Goal: Task Accomplishment & Management: Use online tool/utility

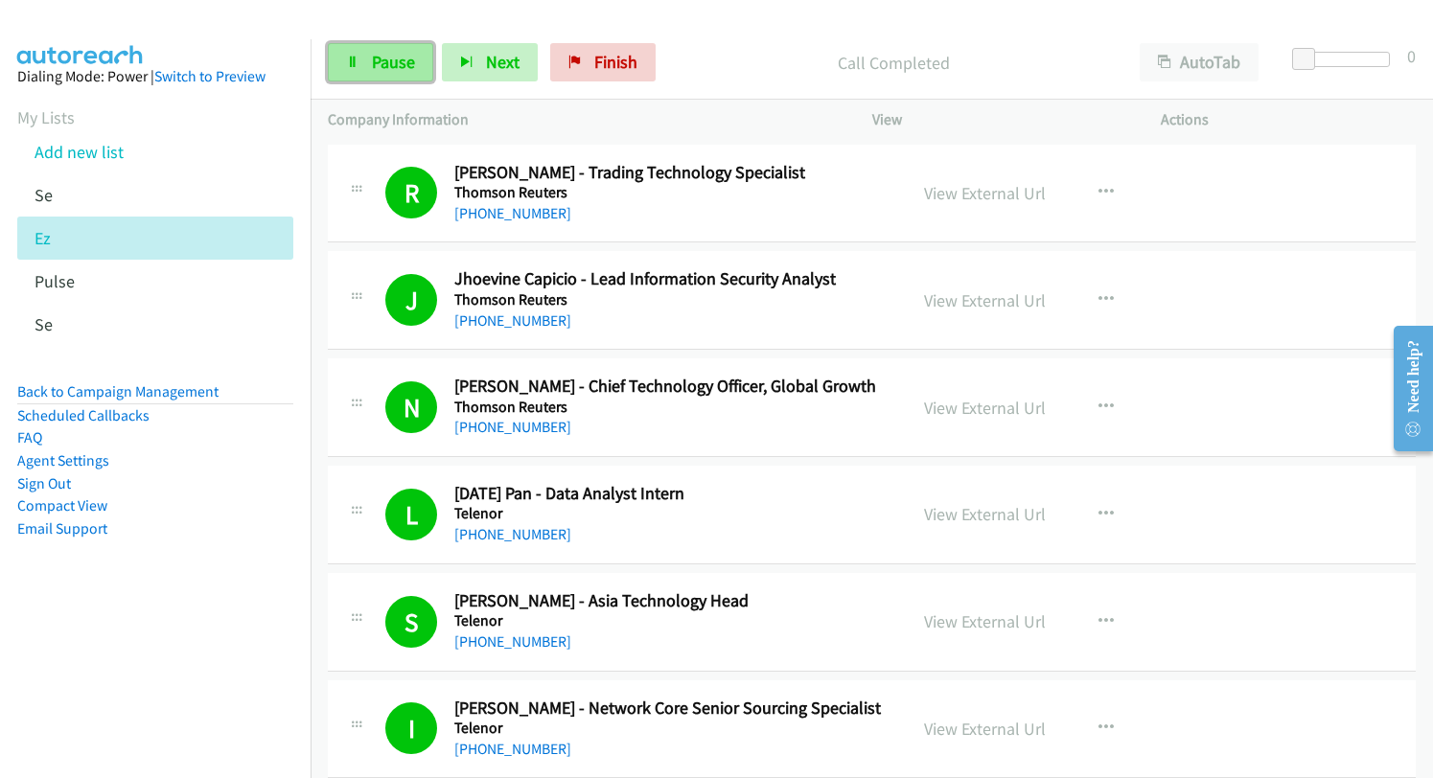
scroll to position [6228, 0]
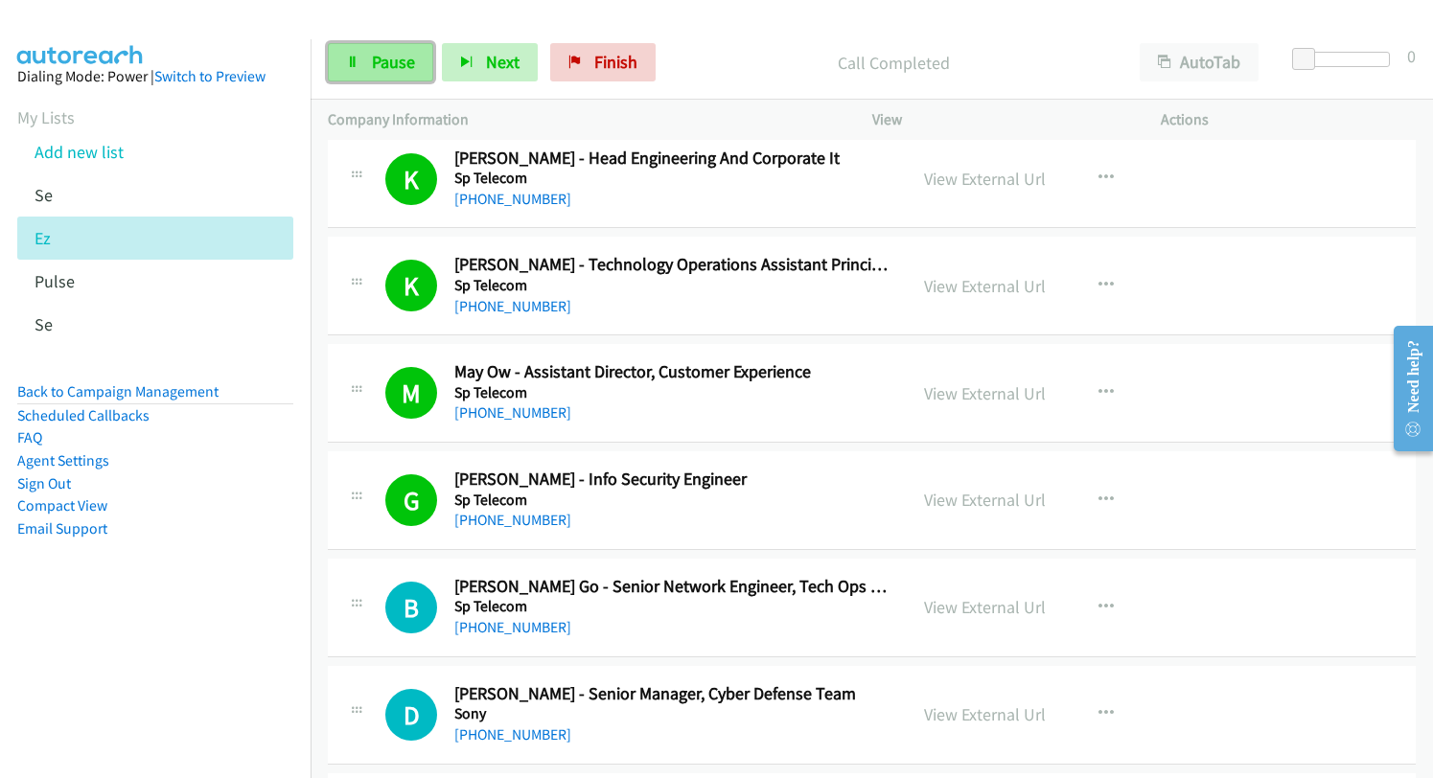
click at [403, 66] on span "Pause" at bounding box center [393, 62] width 43 height 22
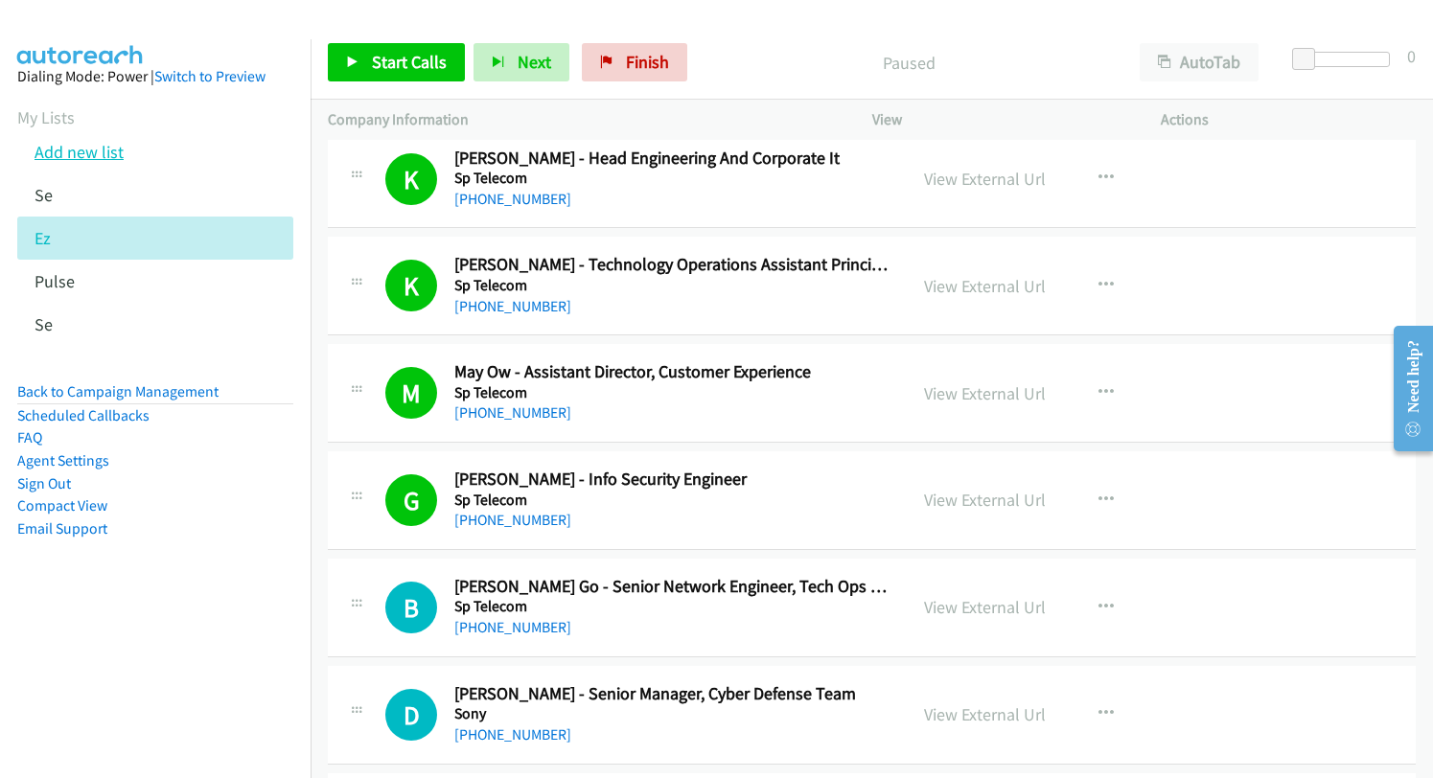
click at [66, 154] on link "Add new list" at bounding box center [78, 152] width 89 height 22
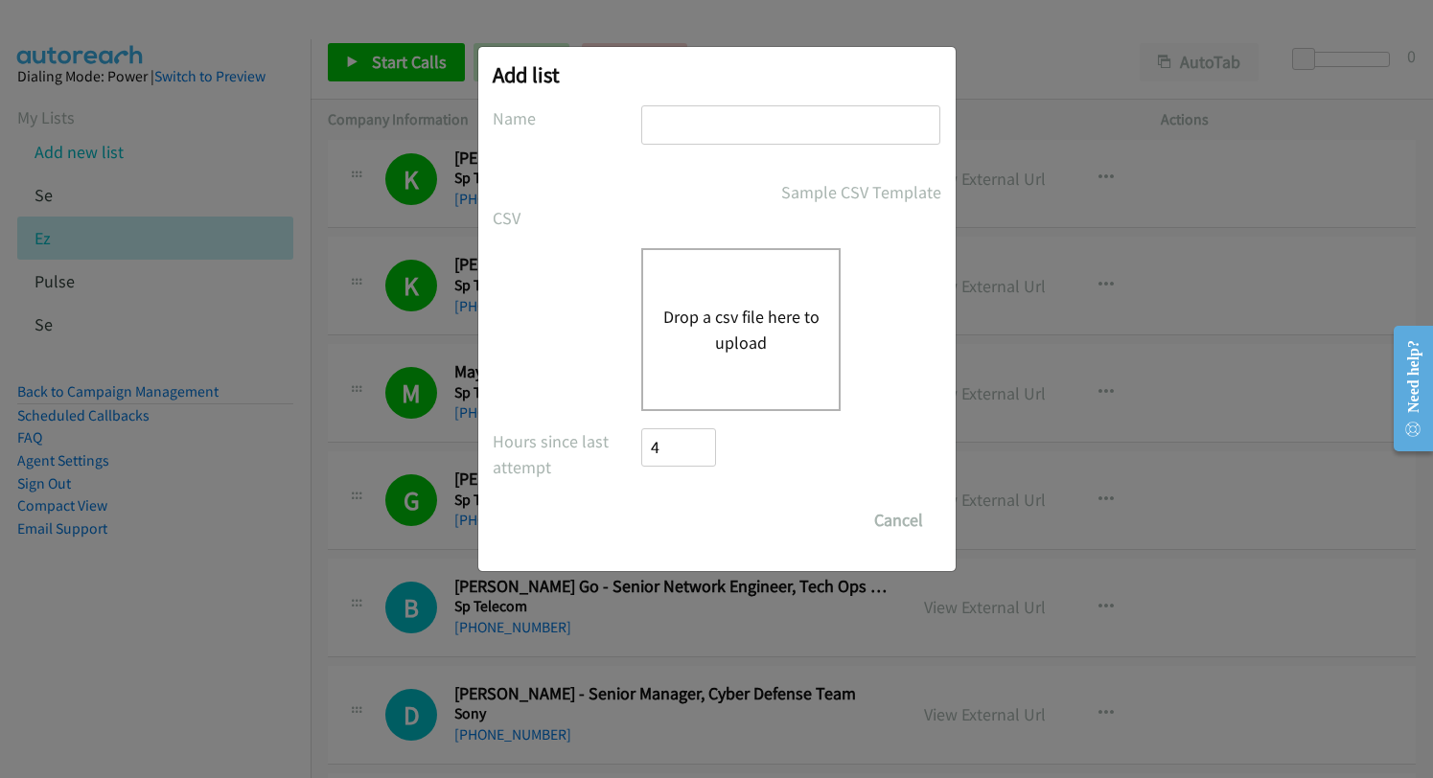
click at [754, 126] on input "text" at bounding box center [790, 124] width 299 height 39
type input "se"
click at [705, 327] on button "Drop a csv file here to upload" at bounding box center [740, 330] width 157 height 52
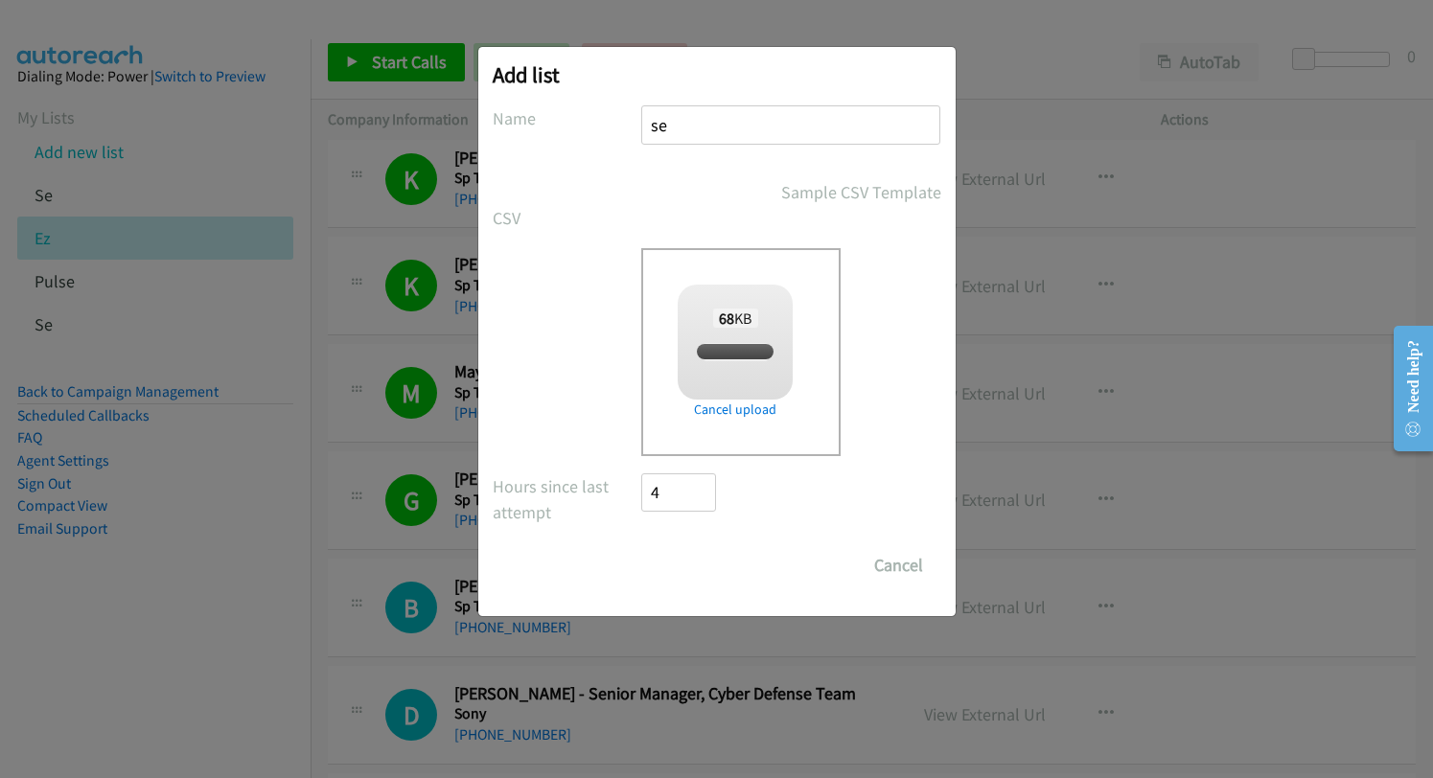
checkbox input "true"
click at [711, 559] on input "Save List" at bounding box center [692, 565] width 101 height 38
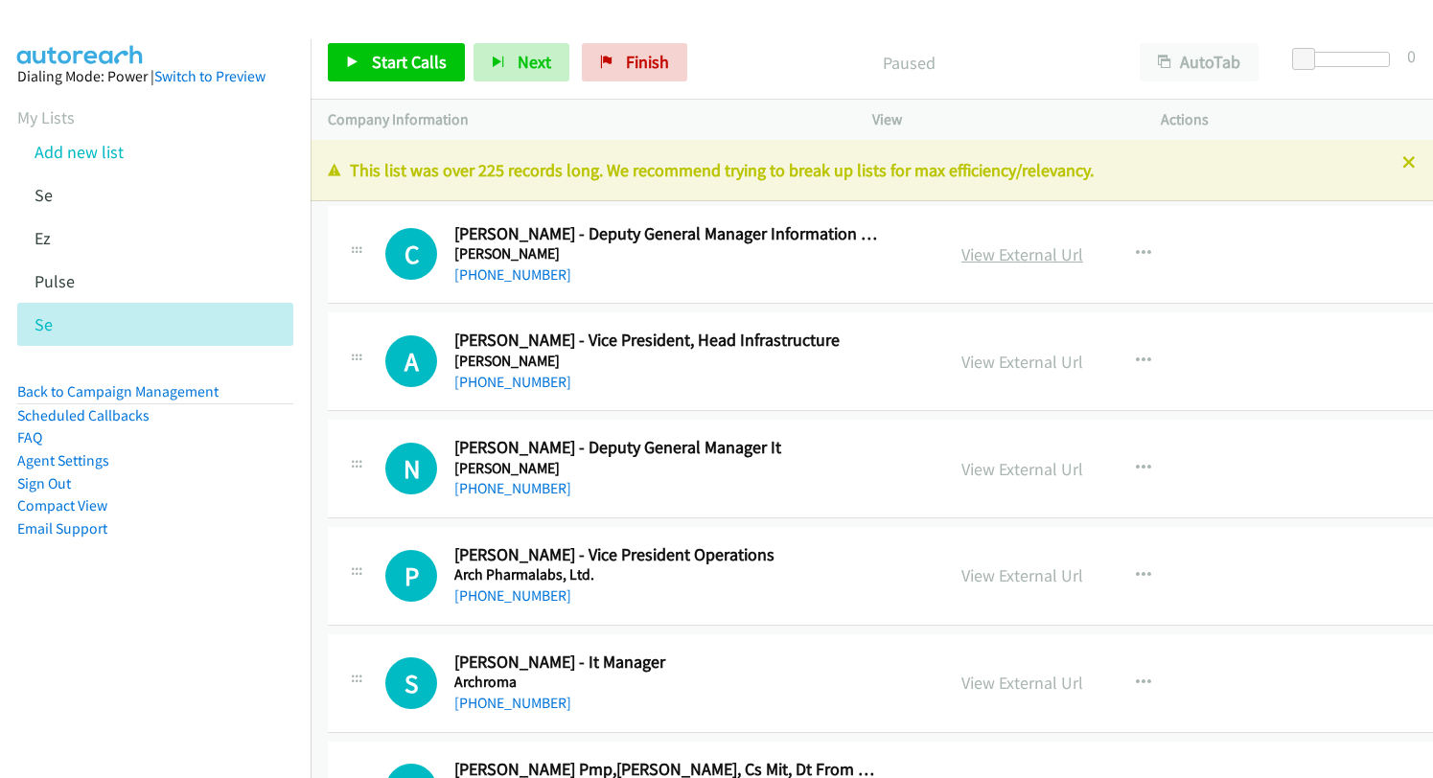
click at [985, 256] on link "View External Url" at bounding box center [1022, 254] width 122 height 22
click at [424, 68] on span "Start Calls" at bounding box center [409, 62] width 75 height 22
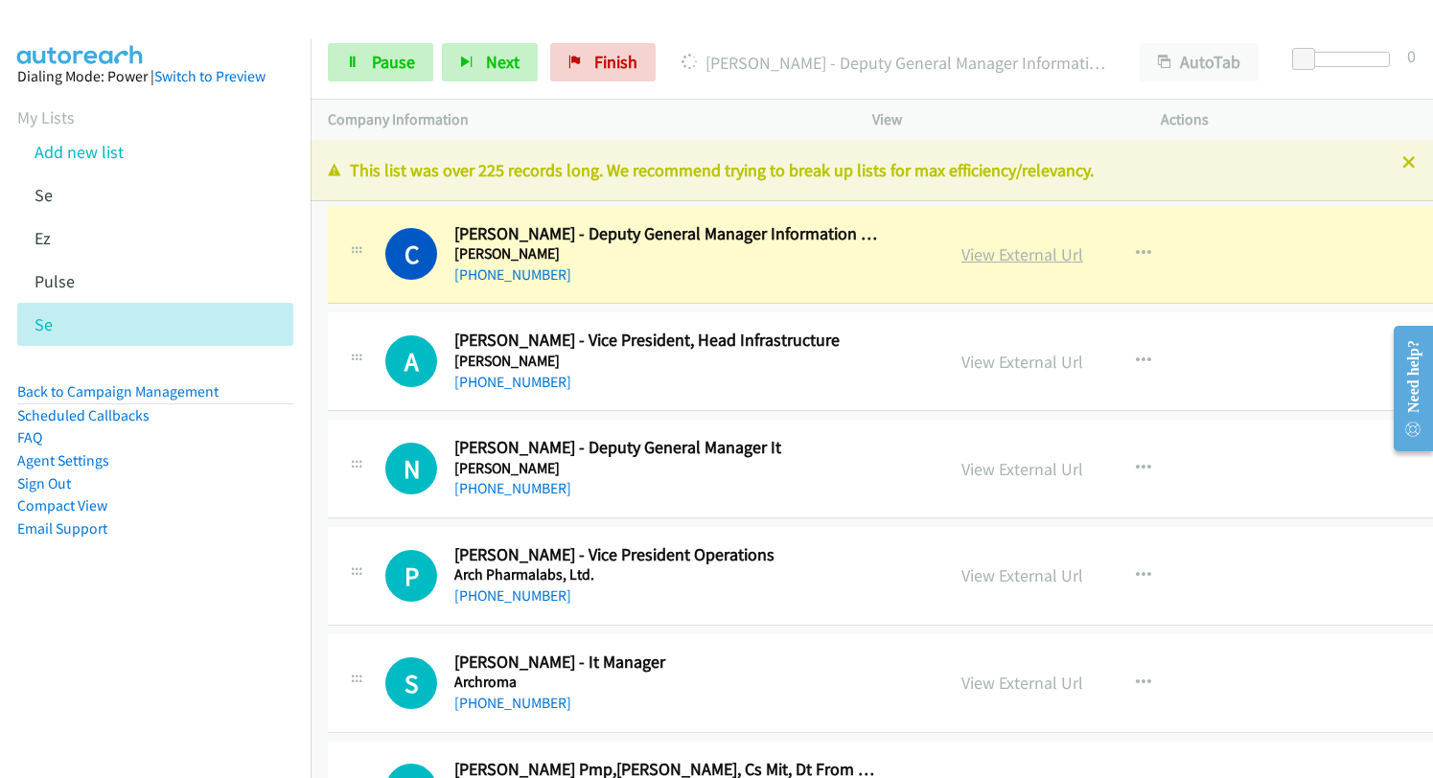
click at [987, 250] on link "View External Url" at bounding box center [1022, 254] width 122 height 22
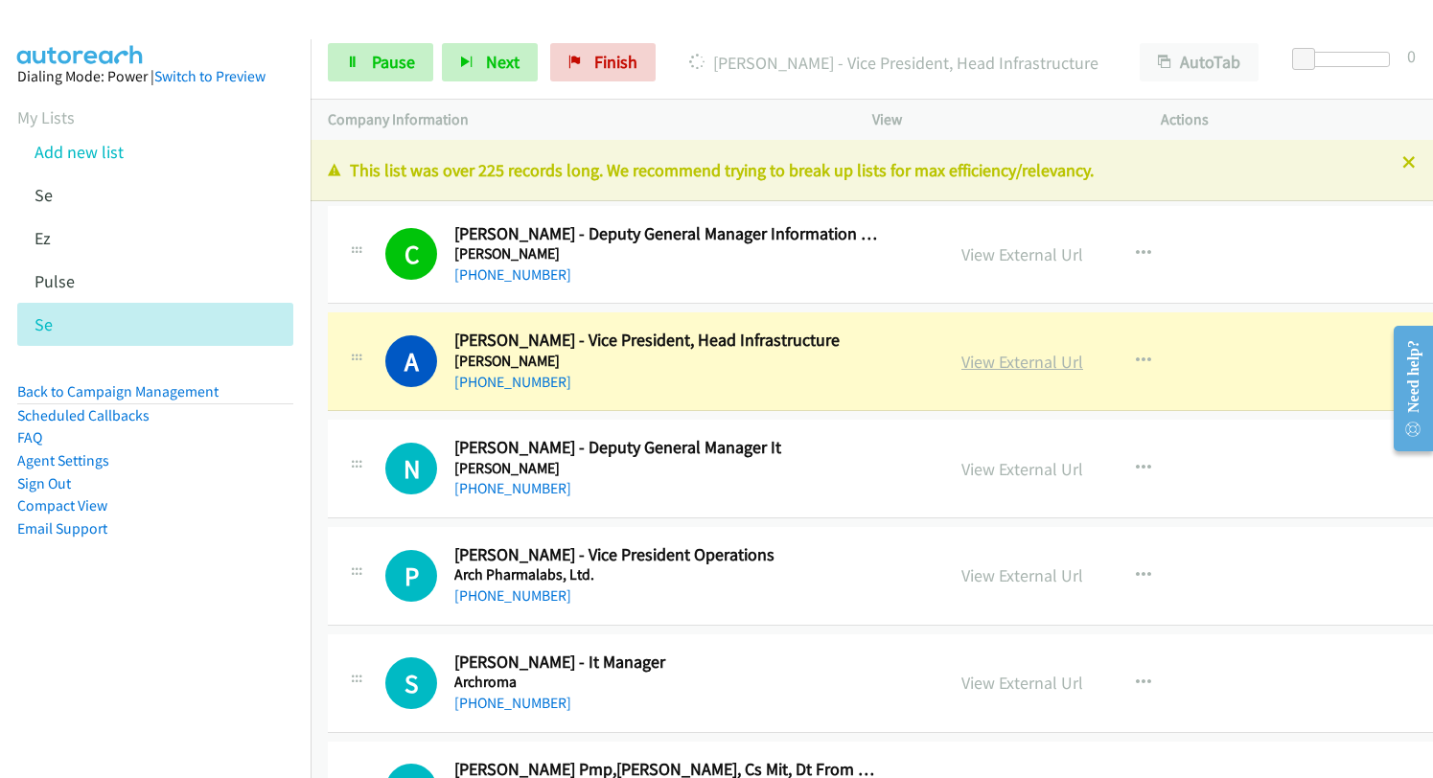
click at [994, 365] on link "View External Url" at bounding box center [1022, 362] width 122 height 22
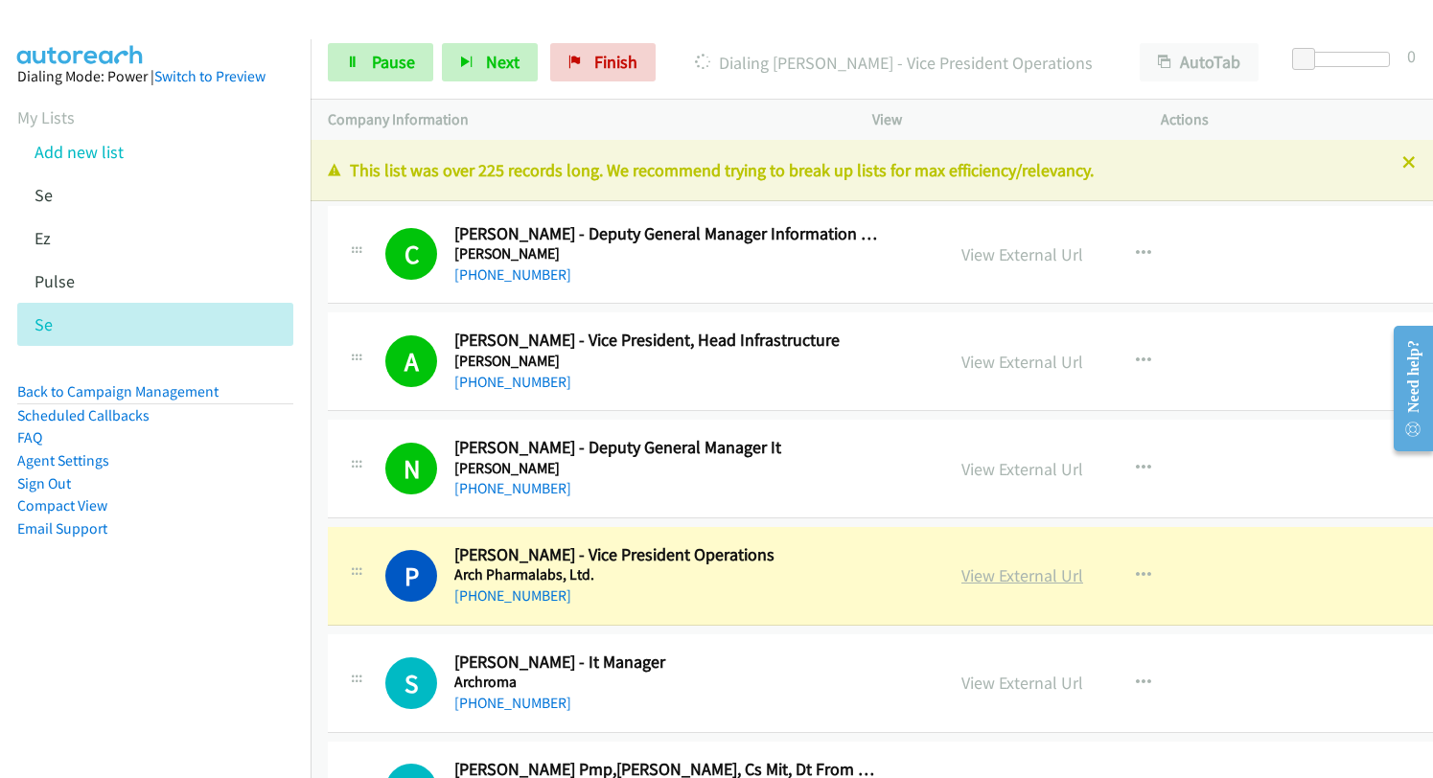
click at [966, 580] on link "View External Url" at bounding box center [1022, 575] width 122 height 22
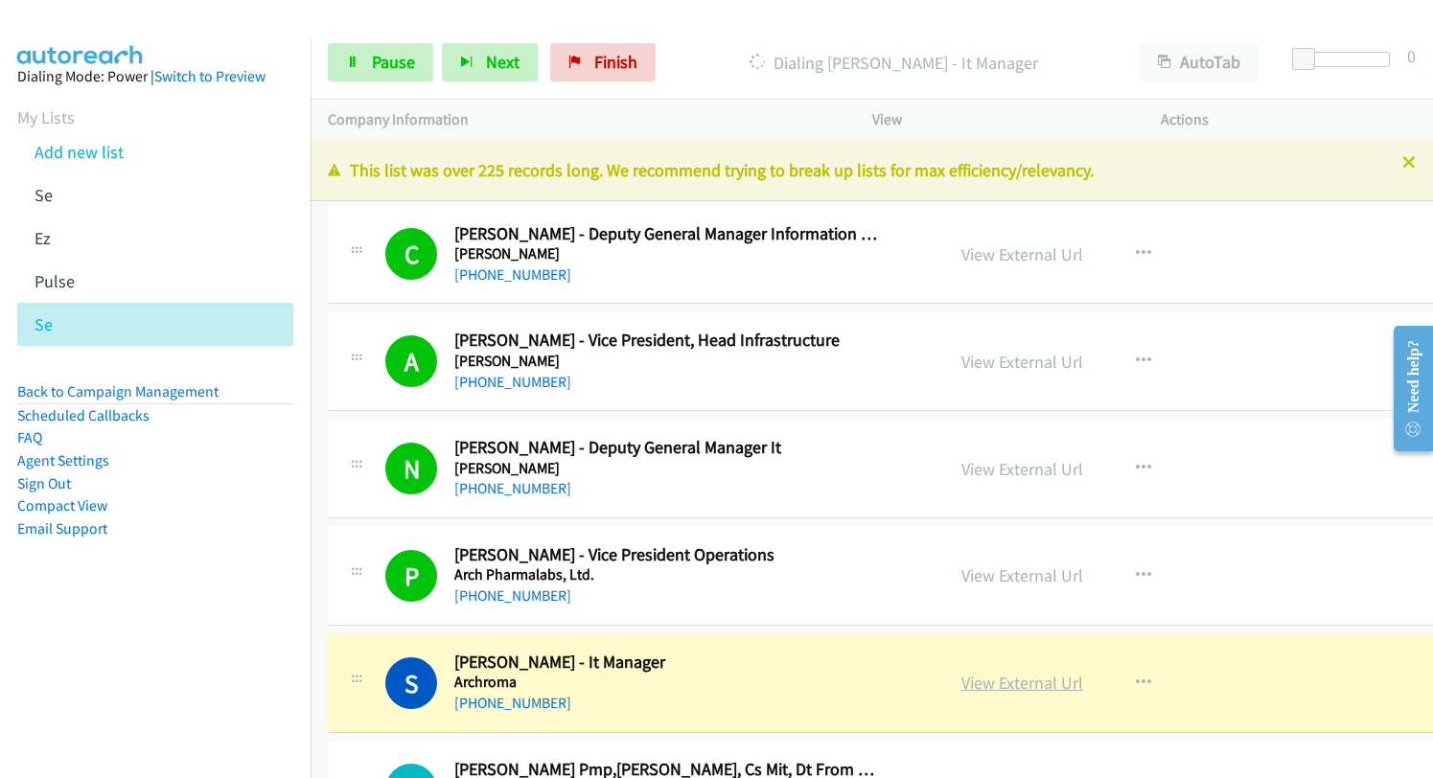
click at [997, 688] on link "View External Url" at bounding box center [1022, 683] width 122 height 22
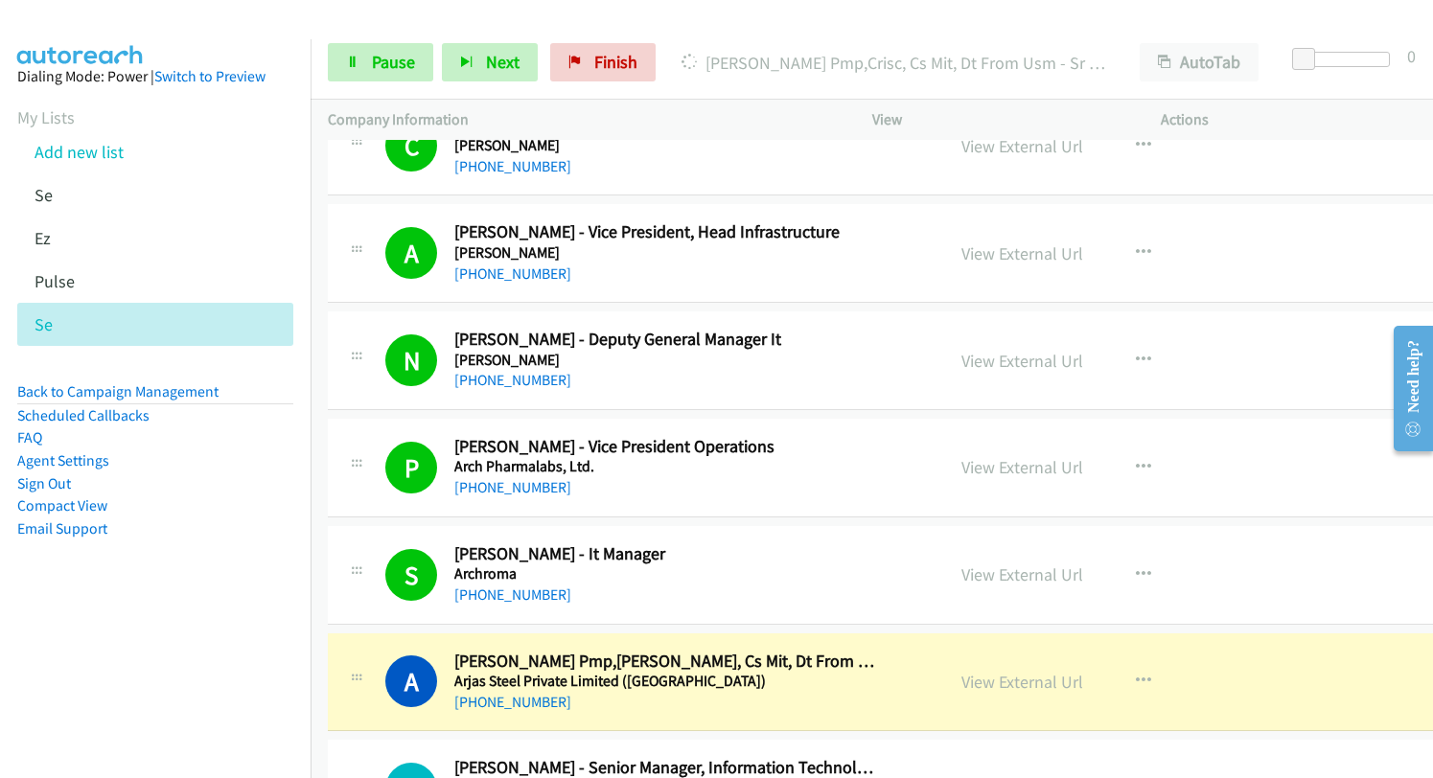
scroll to position [287, 0]
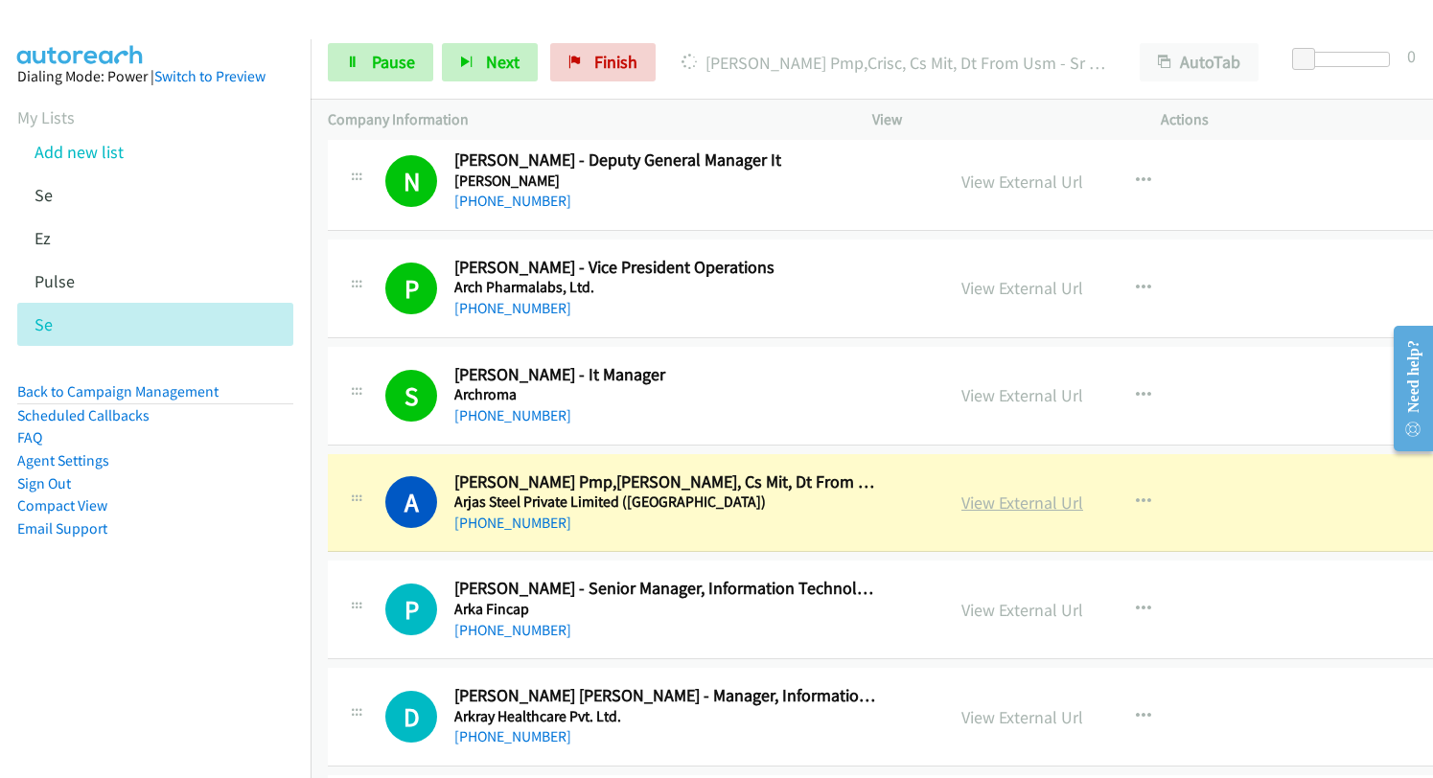
click at [1002, 504] on link "View External Url" at bounding box center [1022, 503] width 122 height 22
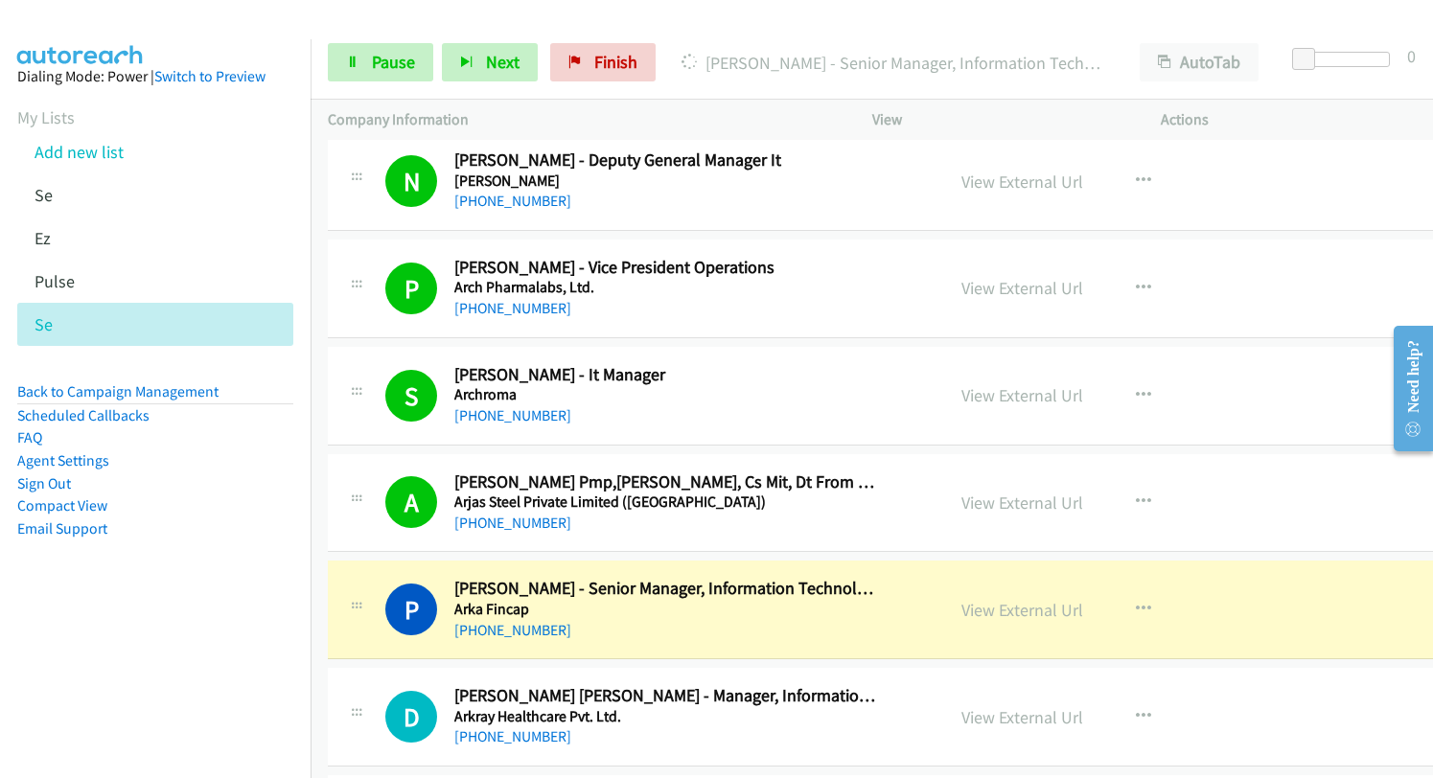
click at [1000, 593] on div "View External Url View External Url Schedule/Manage Callback Start Calls Here R…" at bounding box center [1107, 609] width 326 height 63
click at [998, 611] on link "View External Url" at bounding box center [1022, 610] width 122 height 22
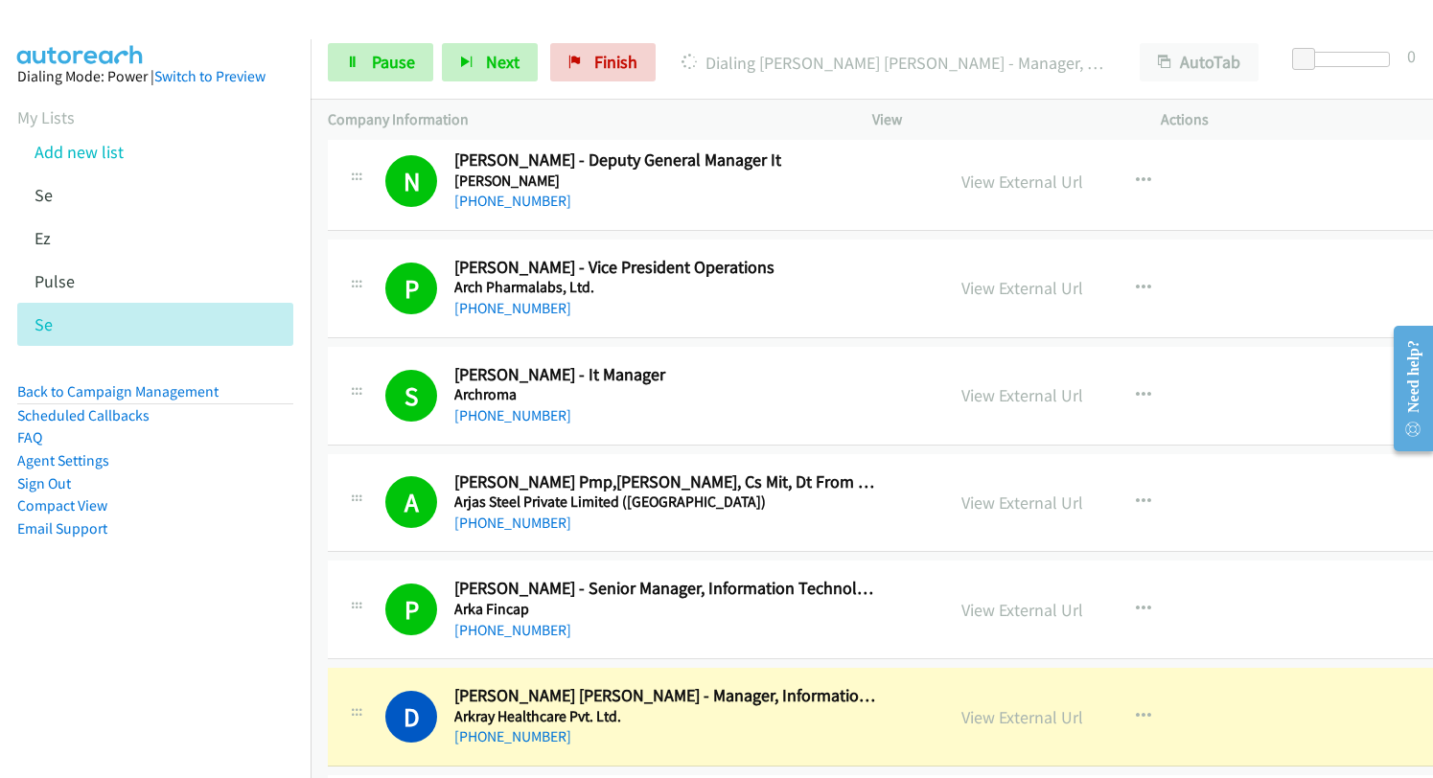
scroll to position [479, 0]
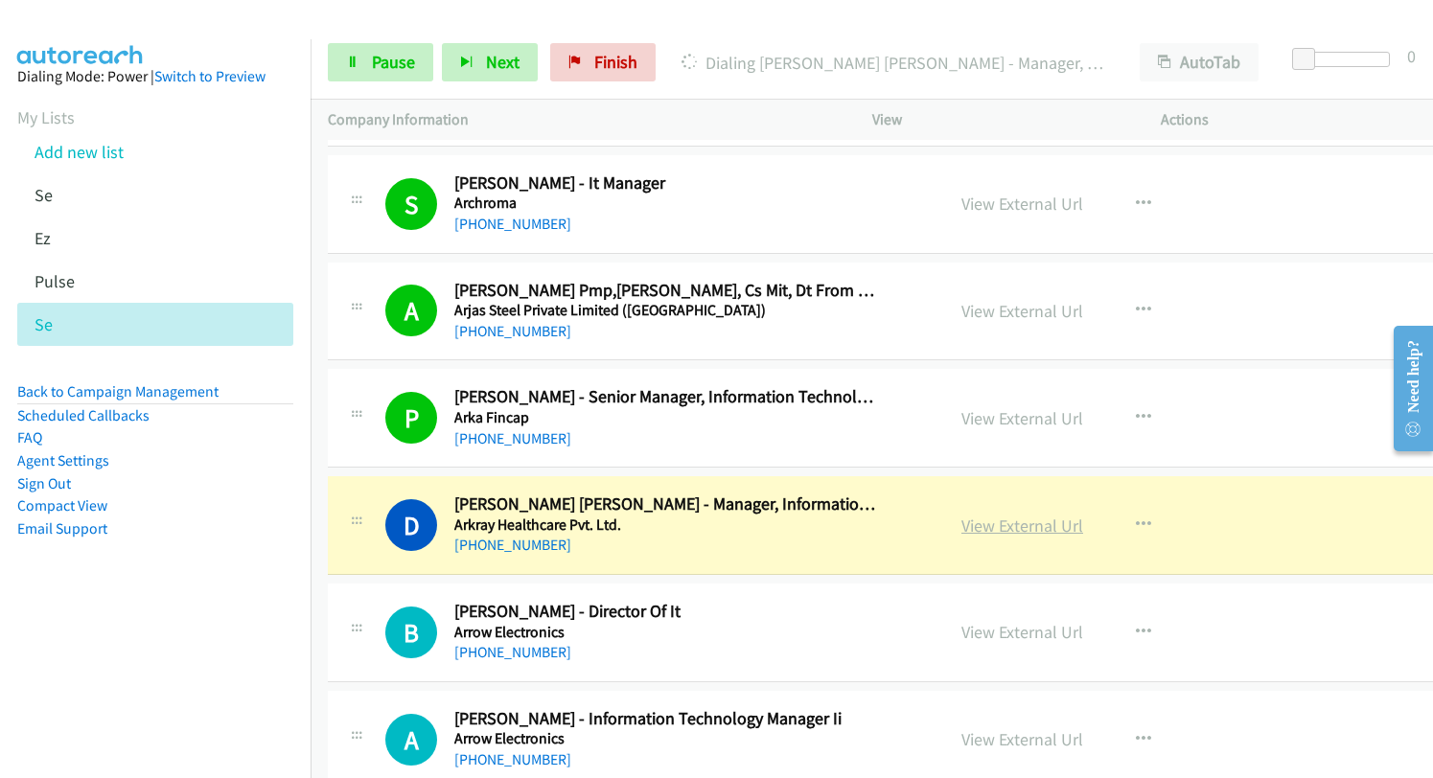
click at [994, 530] on link "View External Url" at bounding box center [1022, 526] width 122 height 22
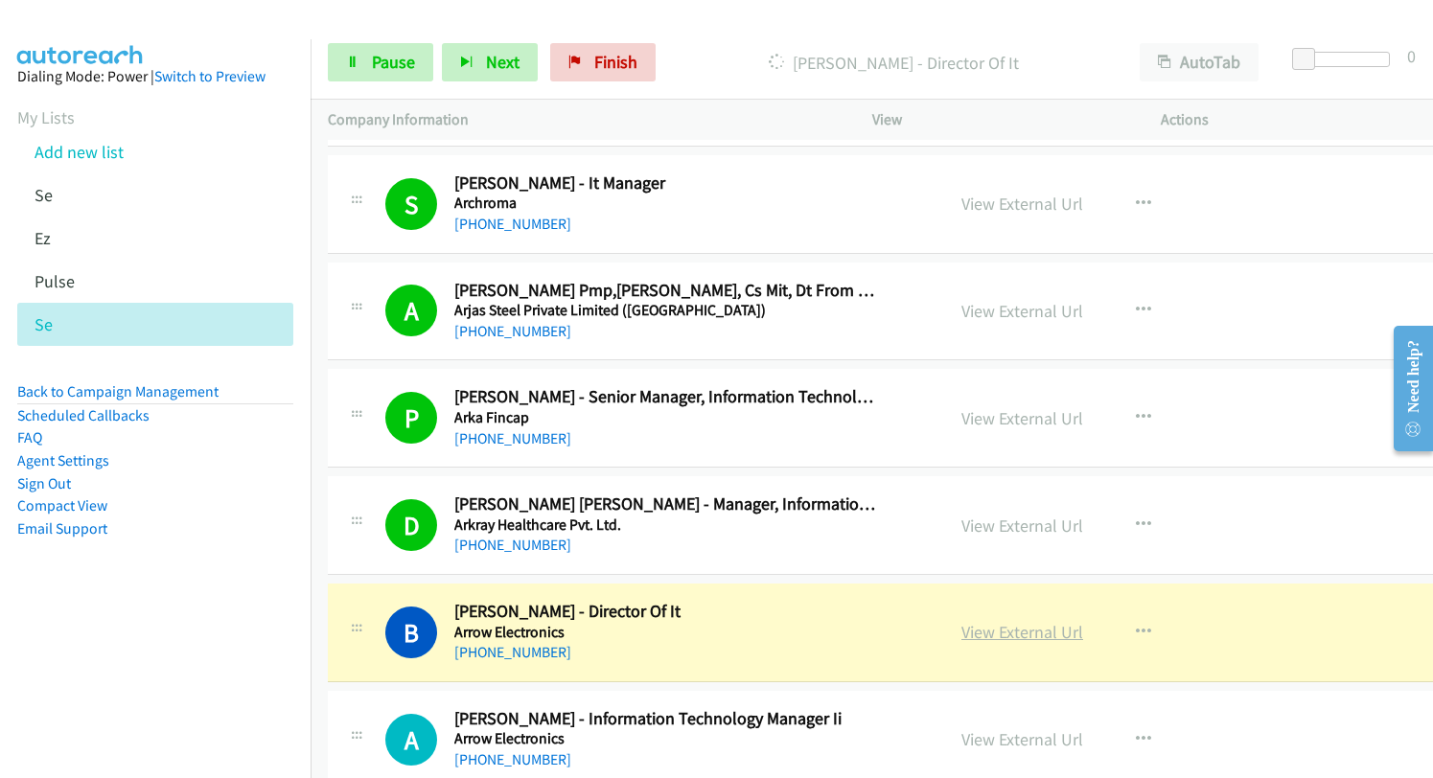
click at [1002, 625] on link "View External Url" at bounding box center [1022, 632] width 122 height 22
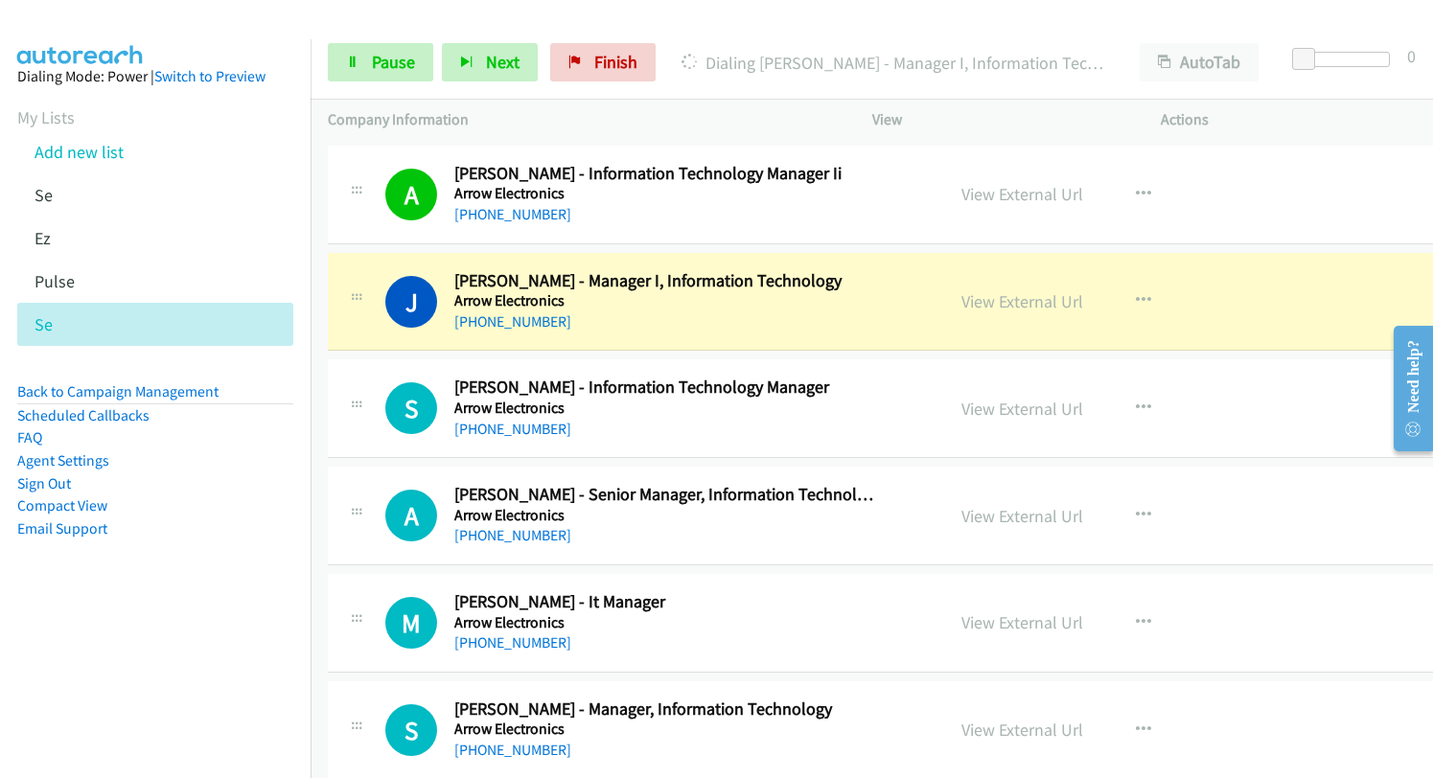
scroll to position [1054, 0]
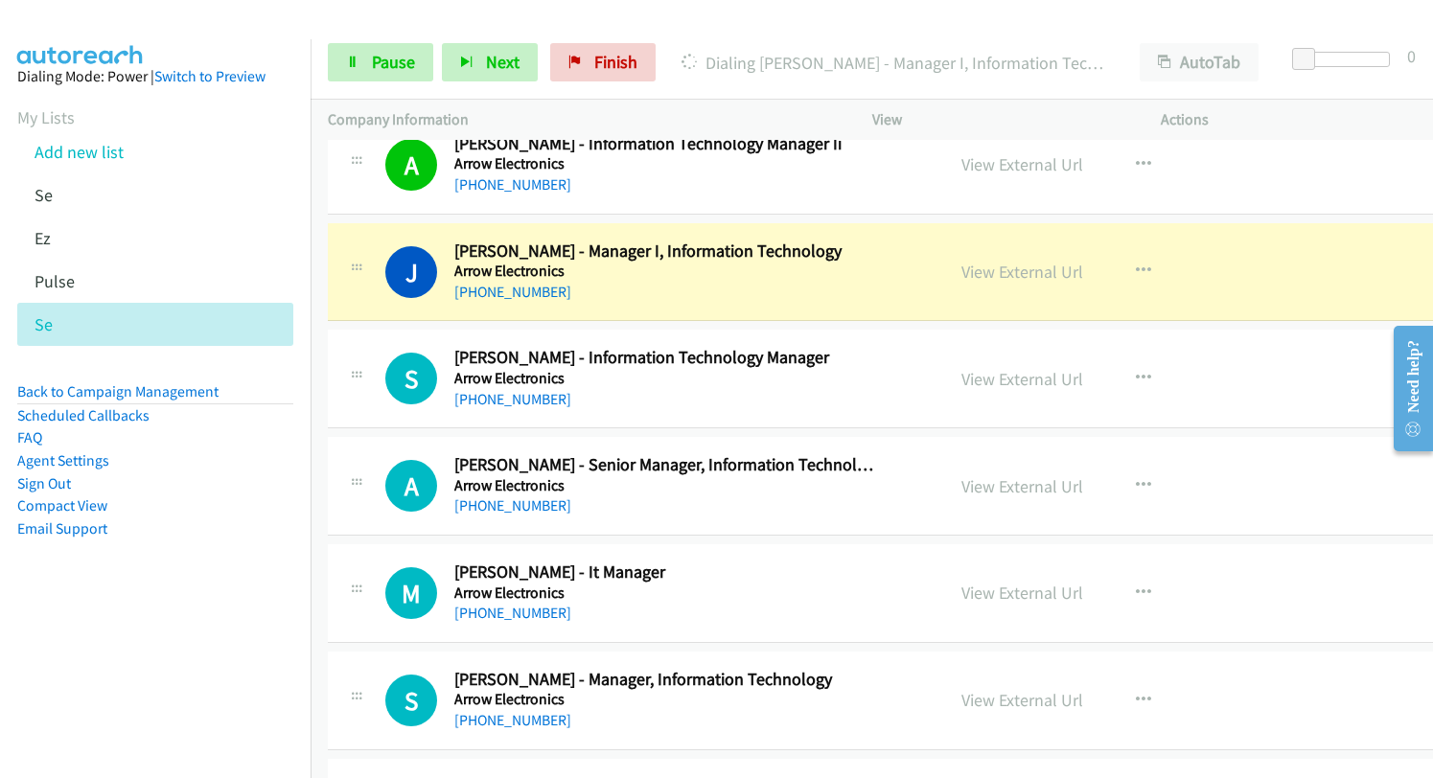
click at [1008, 246] on div "View External Url View External Url Schedule/Manage Callback Start Calls Here R…" at bounding box center [1107, 272] width 326 height 63
click at [995, 282] on link "View External Url" at bounding box center [1022, 272] width 122 height 22
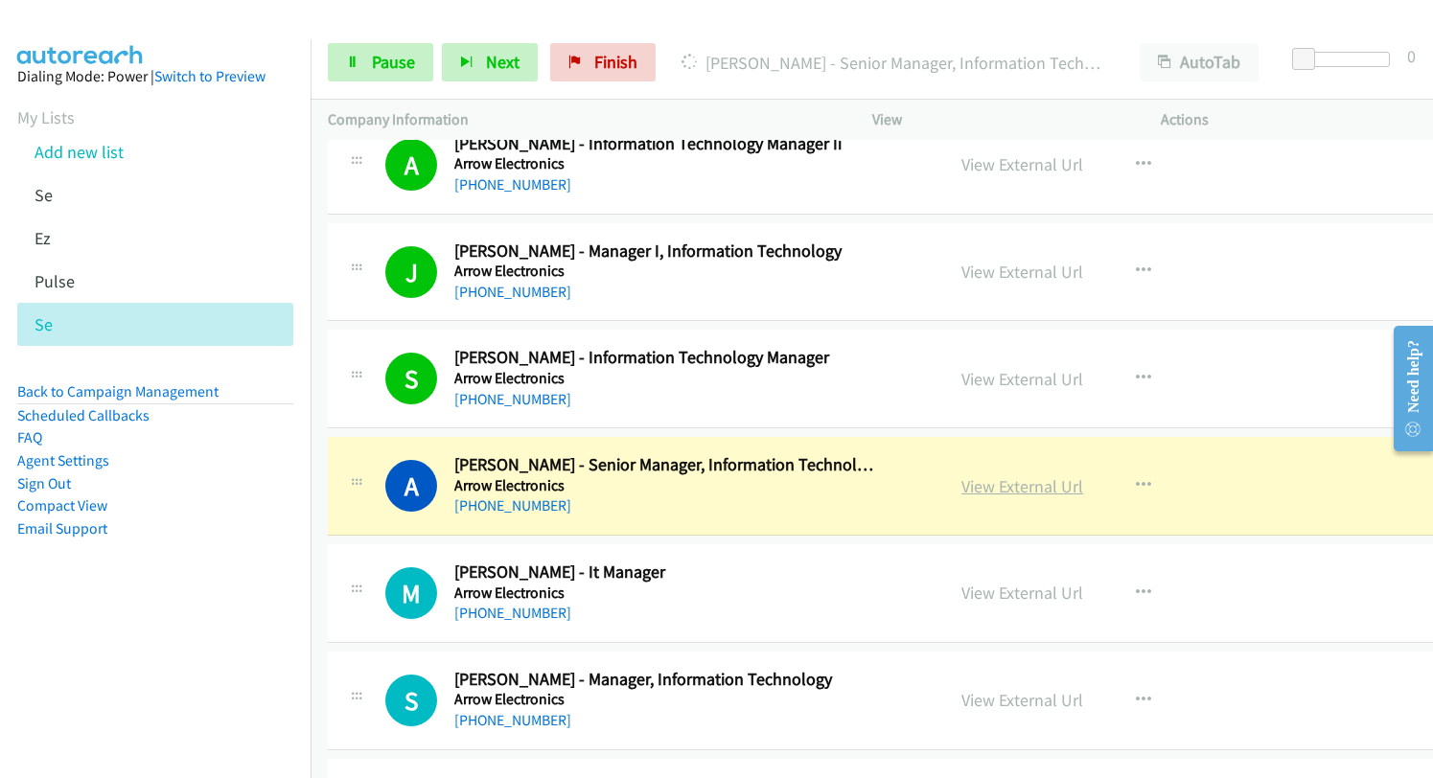
click at [998, 490] on link "View External Url" at bounding box center [1022, 486] width 122 height 22
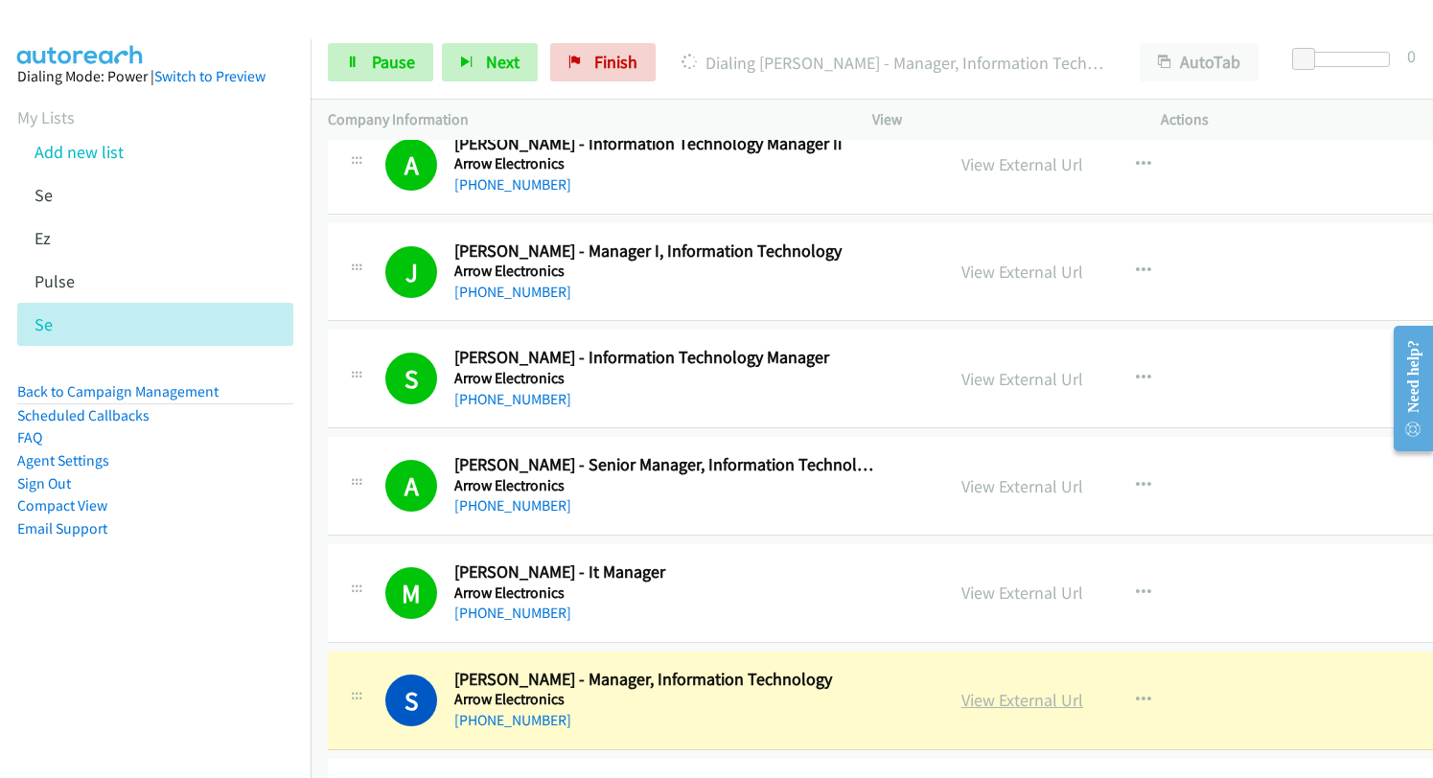
click at [1002, 699] on link "View External Url" at bounding box center [1022, 700] width 122 height 22
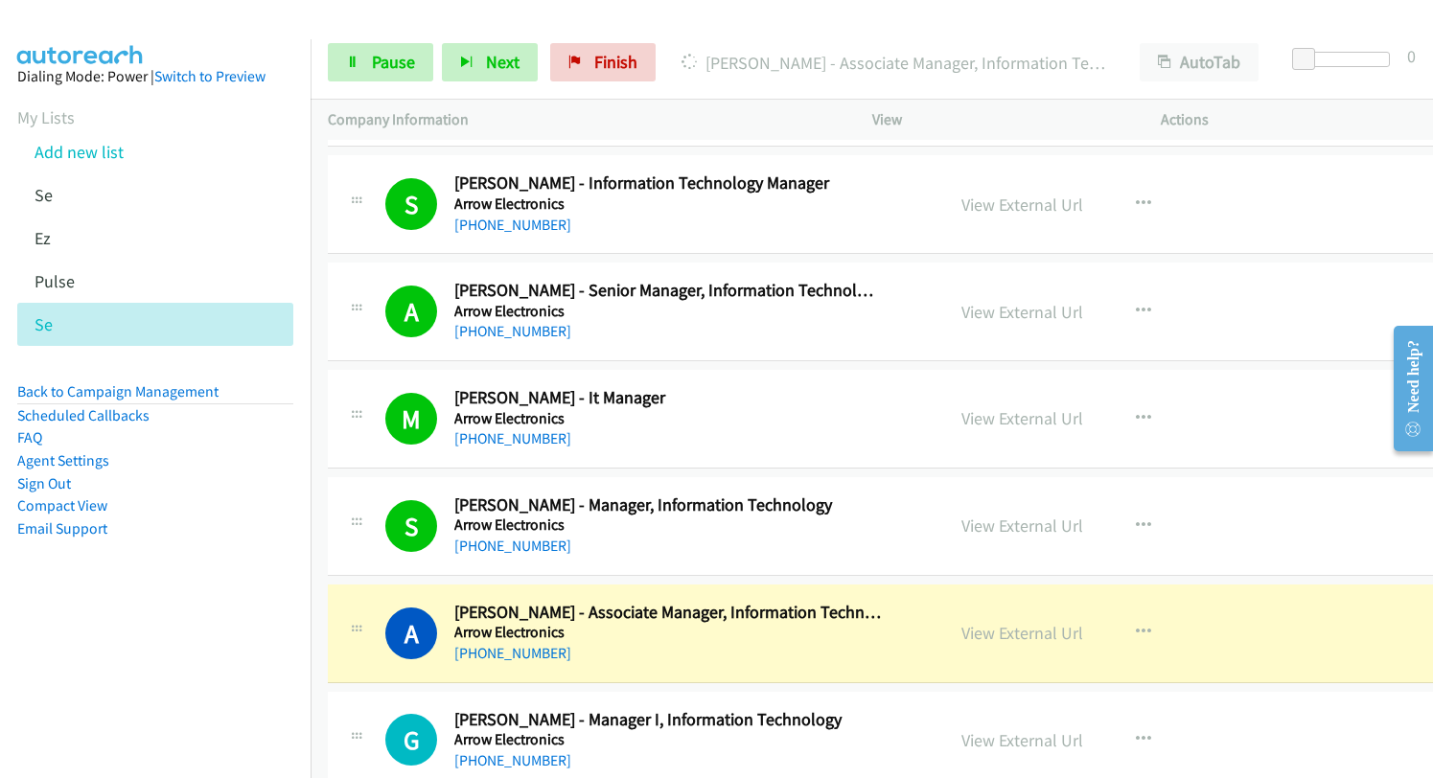
scroll to position [1437, 0]
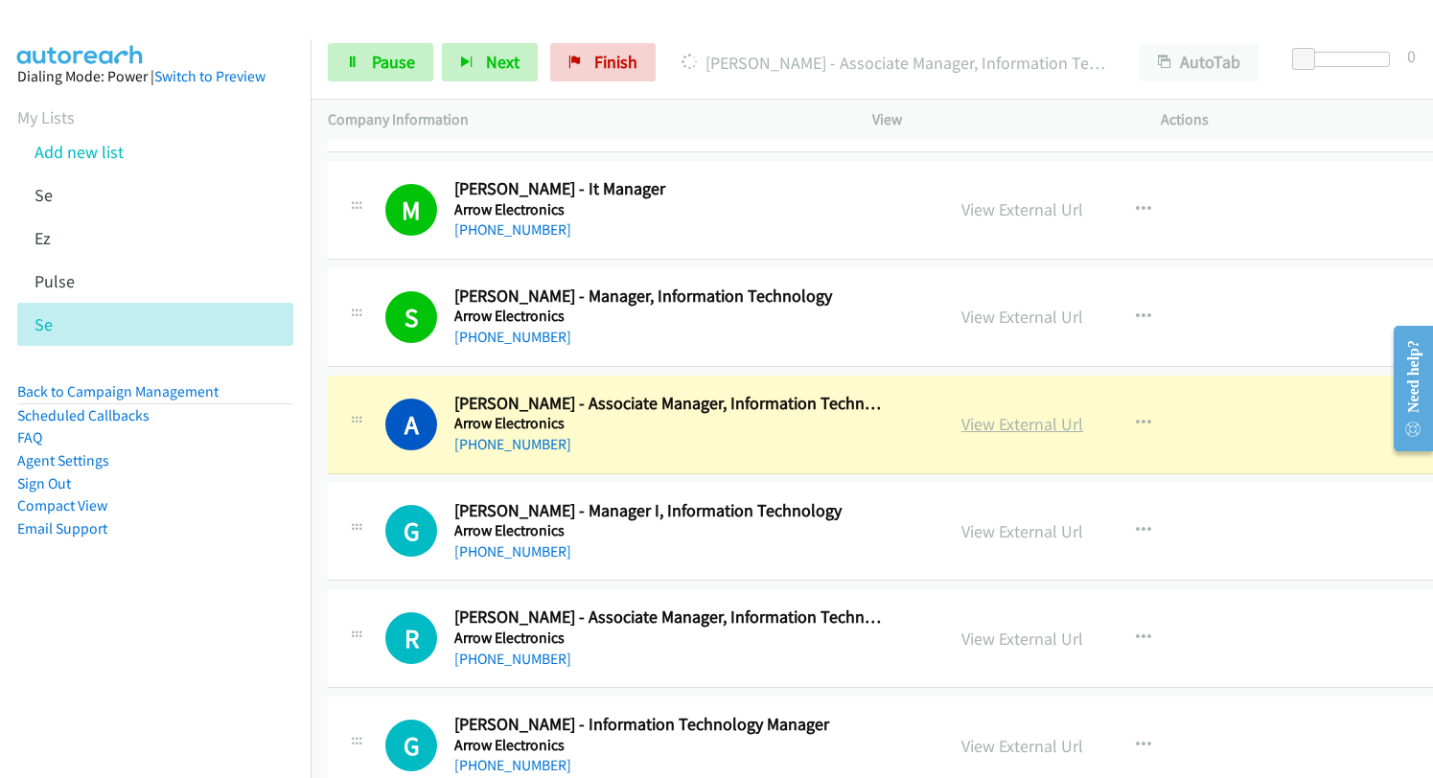
click at [983, 429] on link "View External Url" at bounding box center [1022, 424] width 122 height 22
click at [986, 424] on link "View External Url" at bounding box center [1022, 424] width 122 height 22
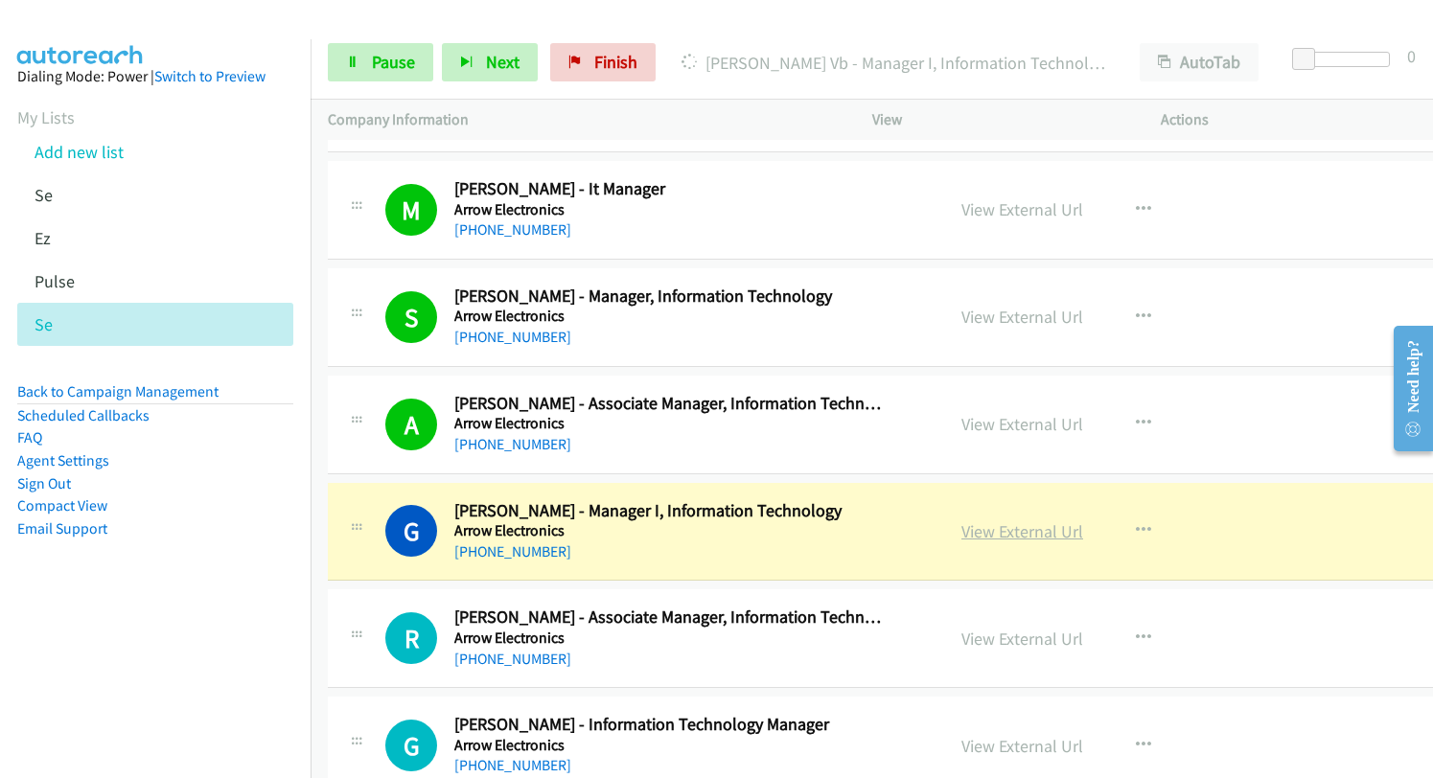
click at [986, 532] on link "View External Url" at bounding box center [1022, 531] width 122 height 22
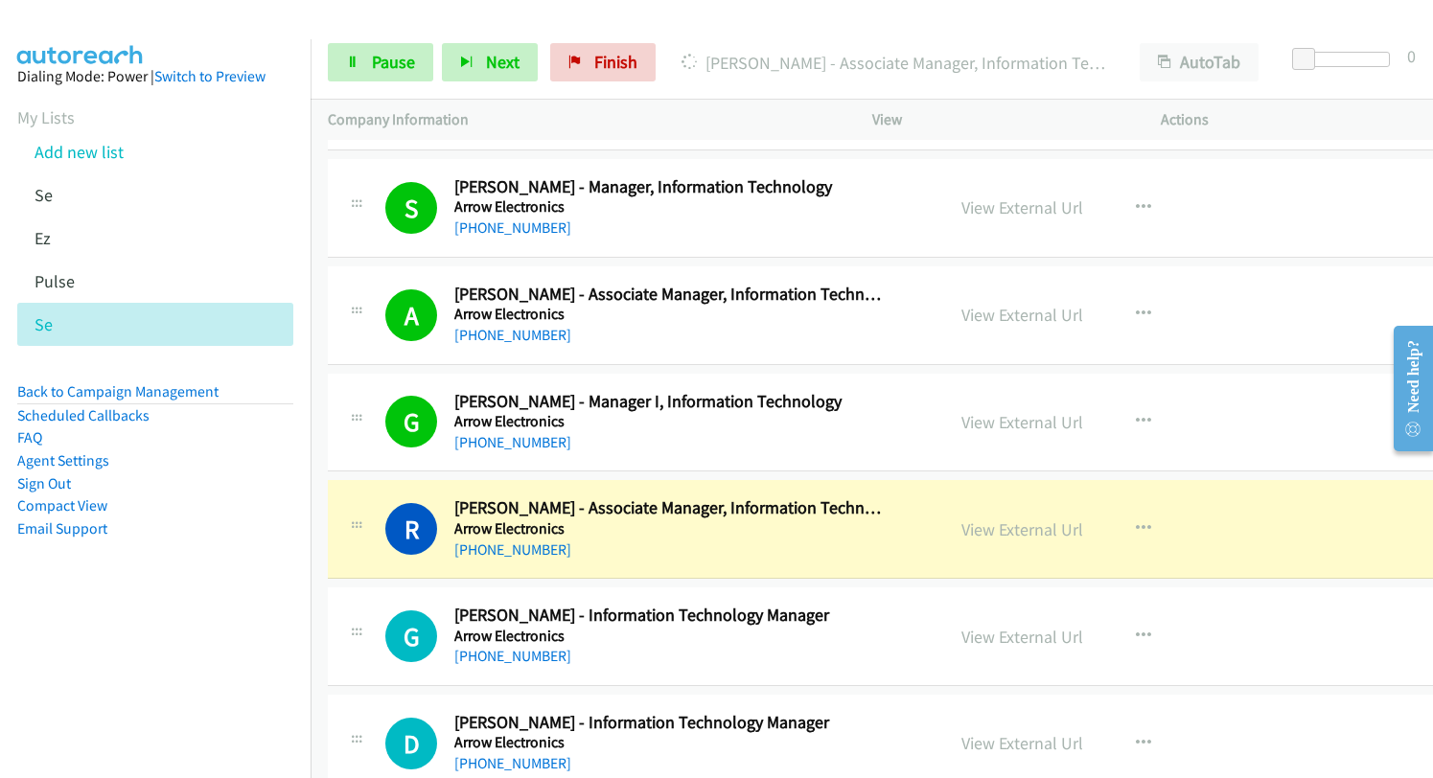
scroll to position [1629, 0]
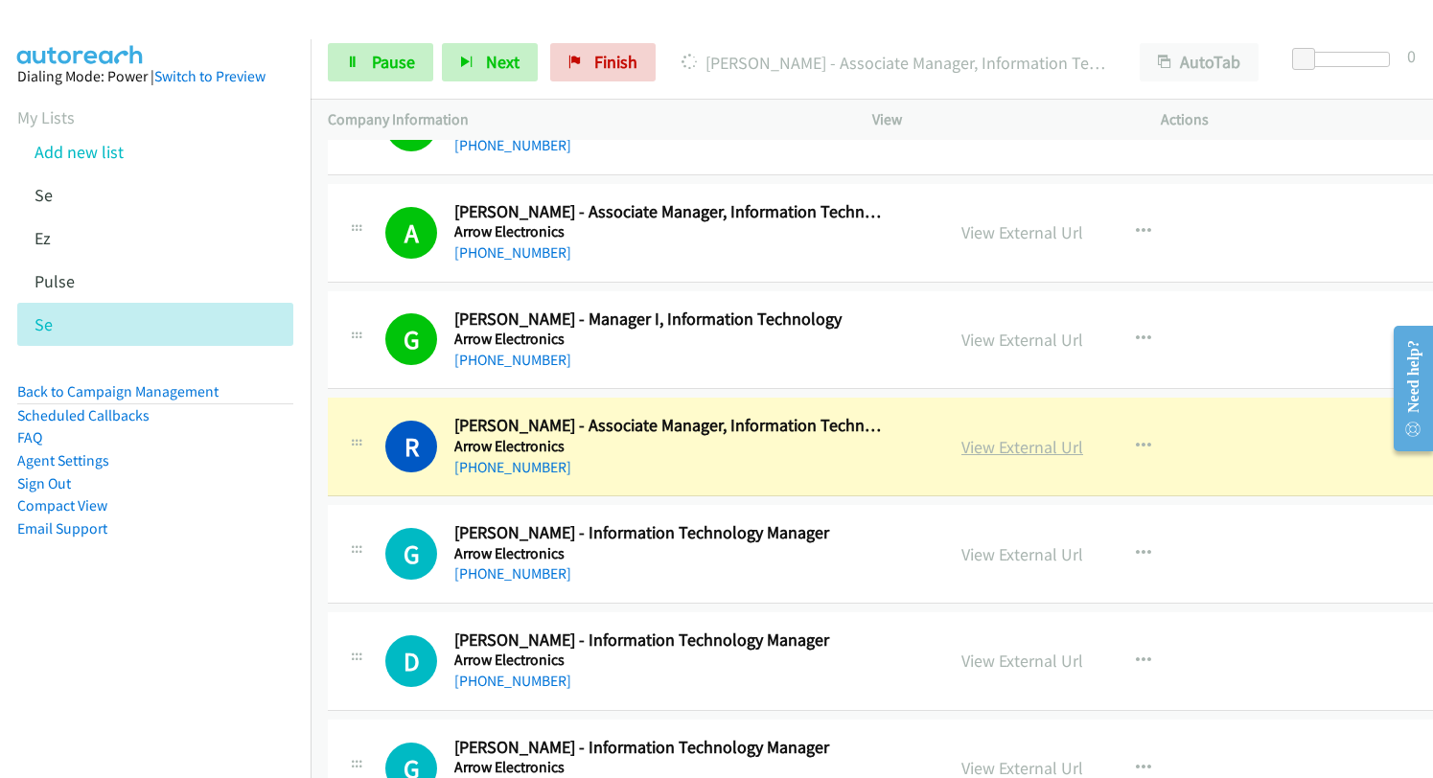
click at [961, 454] on link "View External Url" at bounding box center [1022, 447] width 122 height 22
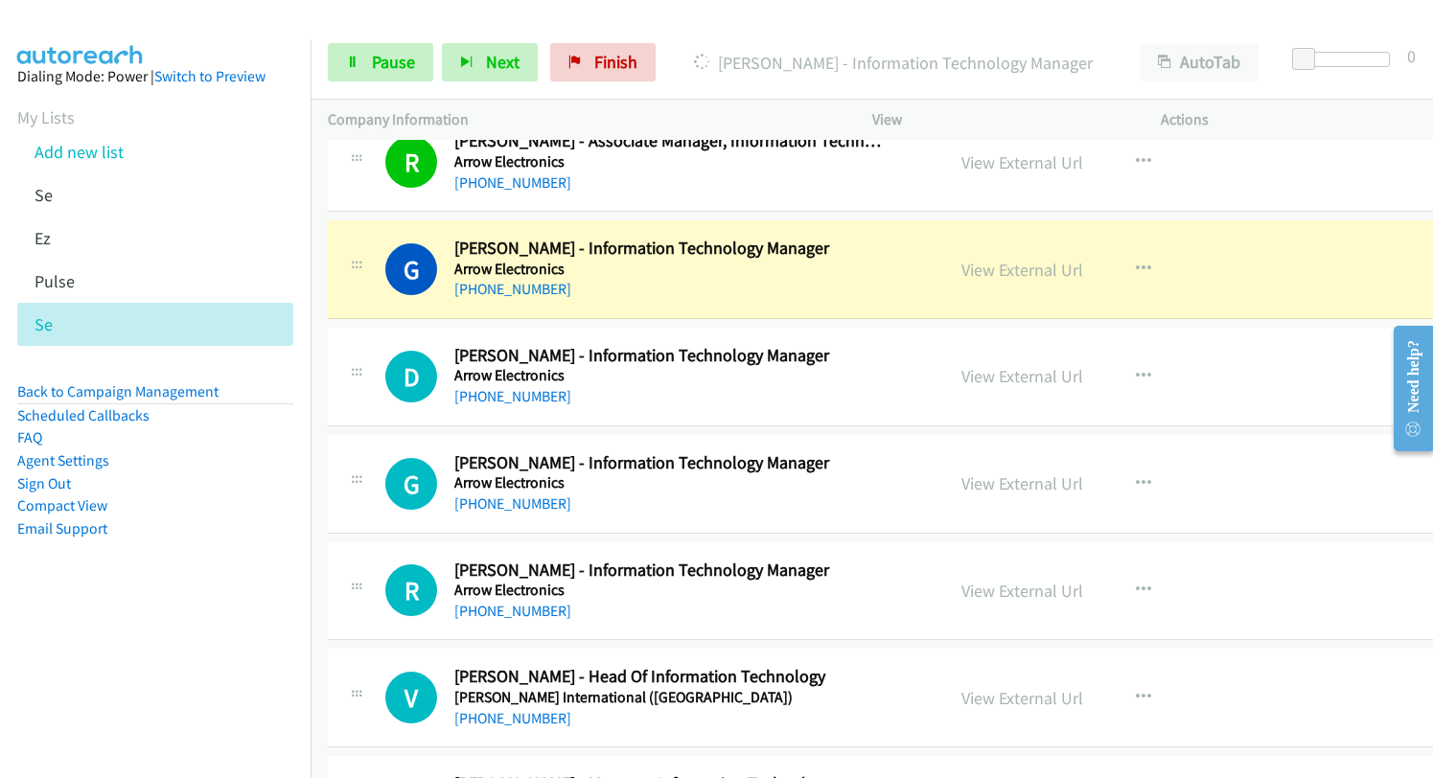
scroll to position [1916, 0]
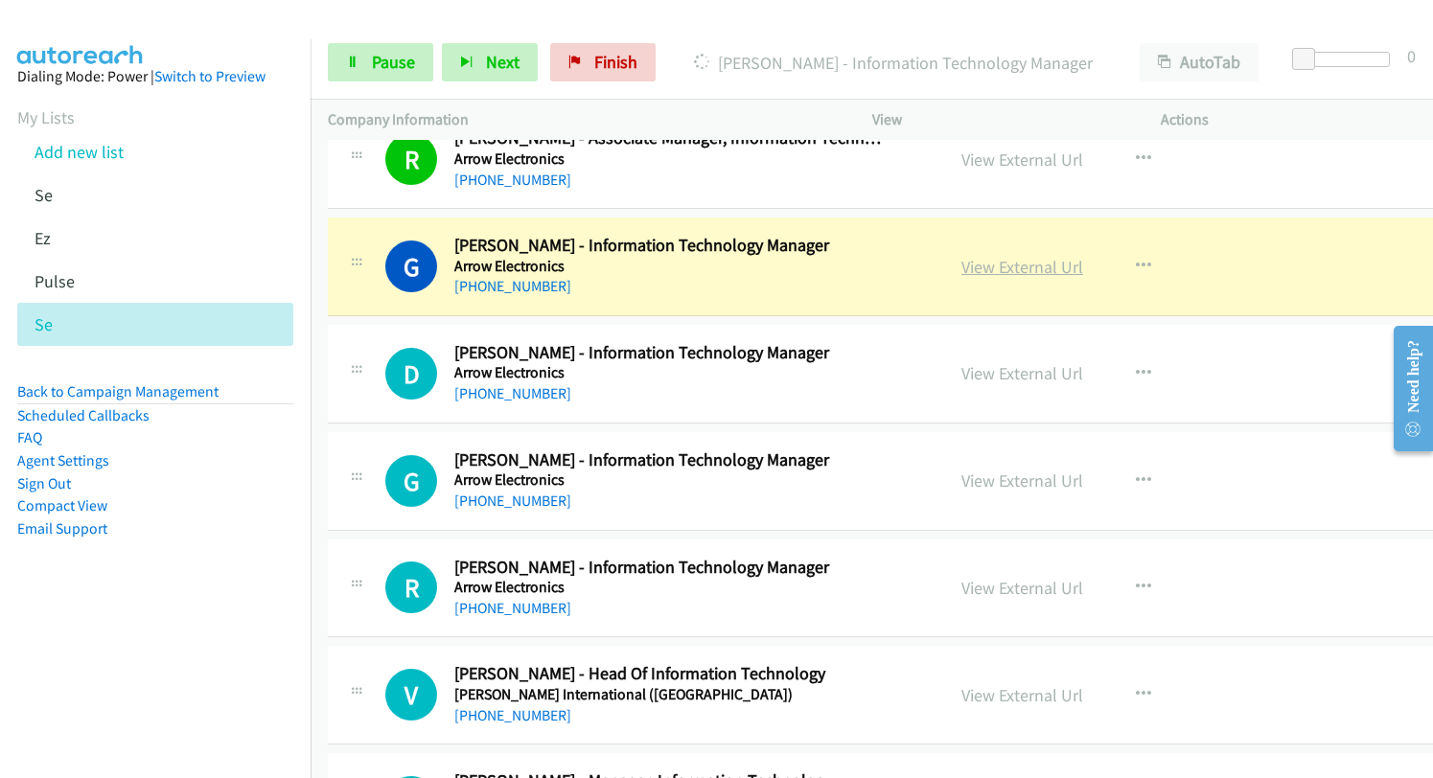
click at [967, 266] on link "View External Url" at bounding box center [1022, 267] width 122 height 22
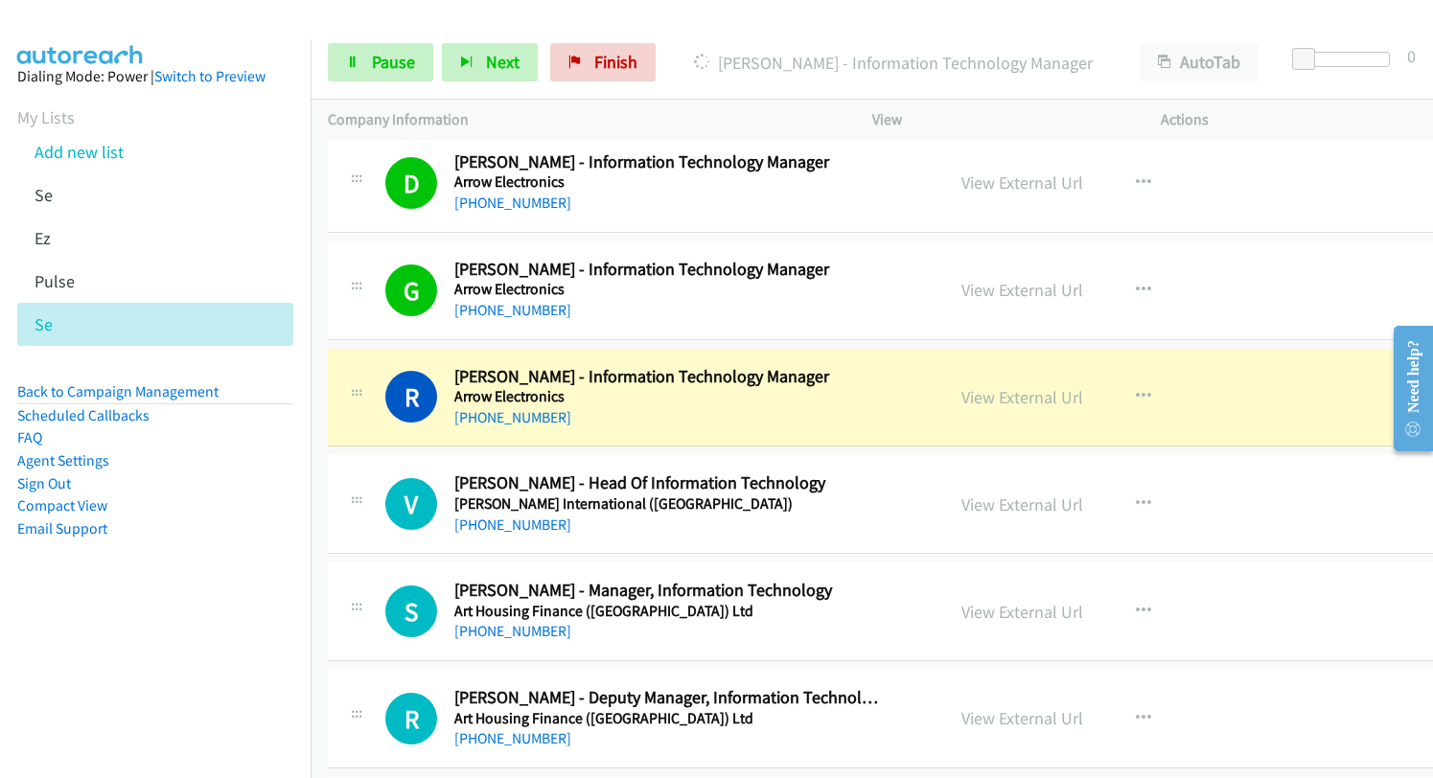
scroll to position [2108, 0]
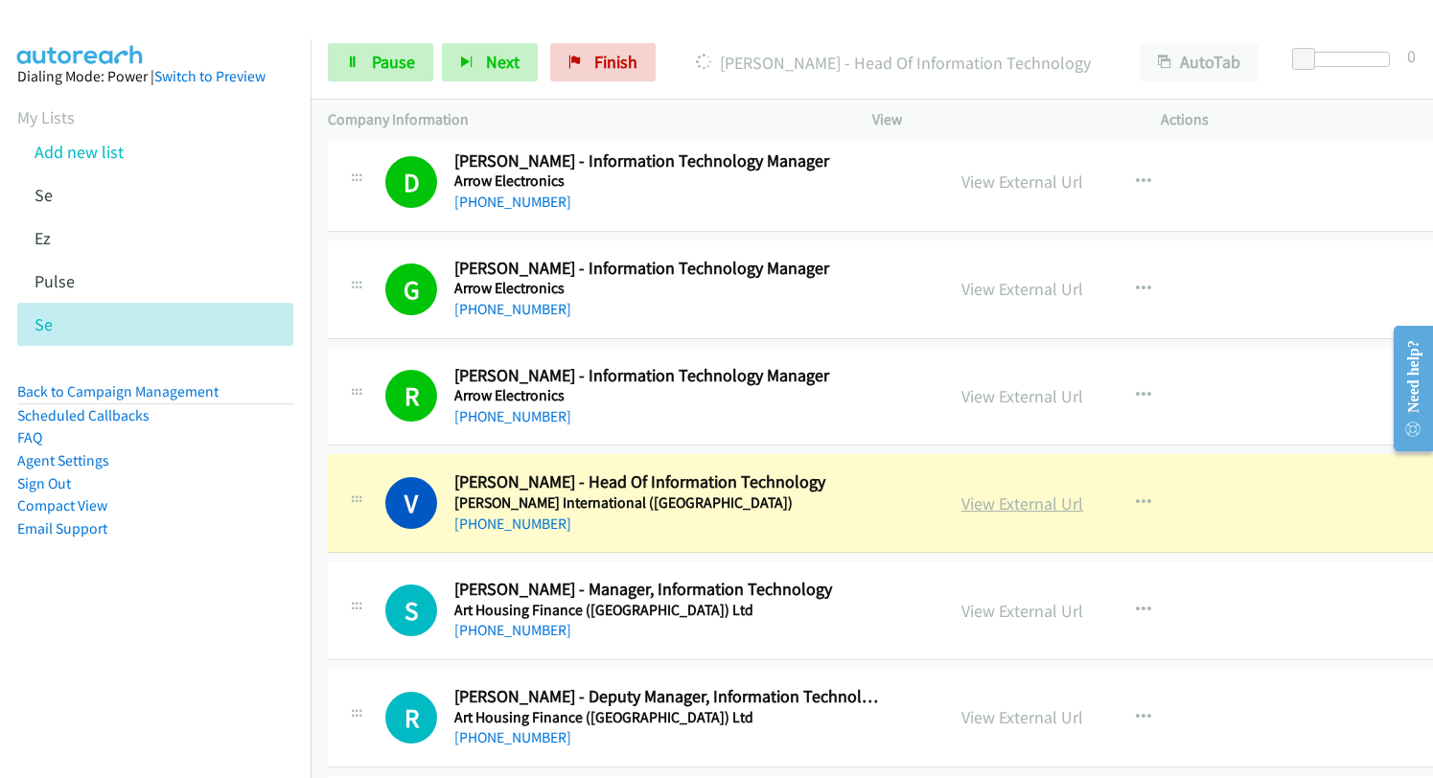
click at [1012, 509] on link "View External Url" at bounding box center [1022, 504] width 122 height 22
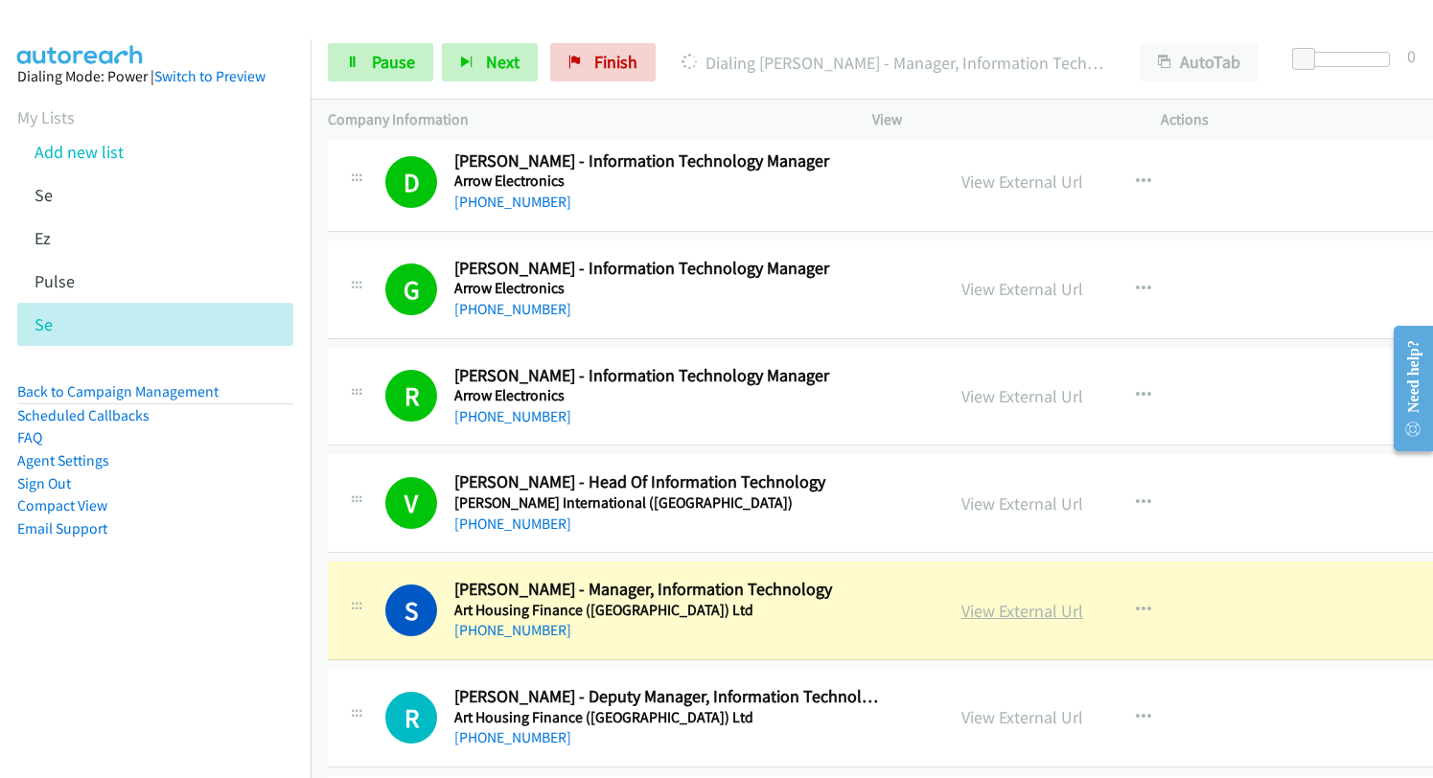
click at [1006, 614] on link "View External Url" at bounding box center [1022, 611] width 122 height 22
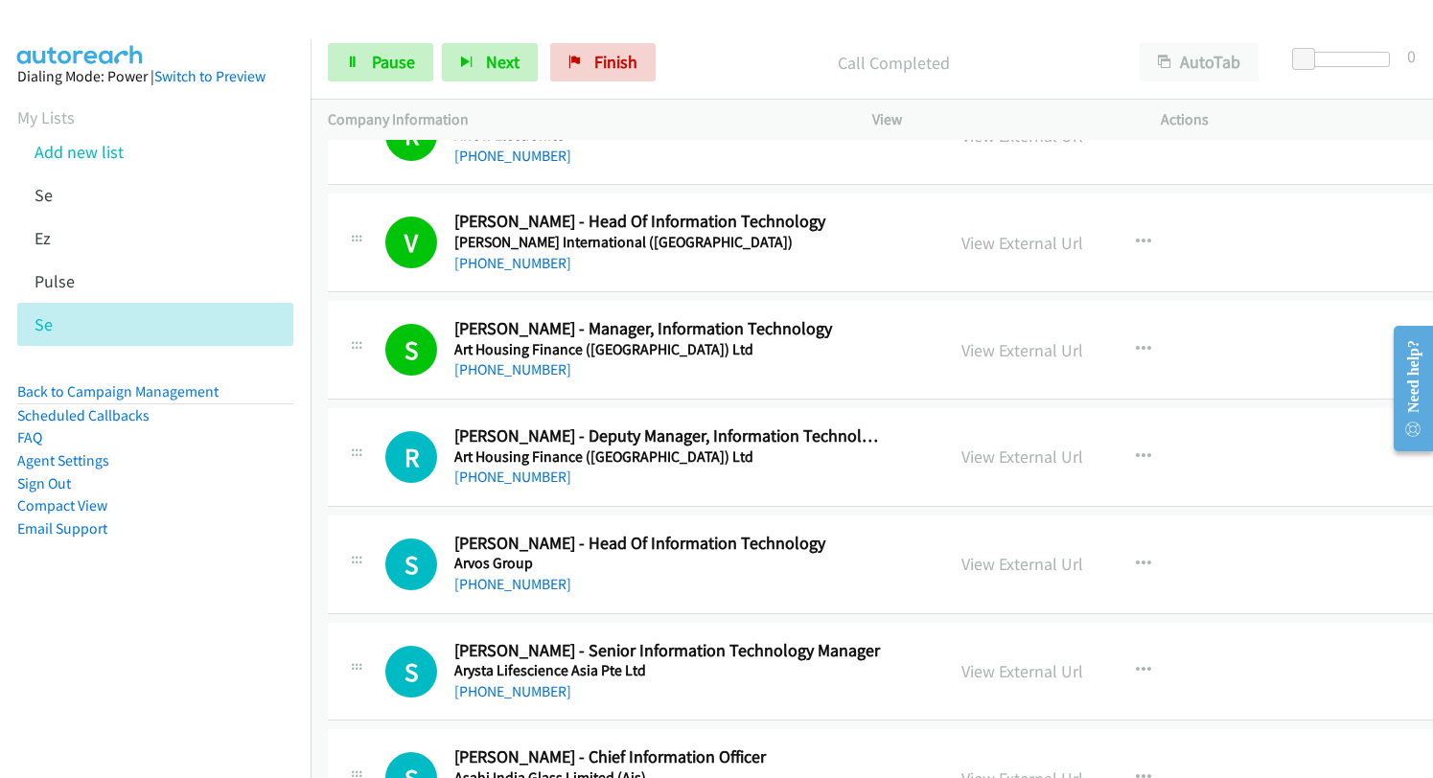
scroll to position [2396, 0]
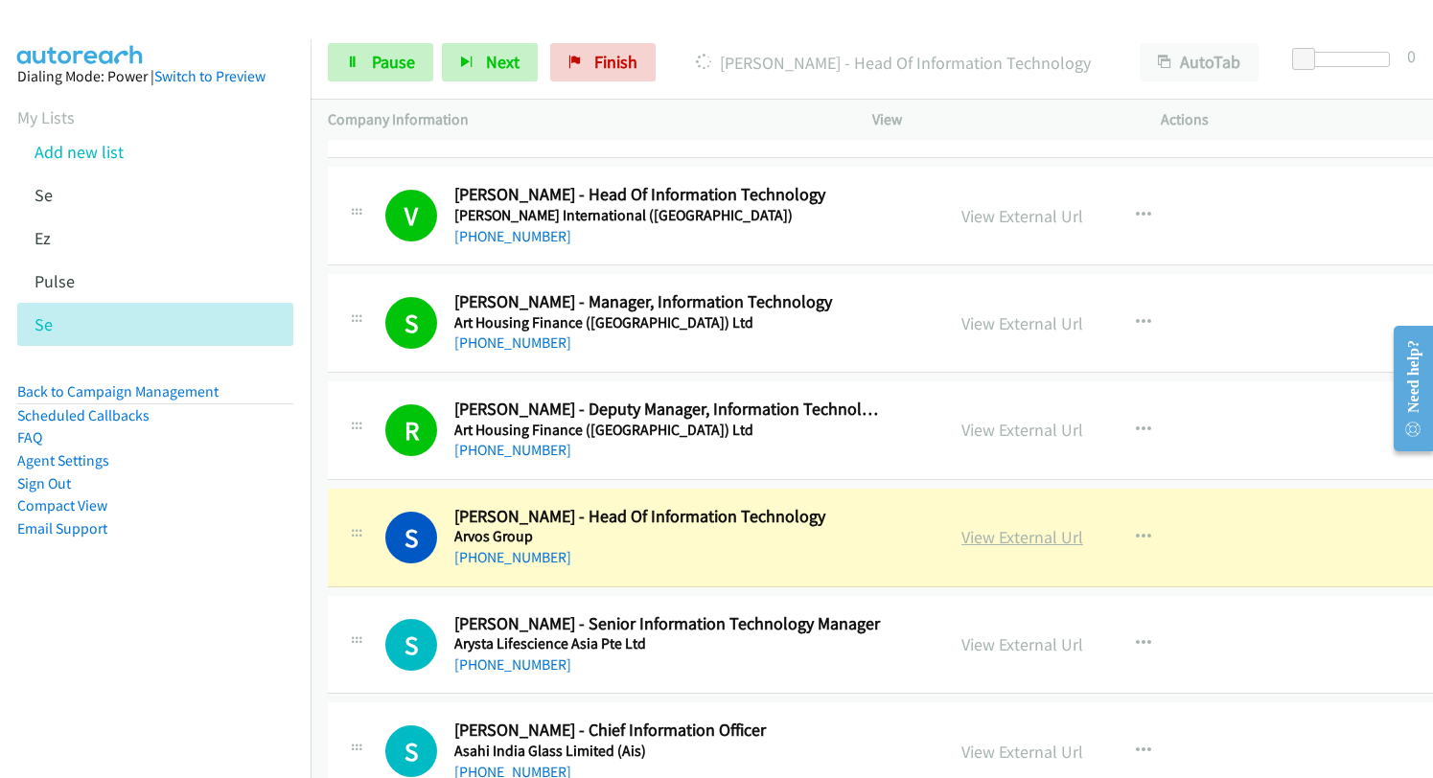
click at [975, 532] on link "View External Url" at bounding box center [1022, 537] width 122 height 22
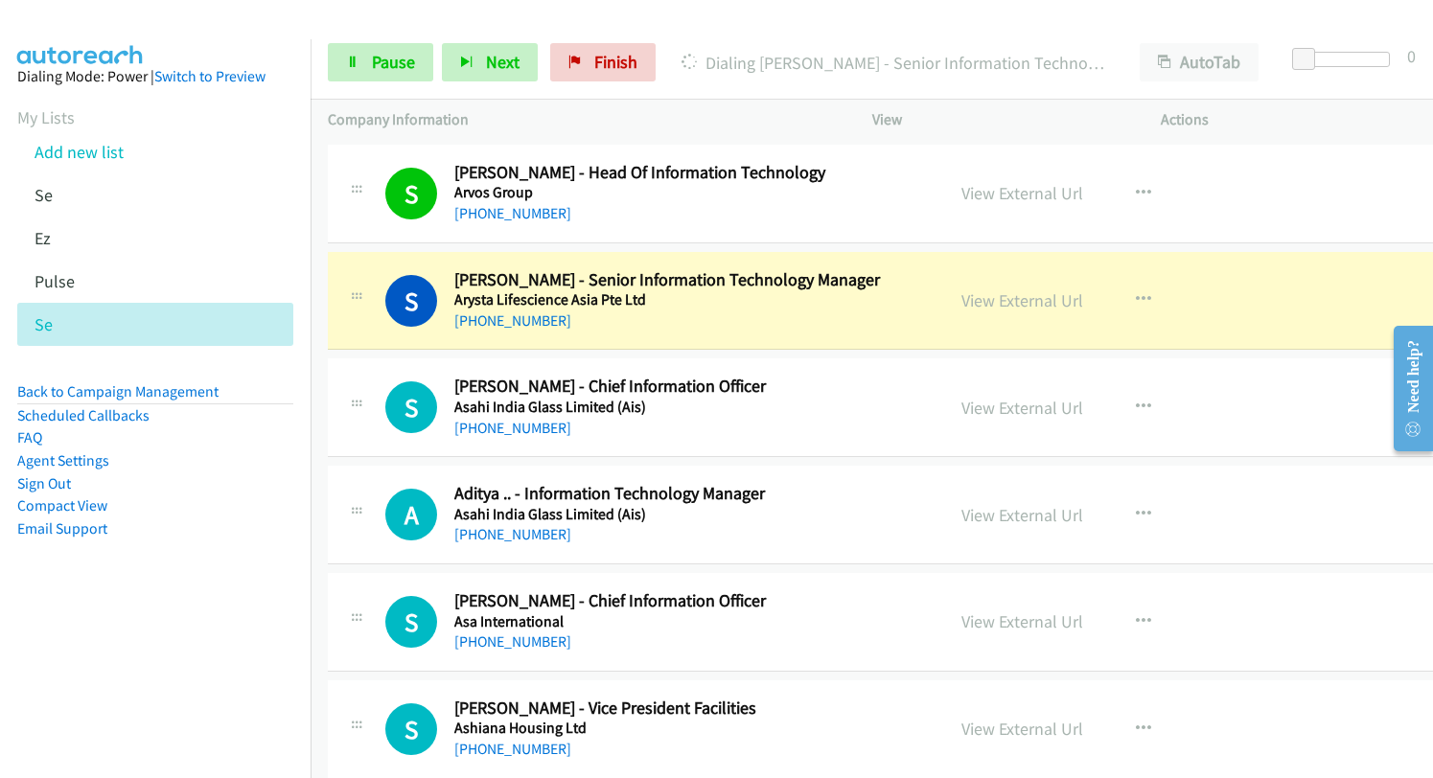
scroll to position [2779, 0]
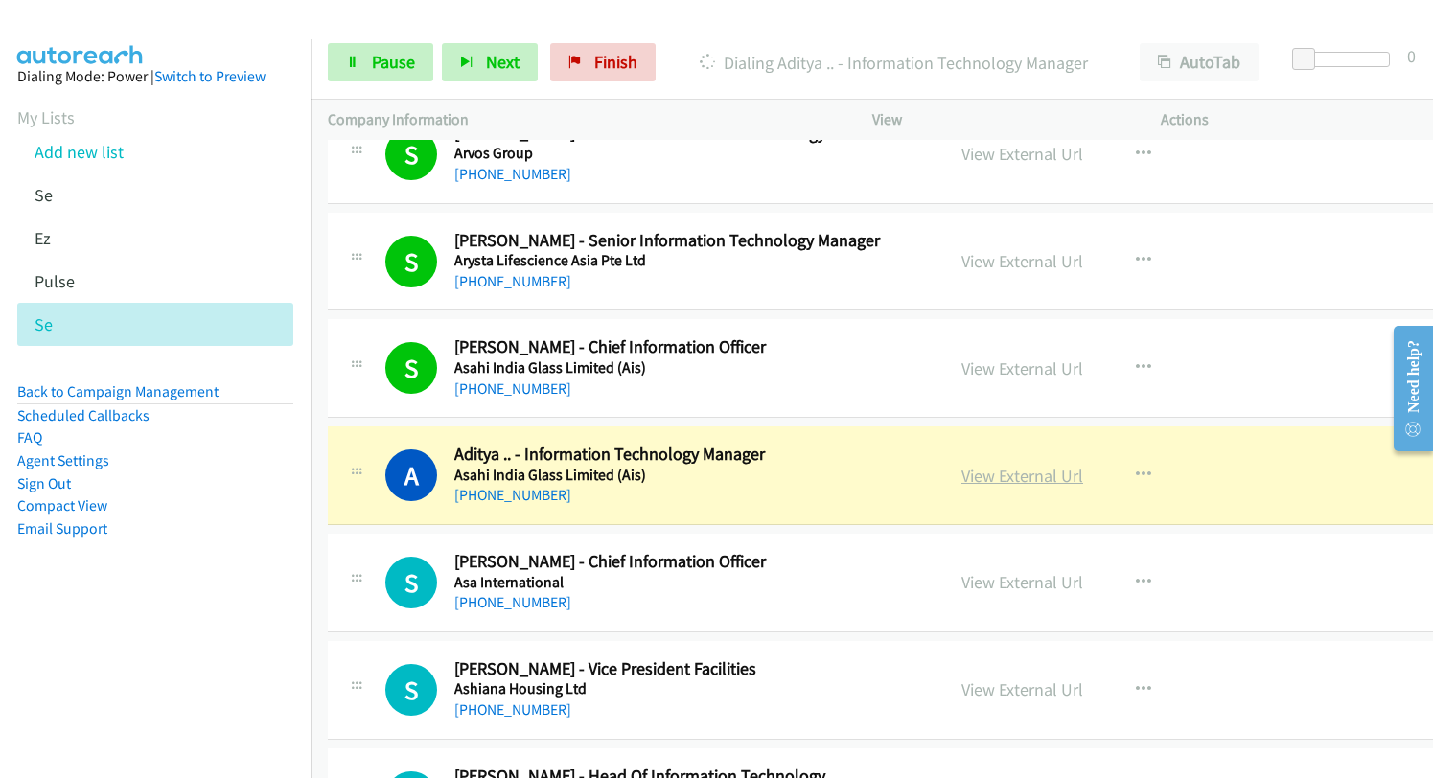
click at [972, 471] on link "View External Url" at bounding box center [1022, 476] width 122 height 22
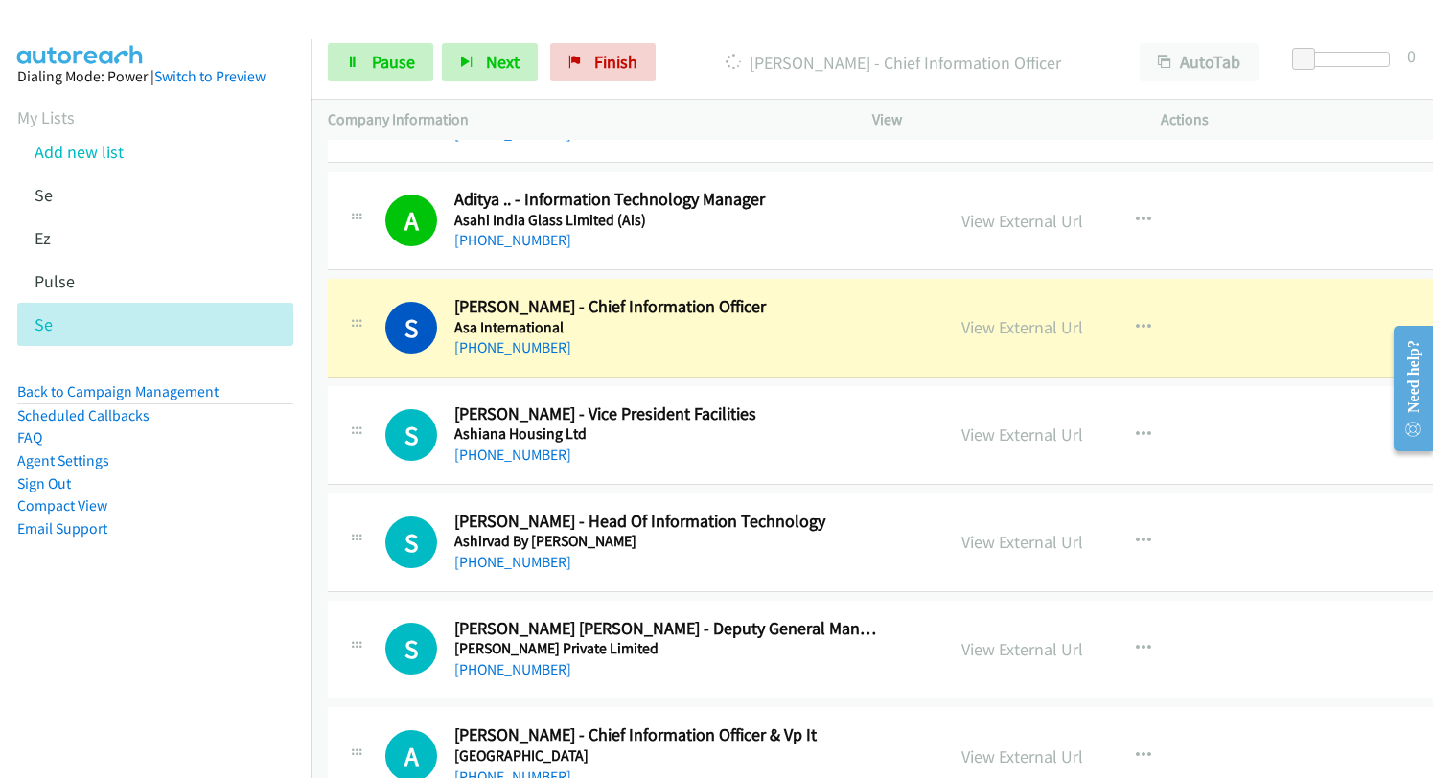
scroll to position [3066, 0]
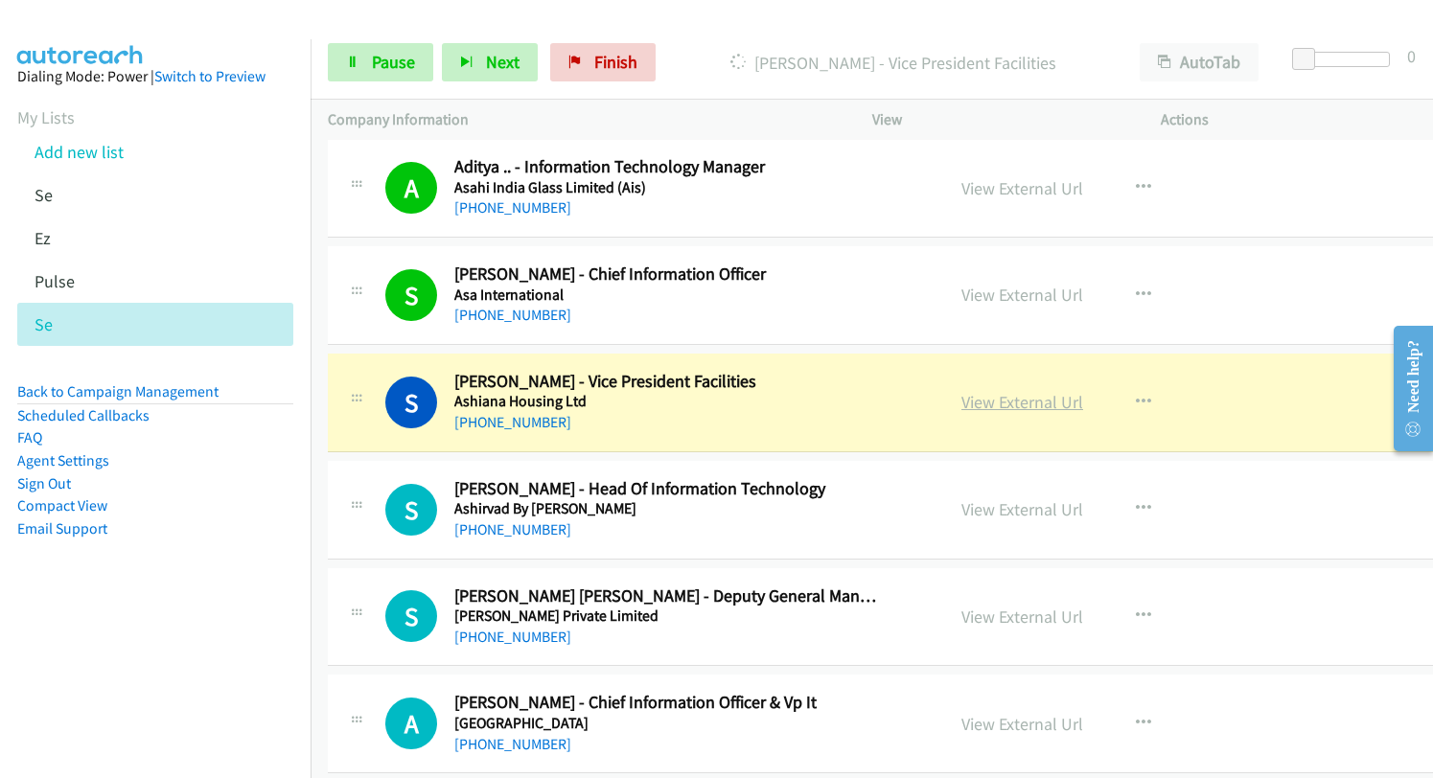
click at [983, 401] on link "View External Url" at bounding box center [1022, 402] width 122 height 22
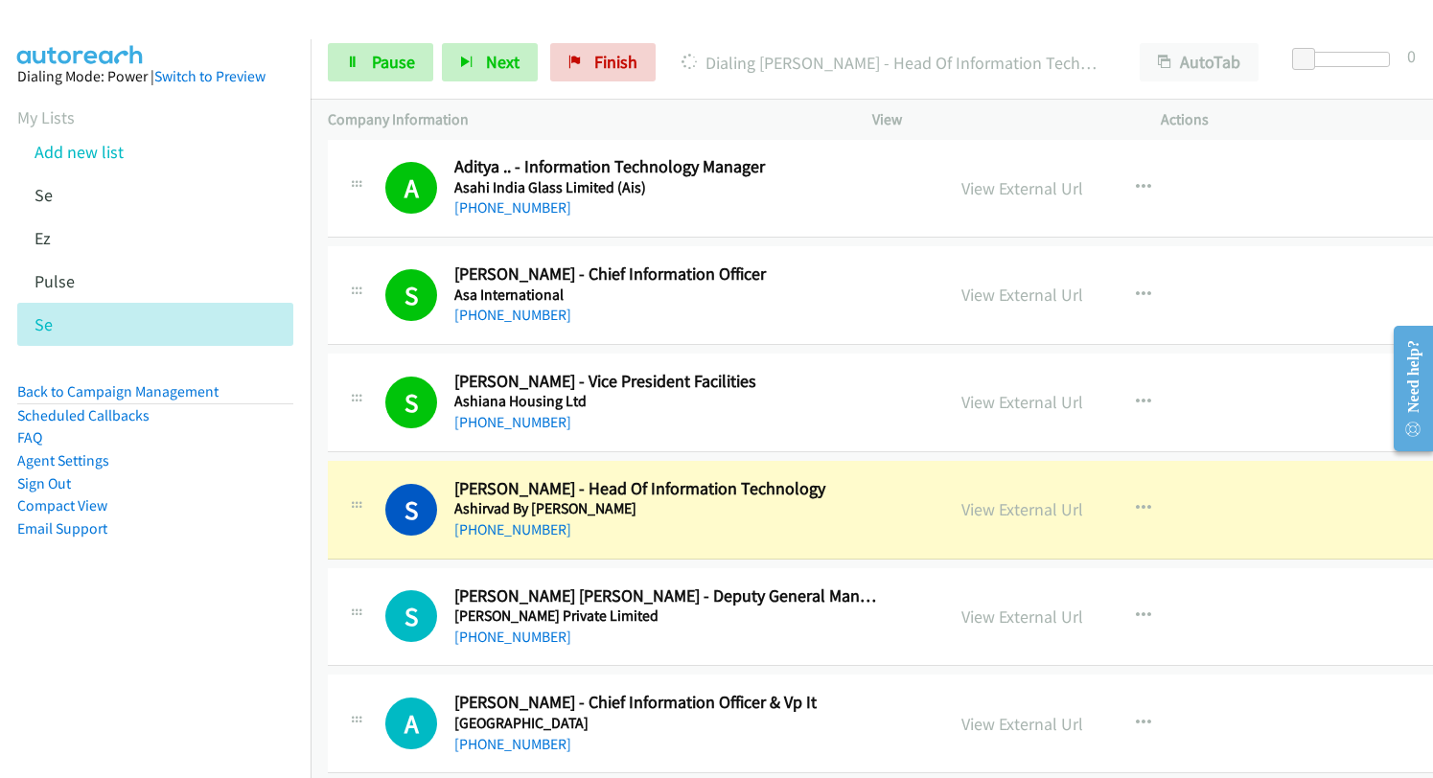
scroll to position [3162, 0]
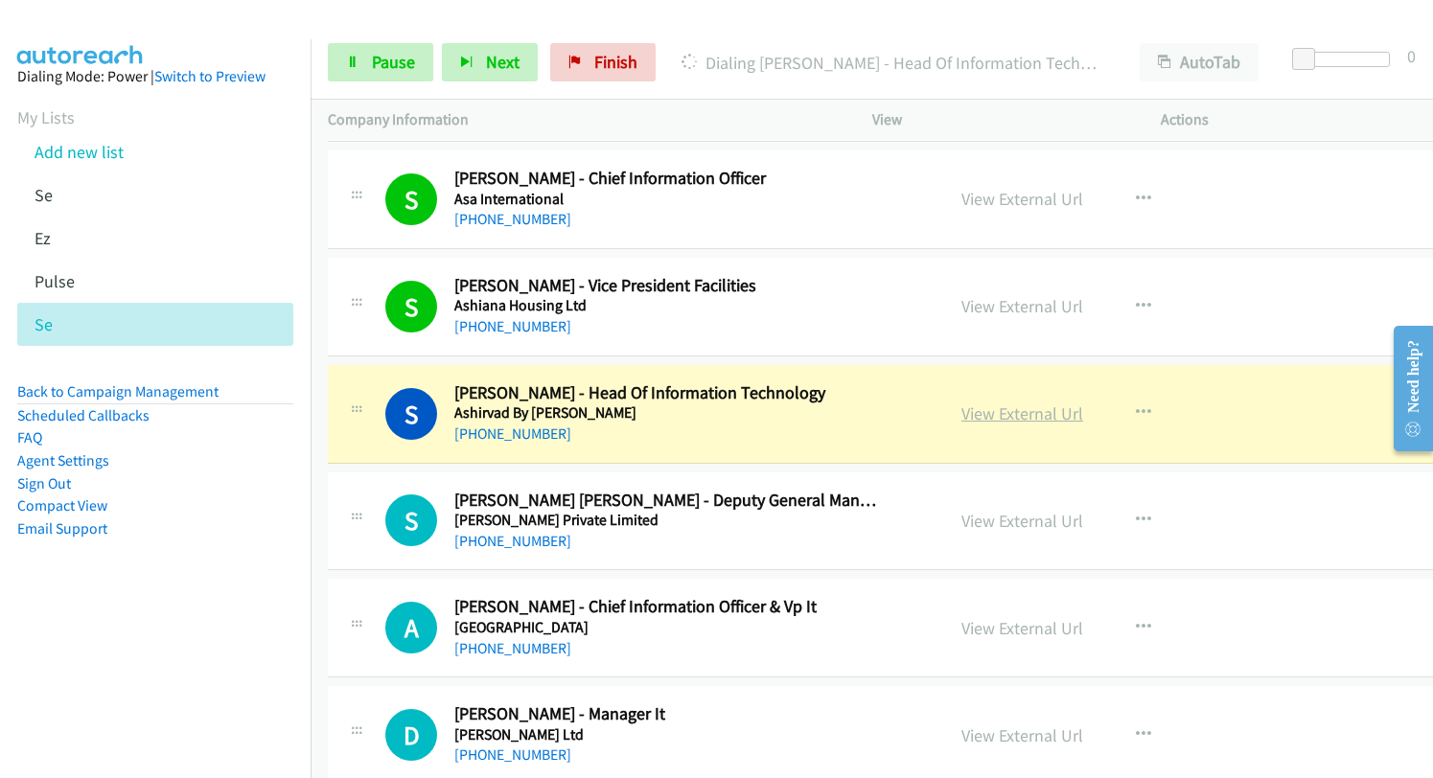
click at [982, 415] on link "View External Url" at bounding box center [1022, 413] width 122 height 22
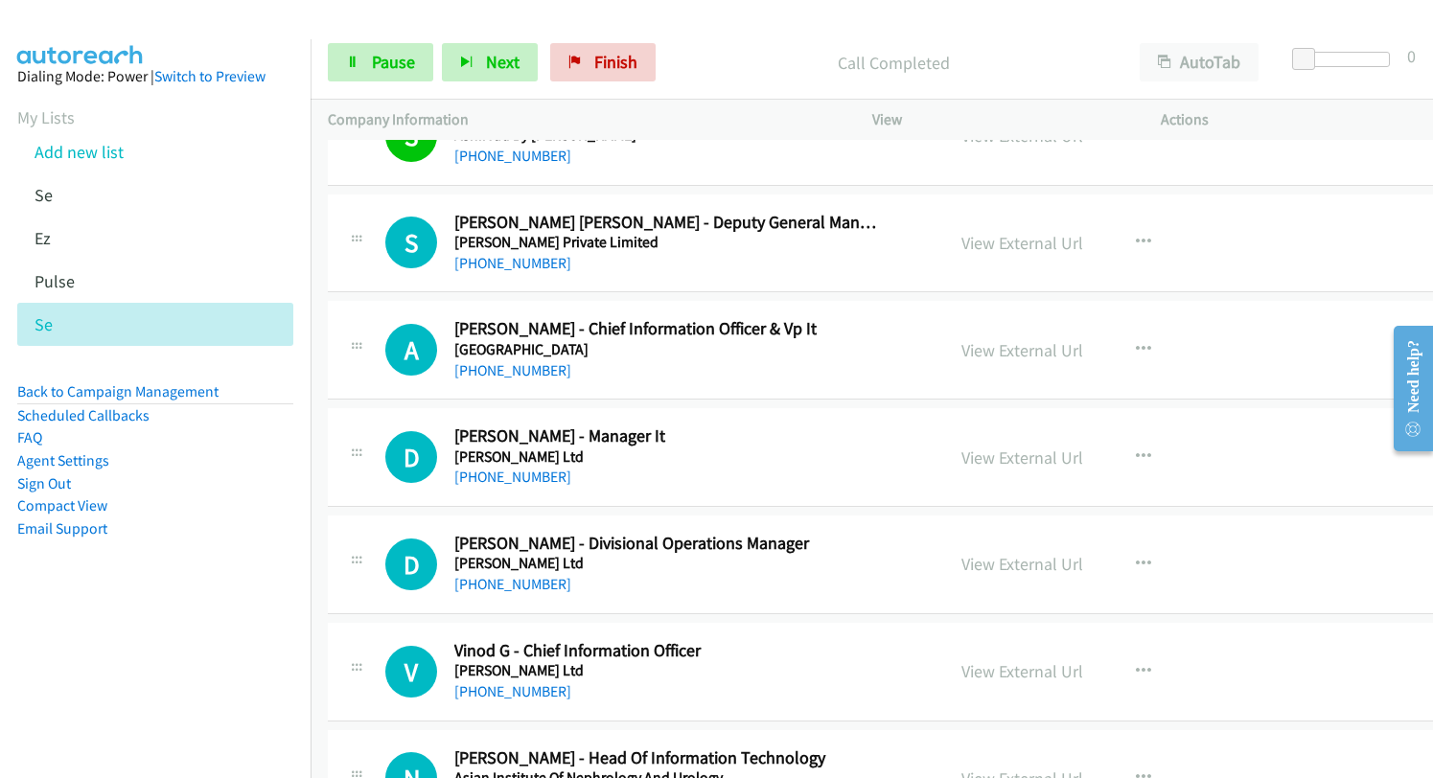
scroll to position [3450, 0]
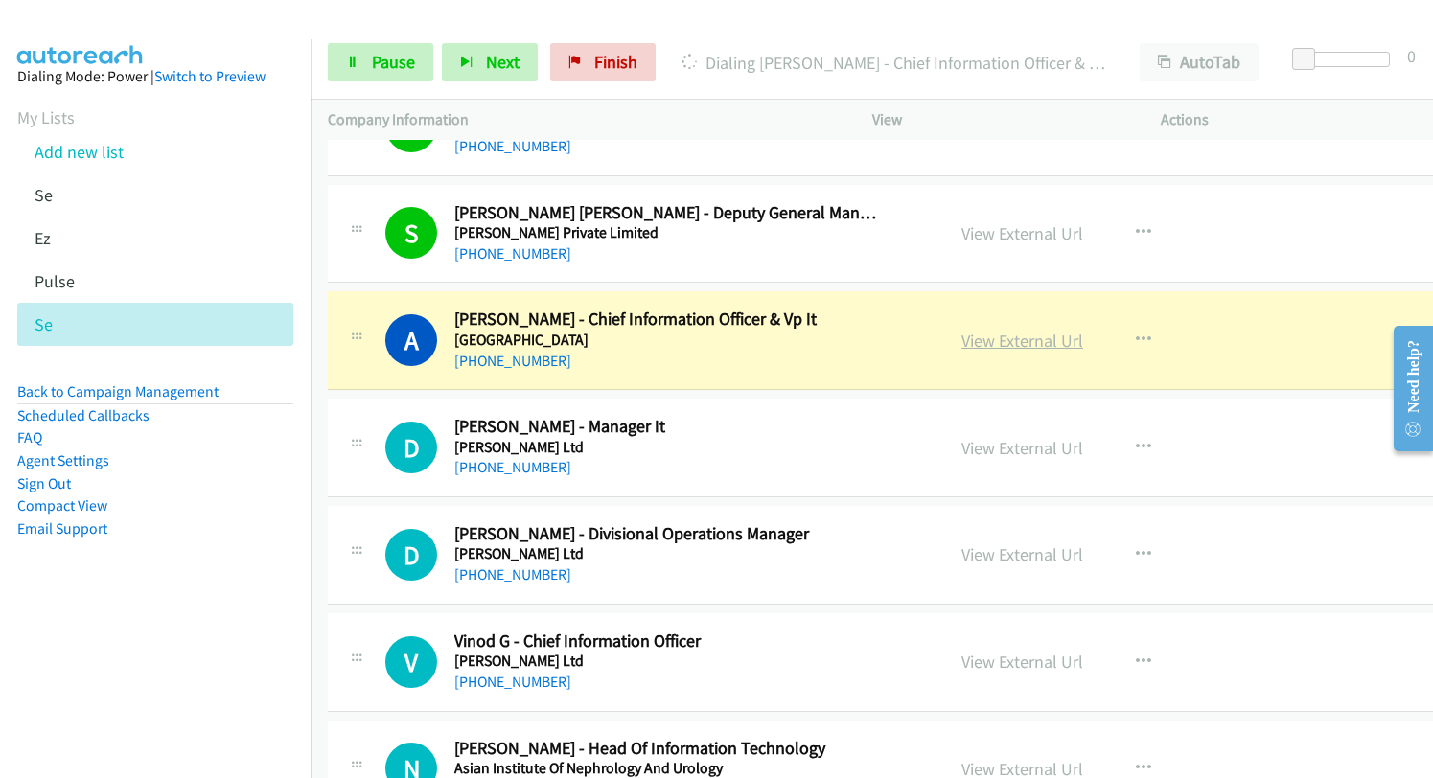
click at [963, 341] on link "View External Url" at bounding box center [1022, 341] width 122 height 22
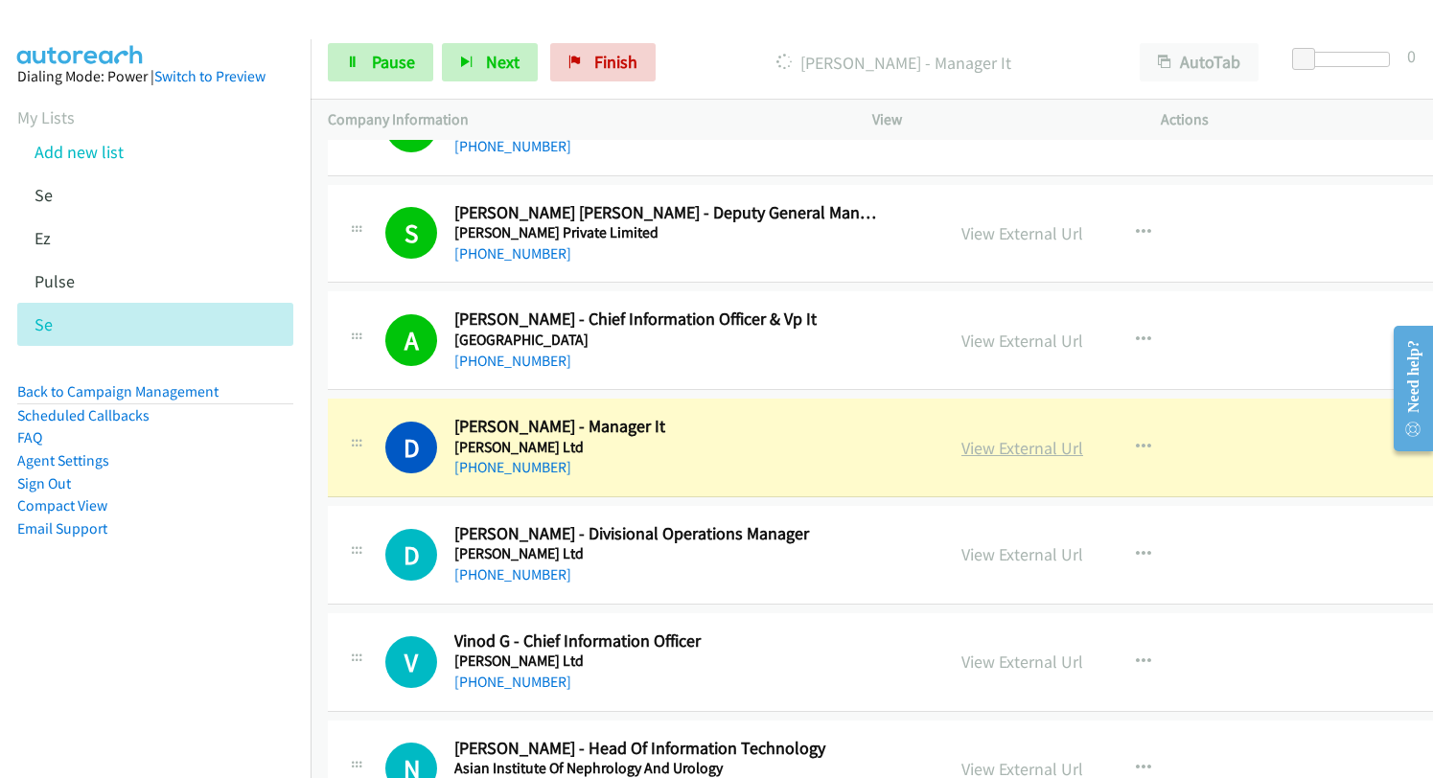
click at [980, 449] on link "View External Url" at bounding box center [1022, 448] width 122 height 22
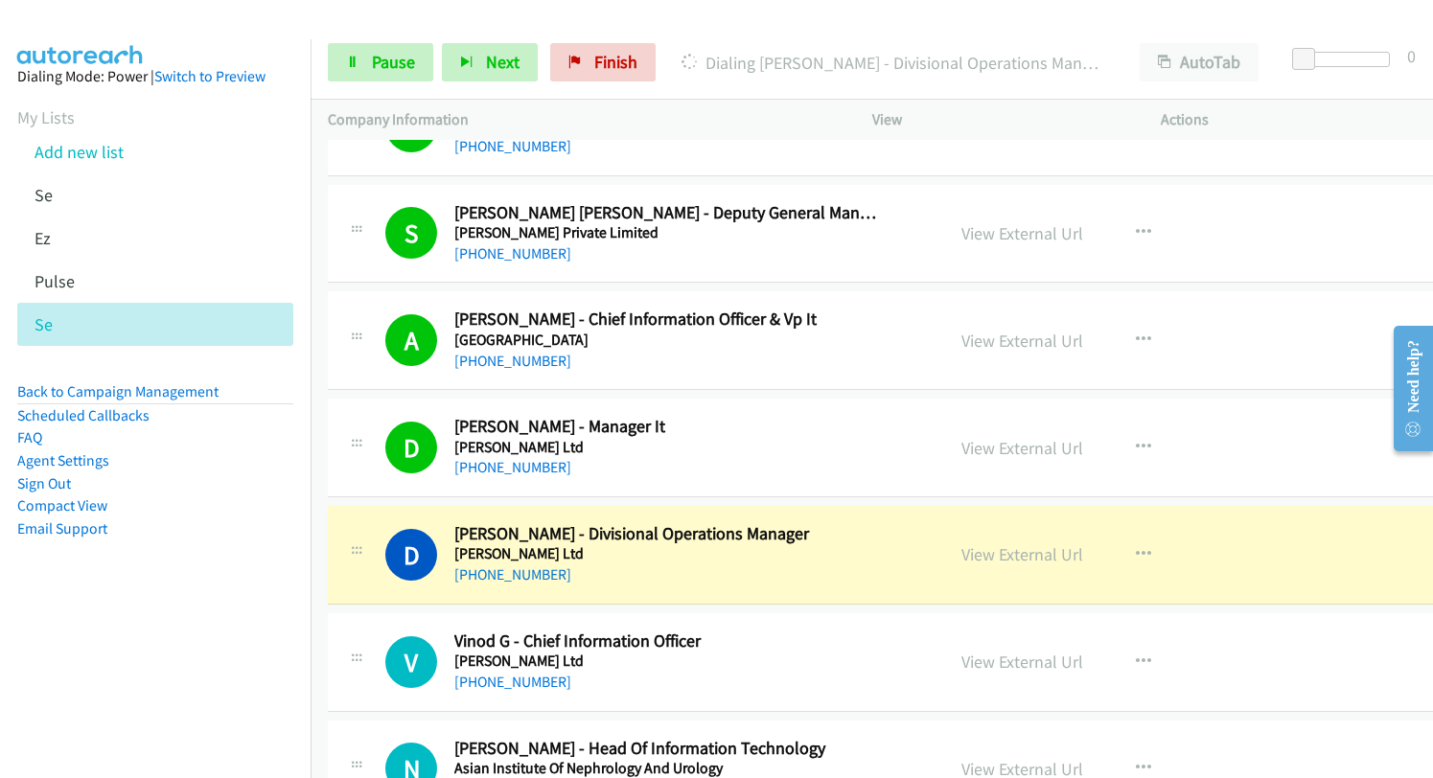
scroll to position [3641, 0]
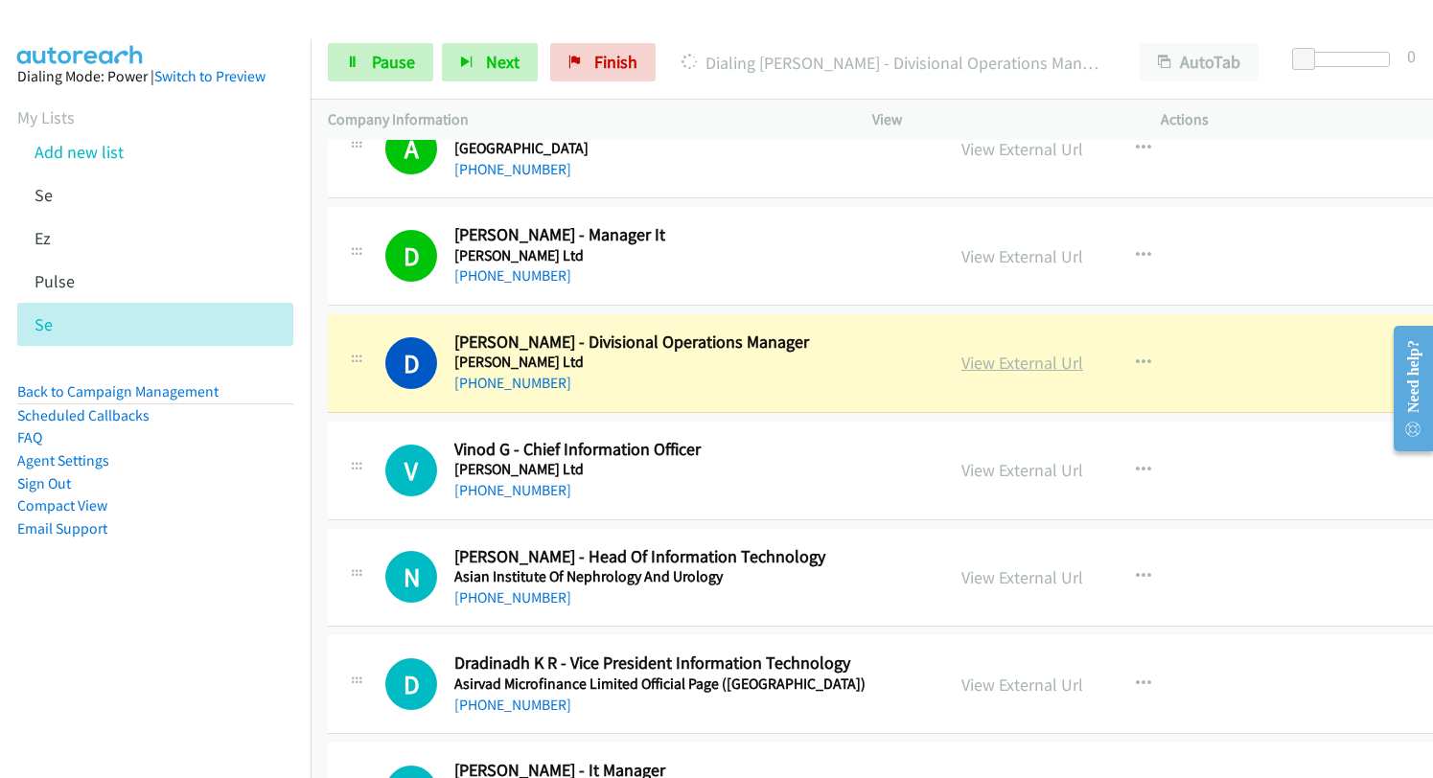
click at [999, 367] on link "View External Url" at bounding box center [1022, 363] width 122 height 22
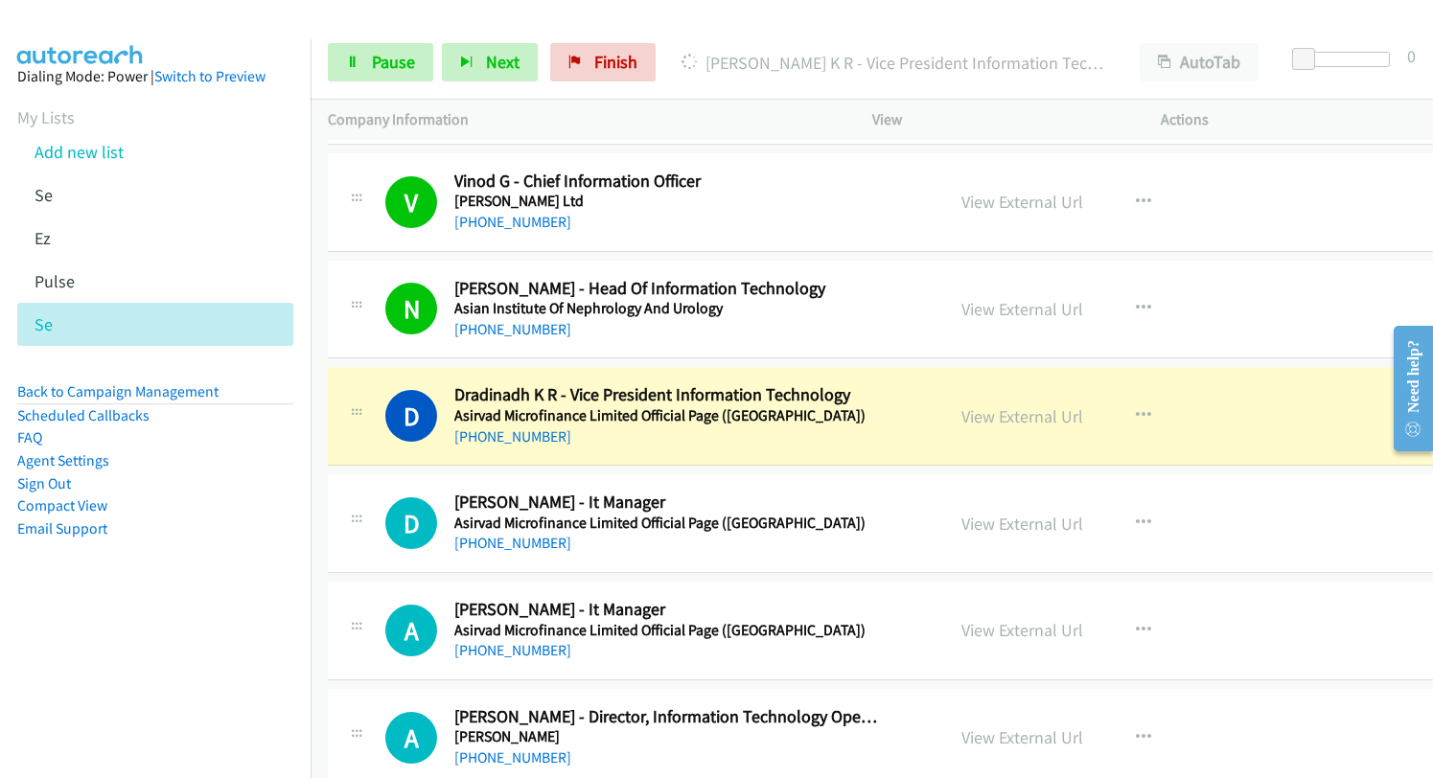
scroll to position [3929, 0]
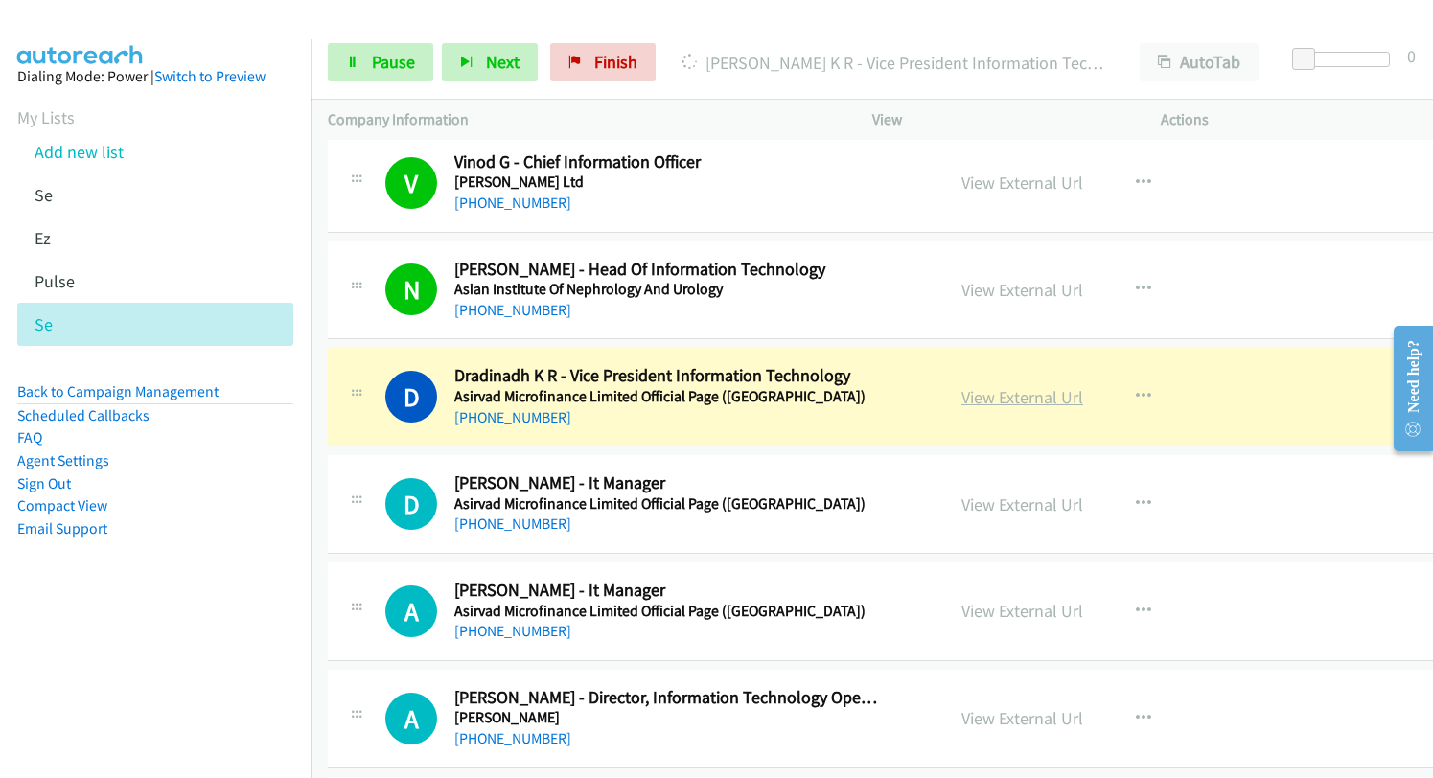
click at [1008, 398] on link "View External Url" at bounding box center [1022, 397] width 122 height 22
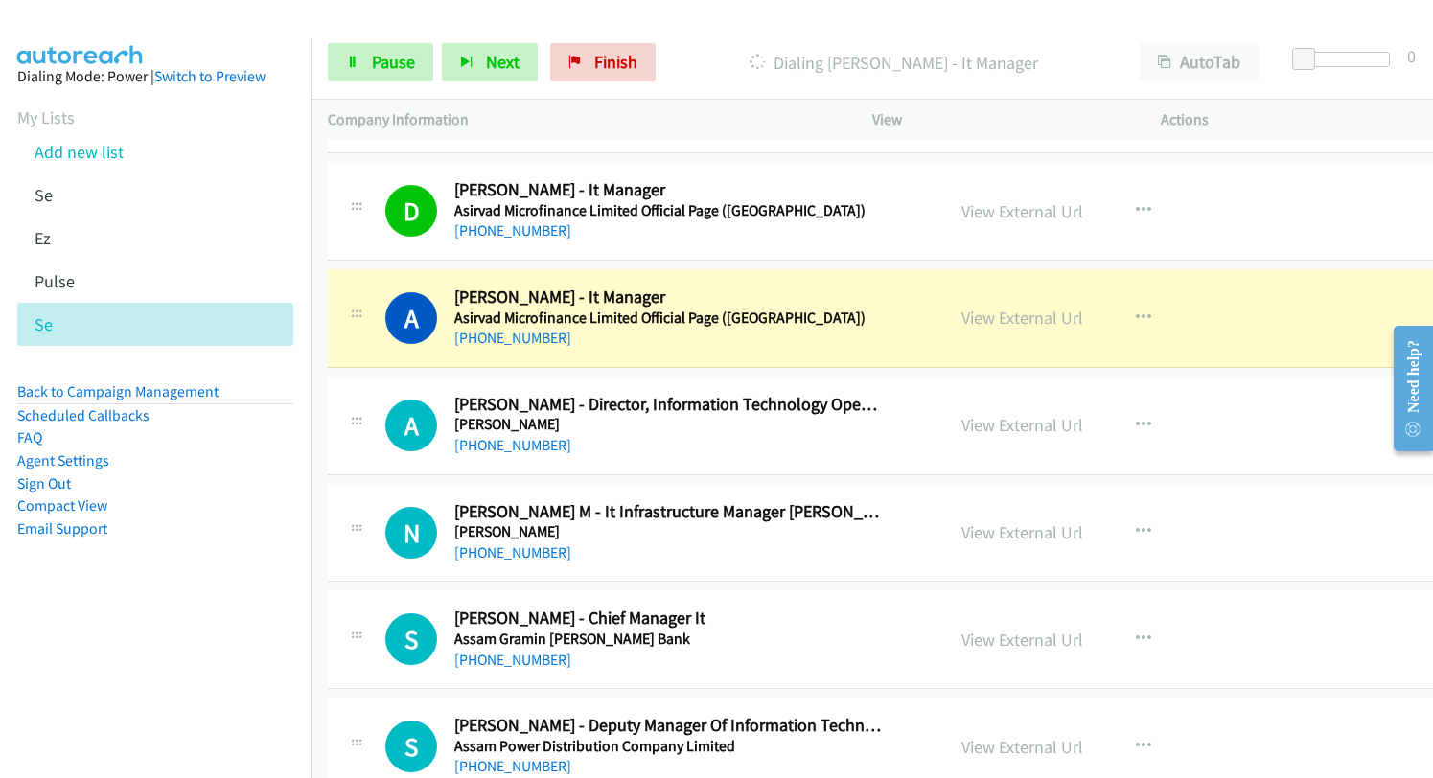
scroll to position [4216, 0]
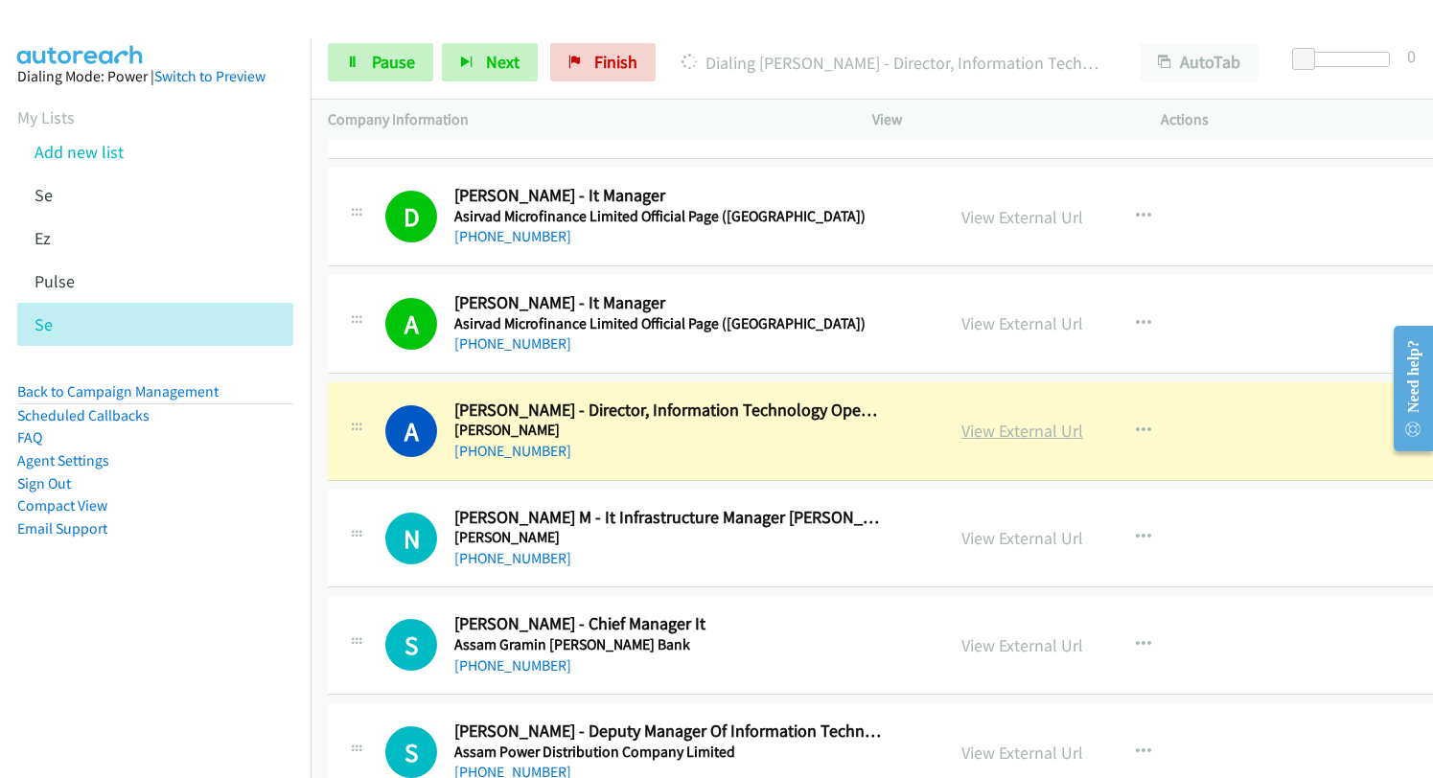
click at [982, 427] on link "View External Url" at bounding box center [1022, 431] width 122 height 22
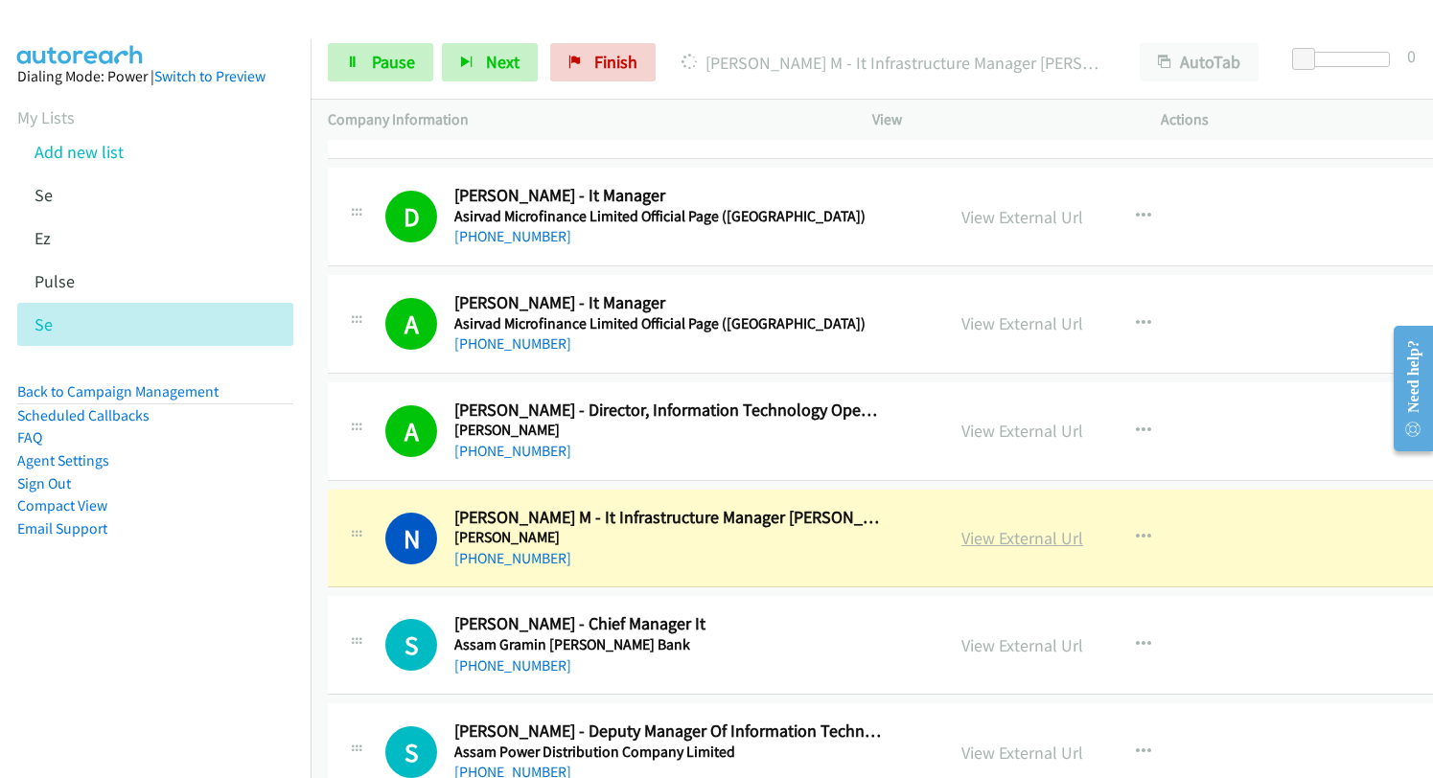
click at [978, 533] on link "View External Url" at bounding box center [1022, 538] width 122 height 22
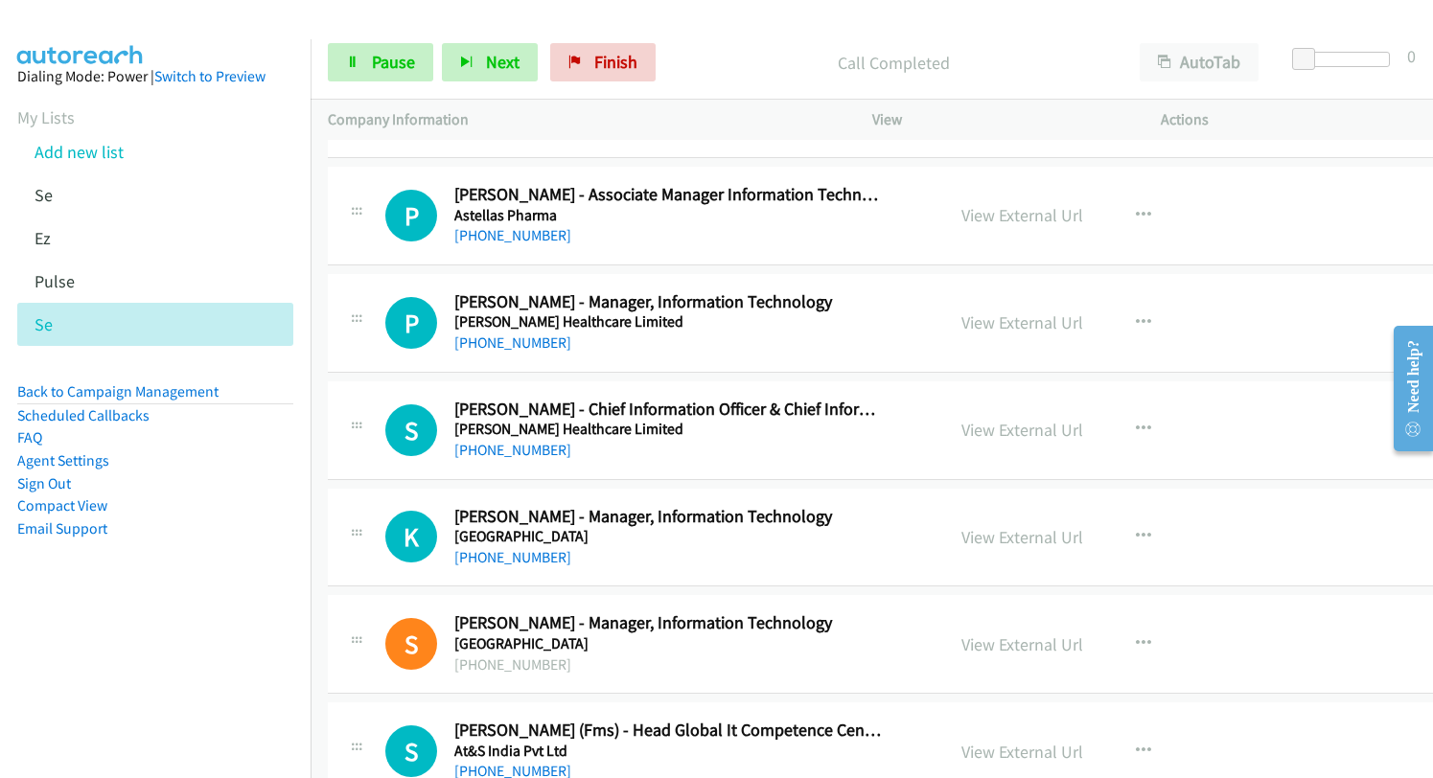
scroll to position [4887, 0]
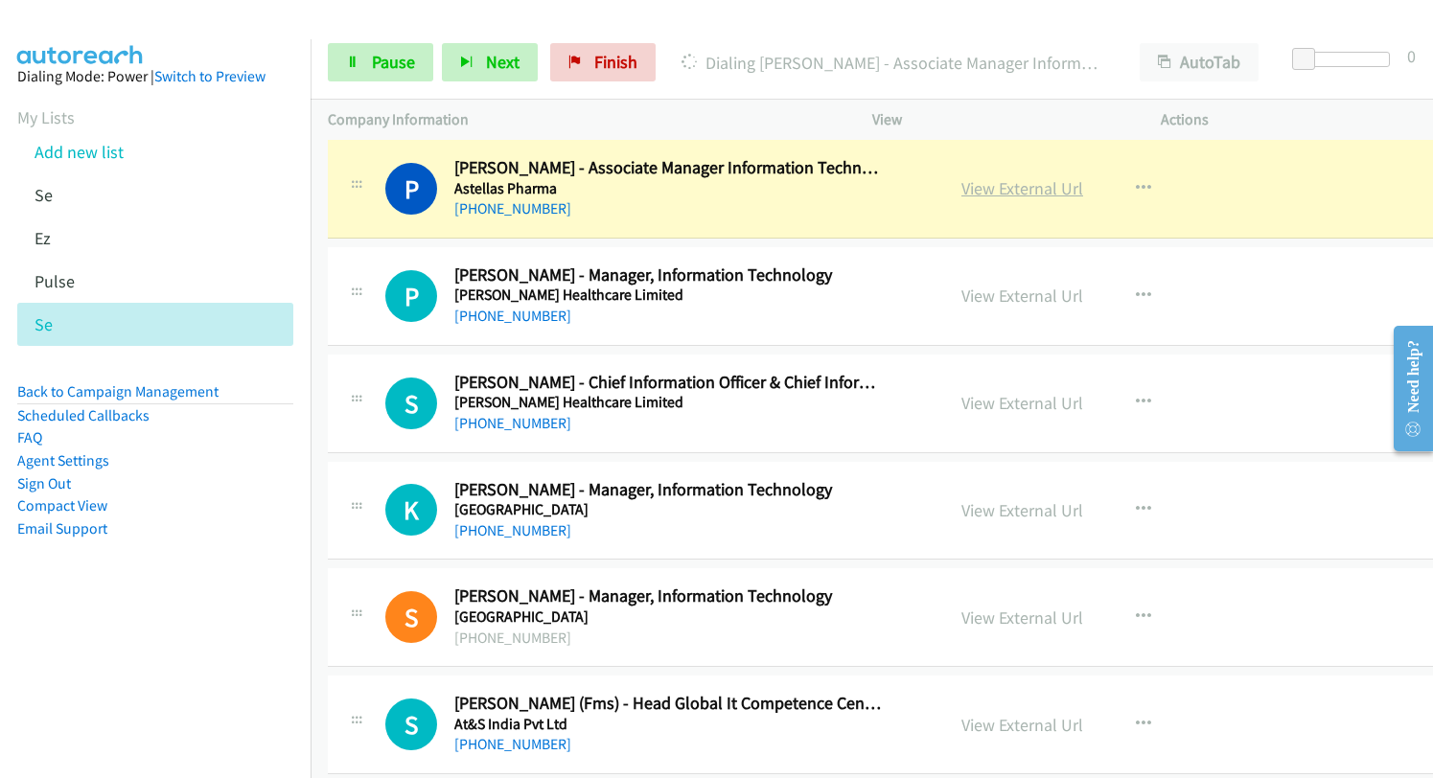
click at [962, 188] on link "View External Url" at bounding box center [1022, 188] width 122 height 22
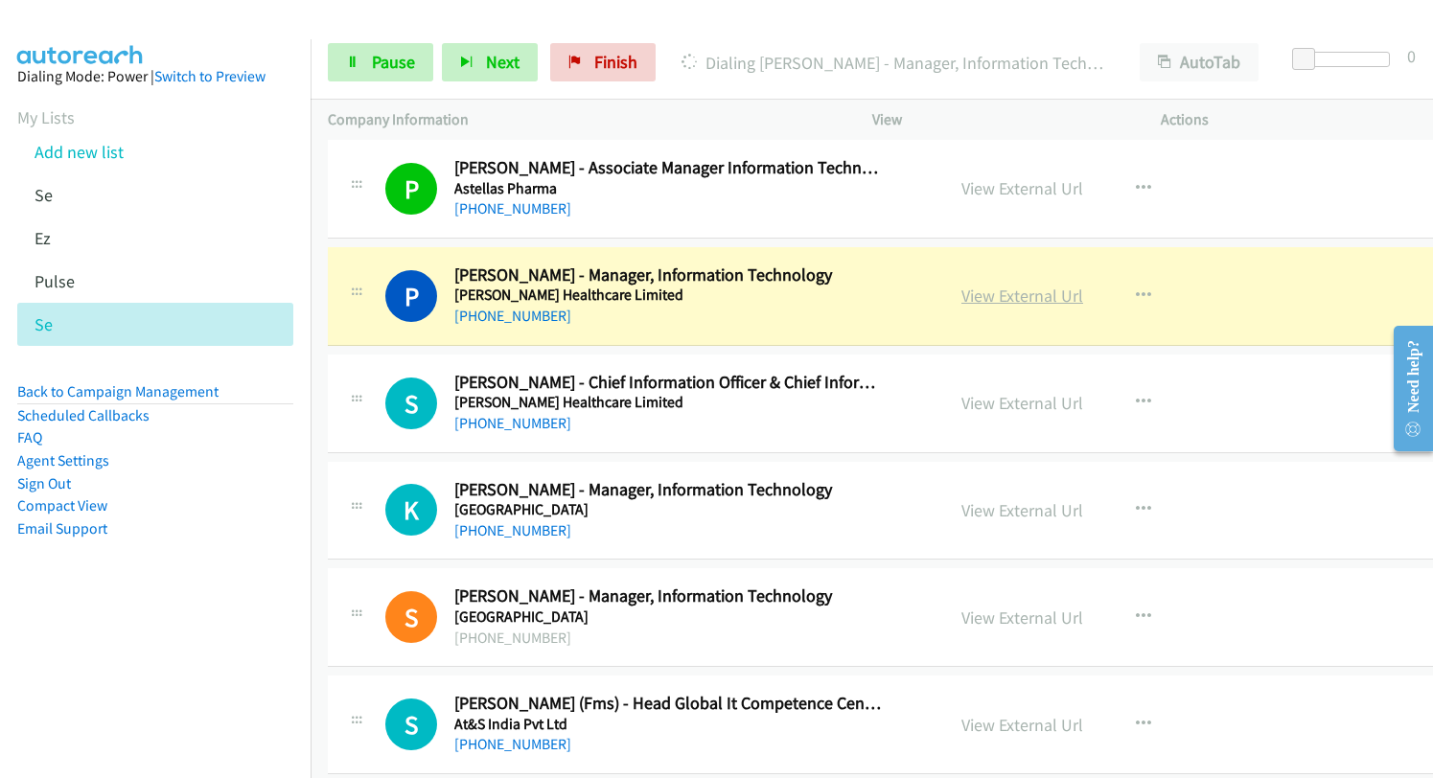
click at [981, 294] on link "View External Url" at bounding box center [1022, 296] width 122 height 22
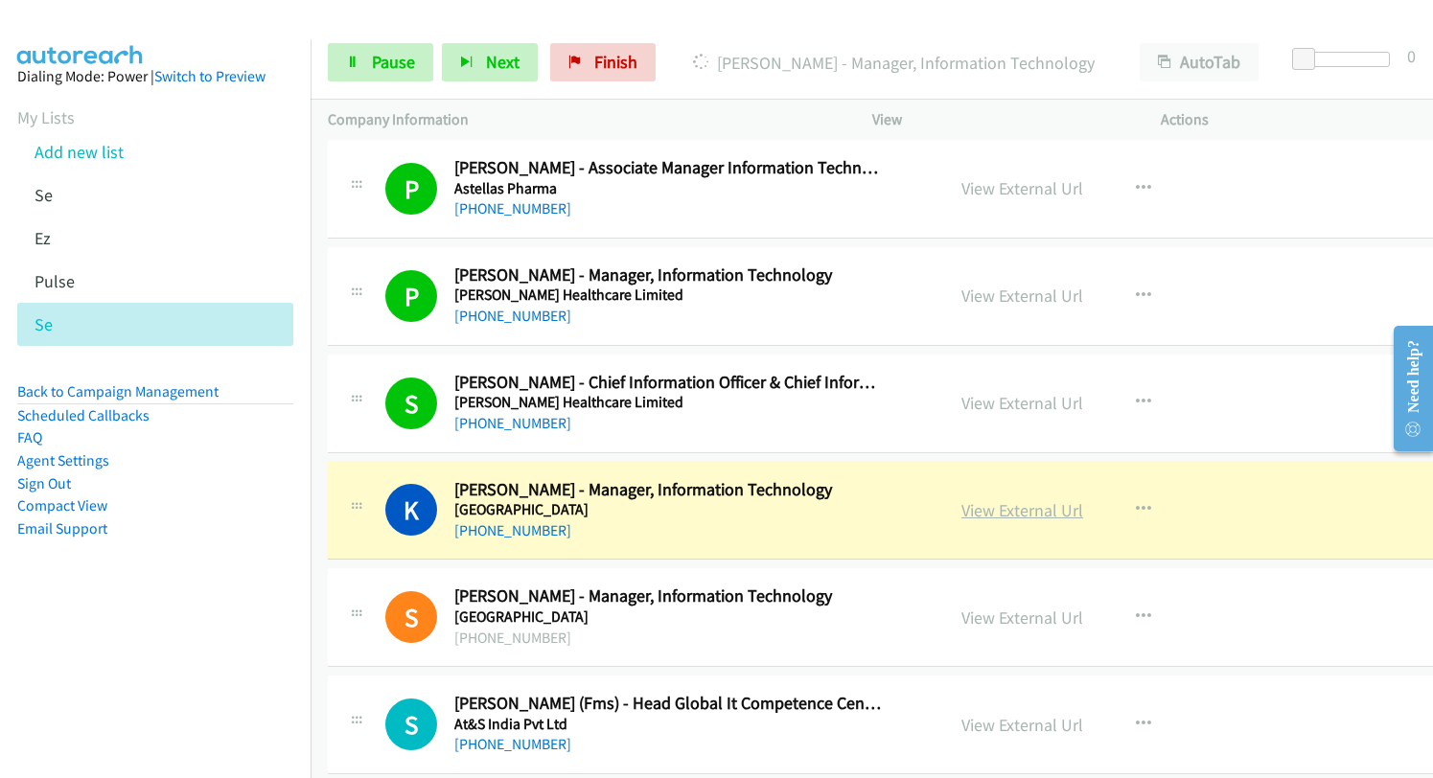
drag, startPoint x: 984, startPoint y: 515, endPoint x: 995, endPoint y: 513, distance: 10.7
click at [961, 509] on link "View External Url" at bounding box center [1022, 510] width 122 height 22
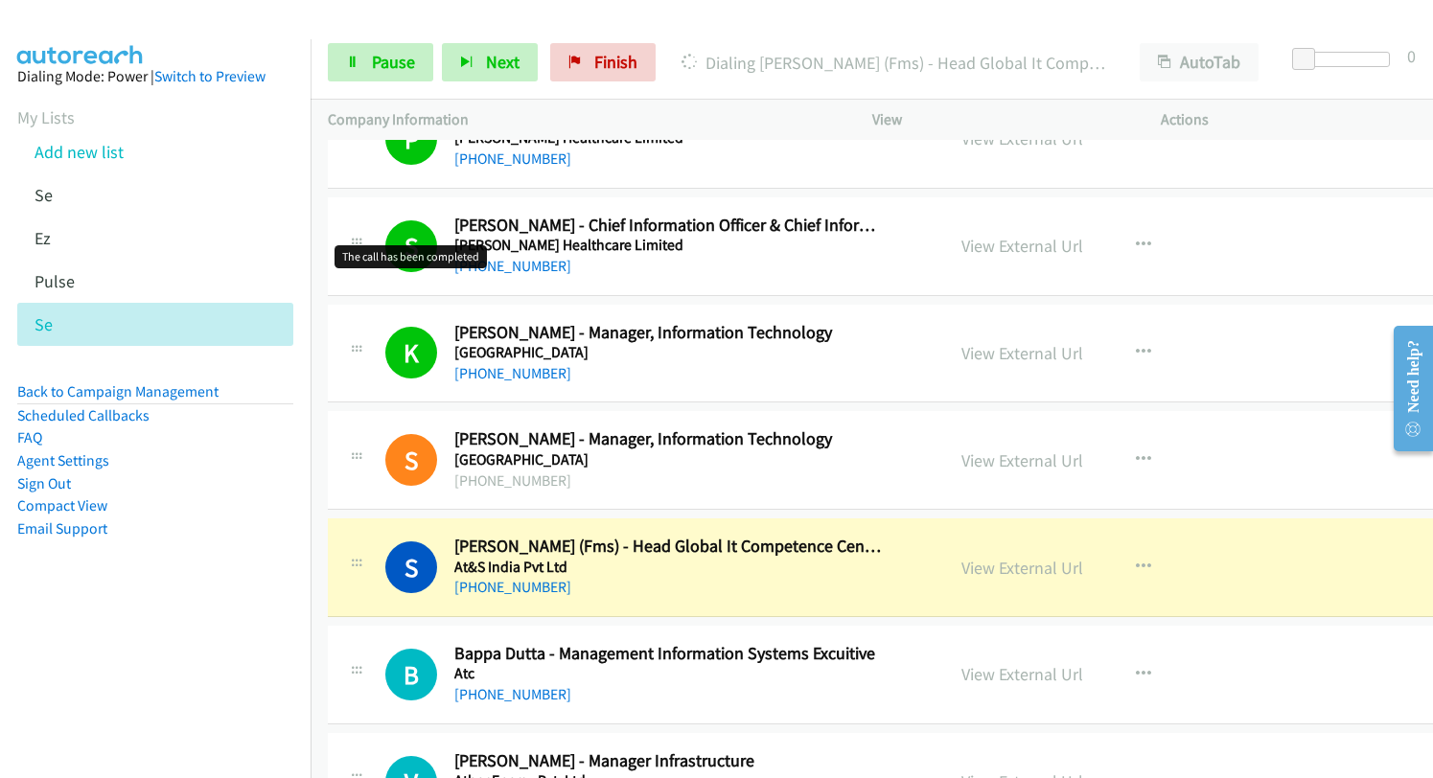
scroll to position [5174, 0]
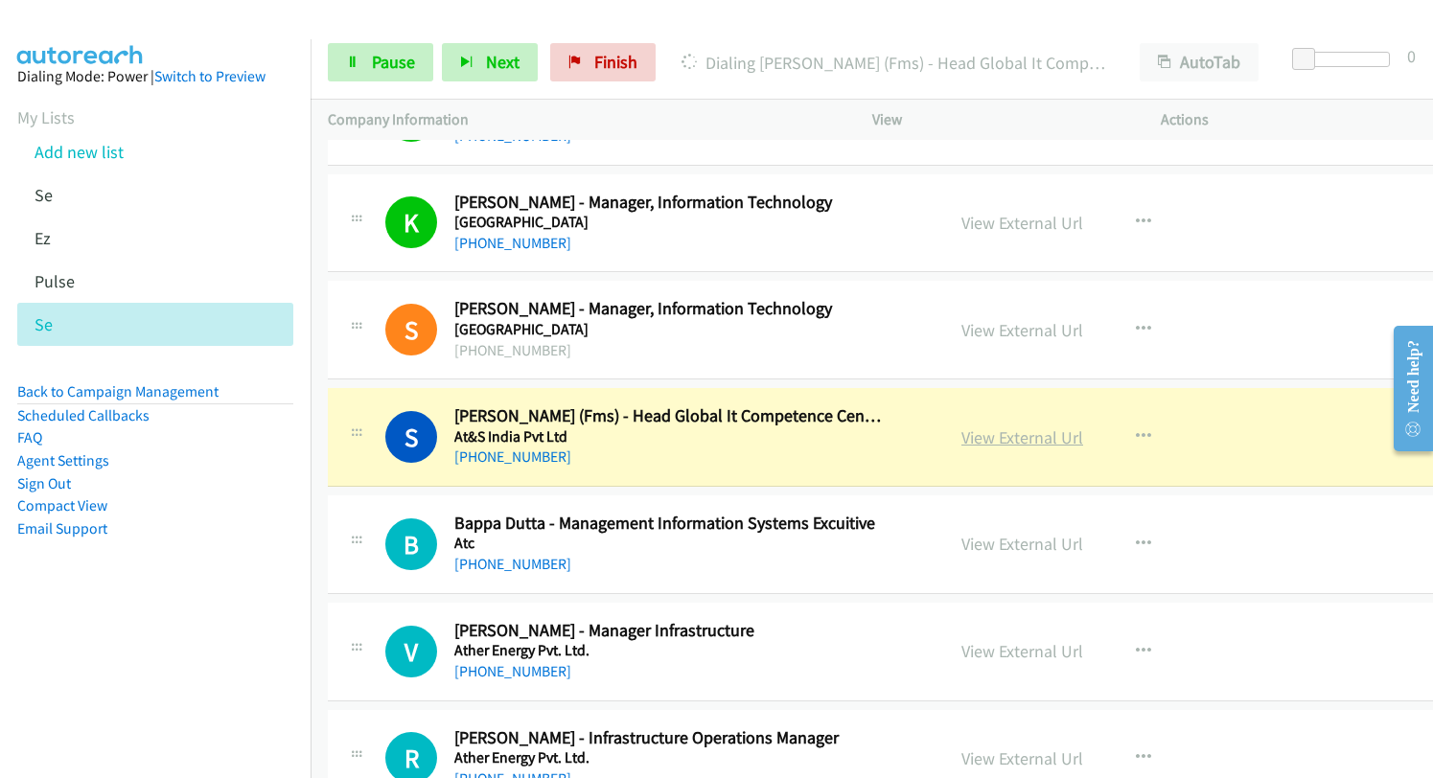
click at [961, 441] on link "View External Url" at bounding box center [1022, 437] width 122 height 22
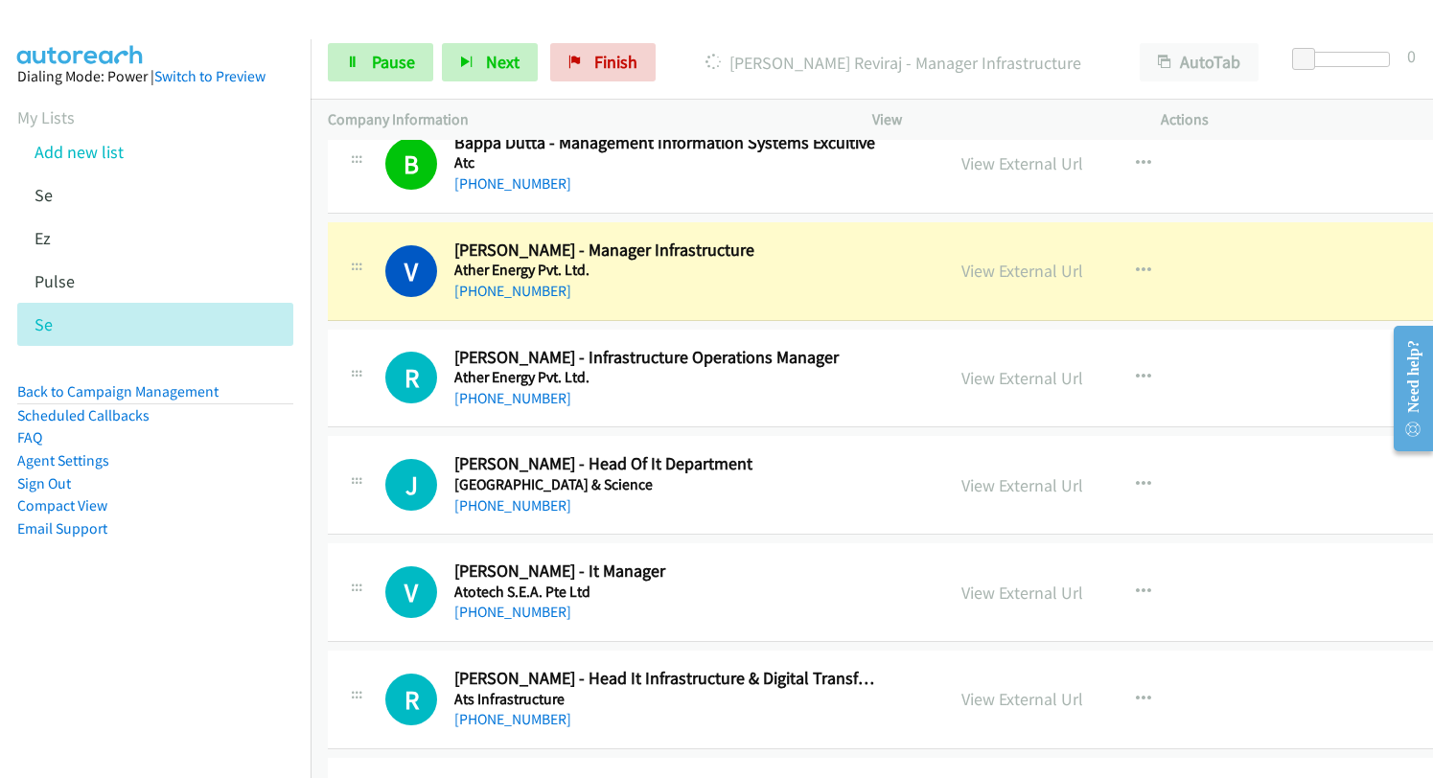
scroll to position [5558, 0]
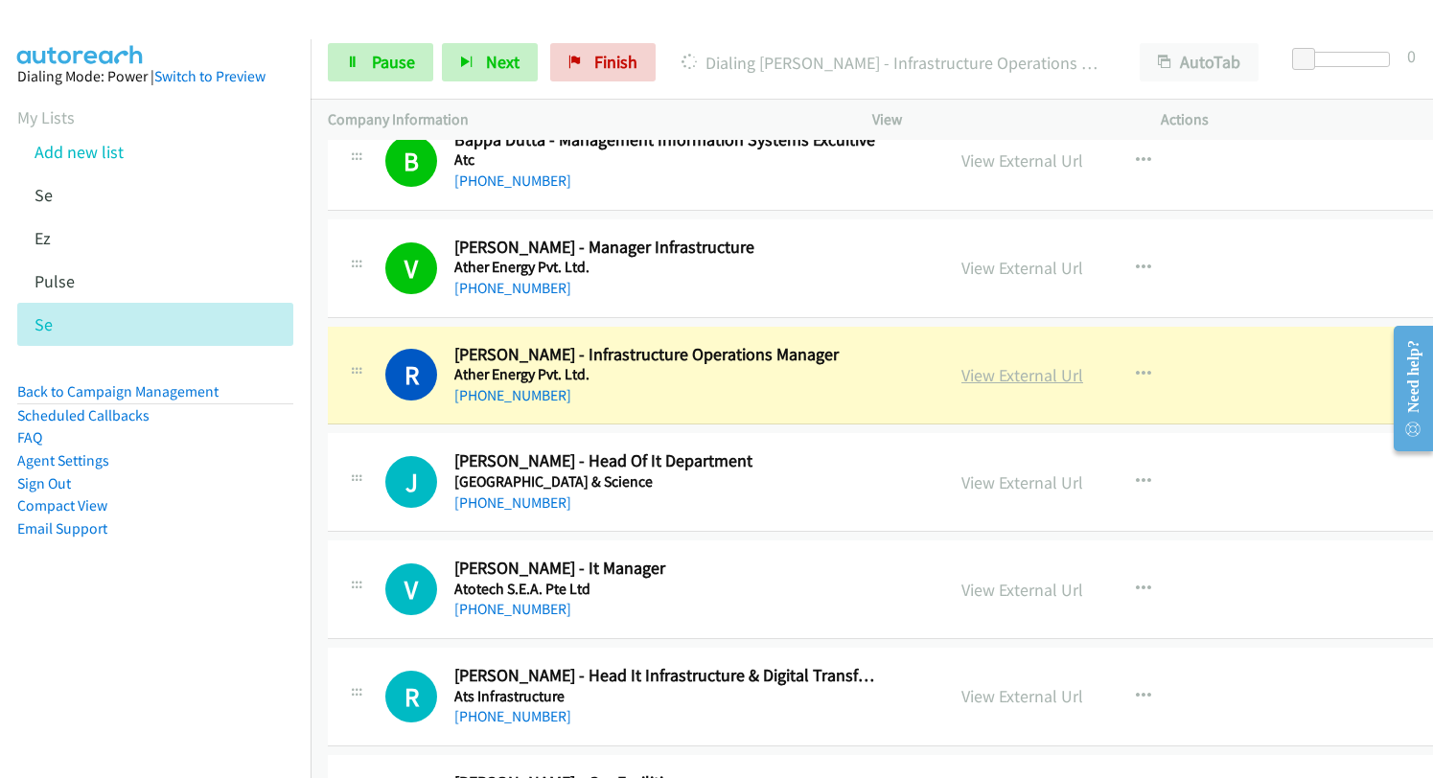
click at [961, 377] on link "View External Url" at bounding box center [1022, 375] width 122 height 22
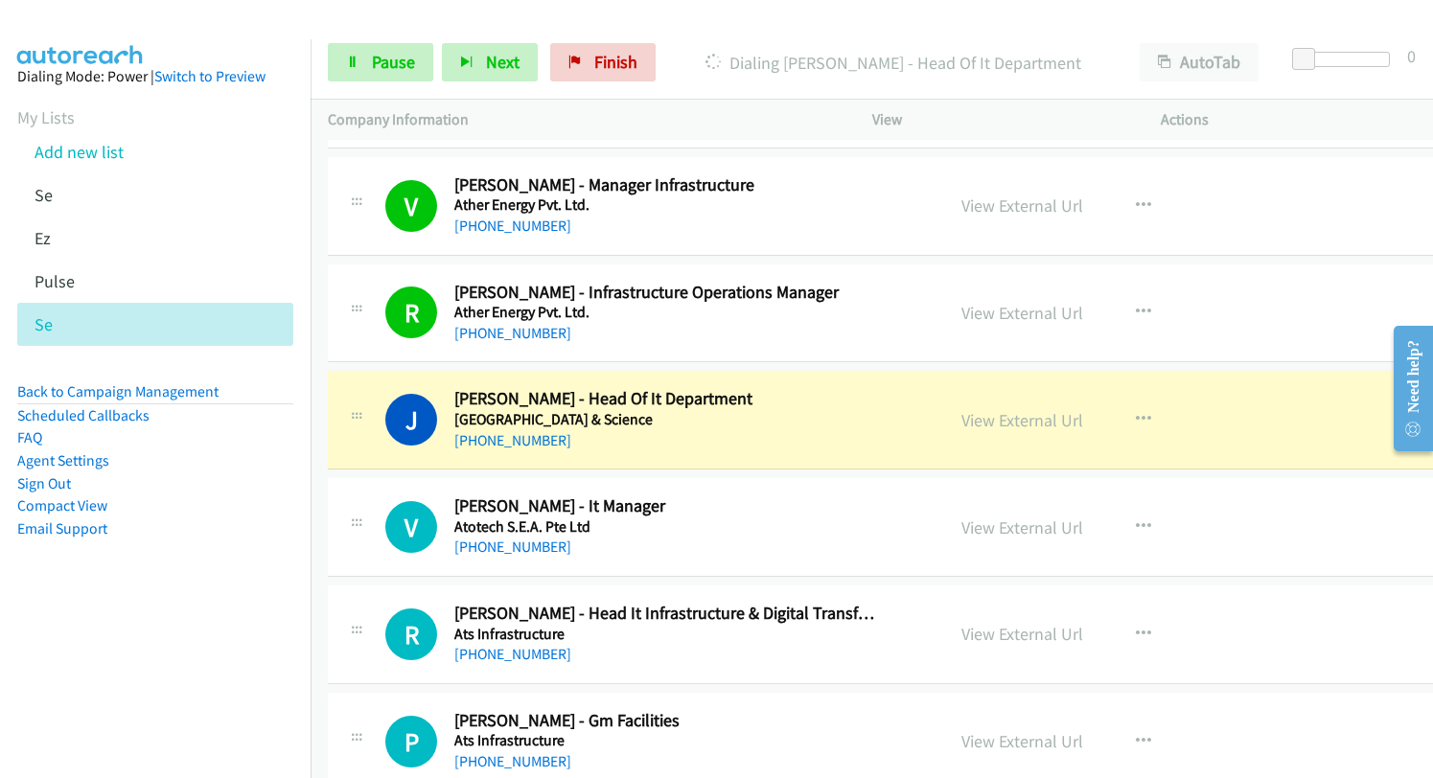
scroll to position [5653, 0]
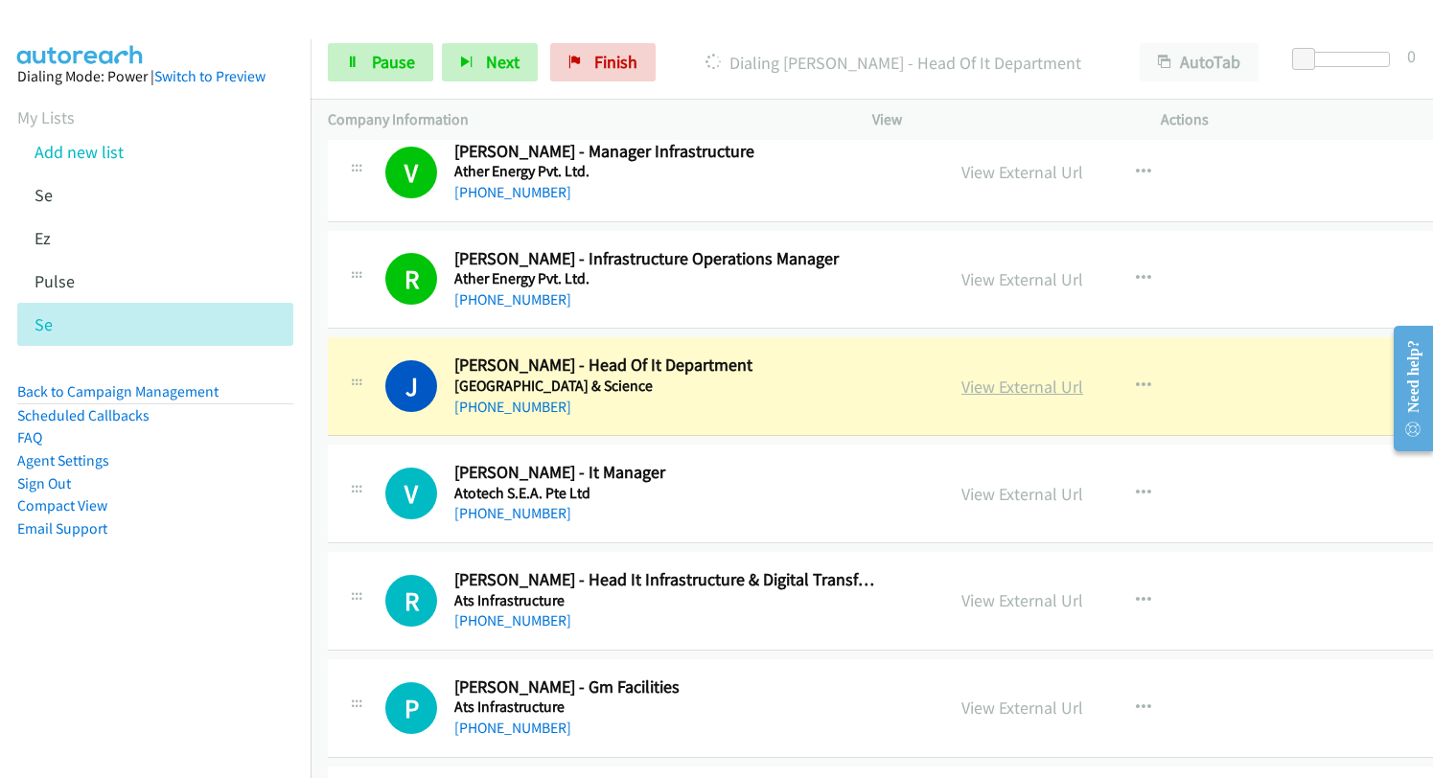
click at [961, 389] on link "View External Url" at bounding box center [1022, 387] width 122 height 22
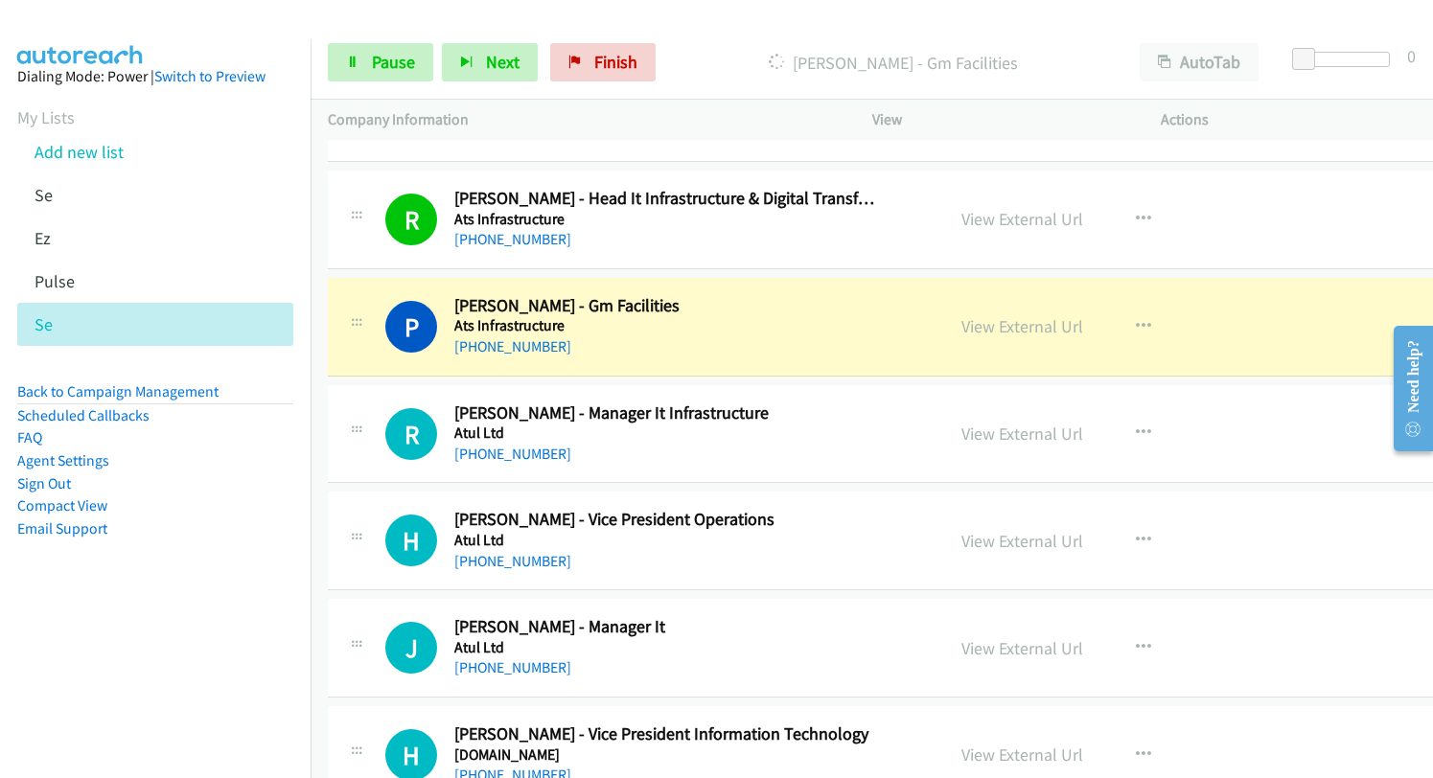
scroll to position [6037, 0]
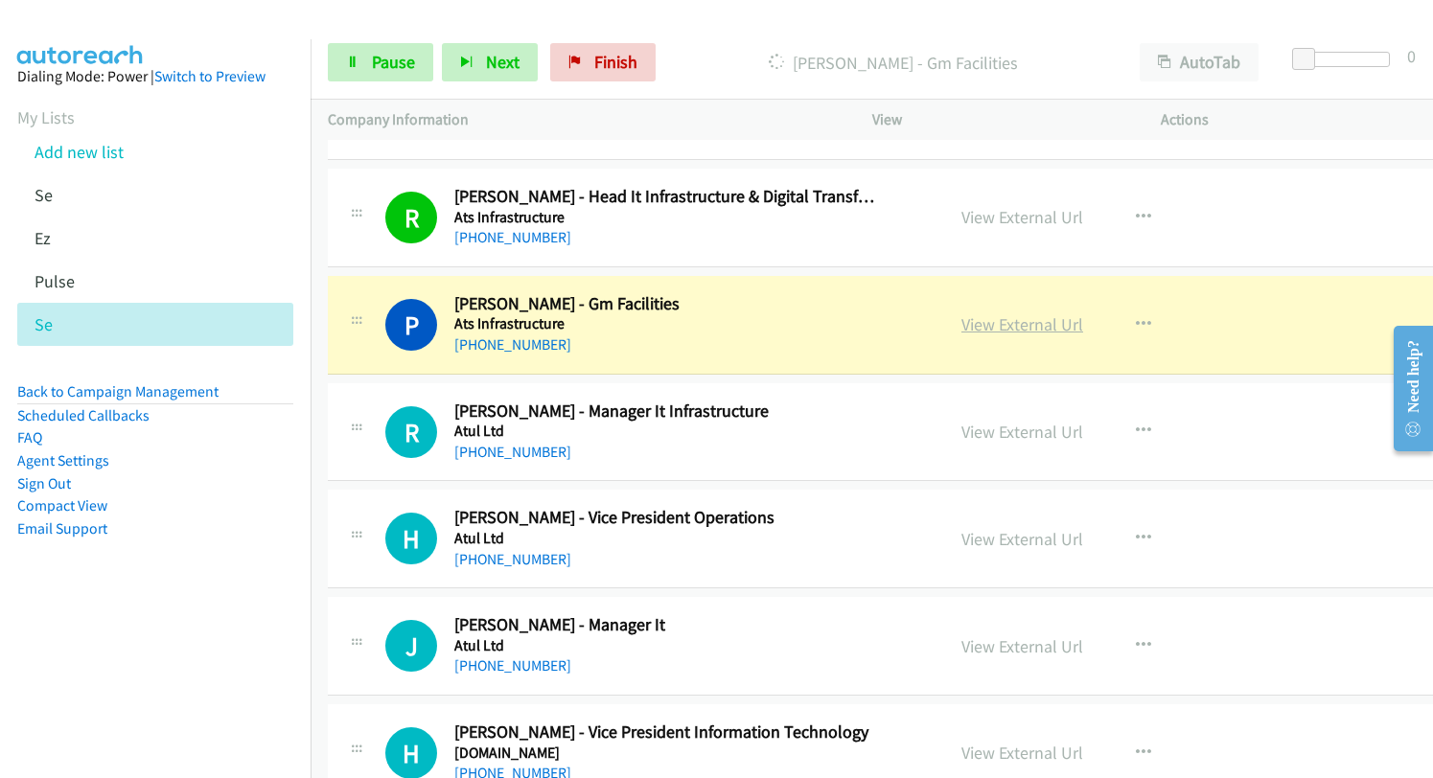
click at [991, 323] on link "View External Url" at bounding box center [1022, 324] width 122 height 22
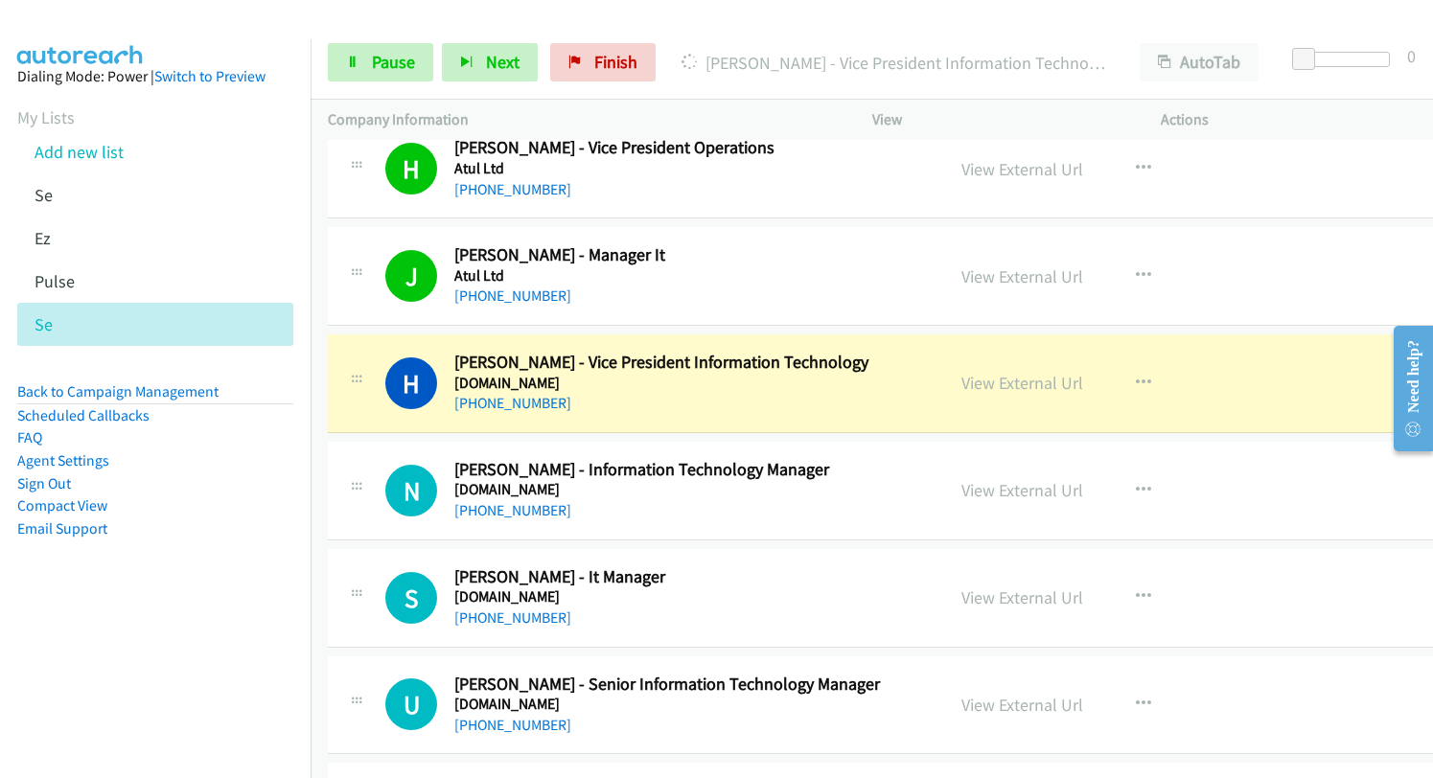
scroll to position [6420, 0]
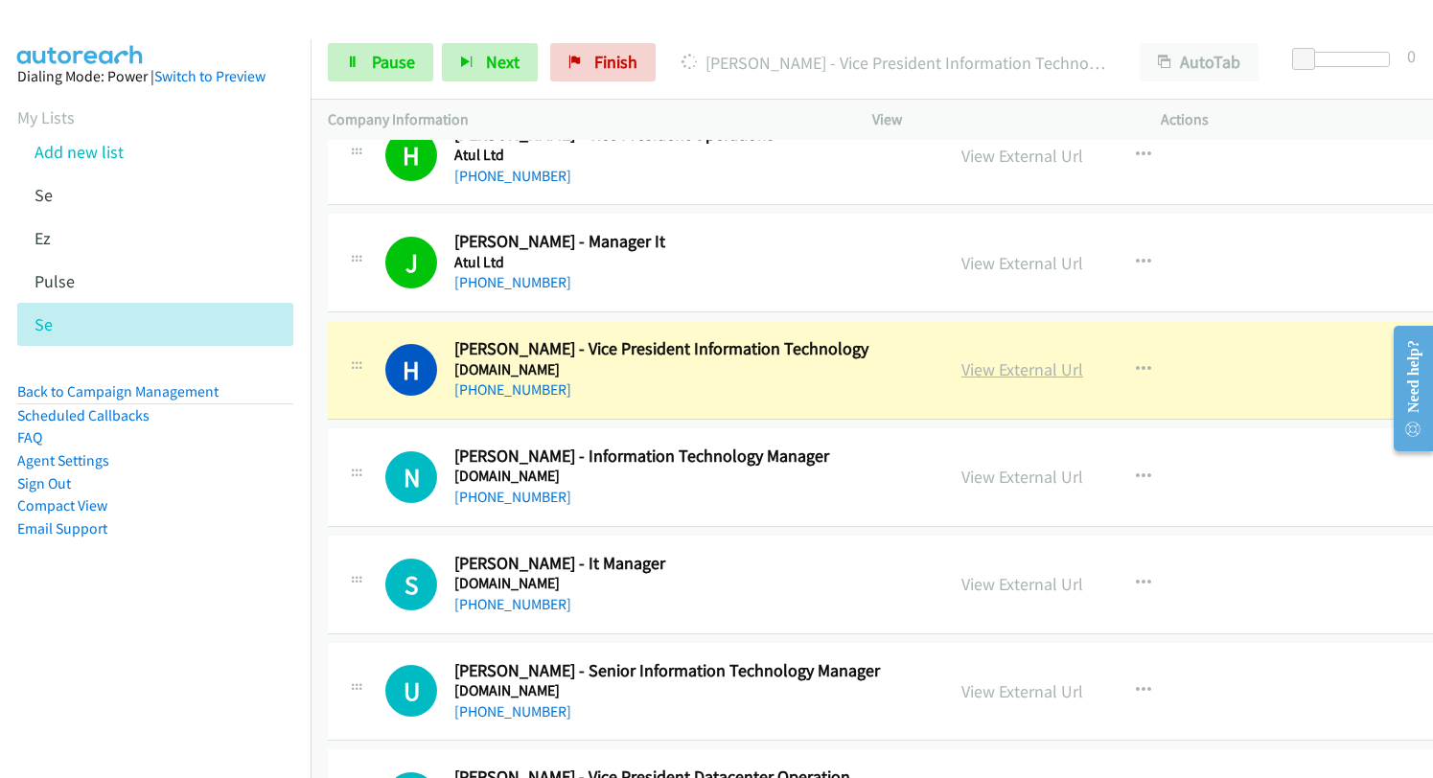
click at [996, 368] on link "View External Url" at bounding box center [1022, 369] width 122 height 22
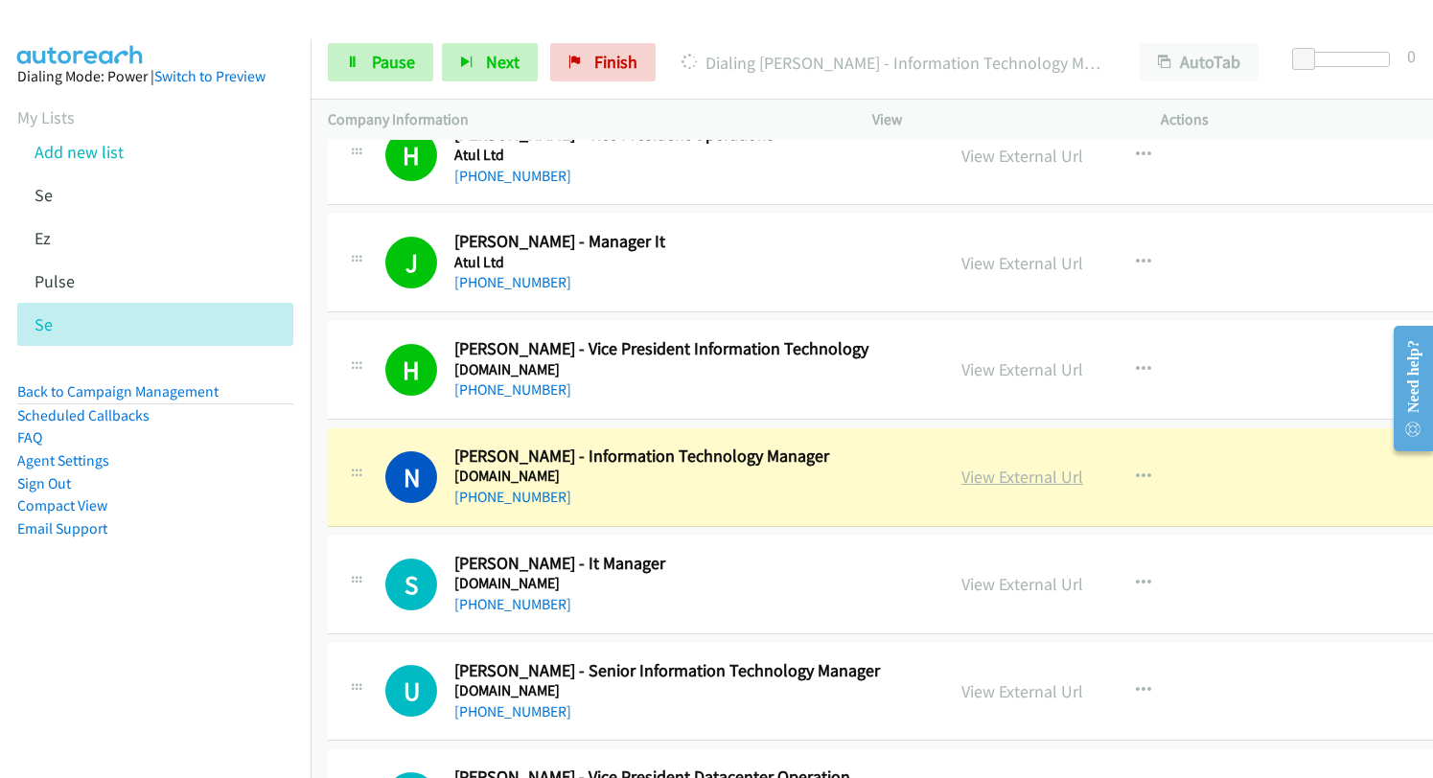
click at [987, 473] on link "View External Url" at bounding box center [1022, 477] width 122 height 22
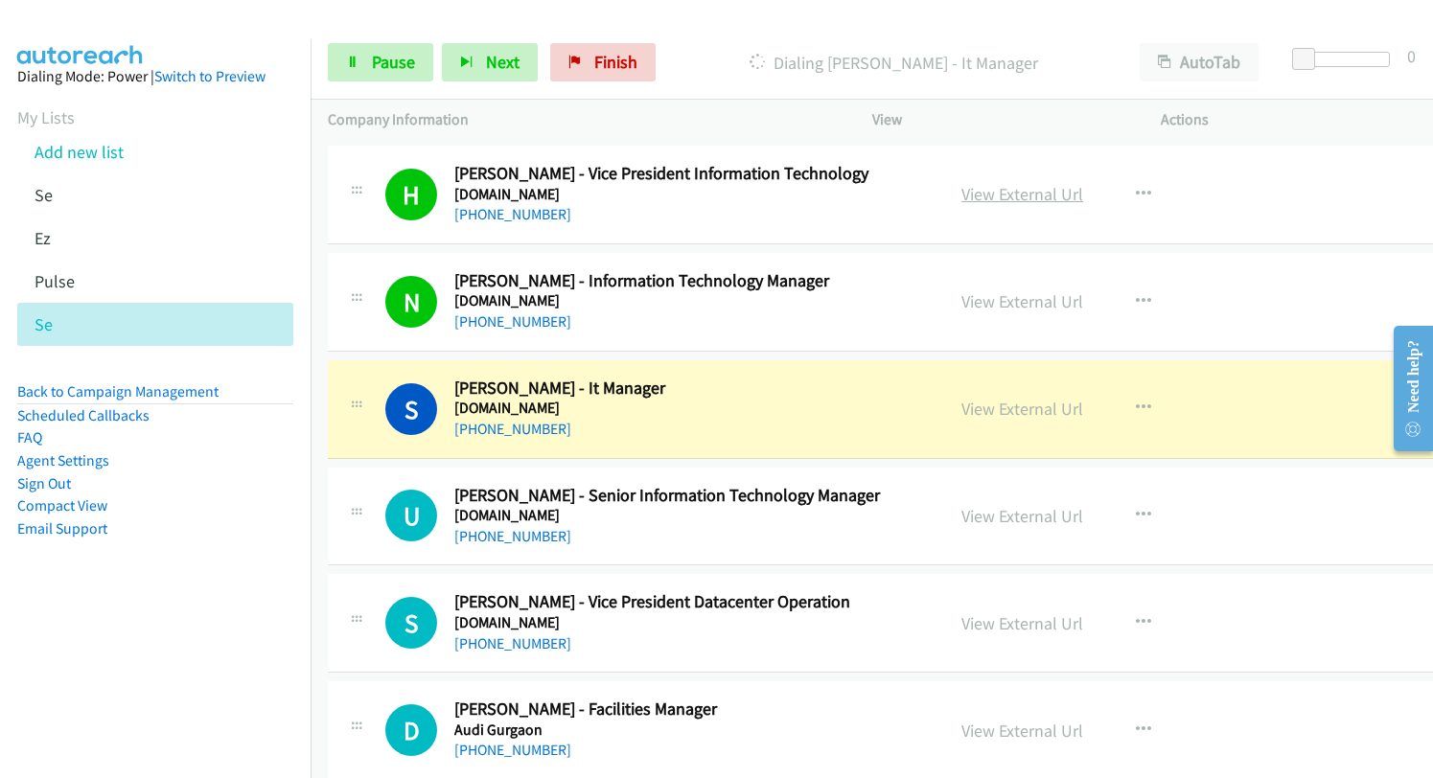
scroll to position [6612, 0]
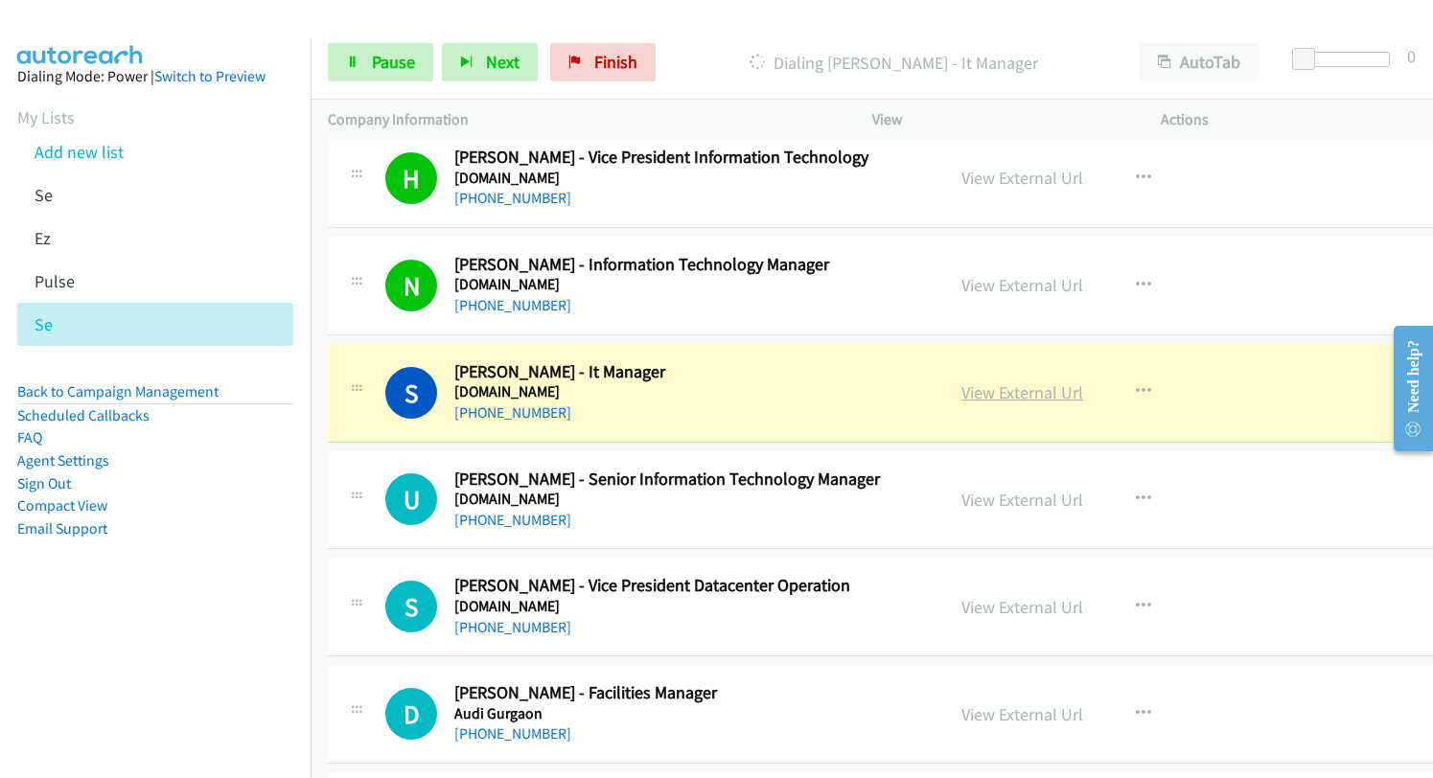
click at [1010, 396] on link "View External Url" at bounding box center [1022, 392] width 122 height 22
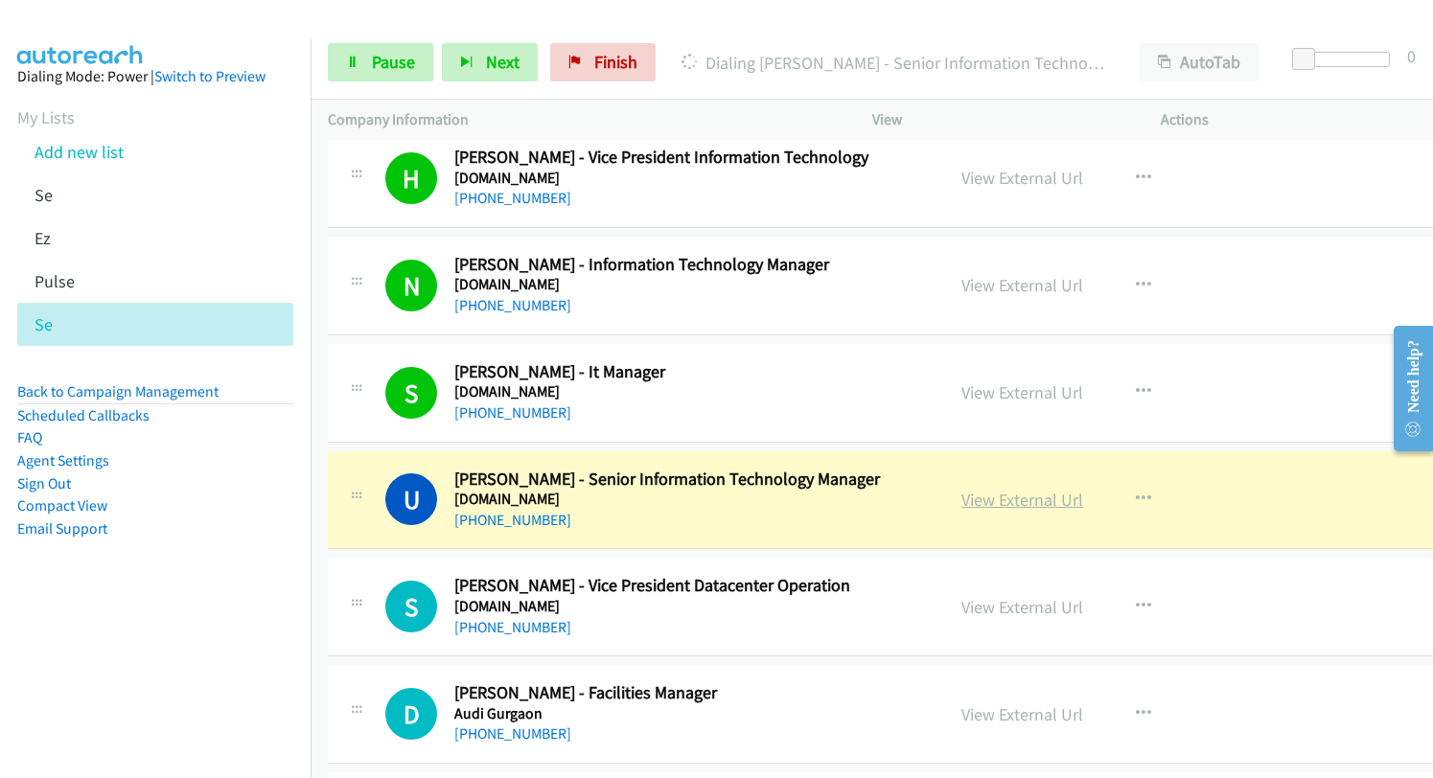
click at [961, 492] on link "View External Url" at bounding box center [1022, 500] width 122 height 22
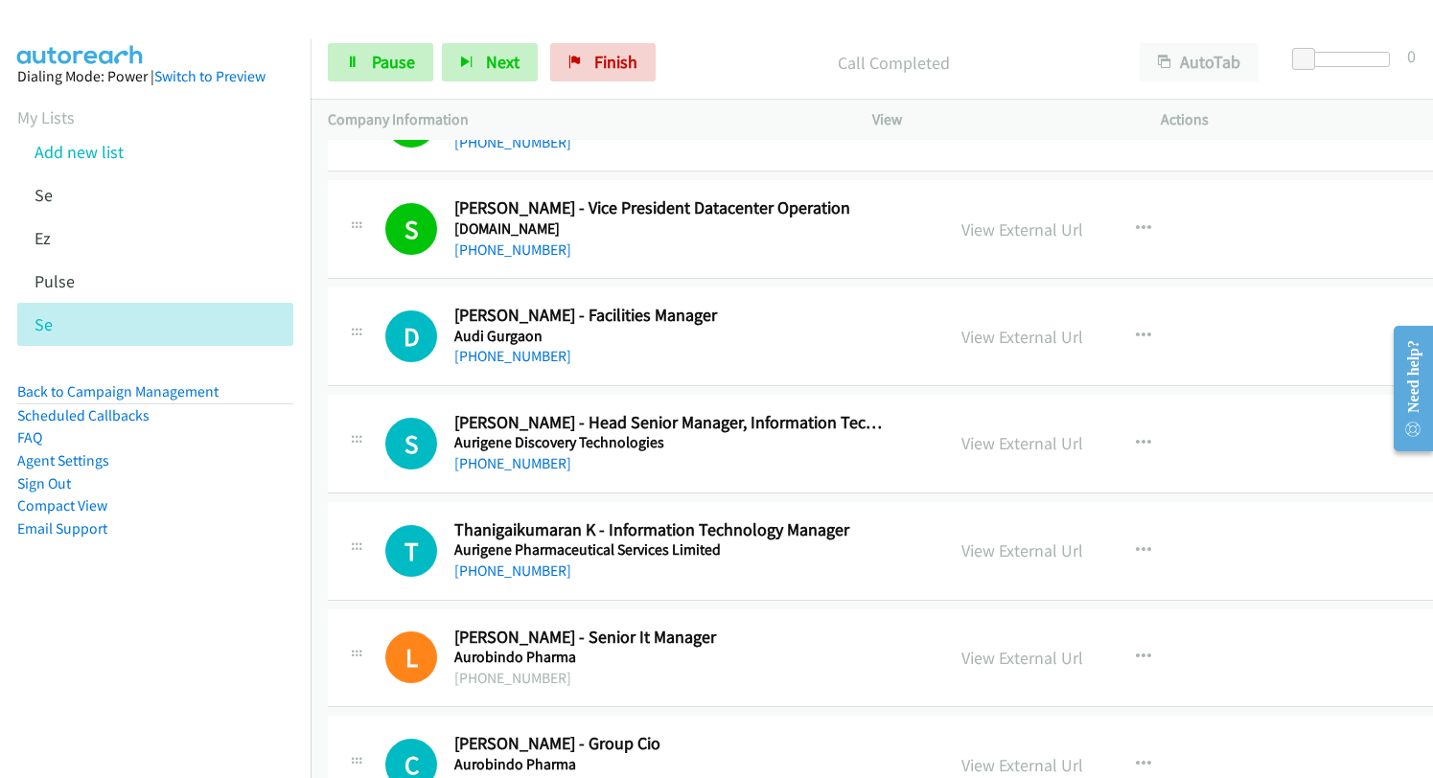
scroll to position [6995, 0]
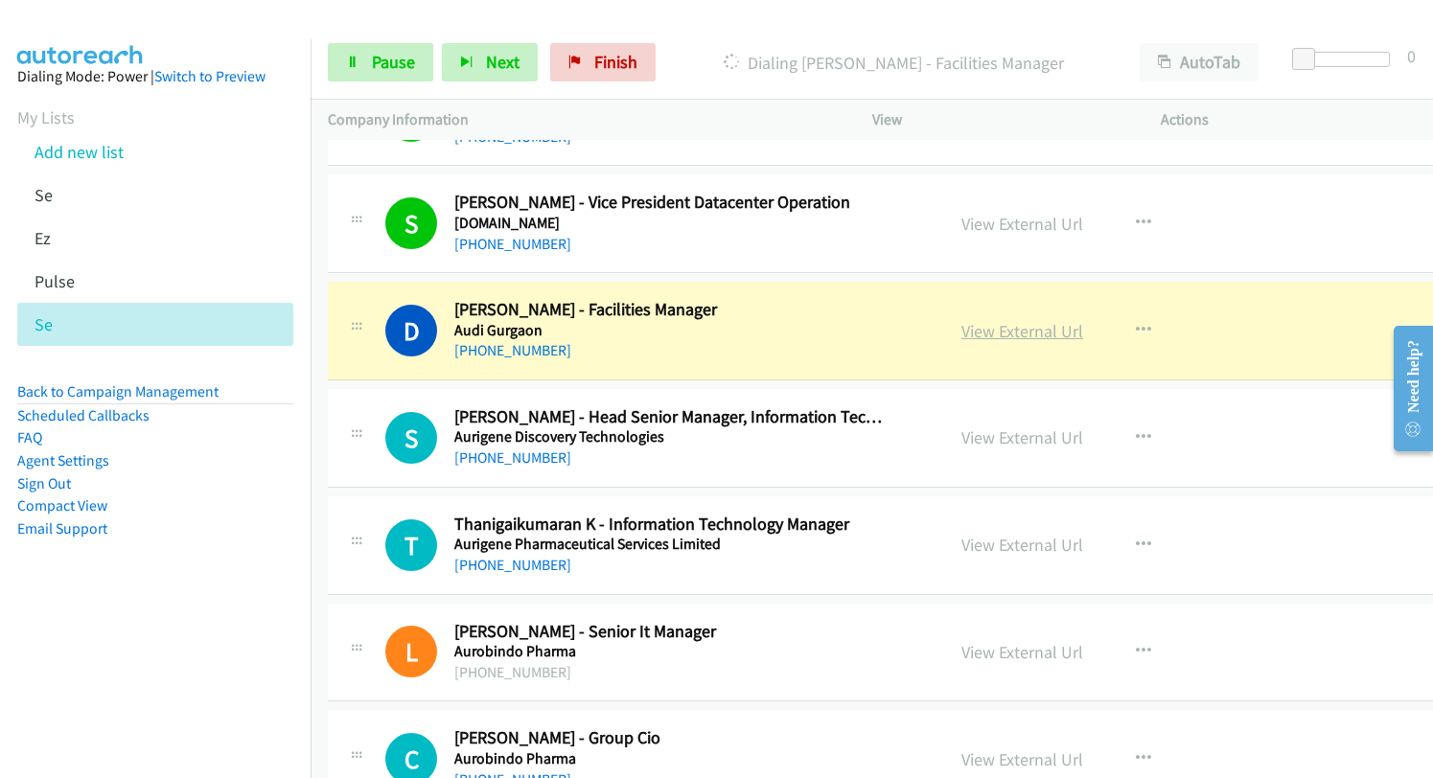
click at [984, 336] on link "View External Url" at bounding box center [1022, 331] width 122 height 22
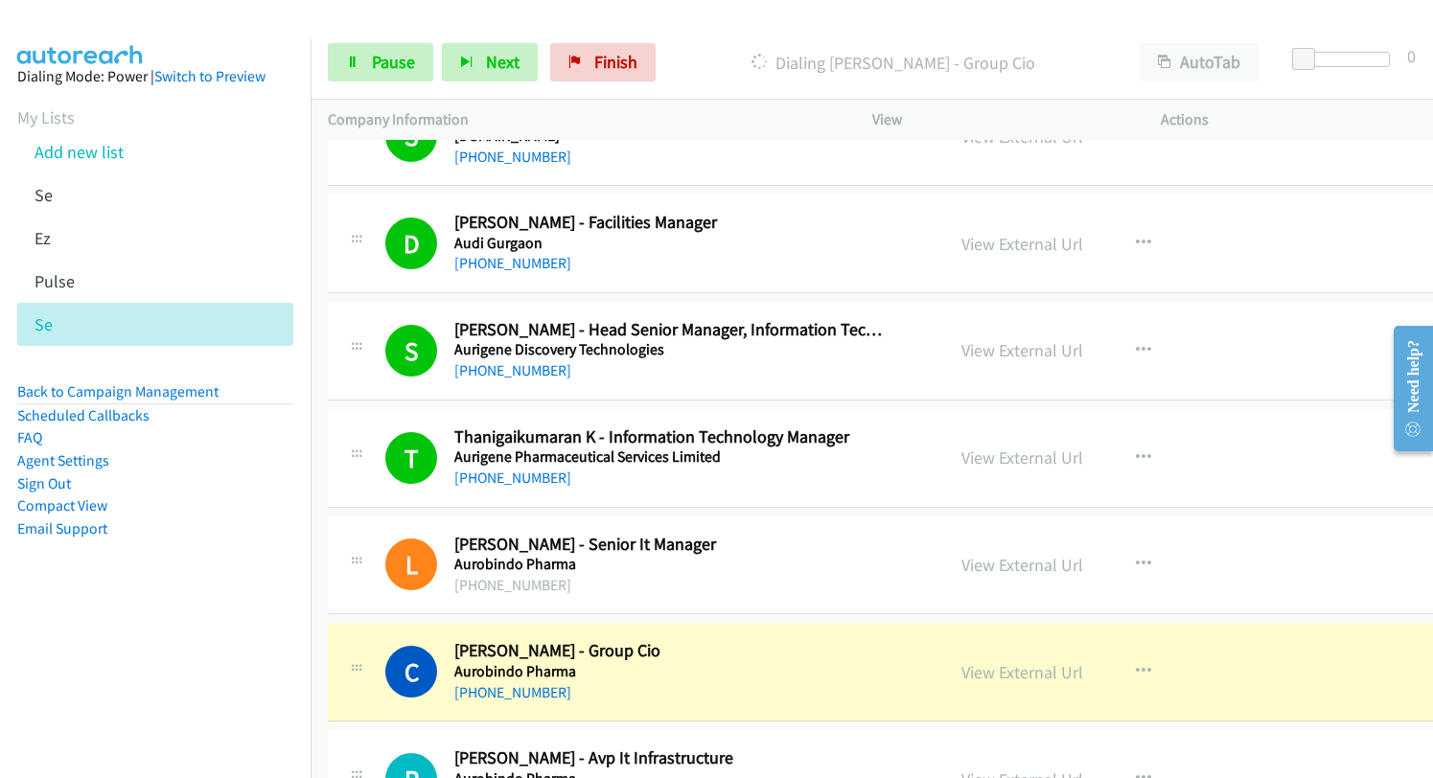
scroll to position [7378, 0]
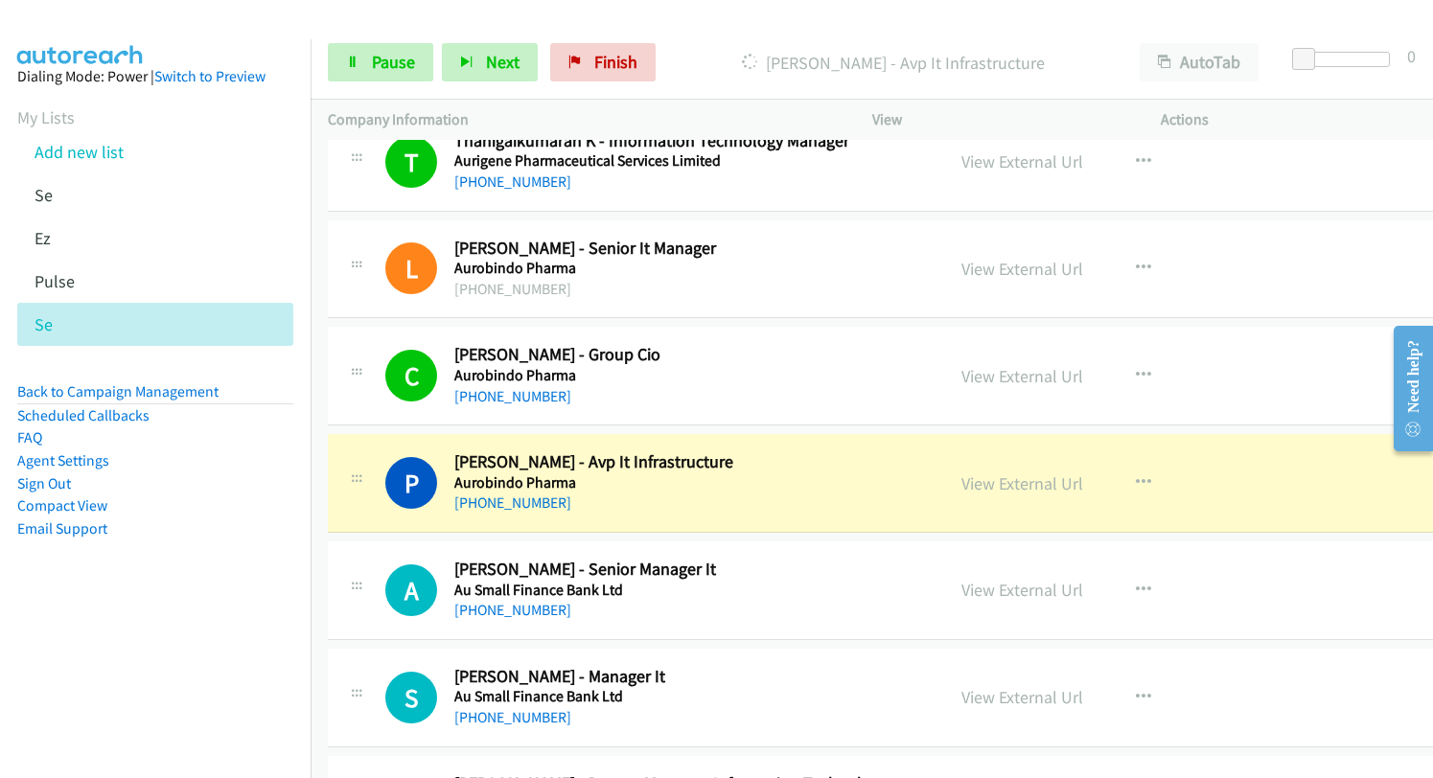
drag, startPoint x: 953, startPoint y: 485, endPoint x: 980, endPoint y: 462, distance: 35.3
click at [968, 484] on link "View External Url" at bounding box center [1022, 483] width 122 height 22
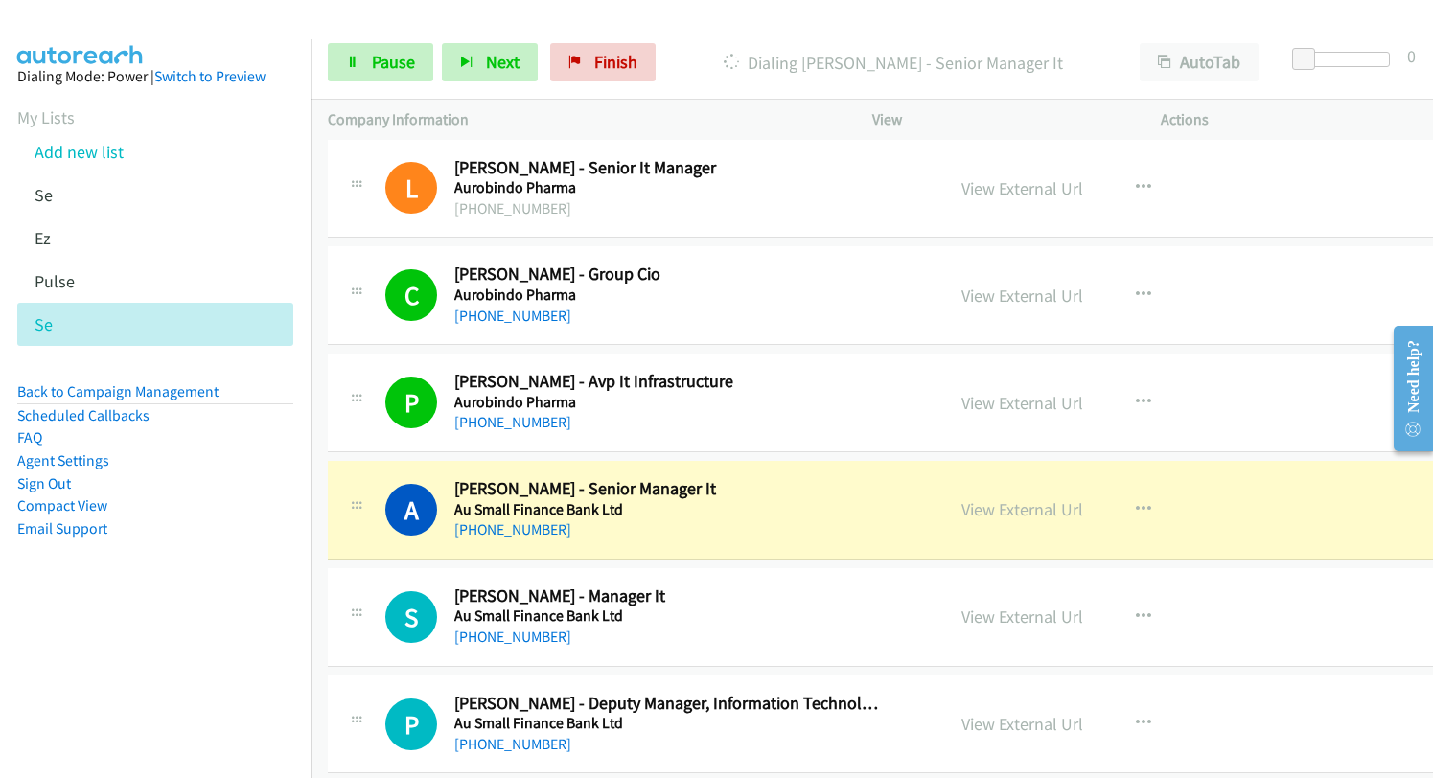
scroll to position [7570, 0]
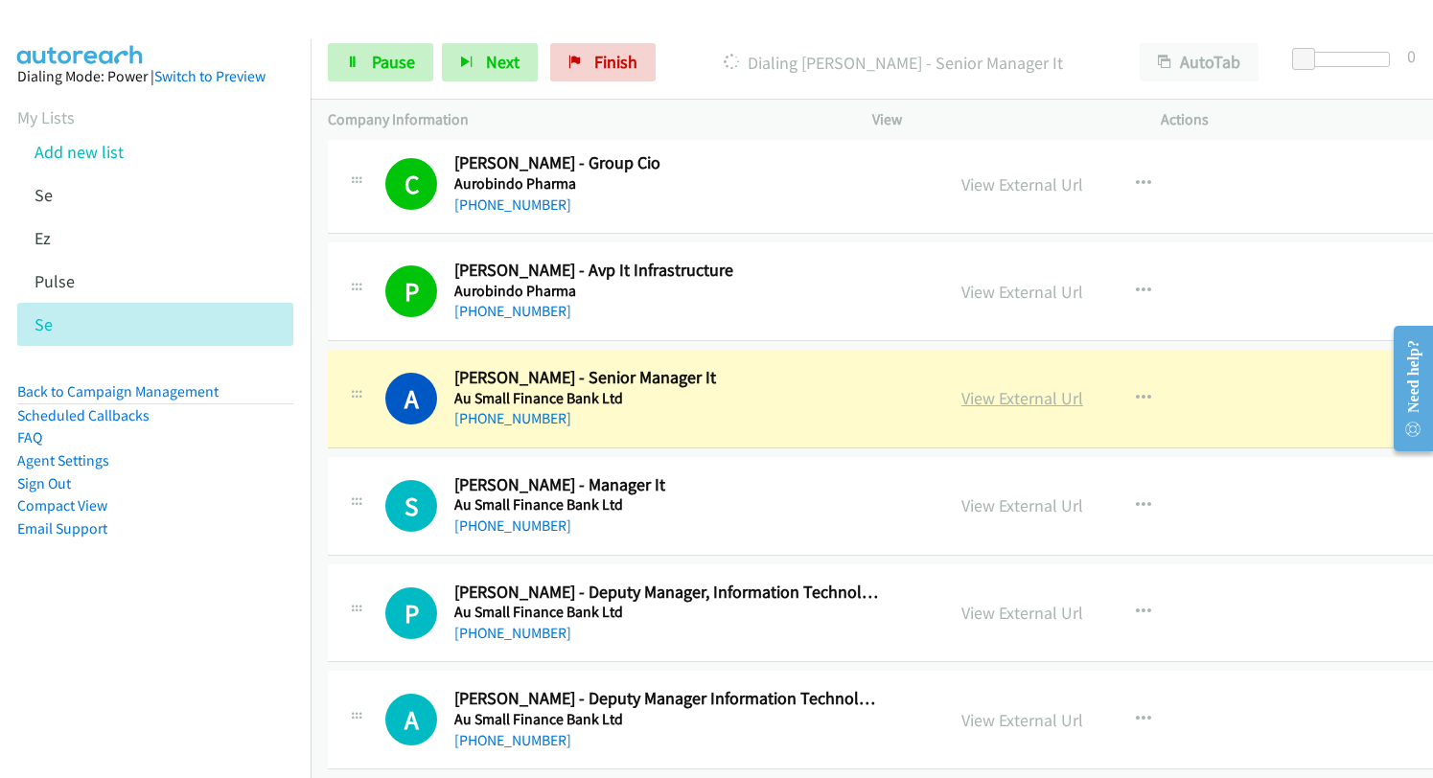
click at [961, 404] on link "View External Url" at bounding box center [1022, 398] width 122 height 22
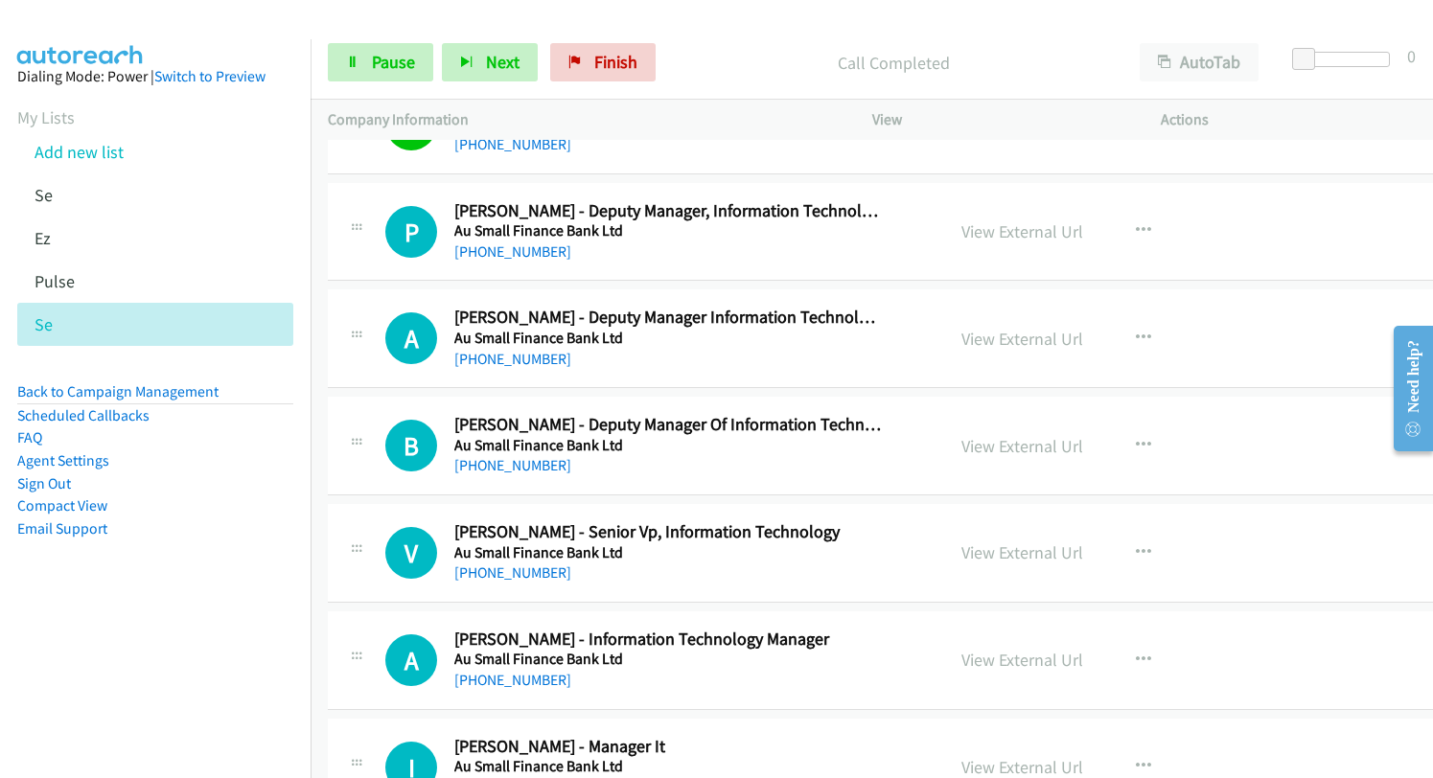
scroll to position [7953, 0]
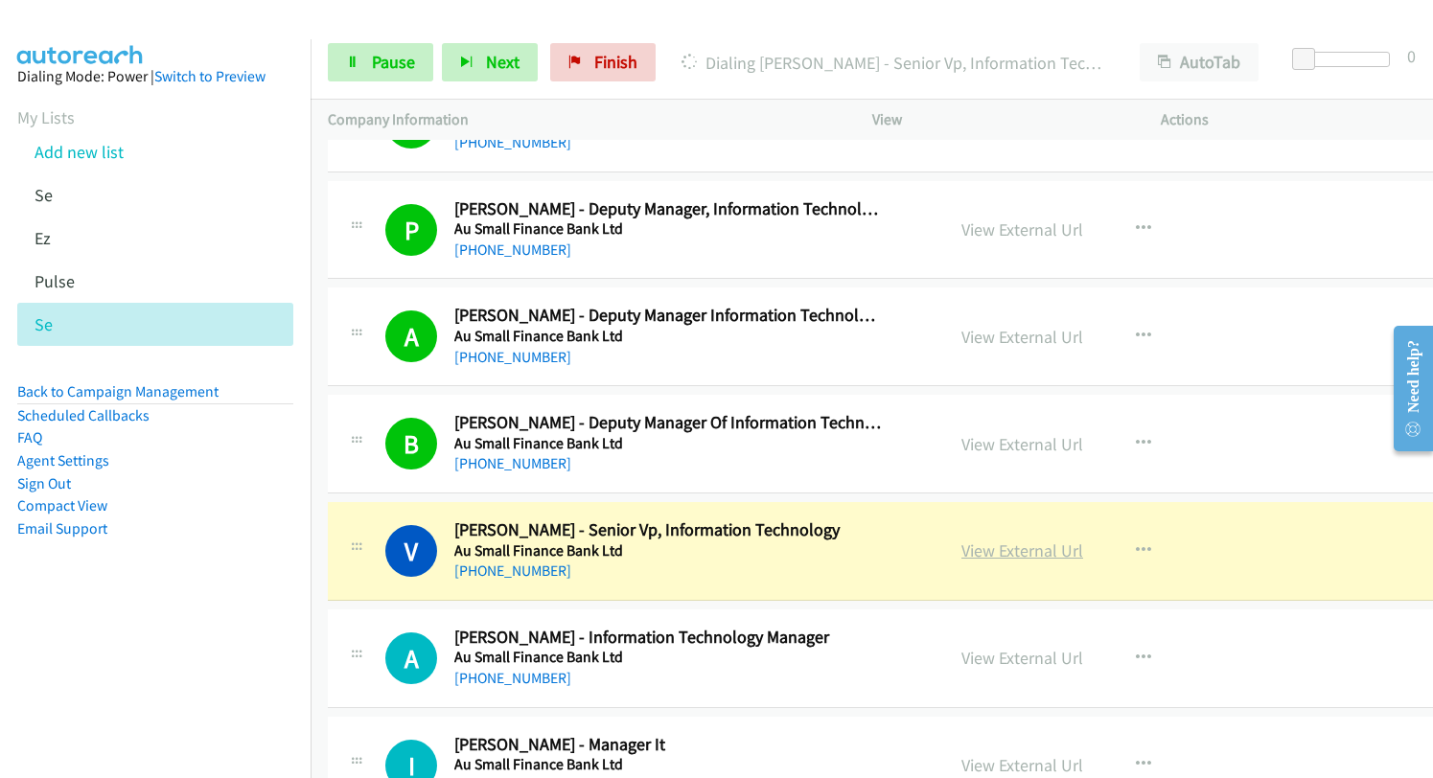
click at [982, 548] on link "View External Url" at bounding box center [1022, 550] width 122 height 22
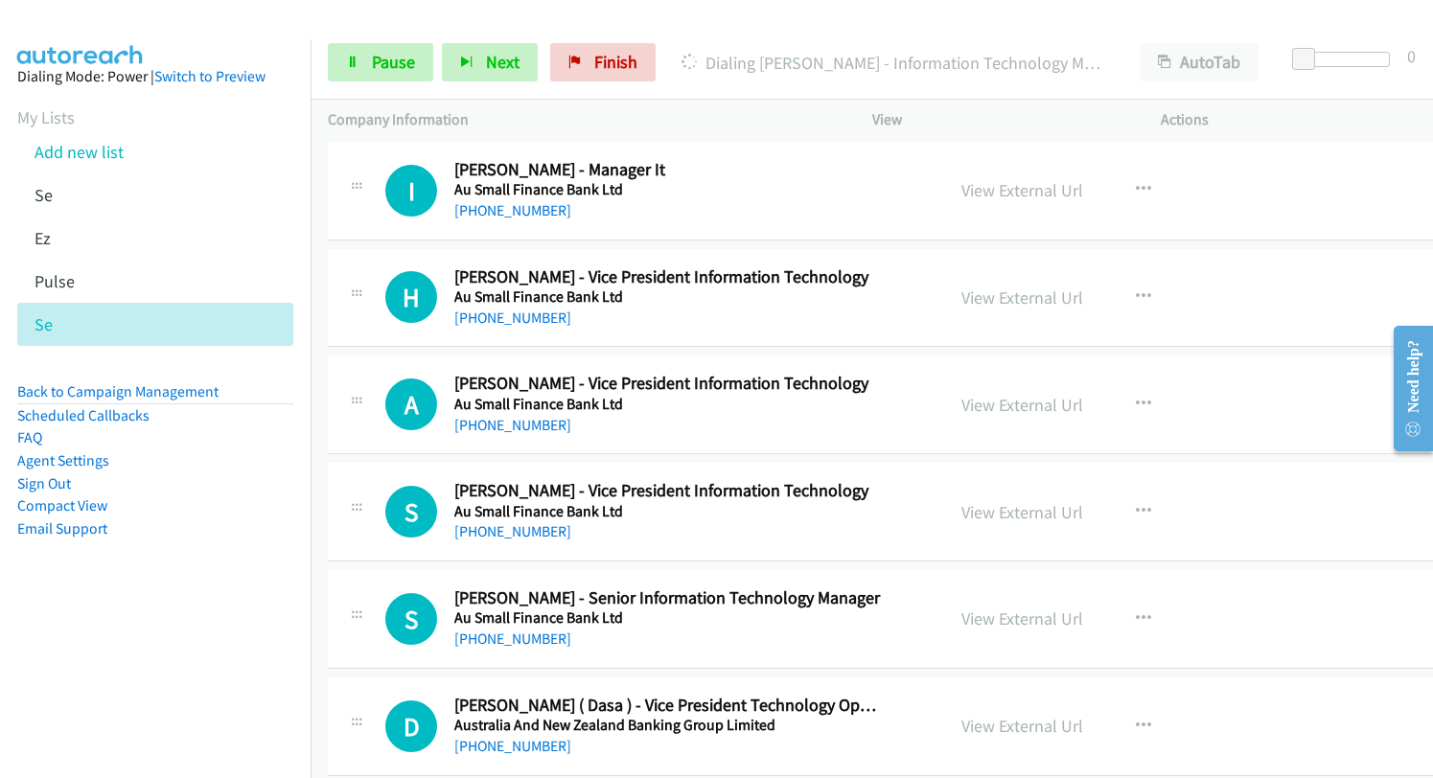
scroll to position [8432, 0]
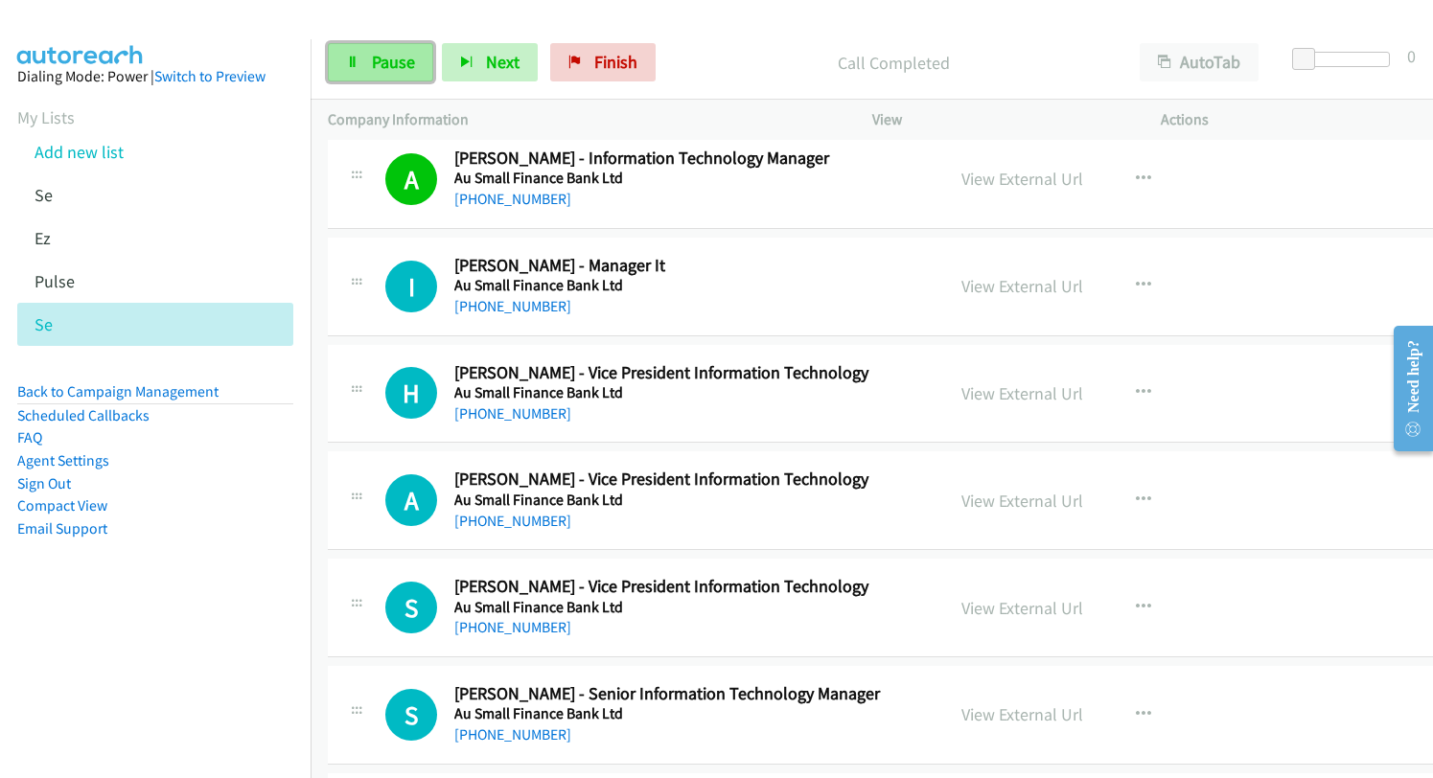
click at [366, 59] on link "Pause" at bounding box center [380, 62] width 105 height 38
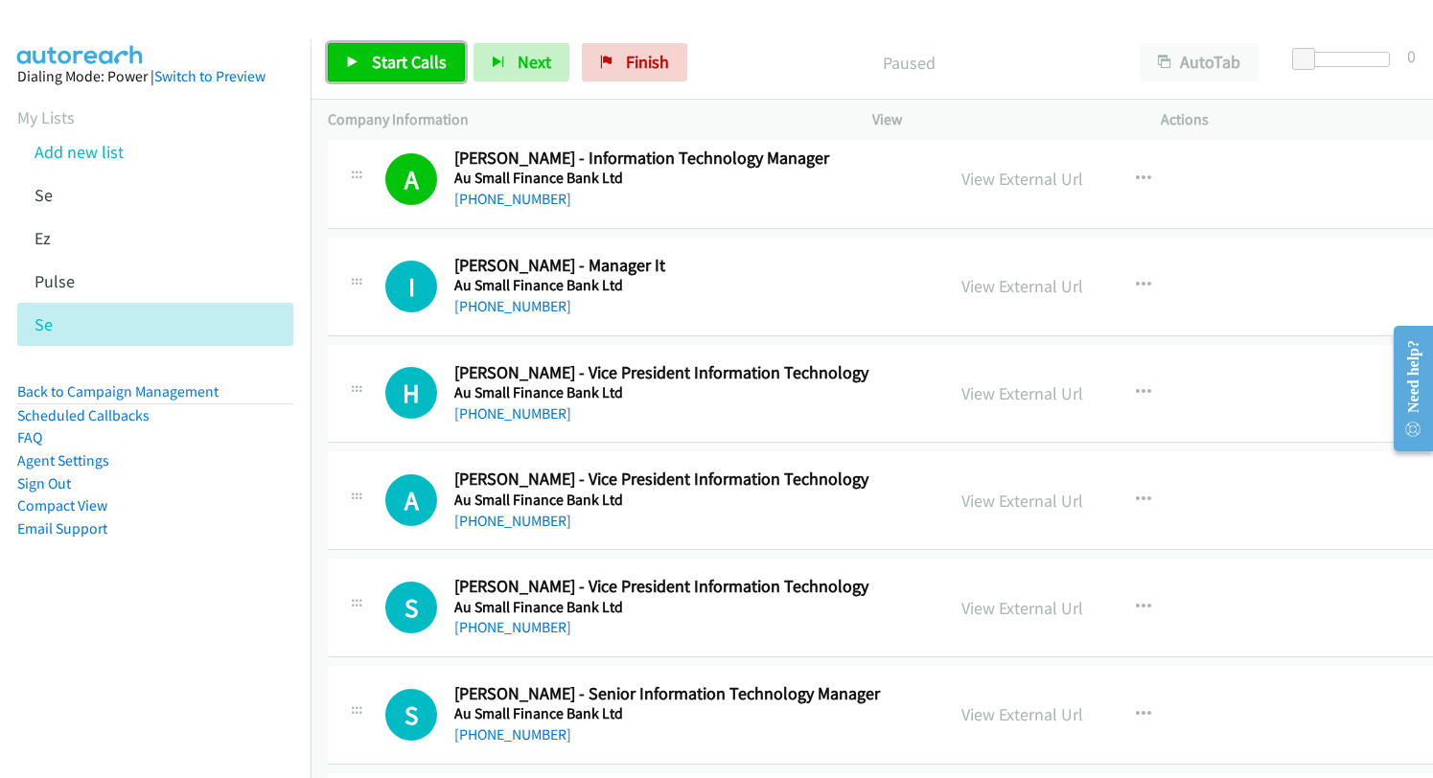
click at [372, 58] on span "Start Calls" at bounding box center [409, 62] width 75 height 22
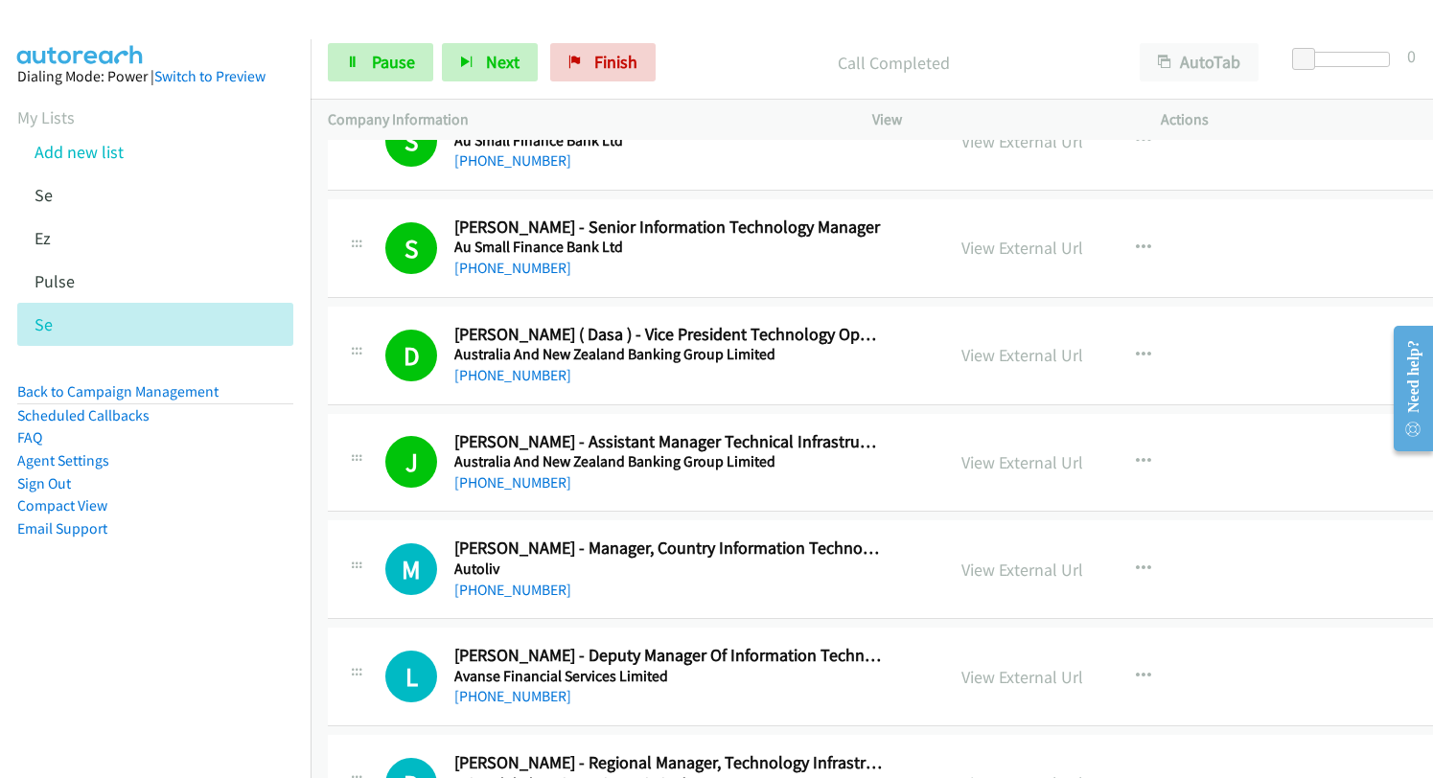
scroll to position [9007, 0]
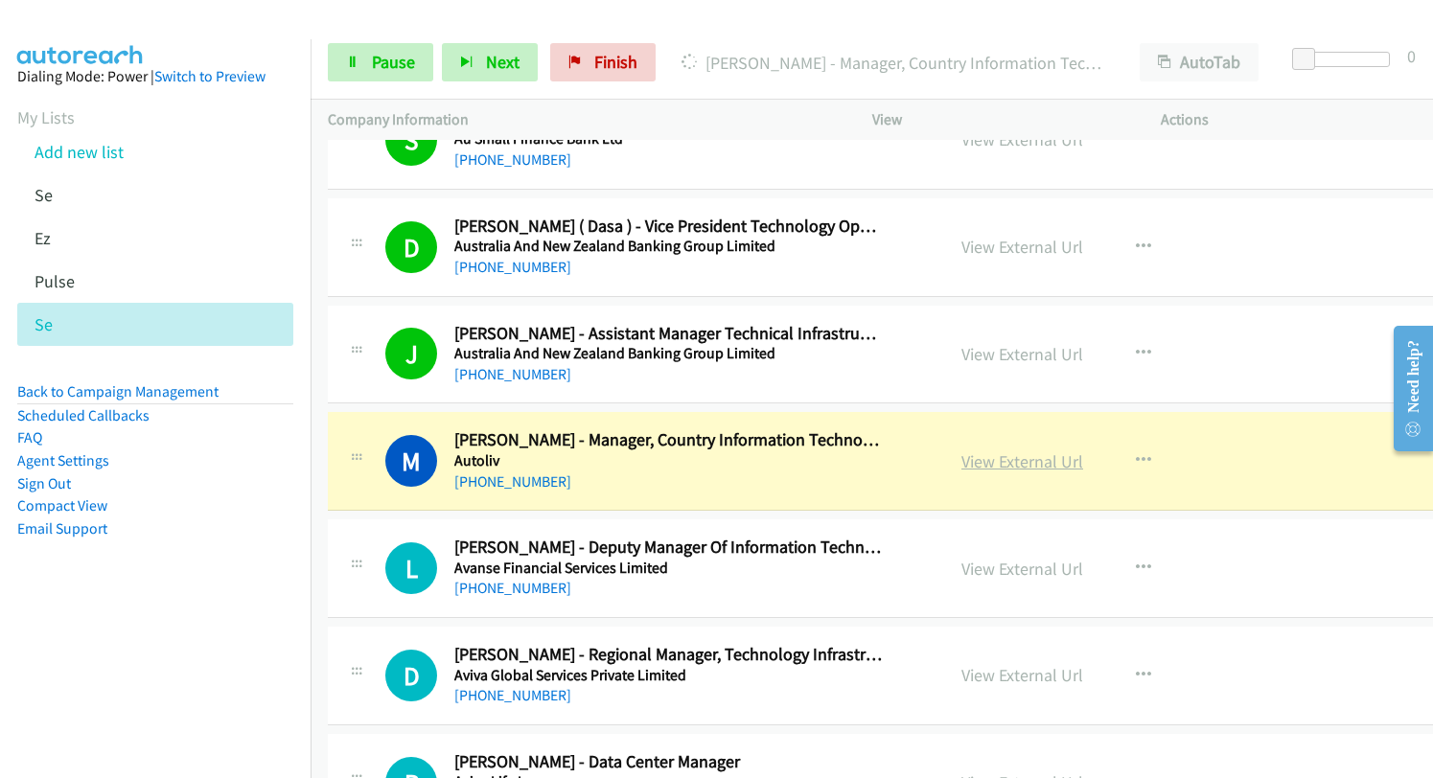
click at [976, 465] on link "View External Url" at bounding box center [1022, 461] width 122 height 22
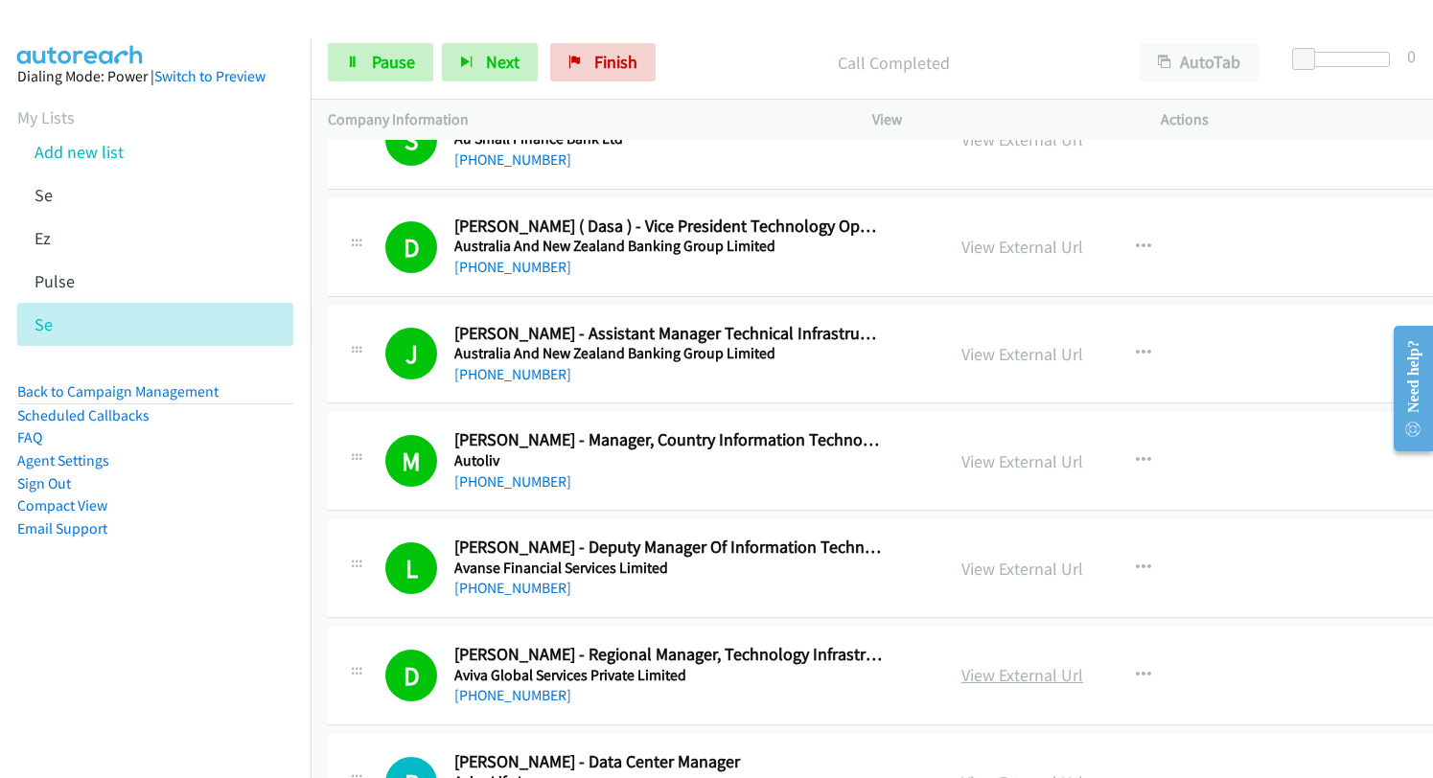
click at [992, 673] on link "View External Url" at bounding box center [1022, 675] width 122 height 22
click at [396, 69] on span "Pause" at bounding box center [393, 62] width 43 height 22
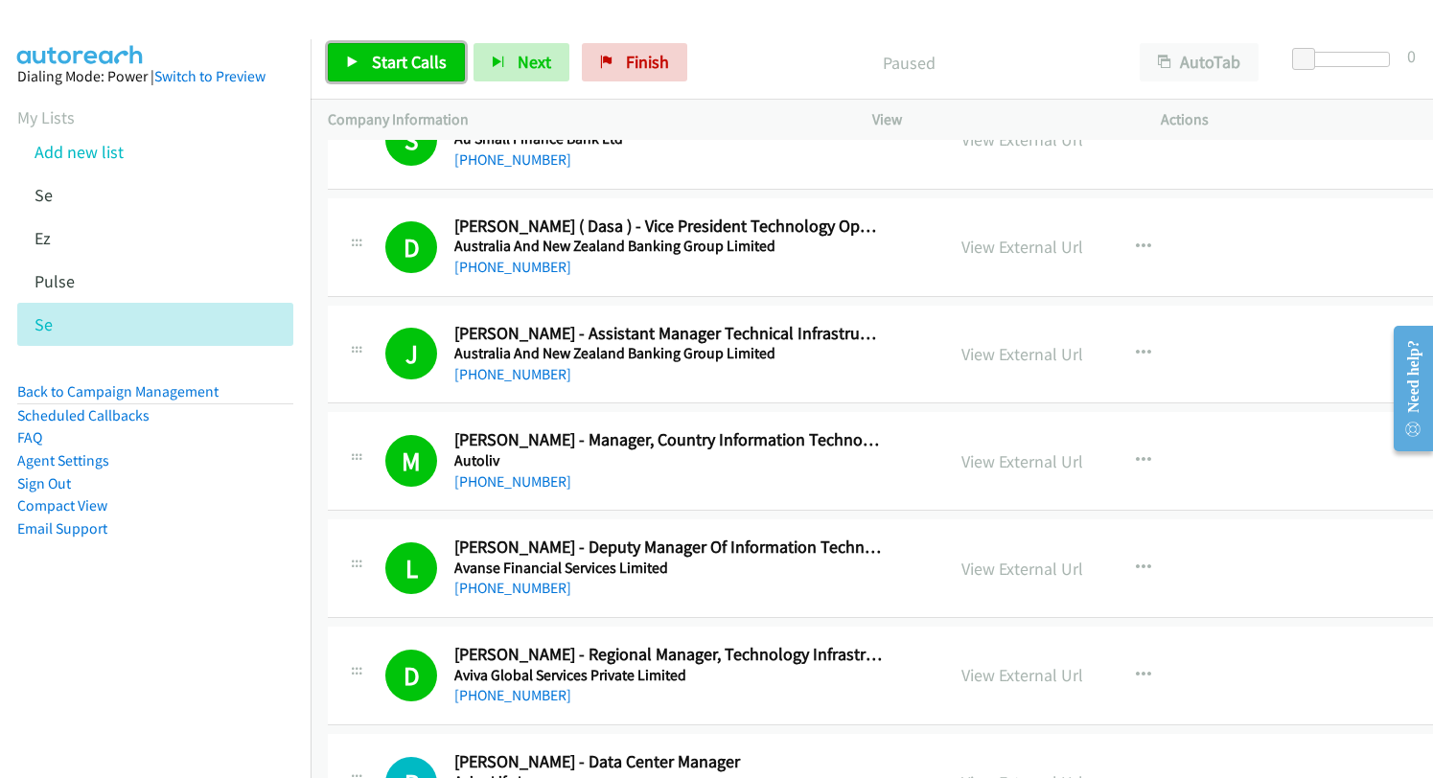
click at [396, 69] on span "Start Calls" at bounding box center [409, 62] width 75 height 22
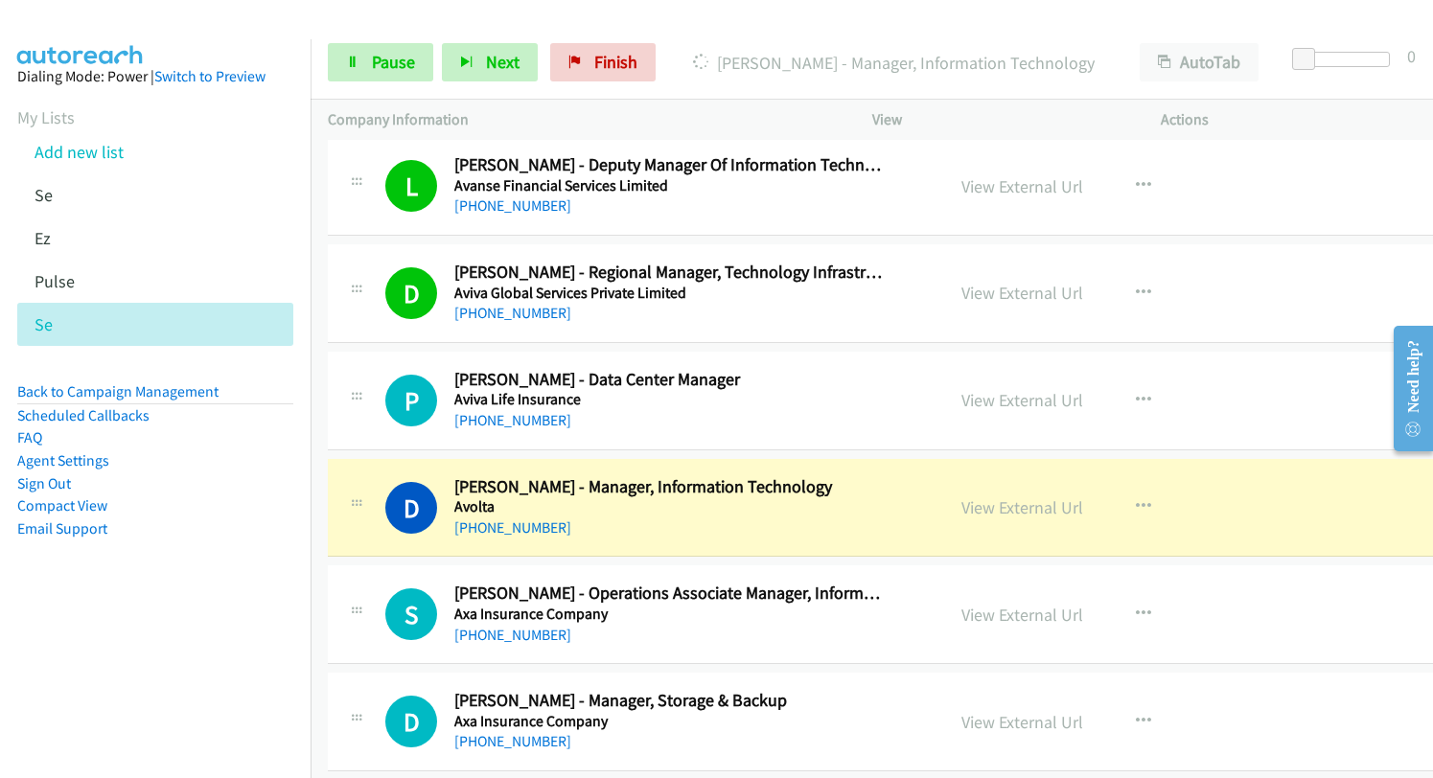
scroll to position [9391, 0]
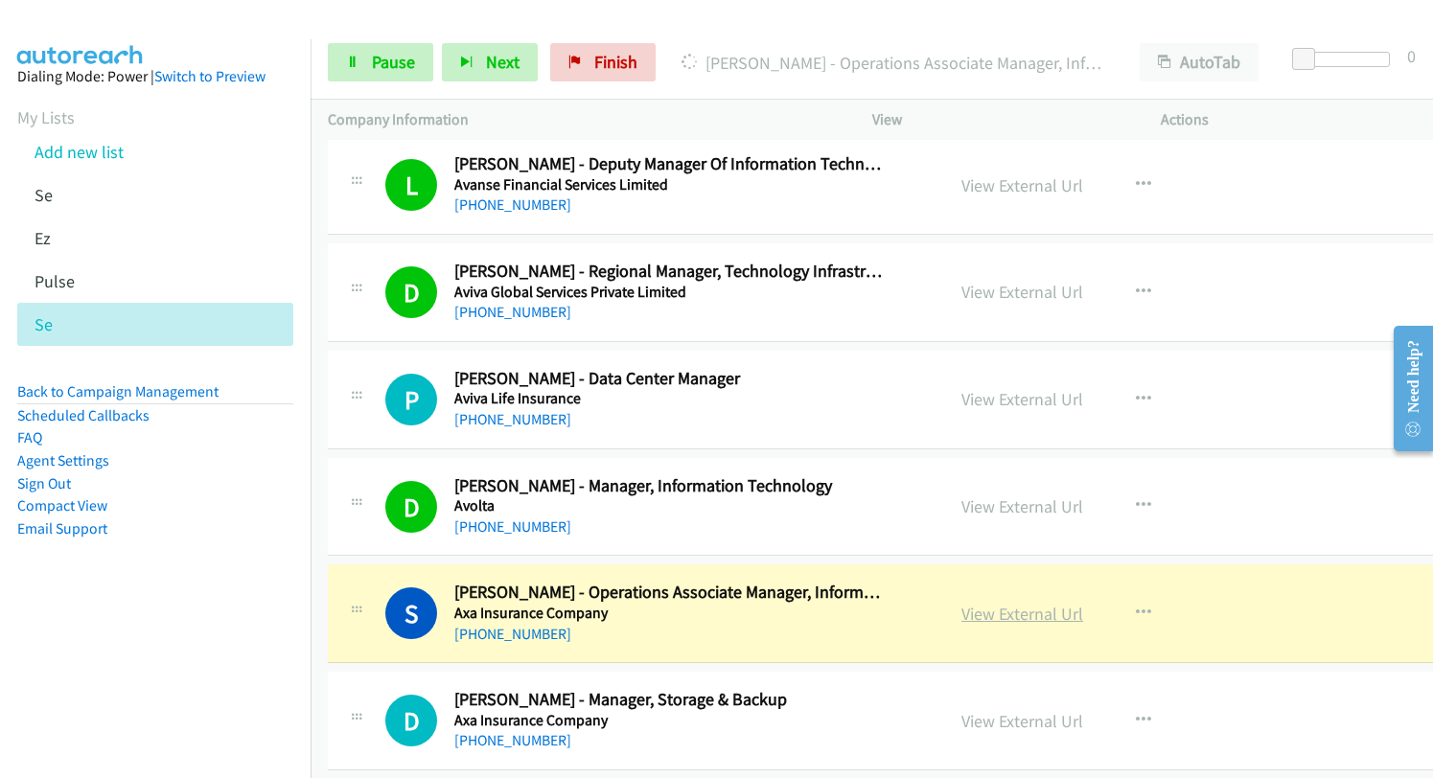
click at [989, 618] on link "View External Url" at bounding box center [1022, 614] width 122 height 22
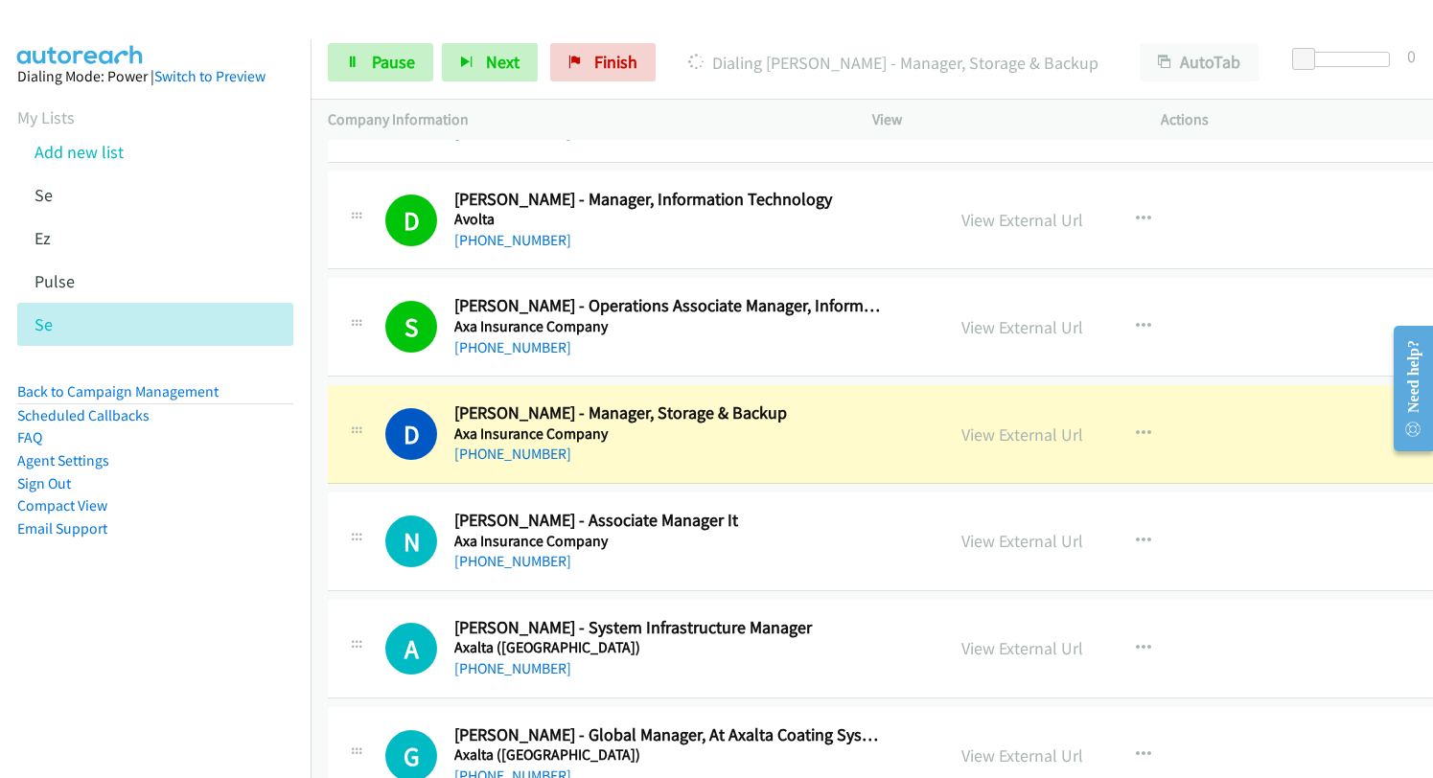
scroll to position [9678, 0]
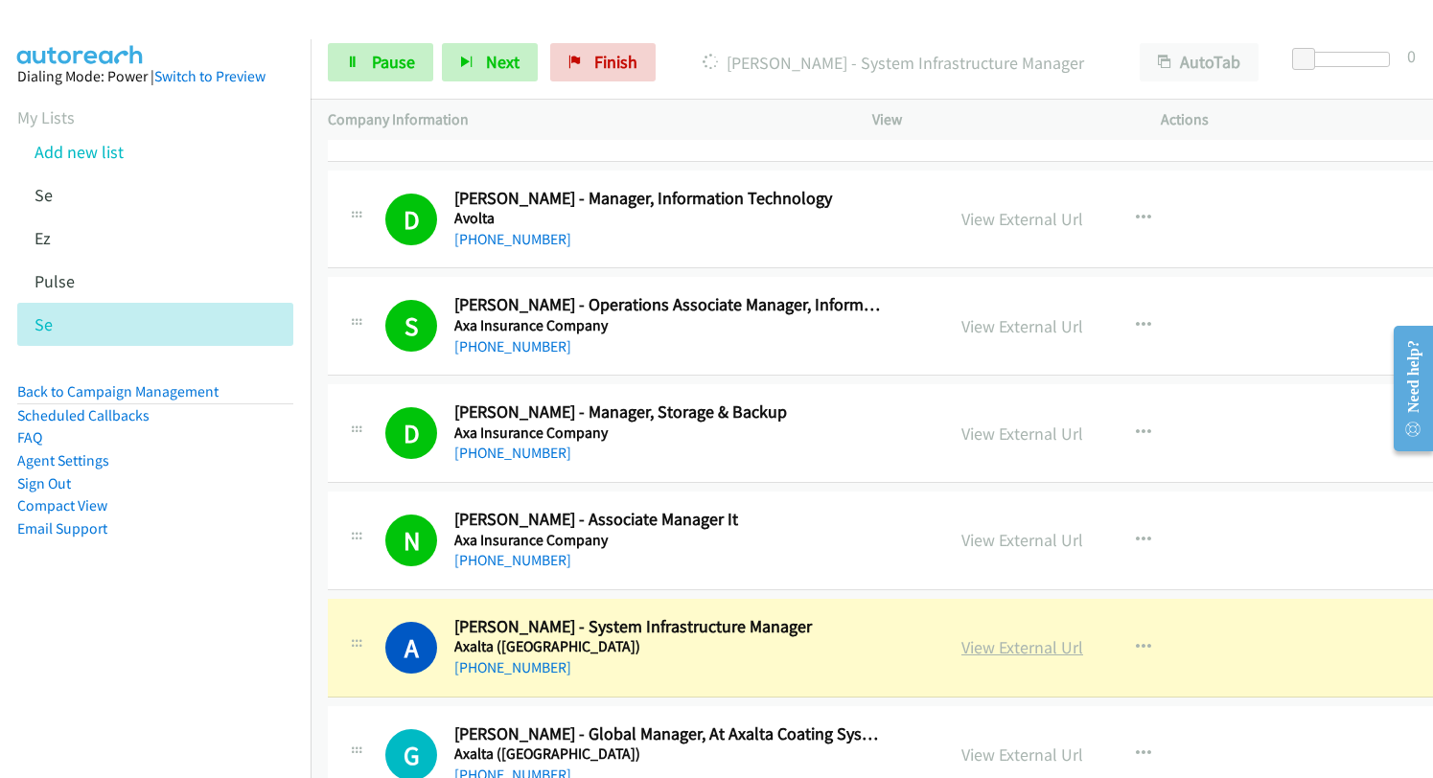
click at [968, 650] on link "View External Url" at bounding box center [1022, 647] width 122 height 22
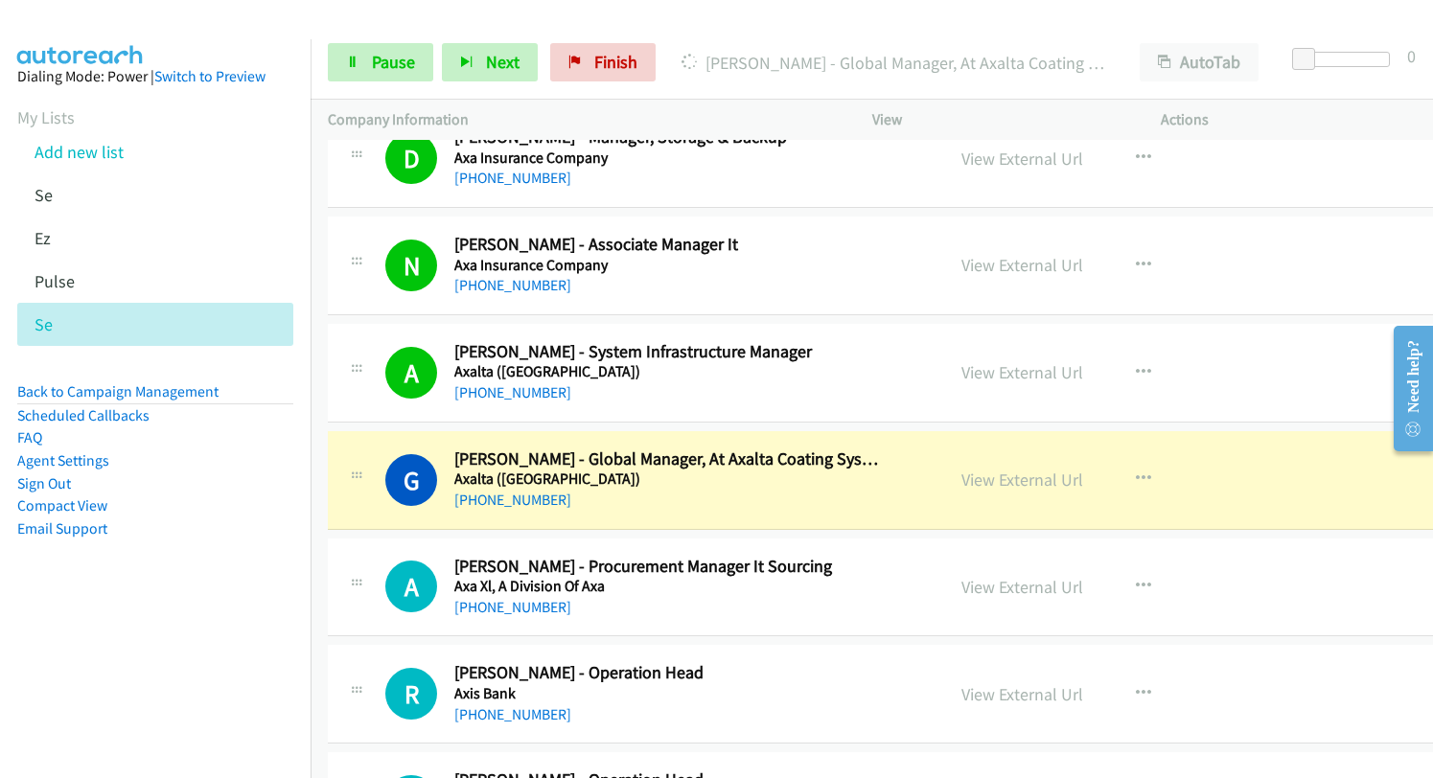
scroll to position [9965, 0]
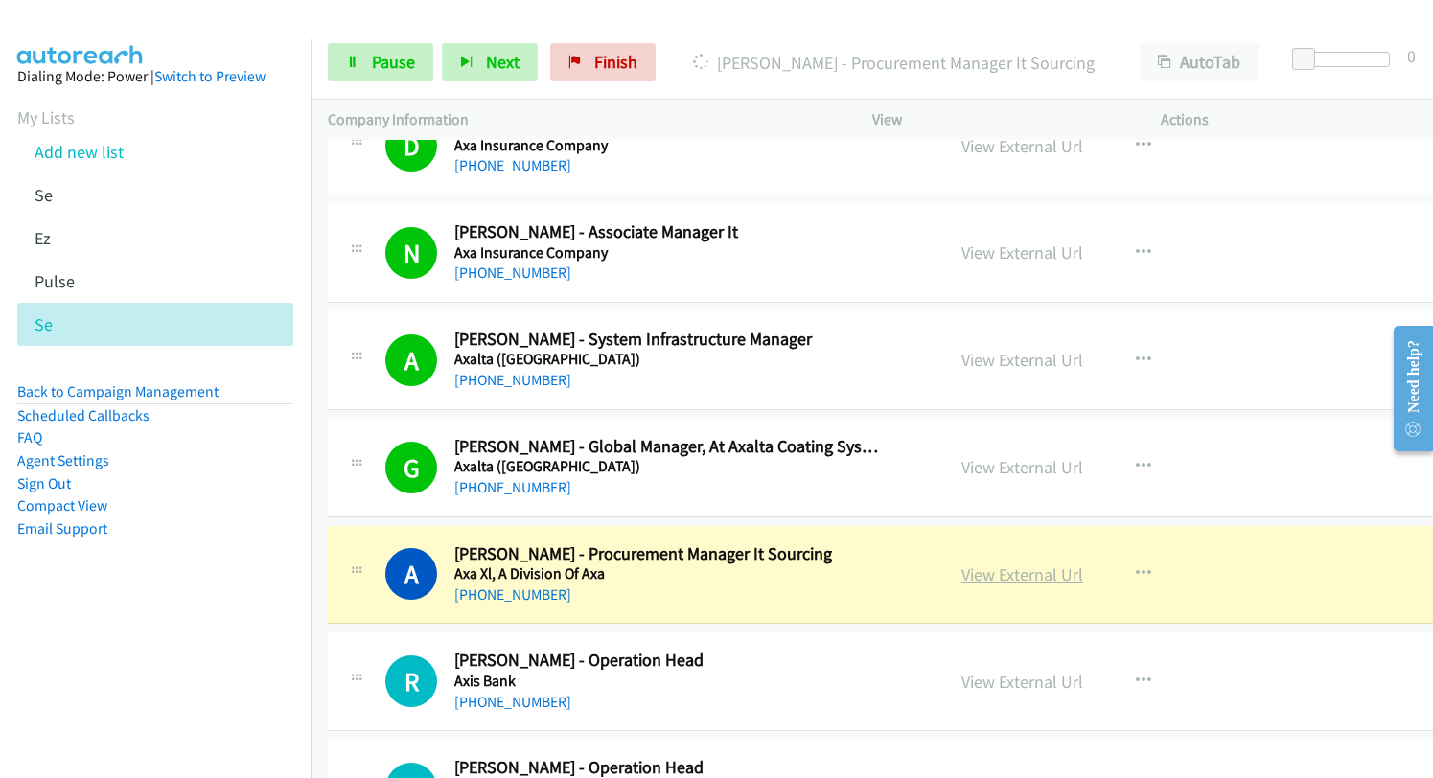
click at [961, 582] on link "View External Url" at bounding box center [1022, 574] width 122 height 22
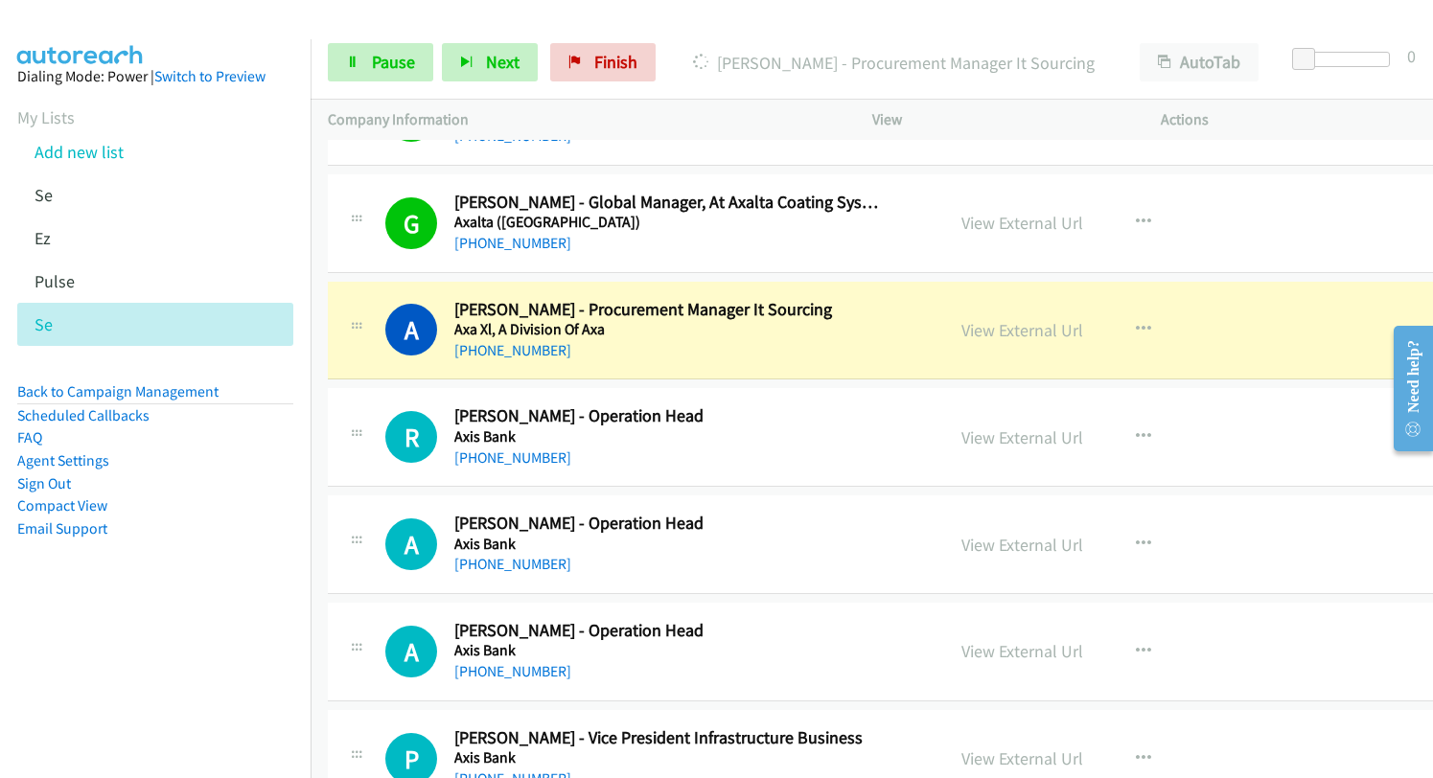
scroll to position [10253, 0]
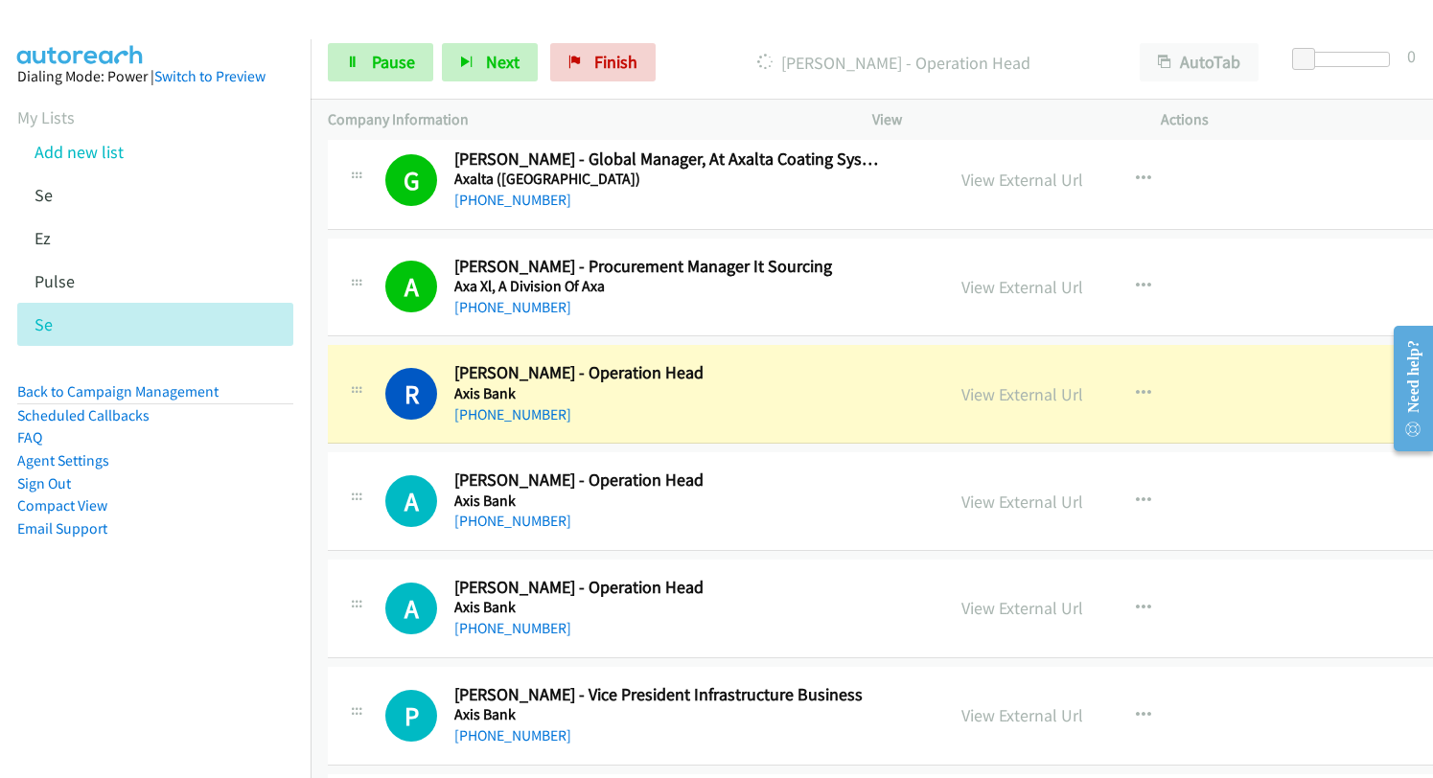
drag, startPoint x: 985, startPoint y: 400, endPoint x: 792, endPoint y: 130, distance: 331.1
click at [961, 394] on link "View External Url" at bounding box center [1022, 394] width 122 height 22
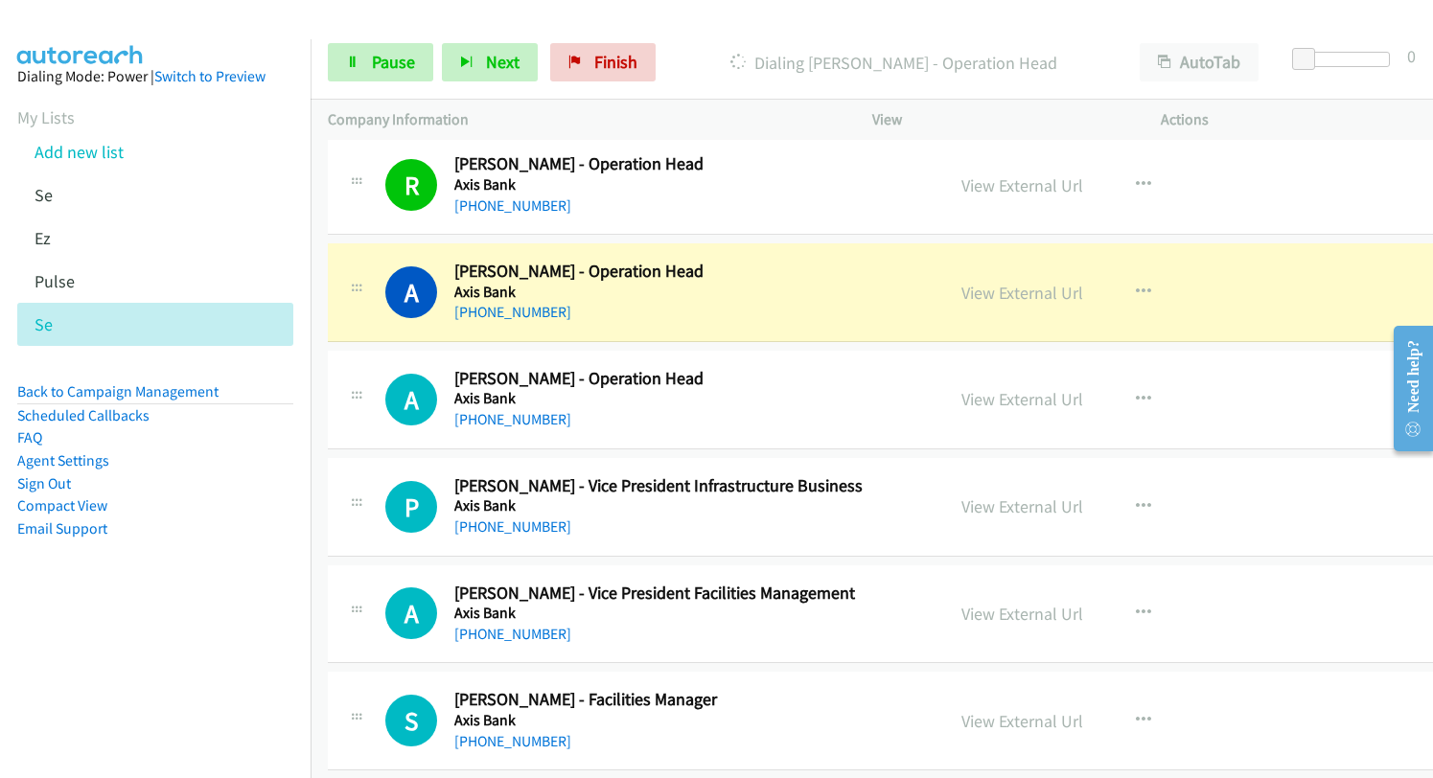
scroll to position [10445, 0]
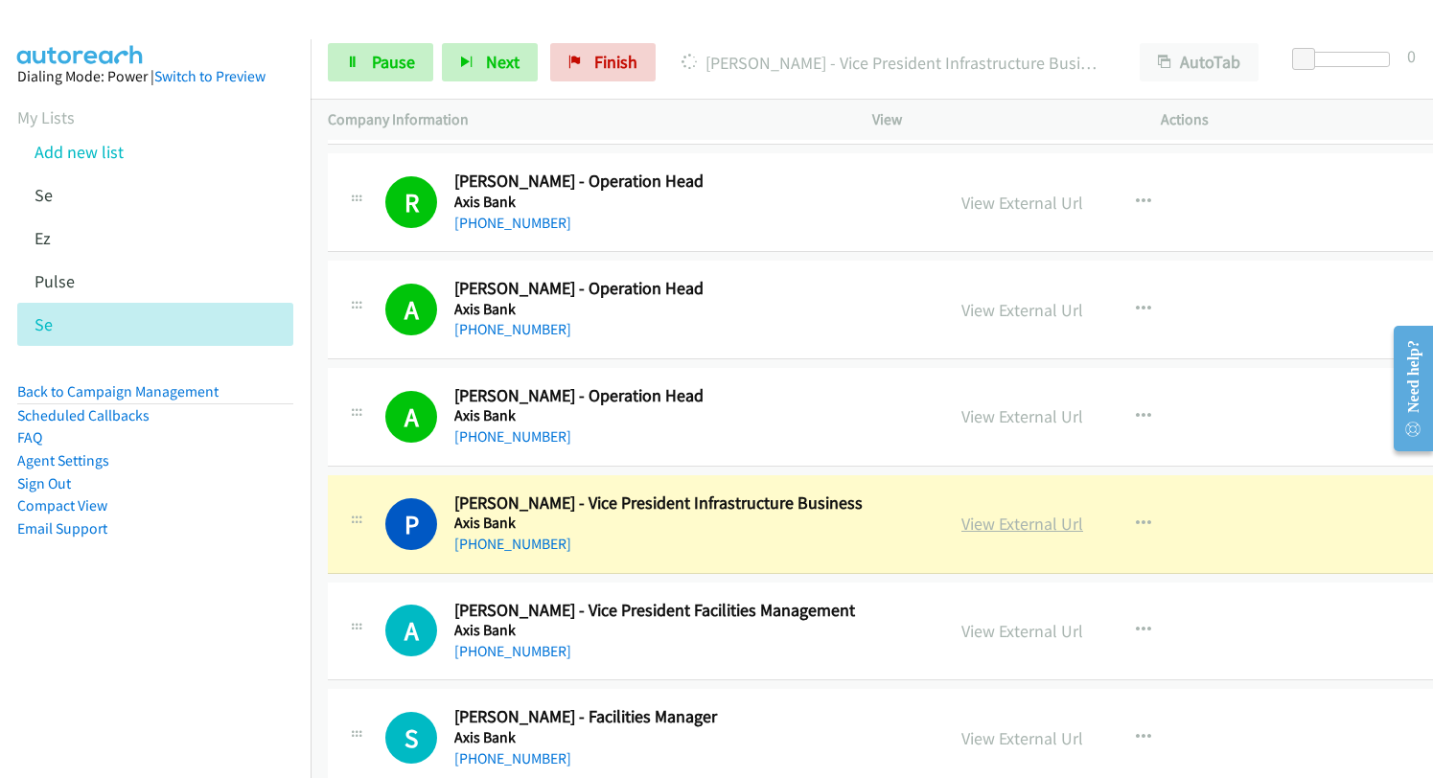
click at [997, 527] on link "View External Url" at bounding box center [1022, 524] width 122 height 22
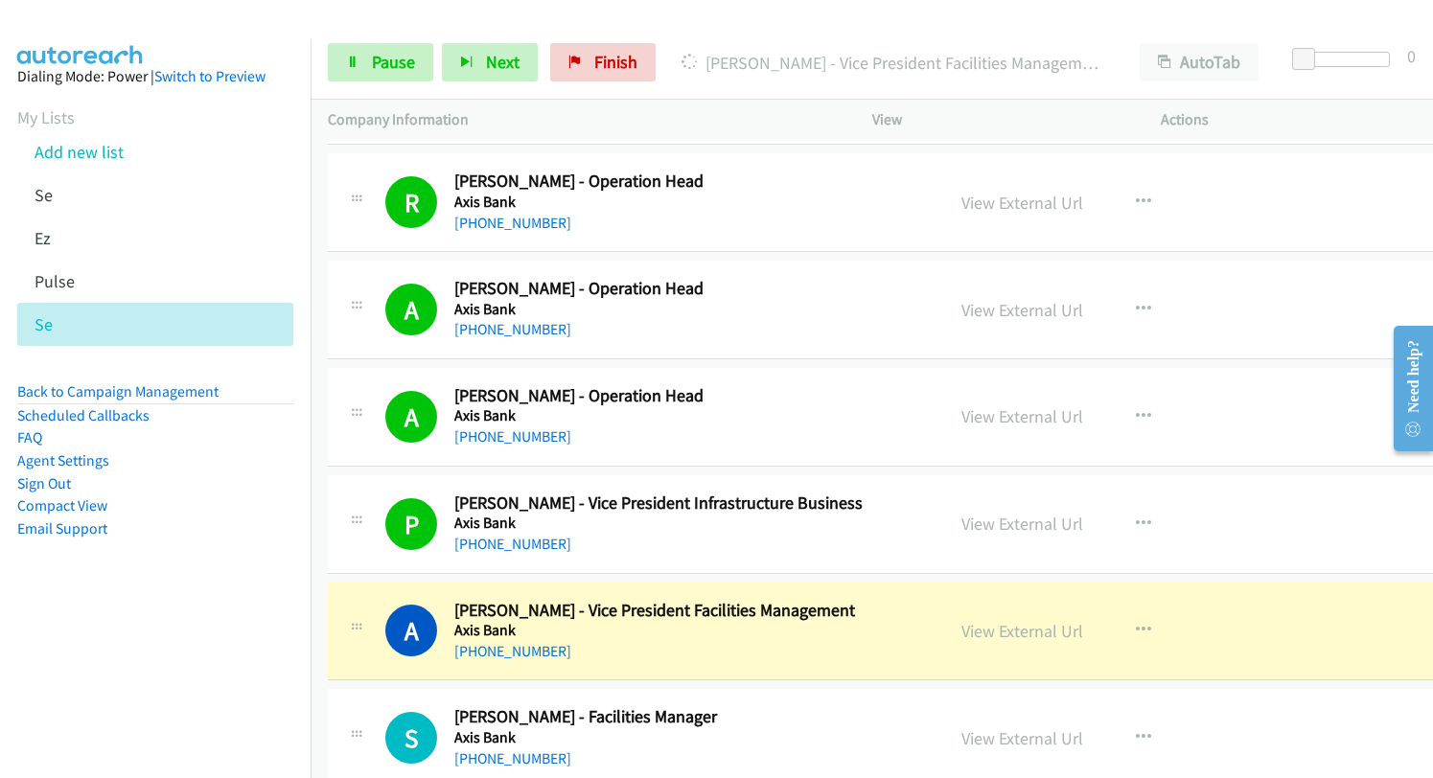
scroll to position [10636, 0]
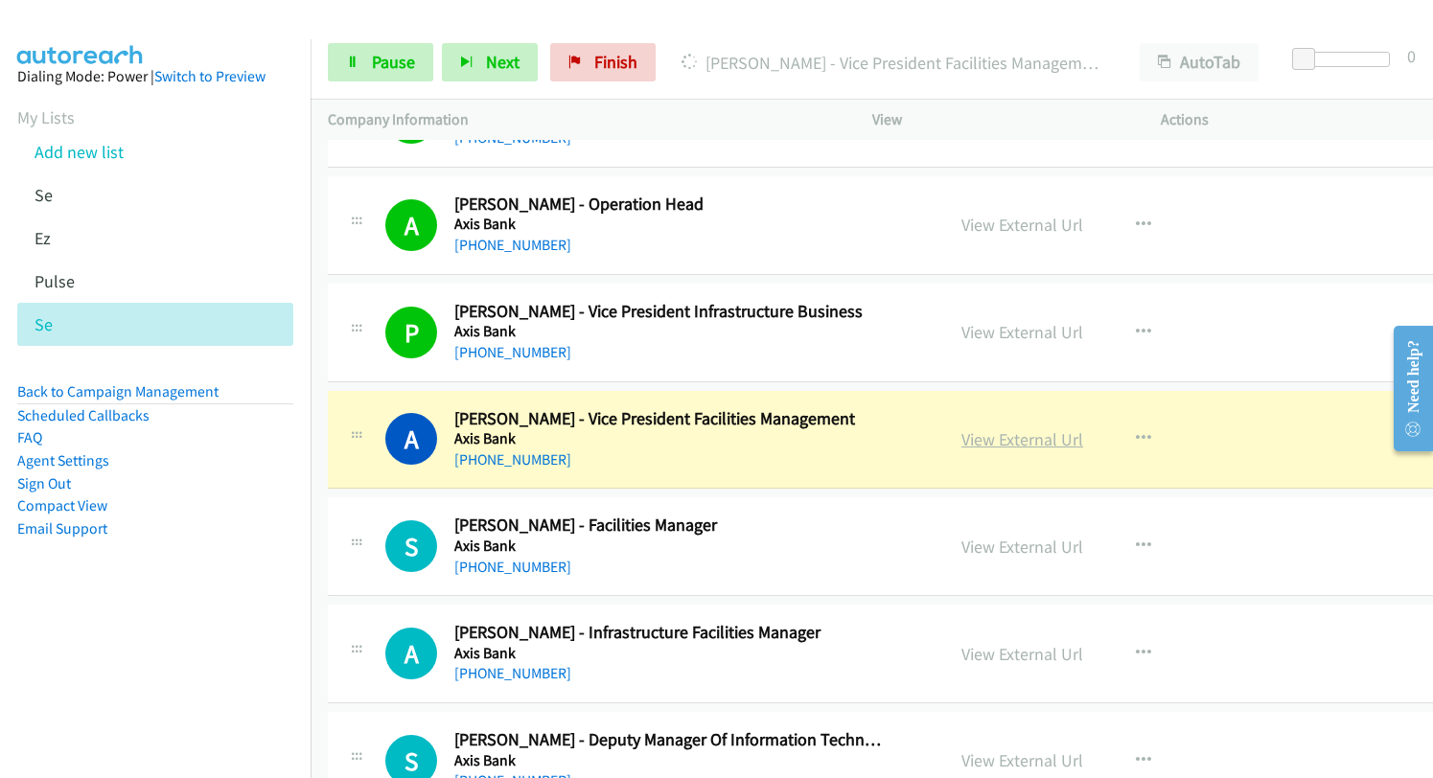
click at [981, 440] on link "View External Url" at bounding box center [1022, 439] width 122 height 22
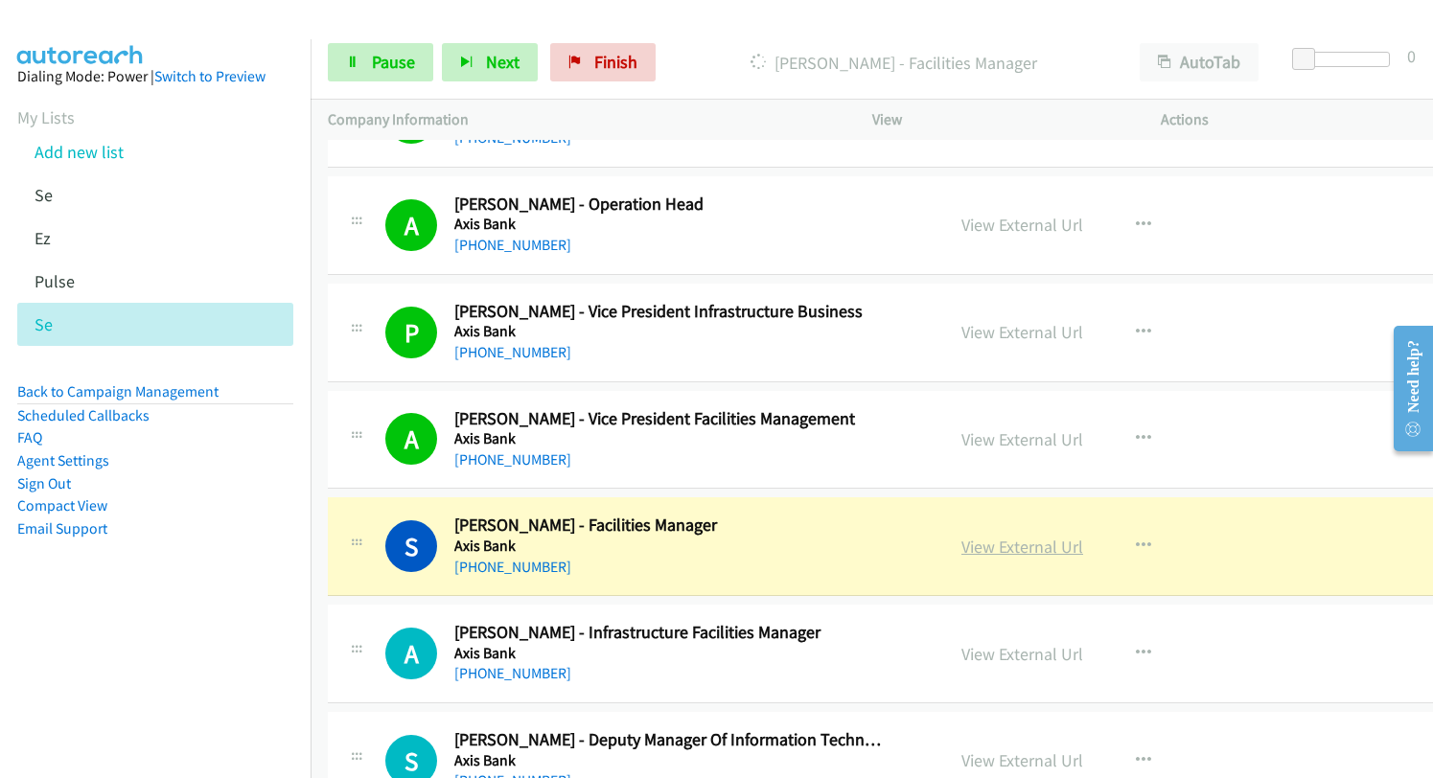
click at [1029, 548] on link "View External Url" at bounding box center [1022, 547] width 122 height 22
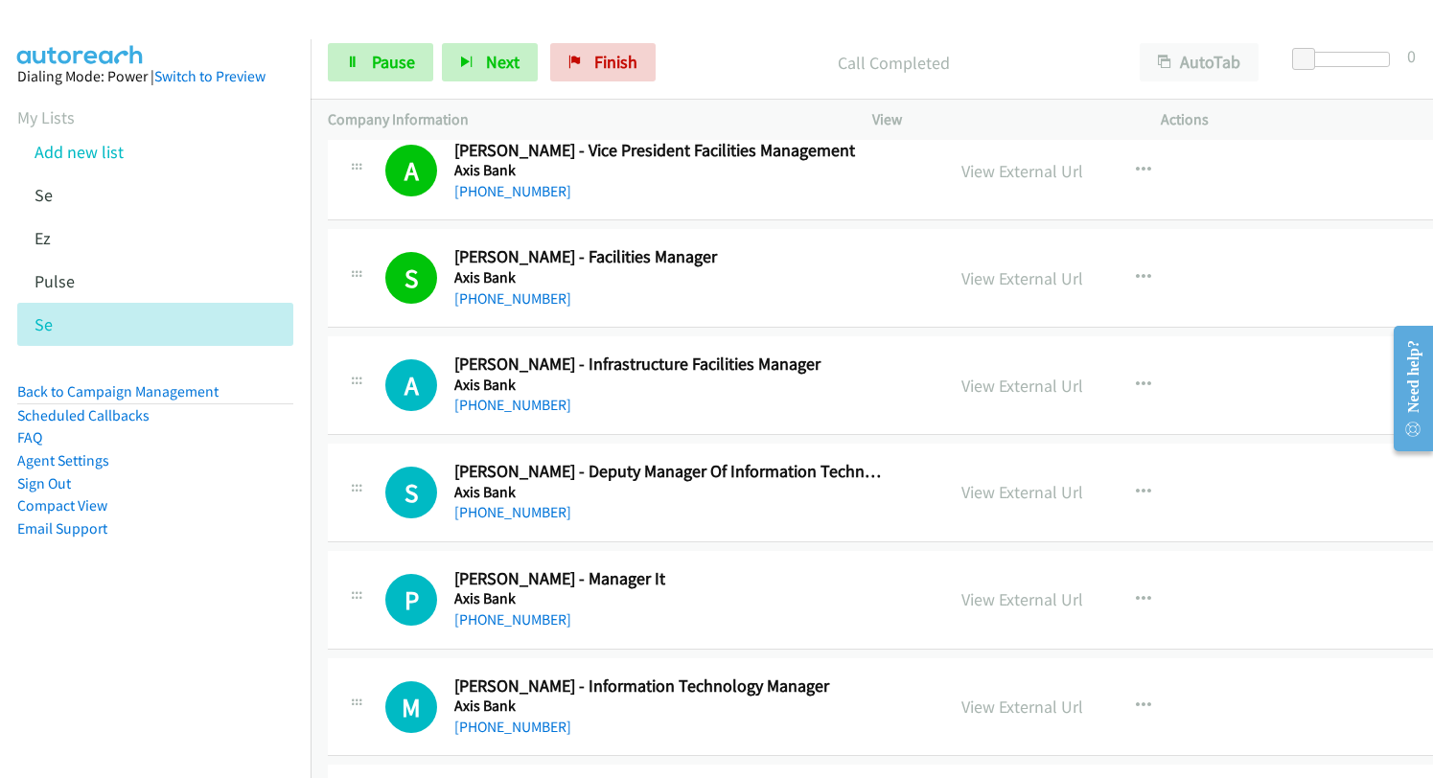
scroll to position [10924, 0]
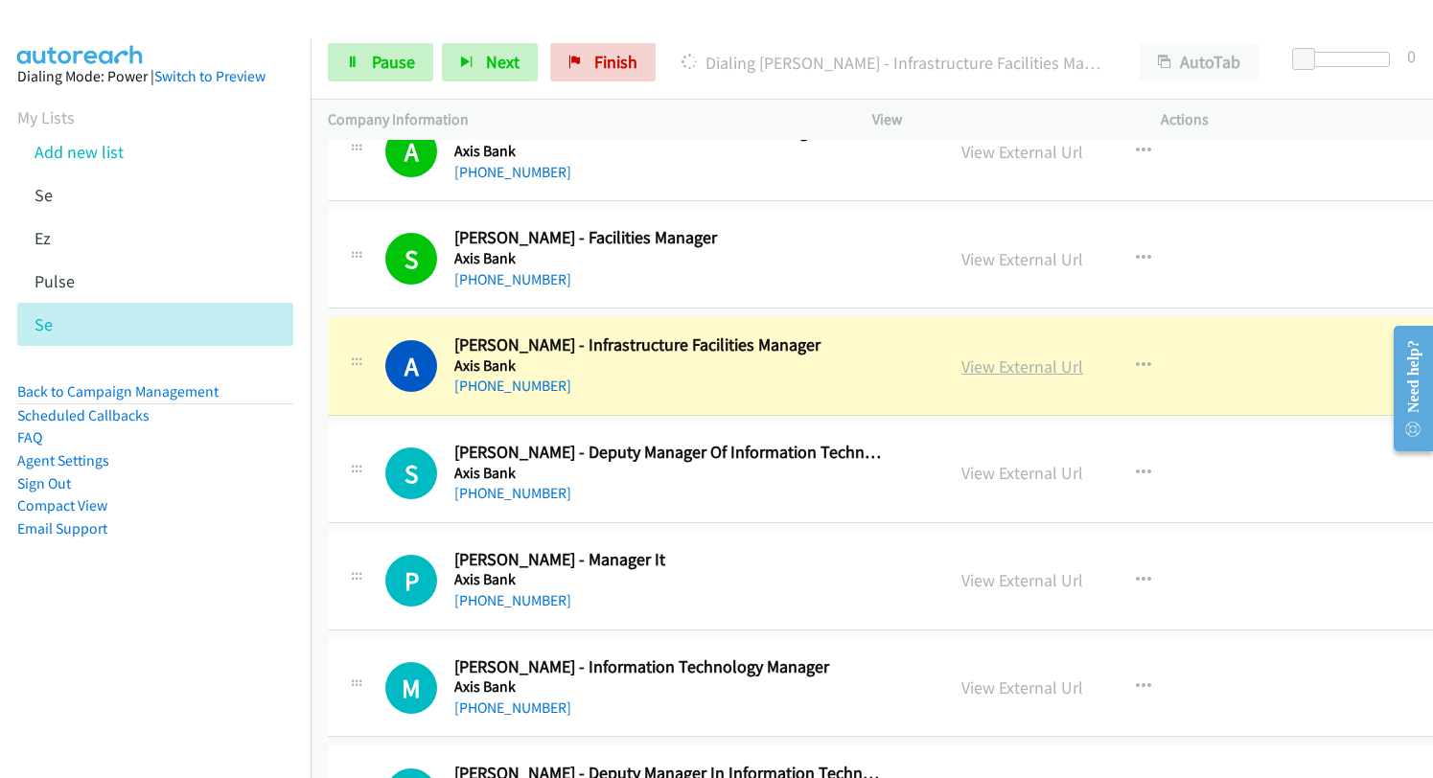
click at [988, 369] on link "View External Url" at bounding box center [1022, 366] width 122 height 22
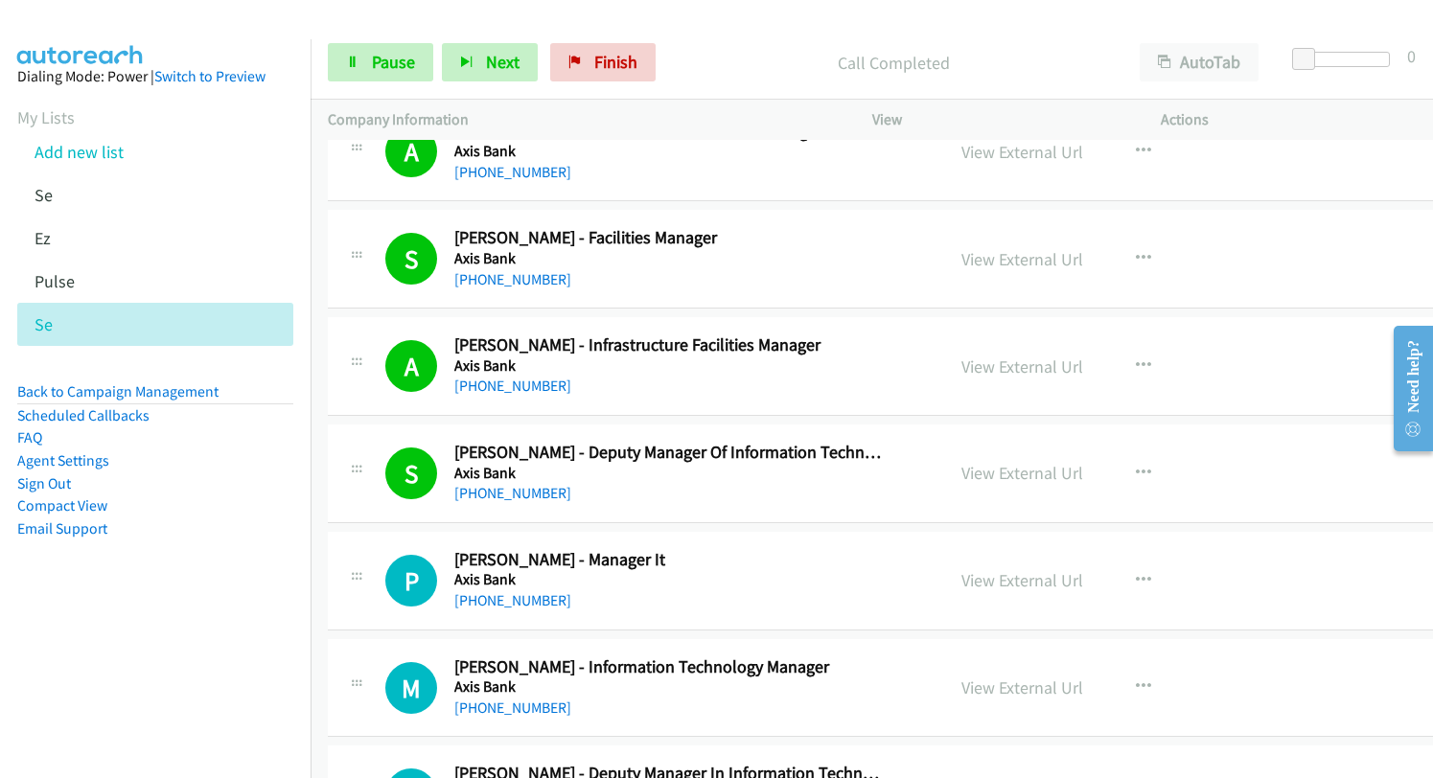
scroll to position [11211, 0]
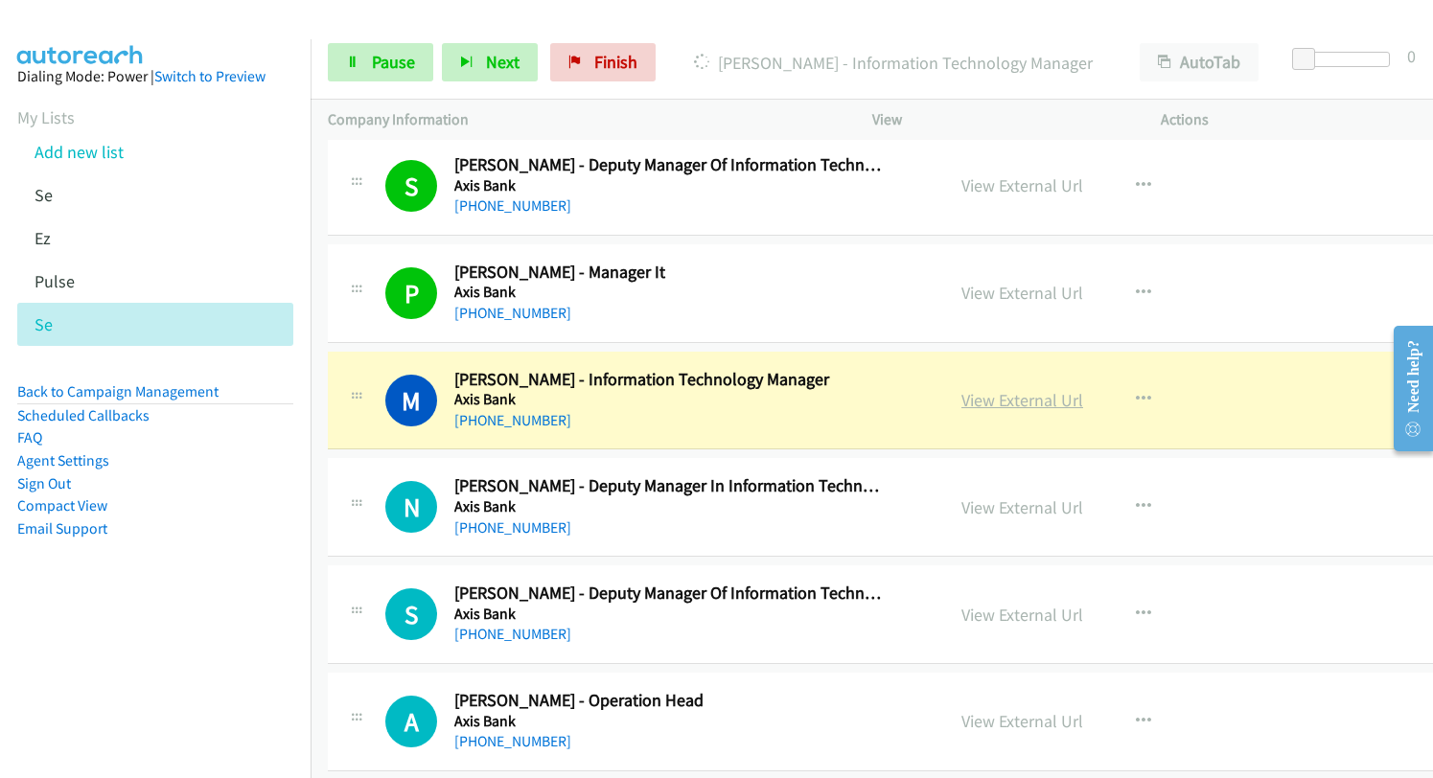
click at [961, 400] on link "View External Url" at bounding box center [1022, 400] width 122 height 22
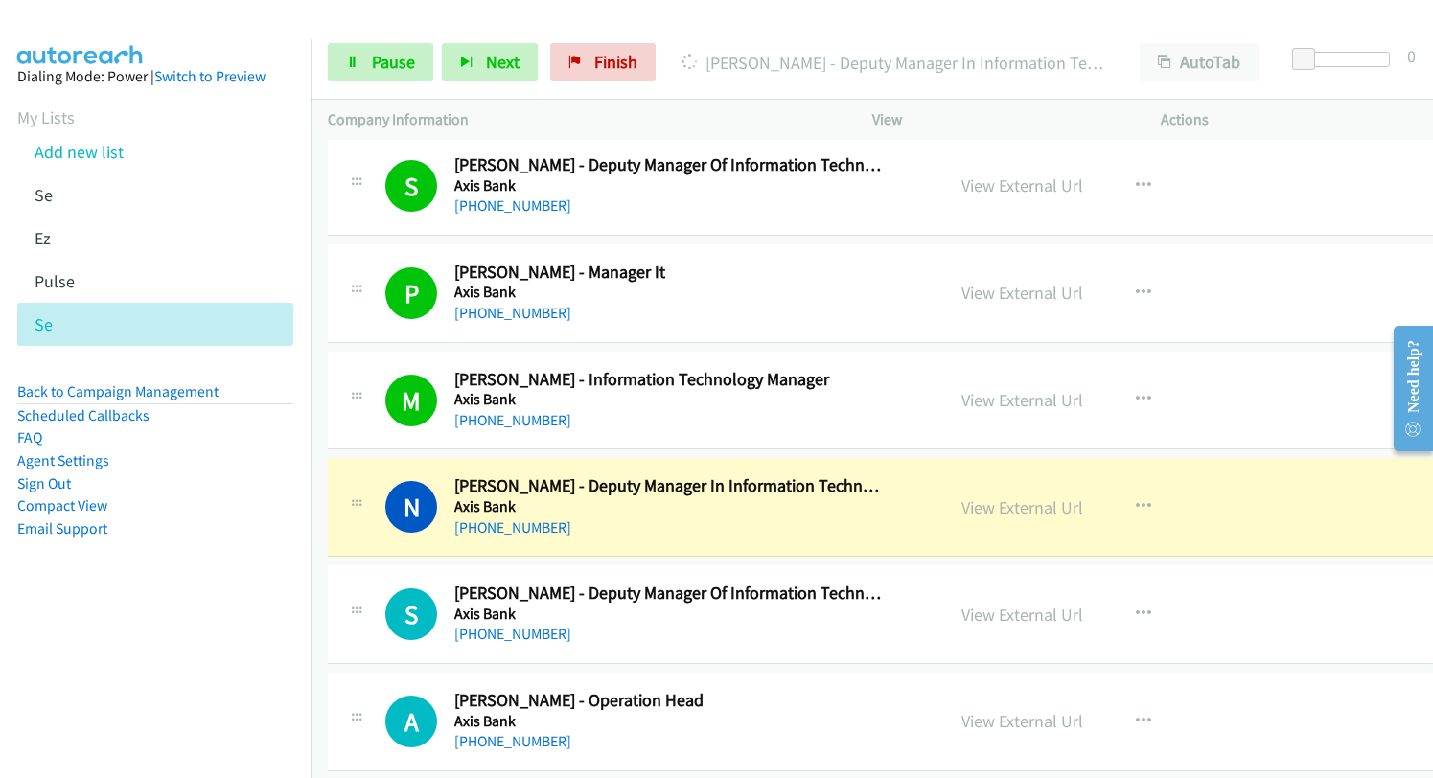
click at [968, 508] on link "View External Url" at bounding box center [1022, 507] width 122 height 22
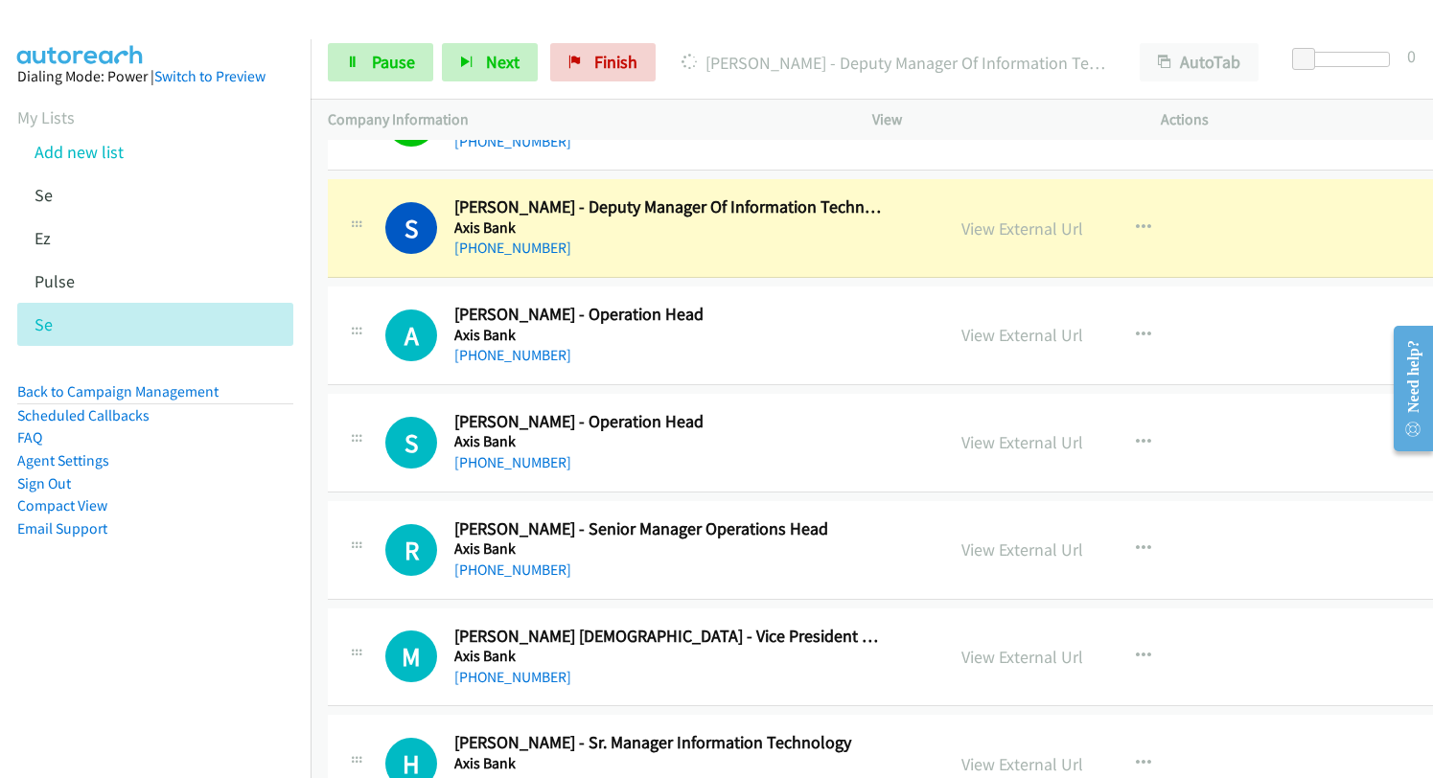
scroll to position [11690, 0]
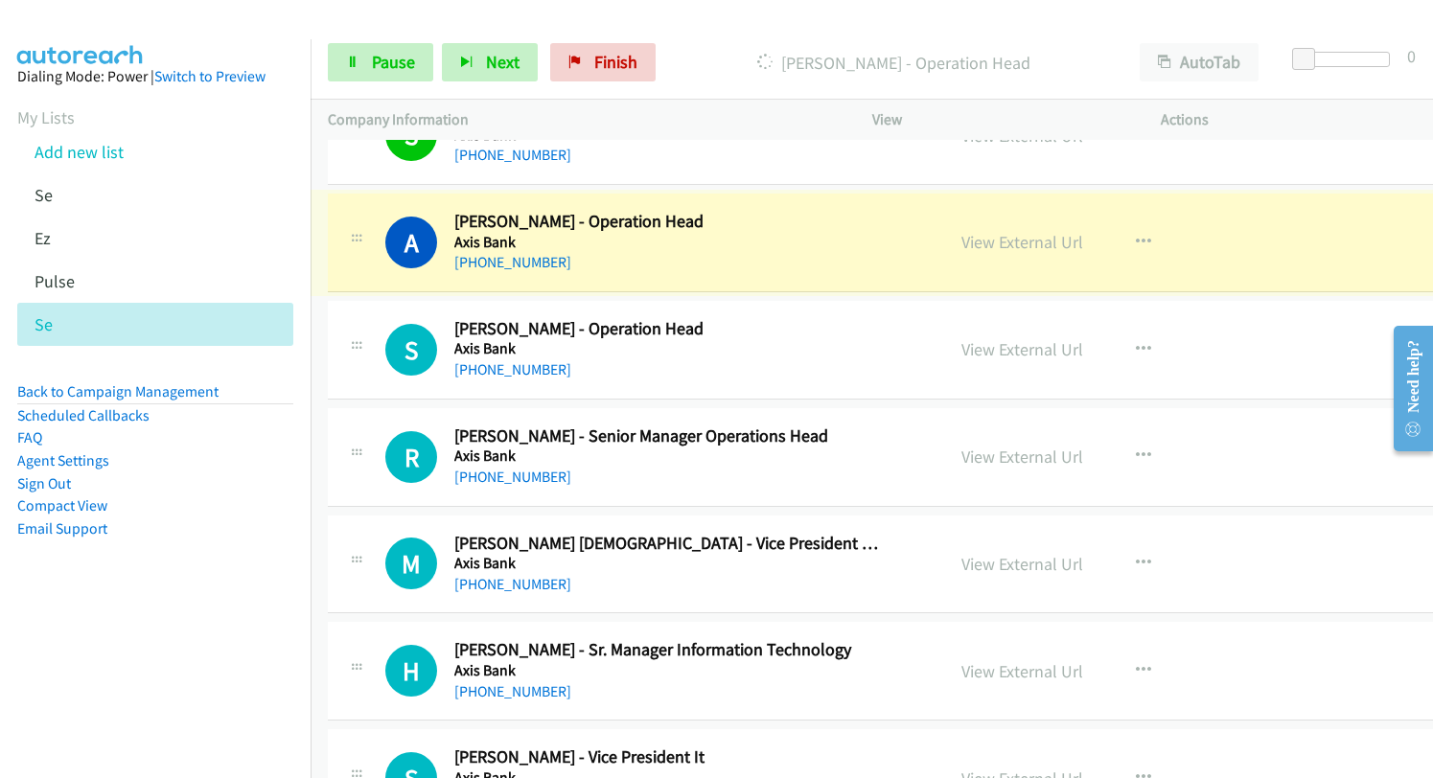
click at [975, 243] on link "View External Url" at bounding box center [1022, 242] width 122 height 22
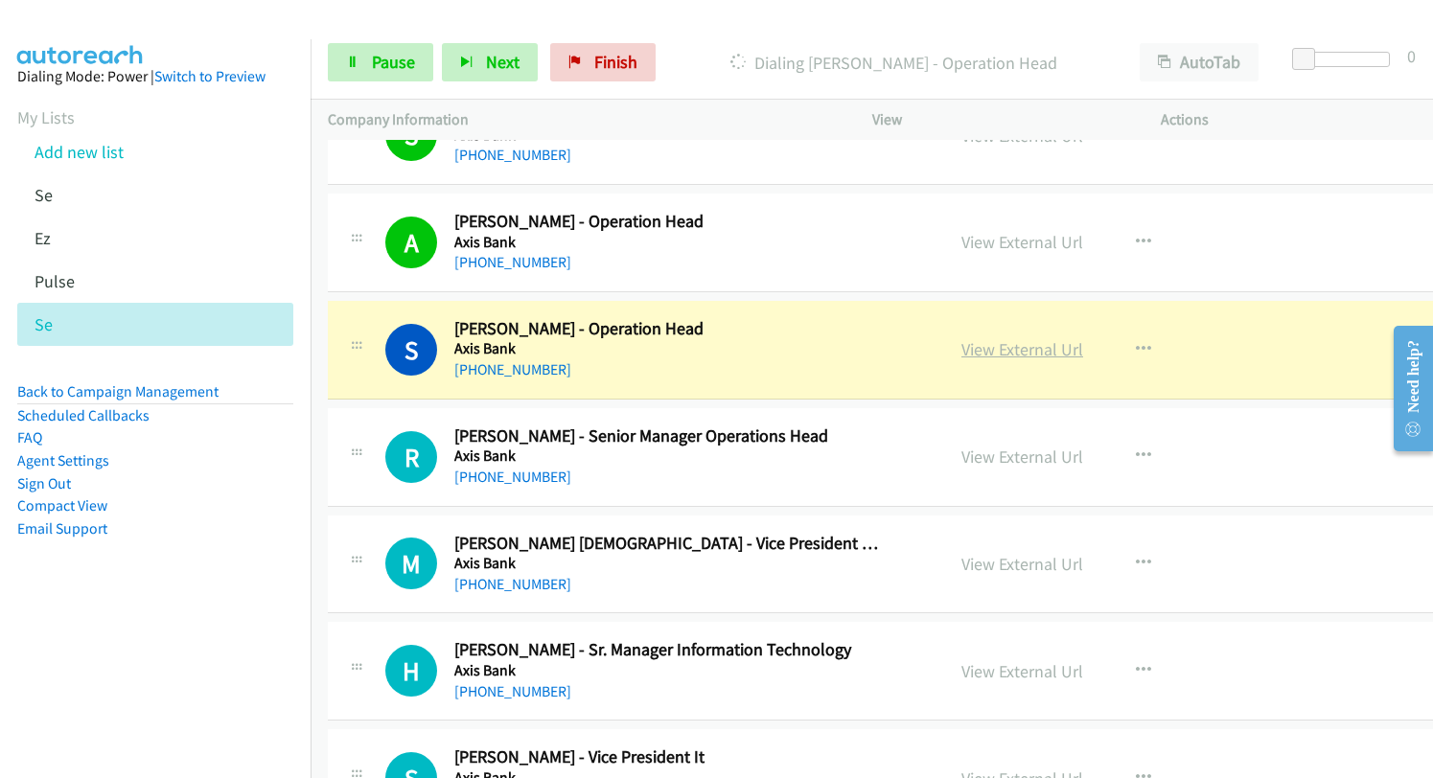
click at [961, 355] on link "View External Url" at bounding box center [1022, 349] width 122 height 22
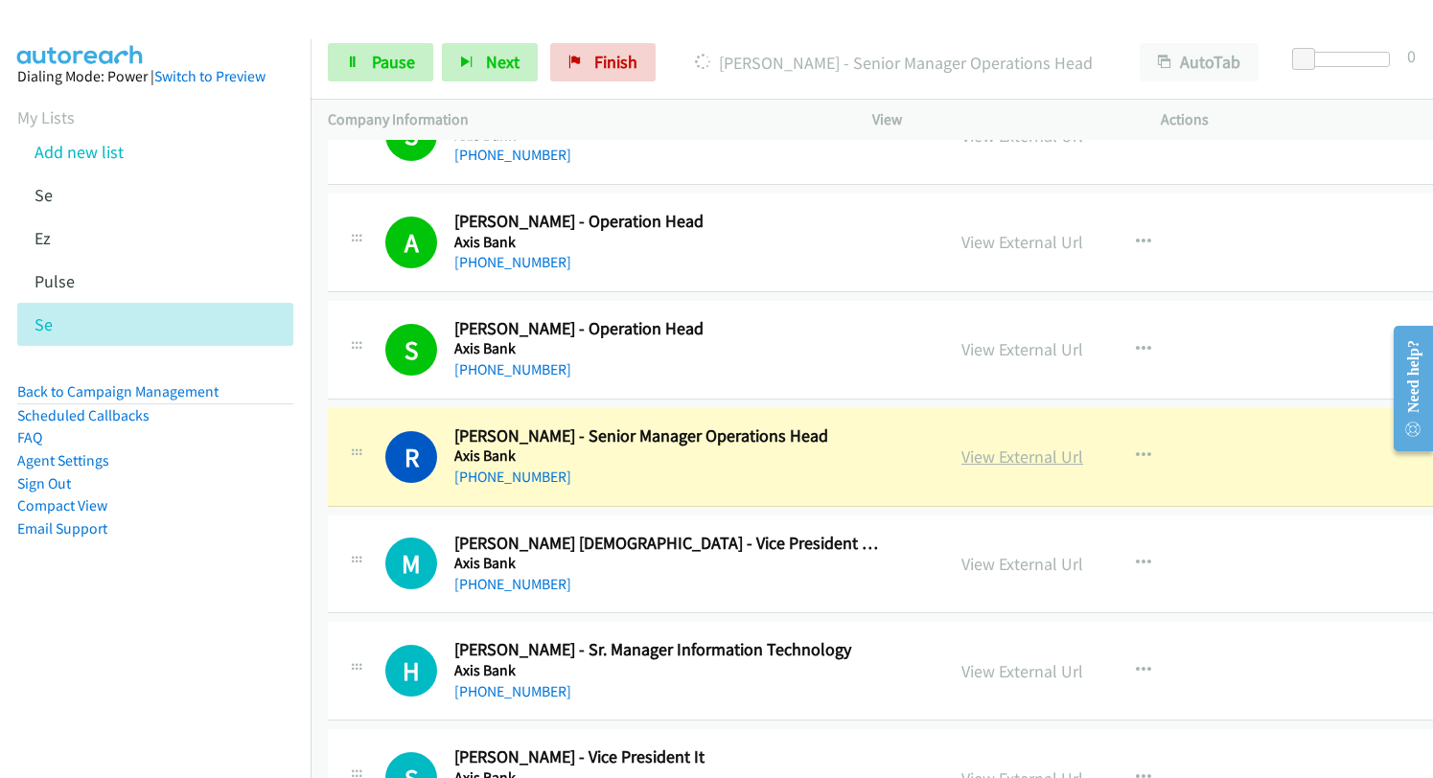
click at [1014, 454] on link "View External Url" at bounding box center [1022, 457] width 122 height 22
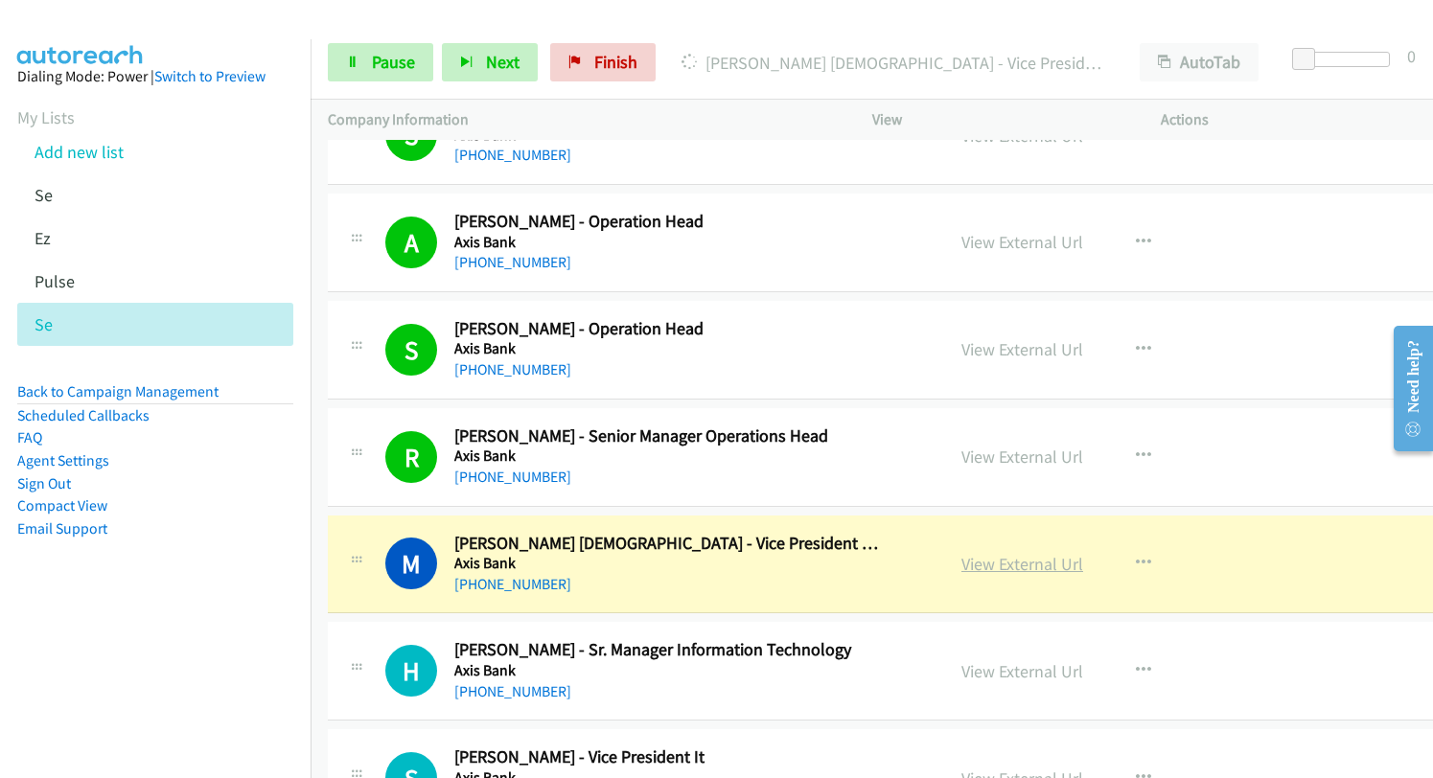
click at [978, 553] on link "View External Url" at bounding box center [1022, 564] width 122 height 22
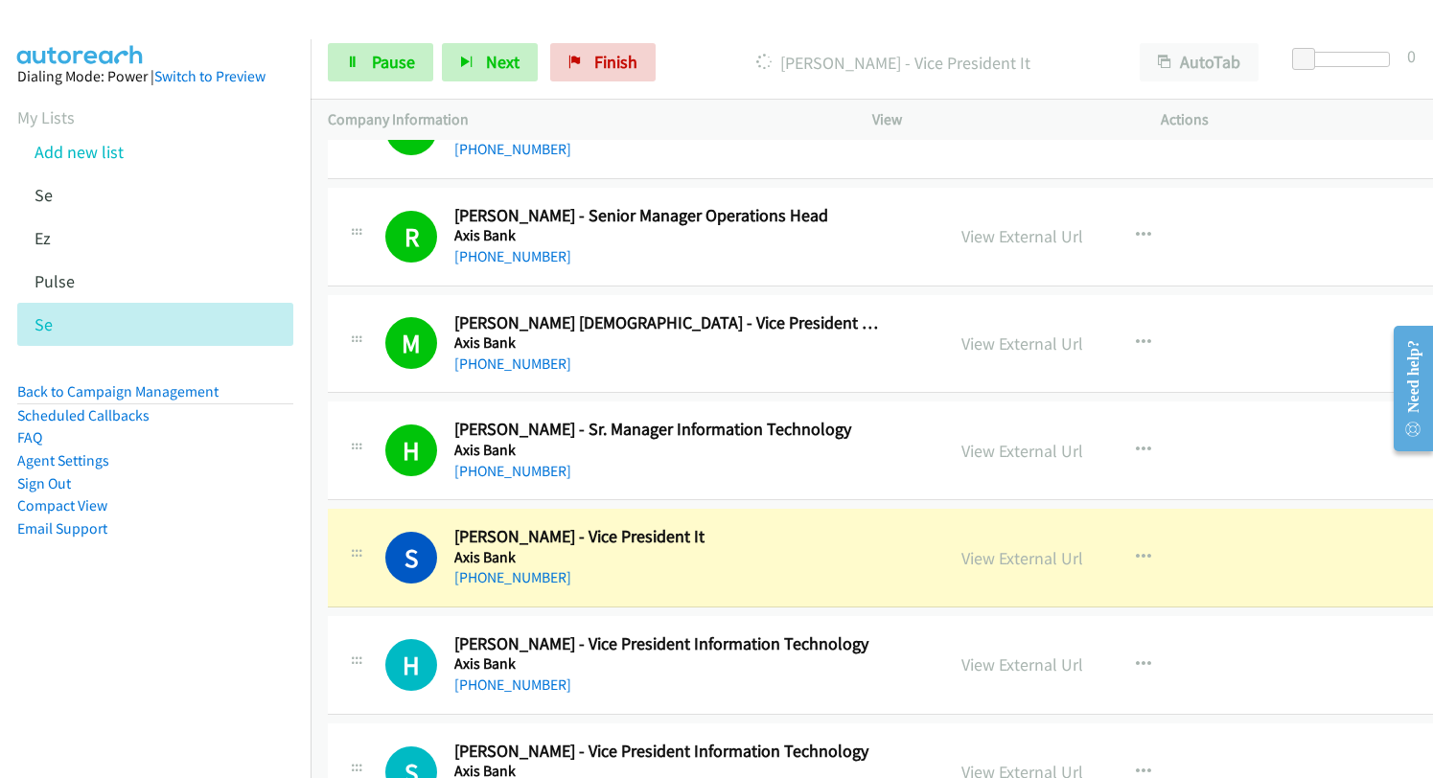
scroll to position [12074, 0]
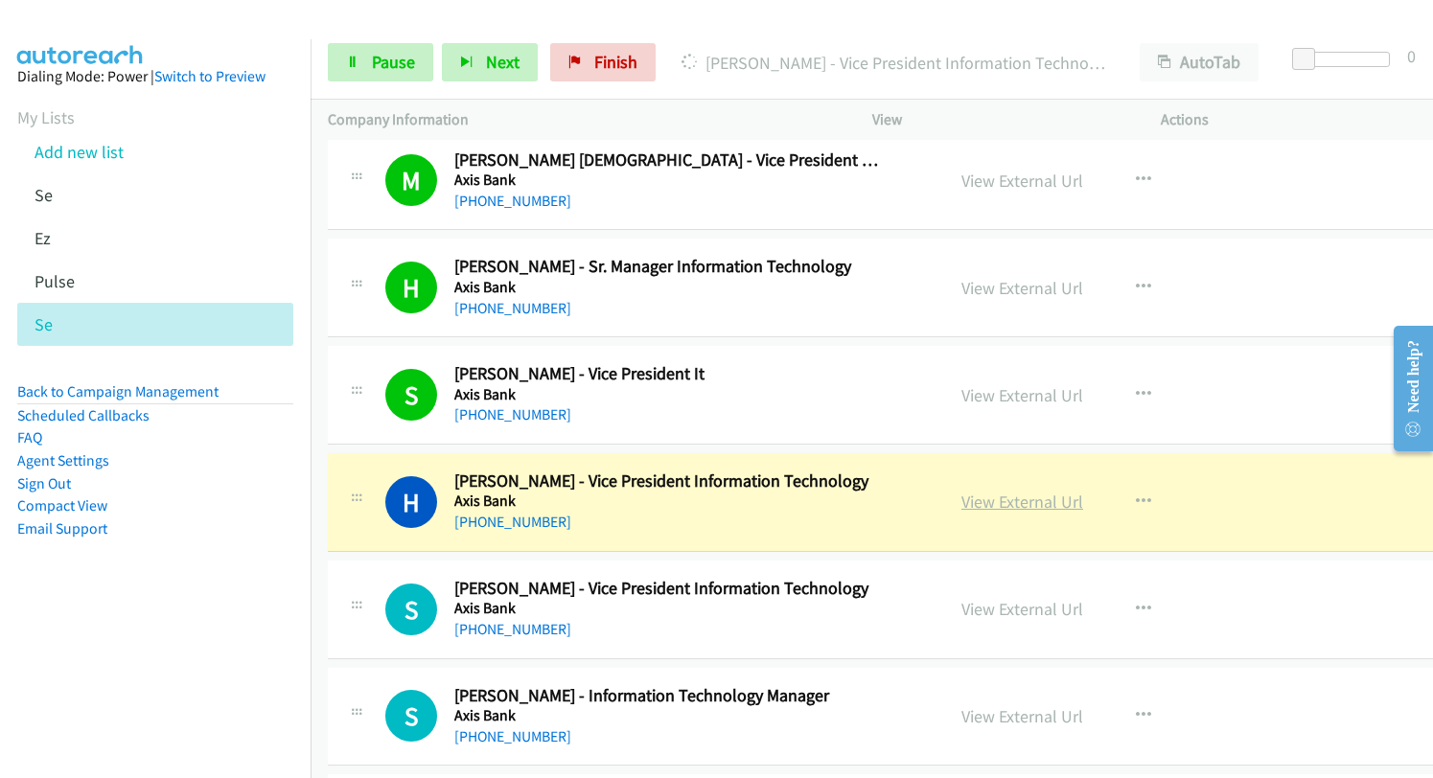
click at [961, 503] on link "View External Url" at bounding box center [1022, 502] width 122 height 22
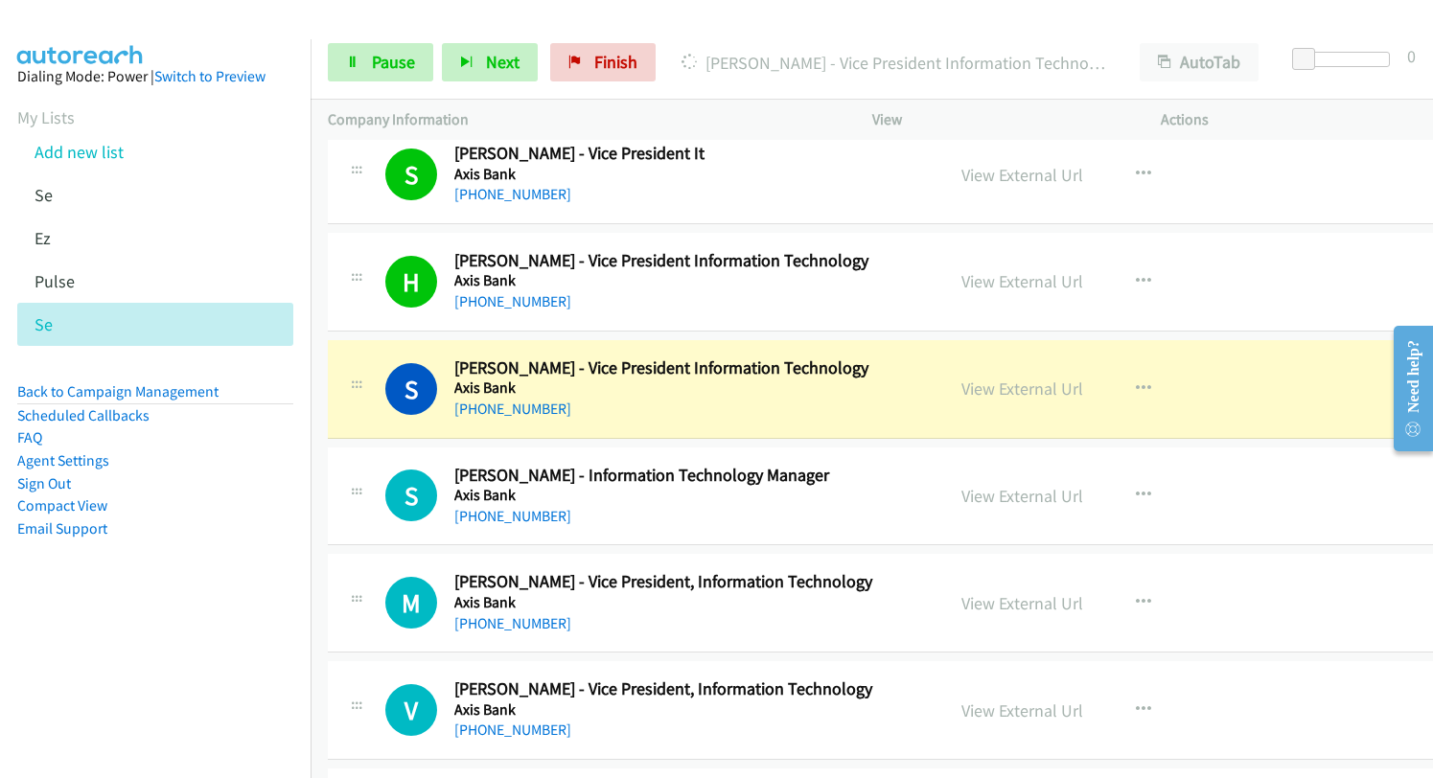
scroll to position [12361, 0]
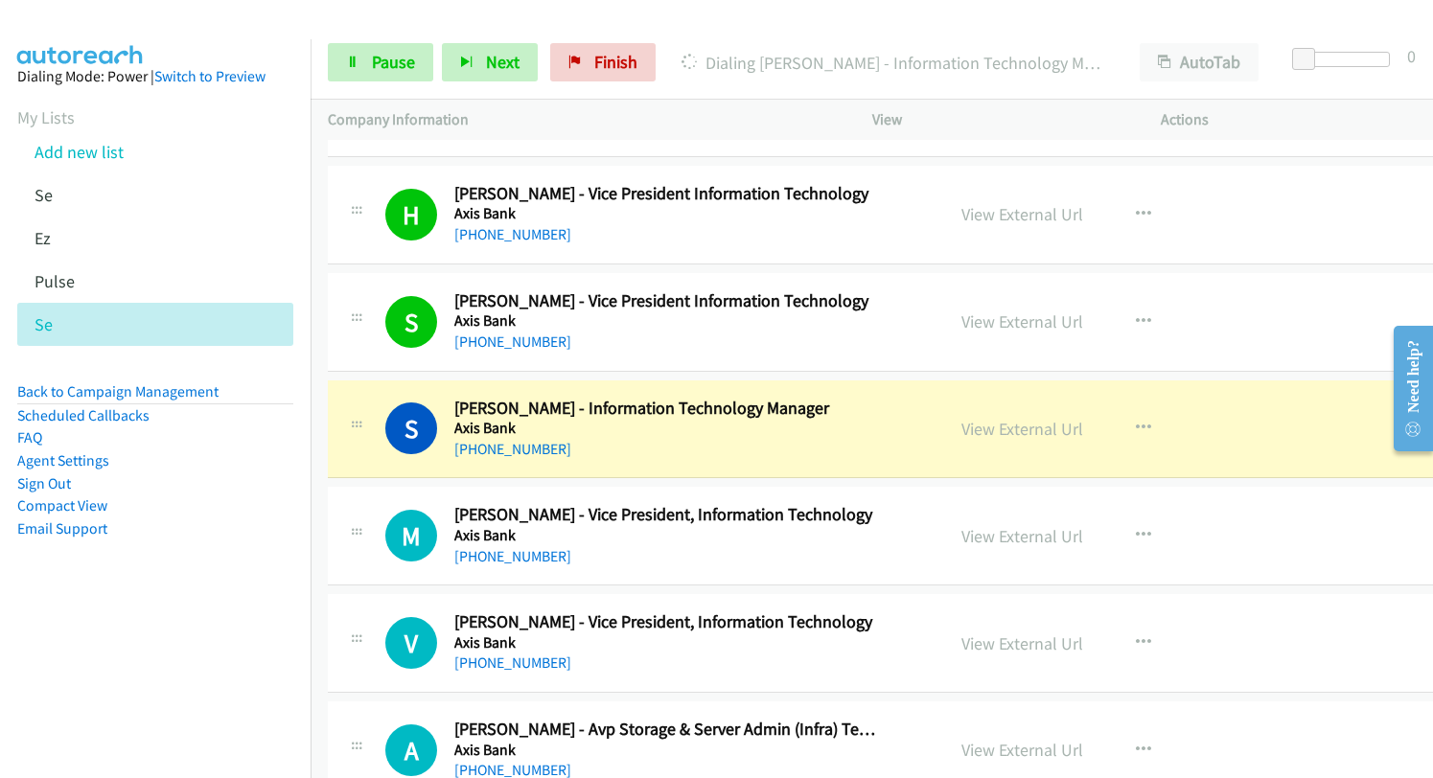
click at [964, 435] on link "View External Url" at bounding box center [1022, 429] width 122 height 22
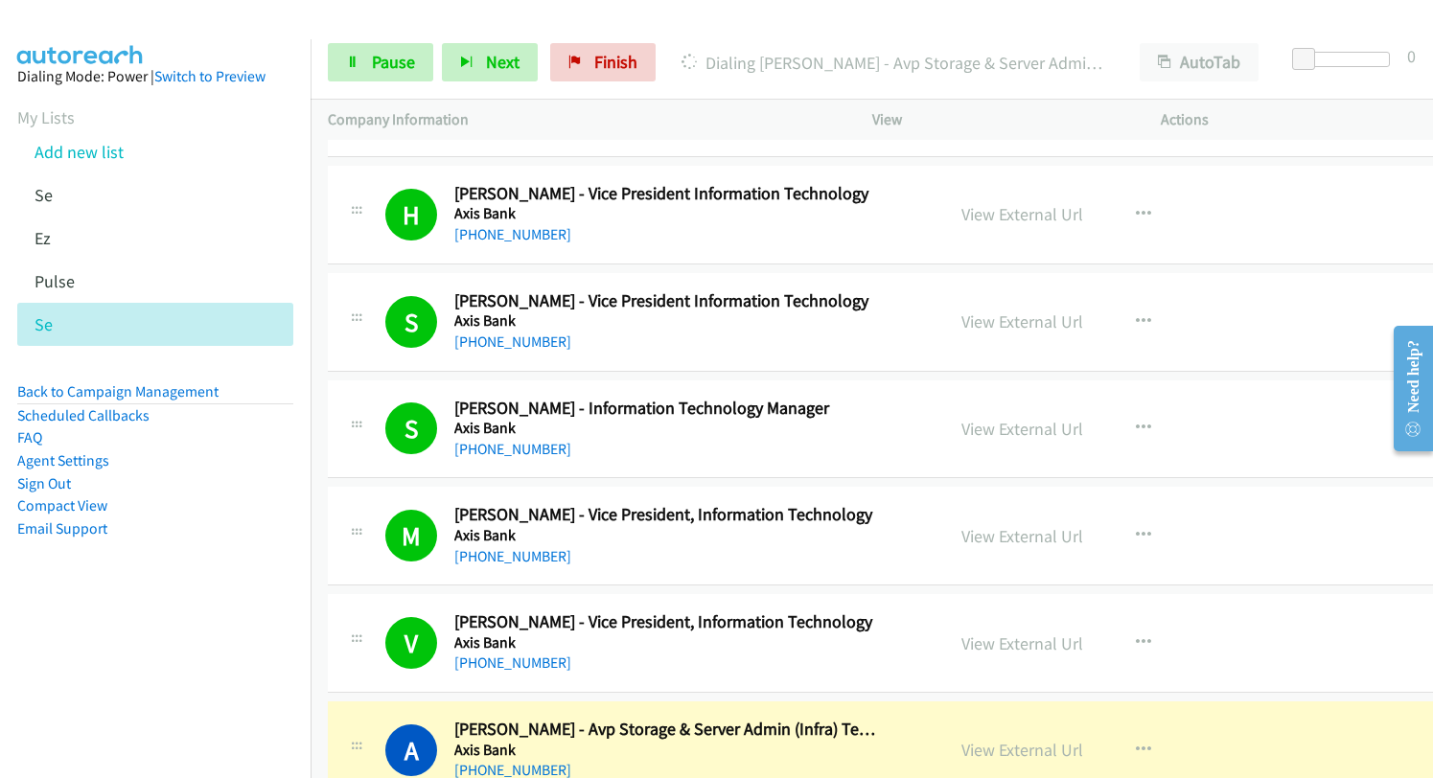
scroll to position [12744, 0]
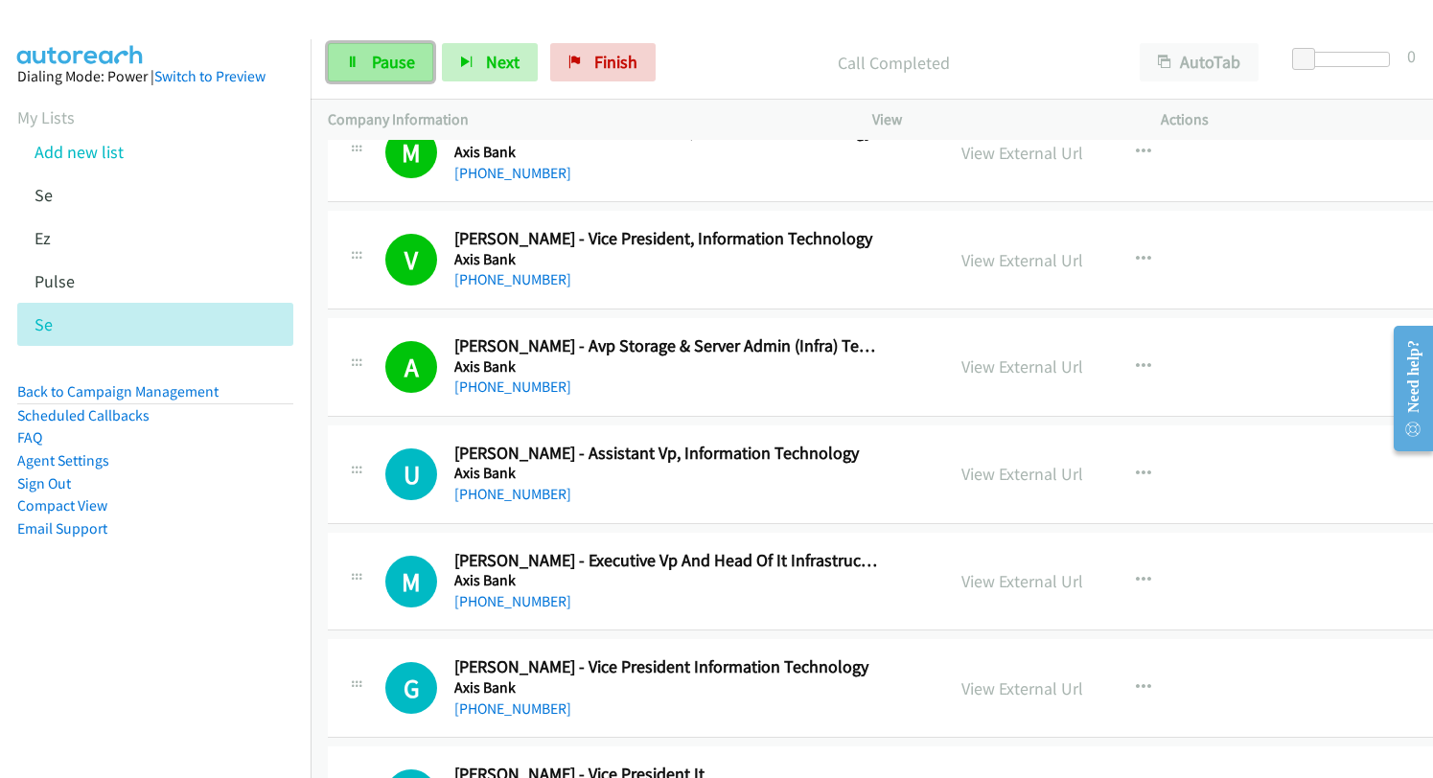
click at [407, 57] on span "Pause" at bounding box center [393, 62] width 43 height 22
click at [967, 365] on link "View External Url" at bounding box center [1022, 366] width 122 height 22
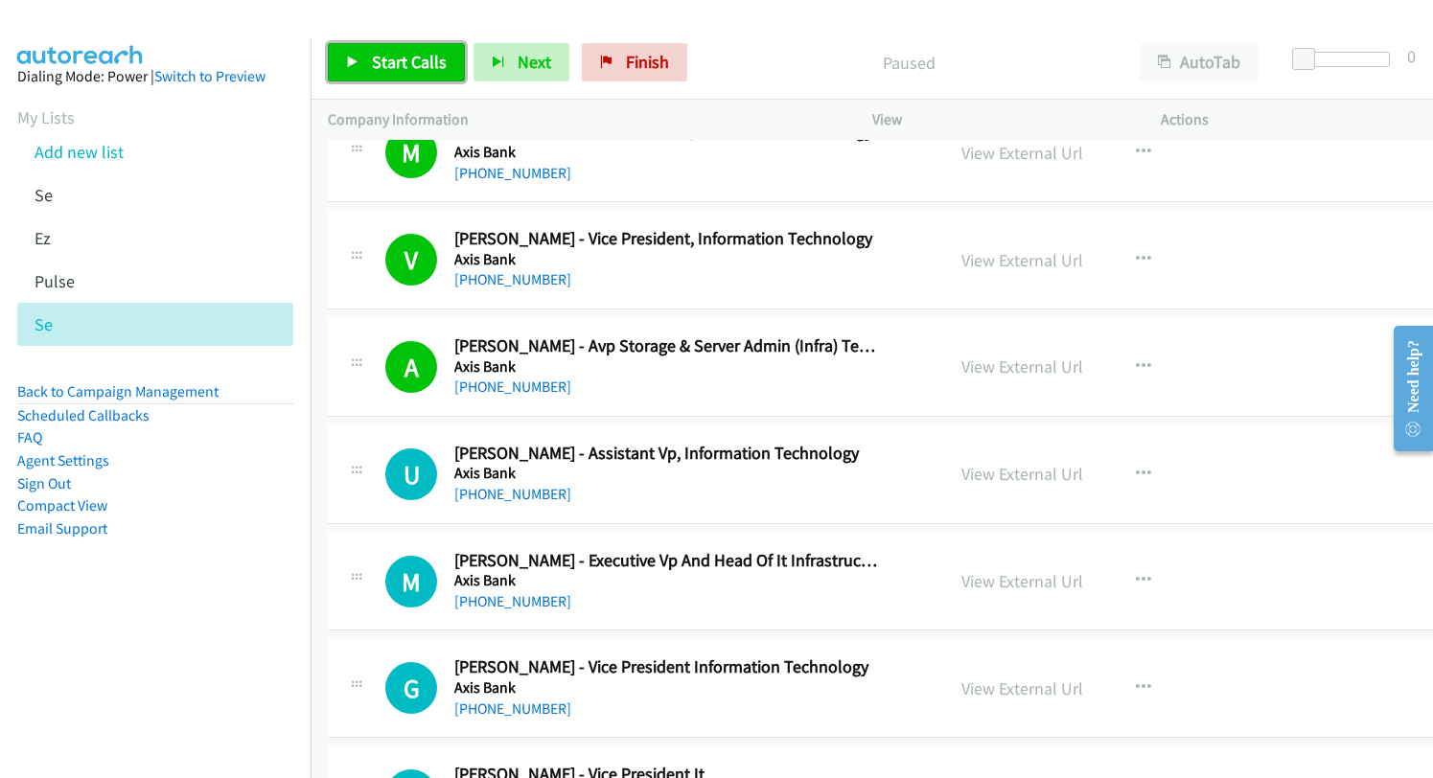
click at [388, 47] on link "Start Calls" at bounding box center [396, 62] width 137 height 38
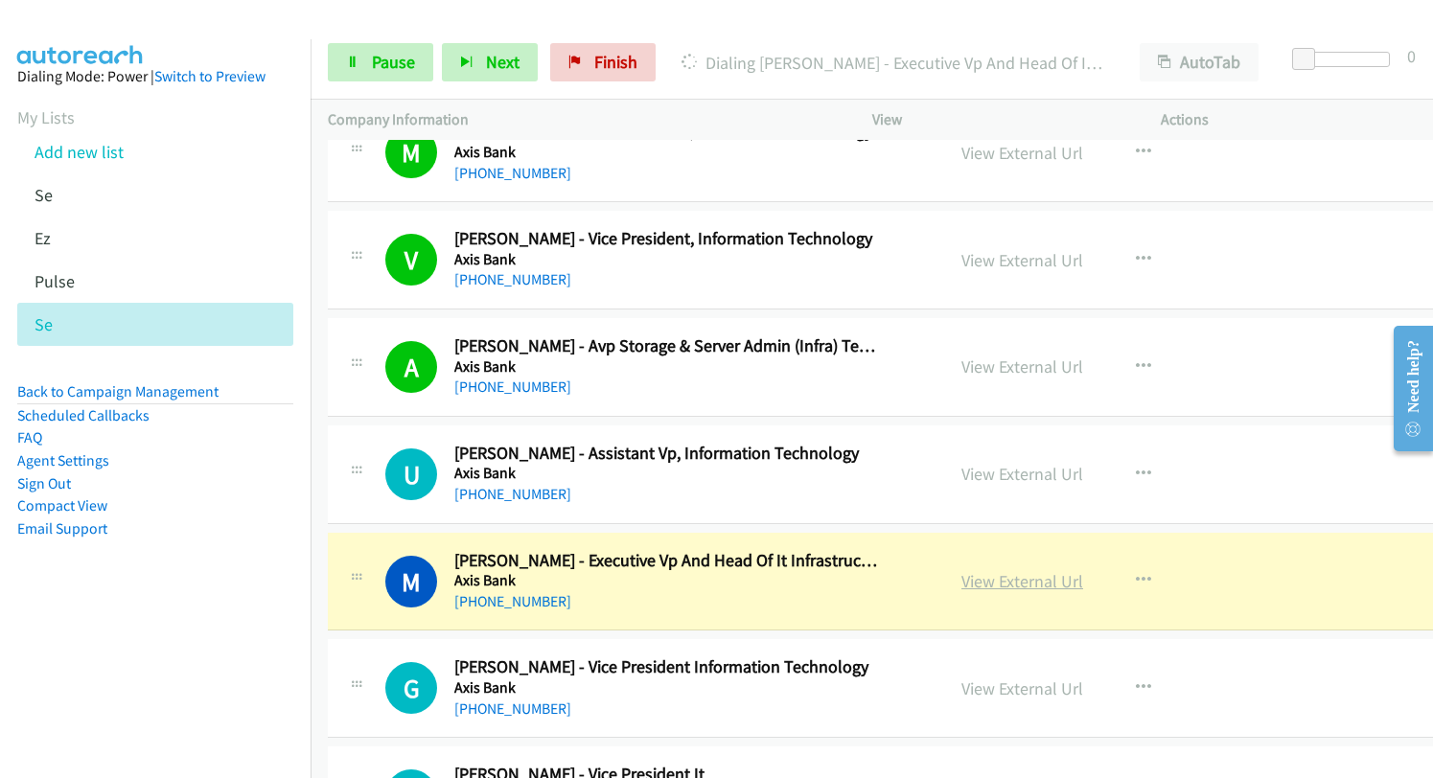
click at [983, 590] on link "View External Url" at bounding box center [1022, 581] width 122 height 22
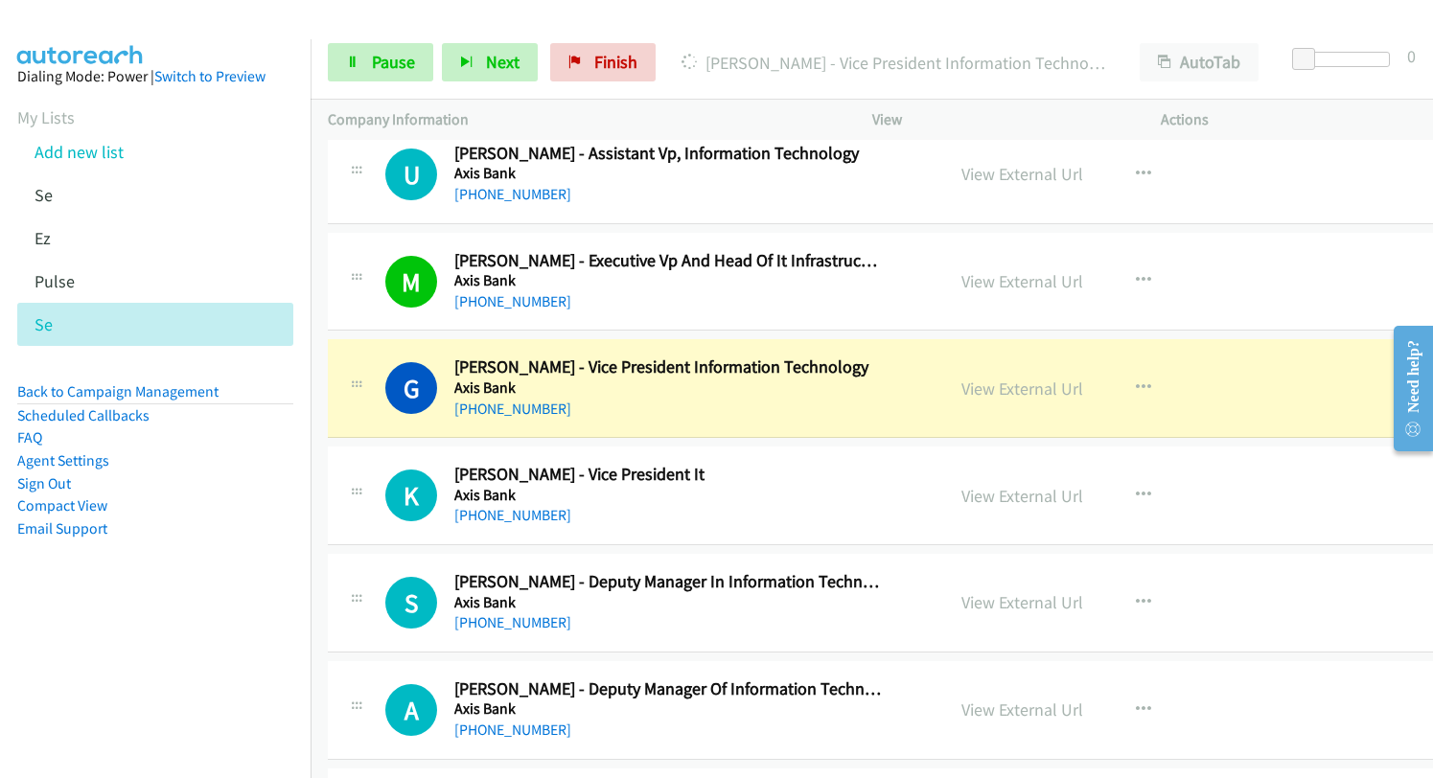
scroll to position [13128, 0]
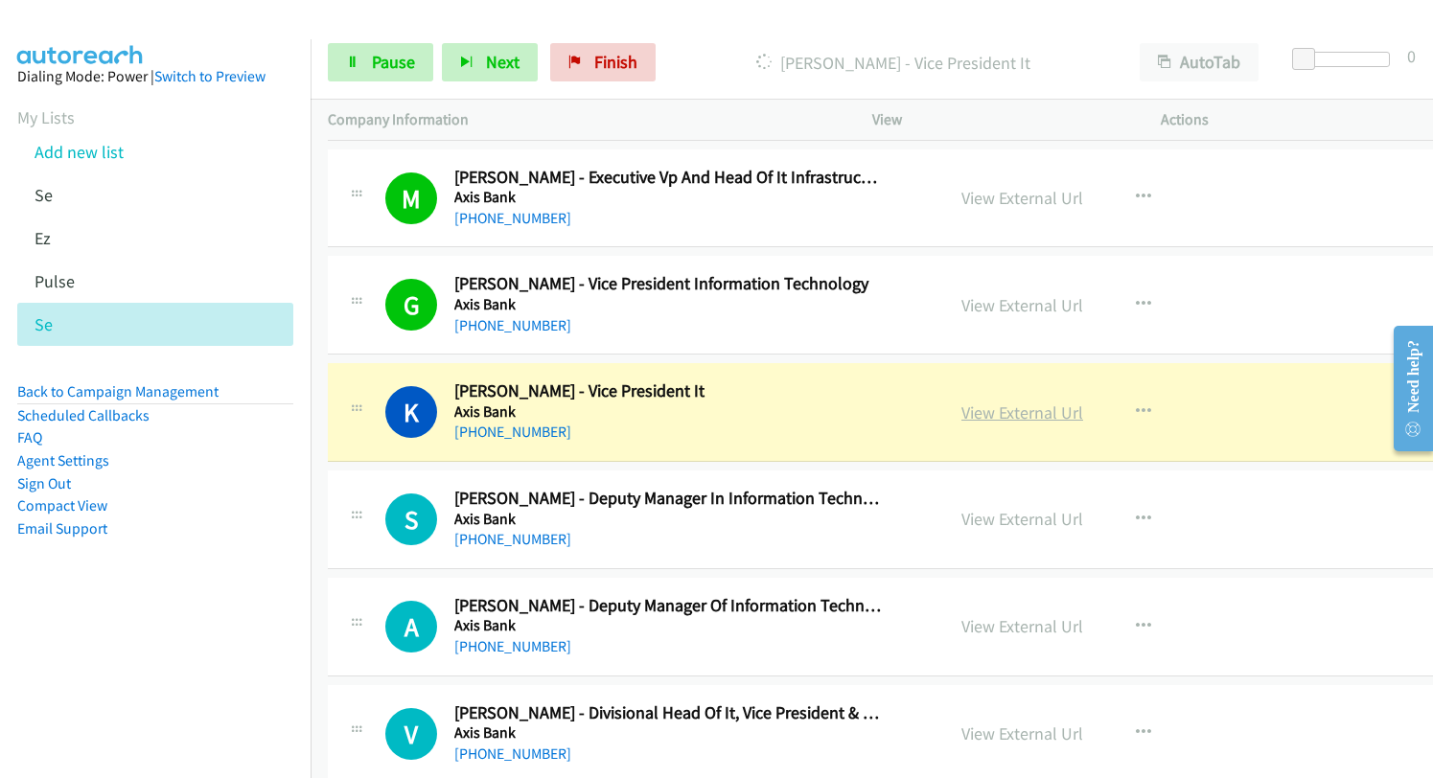
click at [961, 415] on link "View External Url" at bounding box center [1022, 412] width 122 height 22
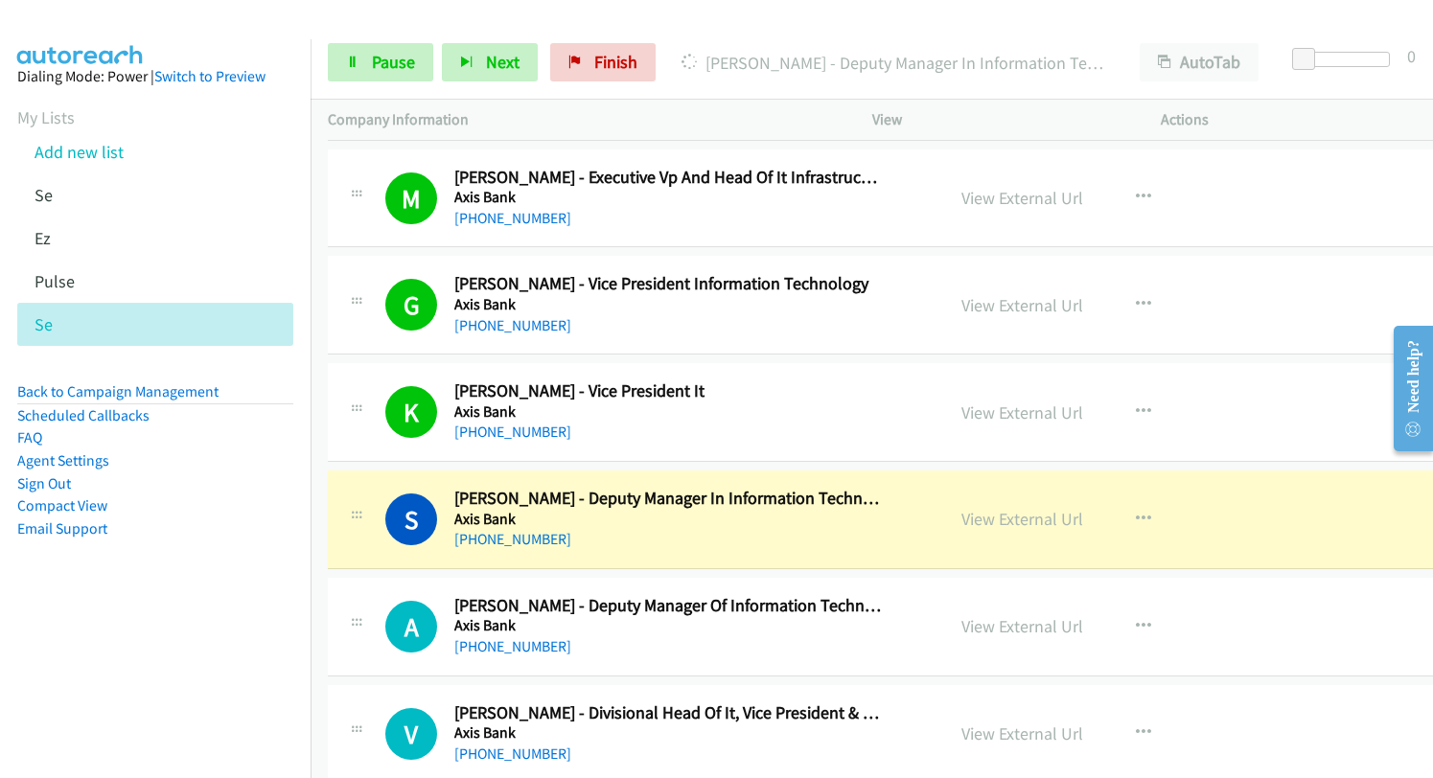
scroll to position [13319, 0]
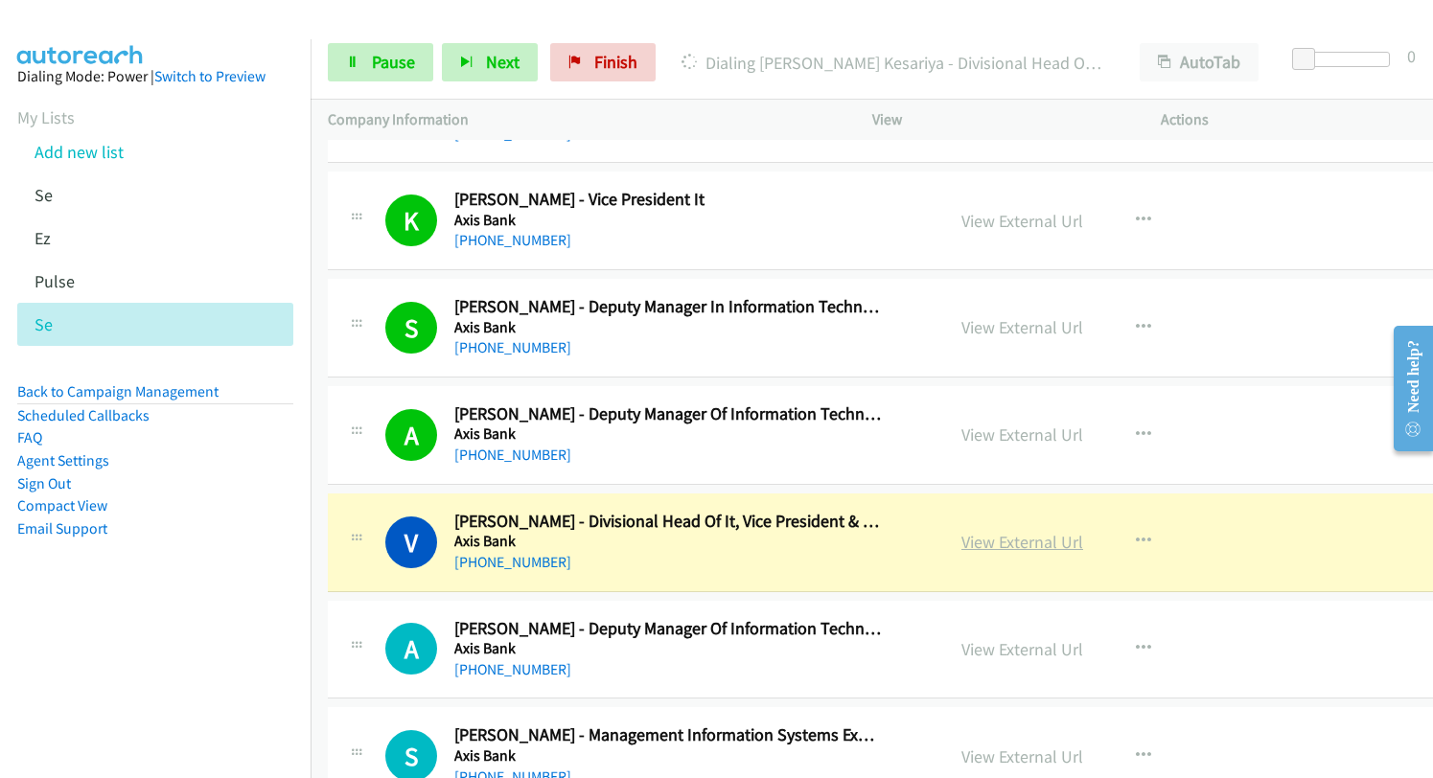
click at [985, 543] on link "View External Url" at bounding box center [1022, 542] width 122 height 22
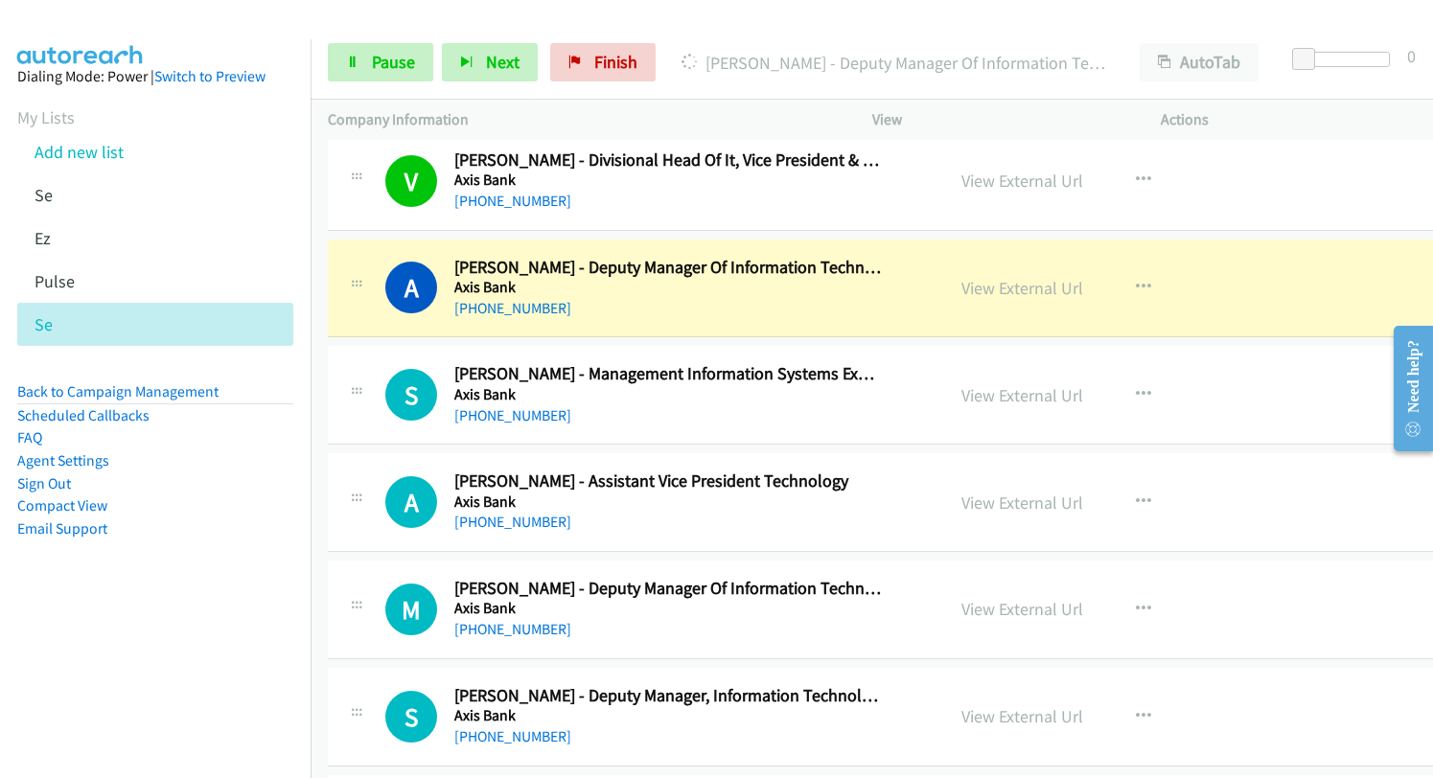
scroll to position [13702, 0]
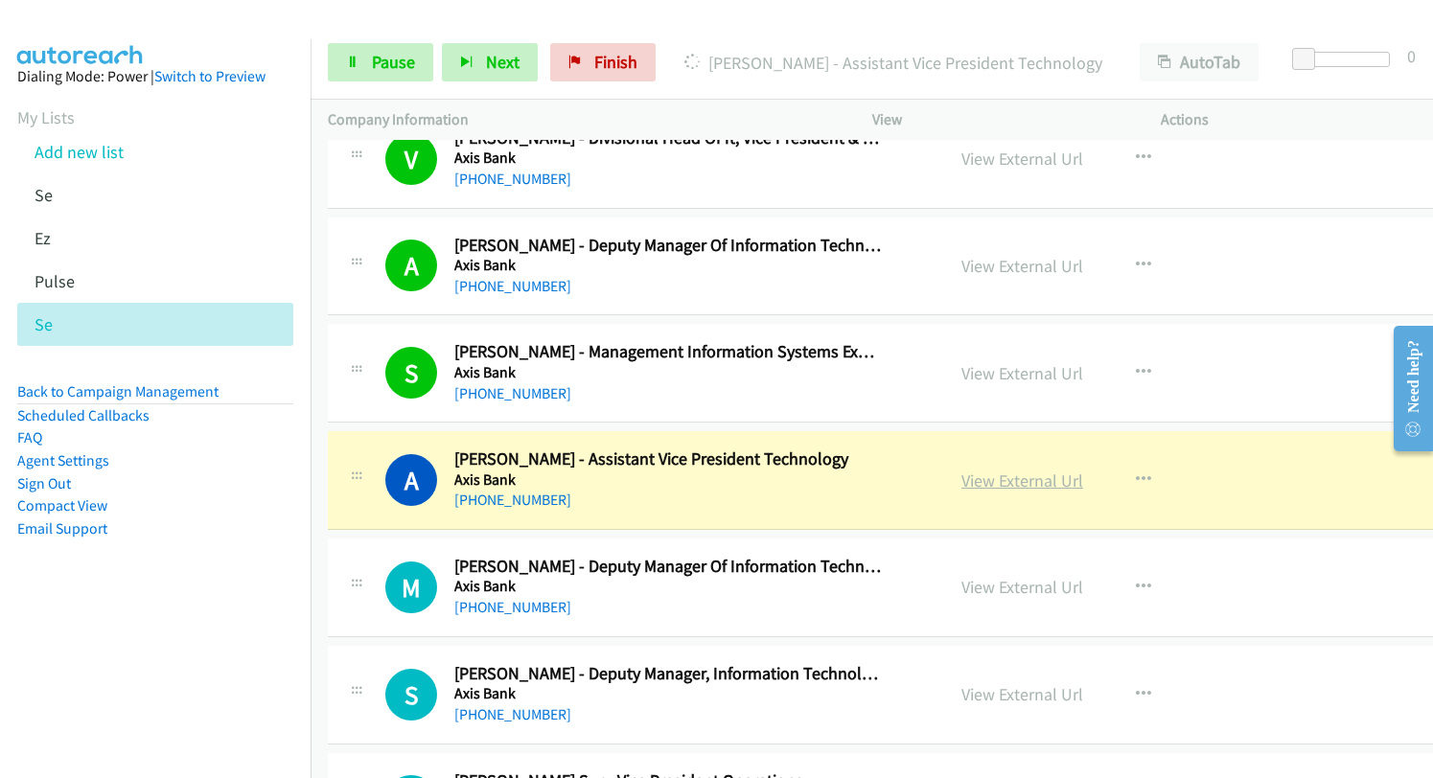
click at [996, 486] on link "View External Url" at bounding box center [1022, 481] width 122 height 22
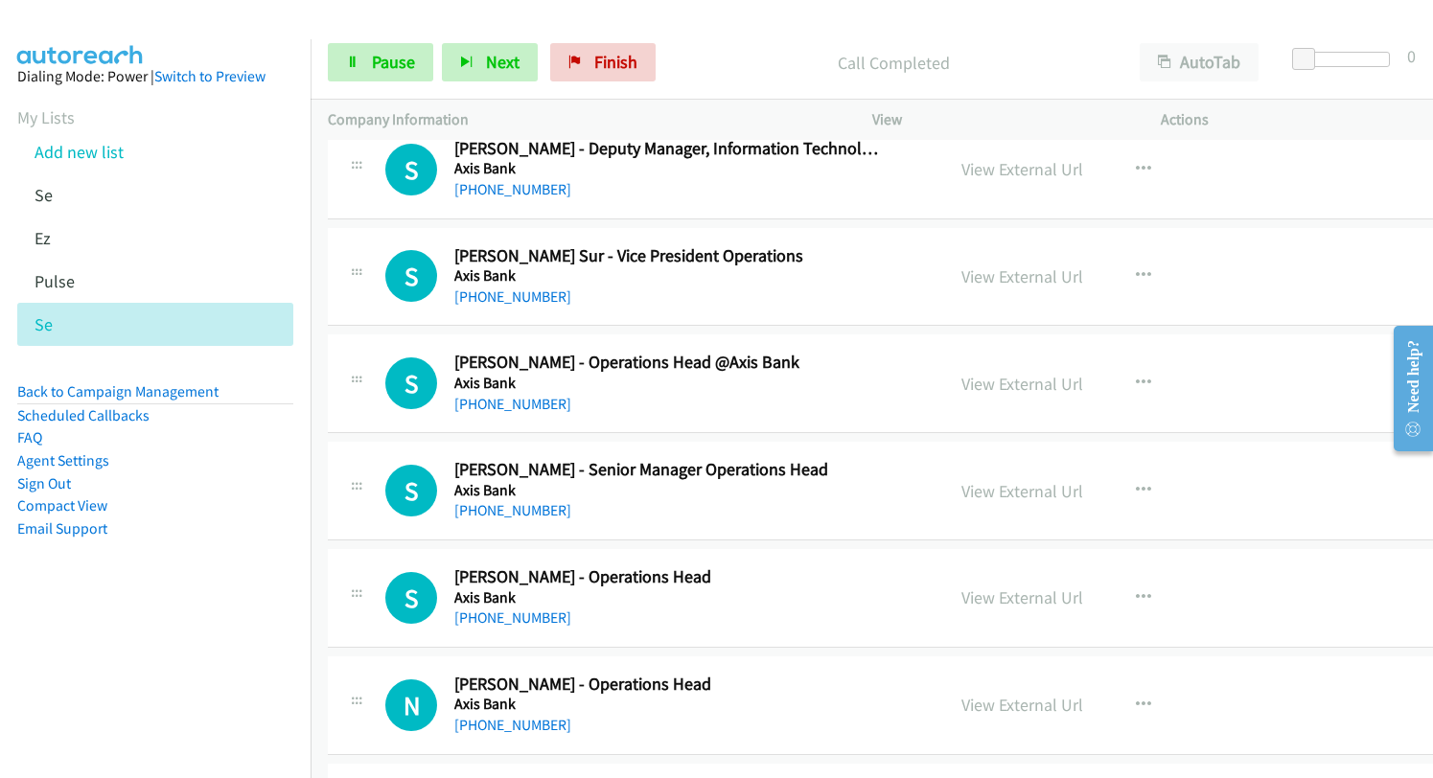
scroll to position [14277, 0]
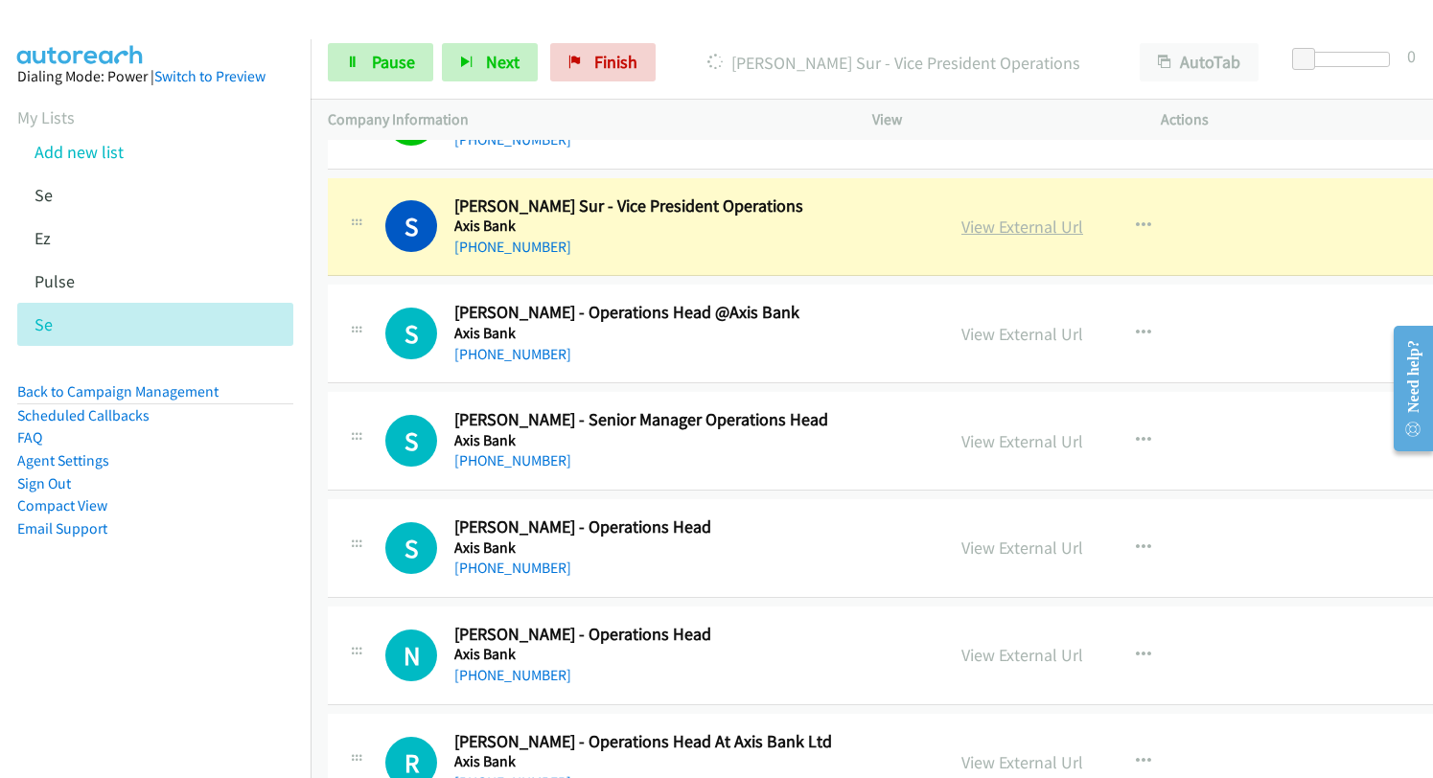
click at [961, 227] on link "View External Url" at bounding box center [1022, 227] width 122 height 22
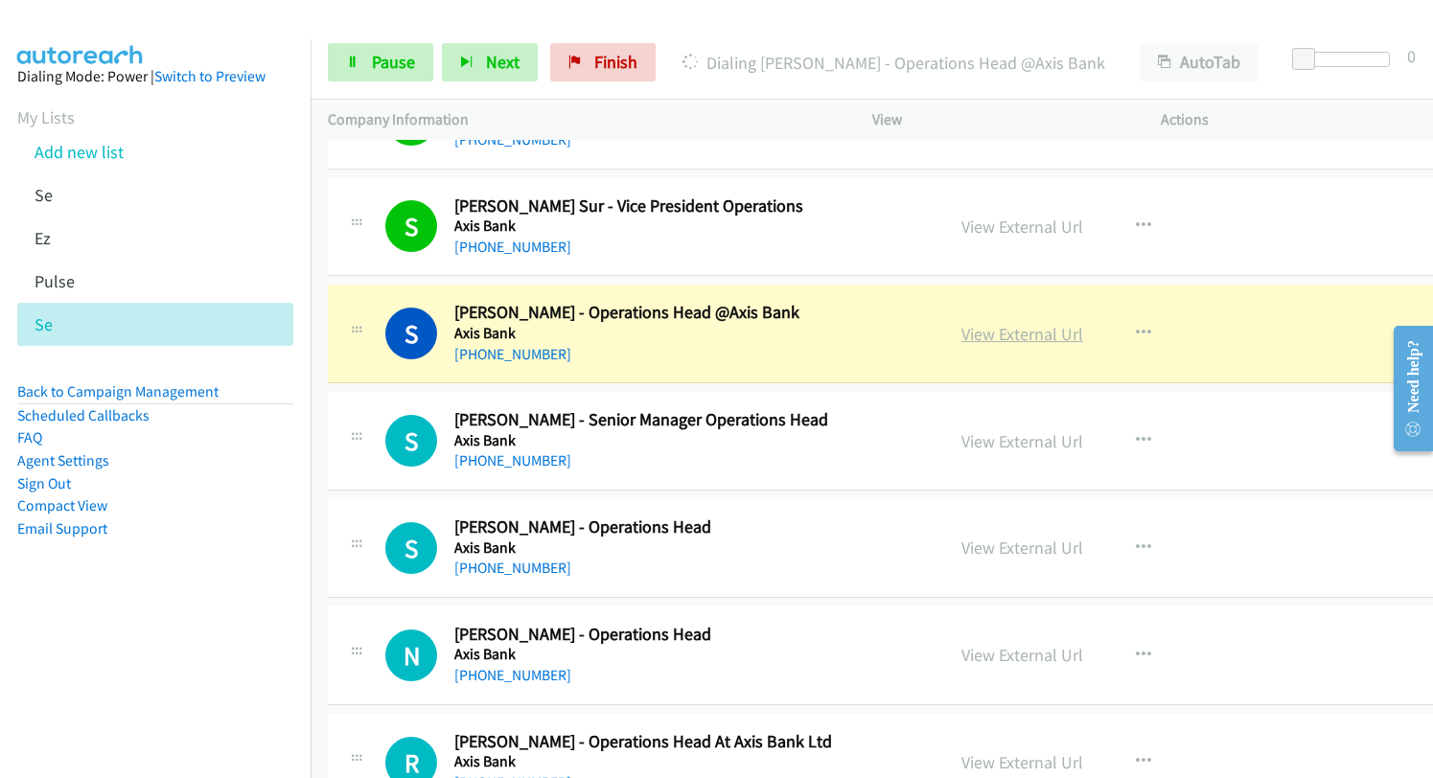
click at [961, 328] on link "View External Url" at bounding box center [1022, 334] width 122 height 22
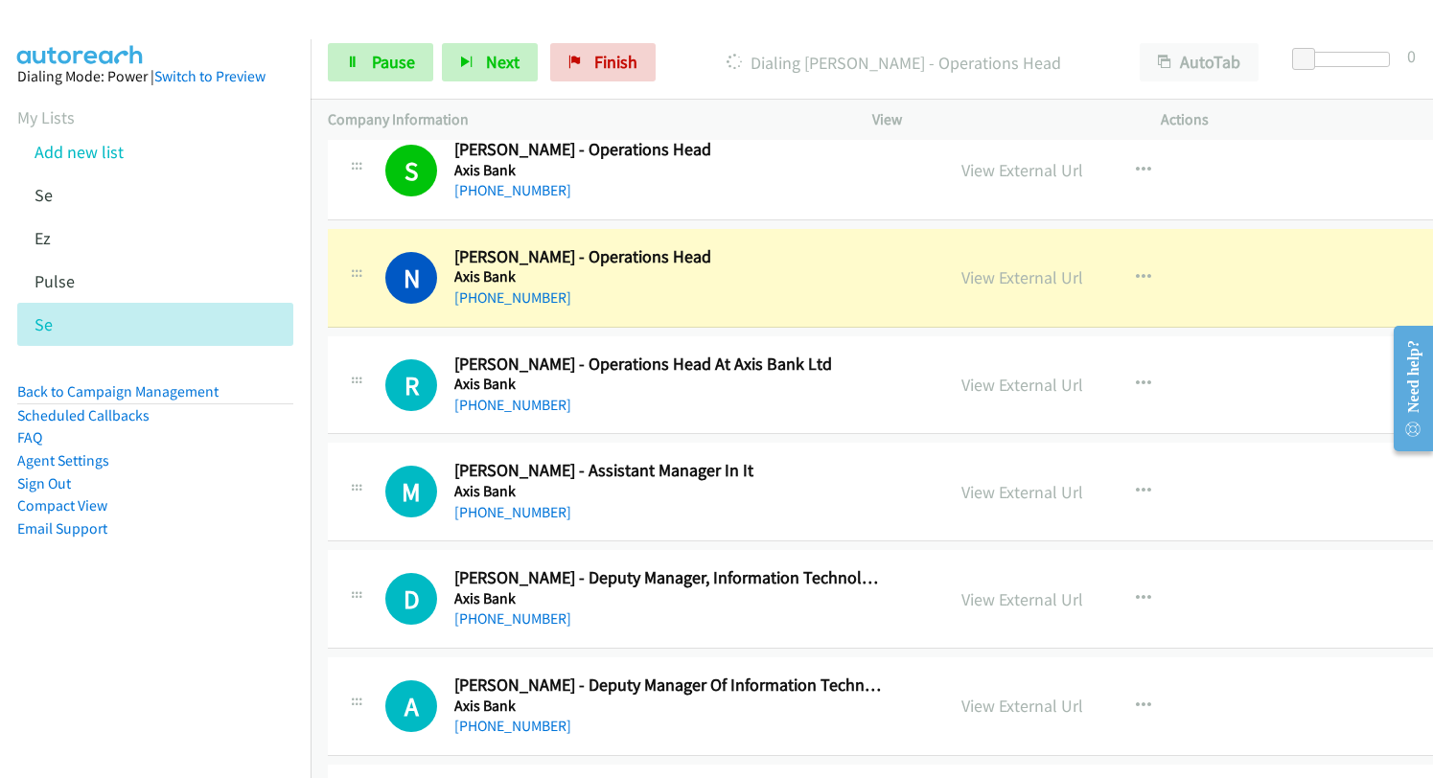
scroll to position [14661, 0]
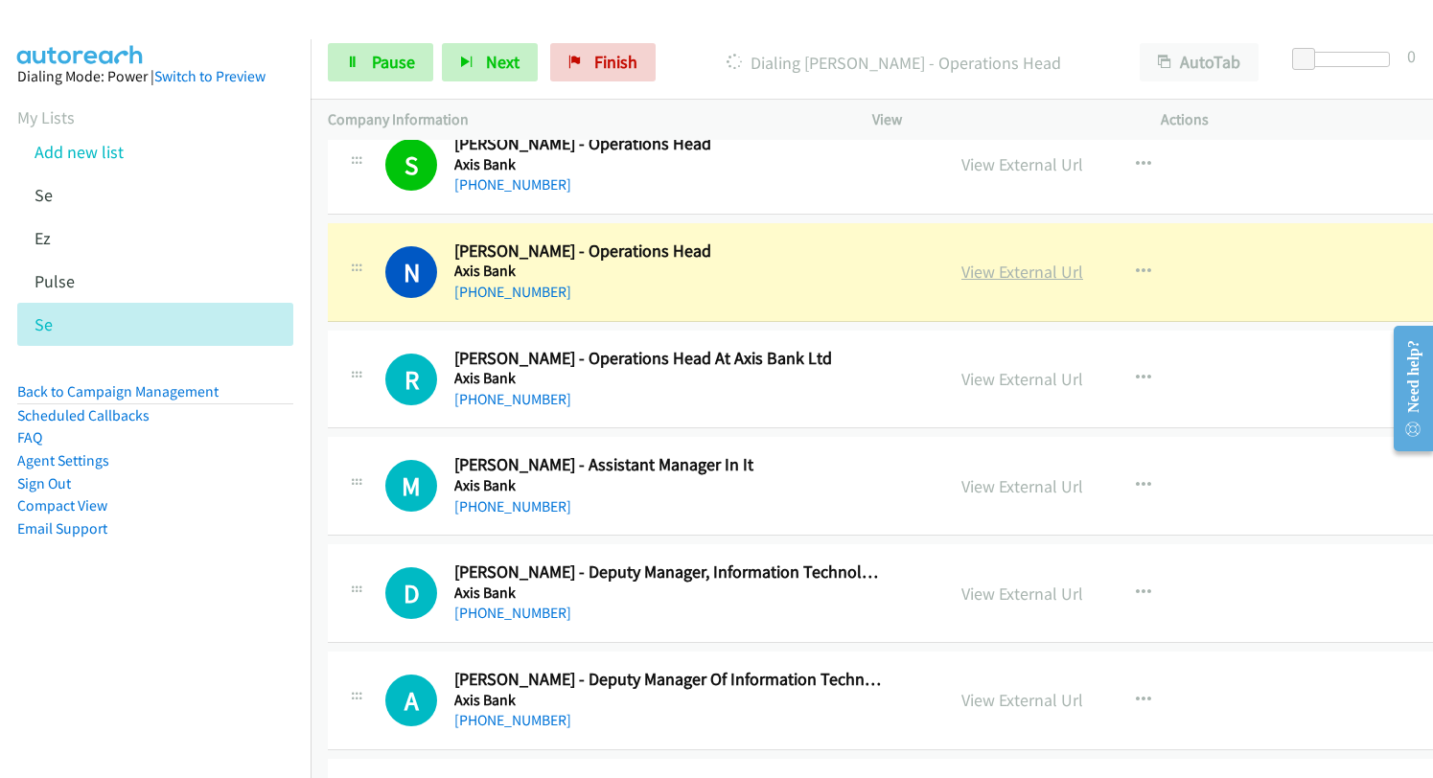
click at [964, 270] on link "View External Url" at bounding box center [1022, 272] width 122 height 22
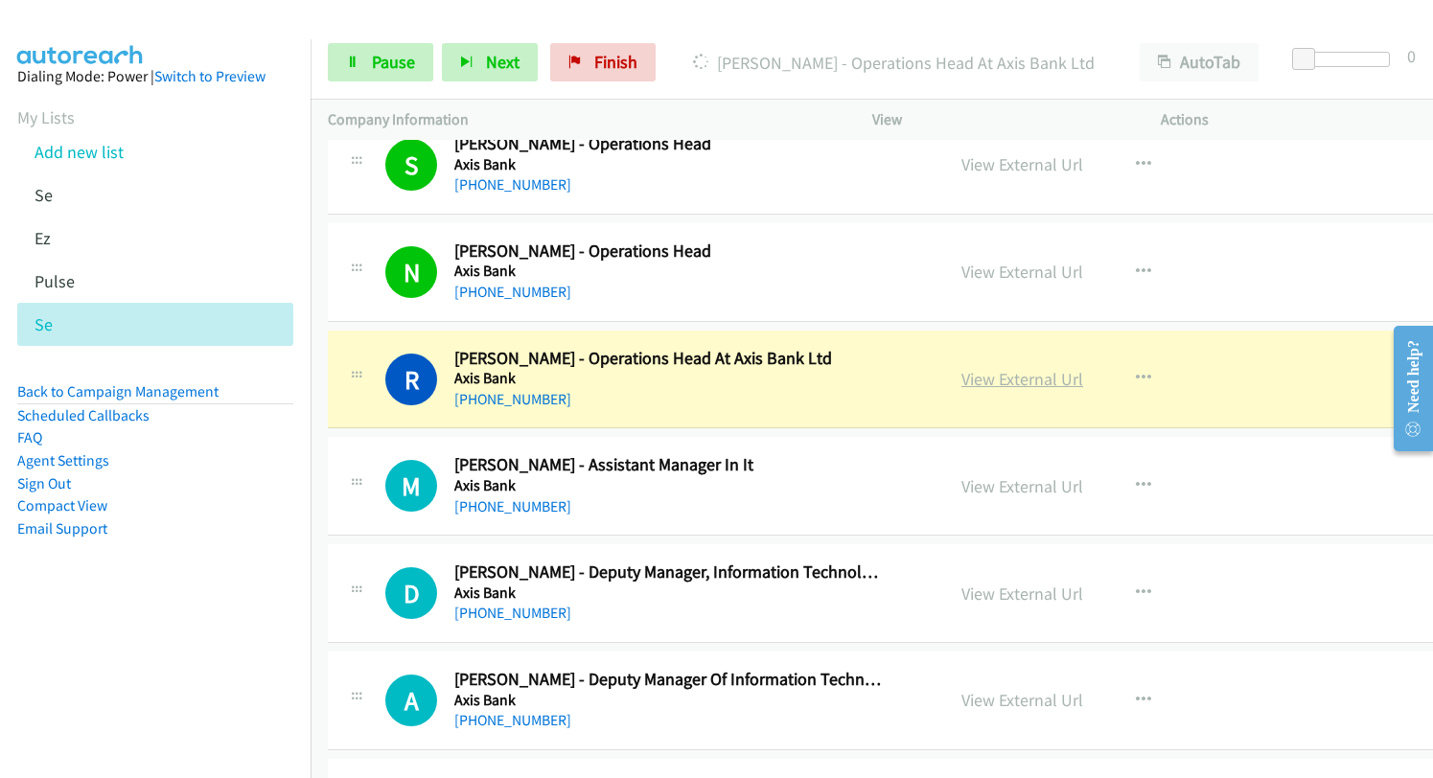
click at [997, 383] on link "View External Url" at bounding box center [1022, 379] width 122 height 22
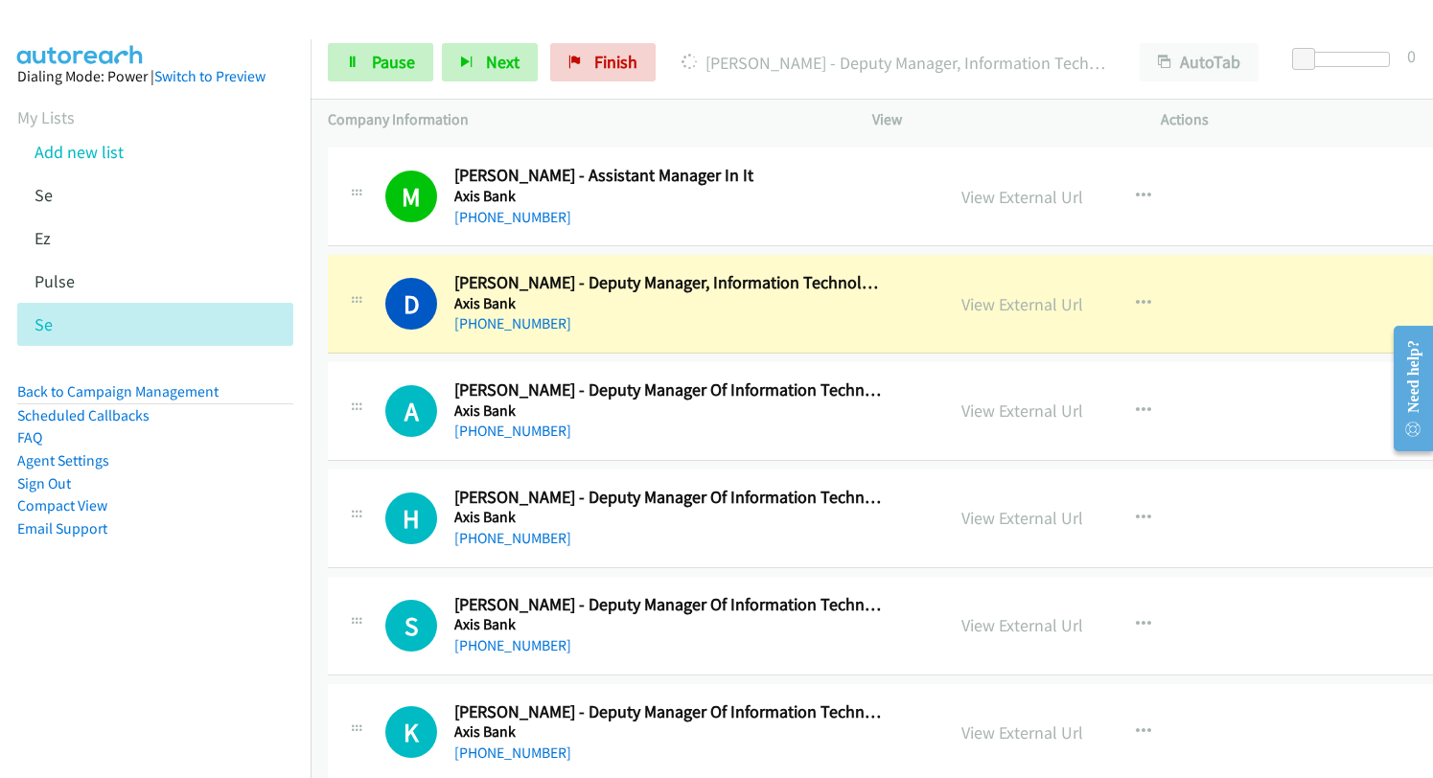
scroll to position [14948, 0]
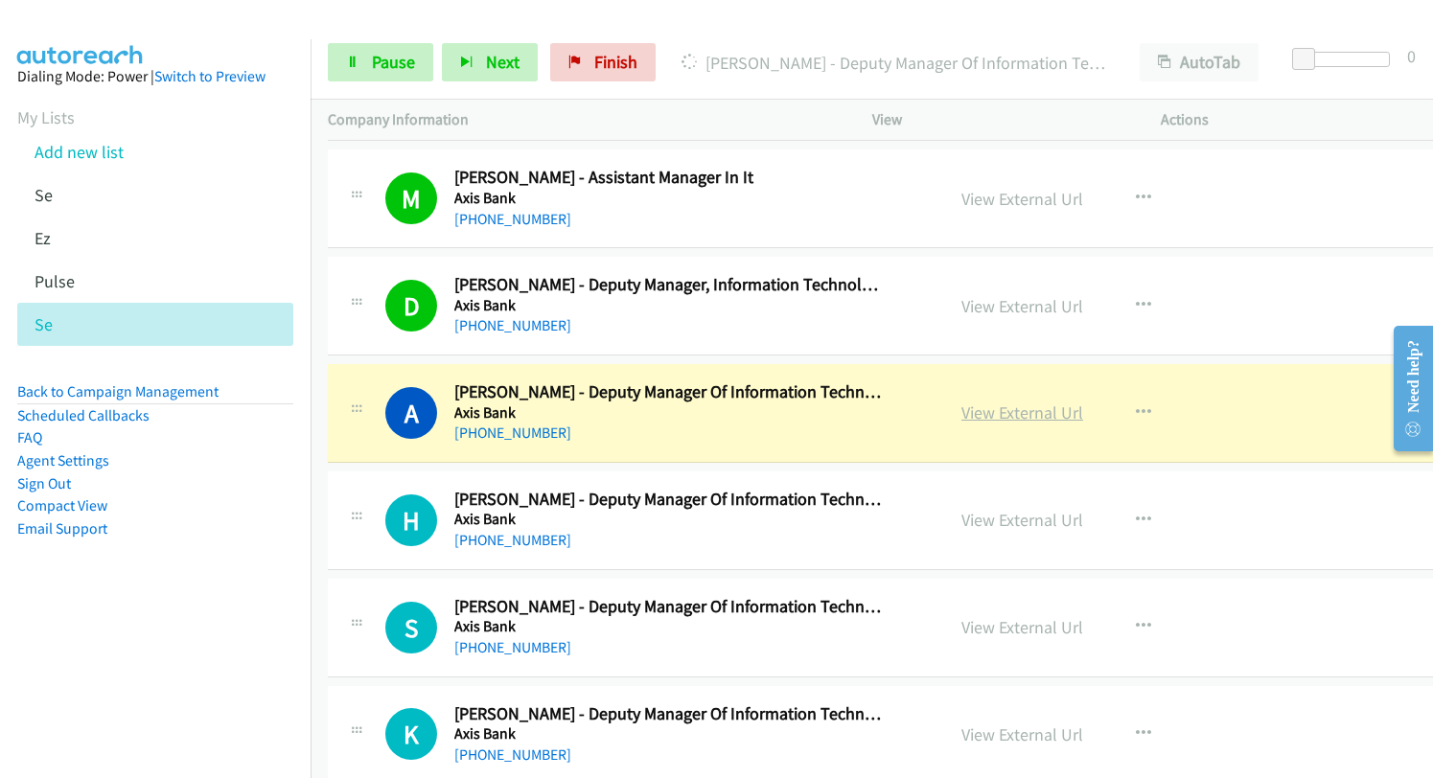
click at [984, 416] on link "View External Url" at bounding box center [1022, 412] width 122 height 22
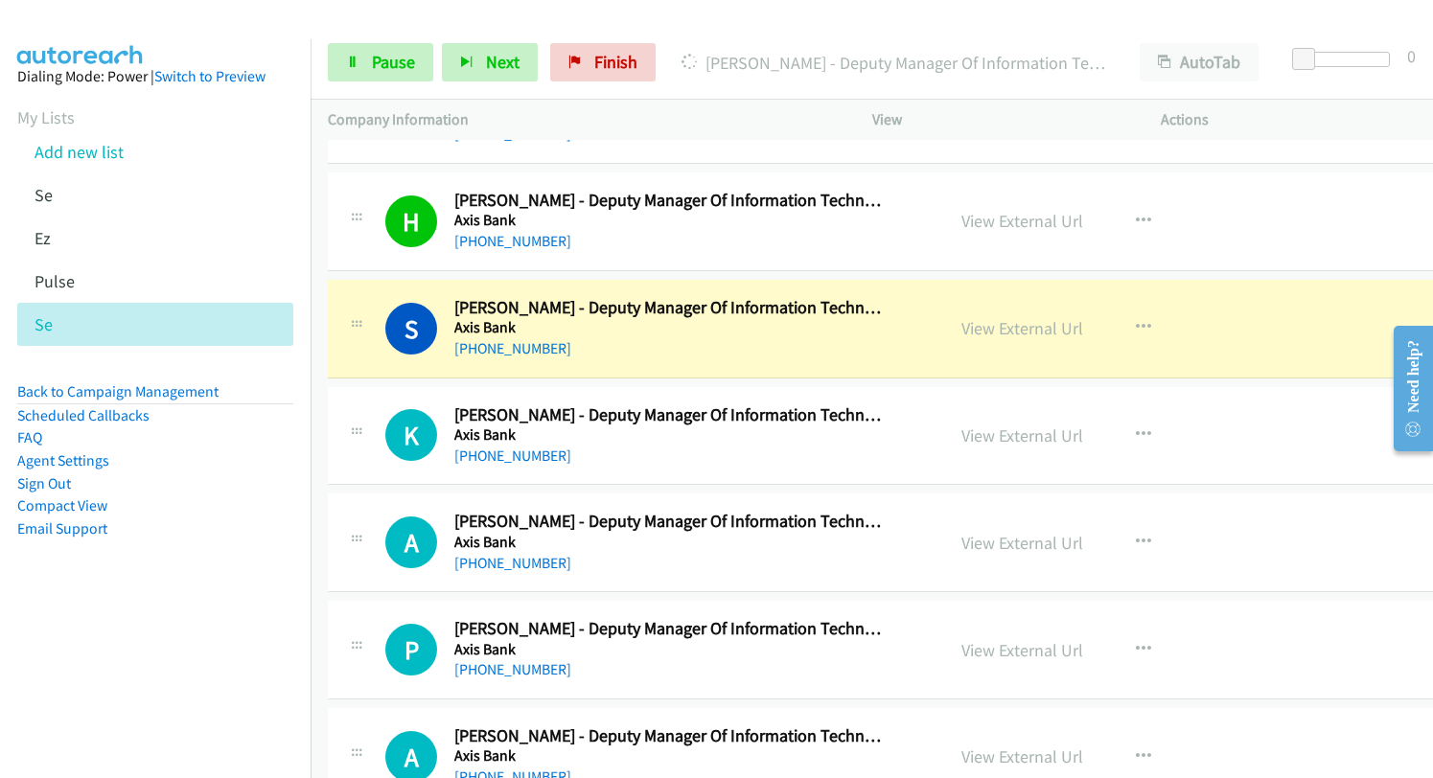
scroll to position [15331, 0]
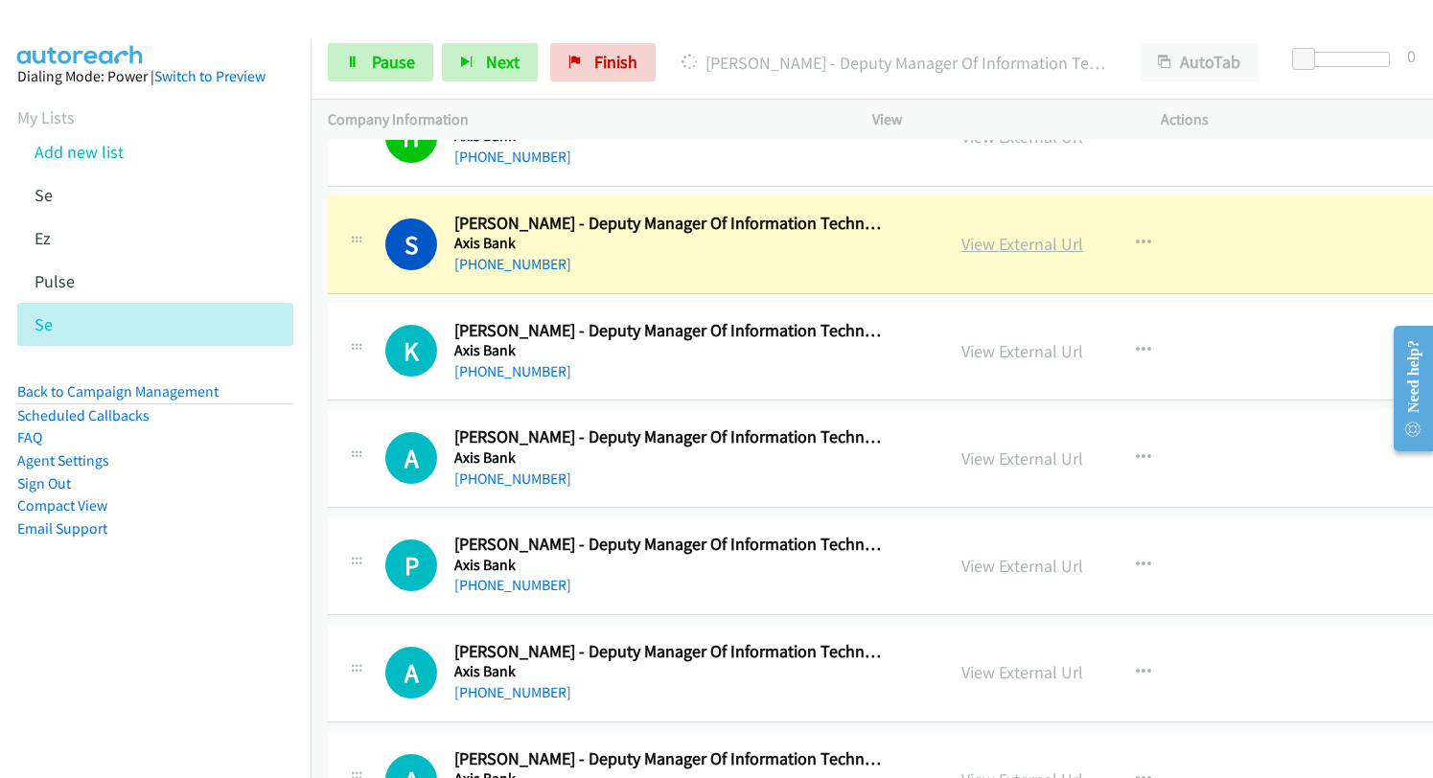
click at [999, 251] on link "View External Url" at bounding box center [1022, 244] width 122 height 22
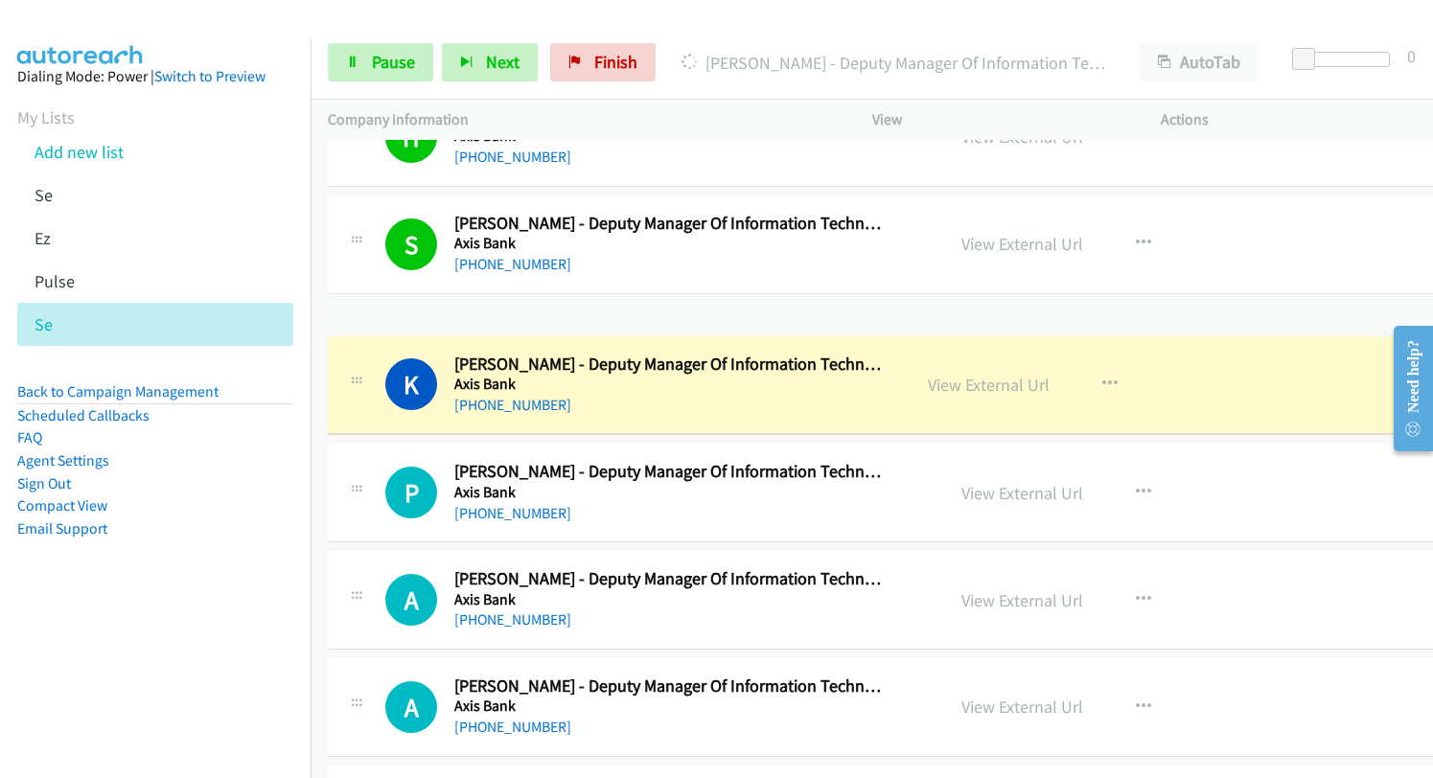
drag, startPoint x: 974, startPoint y: 346, endPoint x: 972, endPoint y: 379, distance: 33.6
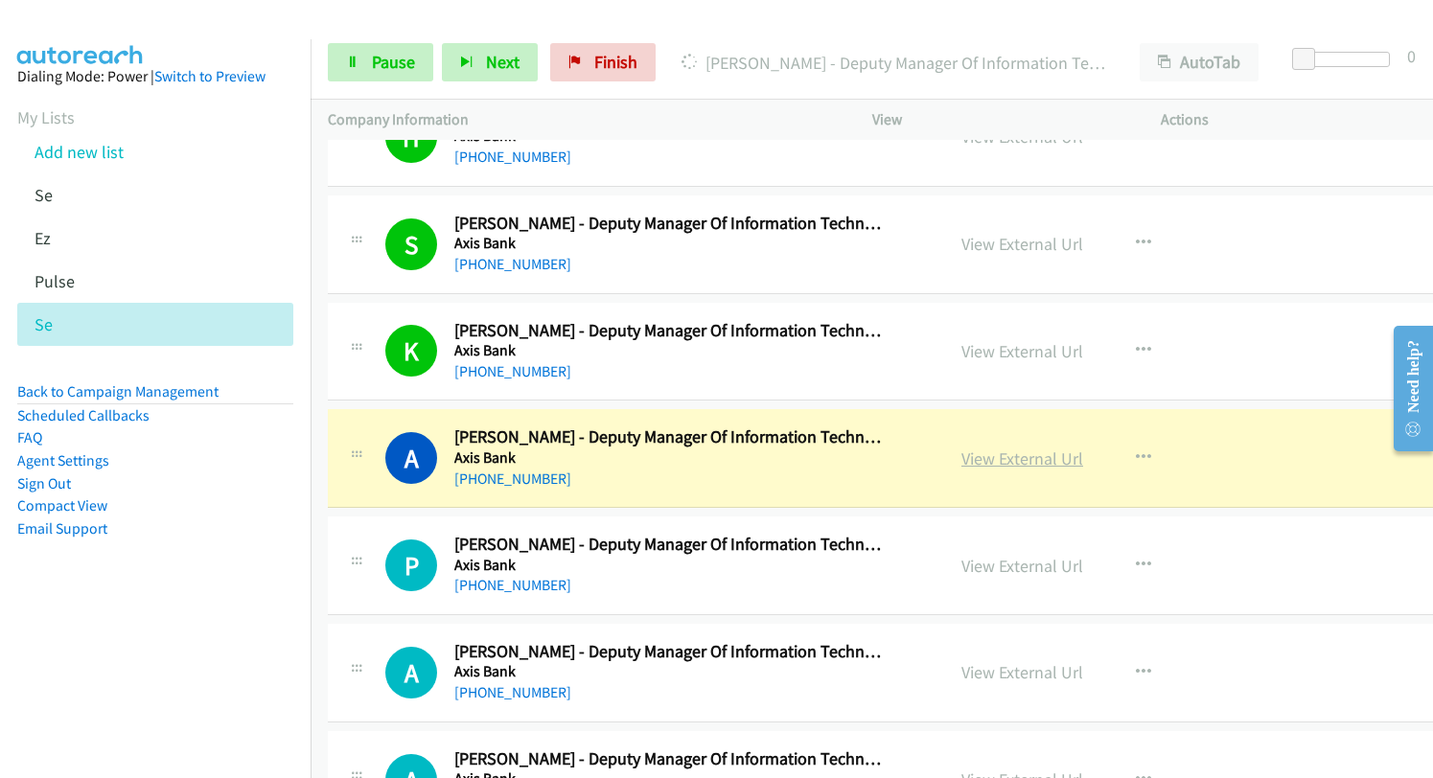
click at [978, 463] on link "View External Url" at bounding box center [1022, 458] width 122 height 22
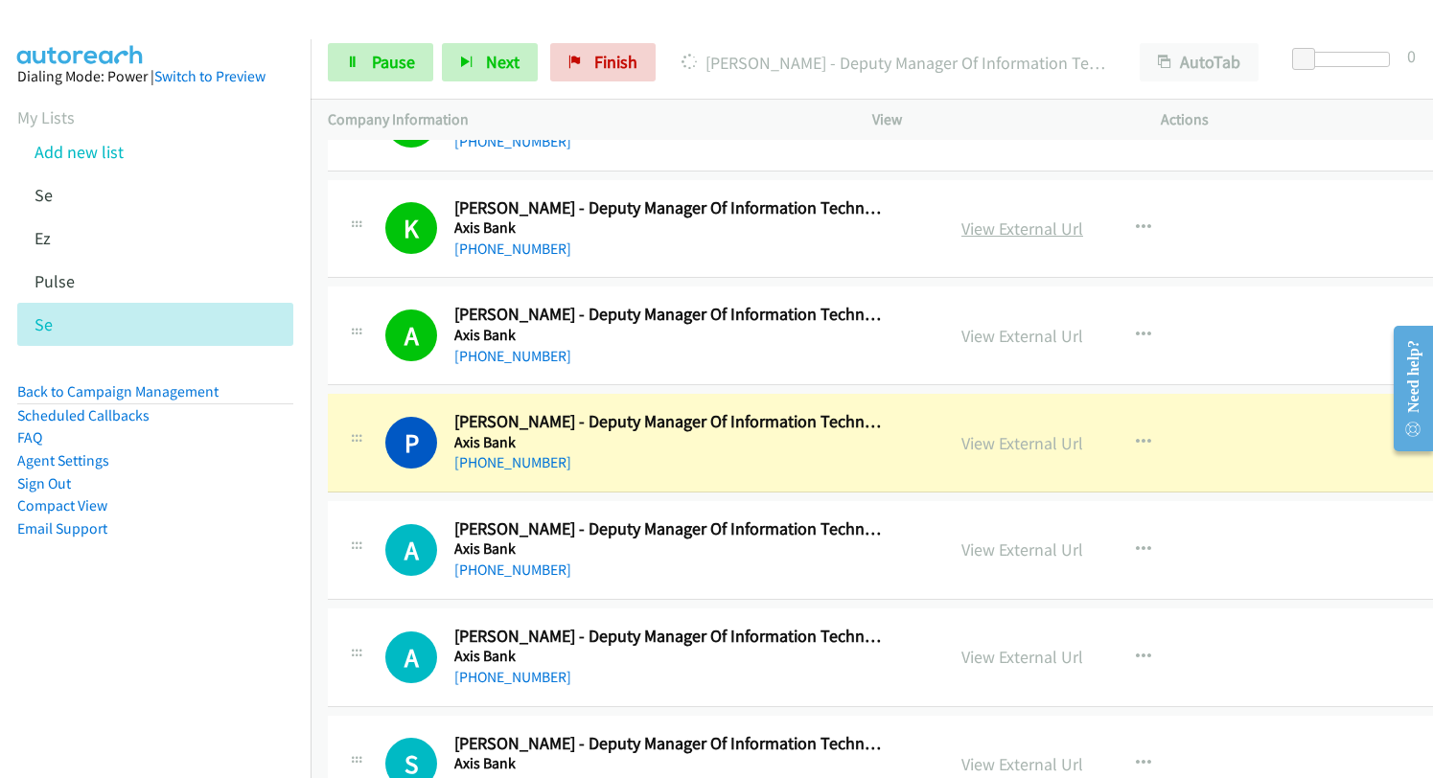
scroll to position [15619, 0]
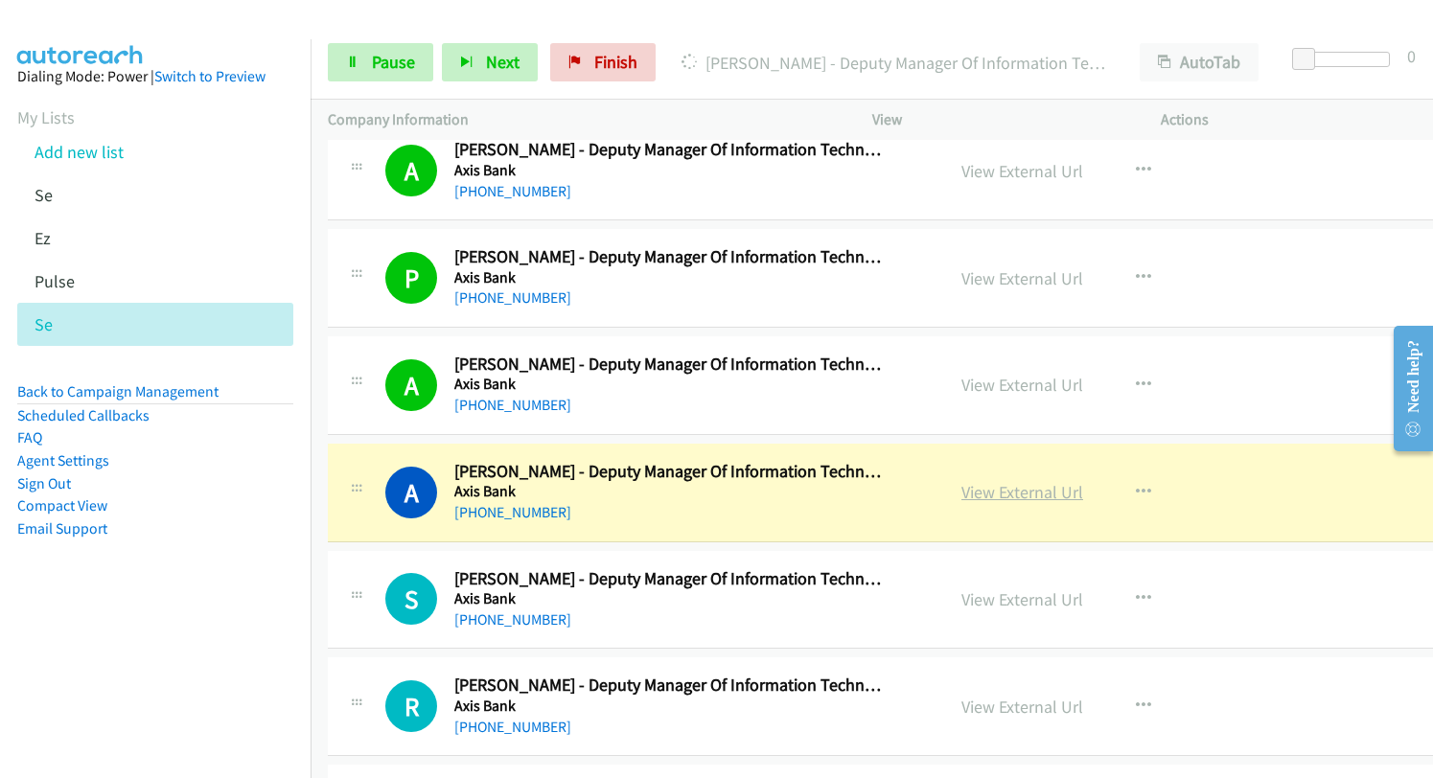
click at [977, 497] on link "View External Url" at bounding box center [1022, 492] width 122 height 22
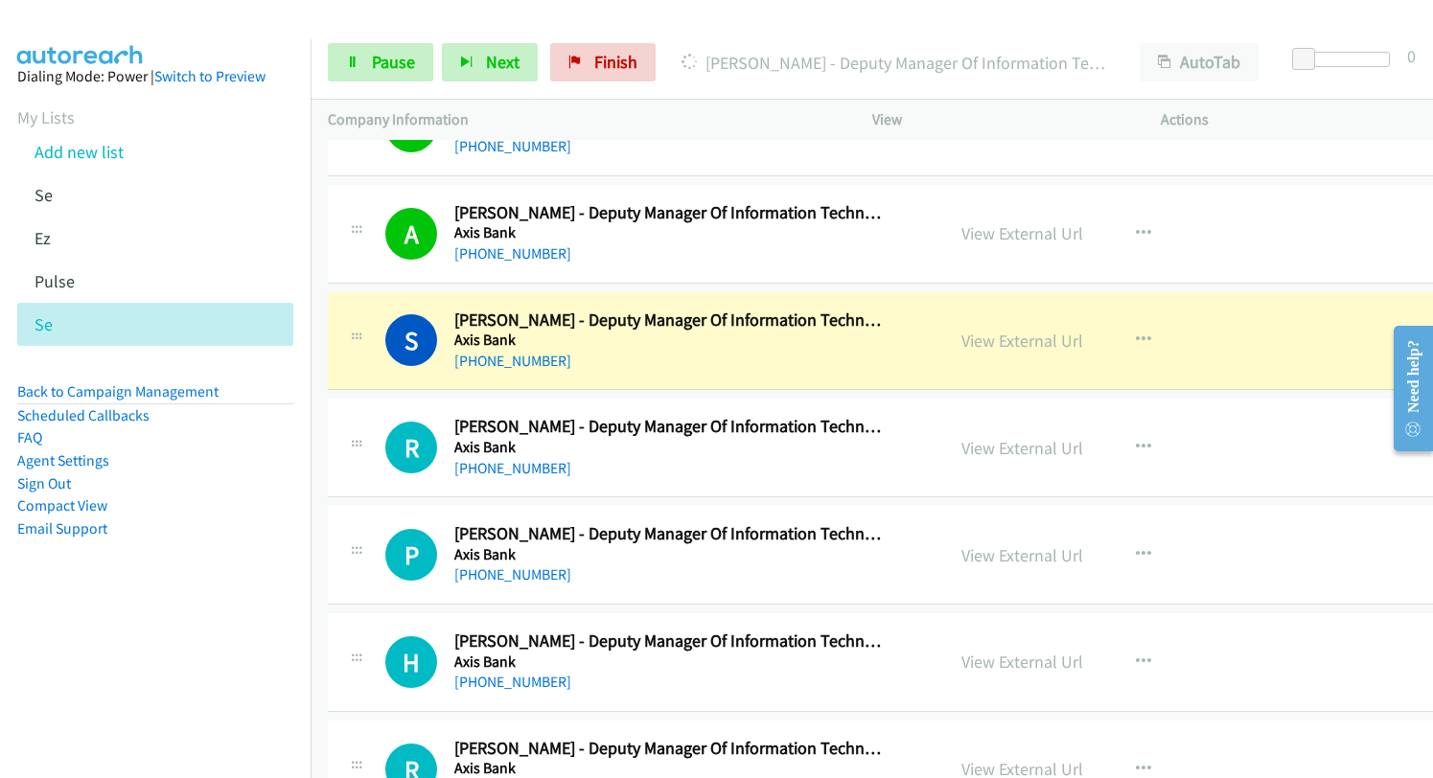
scroll to position [15906, 0]
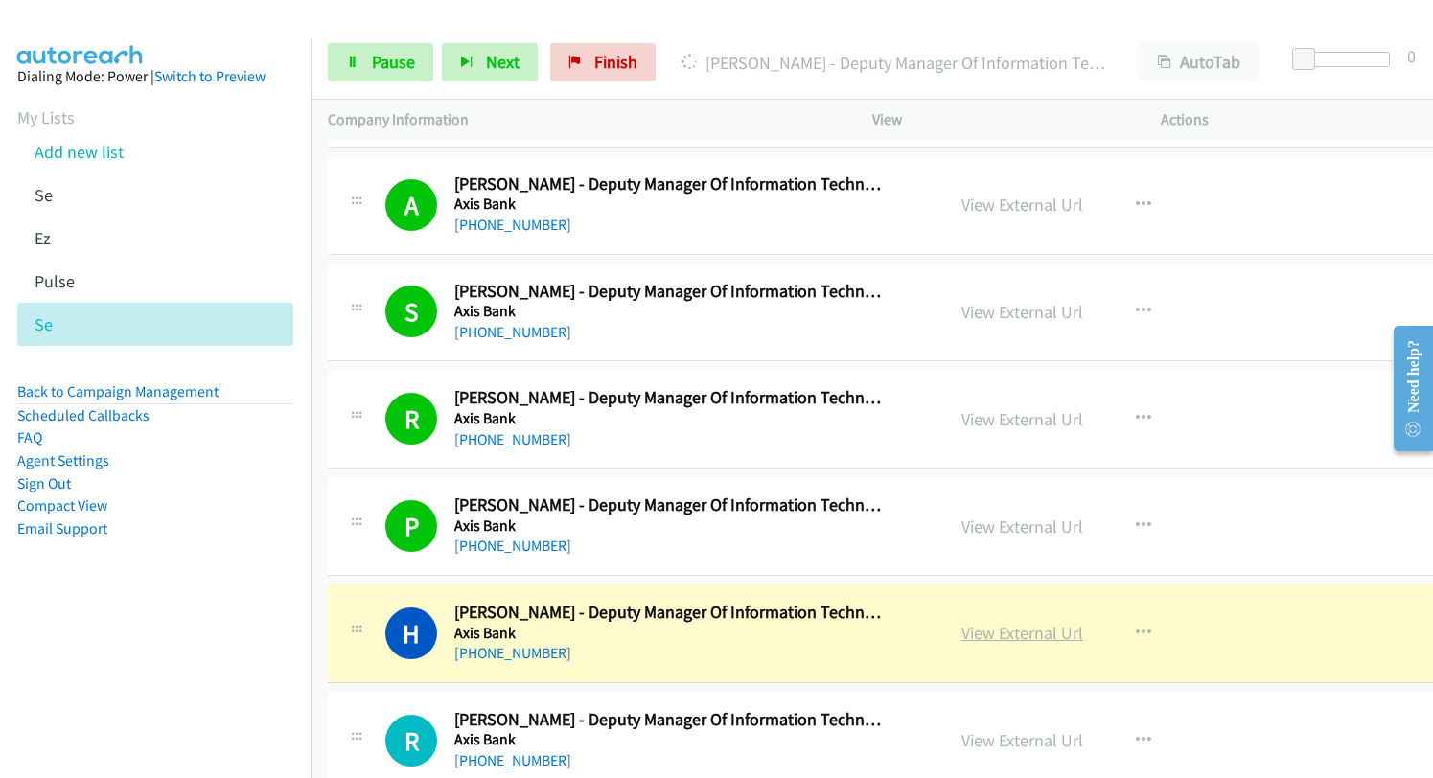
click at [1003, 631] on link "View External Url" at bounding box center [1022, 633] width 122 height 22
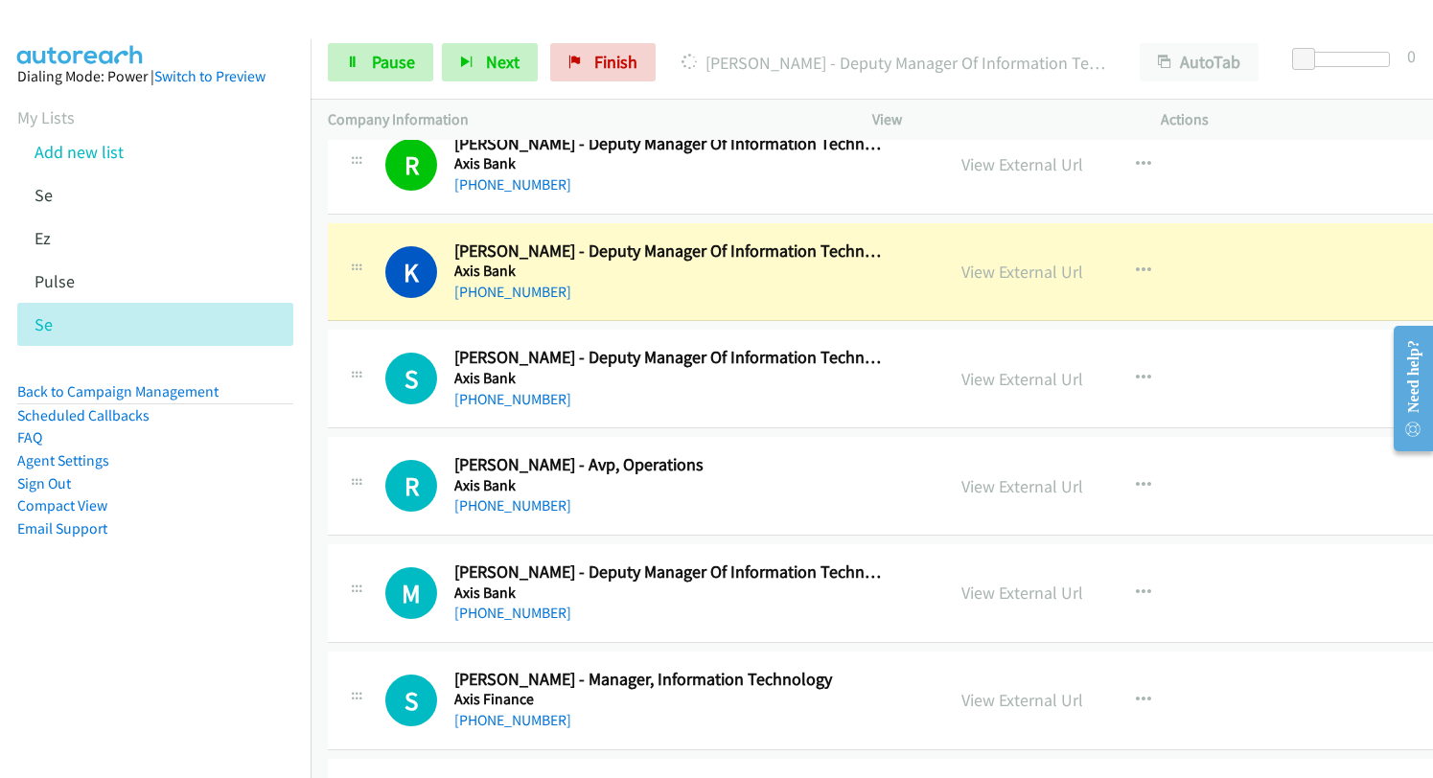
scroll to position [16481, 0]
click at [975, 264] on link "View External Url" at bounding box center [1022, 273] width 122 height 22
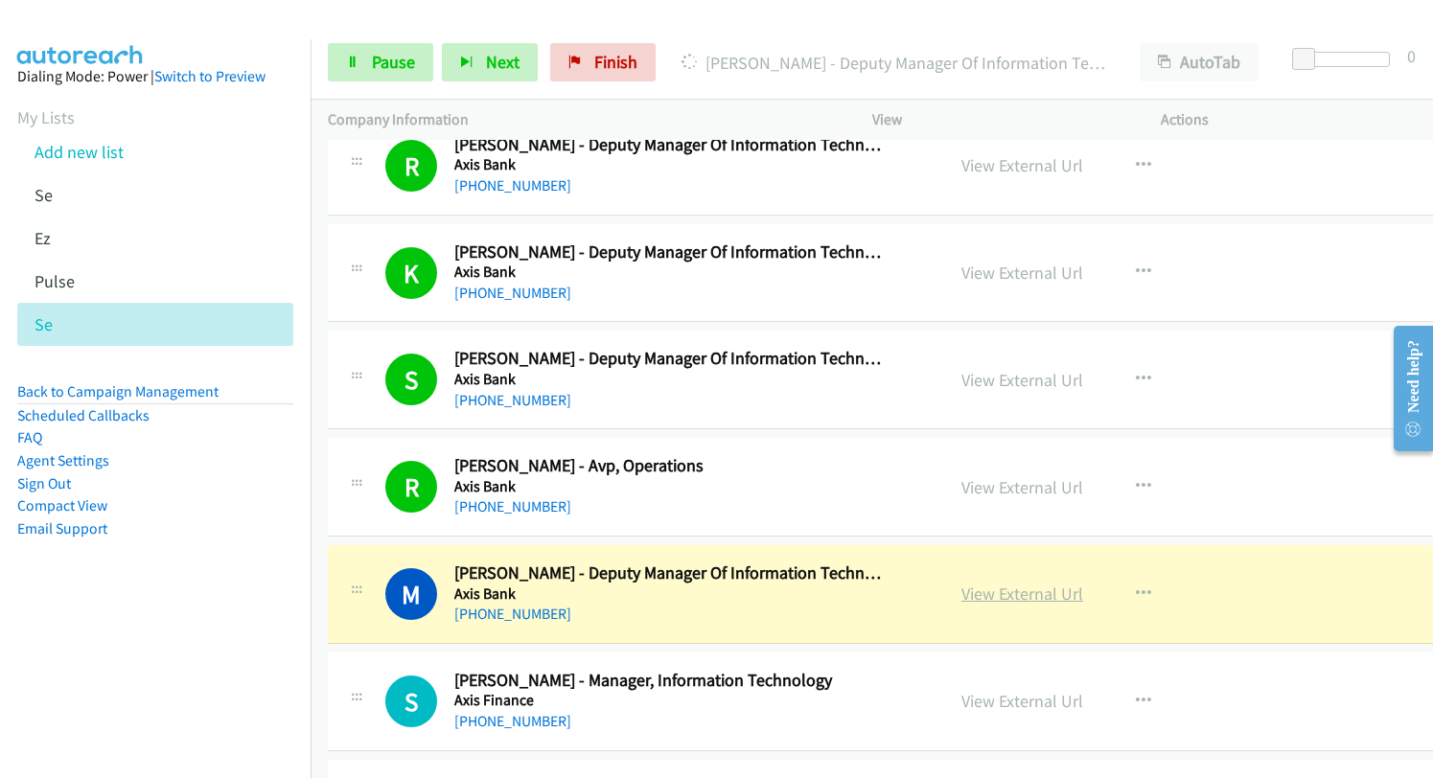
click at [961, 601] on link "View External Url" at bounding box center [1022, 594] width 122 height 22
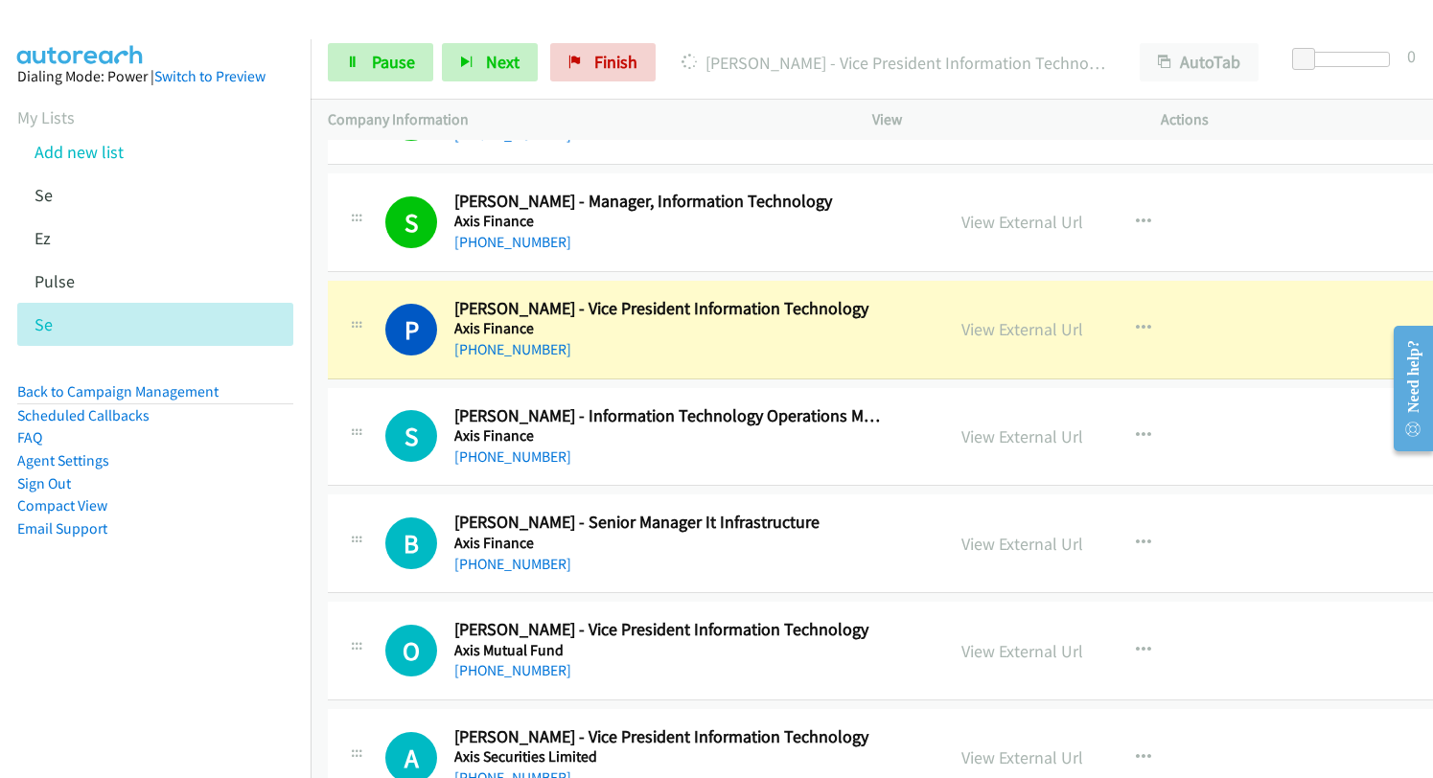
scroll to position [17056, 0]
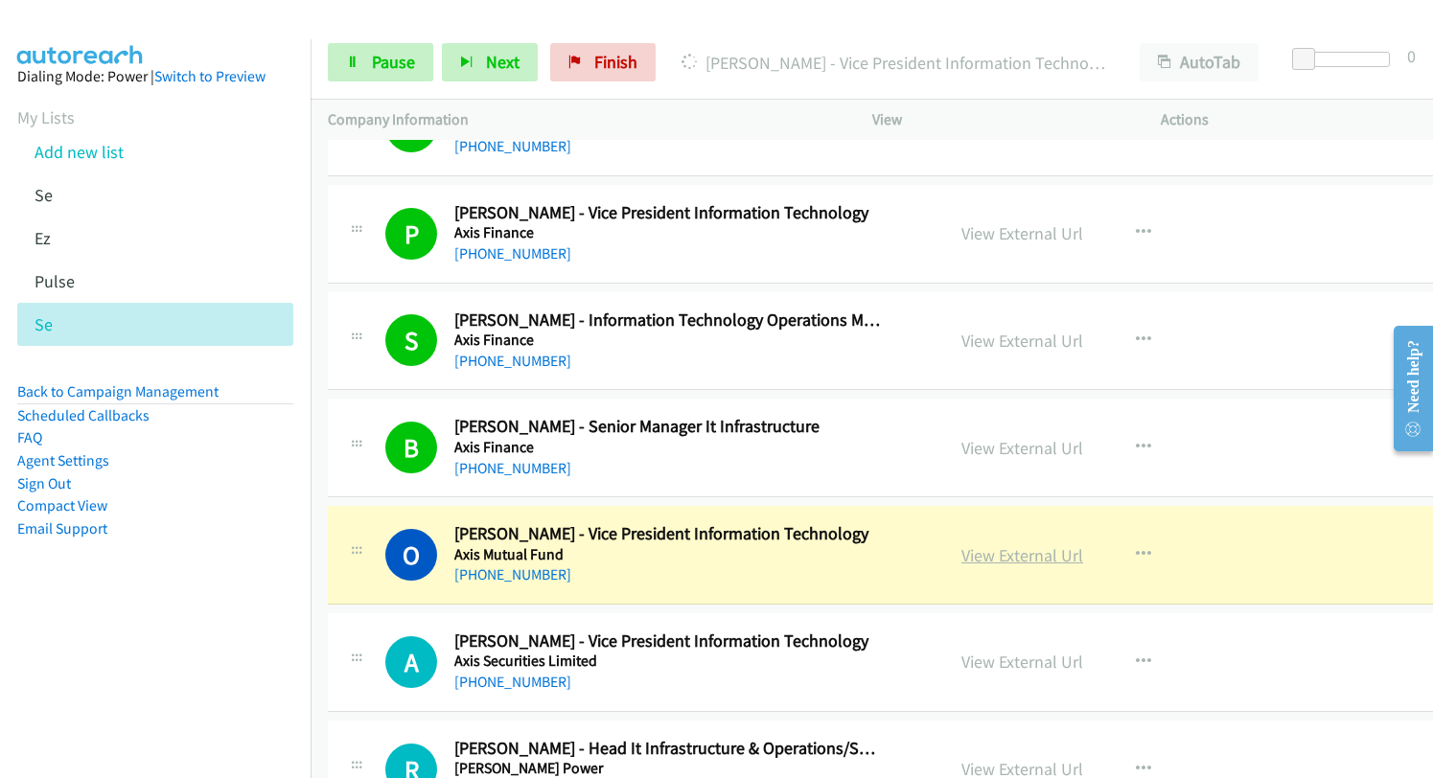
click at [993, 556] on link "View External Url" at bounding box center [1022, 555] width 122 height 22
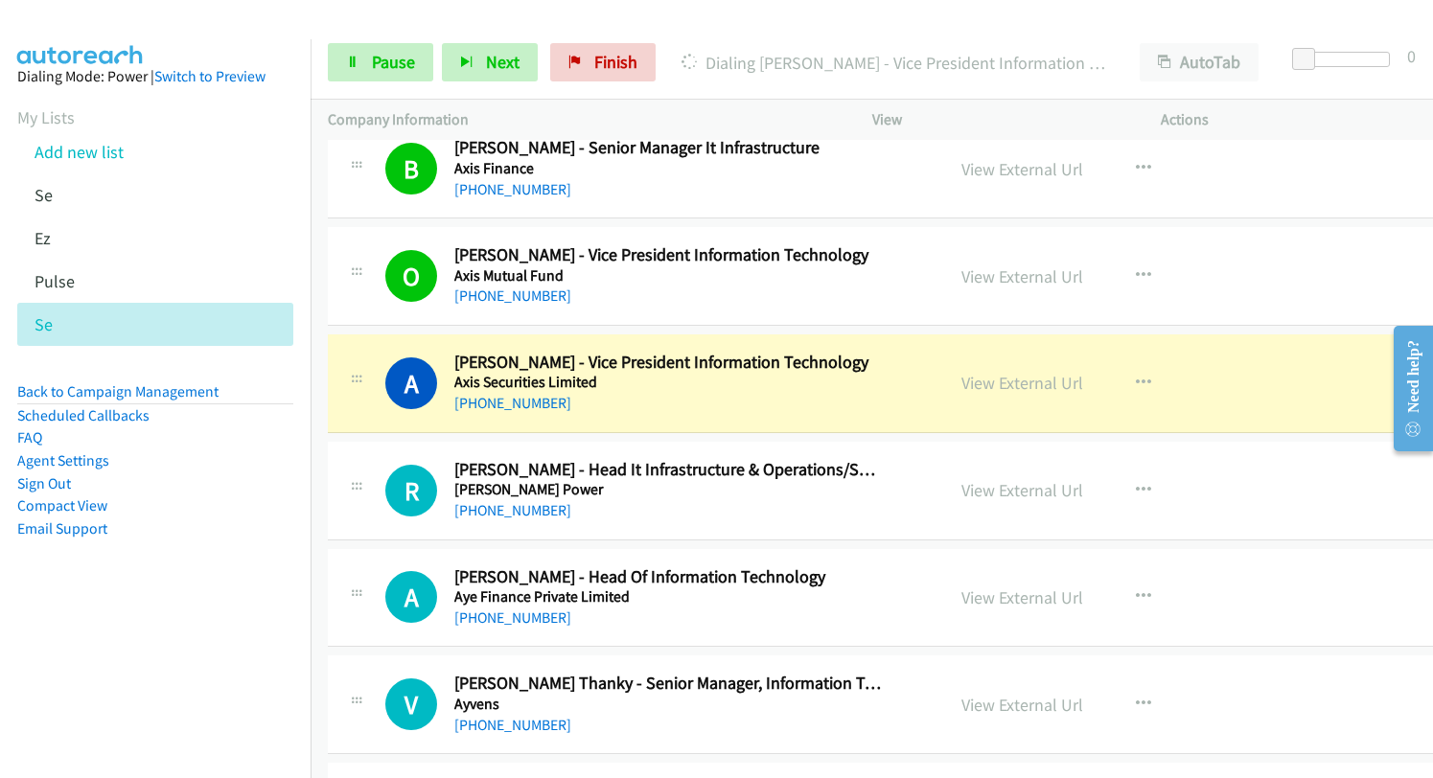
scroll to position [17344, 0]
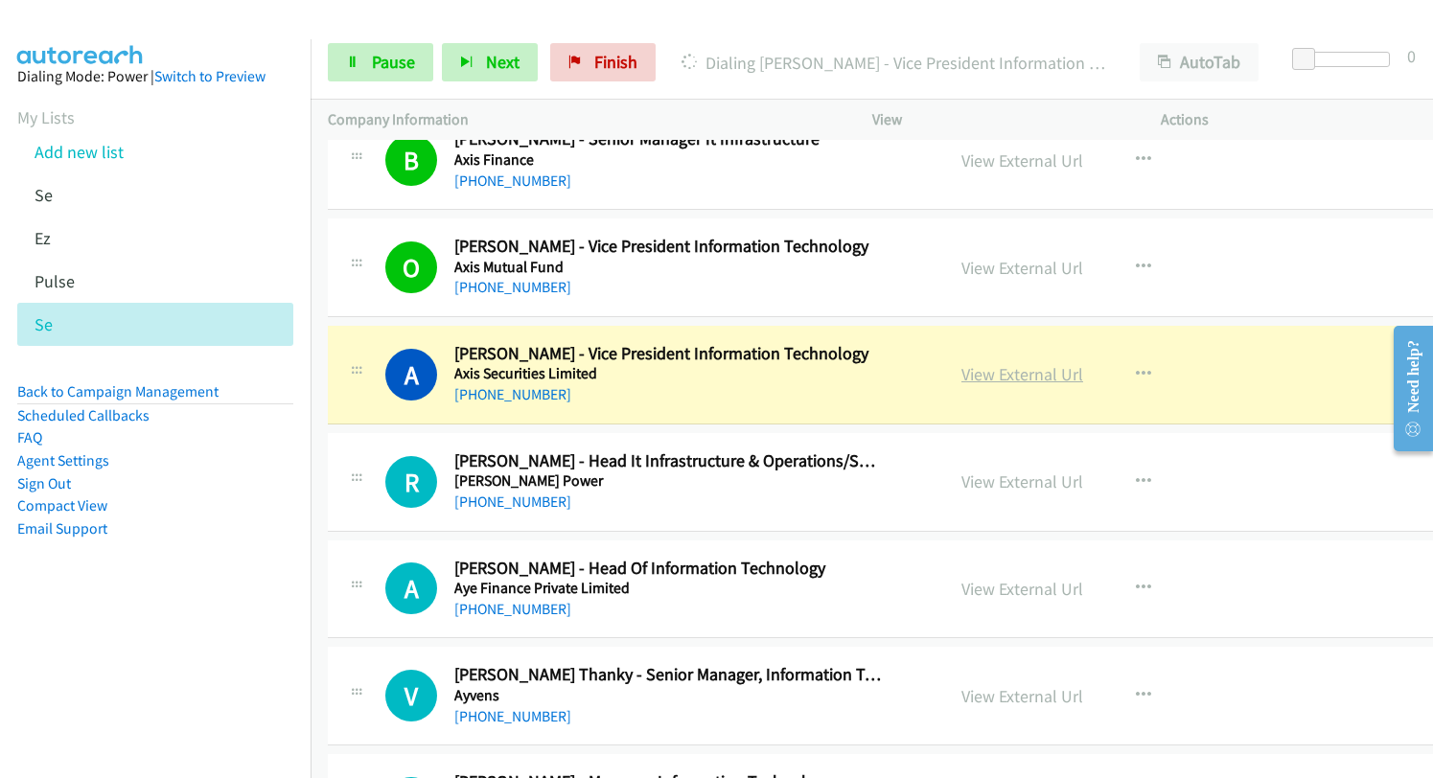
click at [994, 378] on link "View External Url" at bounding box center [1022, 374] width 122 height 22
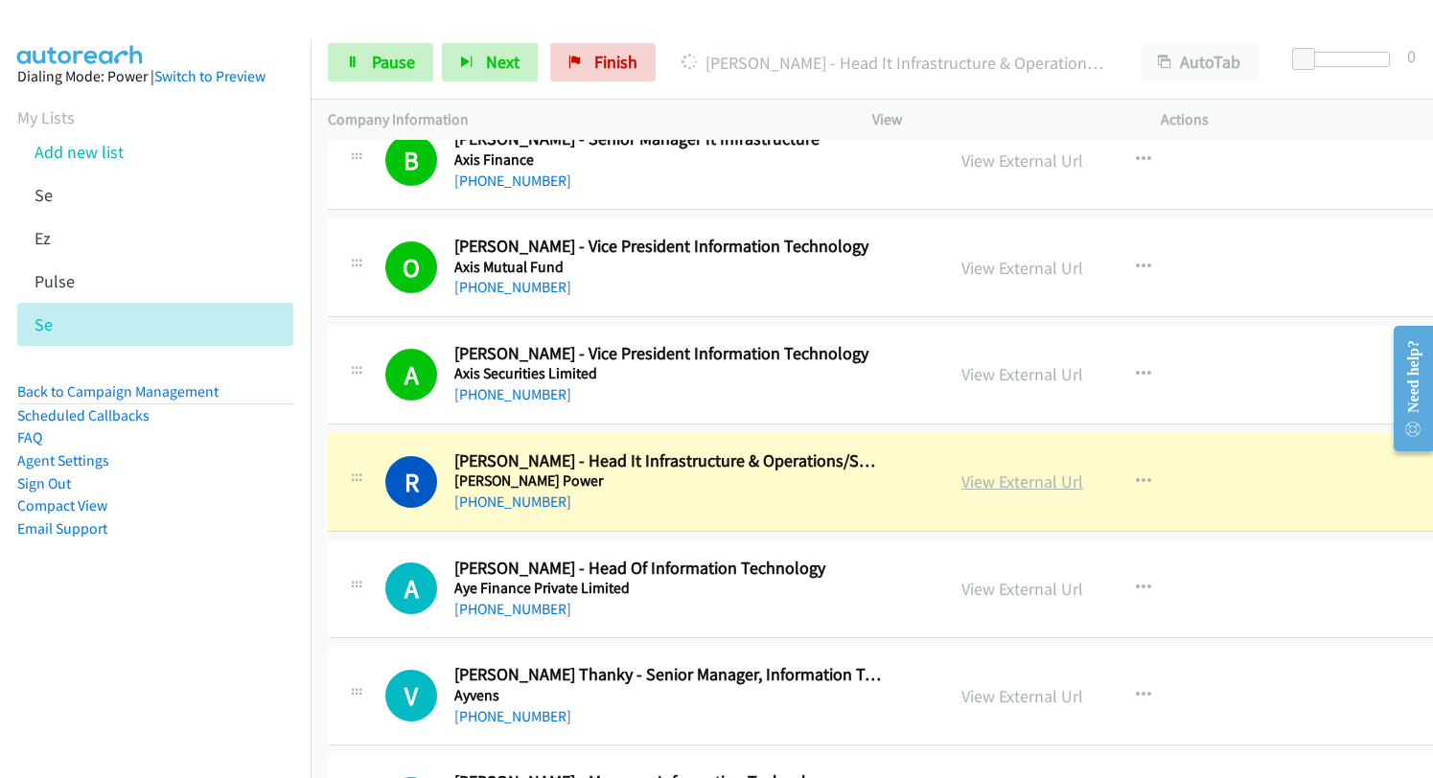
click at [971, 486] on link "View External Url" at bounding box center [1022, 481] width 122 height 22
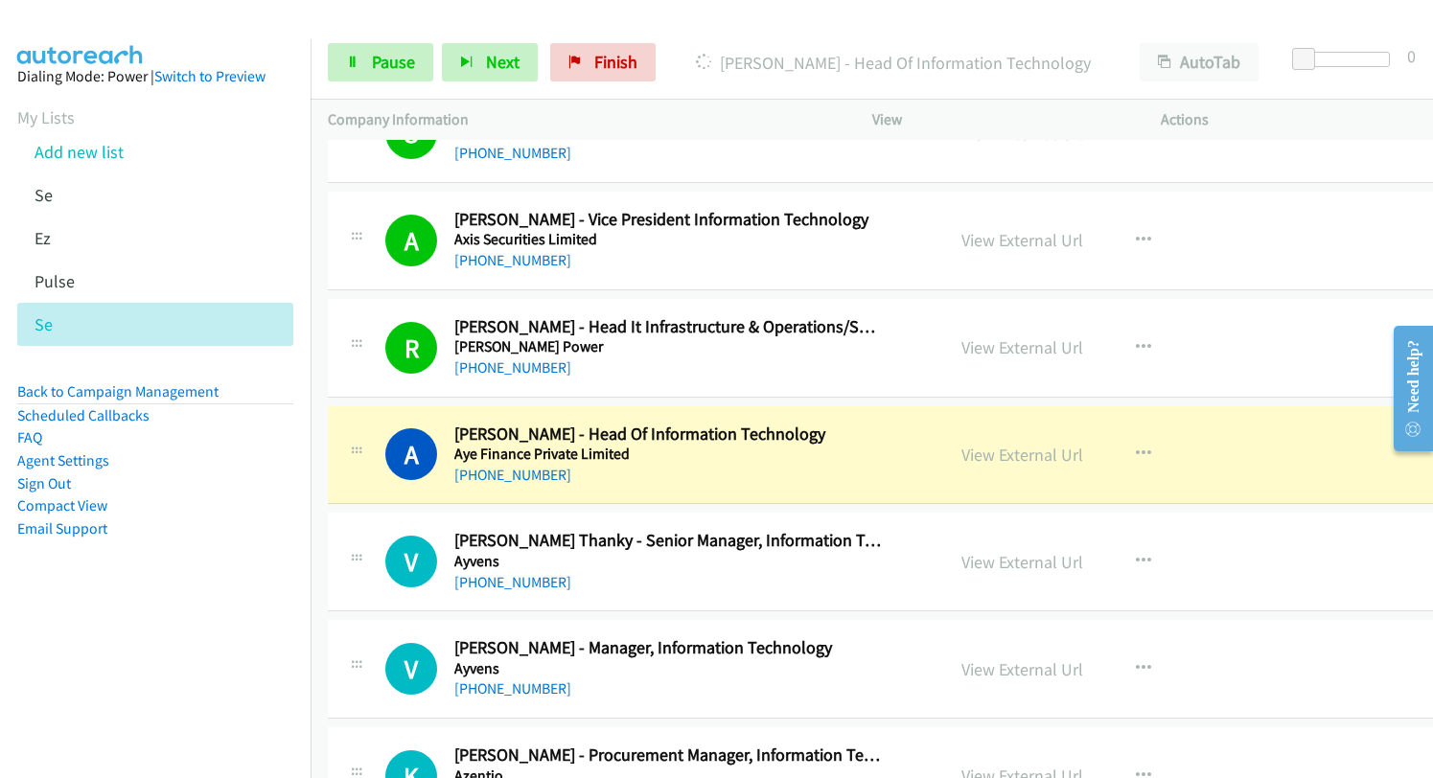
scroll to position [17631, 0]
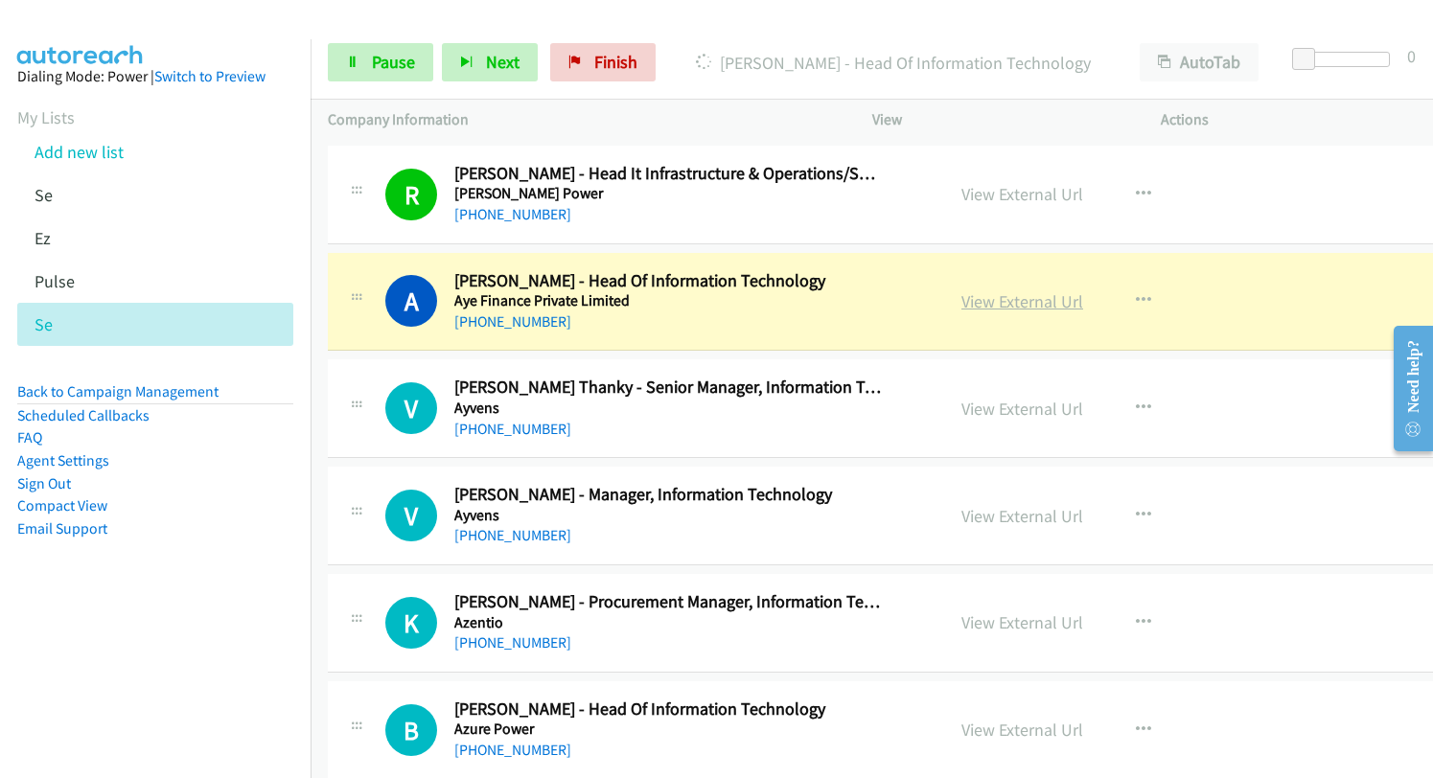
click at [961, 303] on link "View External Url" at bounding box center [1022, 301] width 122 height 22
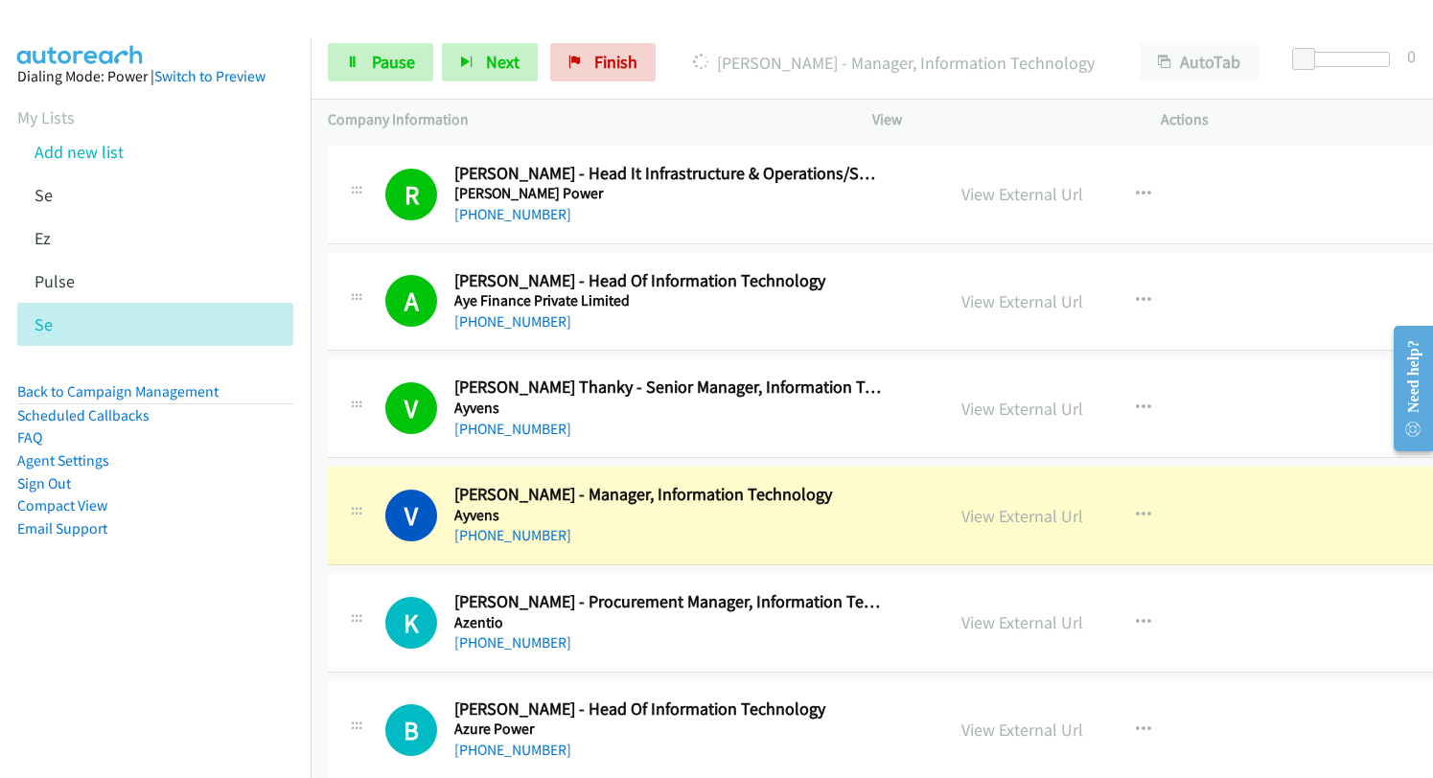
scroll to position [17727, 0]
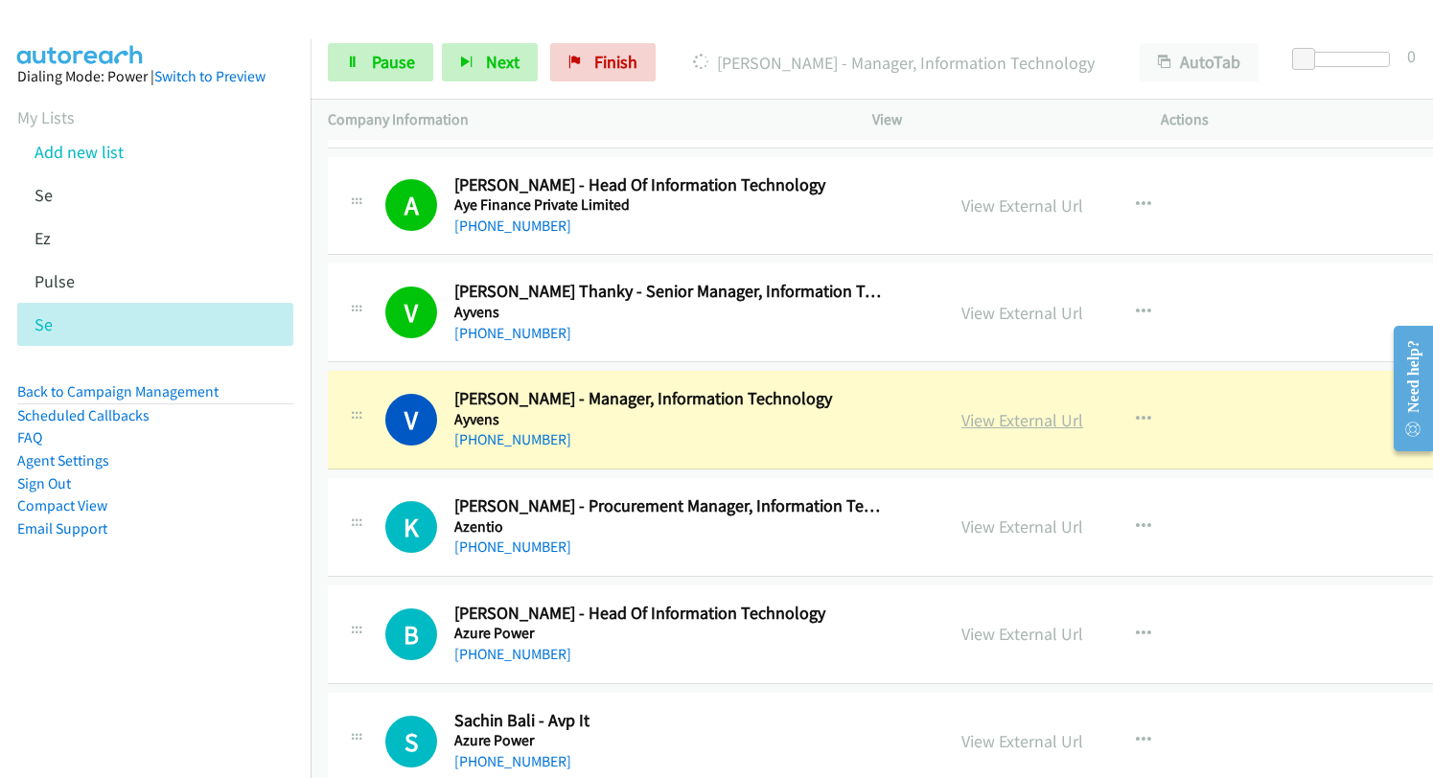
click at [961, 410] on link "View External Url" at bounding box center [1022, 420] width 122 height 22
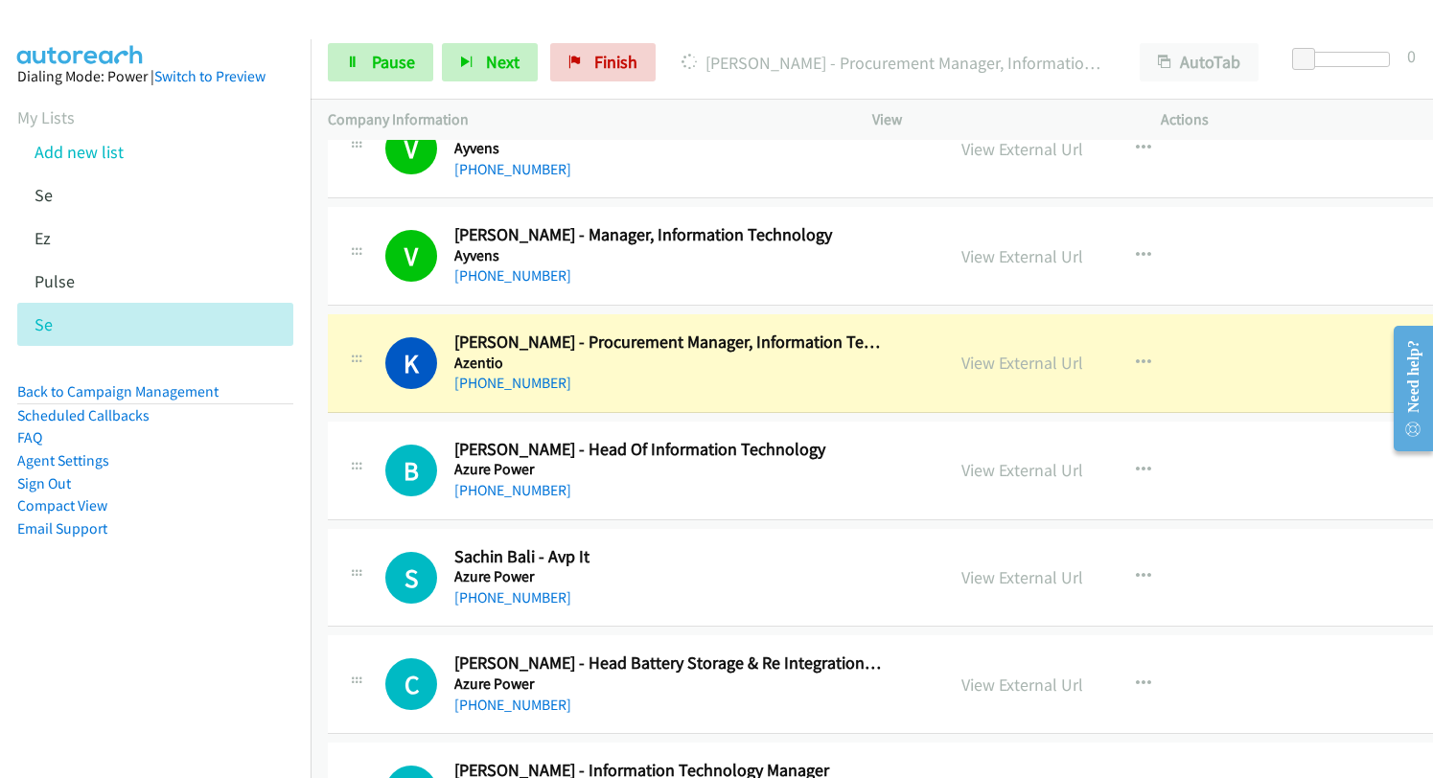
scroll to position [18014, 0]
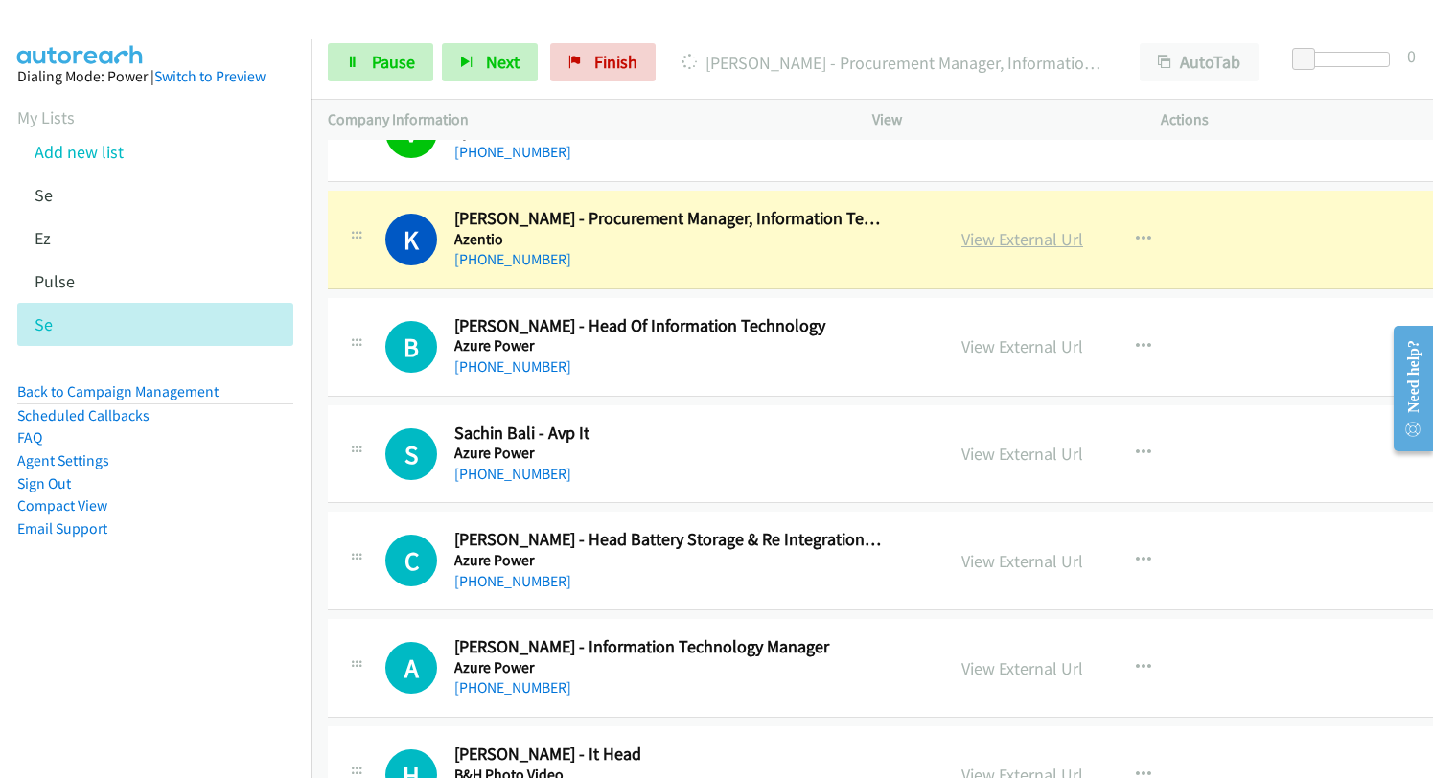
click at [961, 244] on link "View External Url" at bounding box center [1022, 239] width 122 height 22
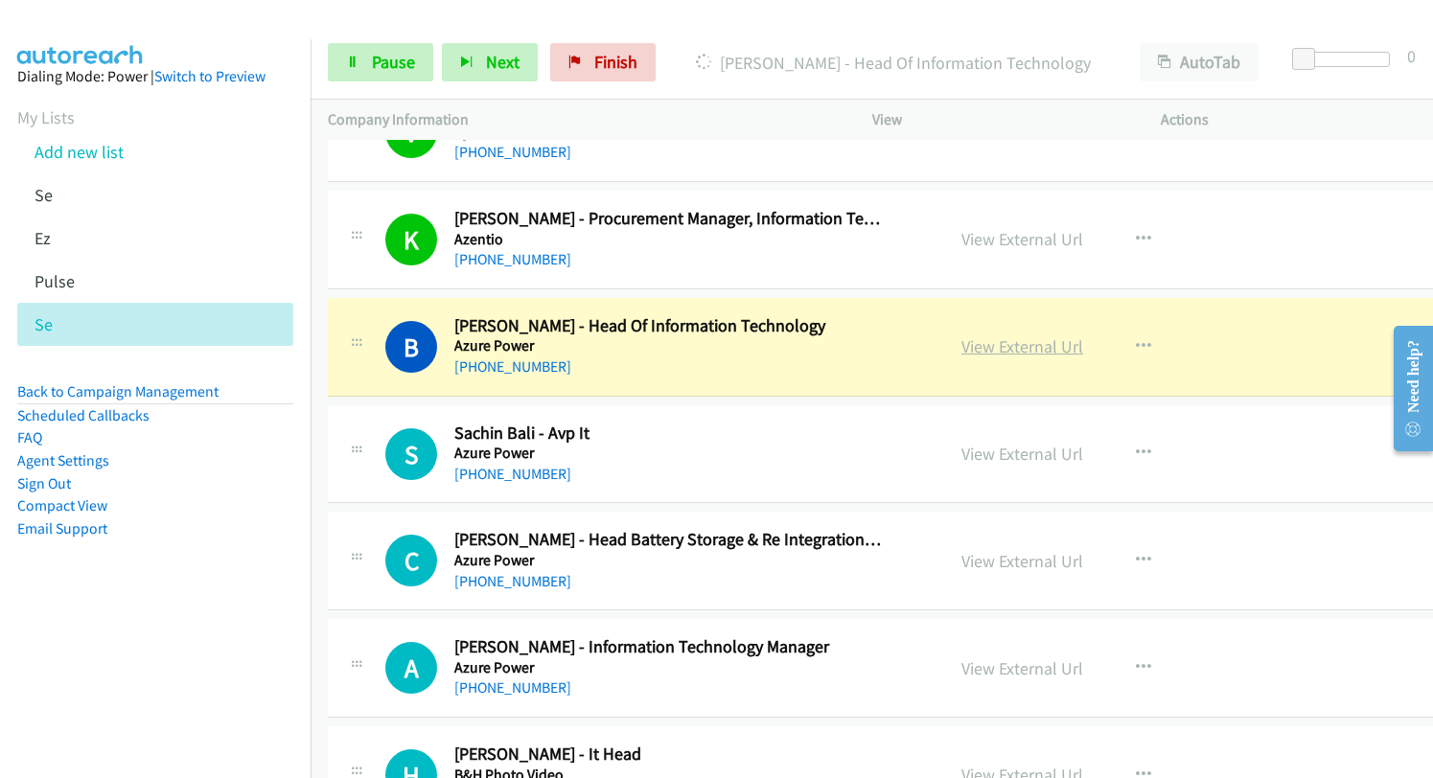
click at [961, 349] on link "View External Url" at bounding box center [1022, 346] width 122 height 22
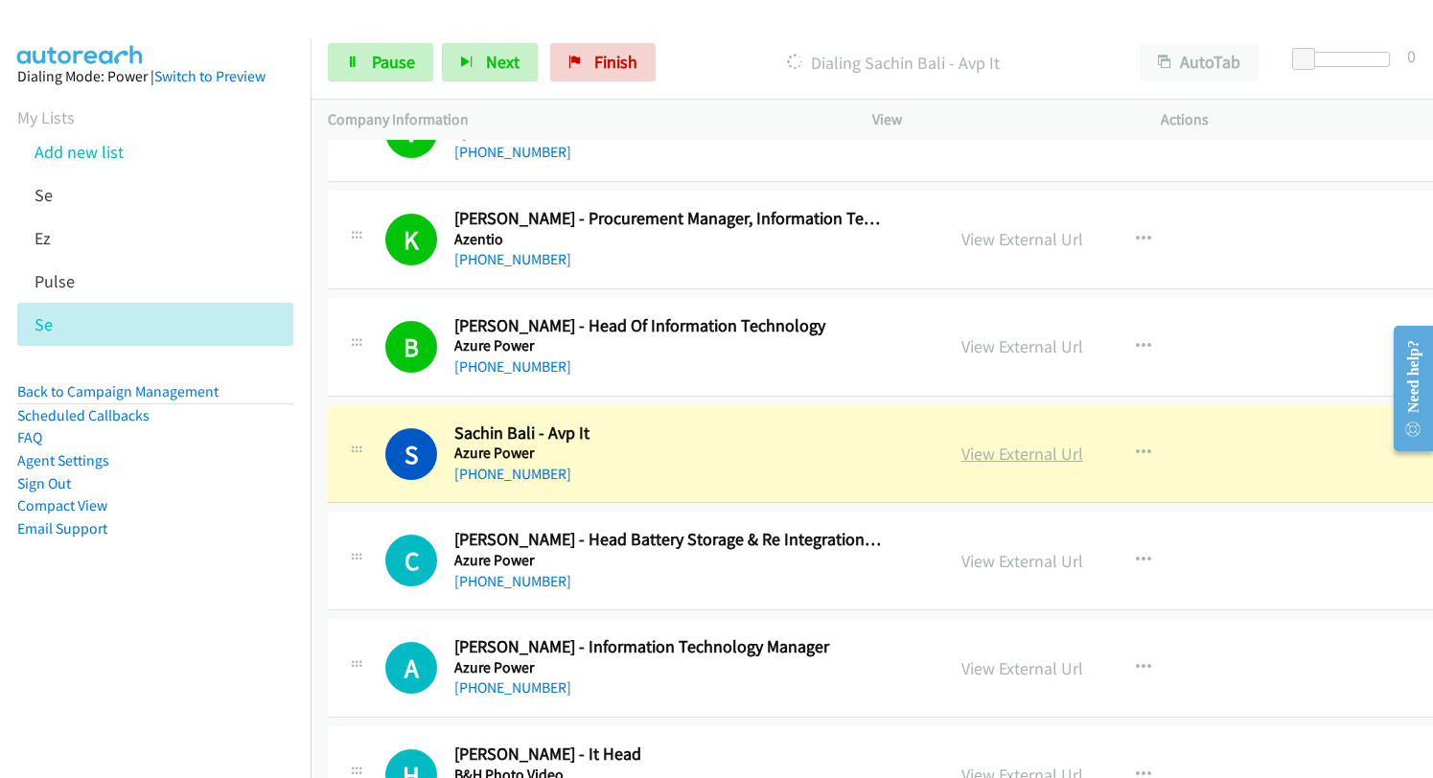
click at [961, 458] on link "View External Url" at bounding box center [1022, 454] width 122 height 22
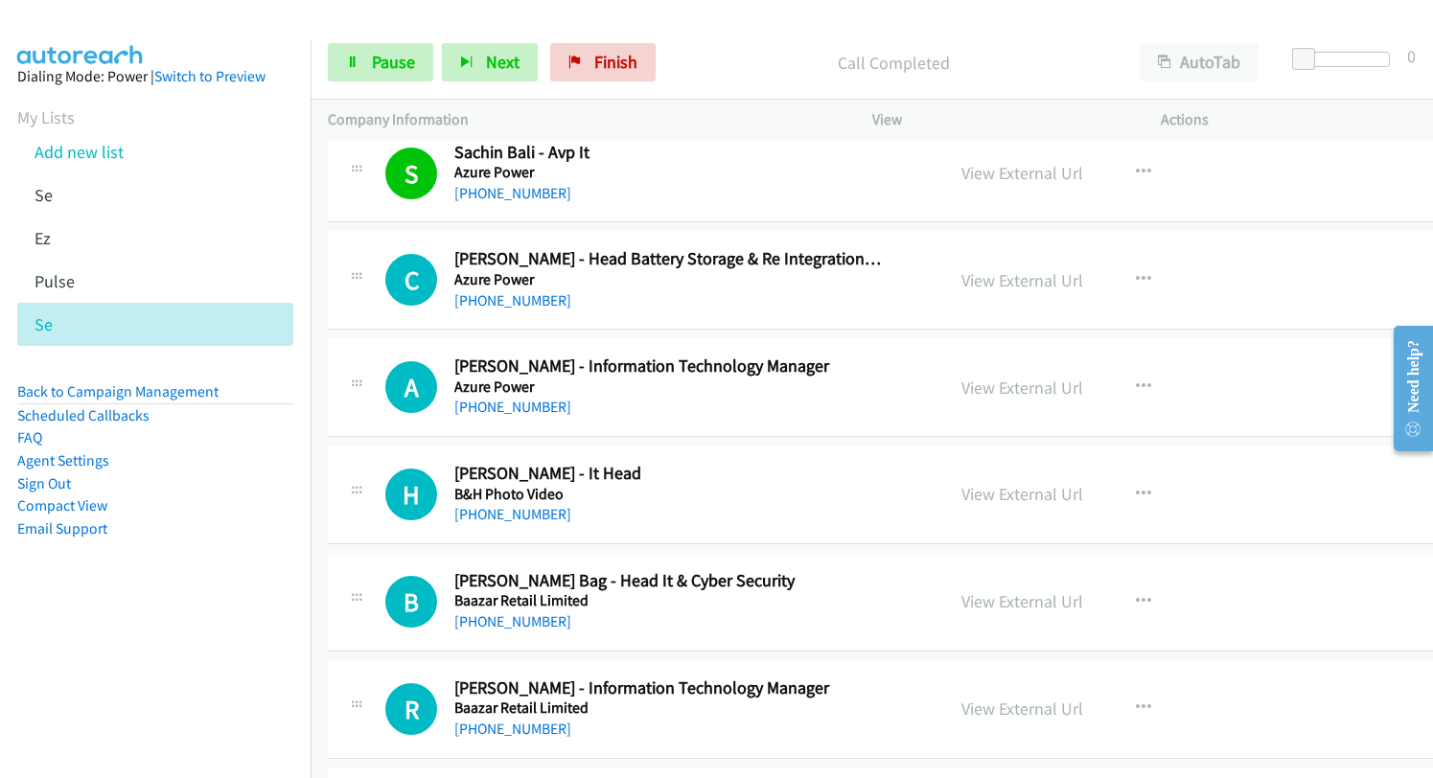
scroll to position [18302, 0]
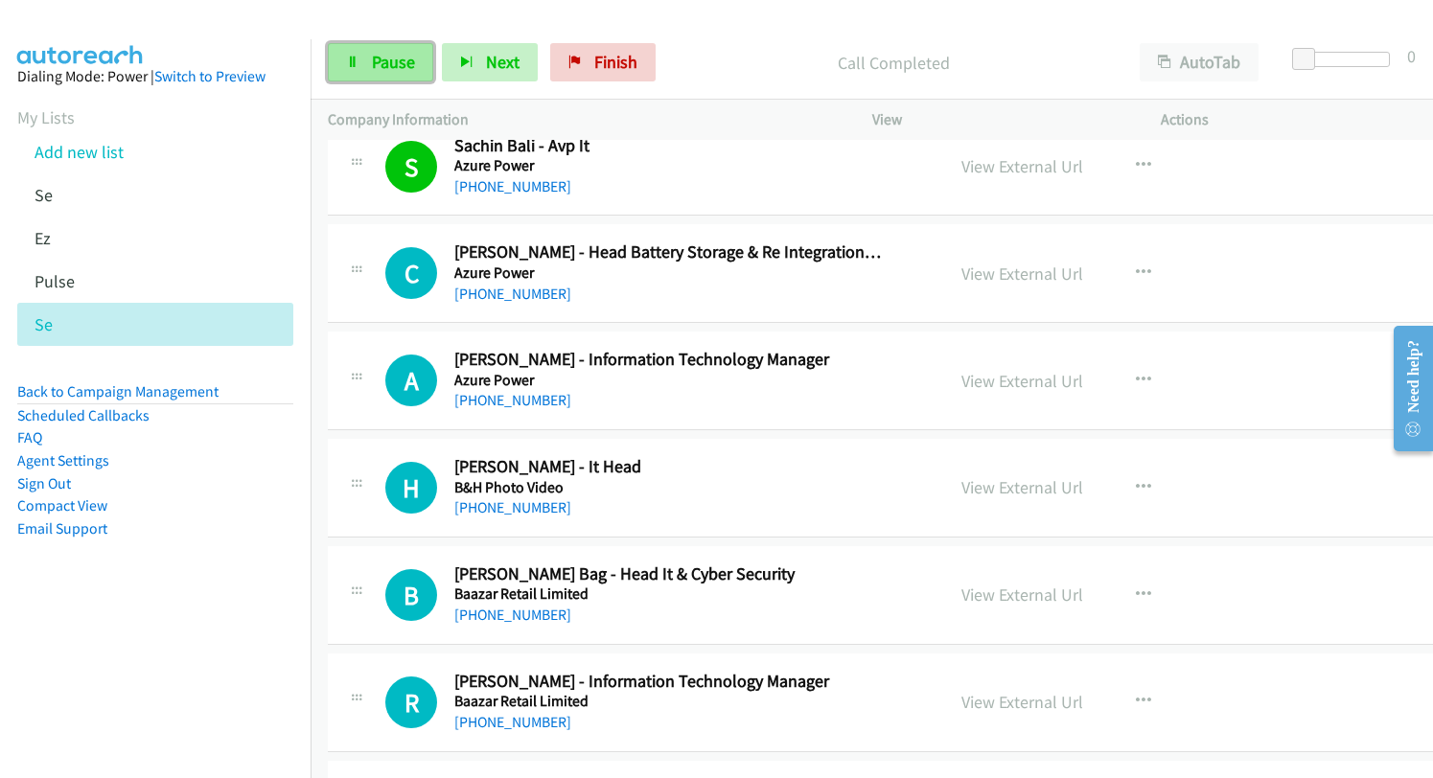
click at [381, 66] on span "Pause" at bounding box center [393, 62] width 43 height 22
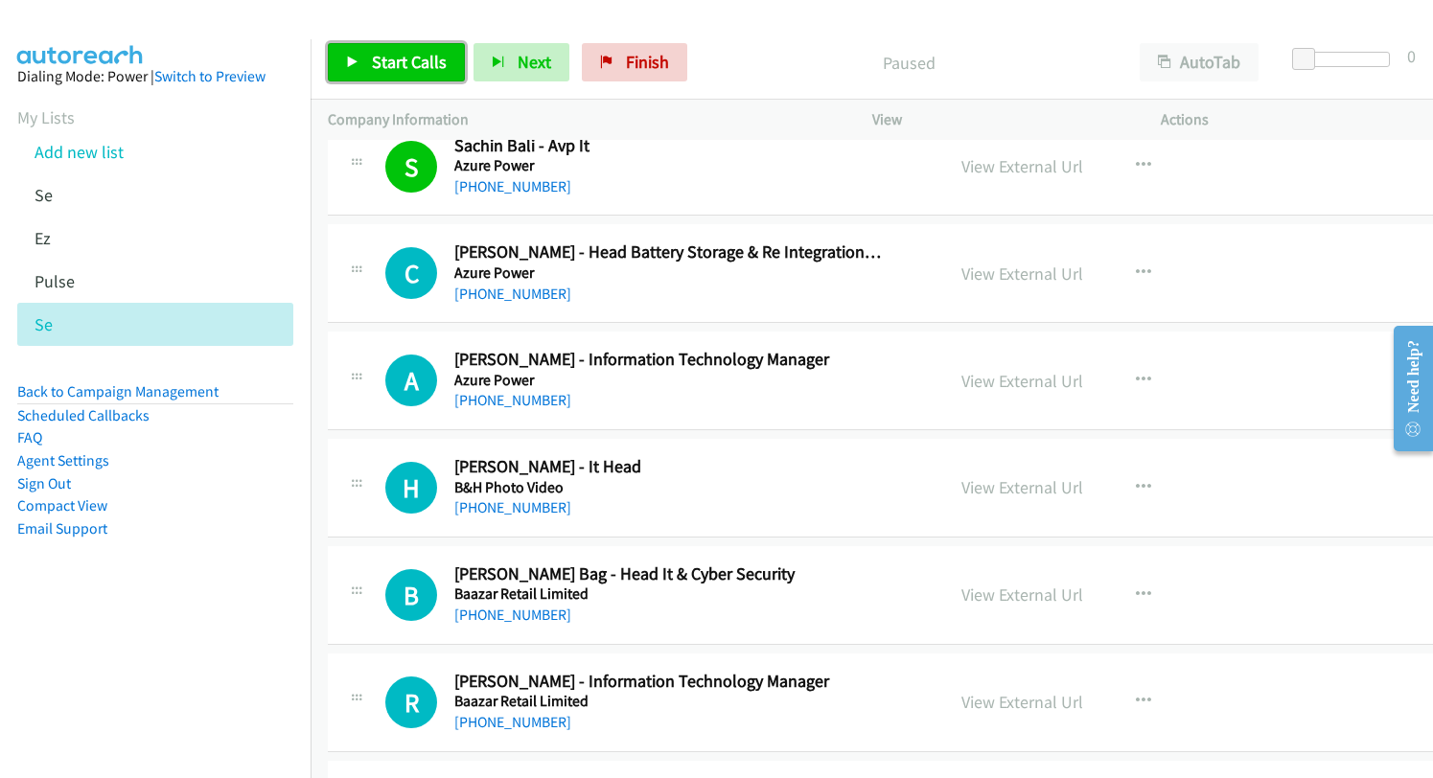
click at [381, 66] on span "Start Calls" at bounding box center [409, 62] width 75 height 22
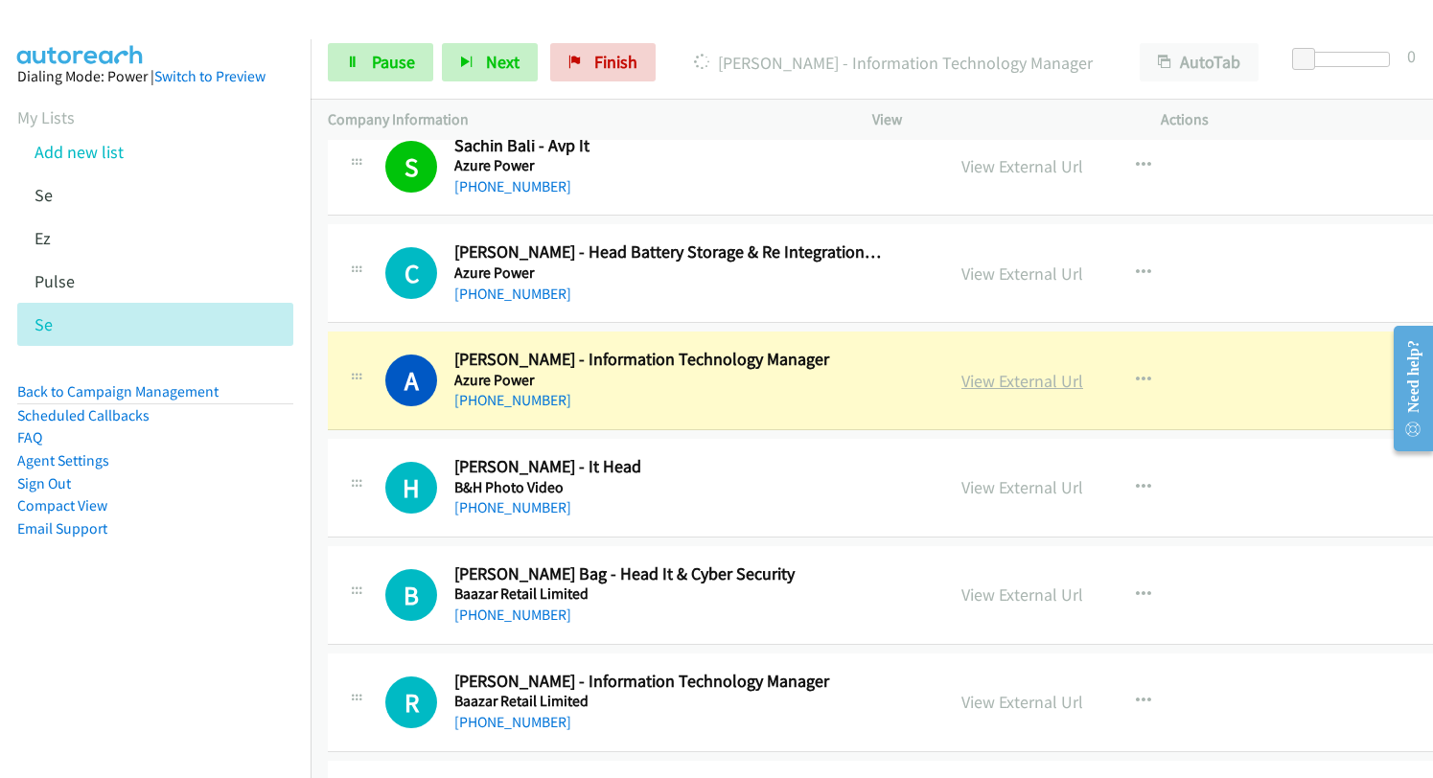
click at [979, 380] on link "View External Url" at bounding box center [1022, 381] width 122 height 22
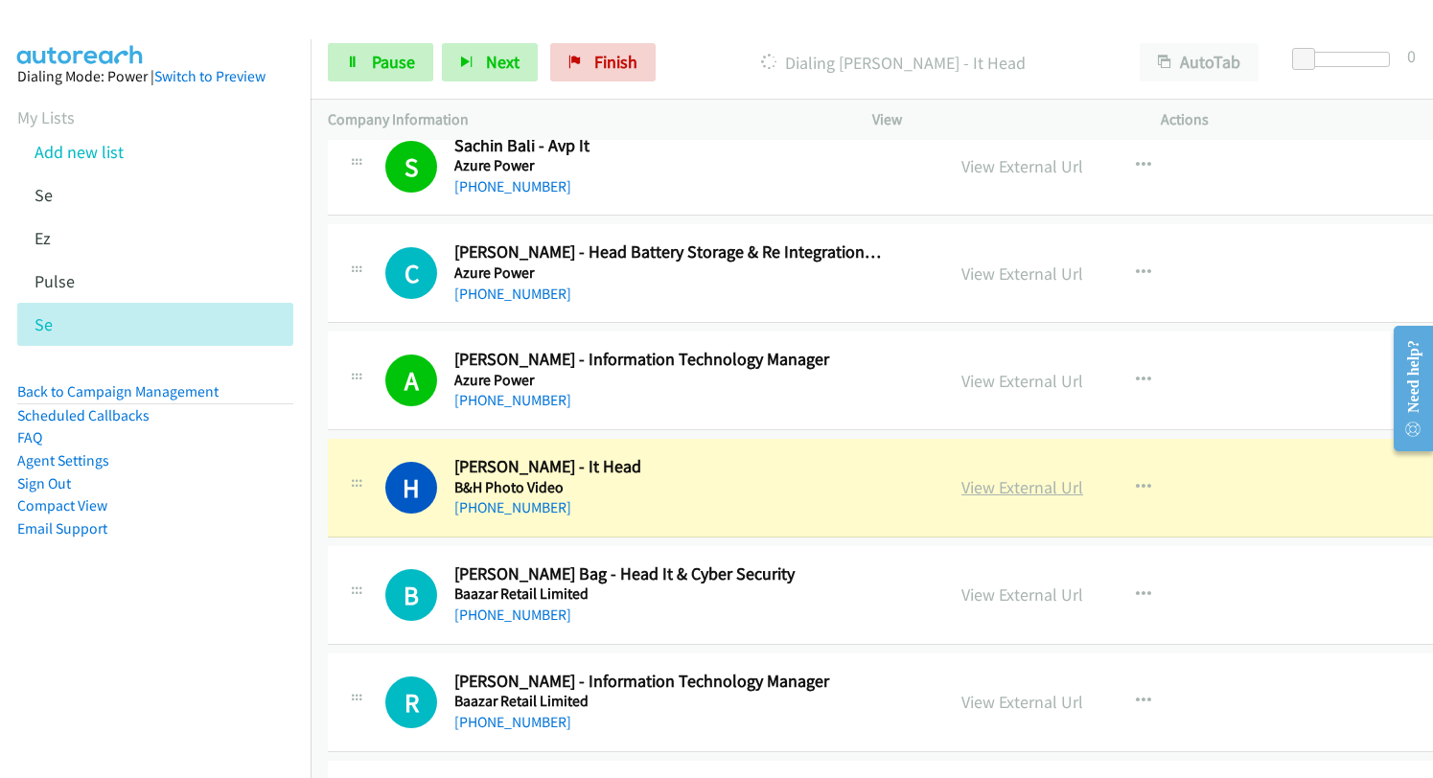
click at [992, 478] on link "View External Url" at bounding box center [1022, 487] width 122 height 22
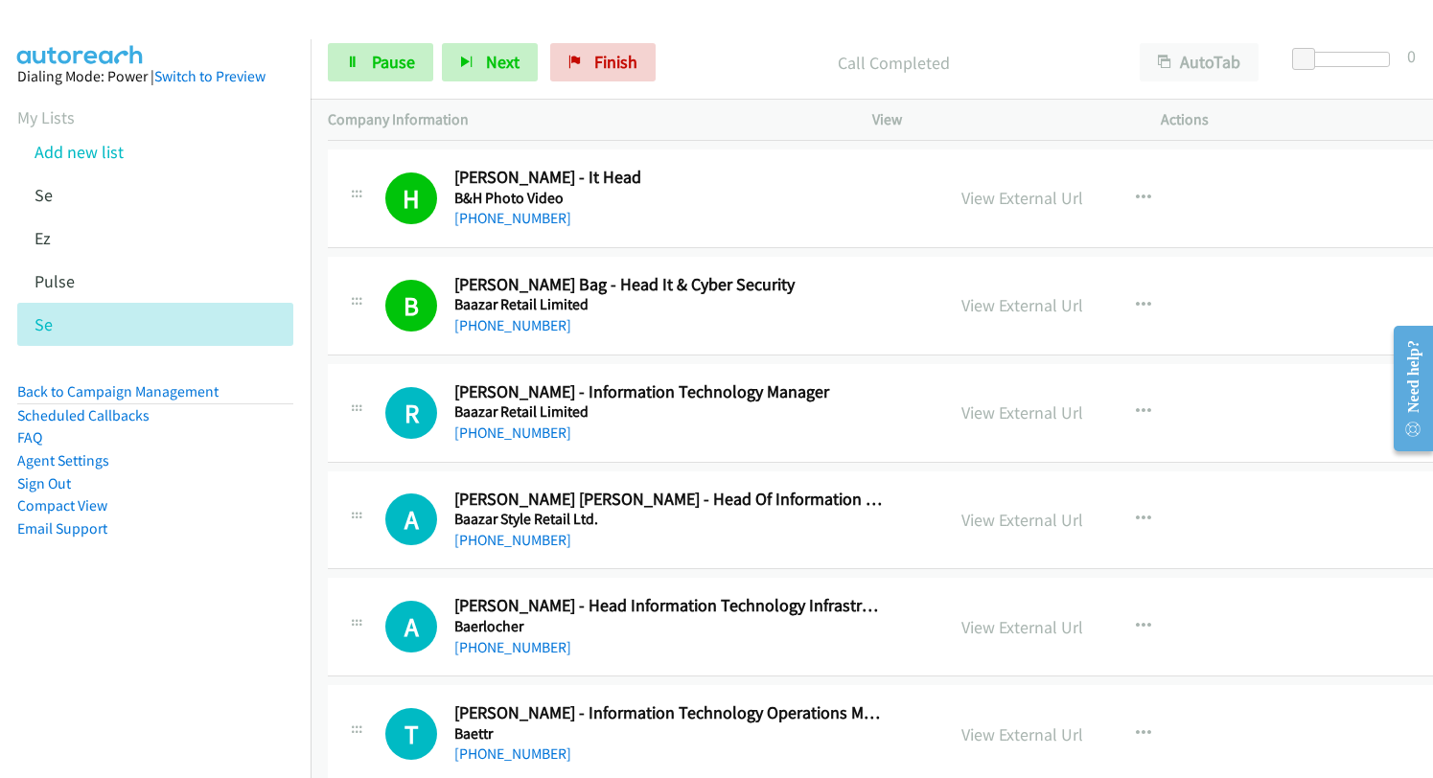
scroll to position [18589, 0]
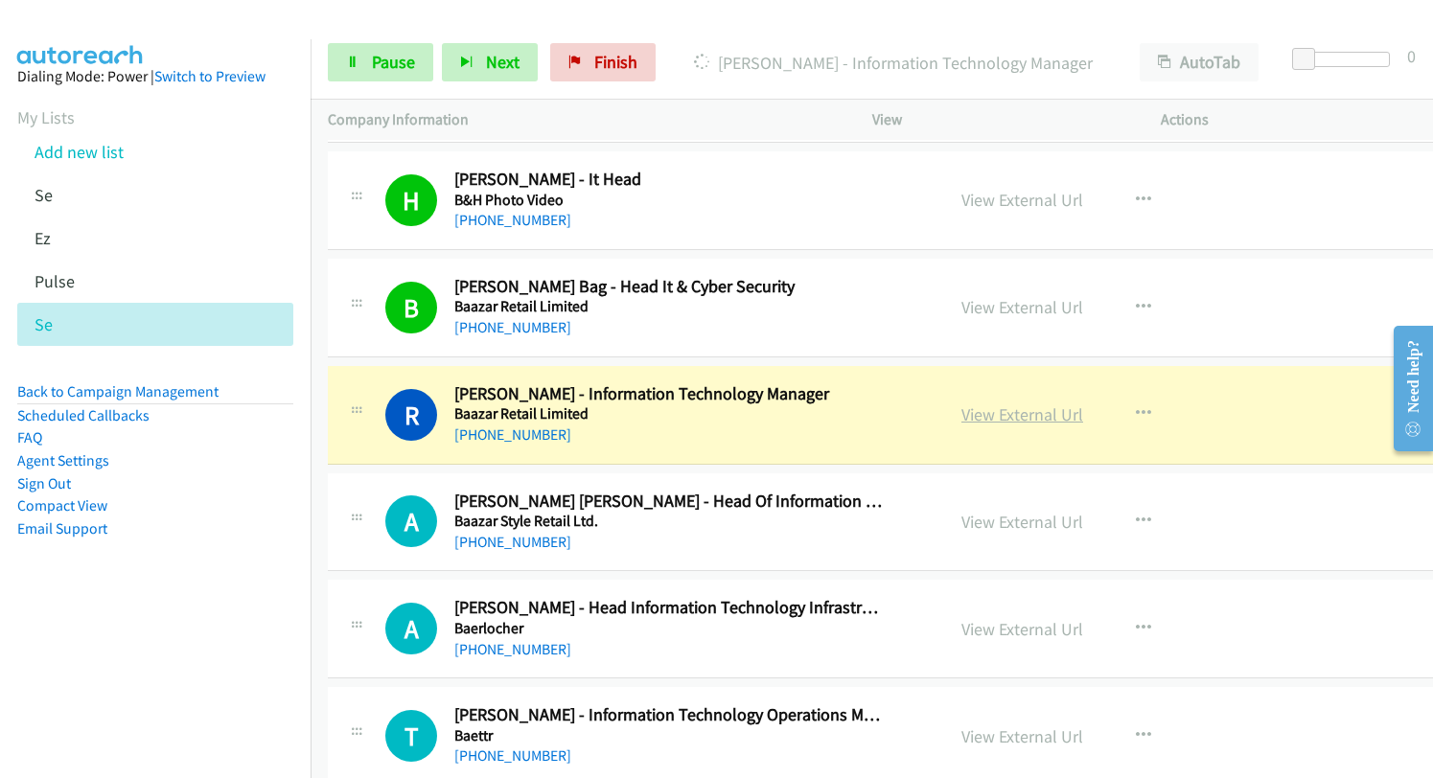
click at [961, 410] on link "View External Url" at bounding box center [1022, 414] width 122 height 22
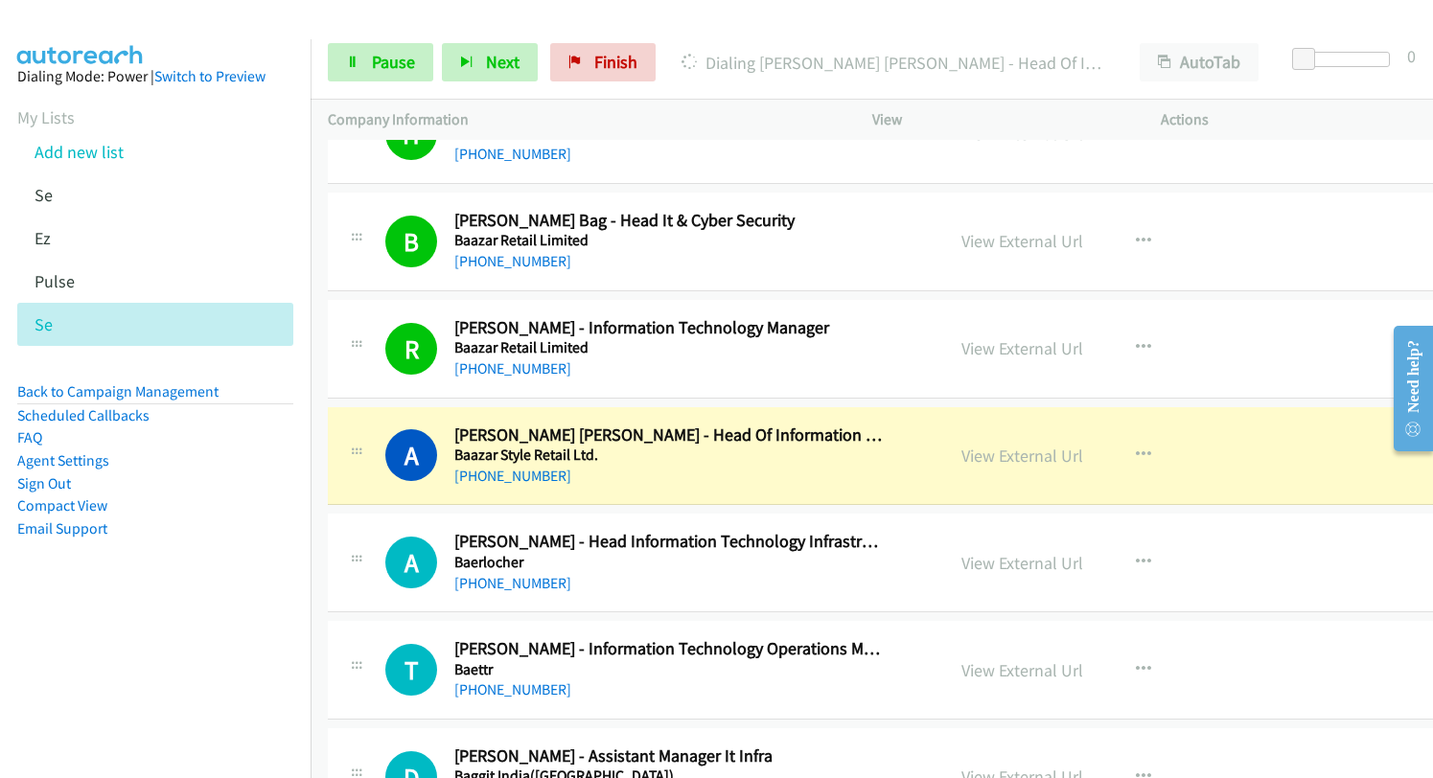
scroll to position [18685, 0]
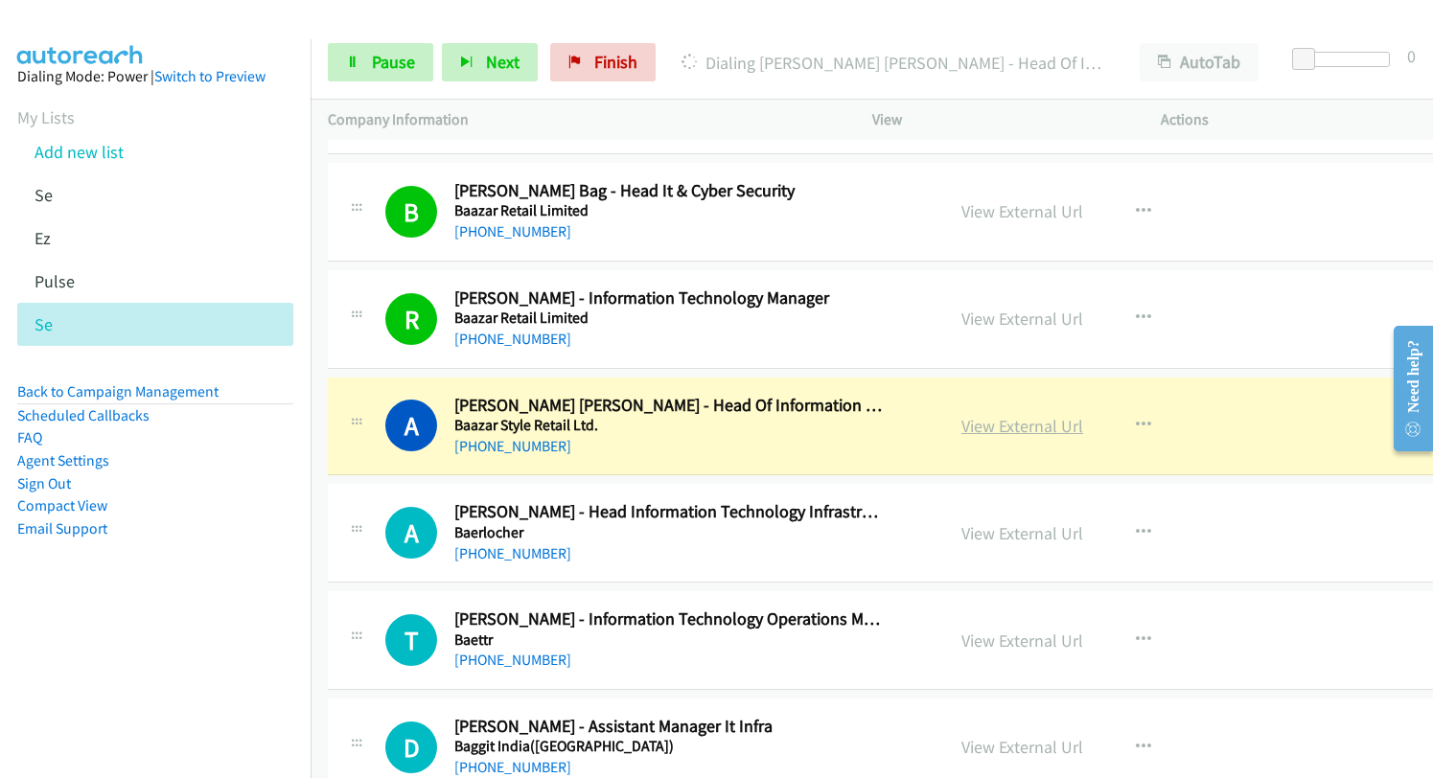
click at [967, 425] on link "View External Url" at bounding box center [1022, 426] width 122 height 22
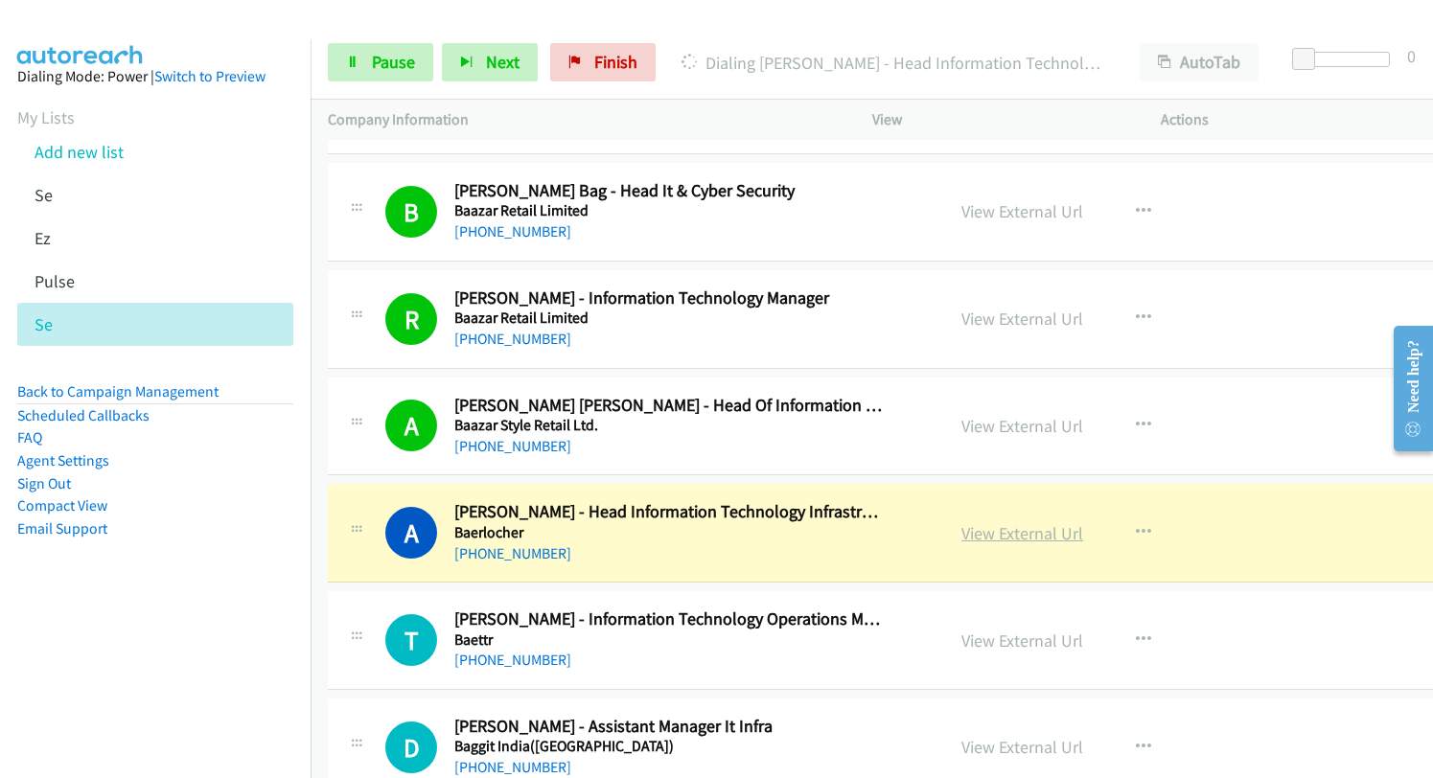
click at [961, 528] on link "View External Url" at bounding box center [1022, 533] width 122 height 22
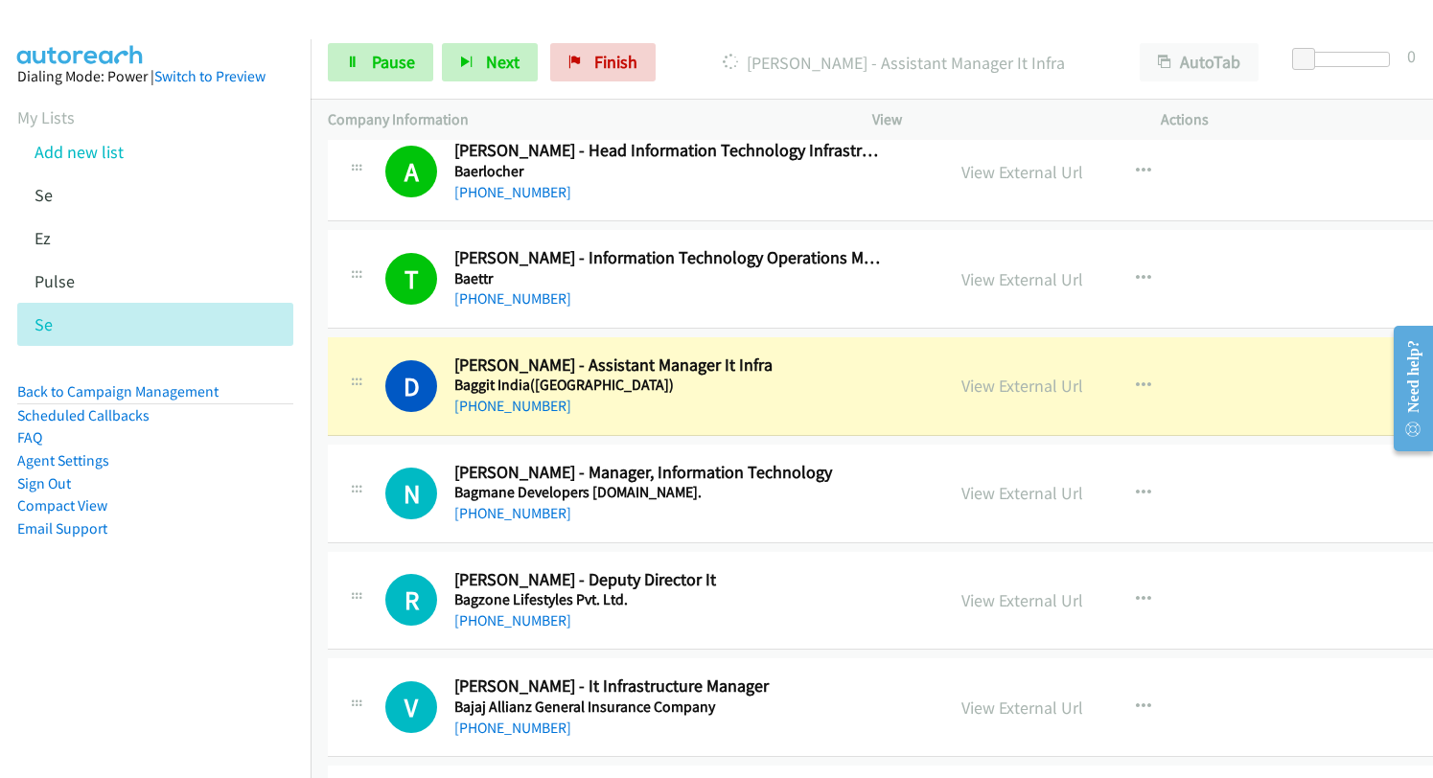
scroll to position [19068, 0]
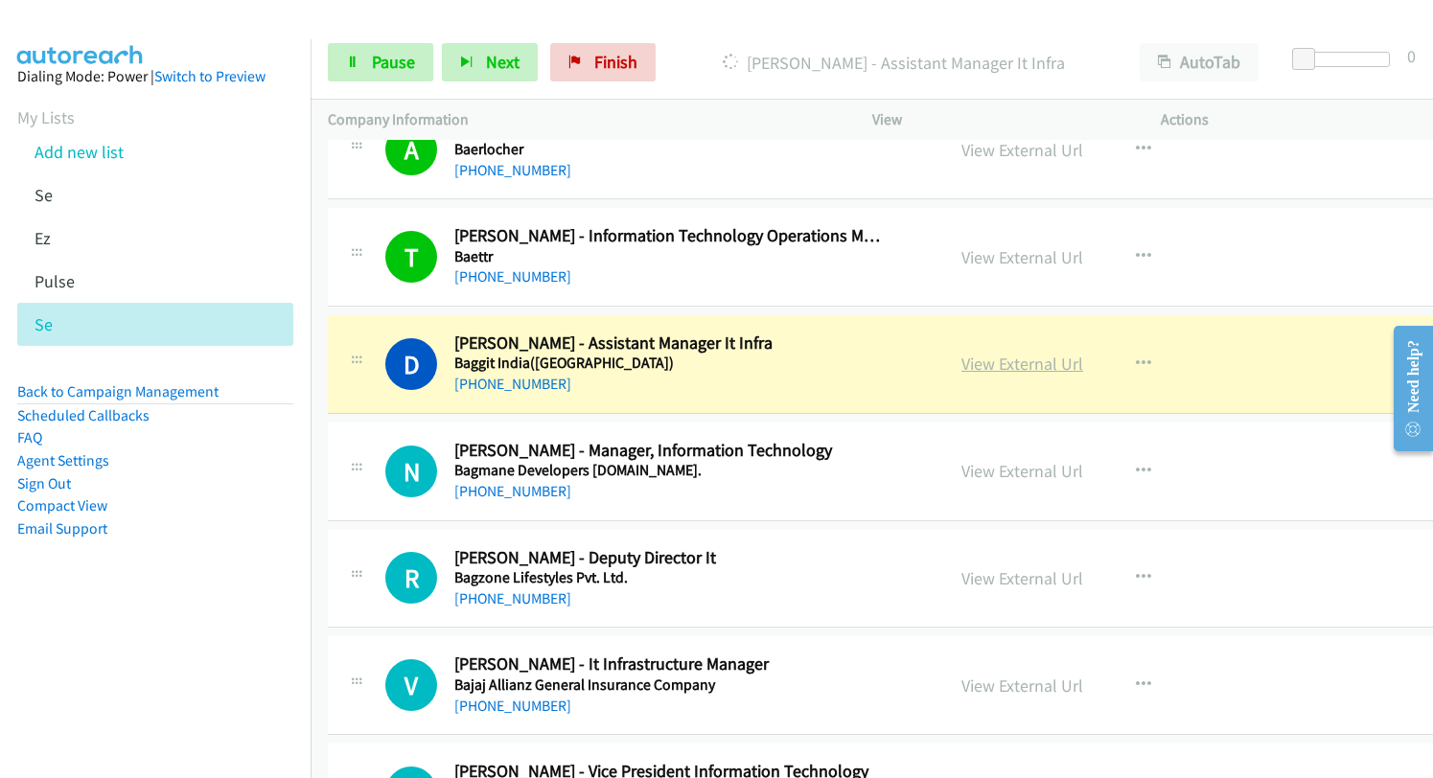
click at [965, 367] on link "View External Url" at bounding box center [1022, 364] width 122 height 22
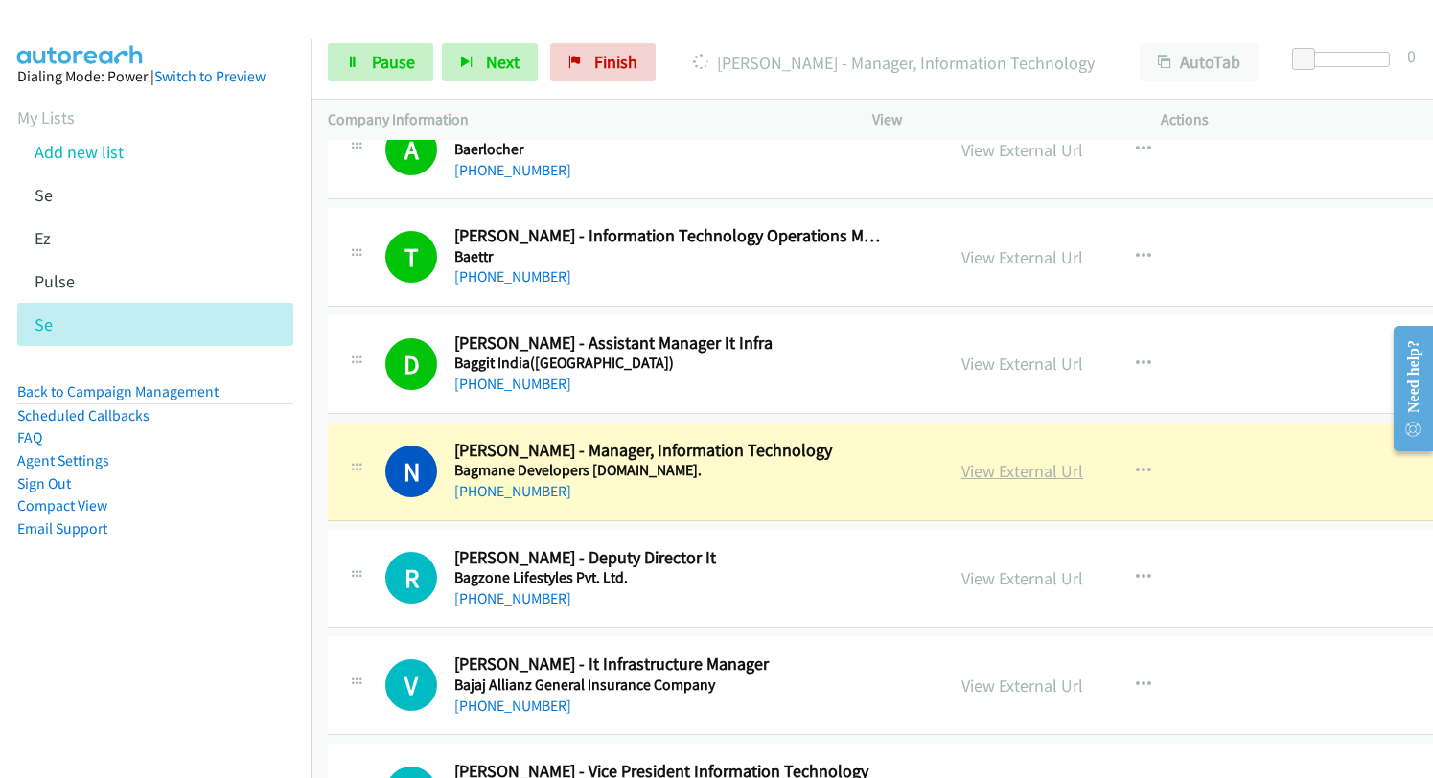
click at [961, 470] on link "View External Url" at bounding box center [1022, 471] width 122 height 22
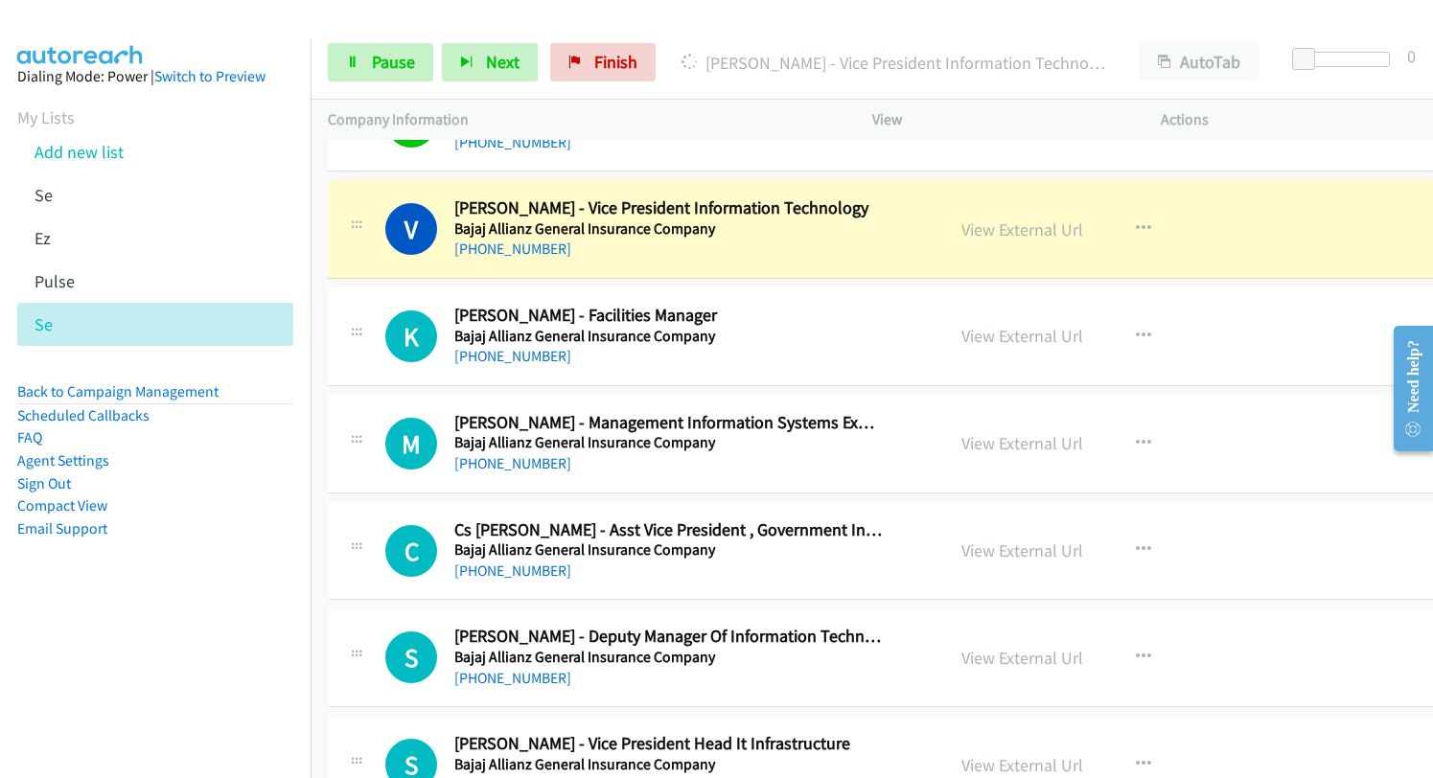
scroll to position [19643, 0]
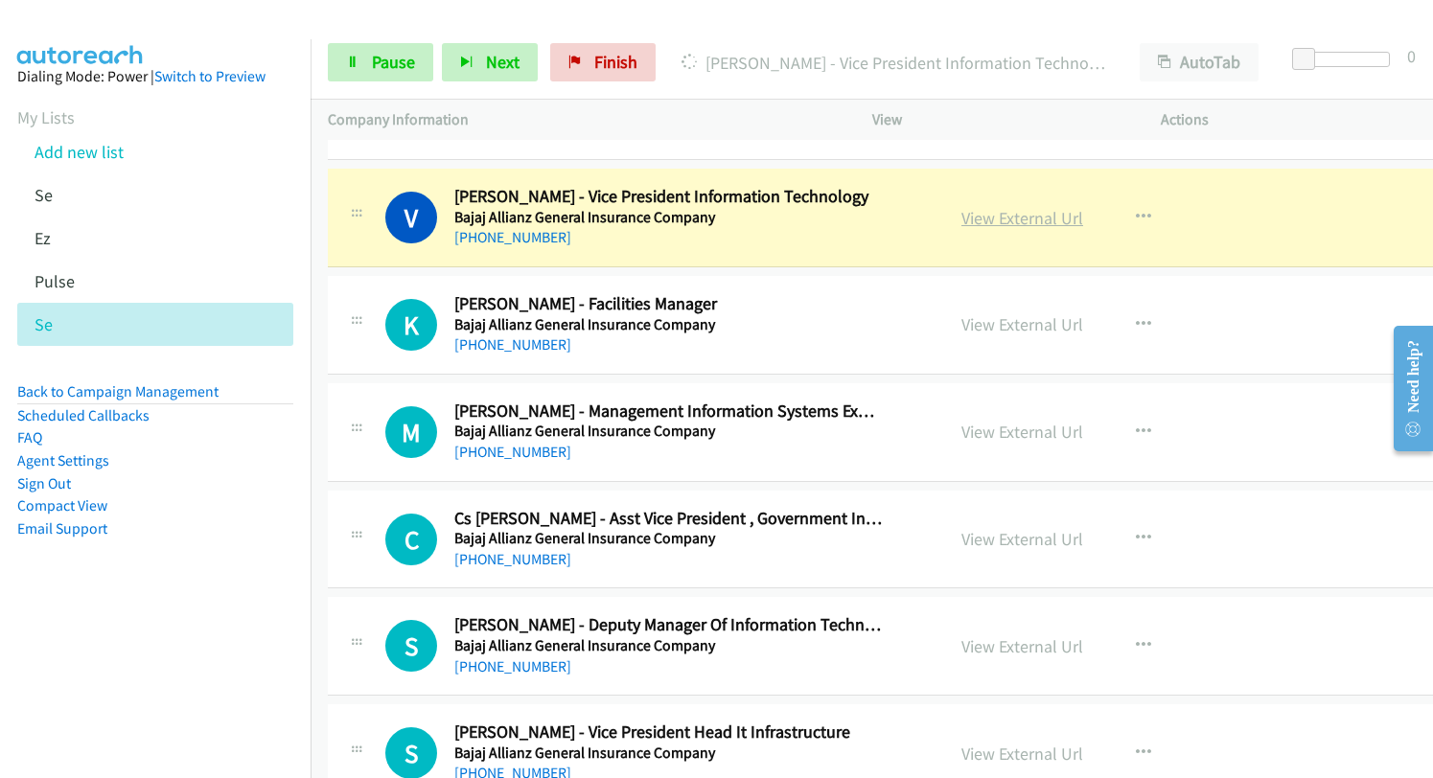
click at [975, 227] on link "View External Url" at bounding box center [1022, 218] width 122 height 22
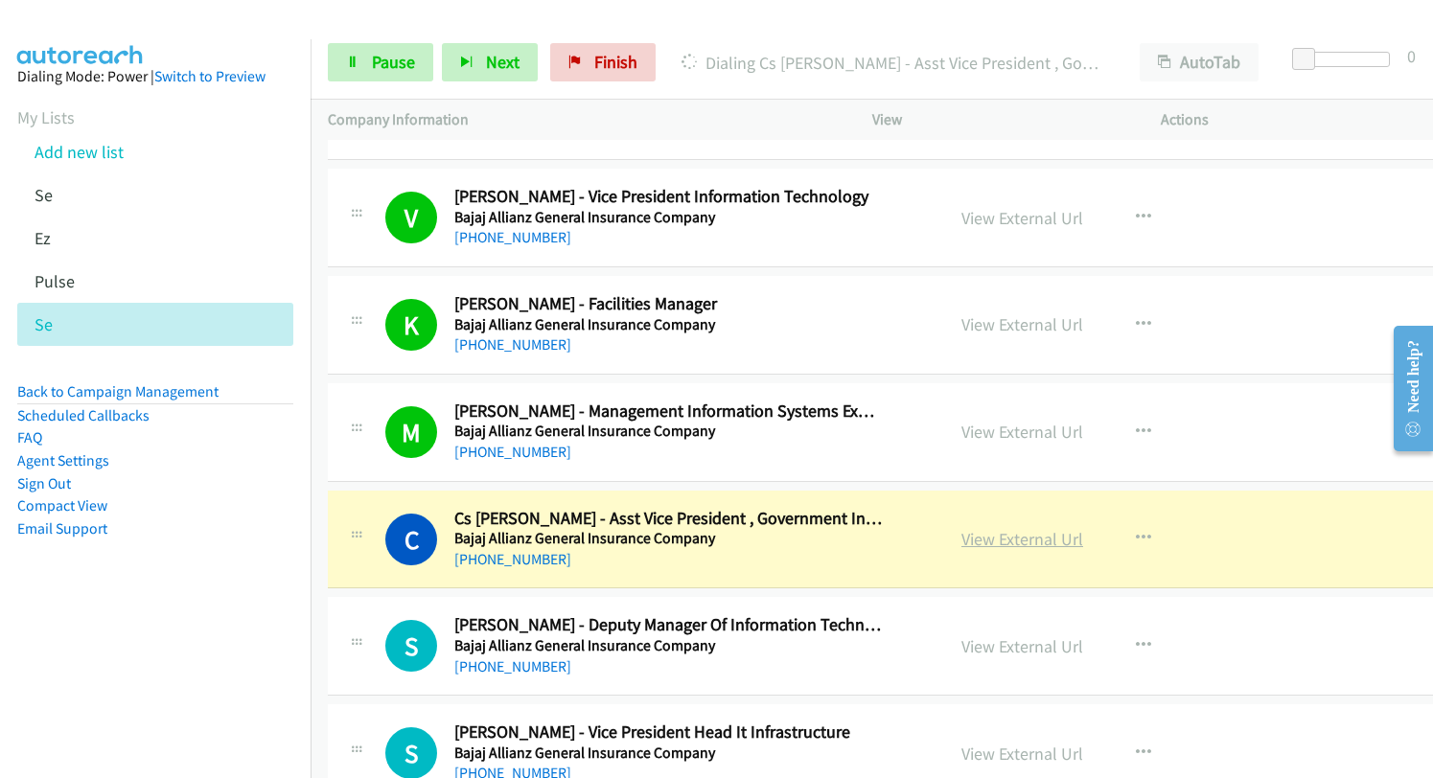
click at [980, 538] on link "View External Url" at bounding box center [1022, 539] width 122 height 22
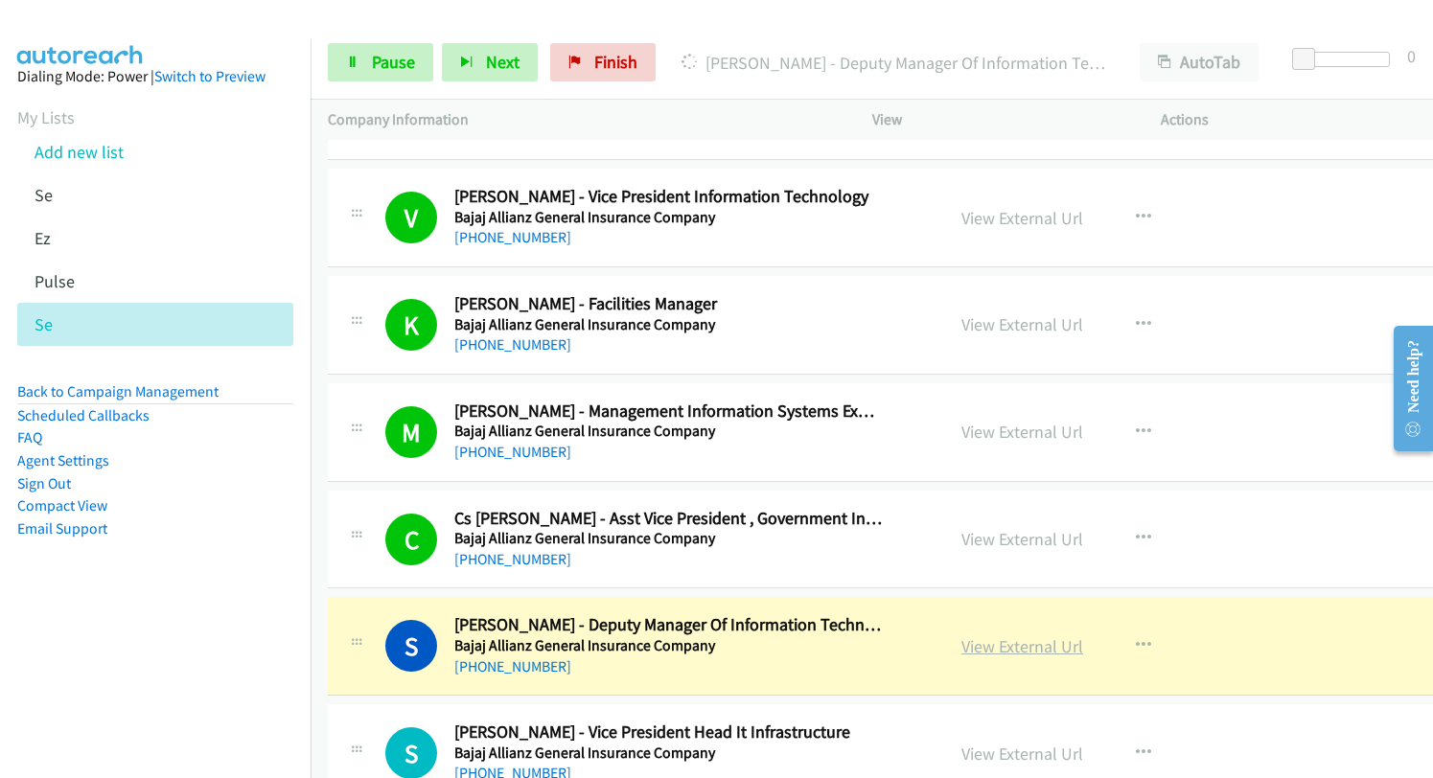
click at [964, 640] on link "View External Url" at bounding box center [1022, 646] width 122 height 22
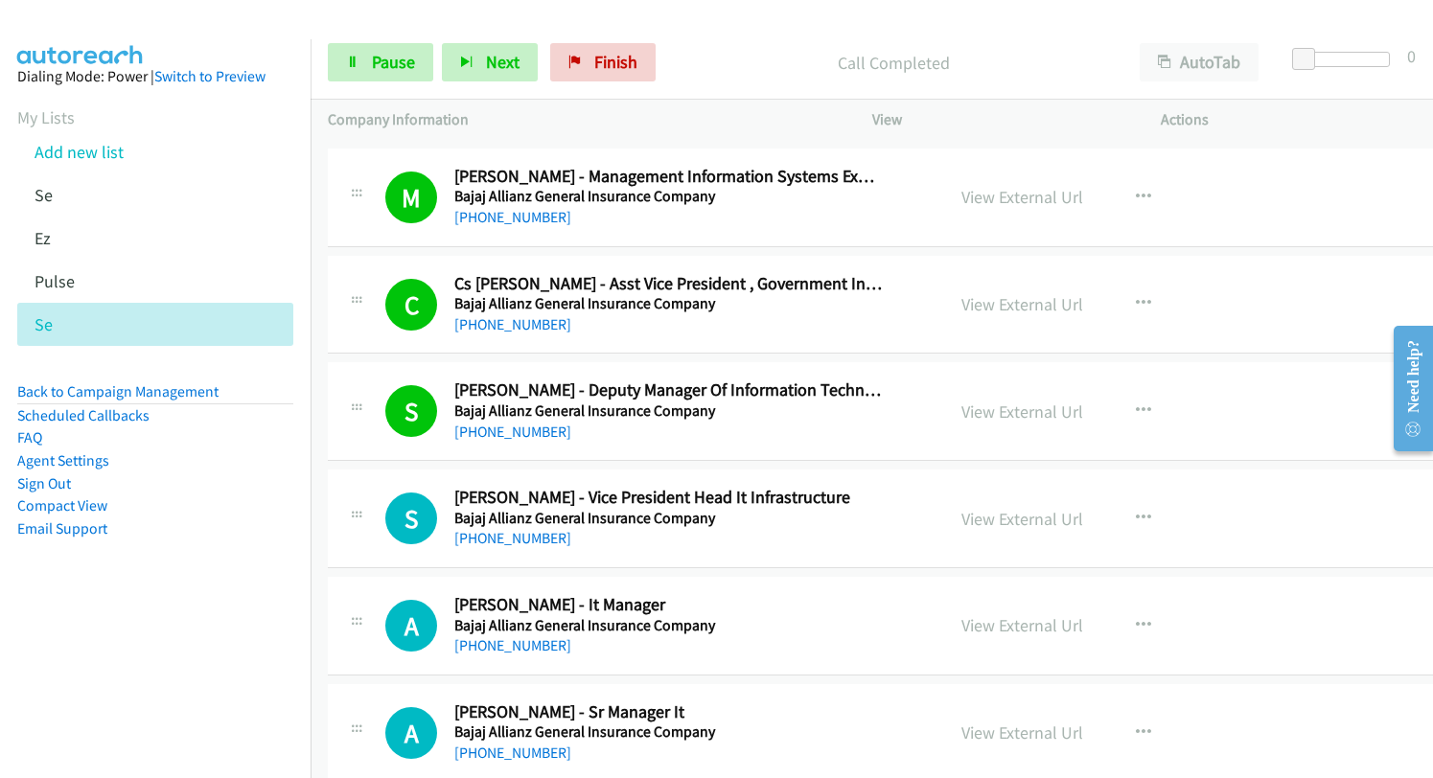
scroll to position [20123, 0]
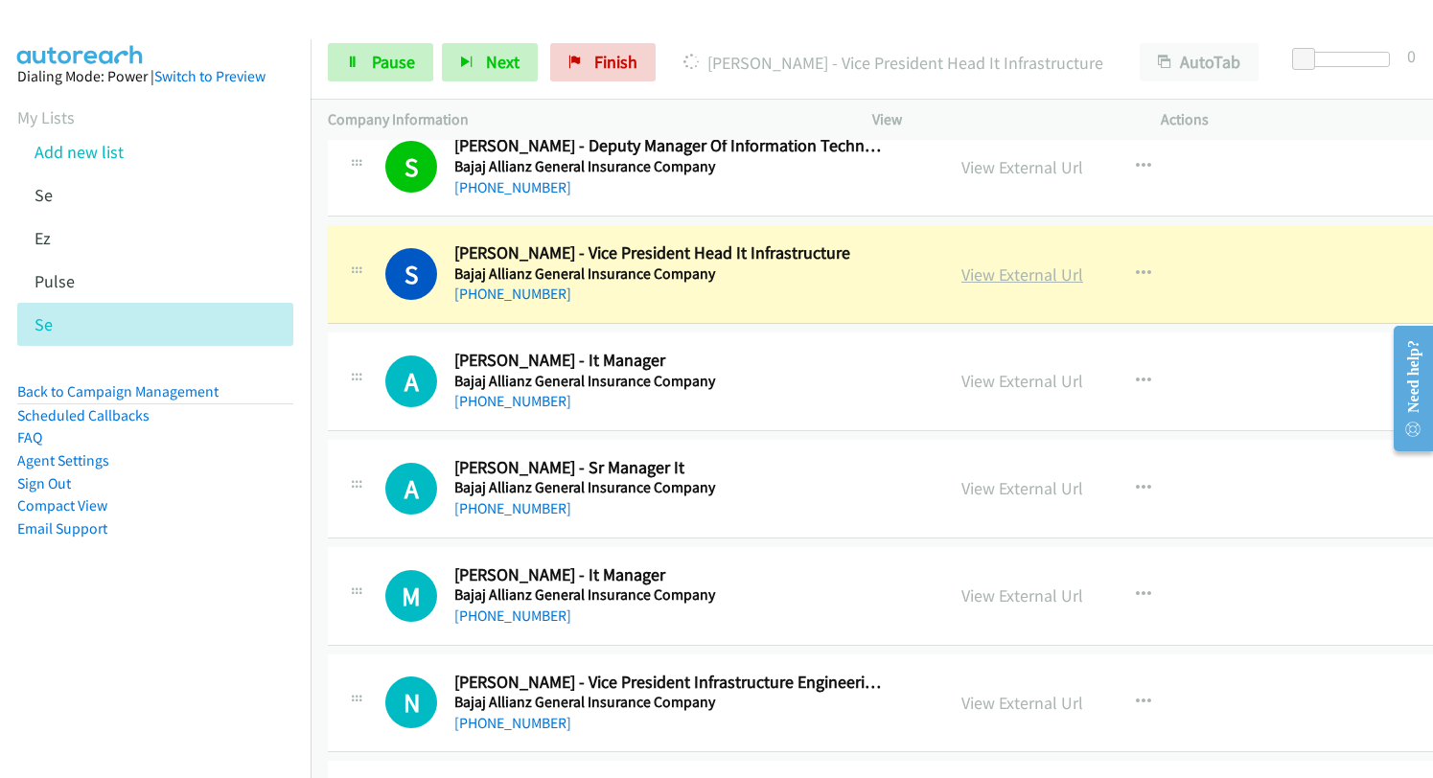
click at [961, 264] on link "View External Url" at bounding box center [1022, 275] width 122 height 22
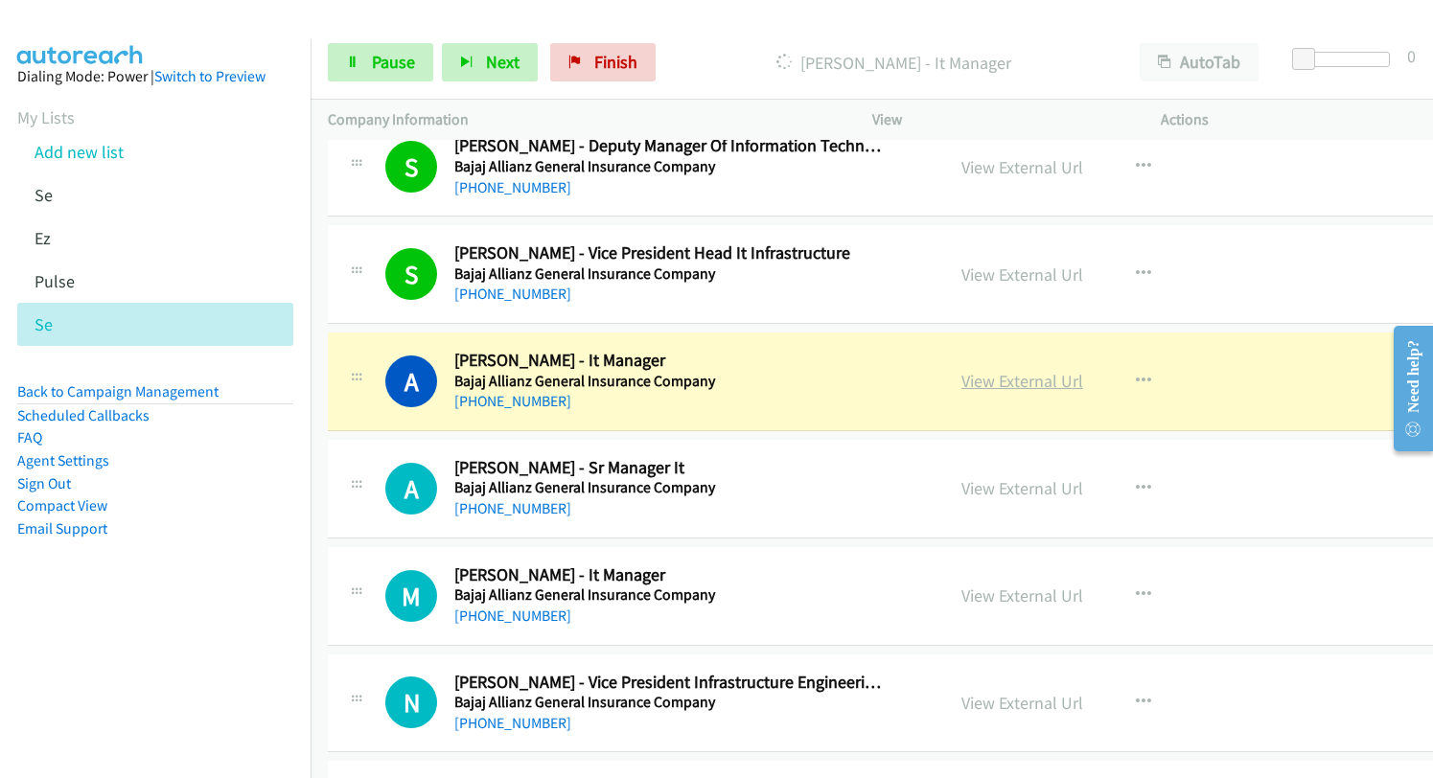
click at [1018, 378] on link "View External Url" at bounding box center [1022, 381] width 122 height 22
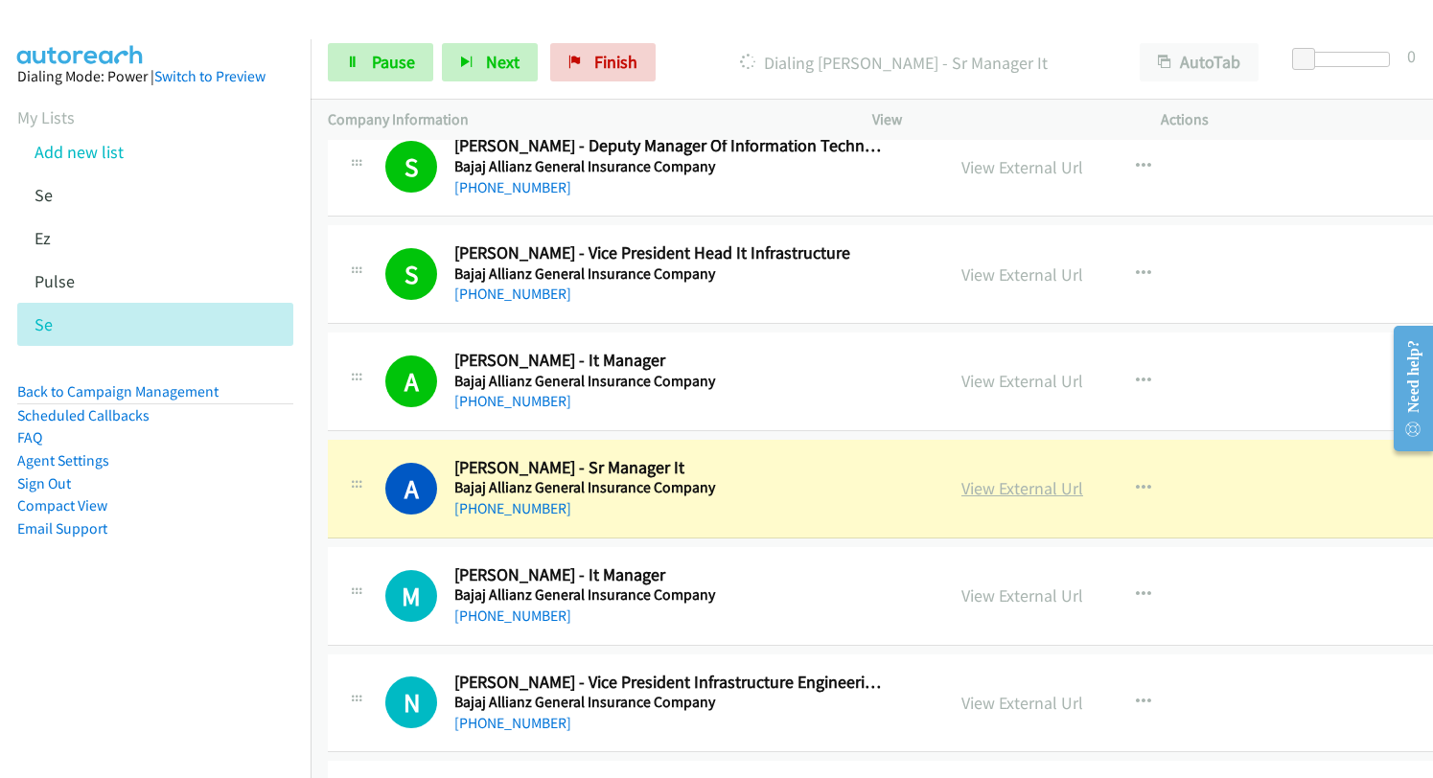
click at [1033, 491] on link "View External Url" at bounding box center [1022, 488] width 122 height 22
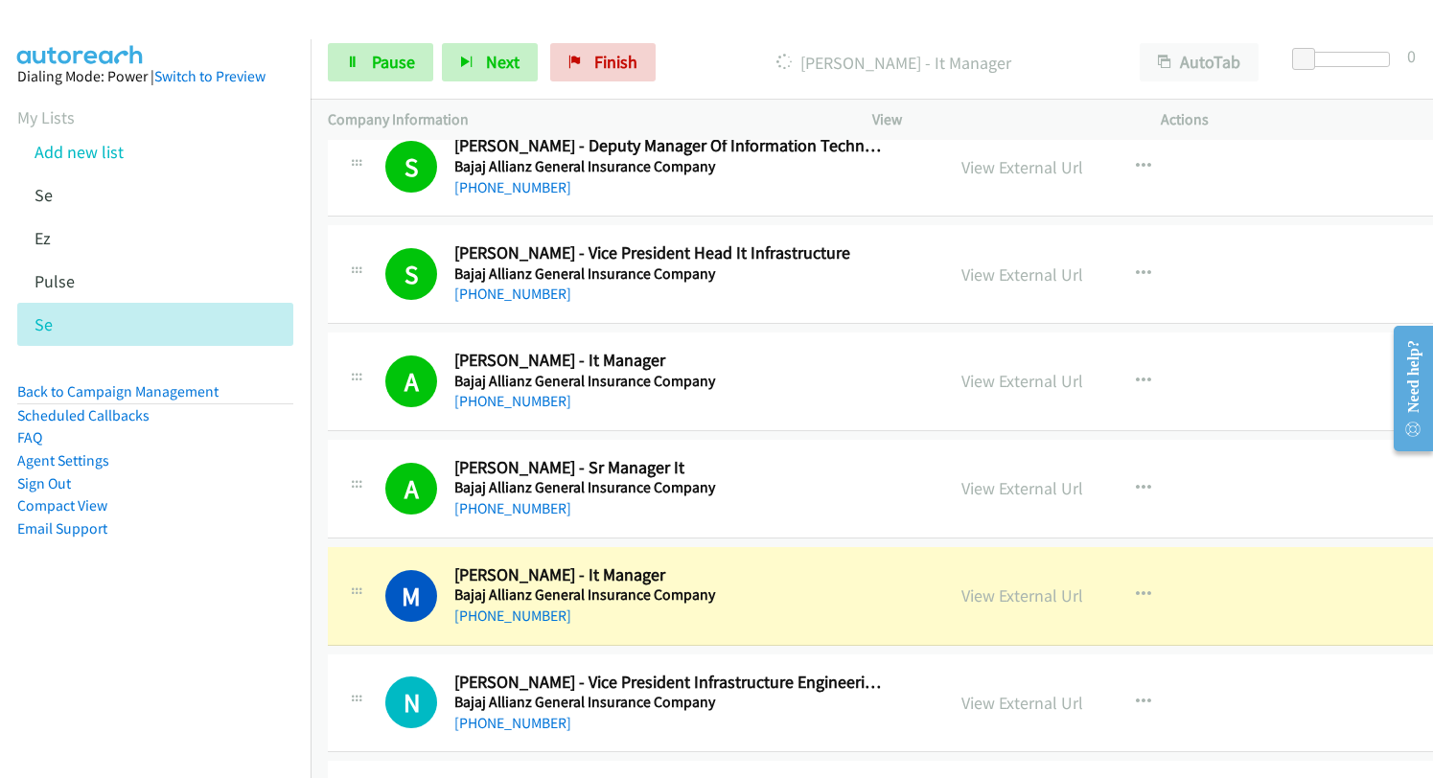
scroll to position [20218, 0]
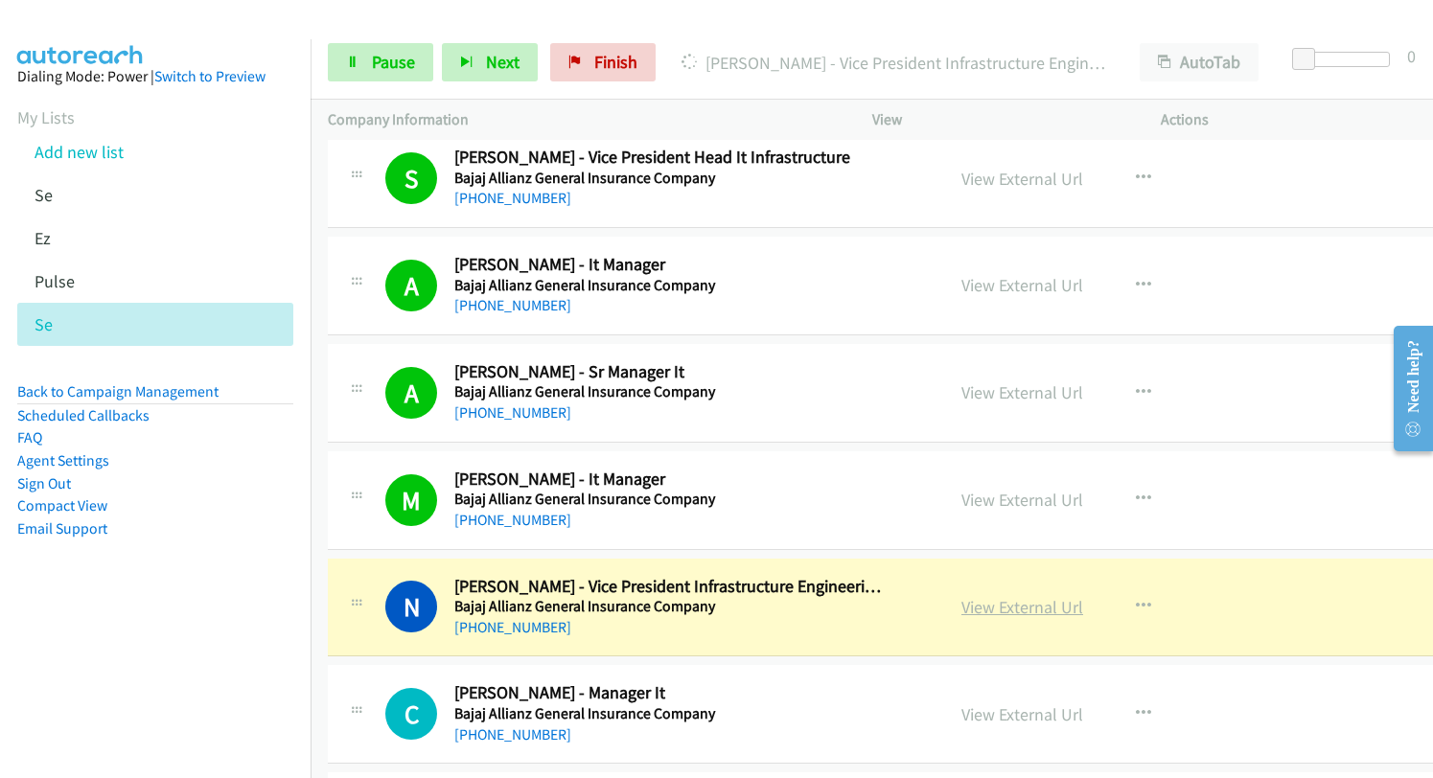
click at [961, 612] on link "View External Url" at bounding box center [1022, 607] width 122 height 22
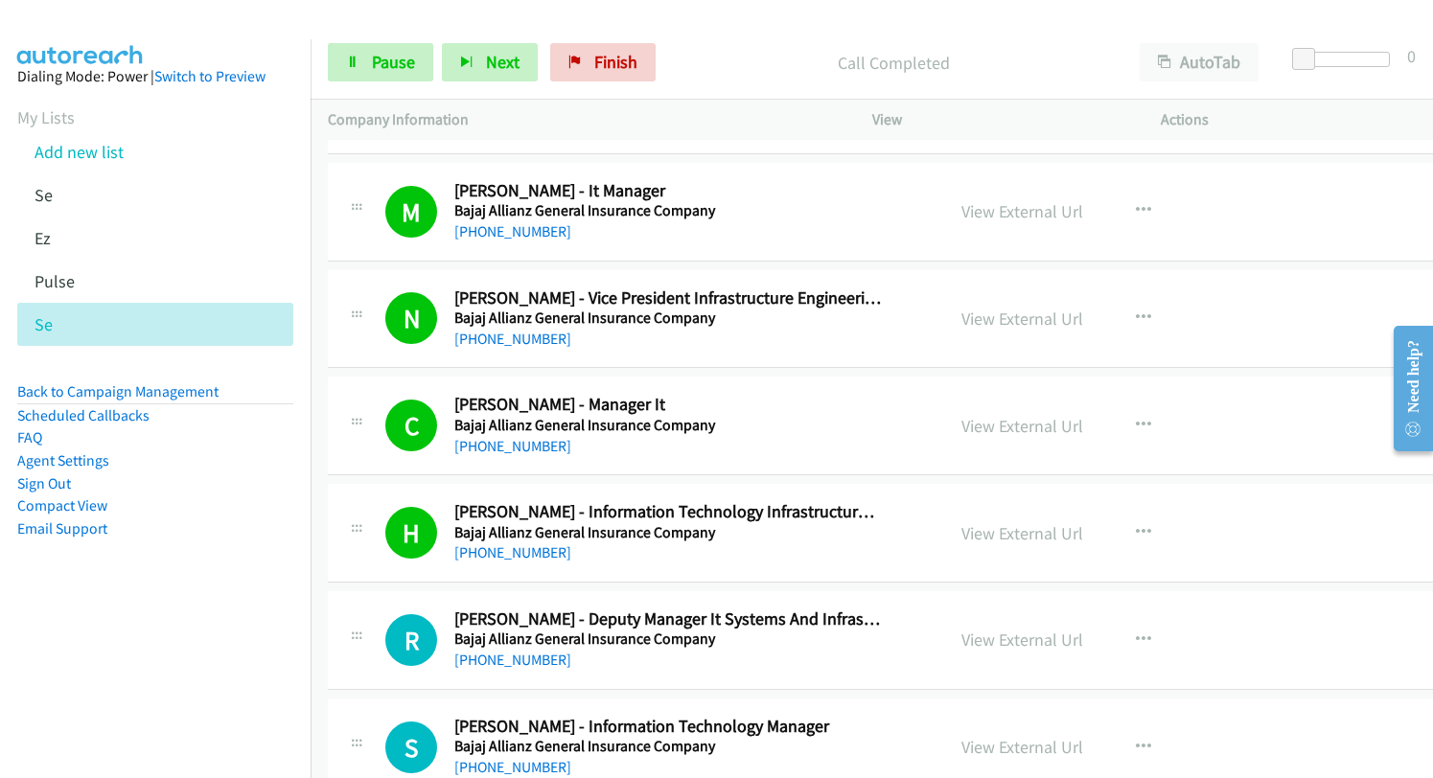
scroll to position [20506, 0]
click at [989, 538] on link "View External Url" at bounding box center [1022, 534] width 122 height 22
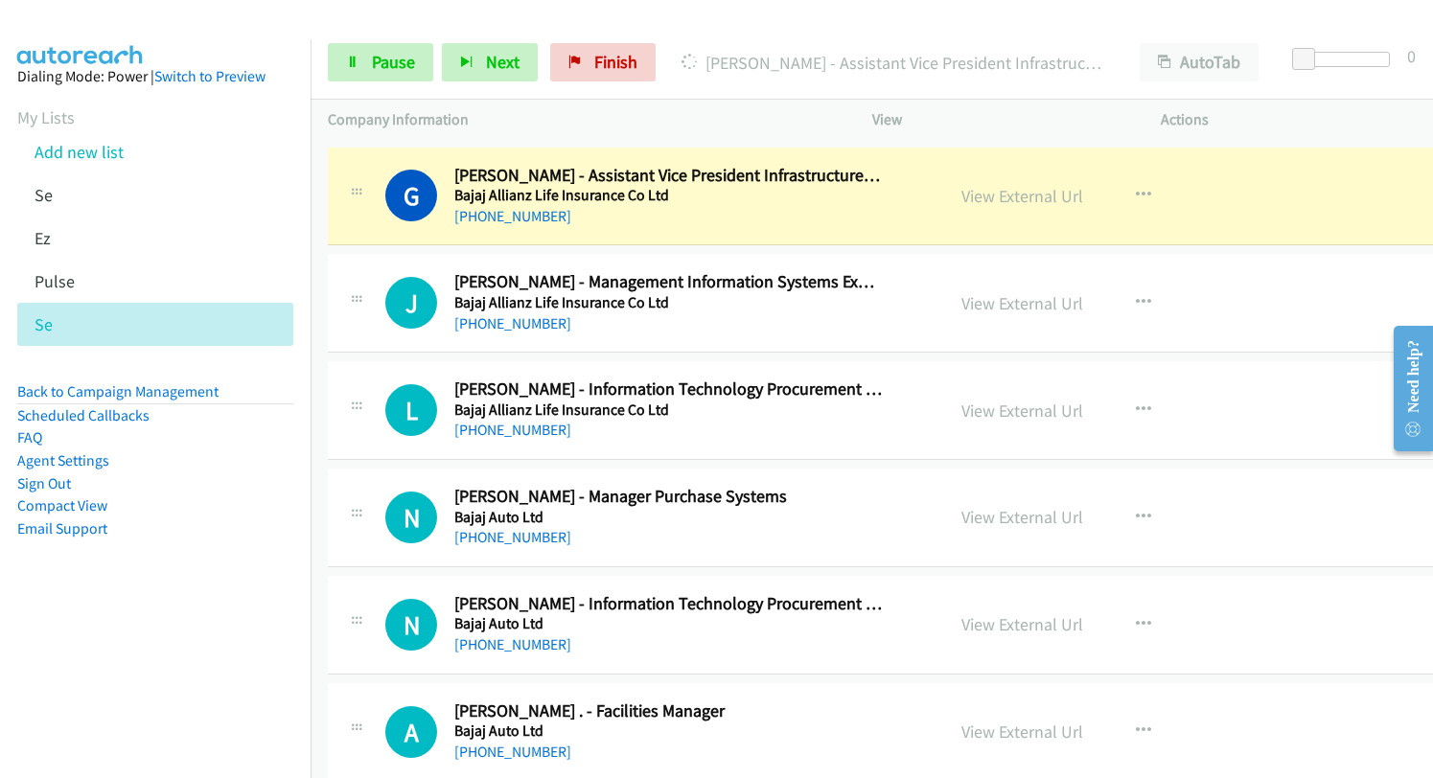
scroll to position [21177, 0]
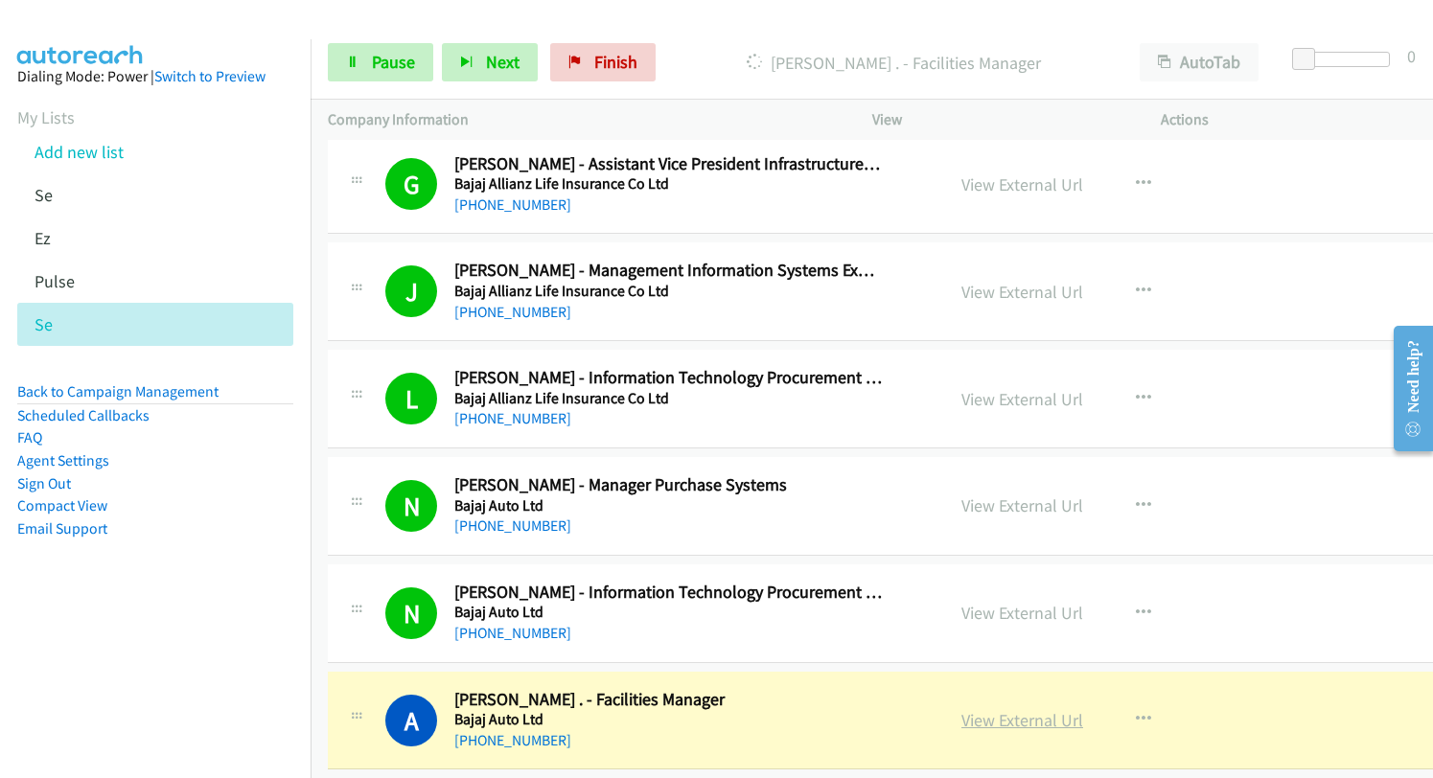
click at [961, 716] on link "View External Url" at bounding box center [1022, 720] width 122 height 22
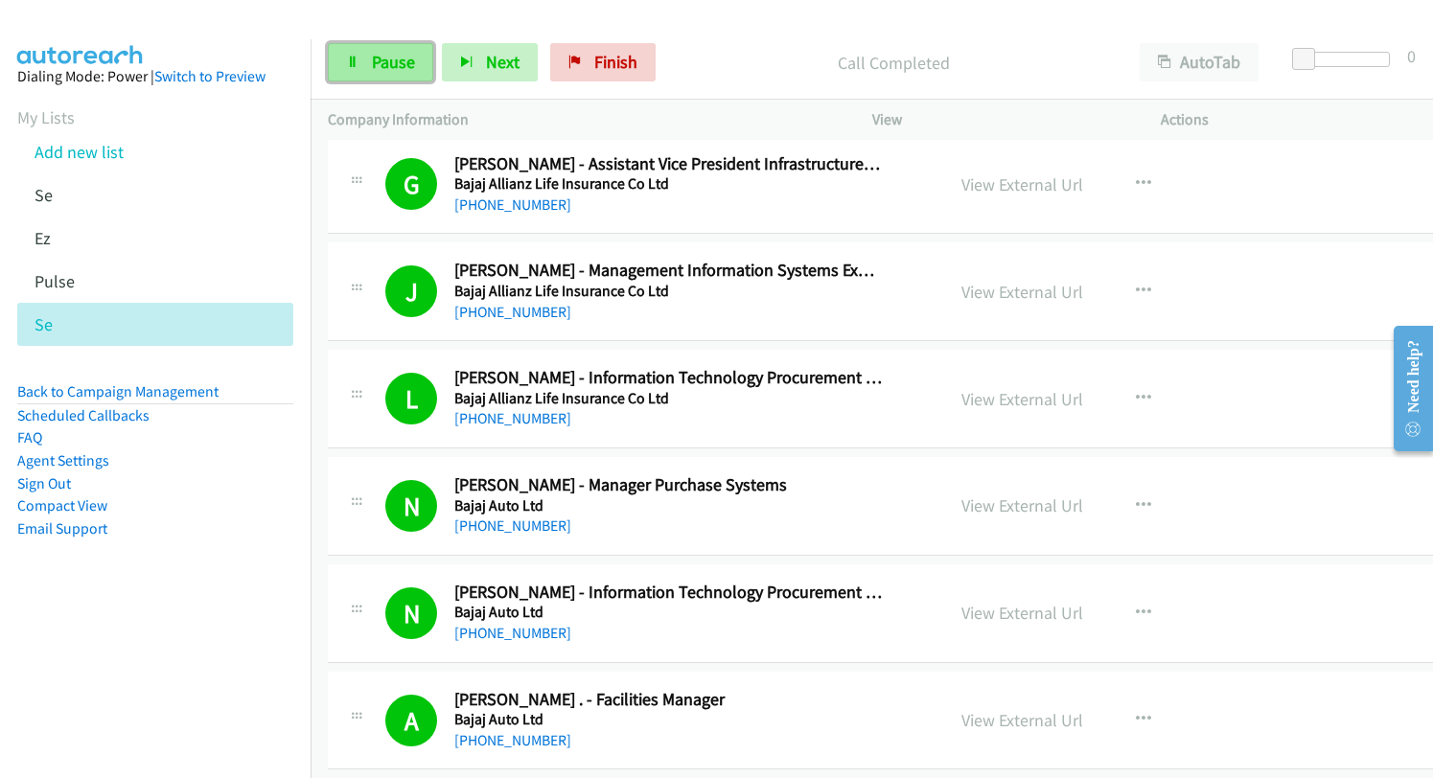
click at [407, 63] on span "Pause" at bounding box center [393, 62] width 43 height 22
click at [78, 150] on link "Add new list" at bounding box center [78, 152] width 89 height 22
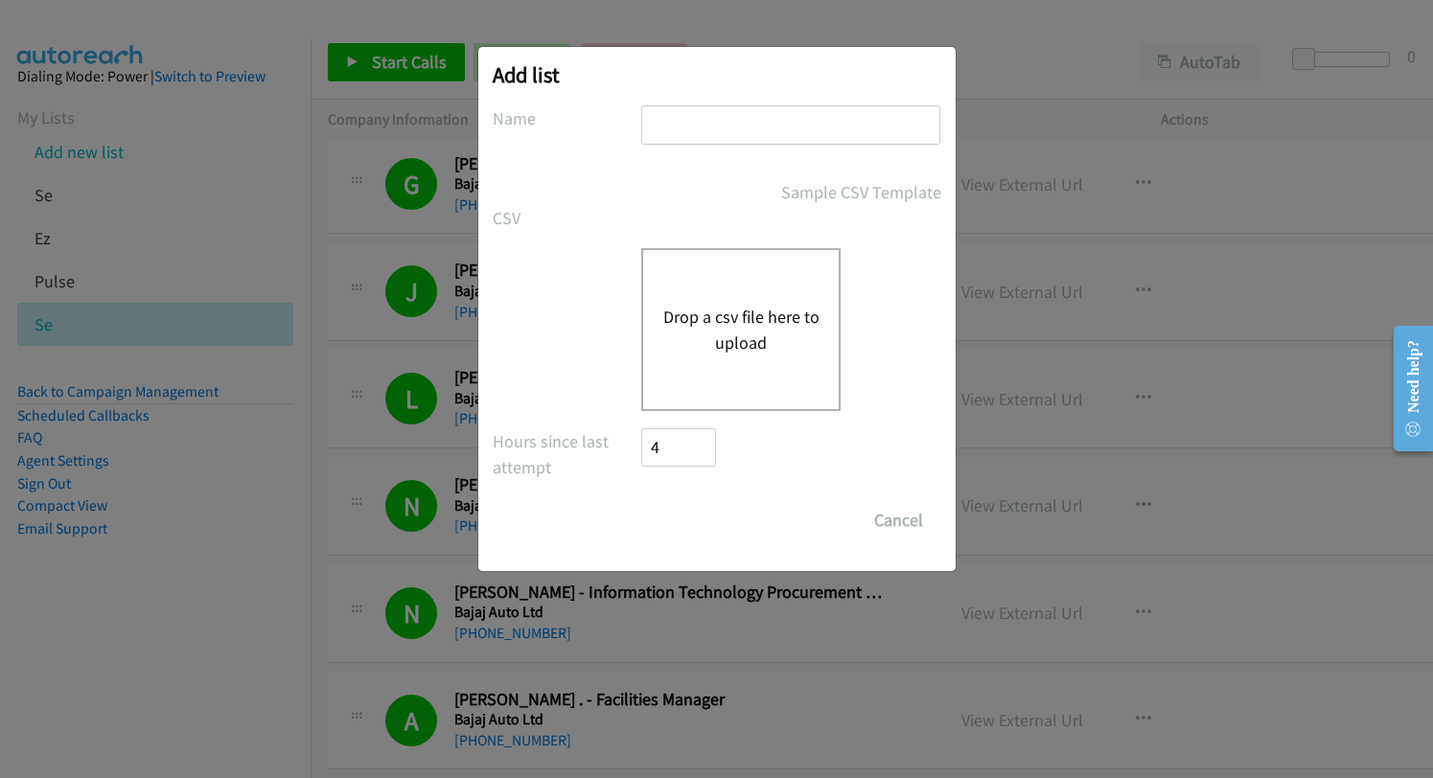
click at [890, 120] on input "text" at bounding box center [790, 124] width 299 height 39
type input "ez"
click at [702, 308] on button "Drop a csv file here to upload" at bounding box center [740, 330] width 157 height 52
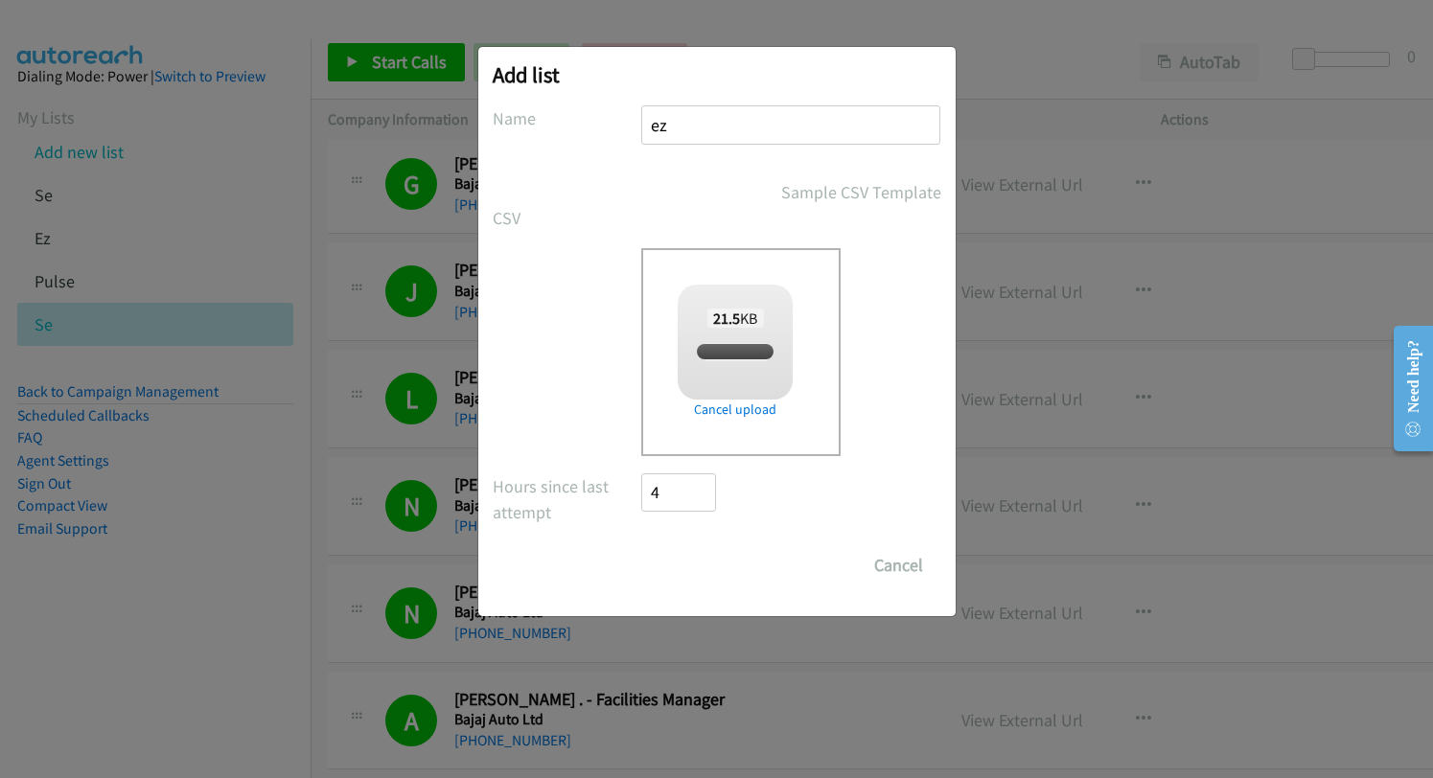
checkbox input "true"
click at [698, 574] on input "Save List" at bounding box center [692, 565] width 101 height 38
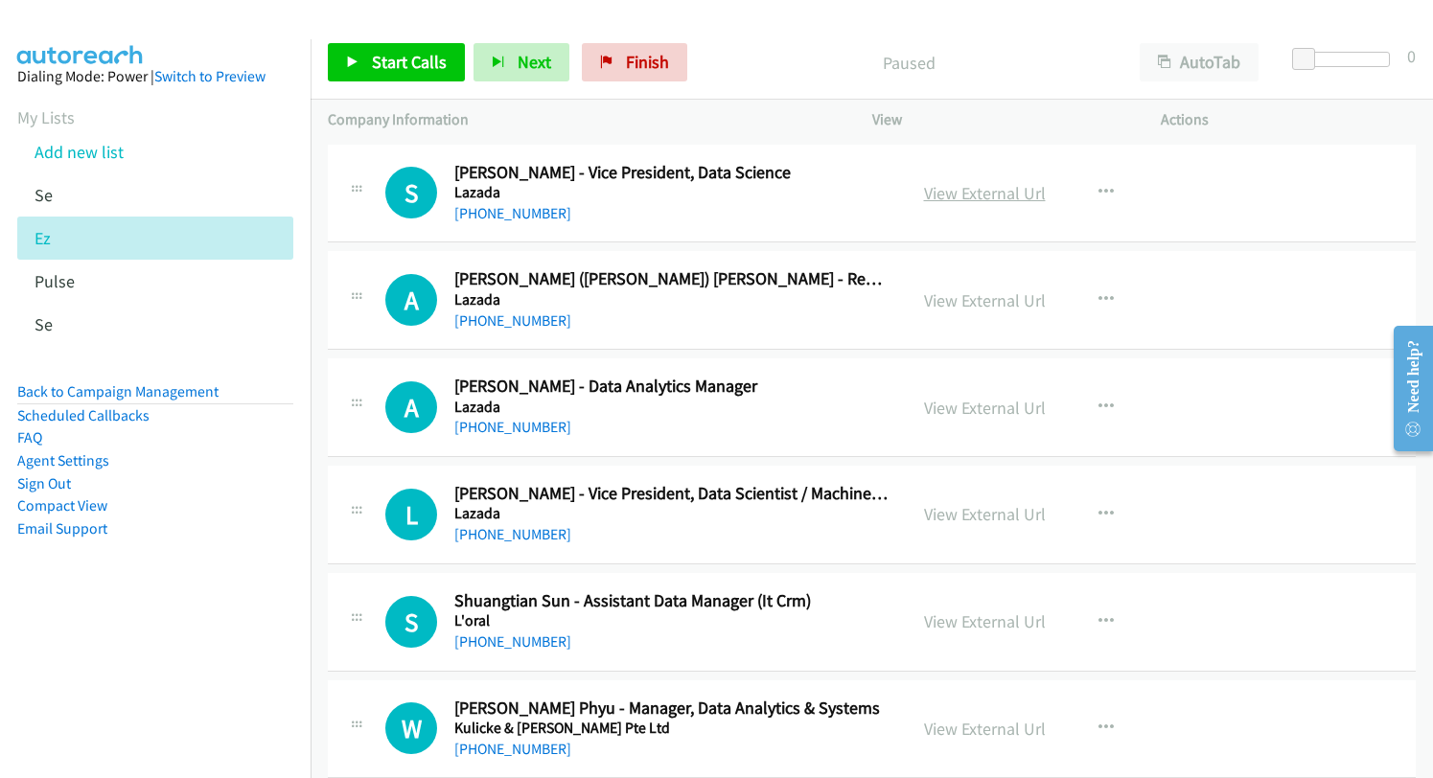
click at [941, 194] on link "View External Url" at bounding box center [985, 193] width 122 height 22
click at [395, 52] on span "Start Calls" at bounding box center [409, 62] width 75 height 22
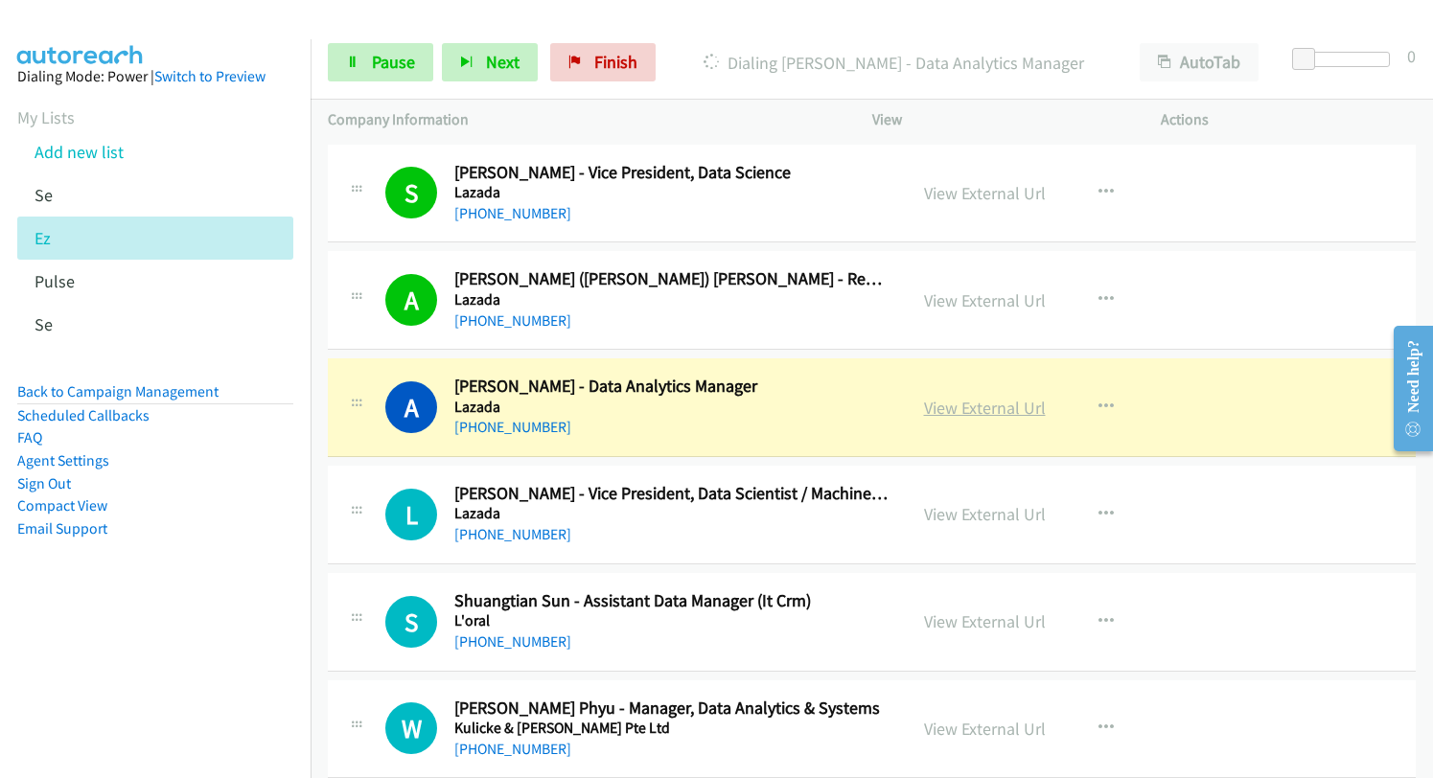
click at [954, 402] on link "View External Url" at bounding box center [985, 408] width 122 height 22
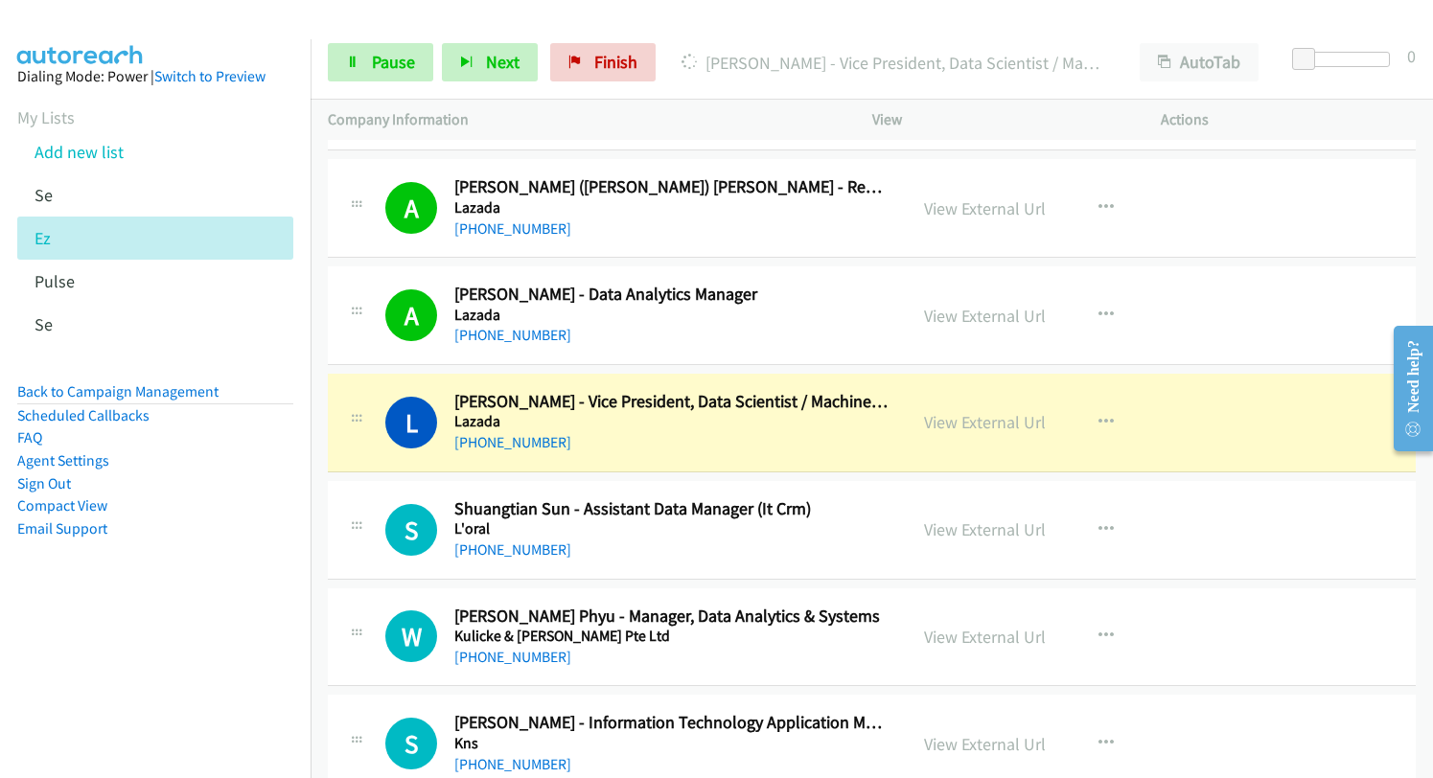
scroll to position [192, 0]
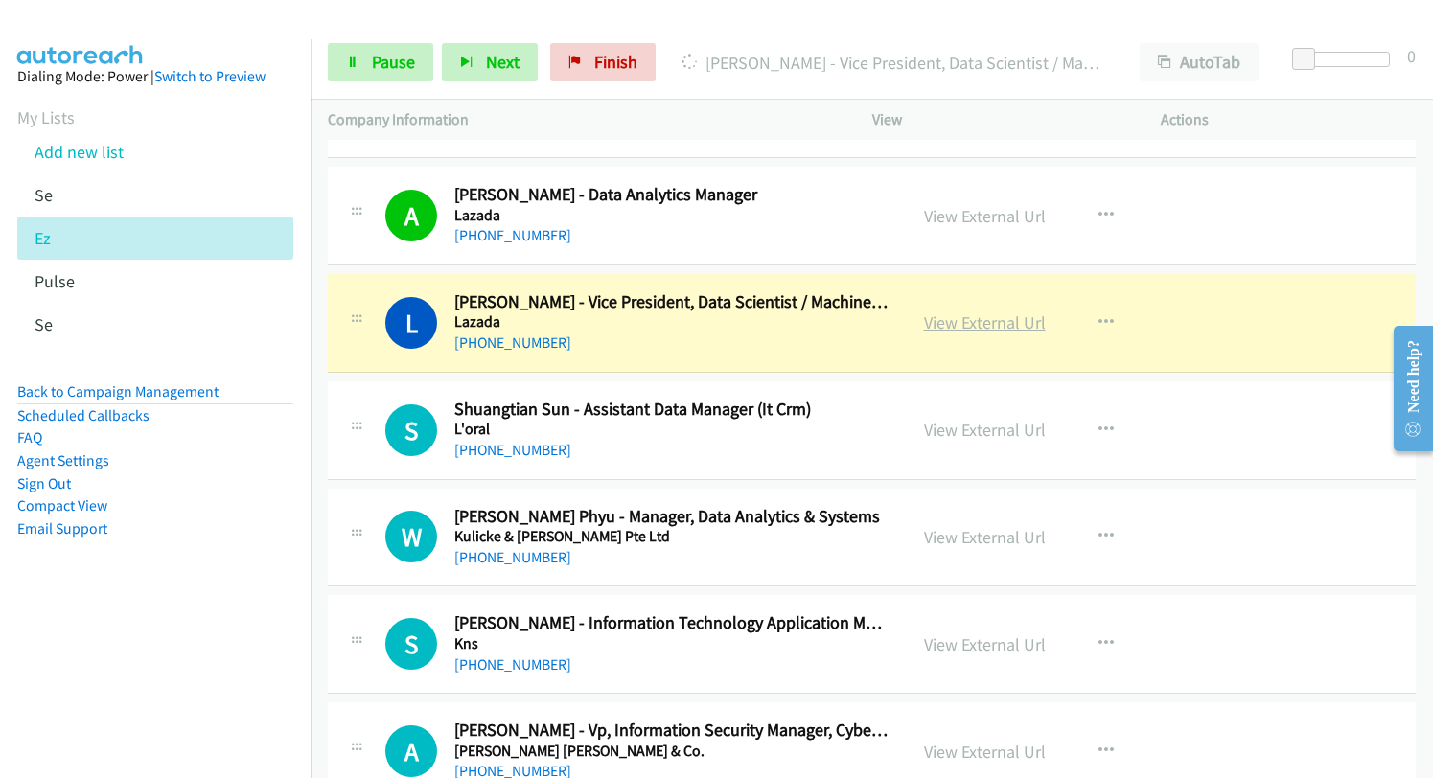
click at [971, 327] on link "View External Url" at bounding box center [985, 322] width 122 height 22
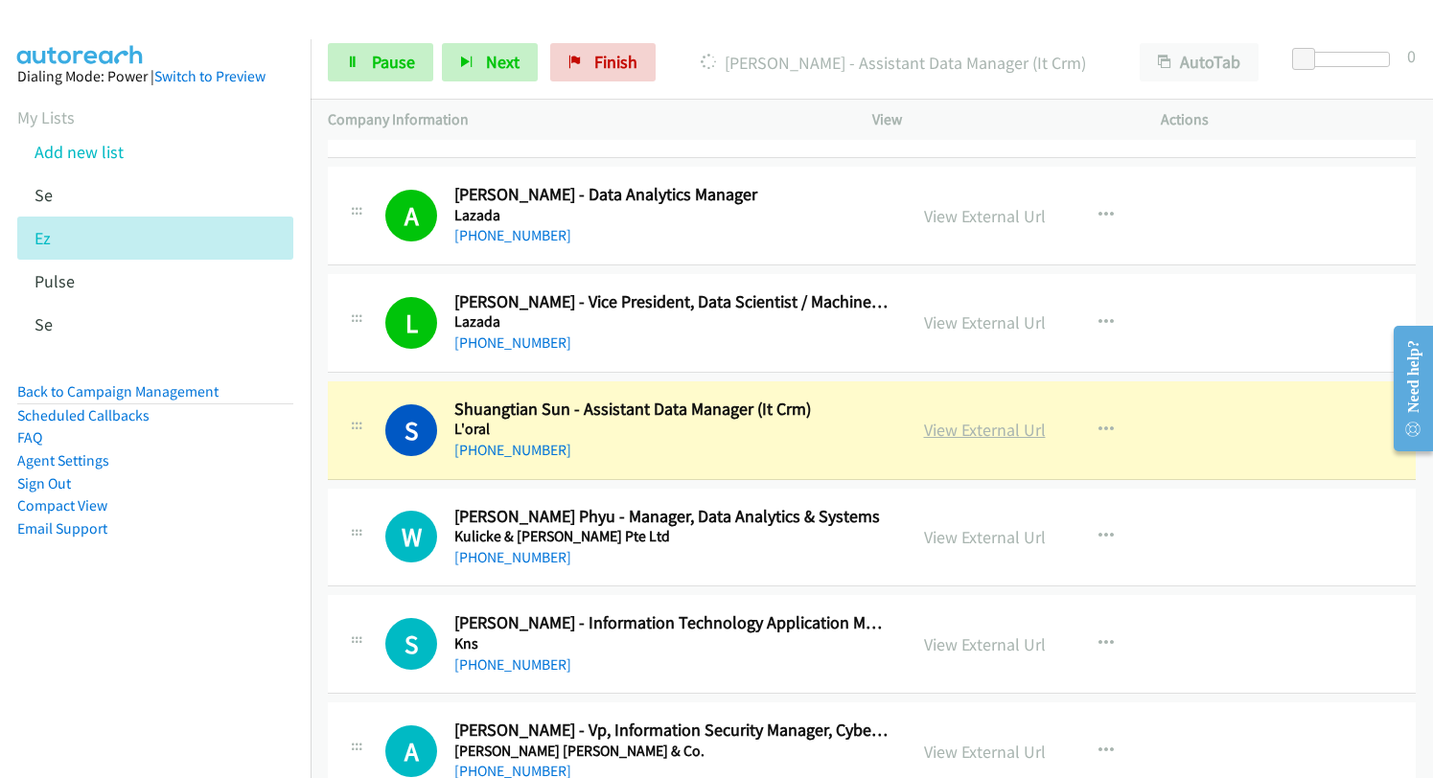
click at [970, 431] on link "View External Url" at bounding box center [985, 430] width 122 height 22
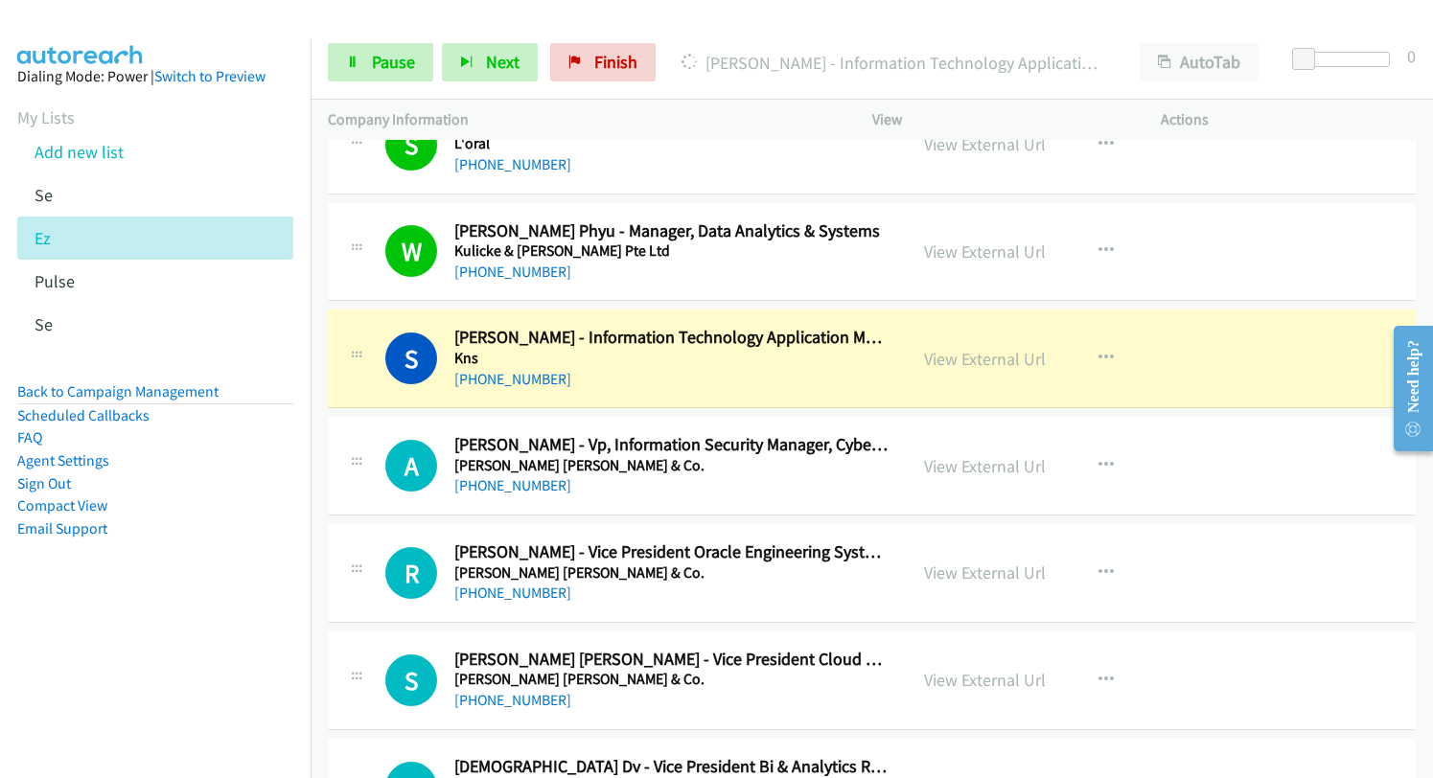
scroll to position [479, 0]
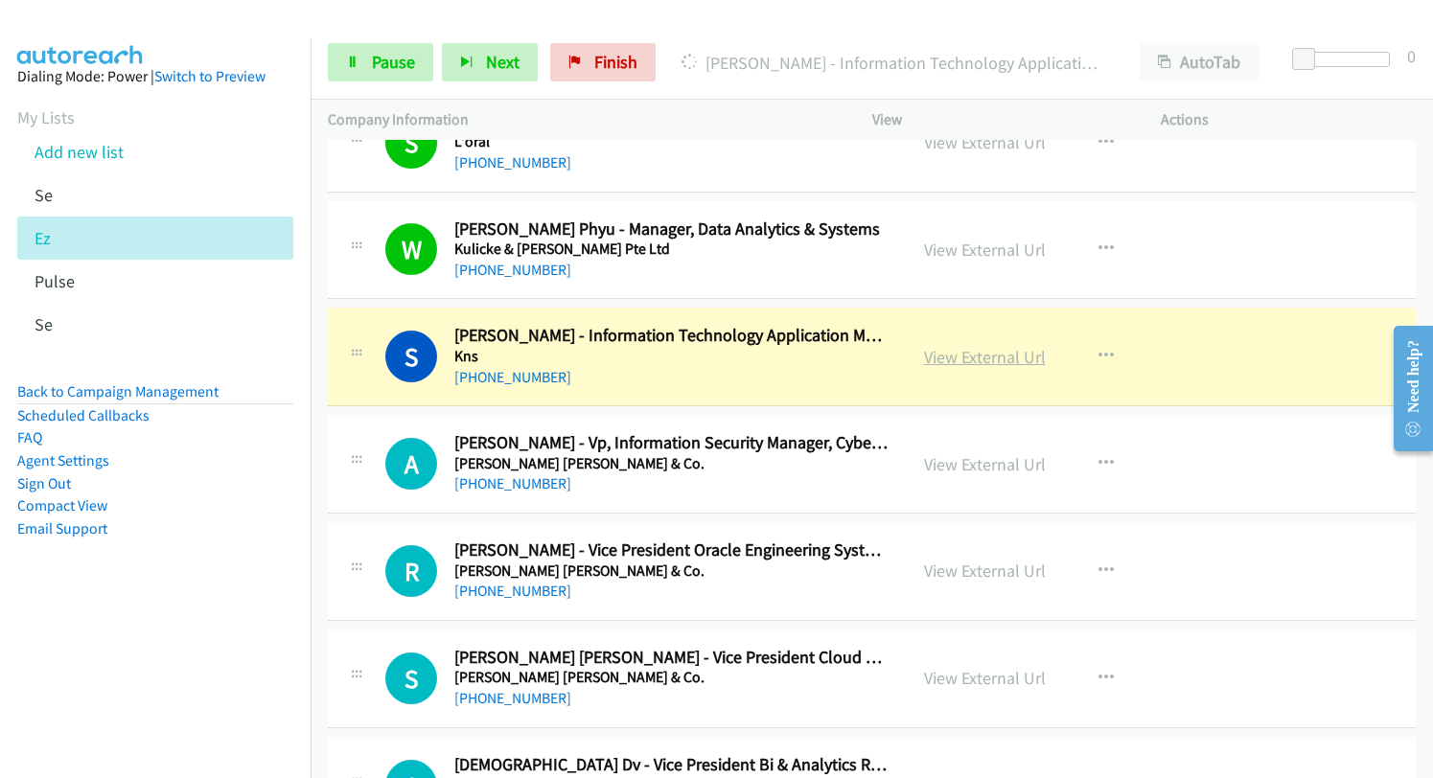
click at [970, 357] on link "View External Url" at bounding box center [985, 357] width 122 height 22
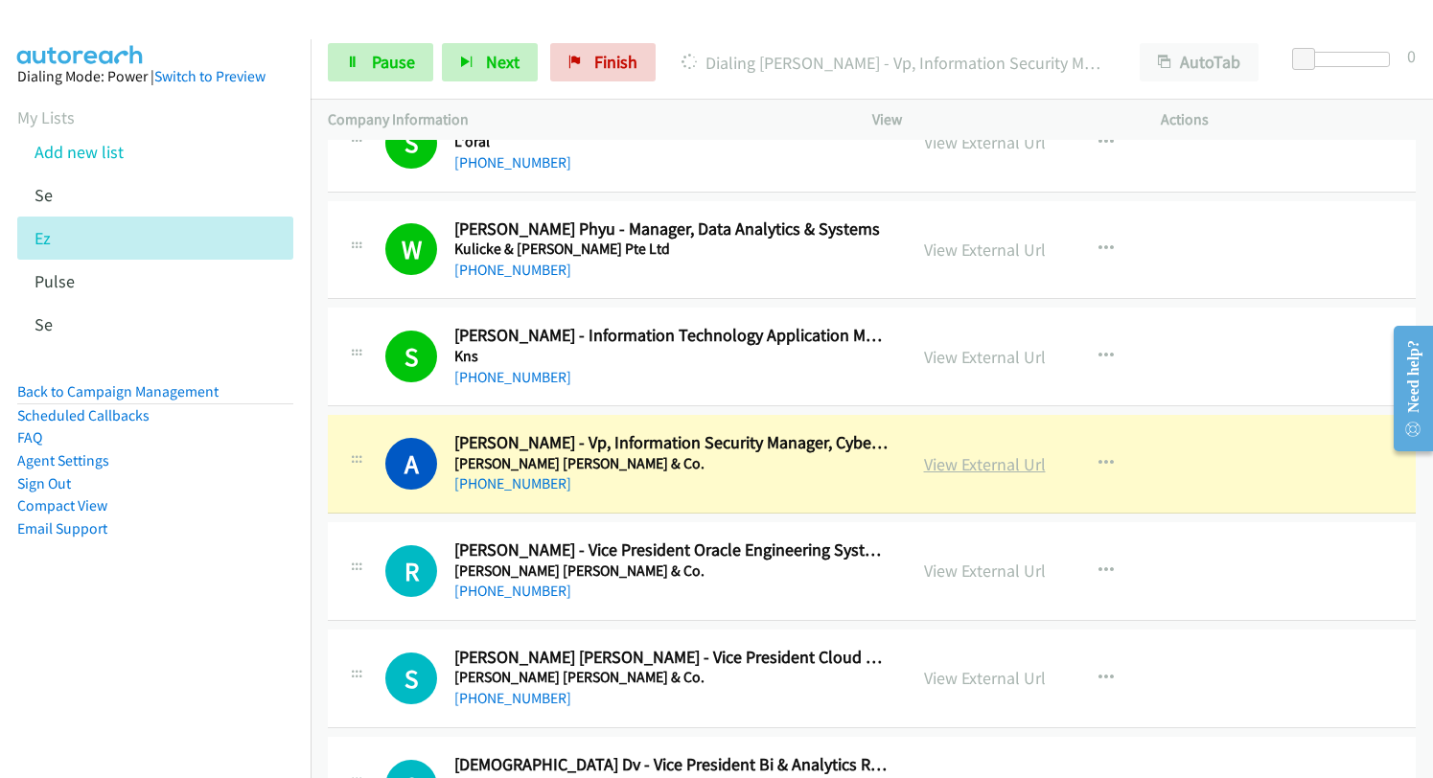
click at [965, 464] on link "View External Url" at bounding box center [985, 464] width 122 height 22
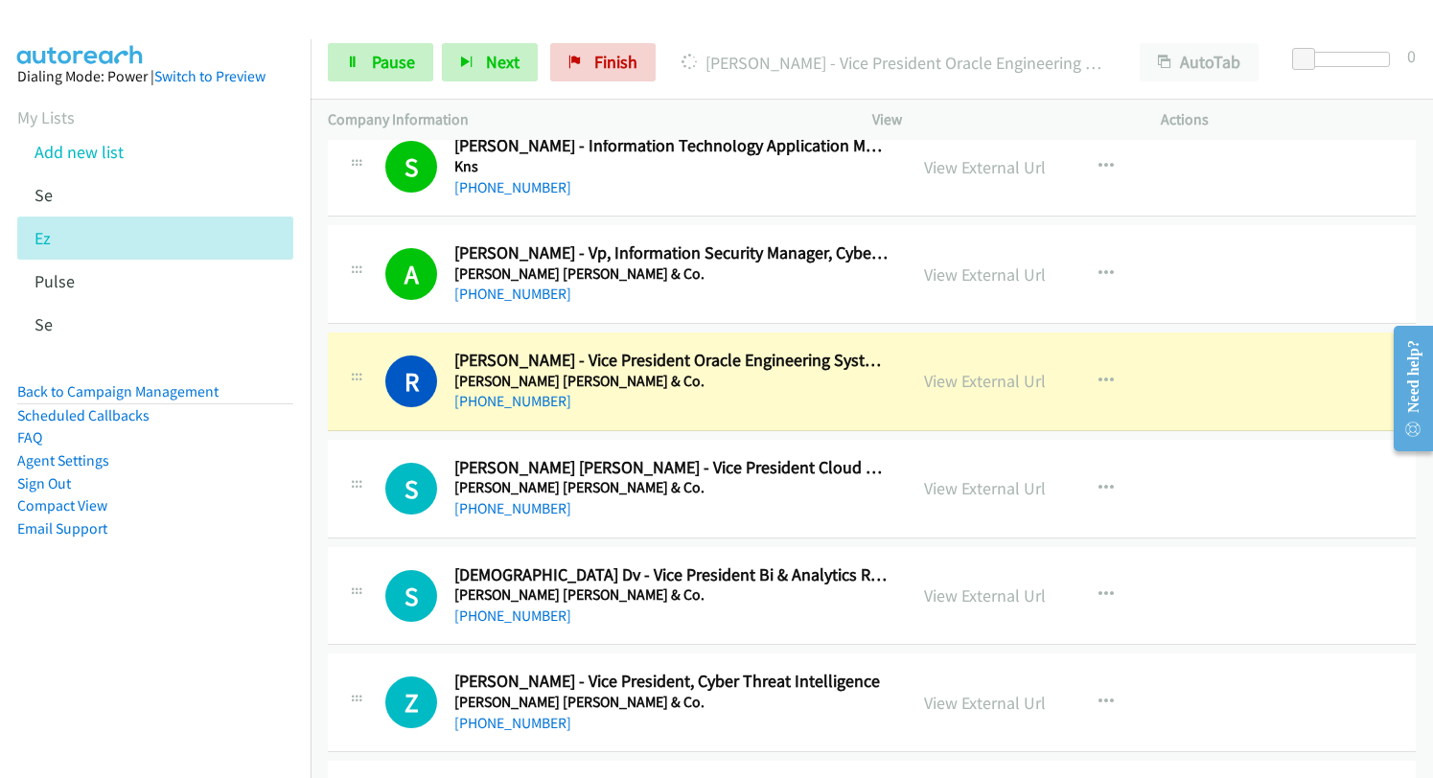
scroll to position [671, 0]
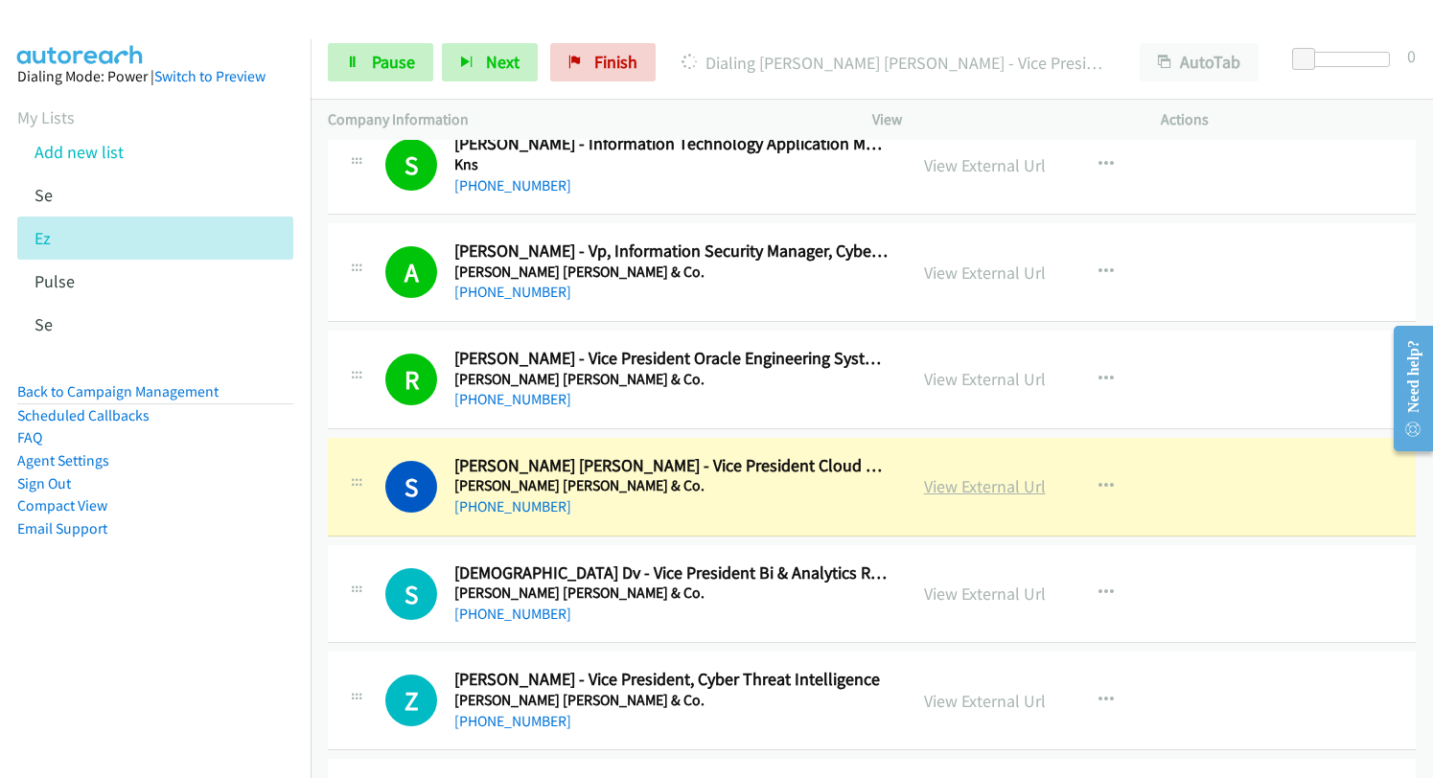
click at [972, 486] on link "View External Url" at bounding box center [985, 486] width 122 height 22
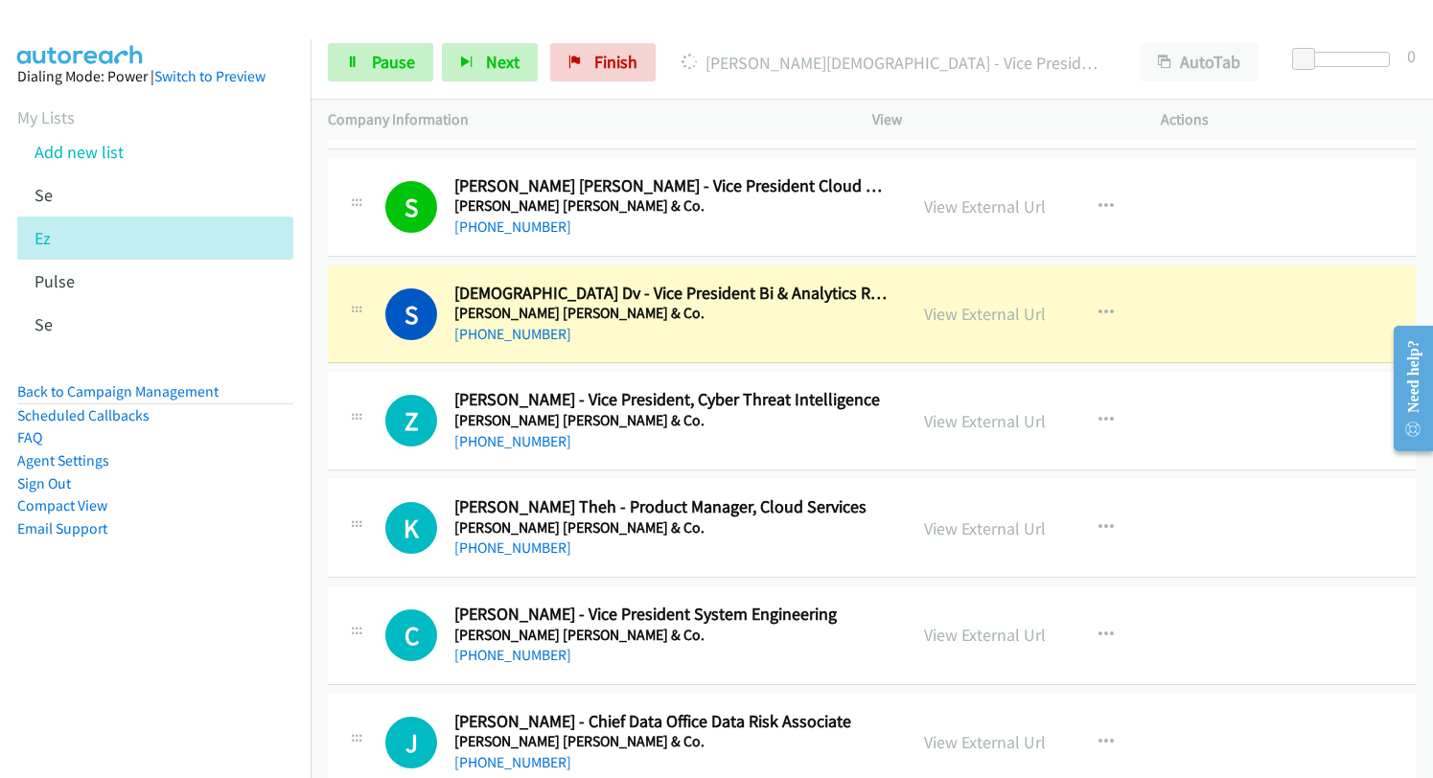
scroll to position [958, 0]
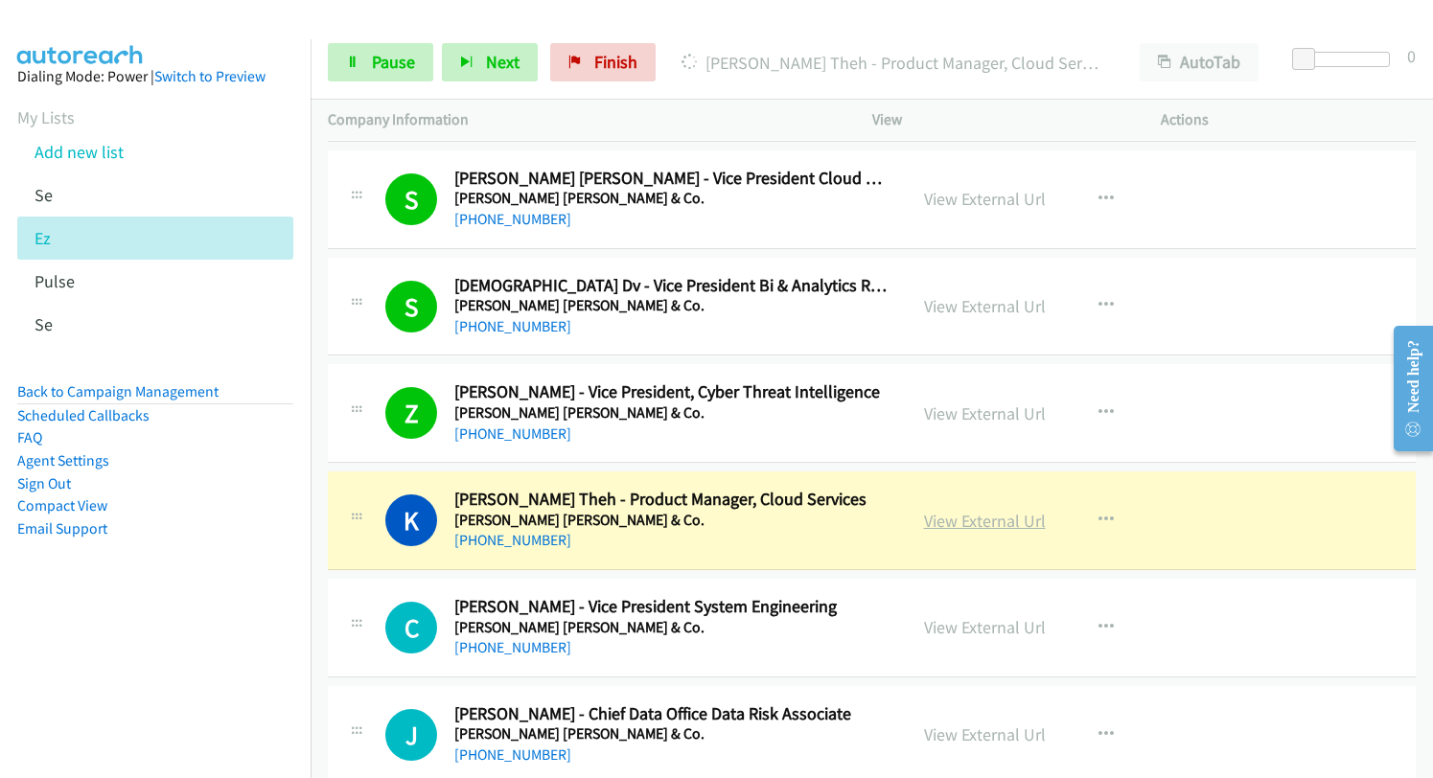
click at [976, 519] on link "View External Url" at bounding box center [985, 521] width 122 height 22
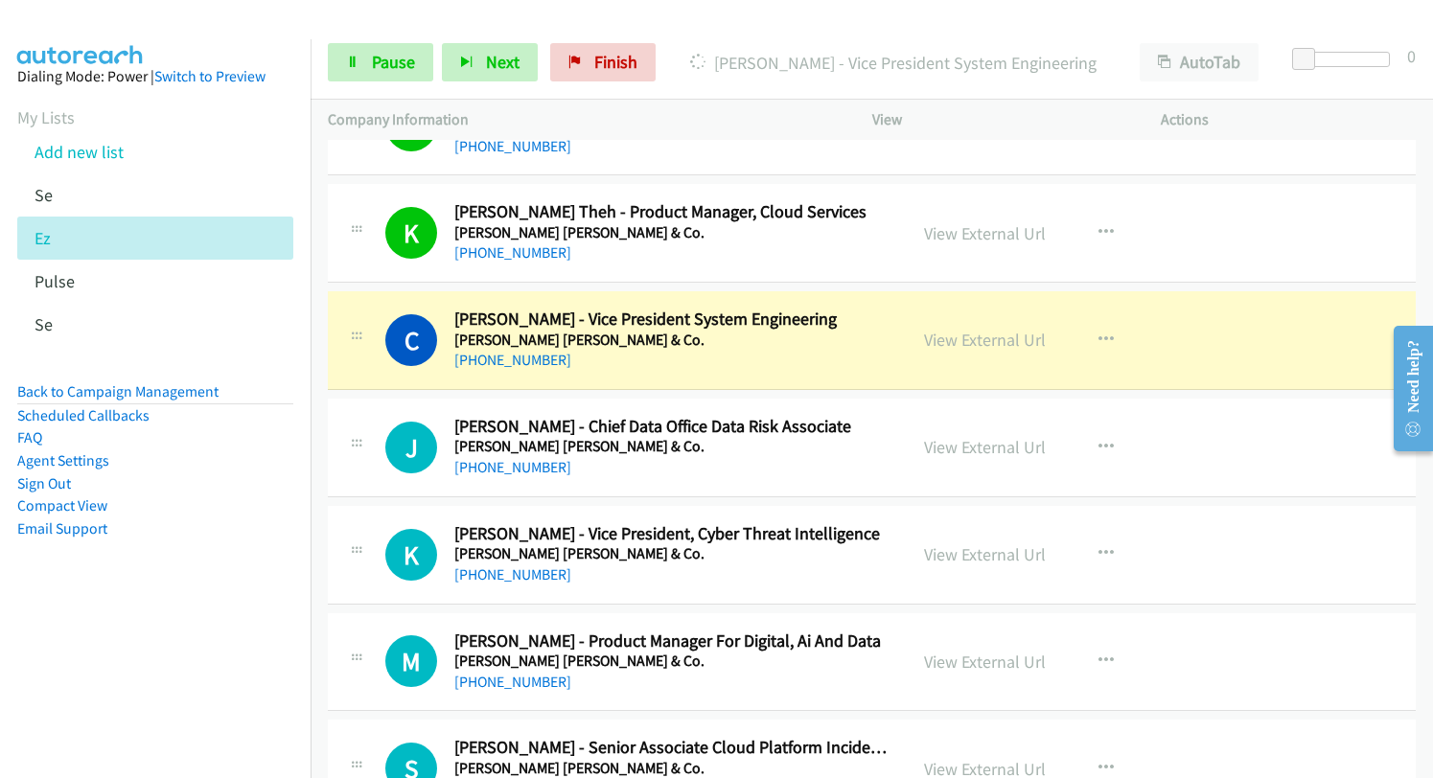
scroll to position [1342, 0]
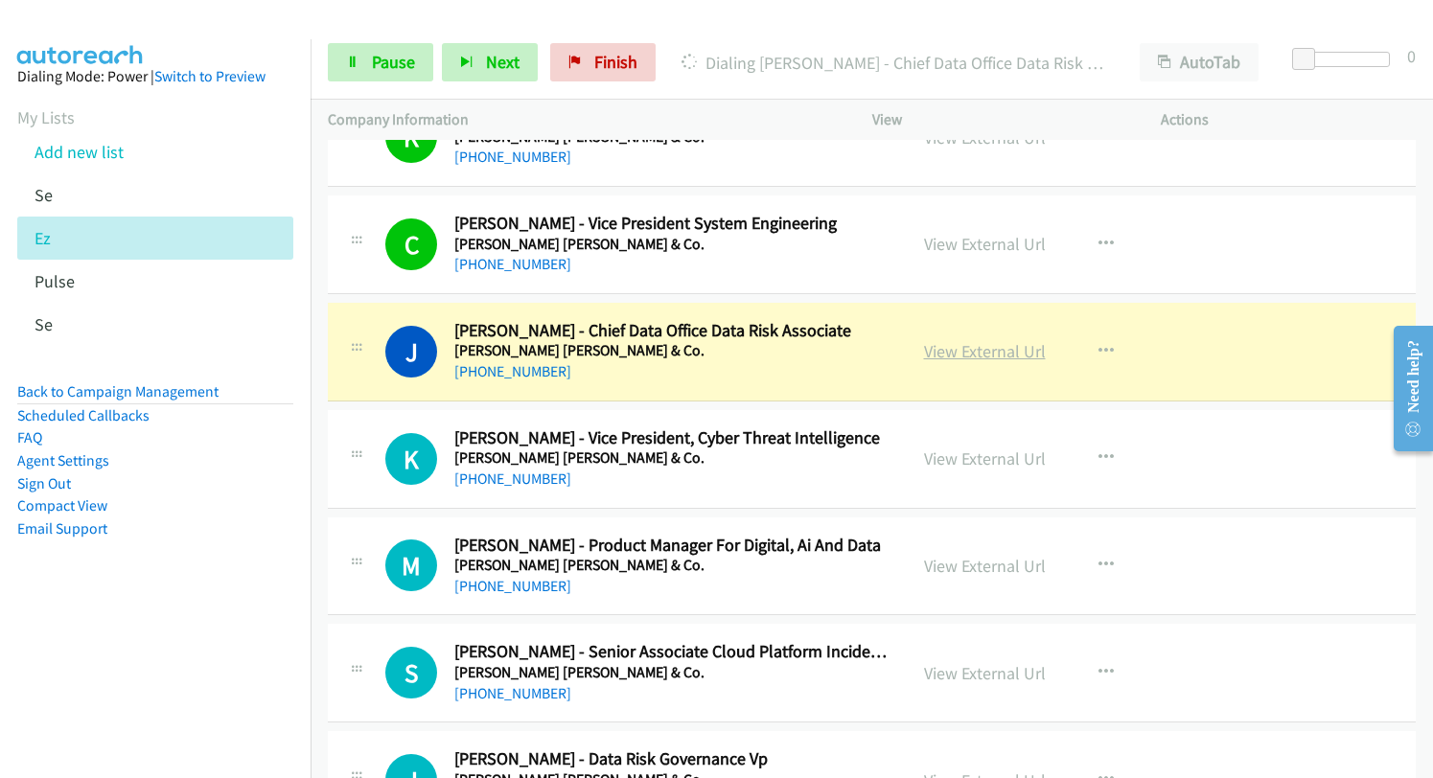
click at [970, 350] on link "View External Url" at bounding box center [985, 351] width 122 height 22
click at [983, 356] on link "View External Url" at bounding box center [985, 351] width 122 height 22
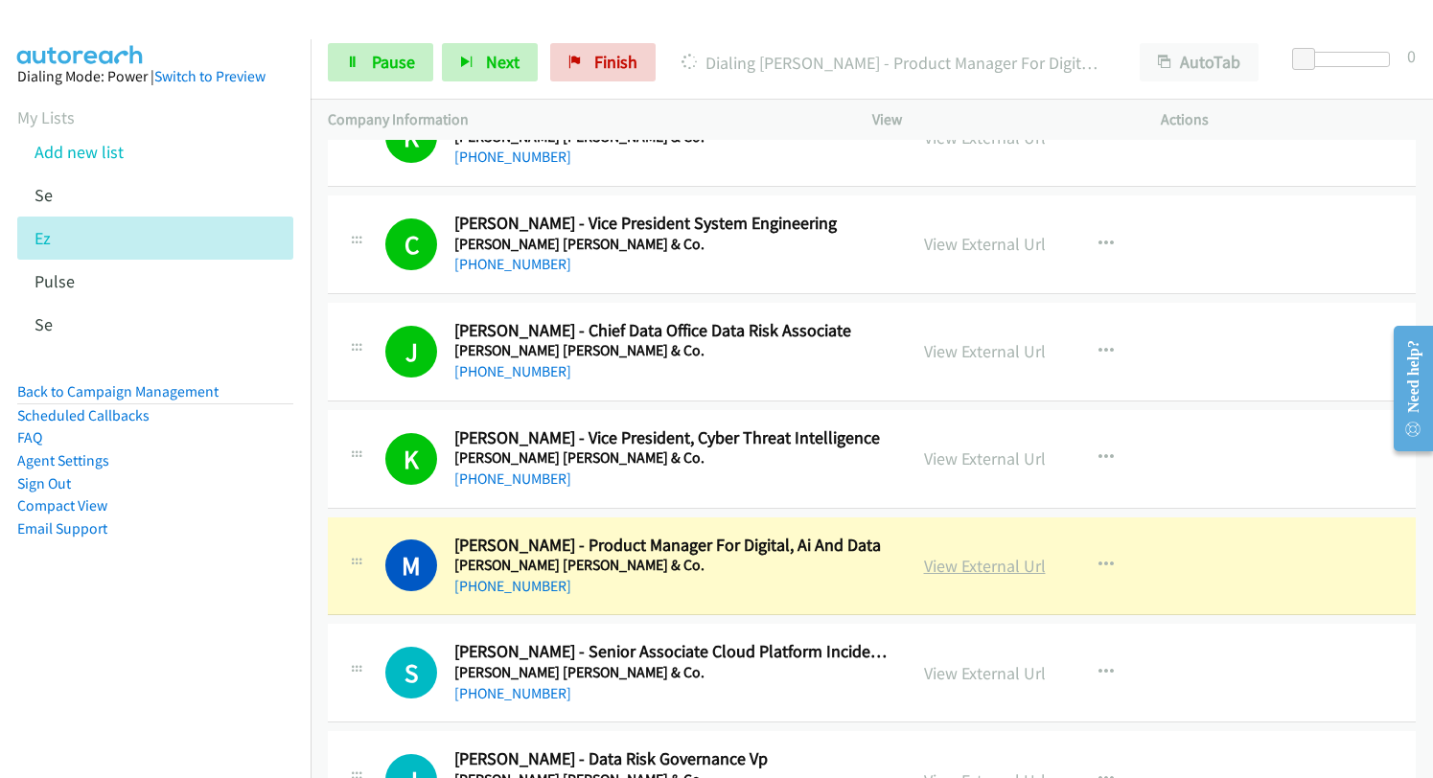
click at [960, 571] on link "View External Url" at bounding box center [985, 566] width 122 height 22
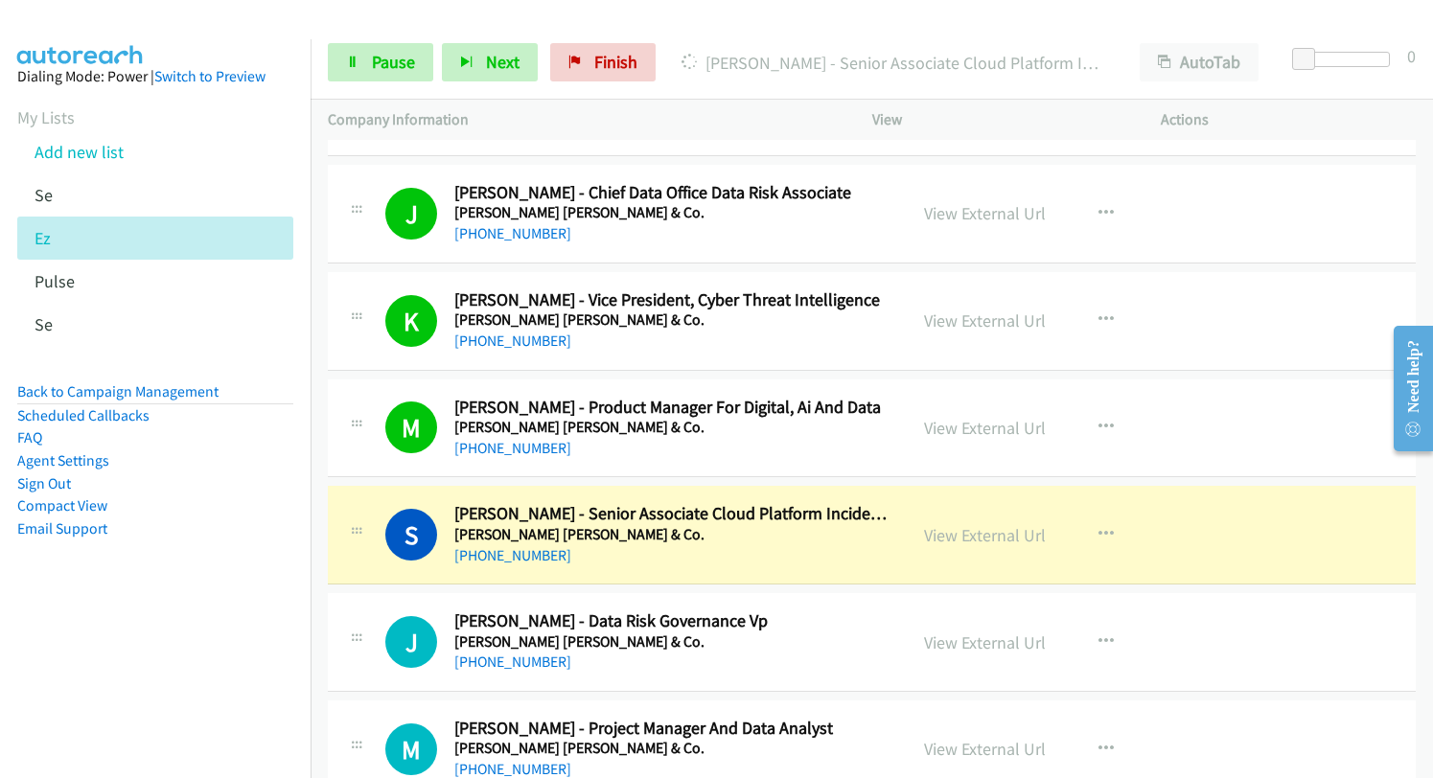
scroll to position [1629, 0]
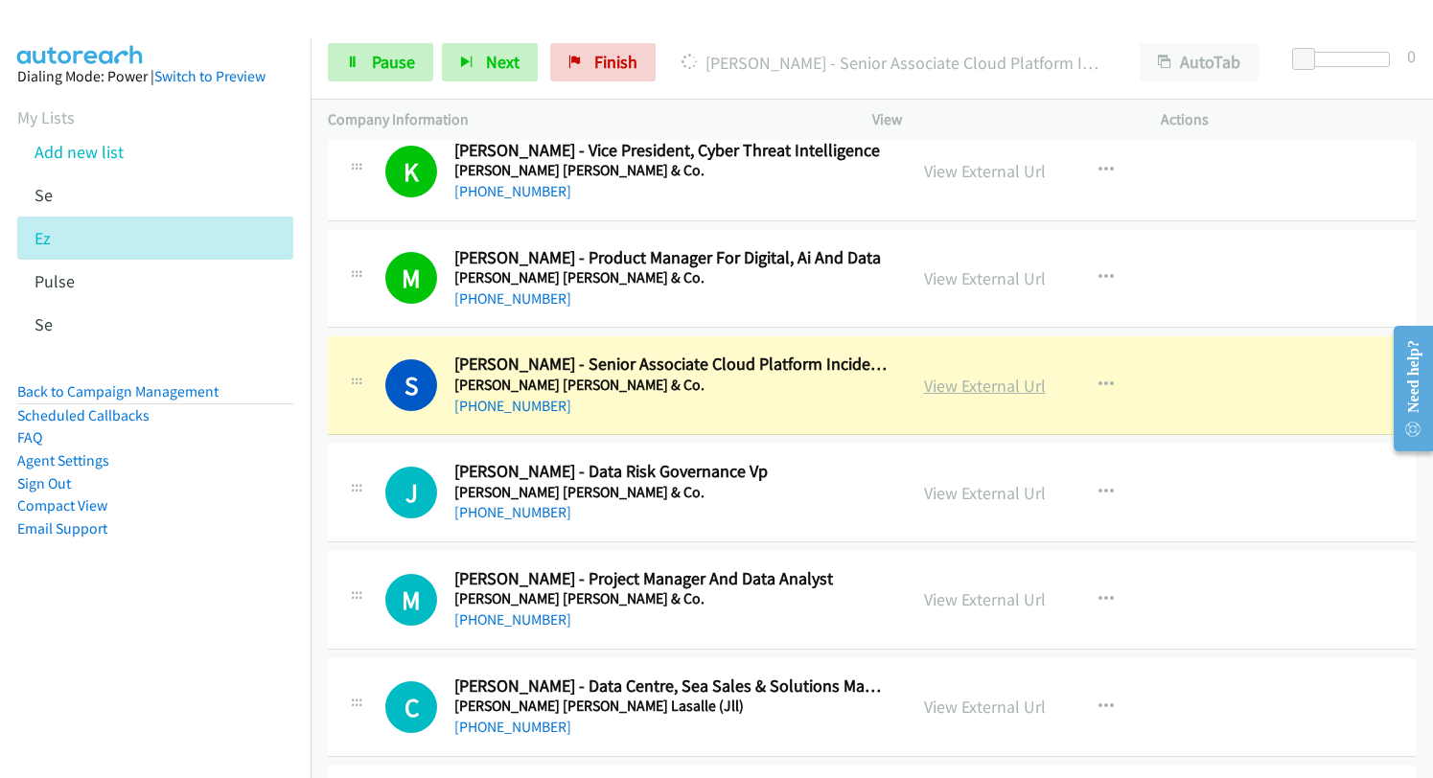
click at [955, 392] on link "View External Url" at bounding box center [985, 386] width 122 height 22
click at [960, 386] on link "View External Url" at bounding box center [985, 386] width 122 height 22
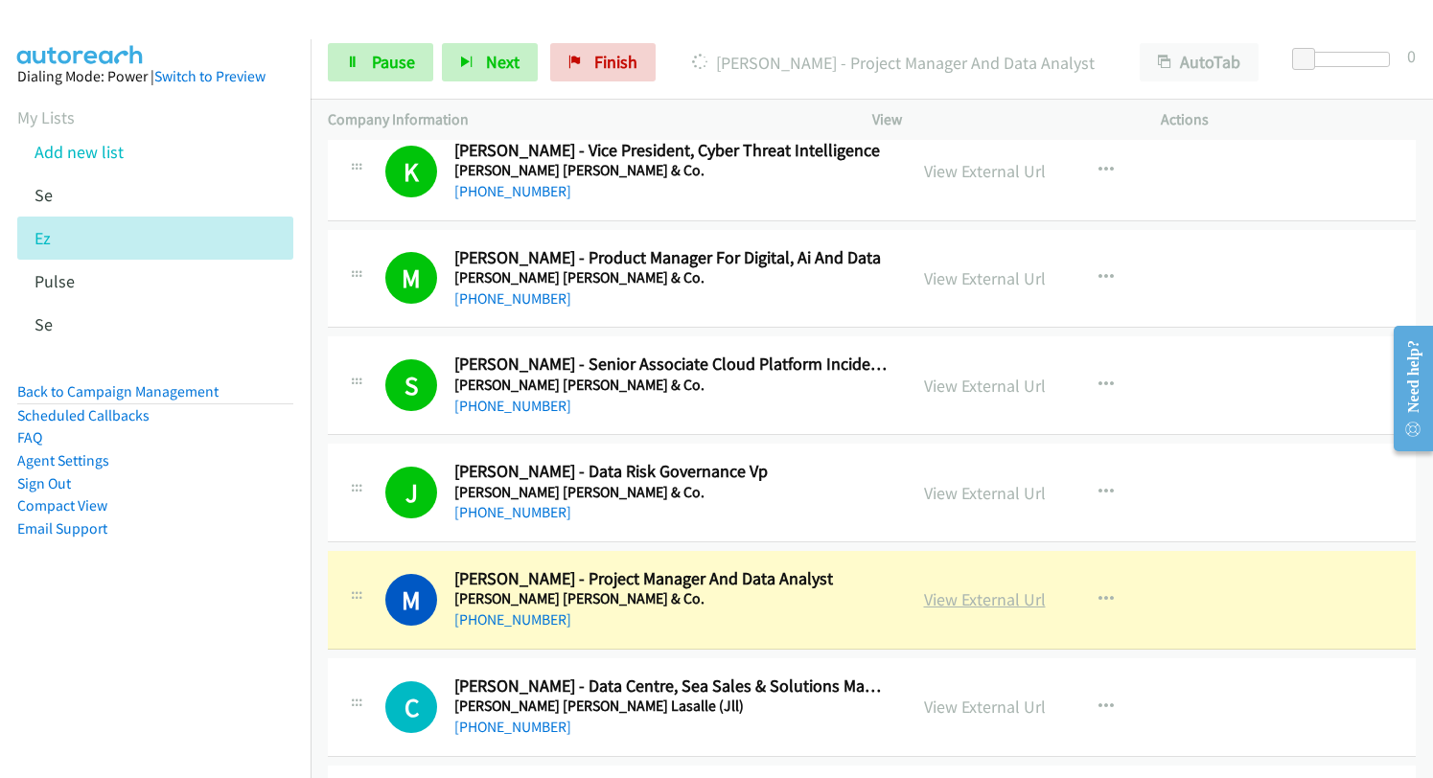
click at [944, 600] on link "View External Url" at bounding box center [985, 599] width 122 height 22
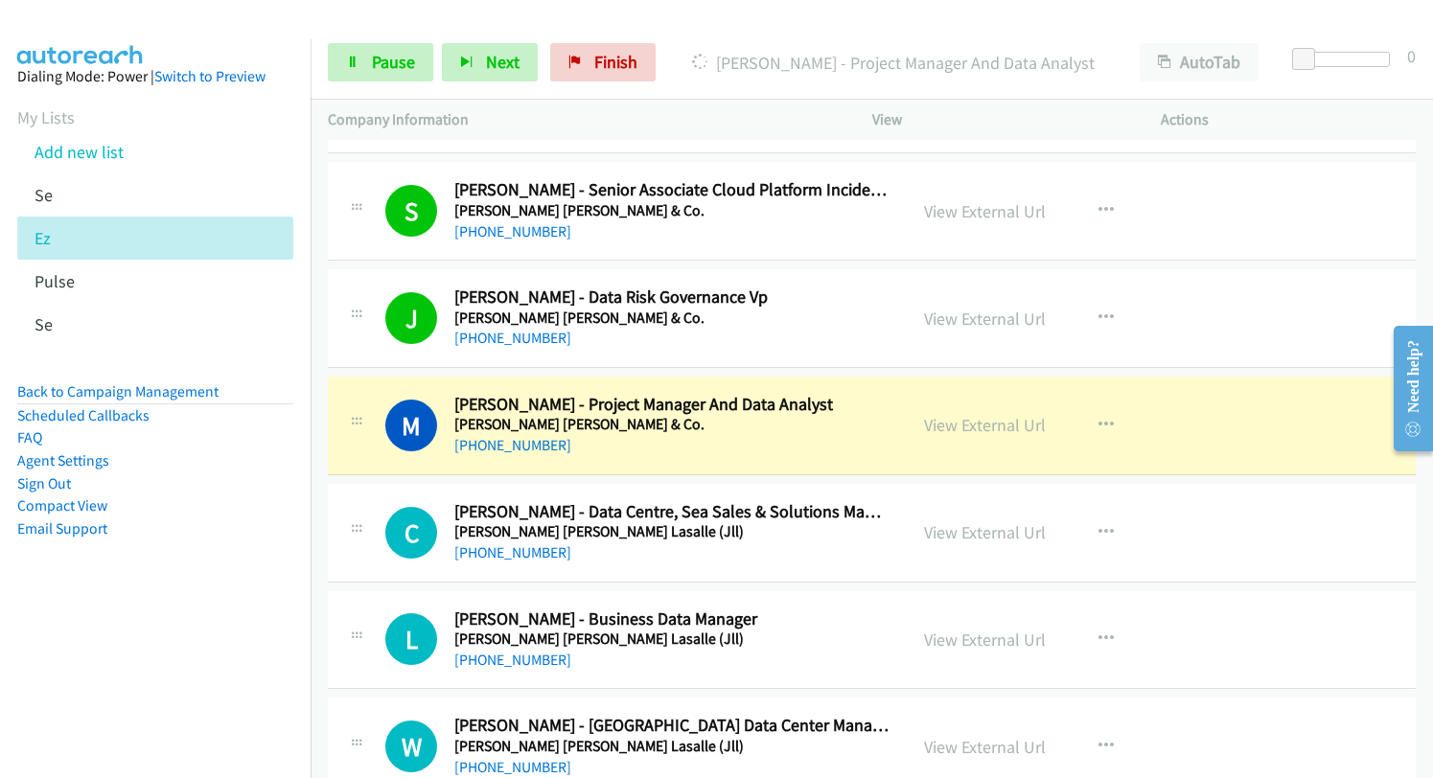
scroll to position [1821, 0]
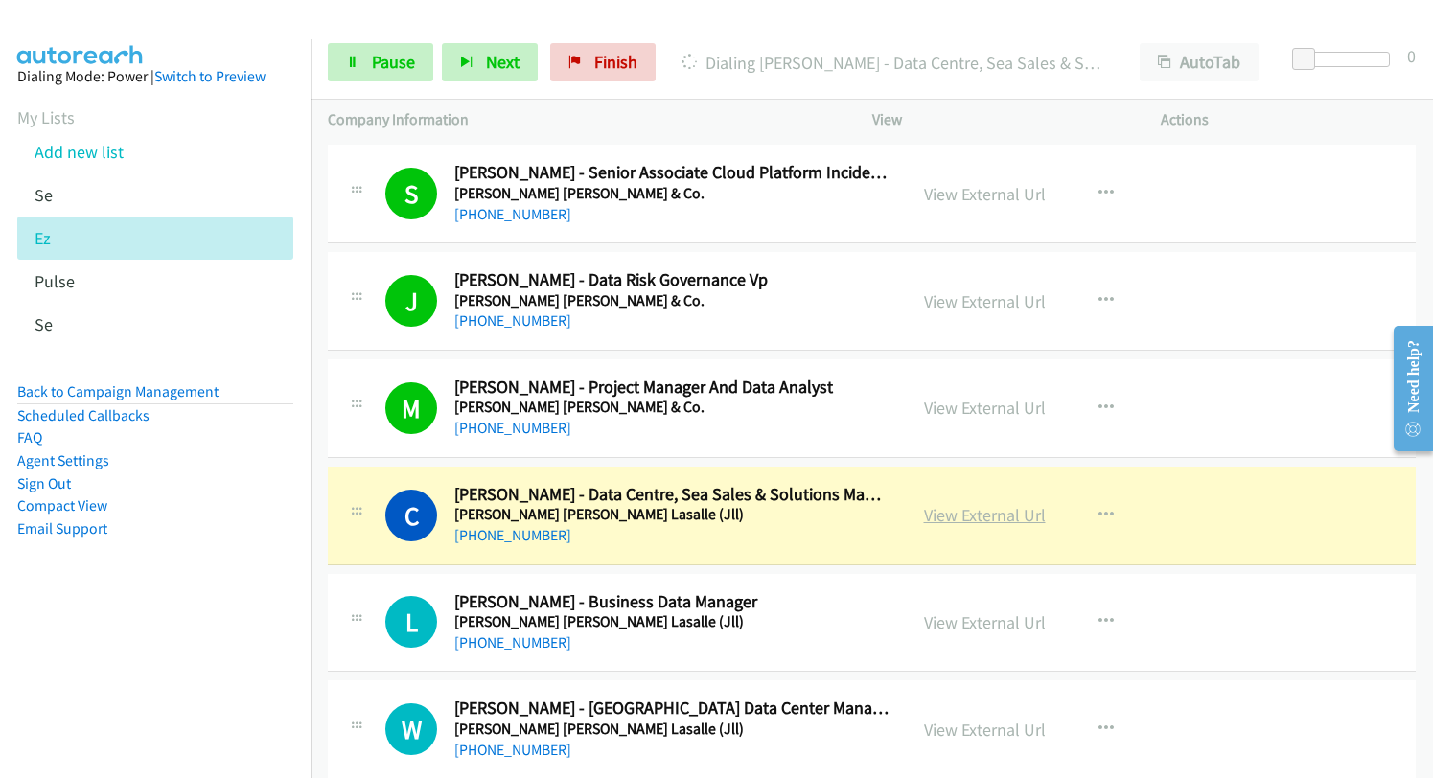
click at [937, 515] on link "View External Url" at bounding box center [985, 515] width 122 height 22
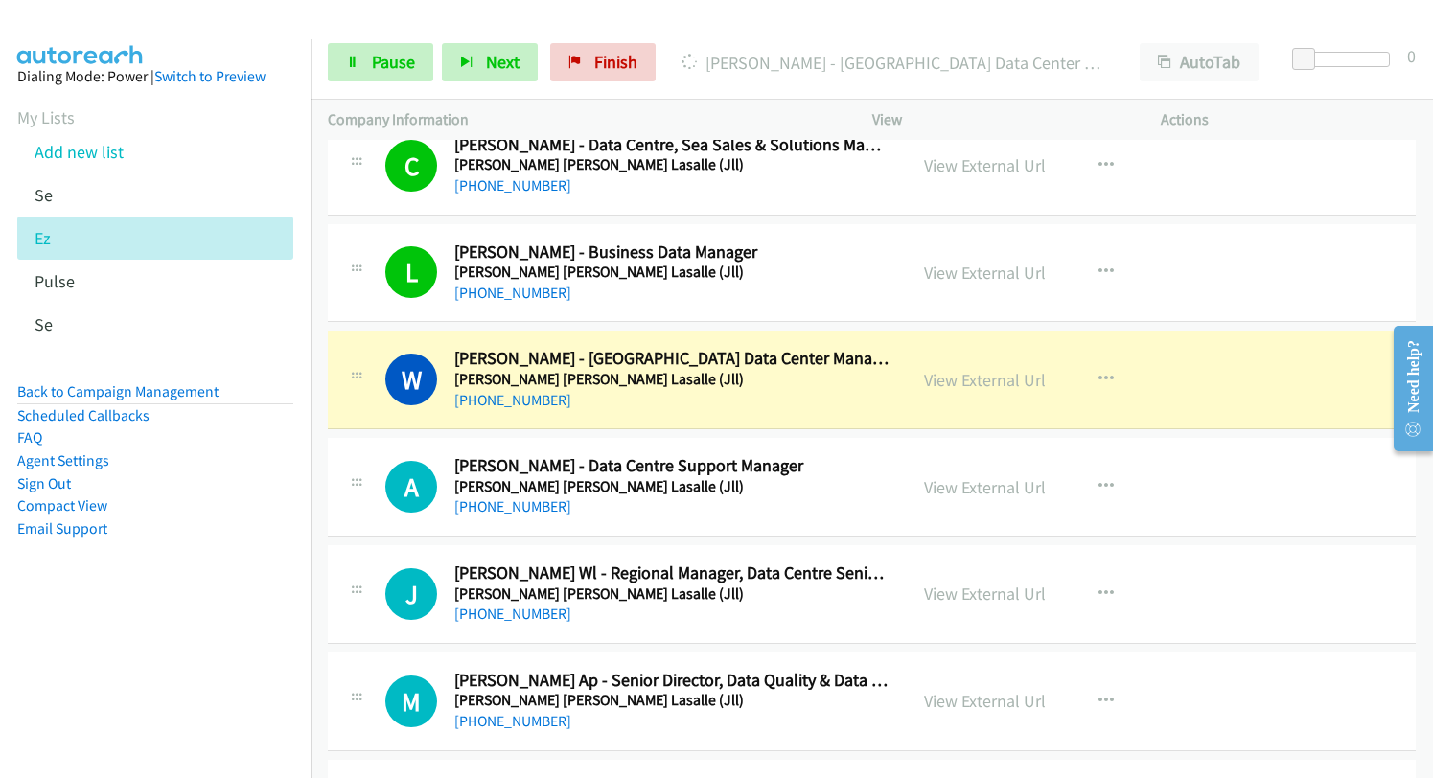
scroll to position [2204, 0]
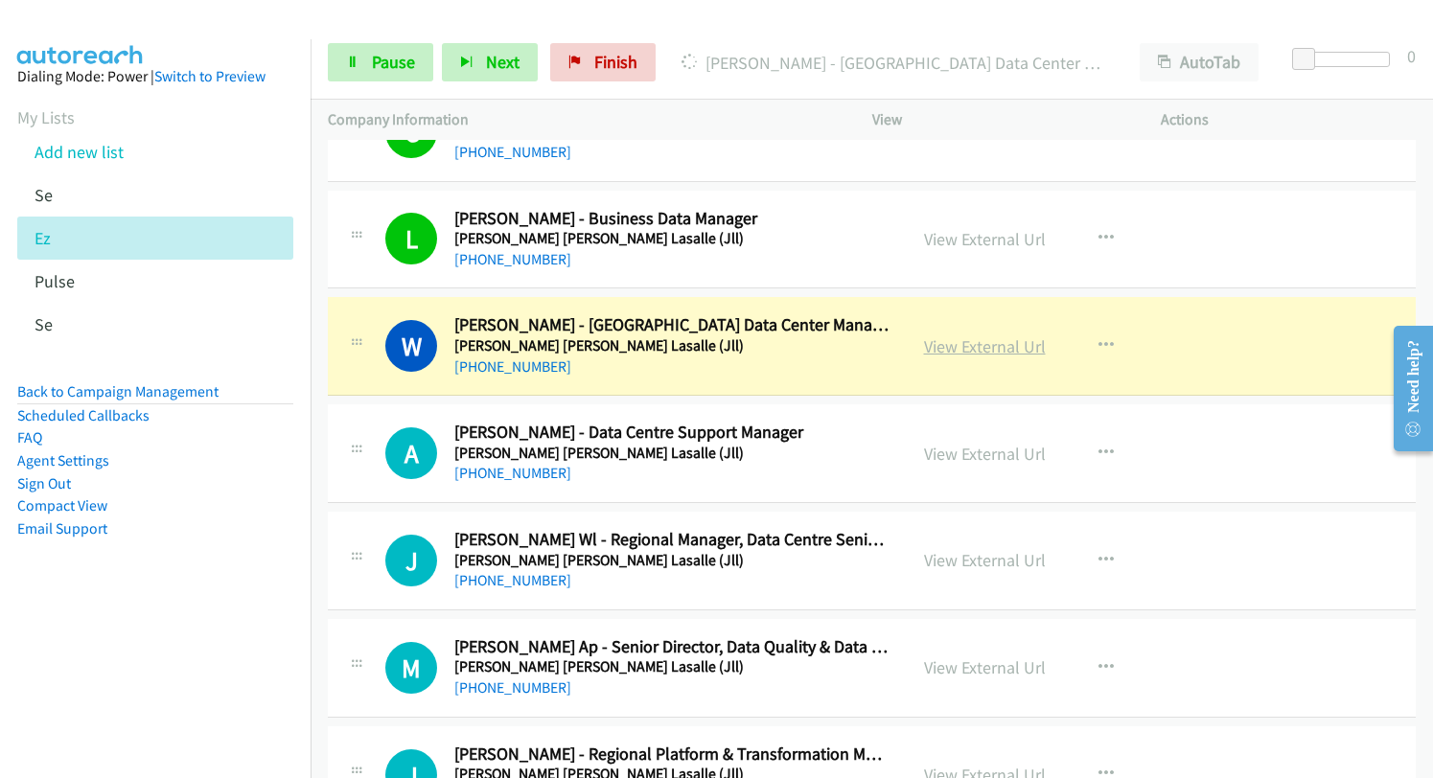
click at [941, 342] on link "View External Url" at bounding box center [985, 346] width 122 height 22
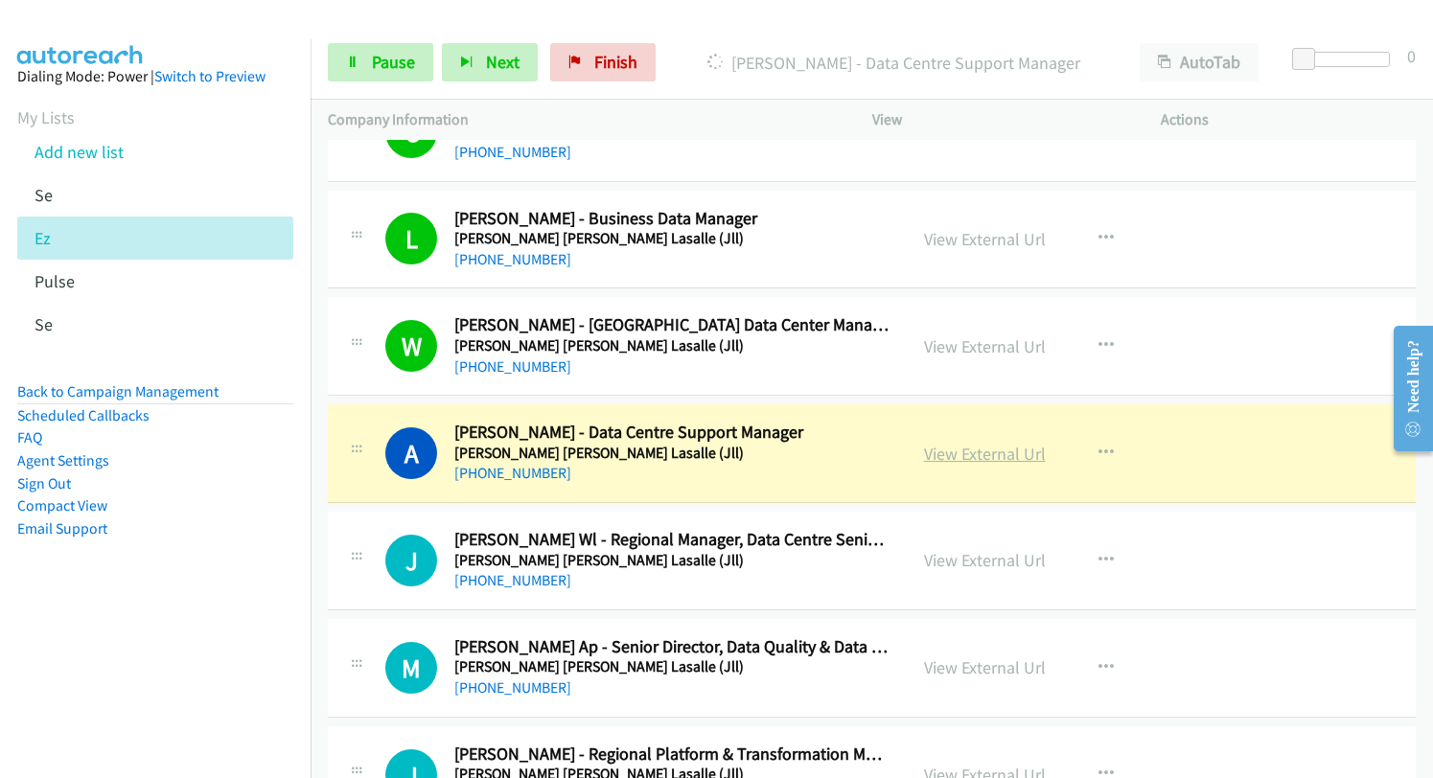
click at [930, 458] on link "View External Url" at bounding box center [985, 454] width 122 height 22
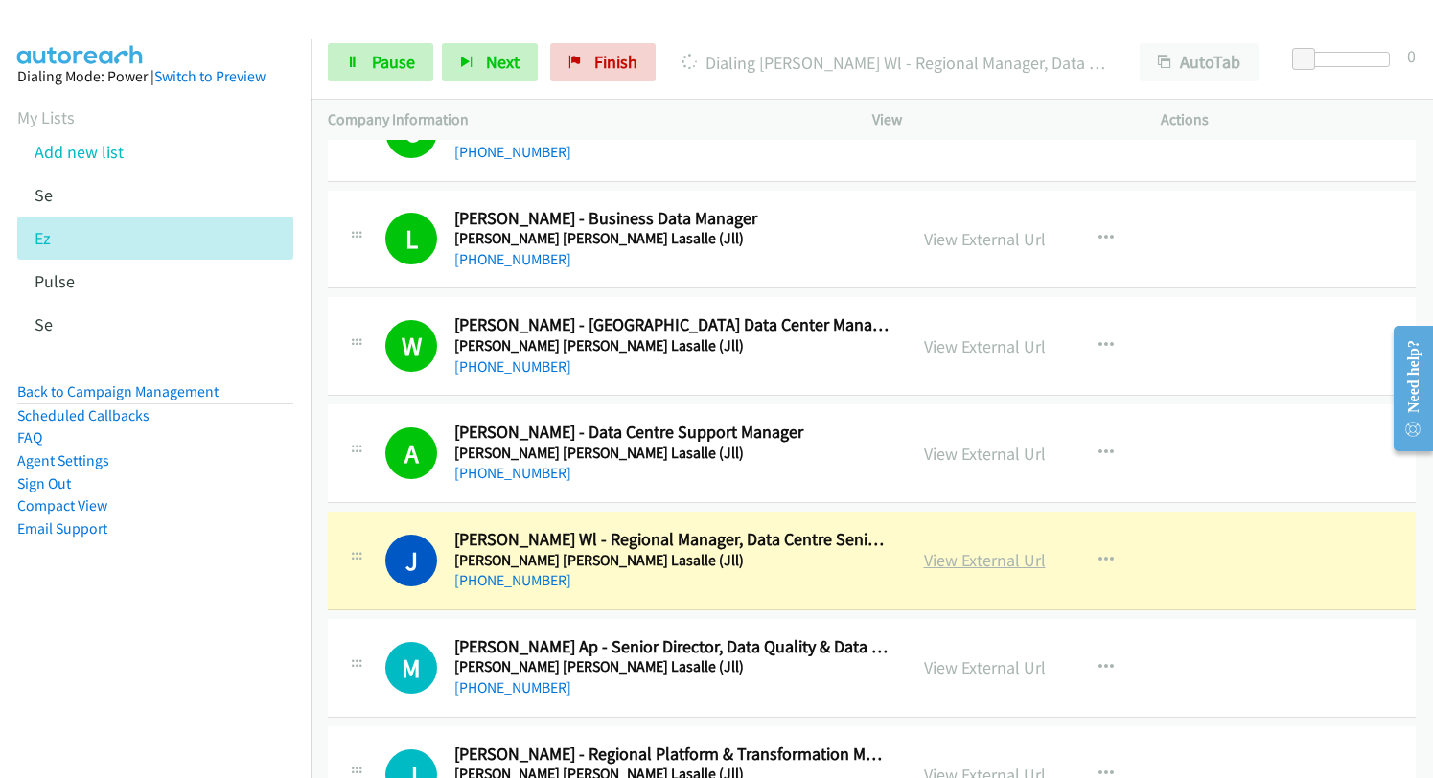
click at [933, 559] on link "View External Url" at bounding box center [985, 560] width 122 height 22
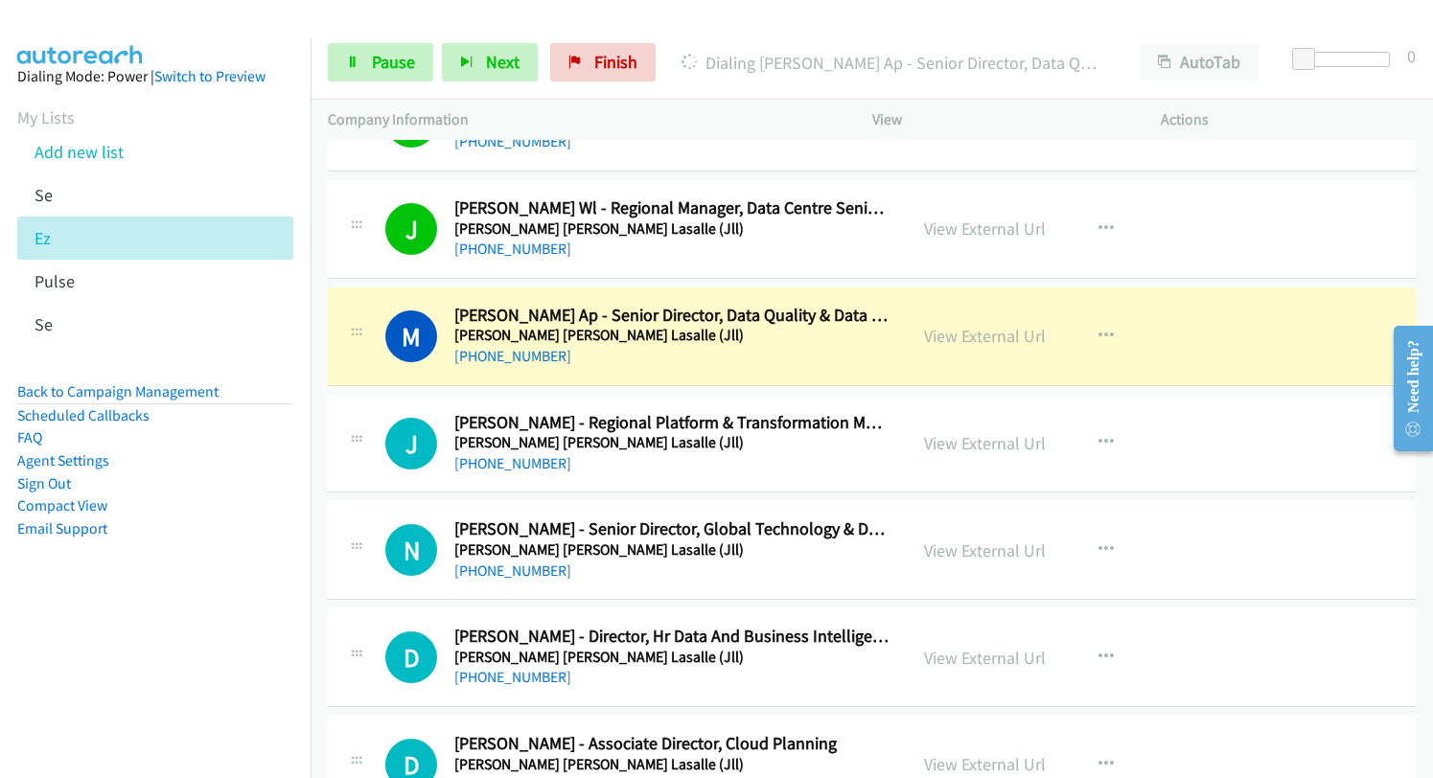
scroll to position [2587, 0]
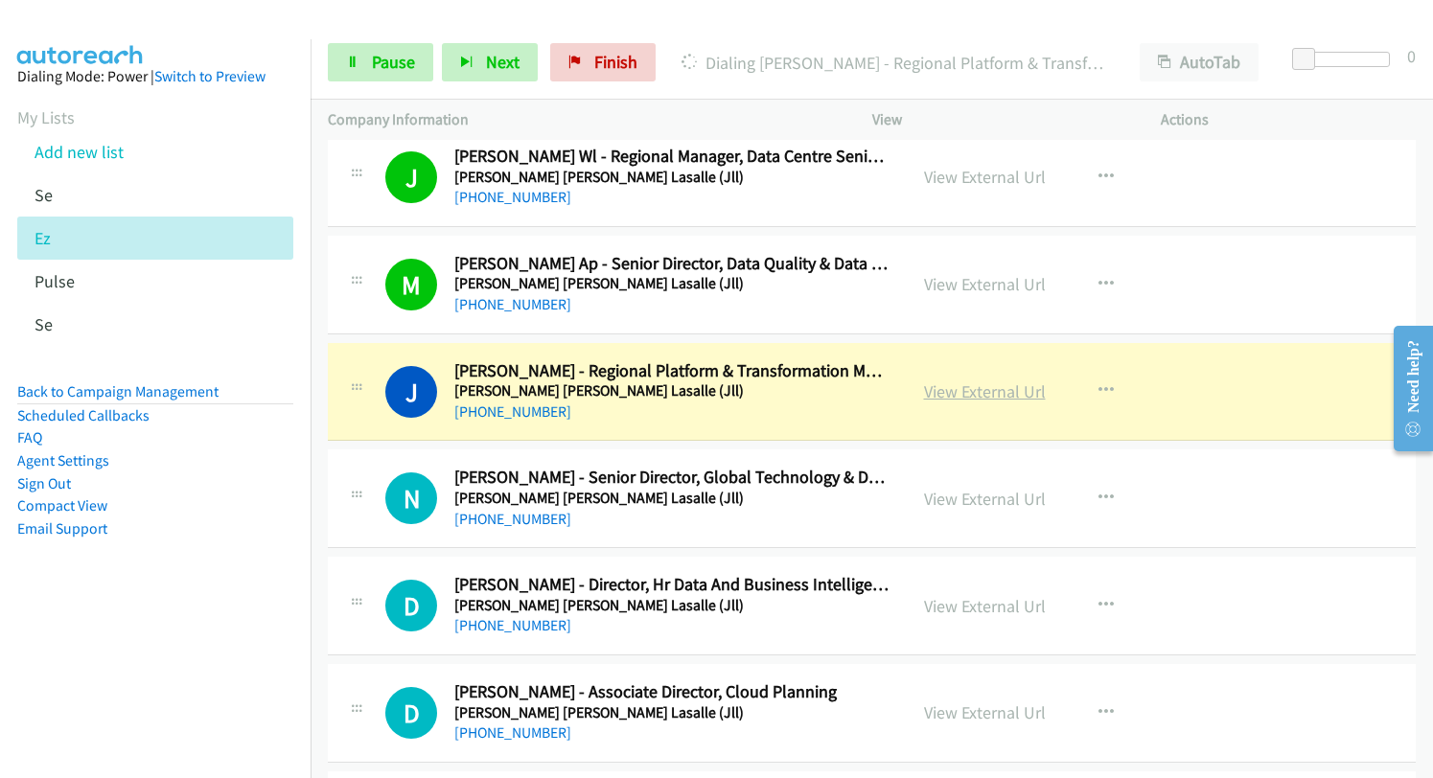
click at [965, 394] on link "View External Url" at bounding box center [985, 391] width 122 height 22
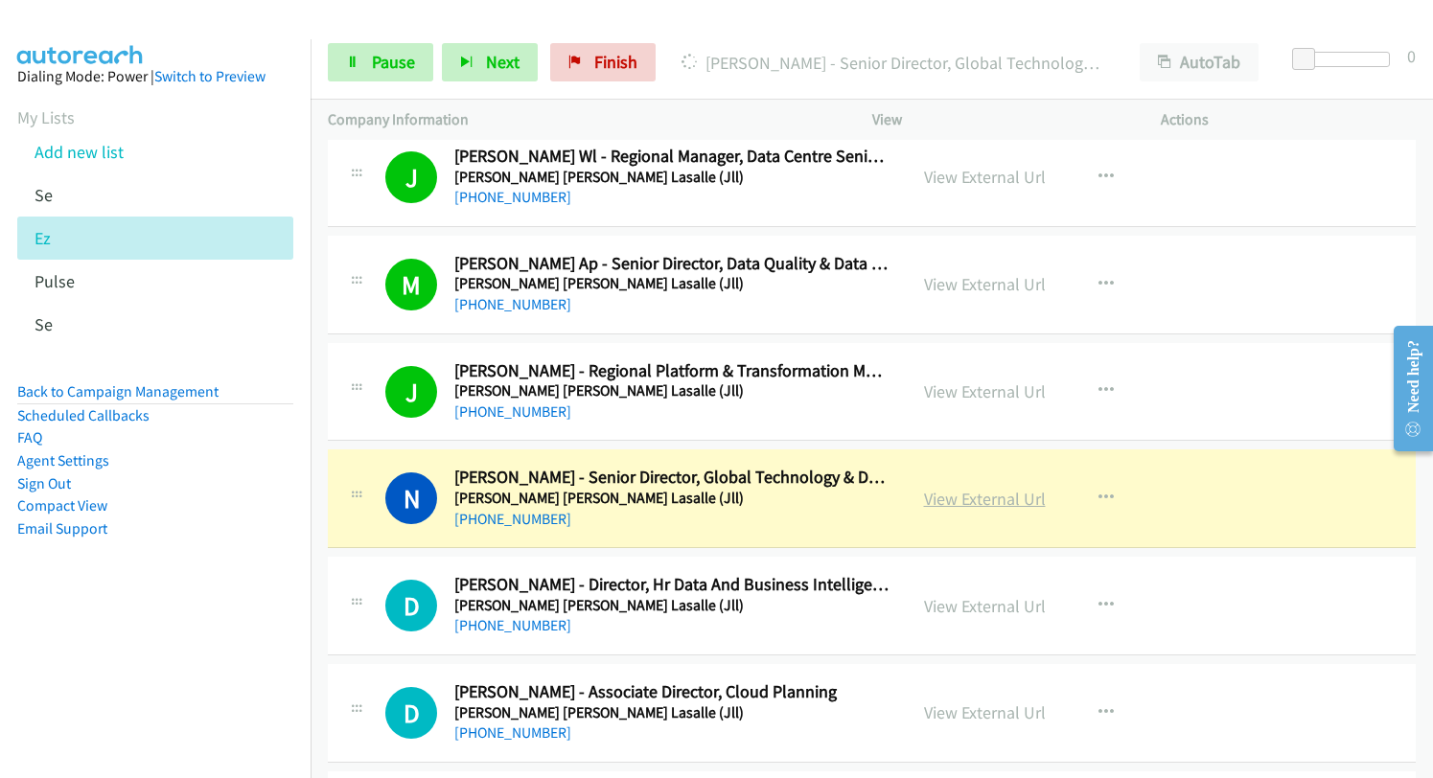
click at [938, 501] on link "View External Url" at bounding box center [985, 499] width 122 height 22
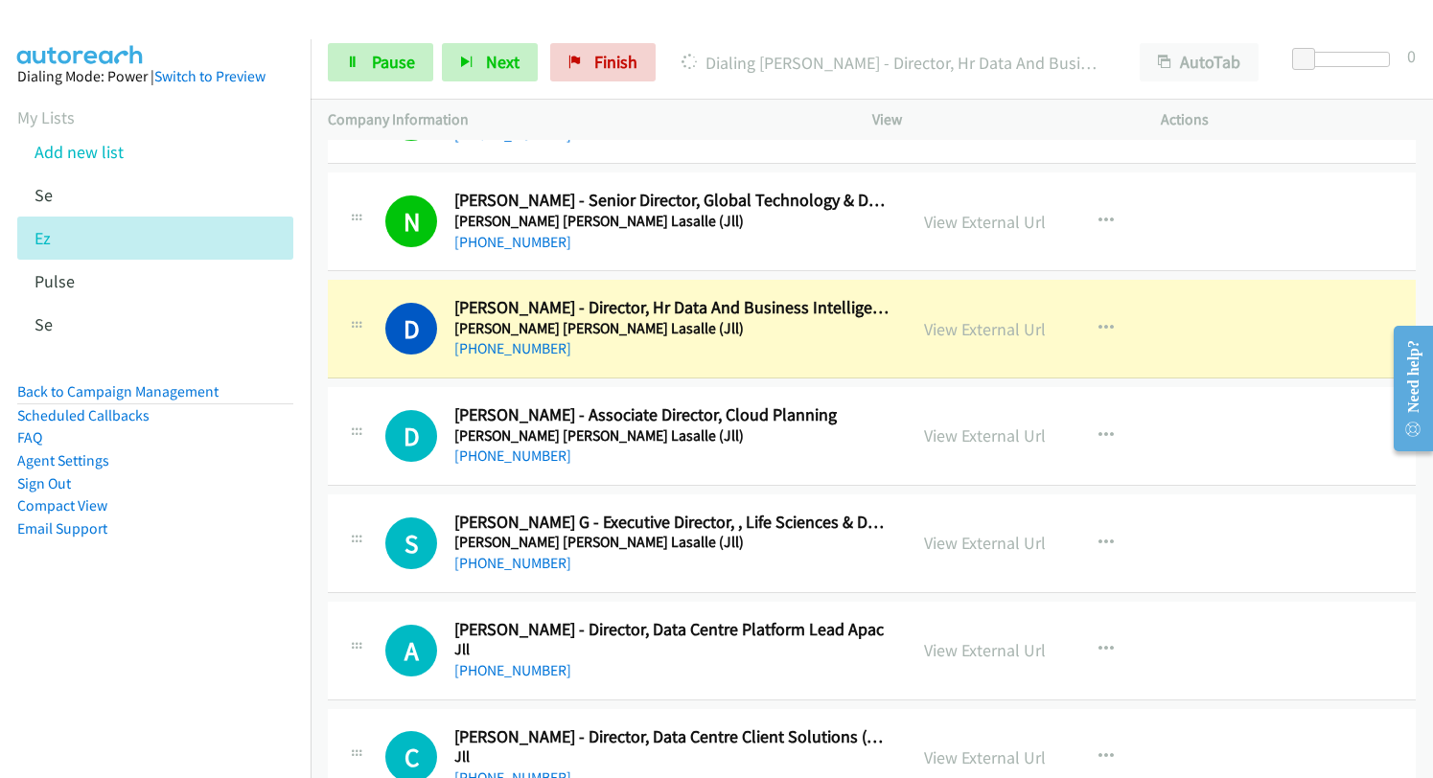
scroll to position [2875, 0]
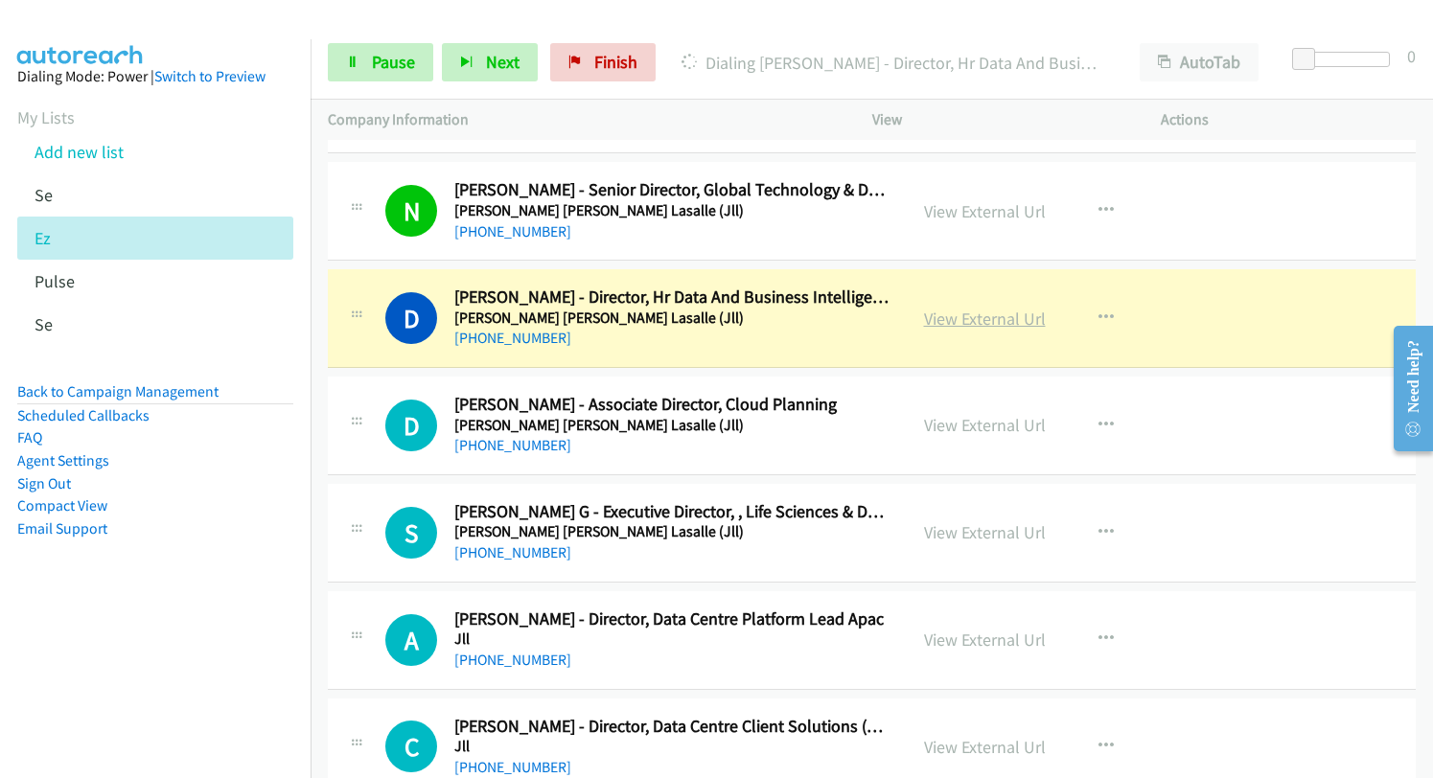
click at [924, 325] on link "View External Url" at bounding box center [985, 319] width 122 height 22
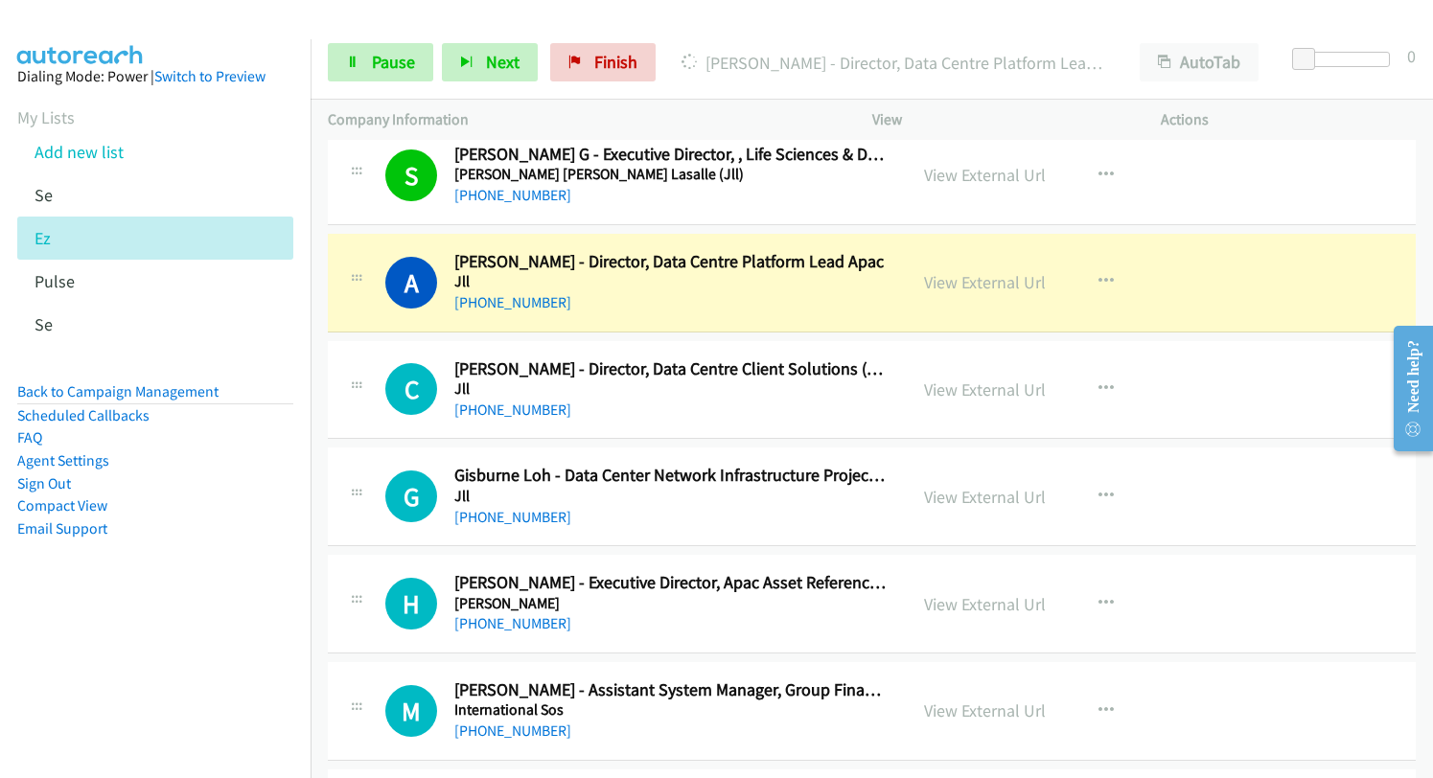
scroll to position [3258, 0]
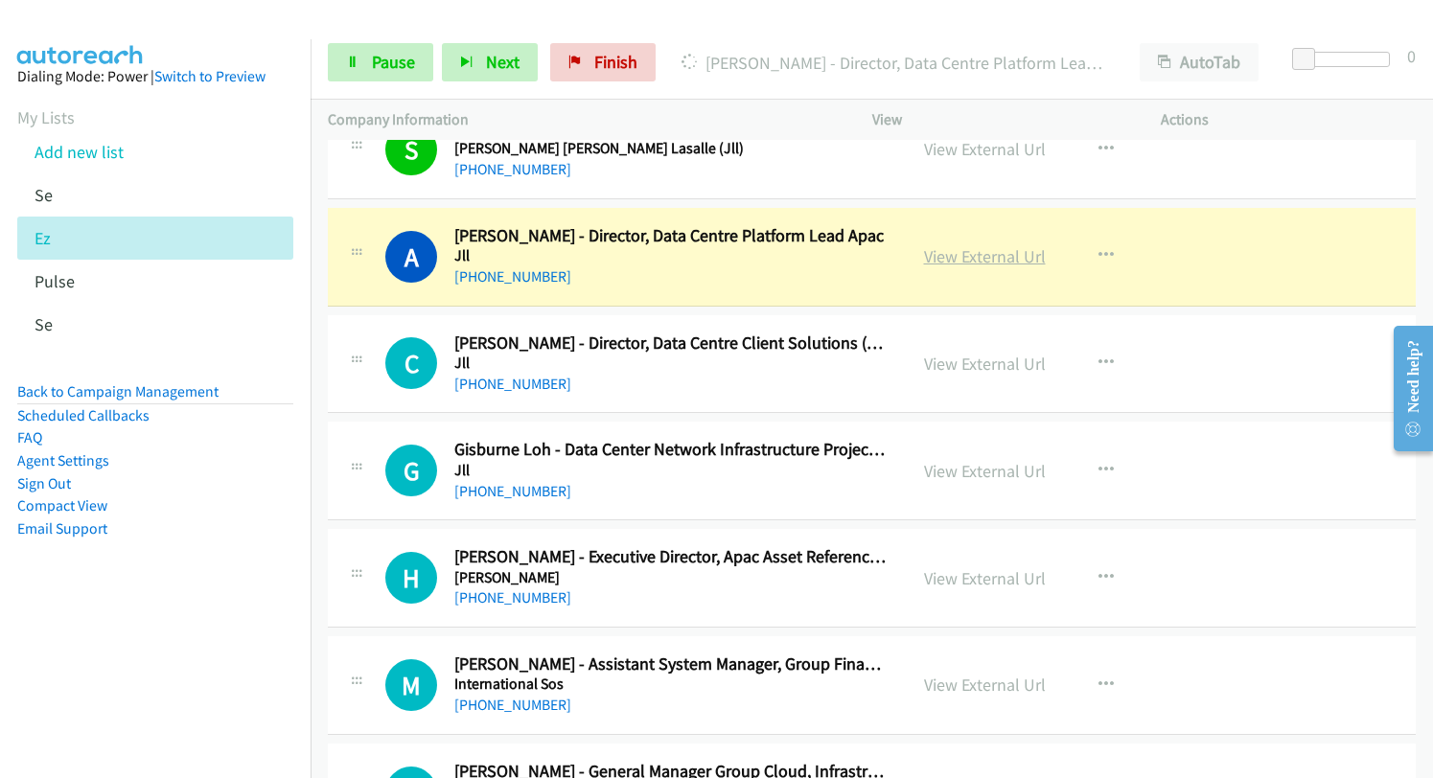
click at [956, 259] on link "View External Url" at bounding box center [985, 256] width 122 height 22
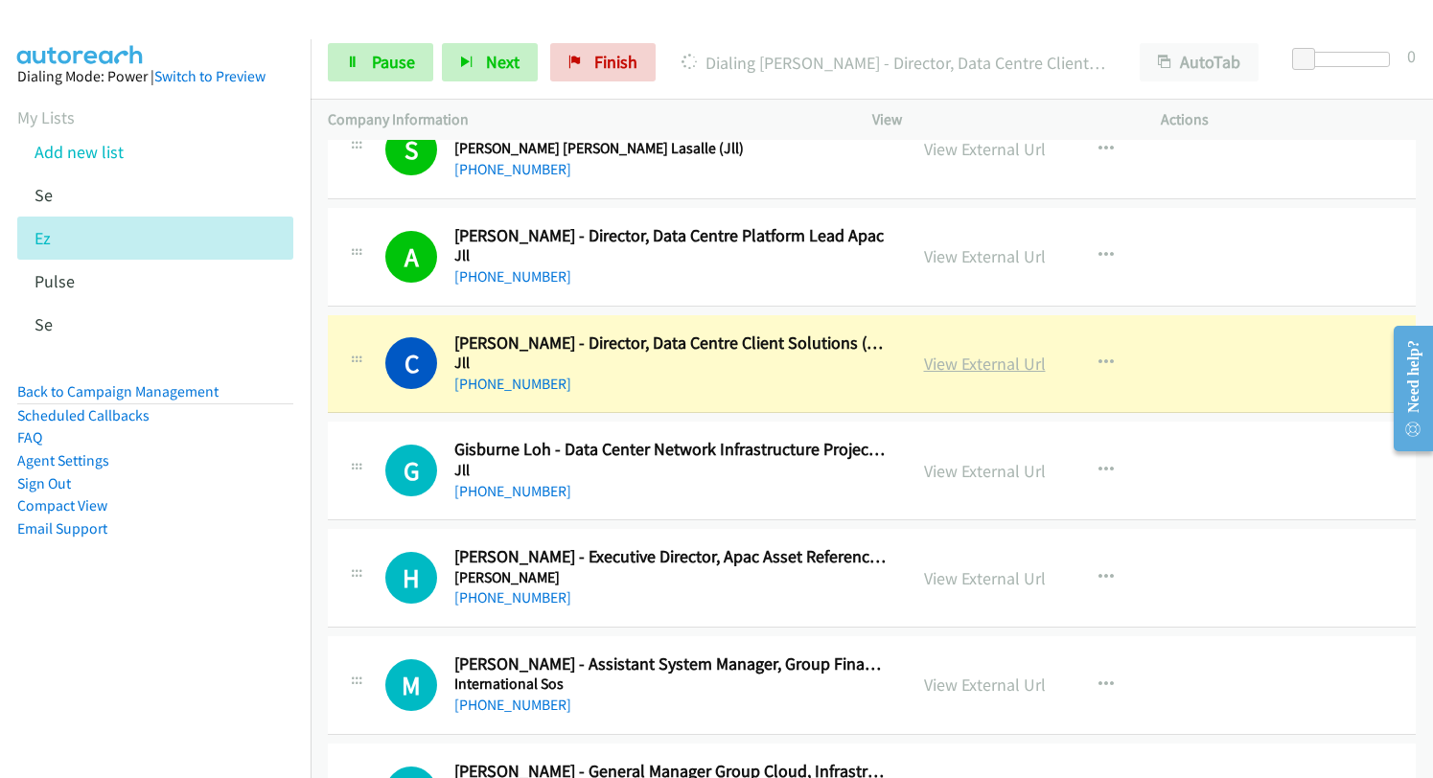
click at [945, 372] on link "View External Url" at bounding box center [985, 364] width 122 height 22
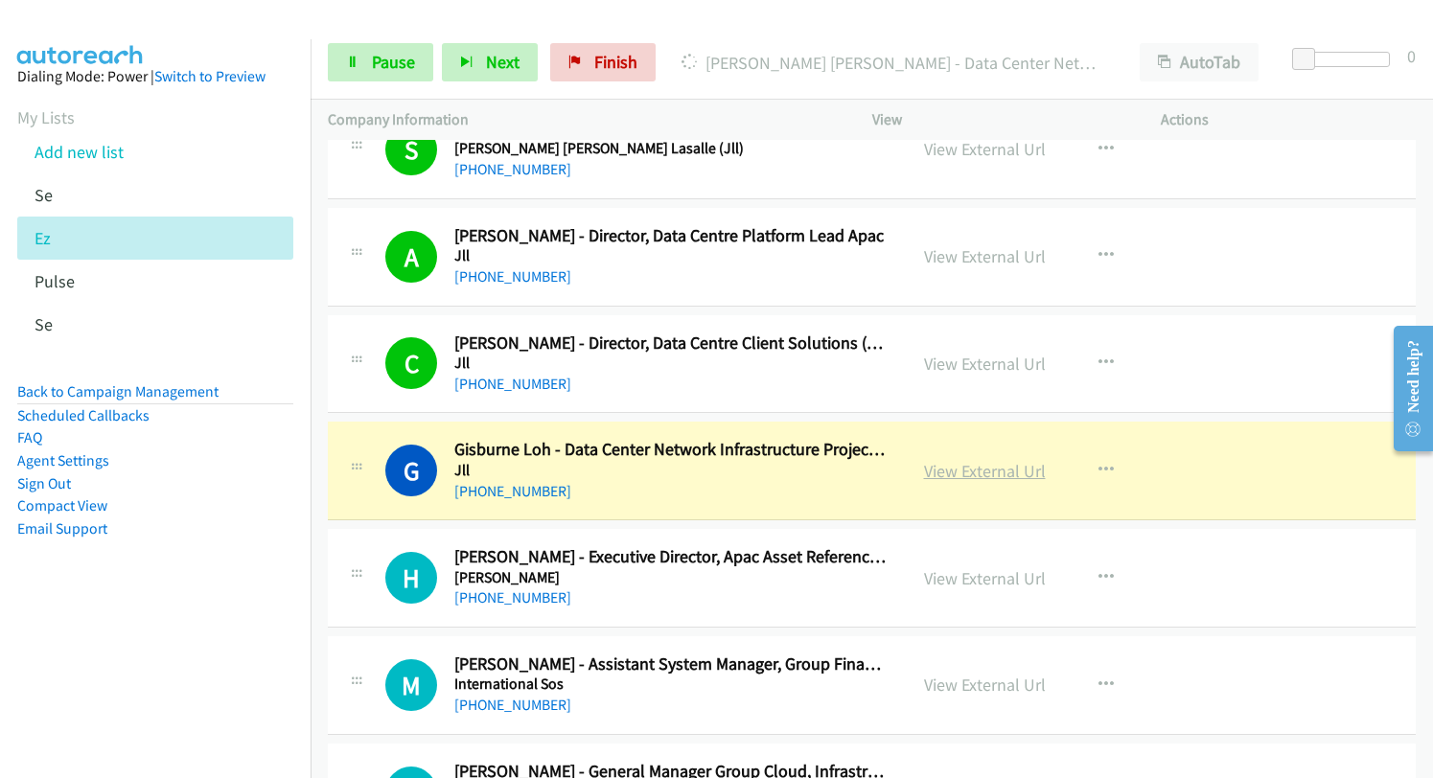
click at [977, 469] on link "View External Url" at bounding box center [985, 471] width 122 height 22
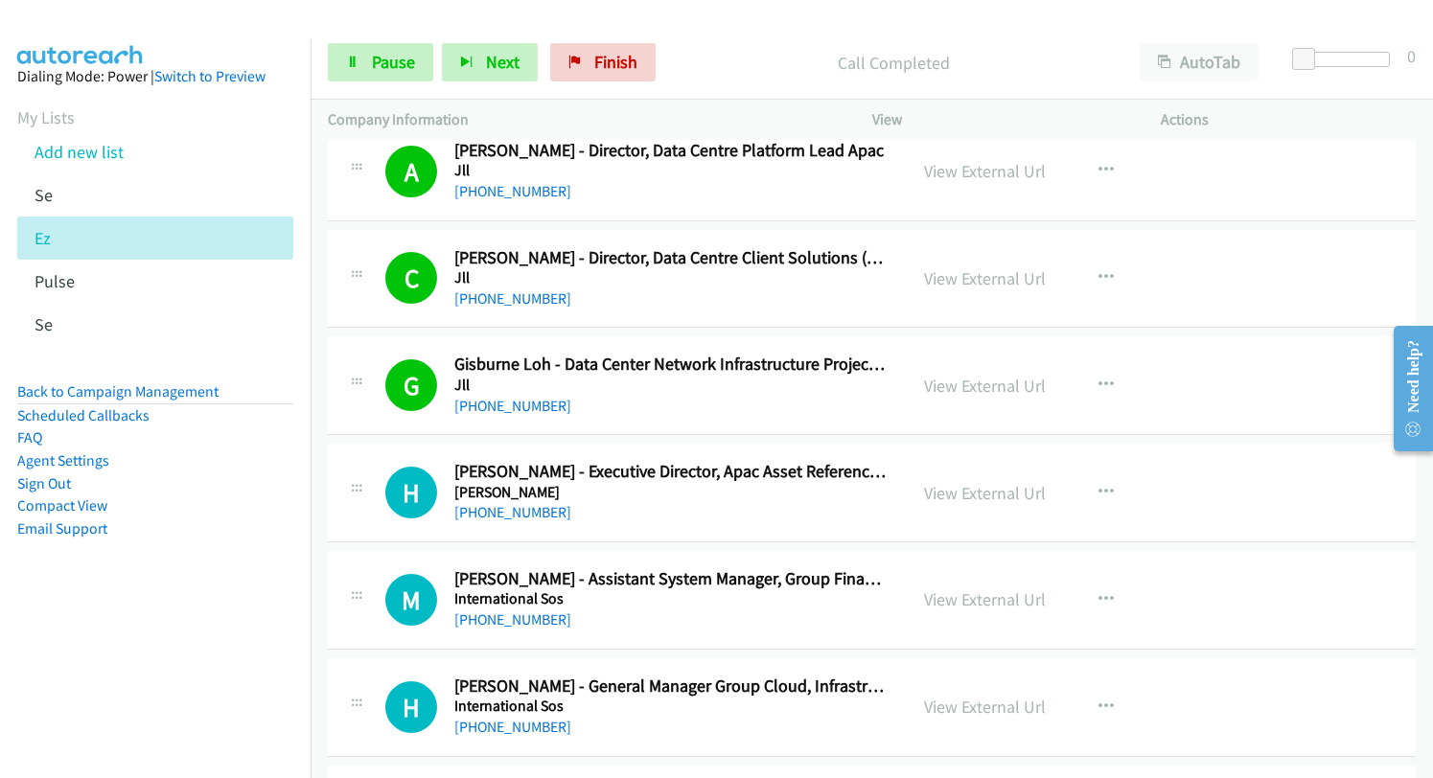
scroll to position [3450, 0]
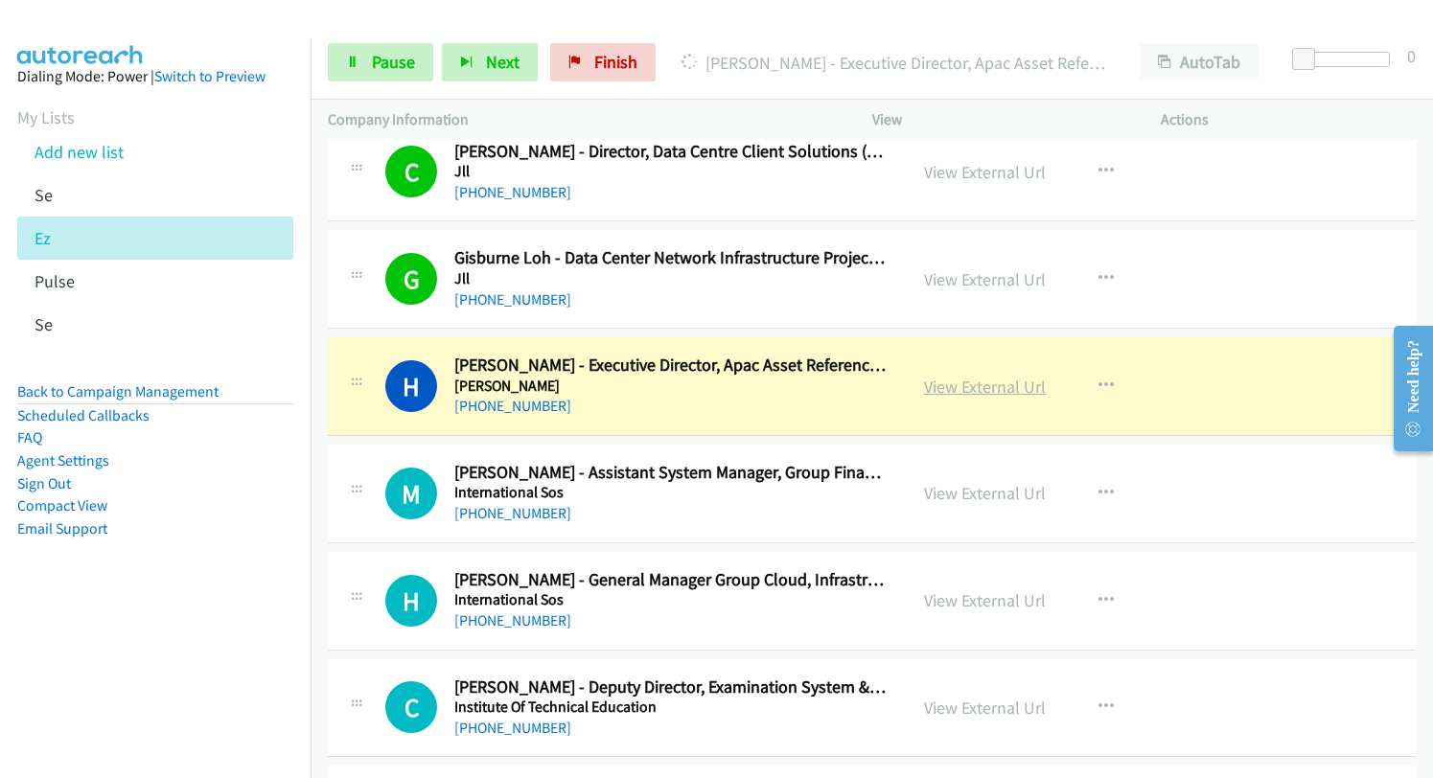
click at [949, 394] on link "View External Url" at bounding box center [985, 387] width 122 height 22
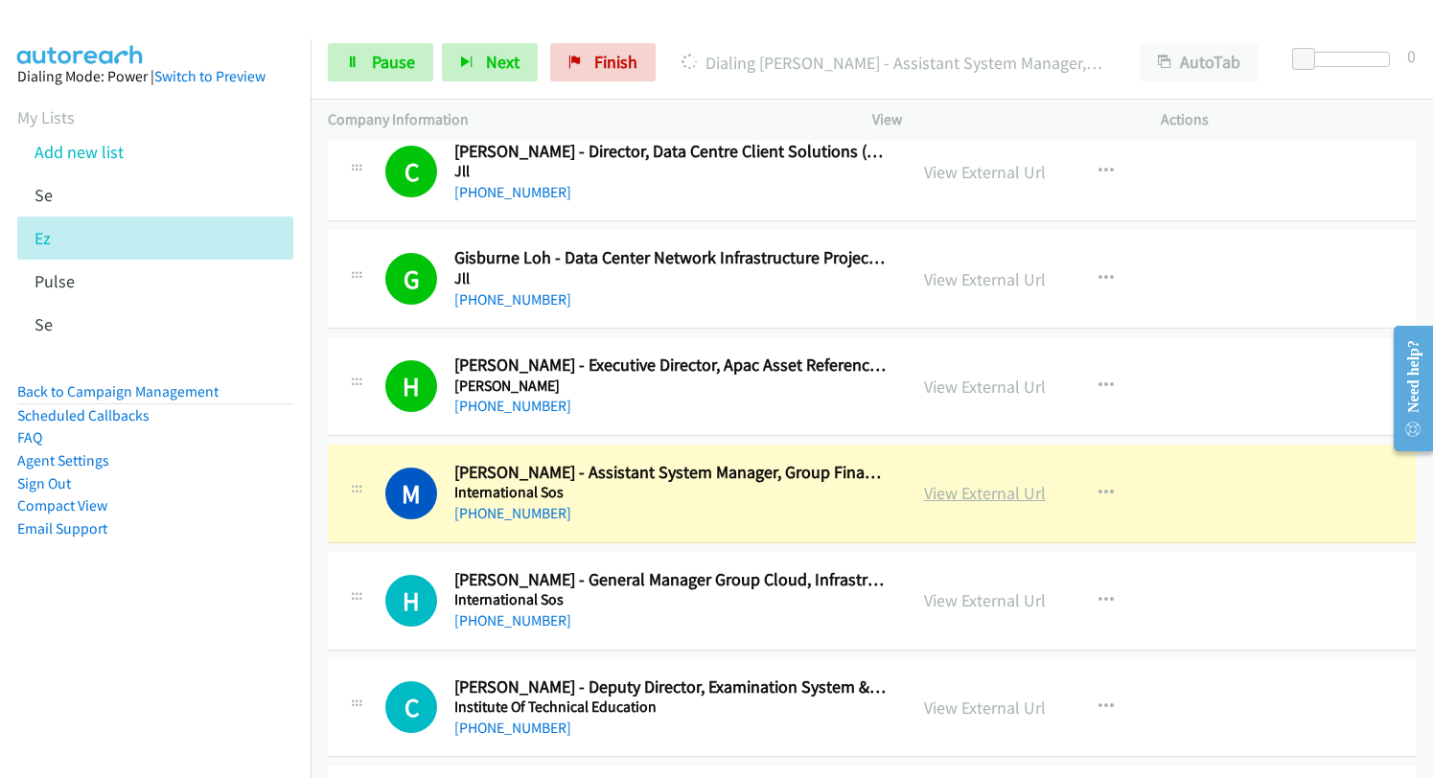
click at [995, 498] on link "View External Url" at bounding box center [985, 493] width 122 height 22
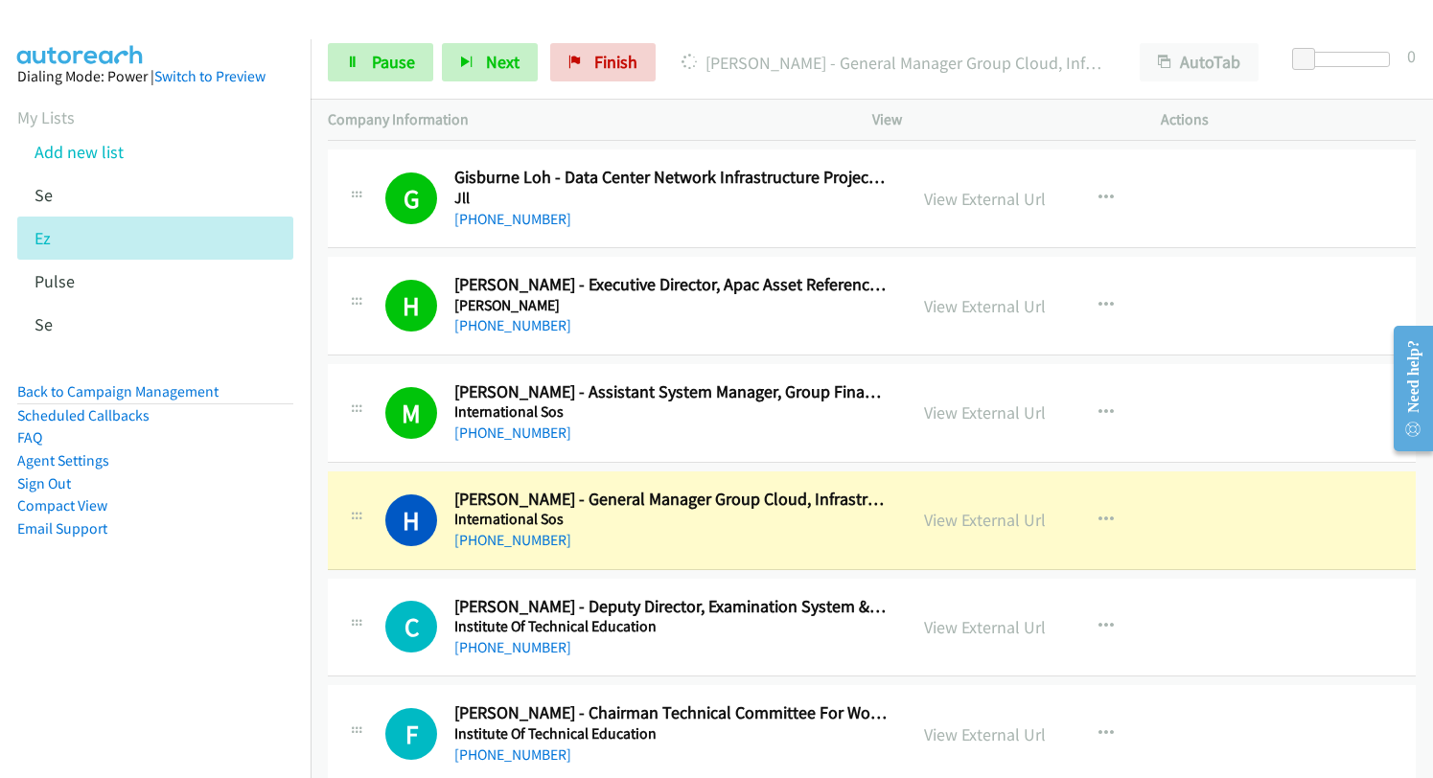
scroll to position [3641, 0]
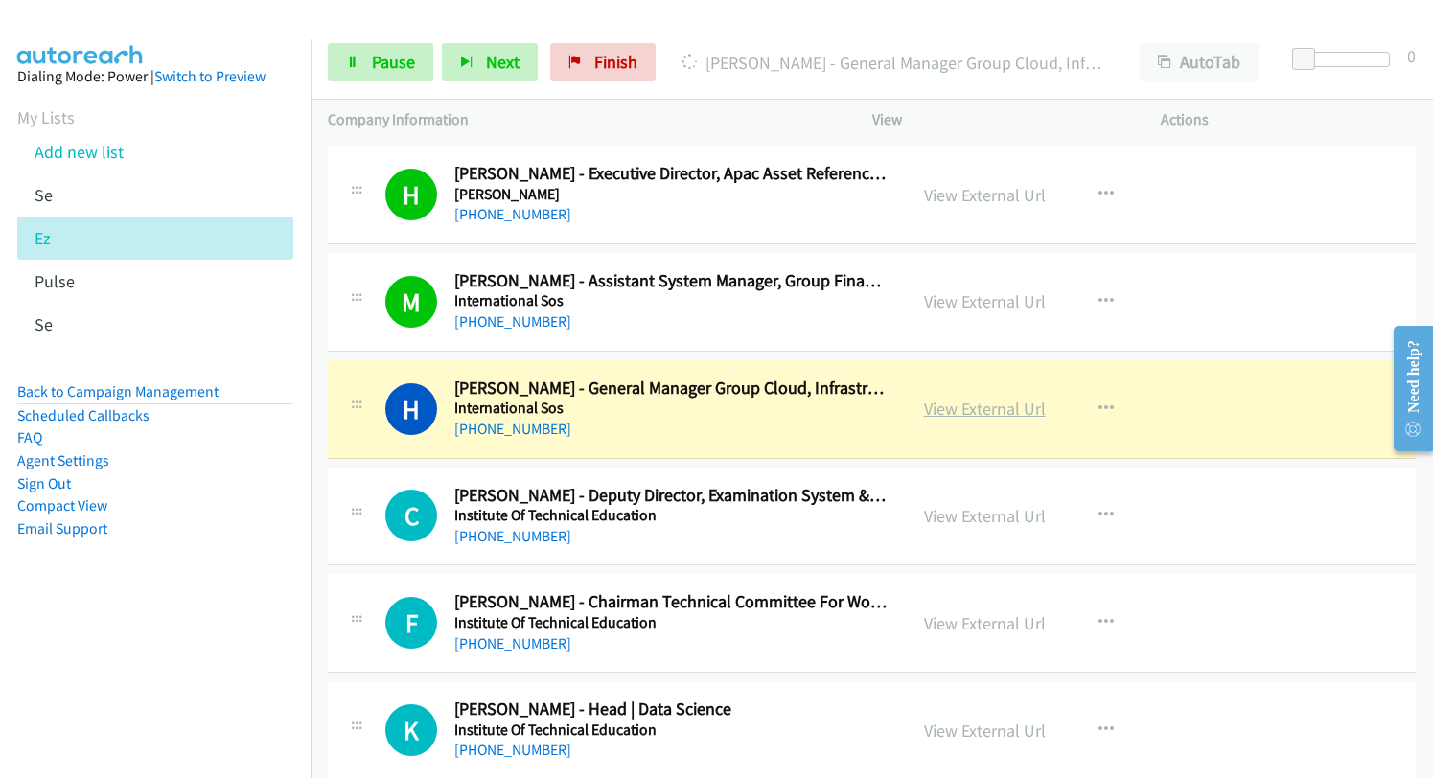
click at [959, 412] on link "View External Url" at bounding box center [985, 409] width 122 height 22
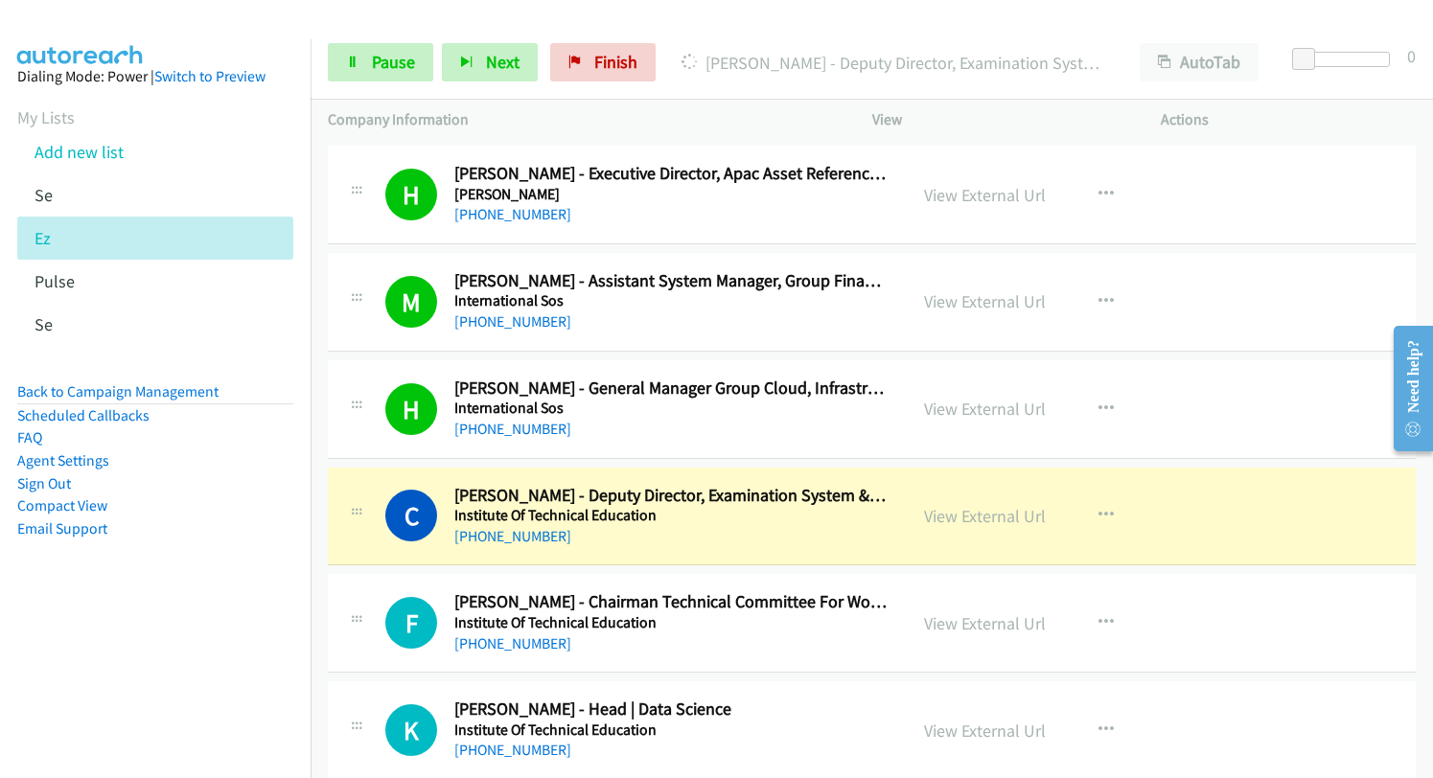
scroll to position [3737, 0]
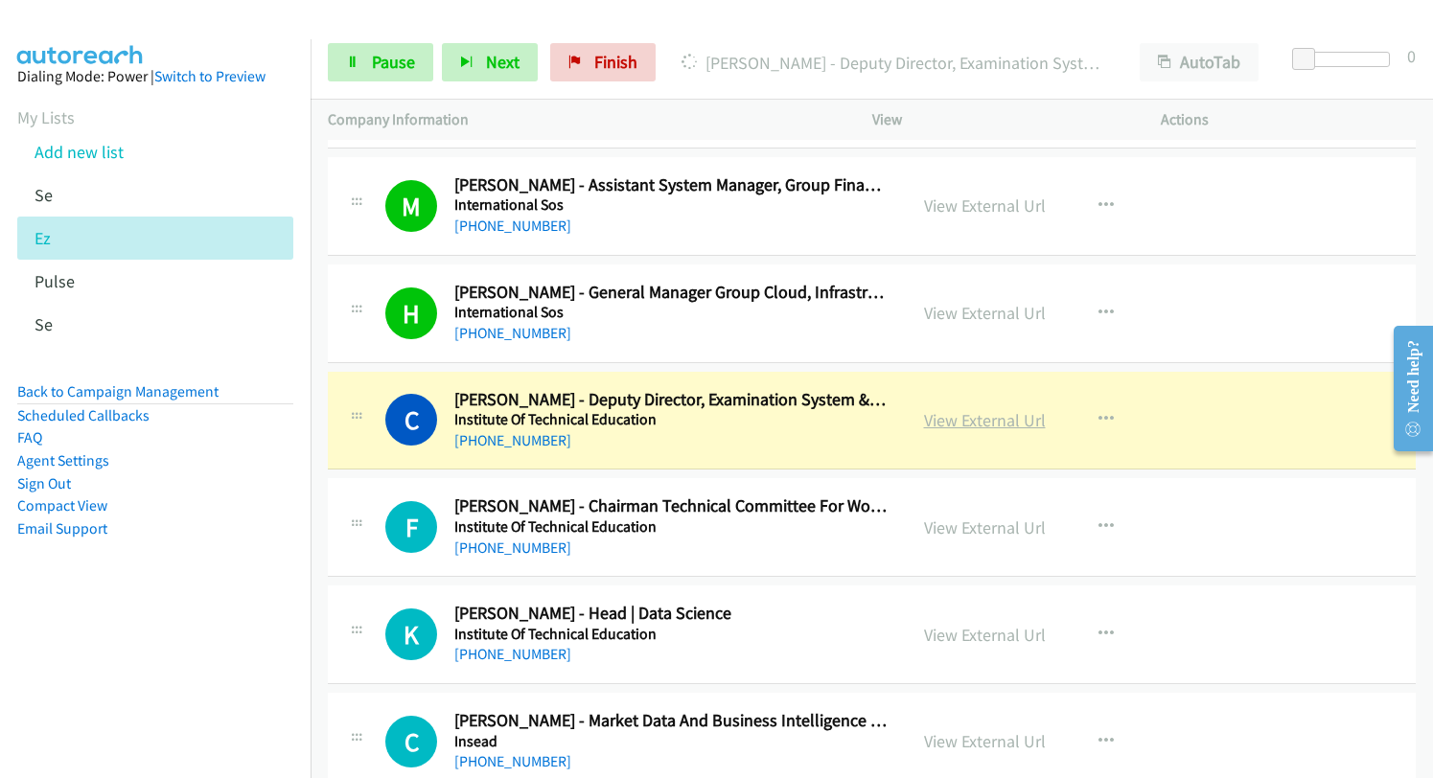
click at [952, 427] on link "View External Url" at bounding box center [985, 420] width 122 height 22
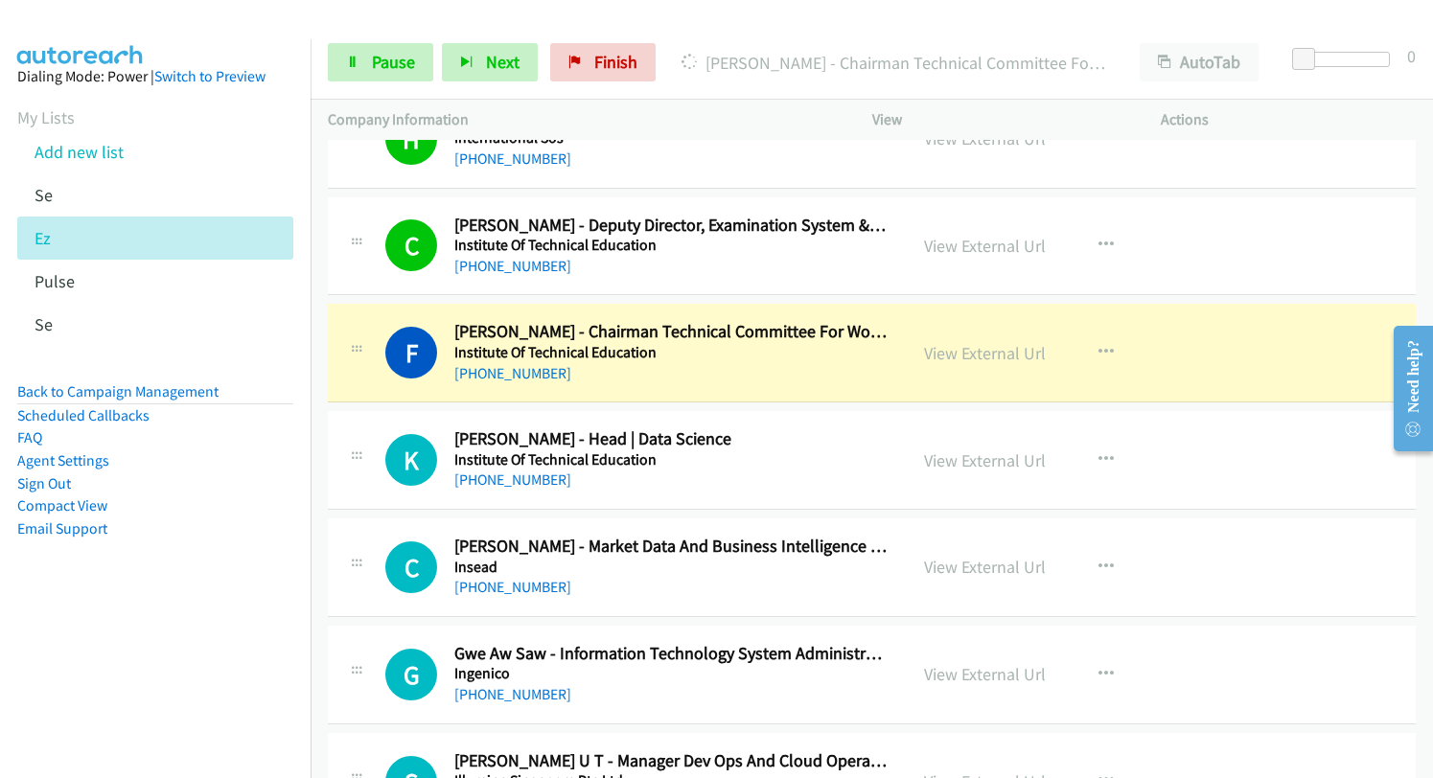
scroll to position [3929, 0]
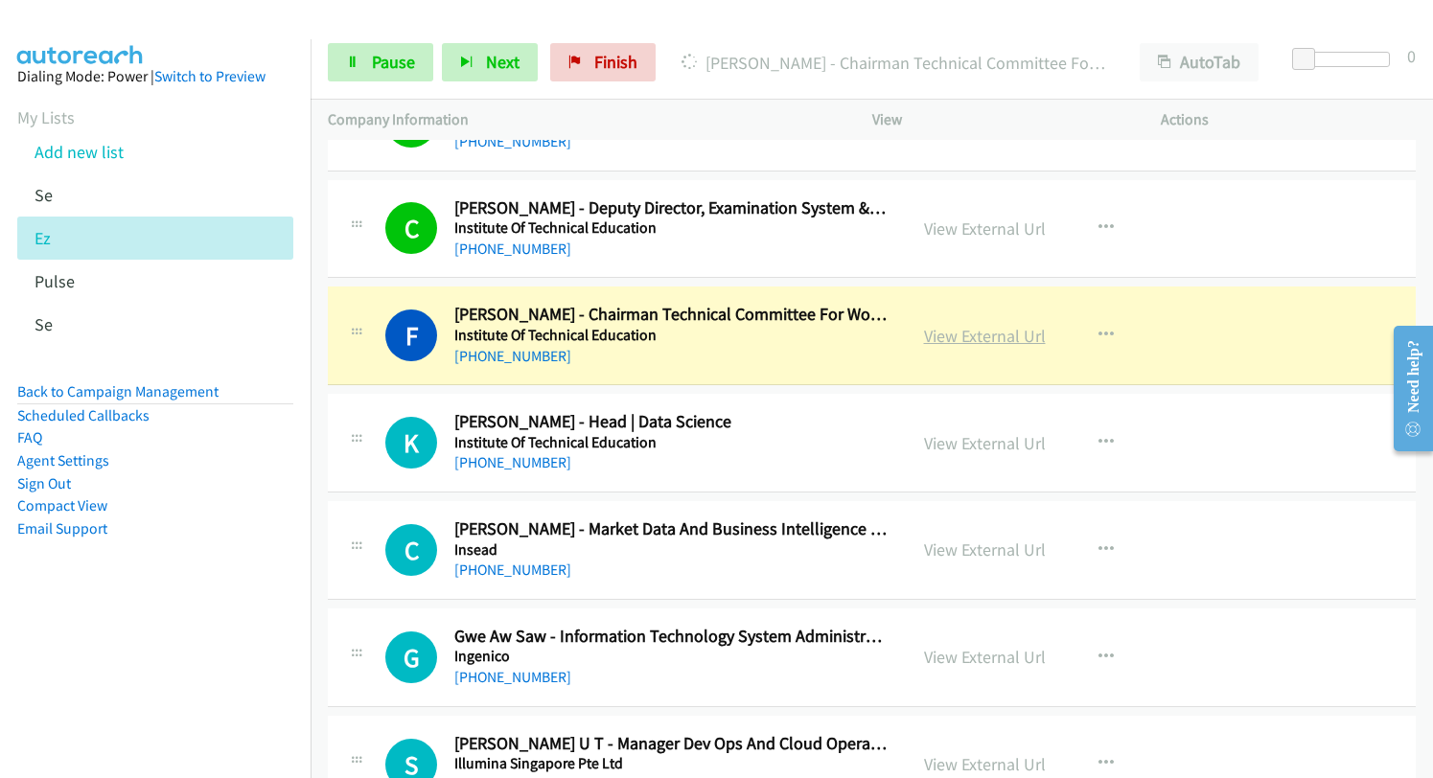
click at [956, 340] on link "View External Url" at bounding box center [985, 336] width 122 height 22
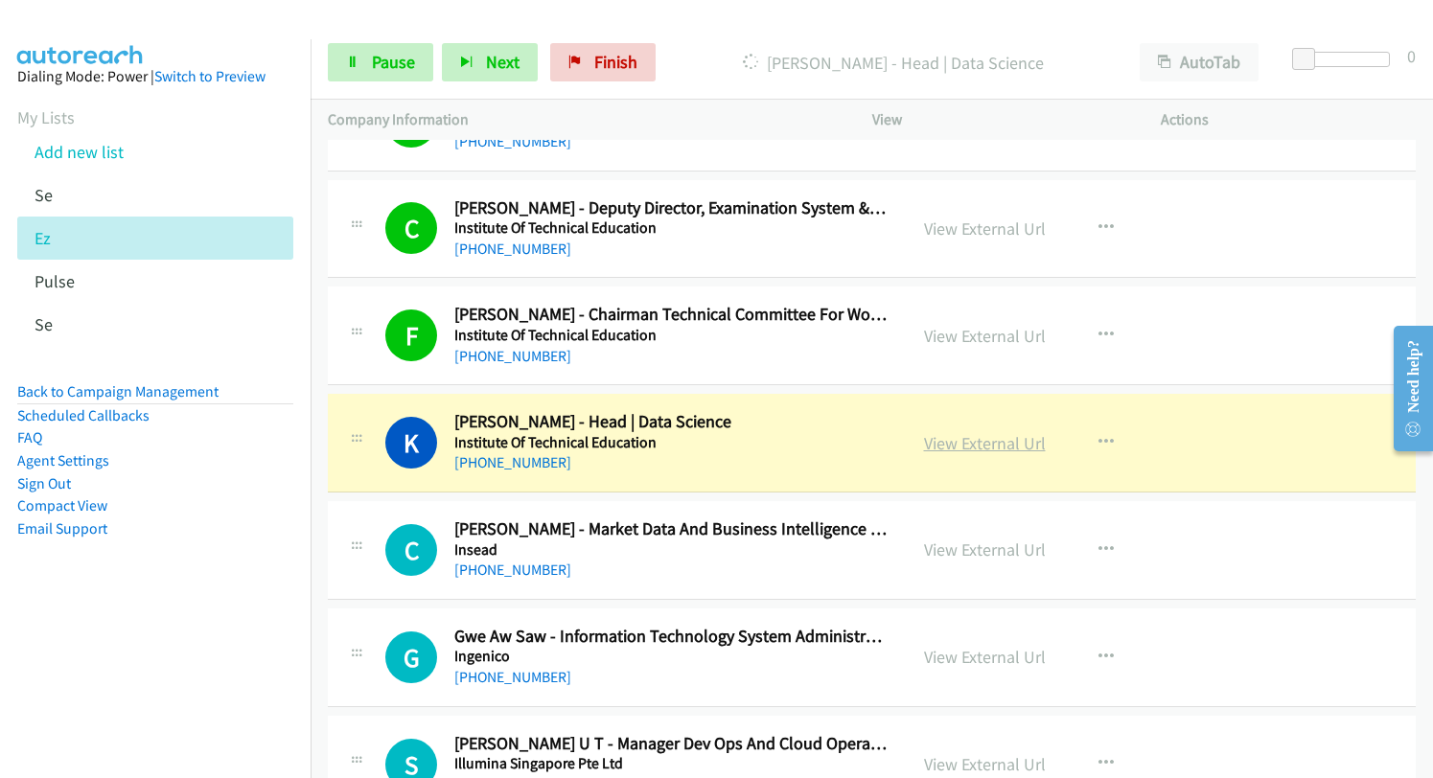
click at [953, 438] on link "View External Url" at bounding box center [985, 443] width 122 height 22
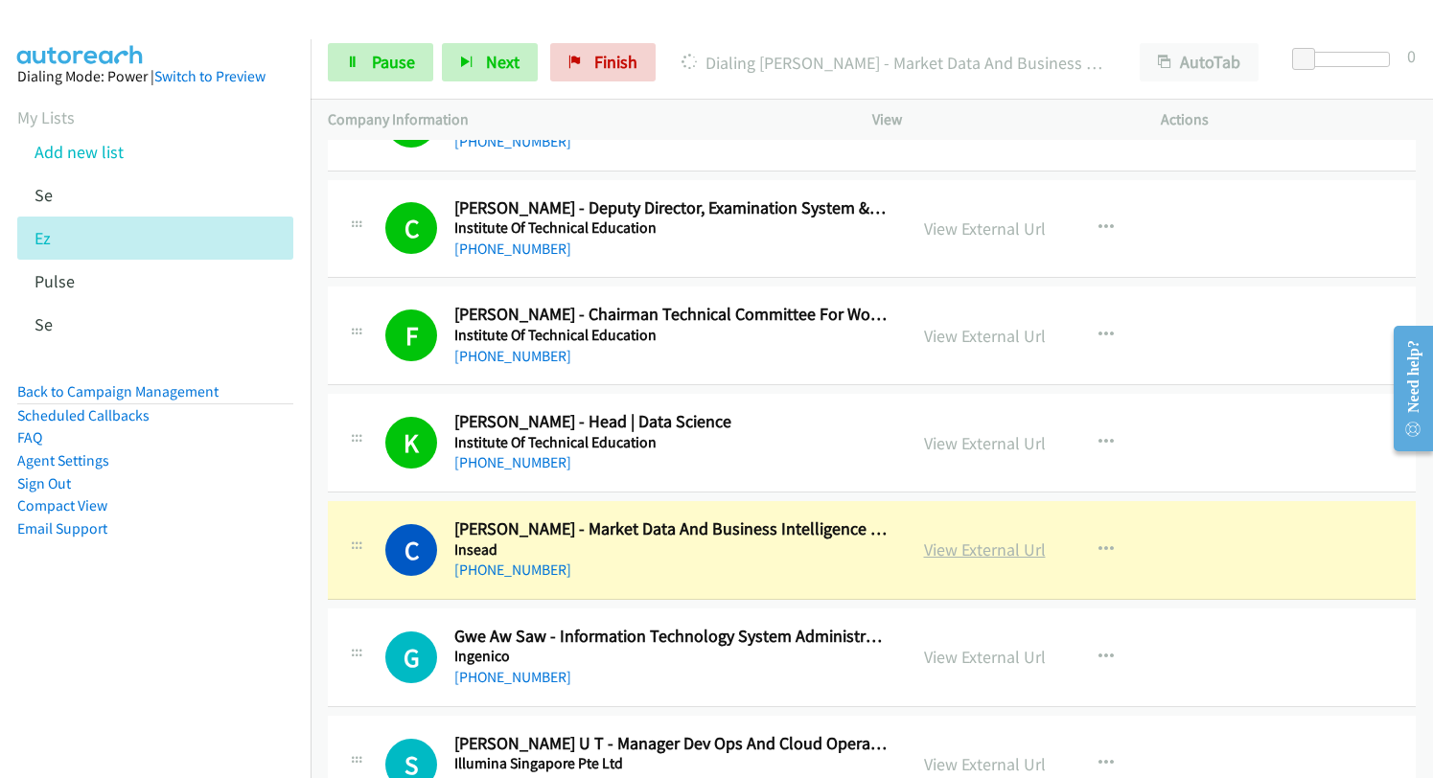
click at [1003, 554] on link "View External Url" at bounding box center [985, 550] width 122 height 22
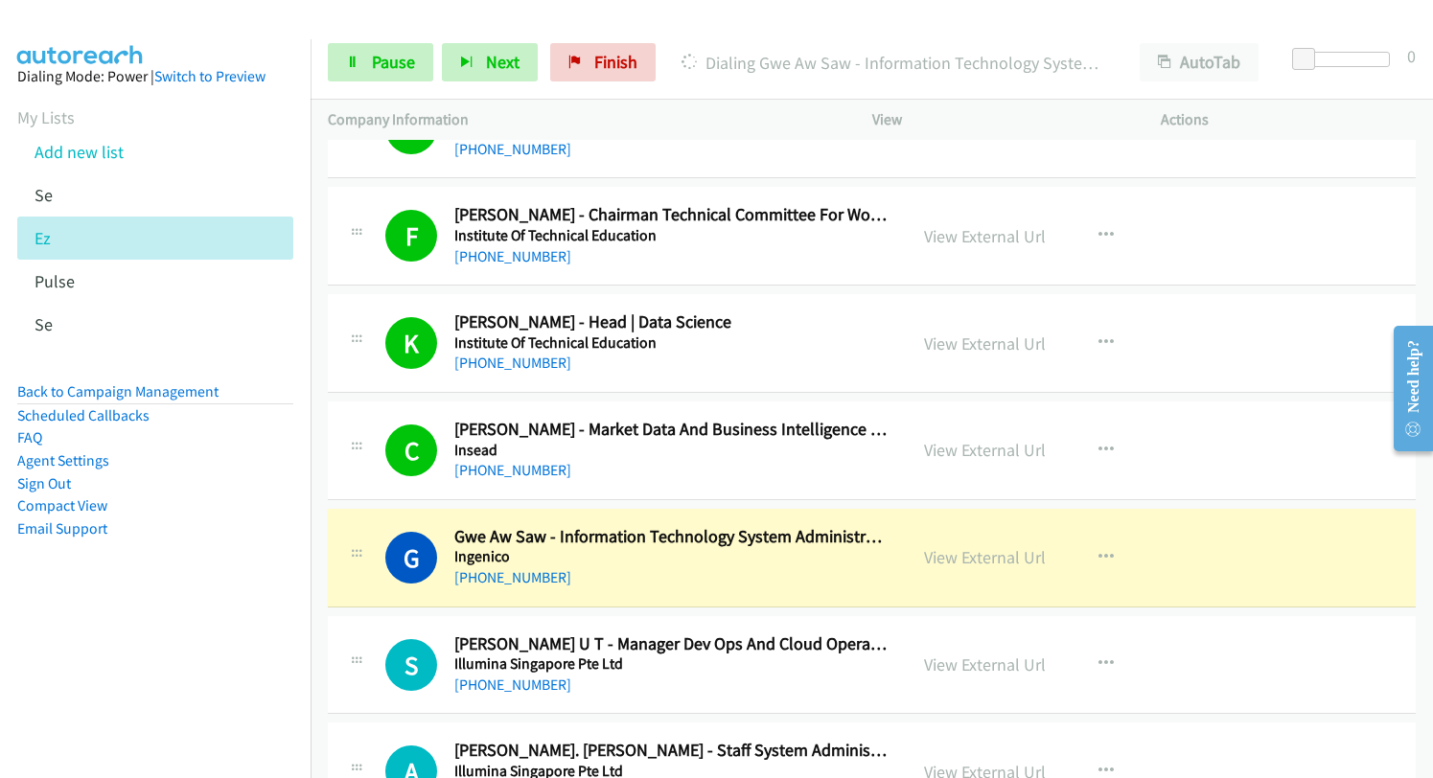
scroll to position [4216, 0]
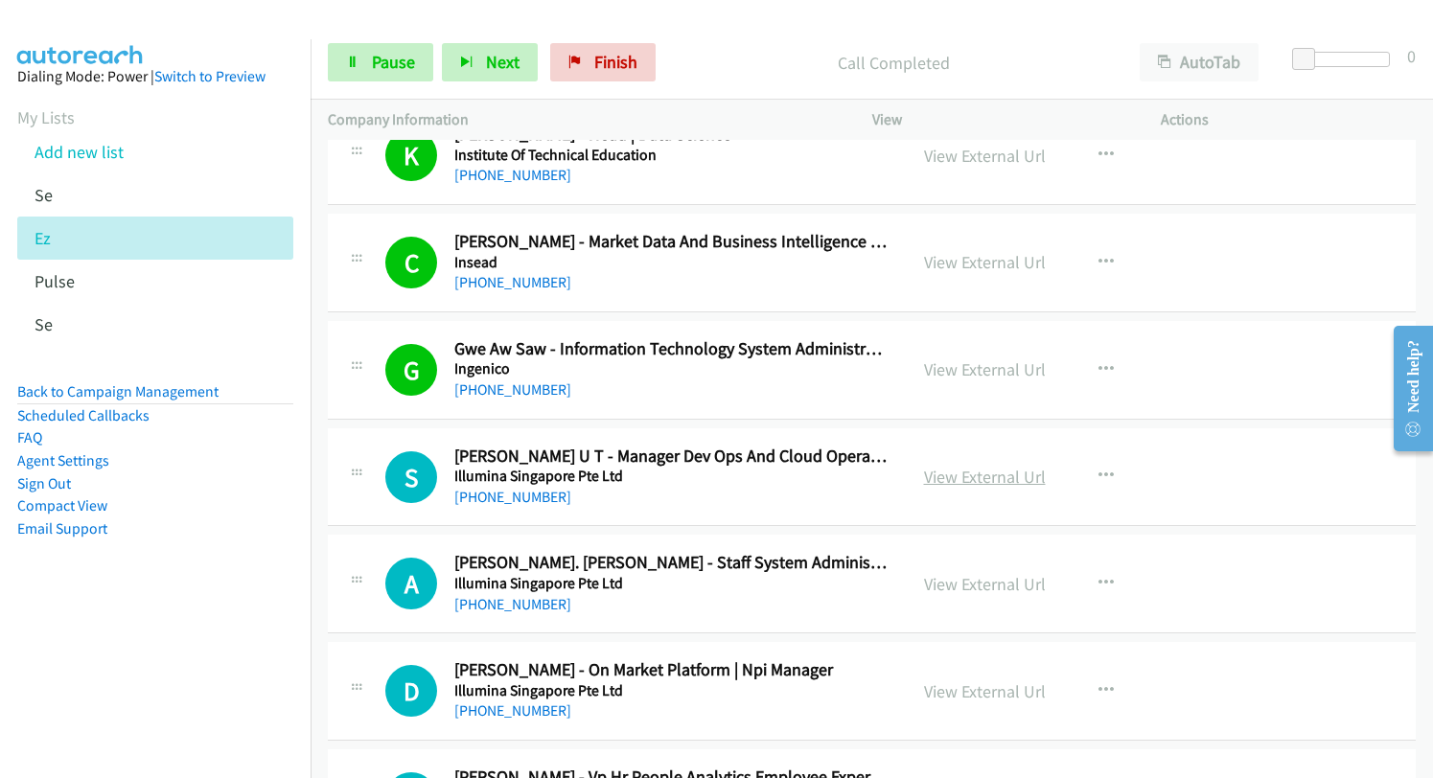
click at [940, 483] on link "View External Url" at bounding box center [985, 477] width 122 height 22
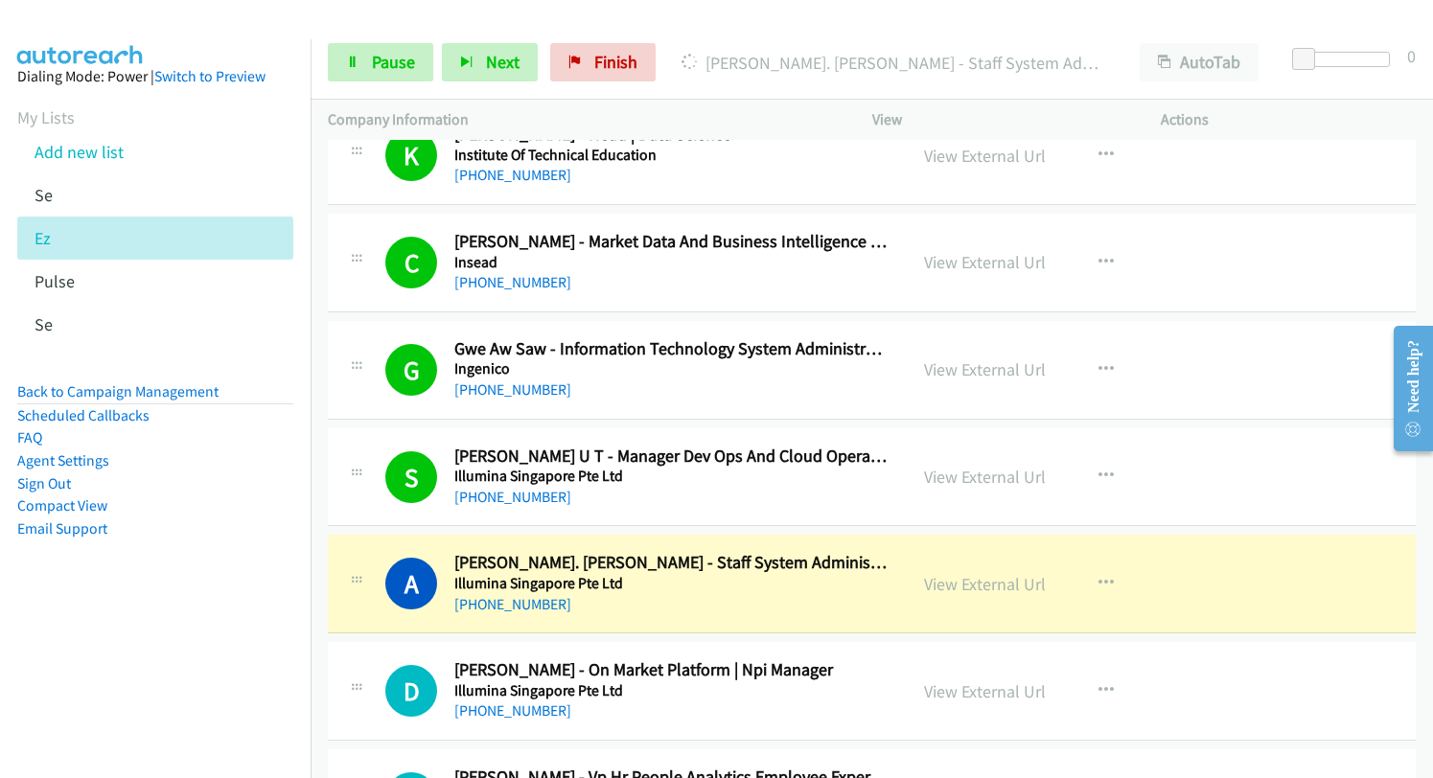
scroll to position [4408, 0]
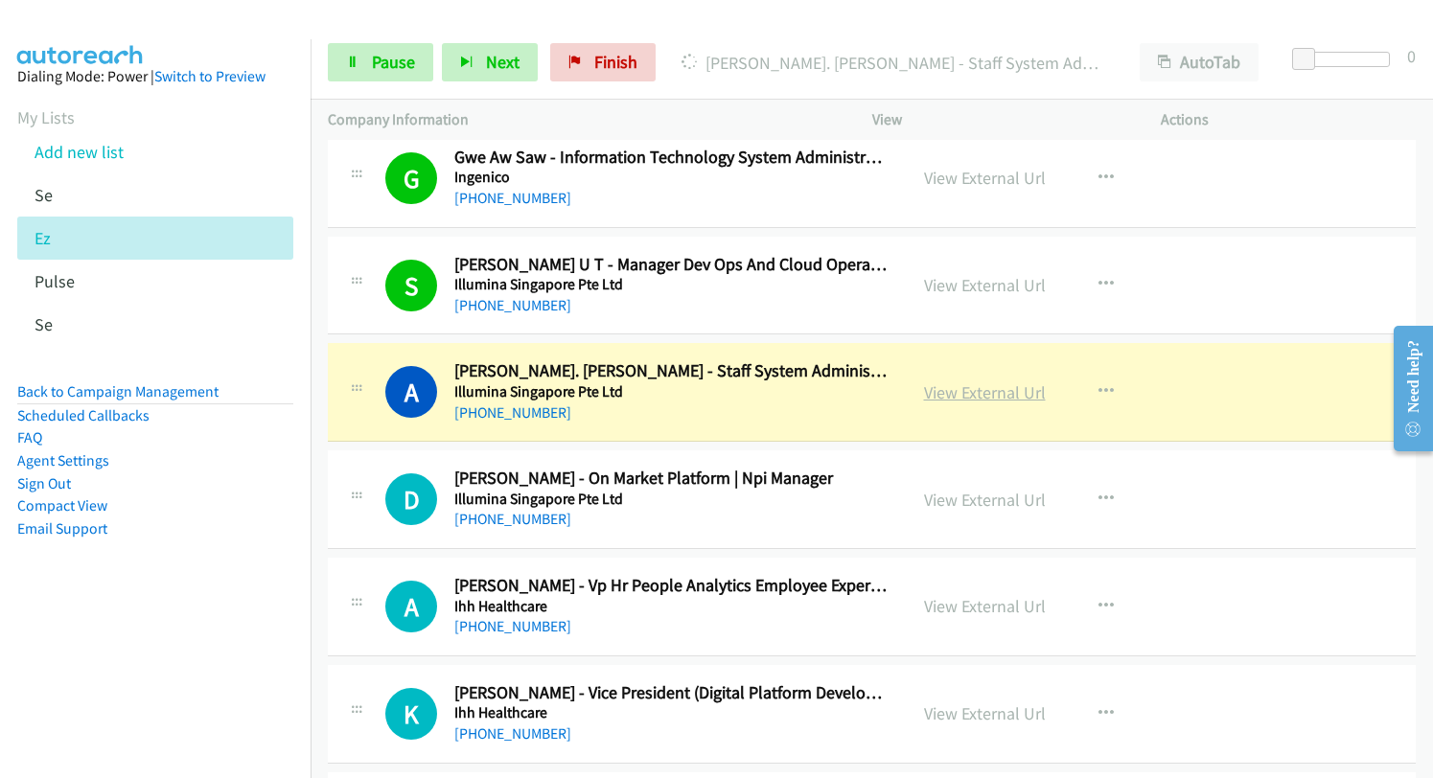
click at [986, 392] on link "View External Url" at bounding box center [985, 392] width 122 height 22
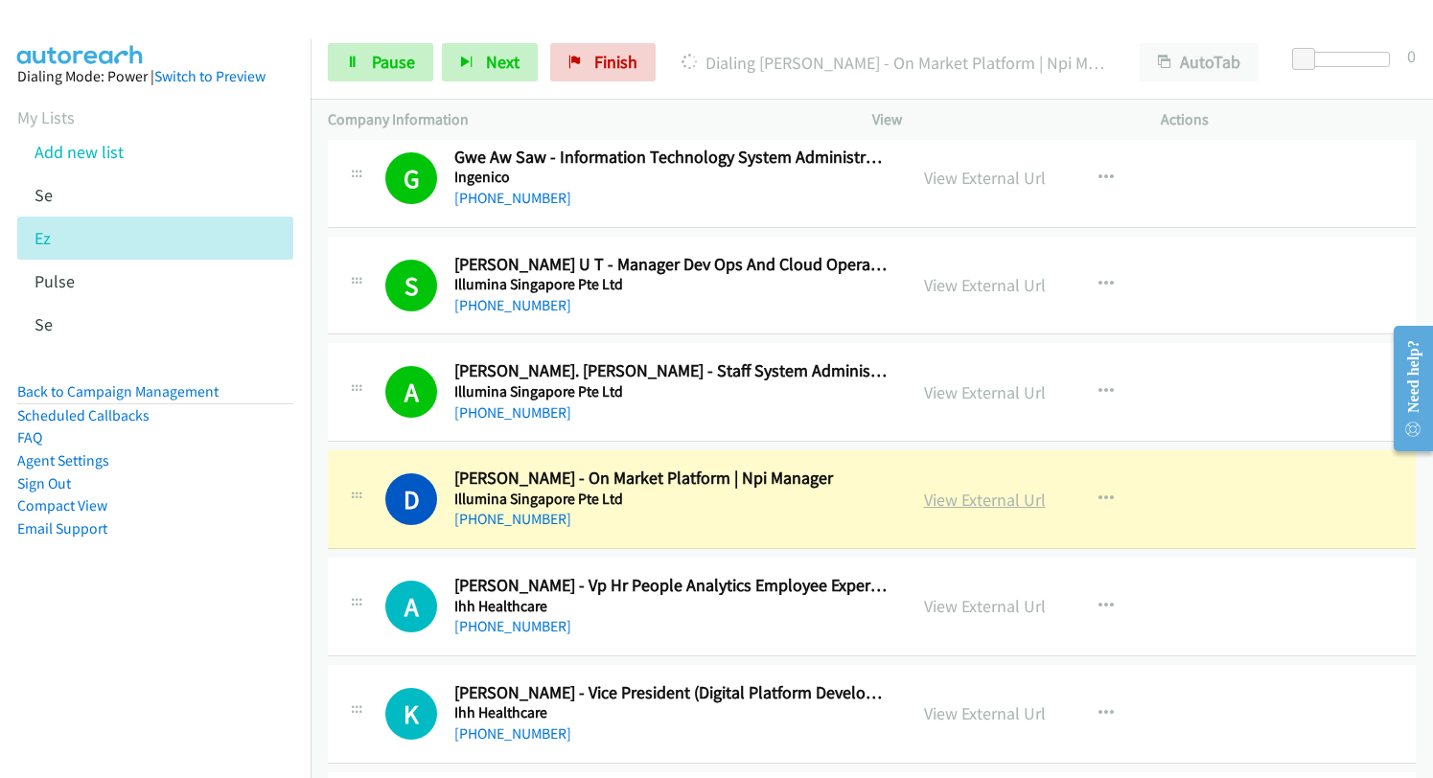
click at [944, 503] on link "View External Url" at bounding box center [985, 500] width 122 height 22
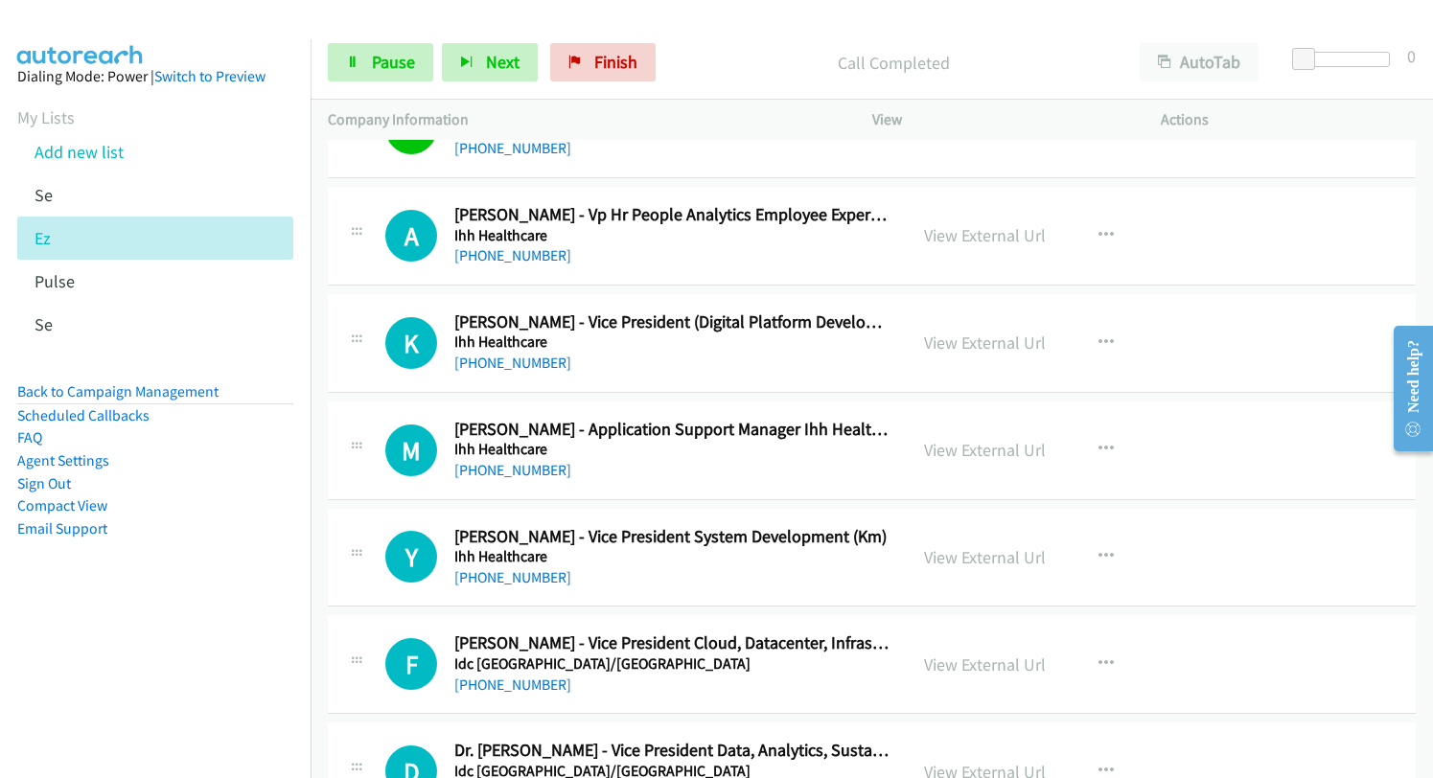
scroll to position [4791, 0]
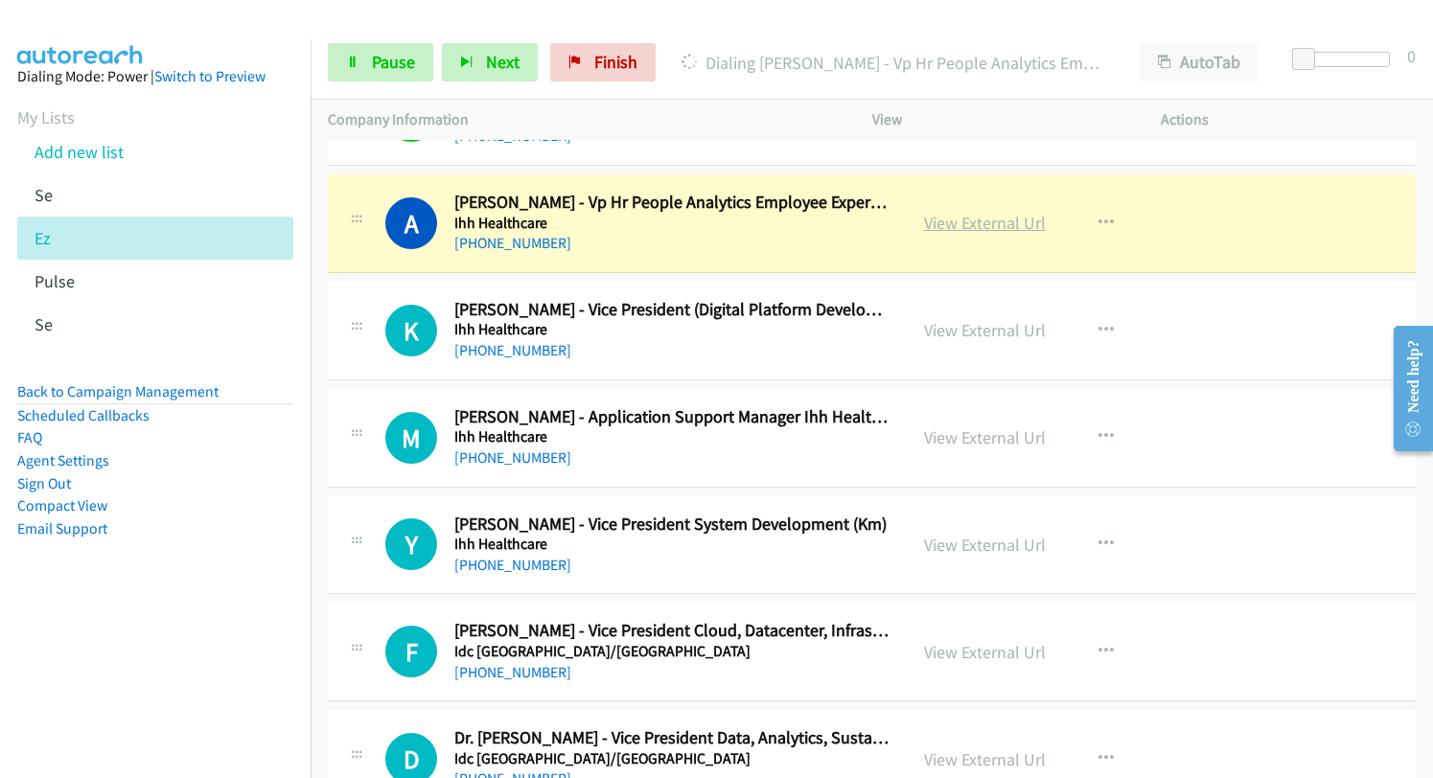
click at [948, 231] on link "View External Url" at bounding box center [985, 223] width 122 height 22
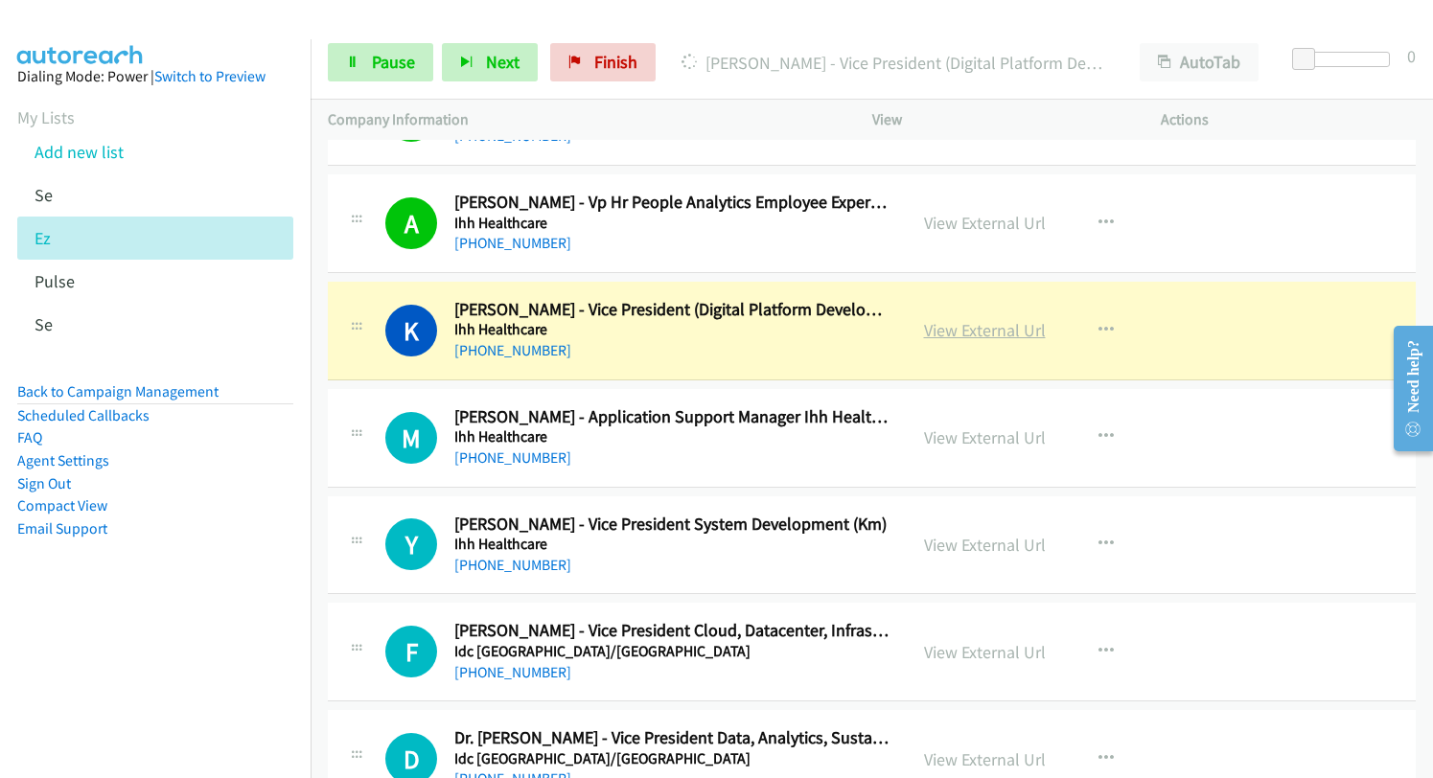
click at [935, 326] on link "View External Url" at bounding box center [985, 330] width 122 height 22
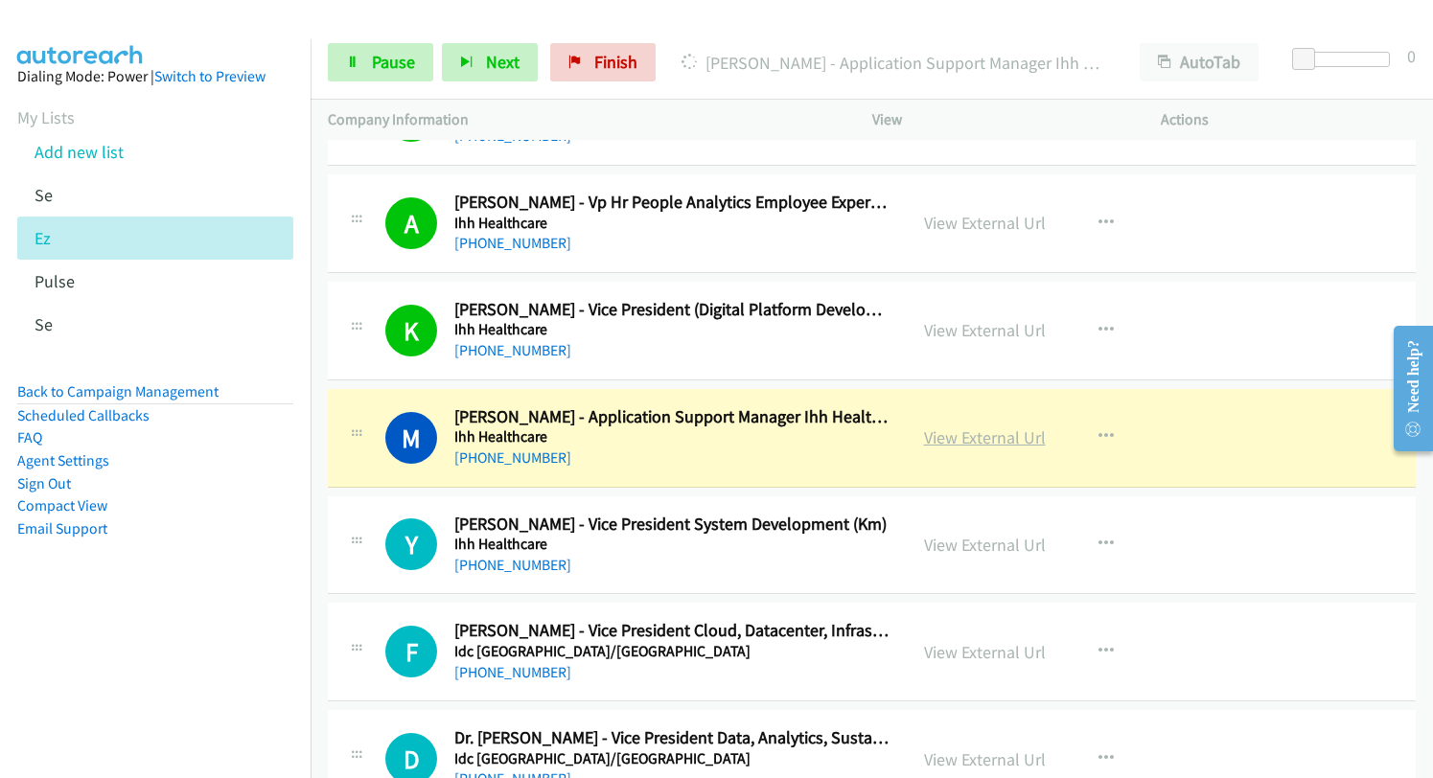
click at [975, 437] on link "View External Url" at bounding box center [985, 437] width 122 height 22
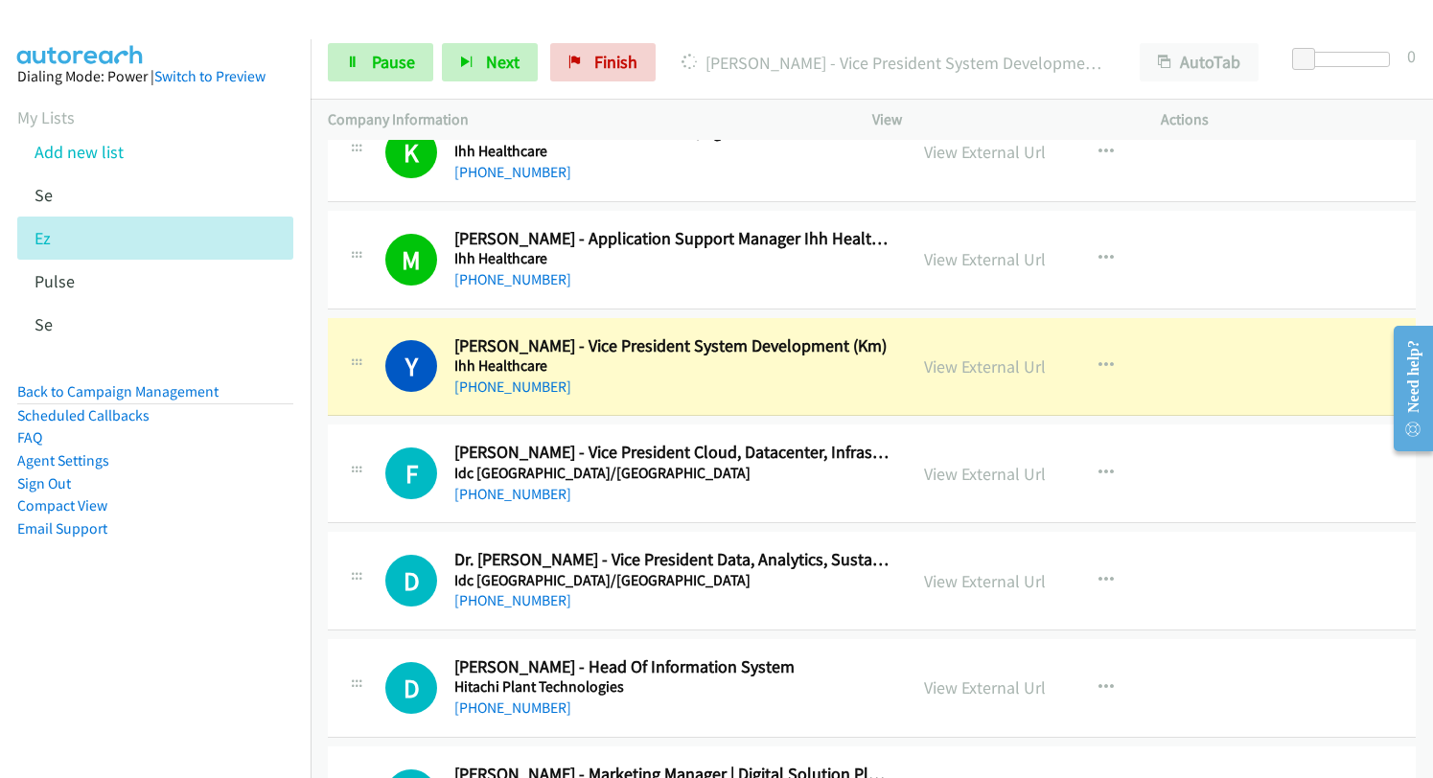
scroll to position [4983, 0]
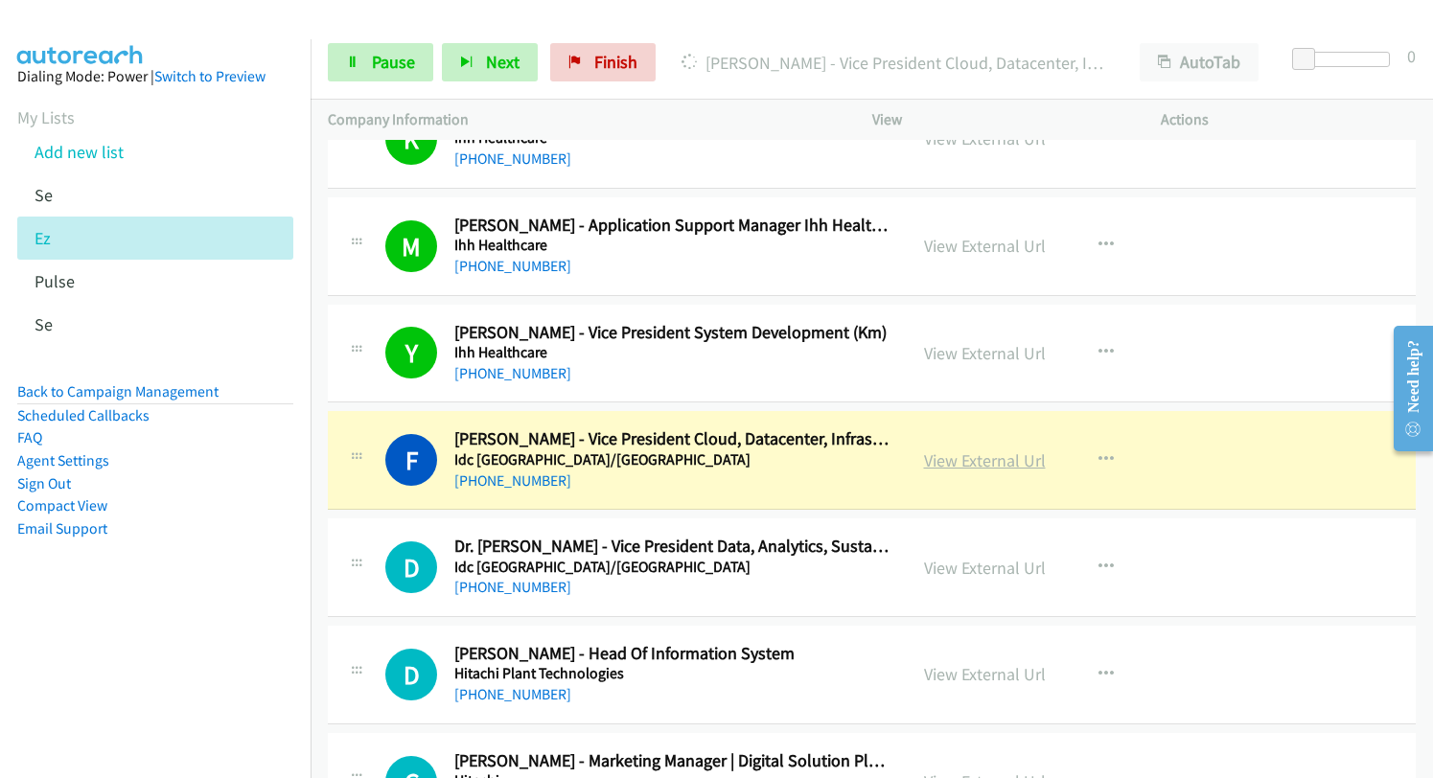
click at [961, 466] on link "View External Url" at bounding box center [985, 460] width 122 height 22
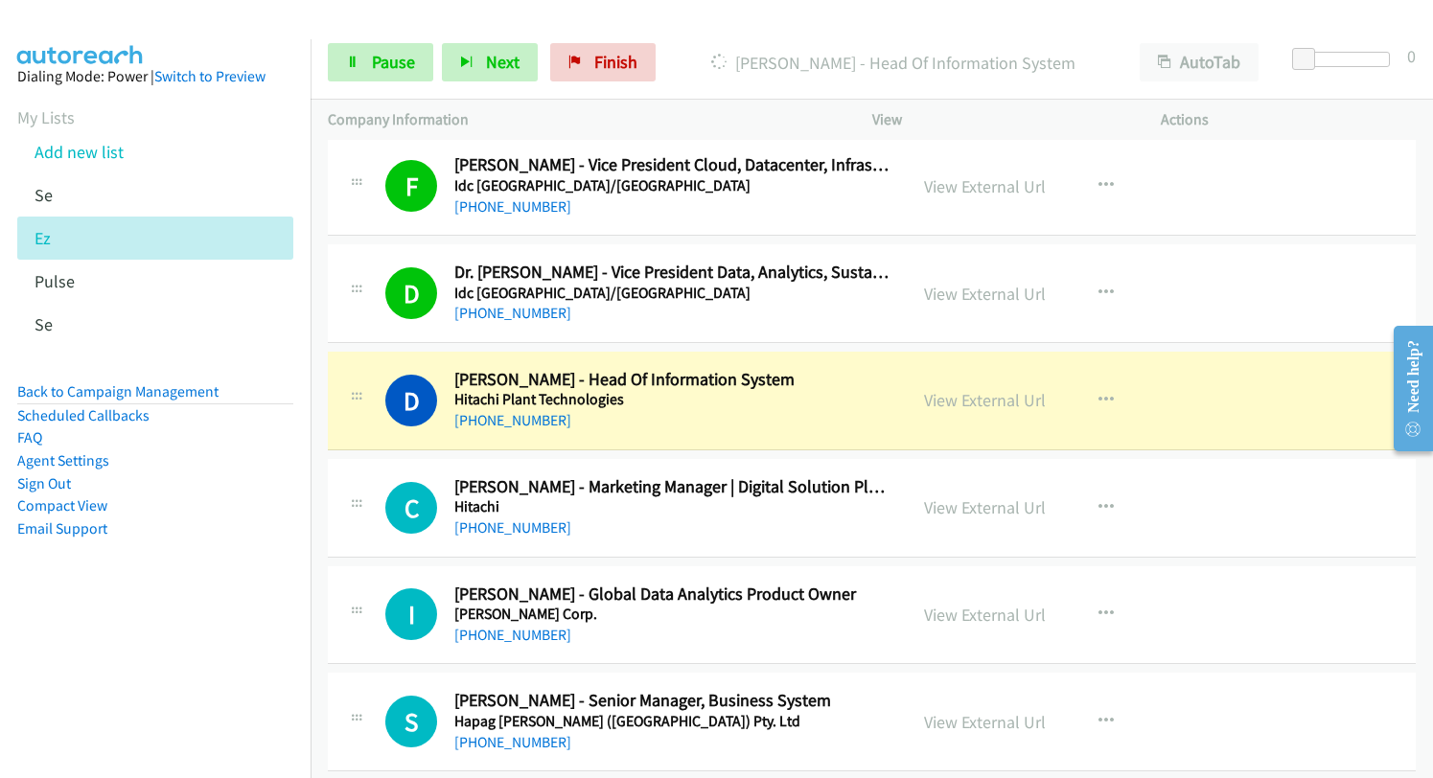
scroll to position [5270, 0]
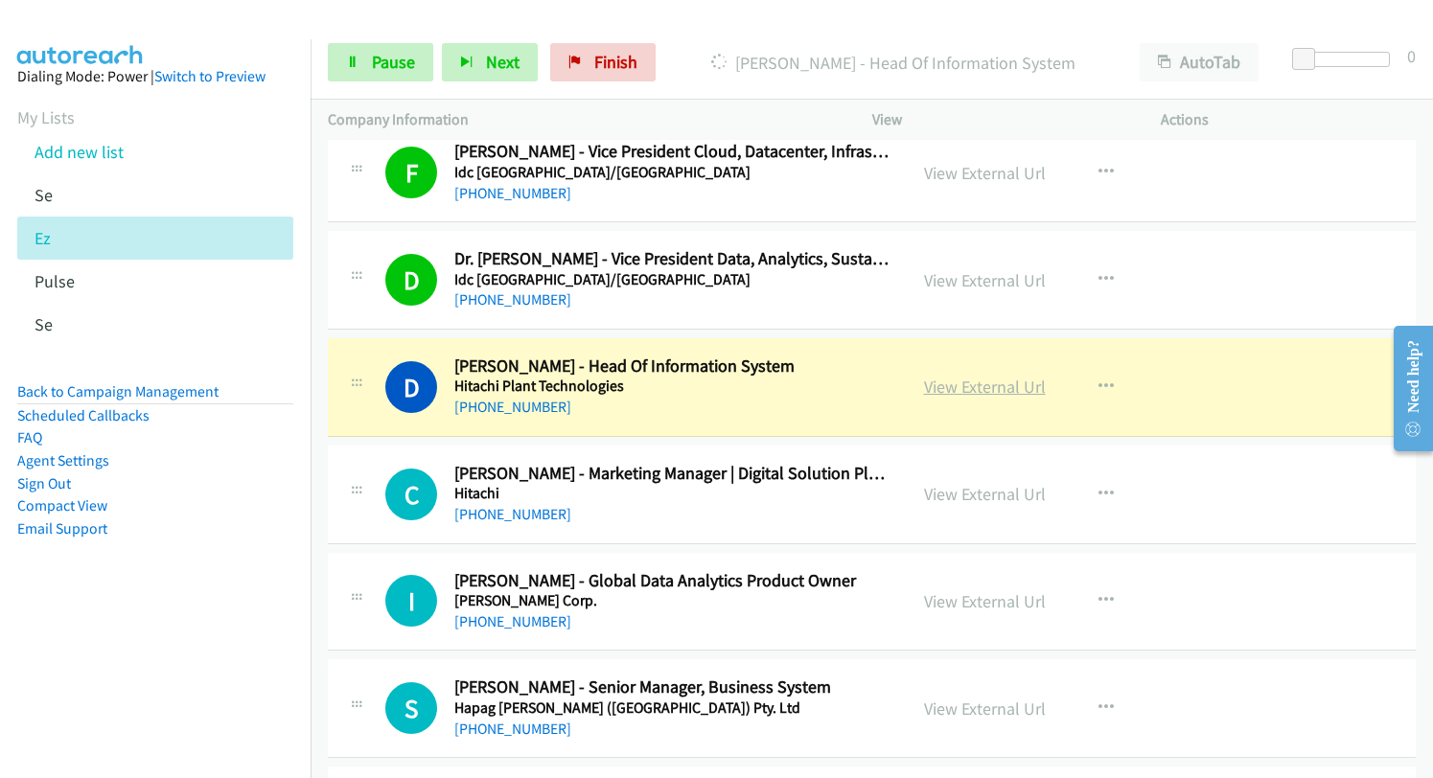
click at [961, 386] on link "View External Url" at bounding box center [985, 387] width 122 height 22
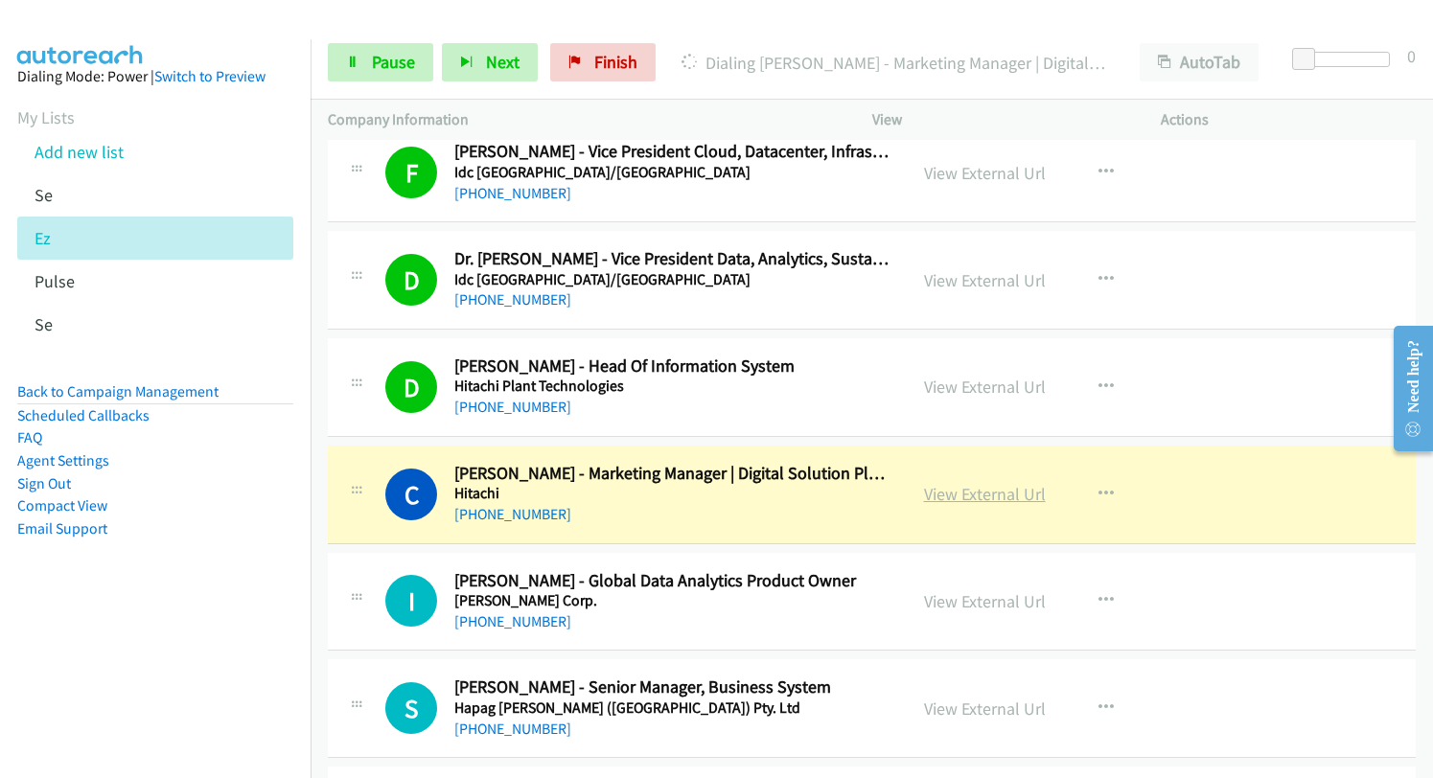
click at [939, 493] on link "View External Url" at bounding box center [985, 494] width 122 height 22
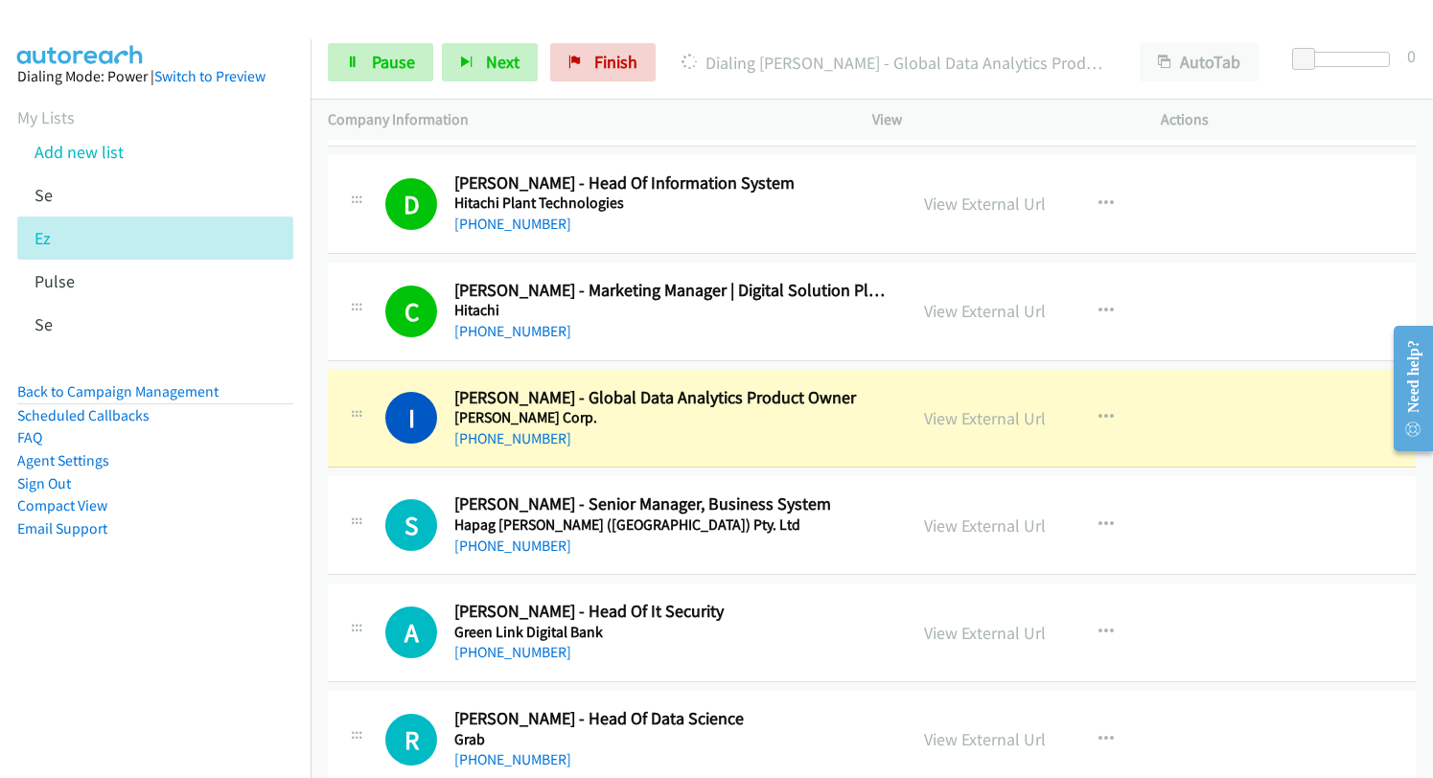
scroll to position [5558, 0]
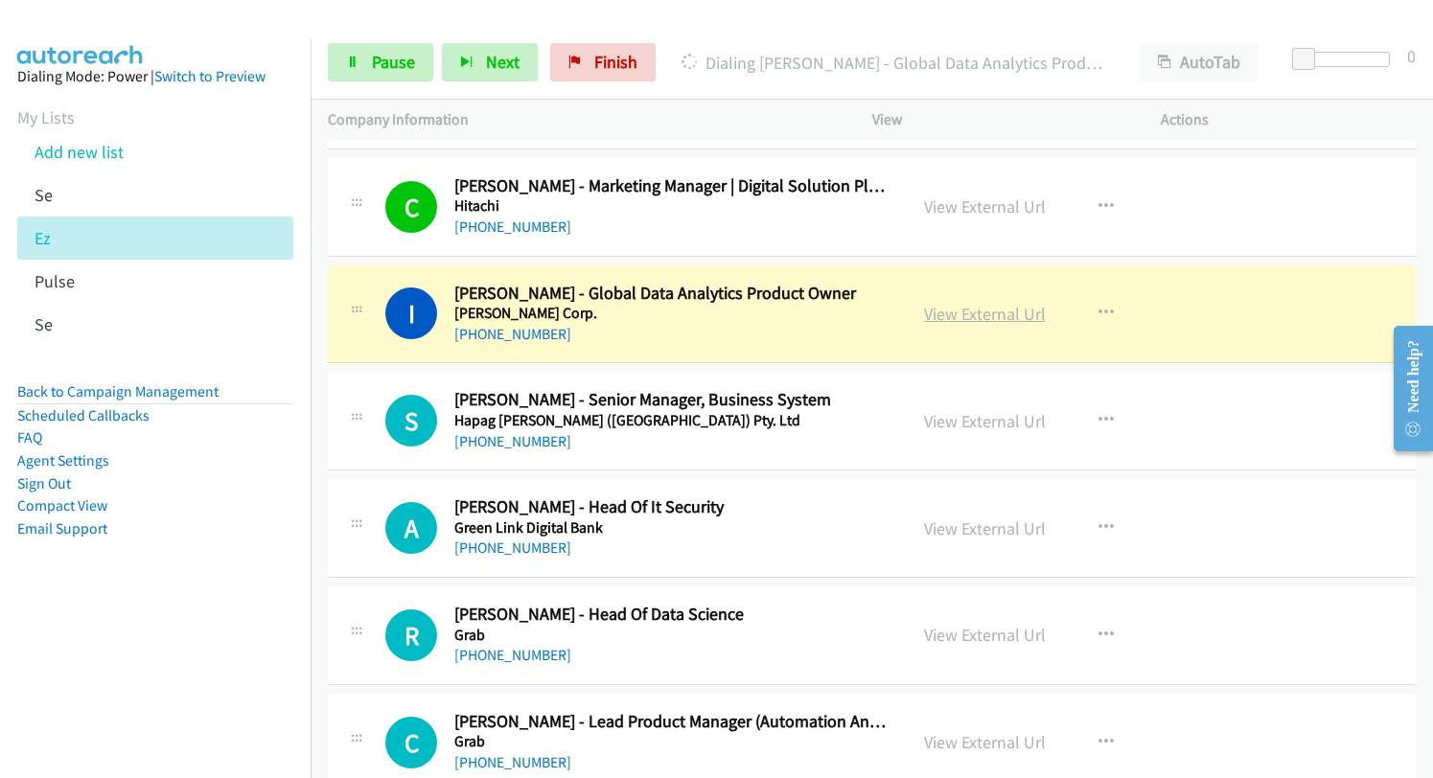
click at [934, 315] on link "View External Url" at bounding box center [985, 314] width 122 height 22
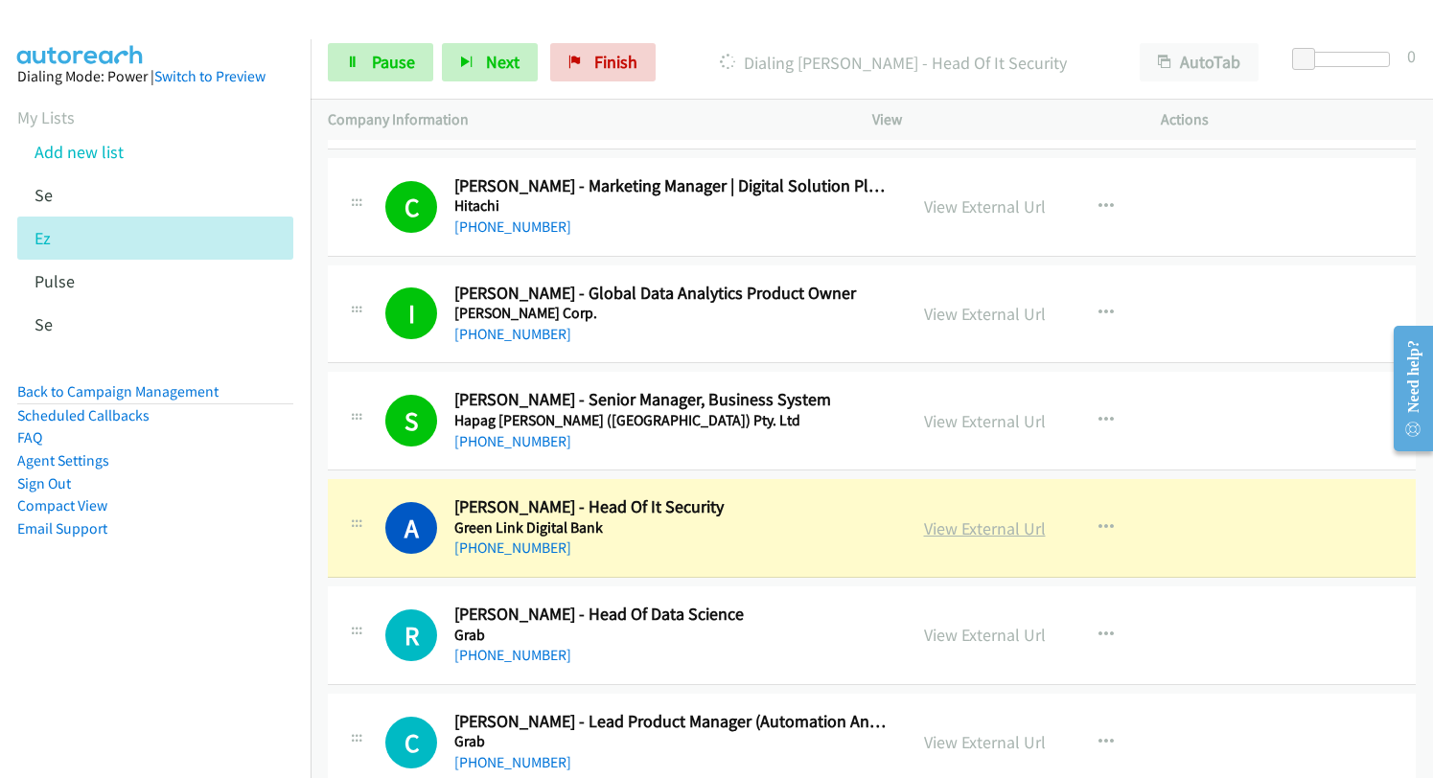
click at [940, 529] on link "View External Url" at bounding box center [985, 528] width 122 height 22
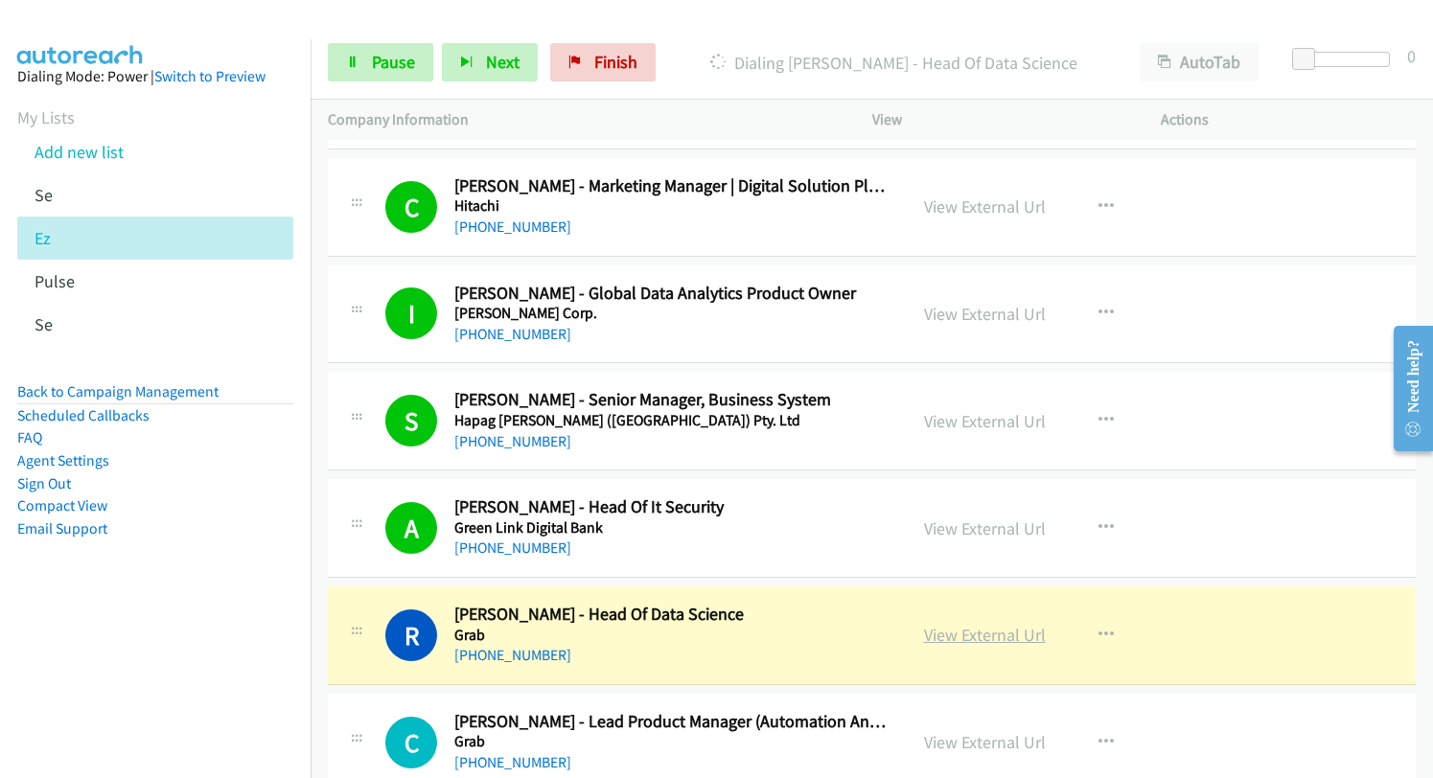
click at [964, 631] on link "View External Url" at bounding box center [985, 635] width 122 height 22
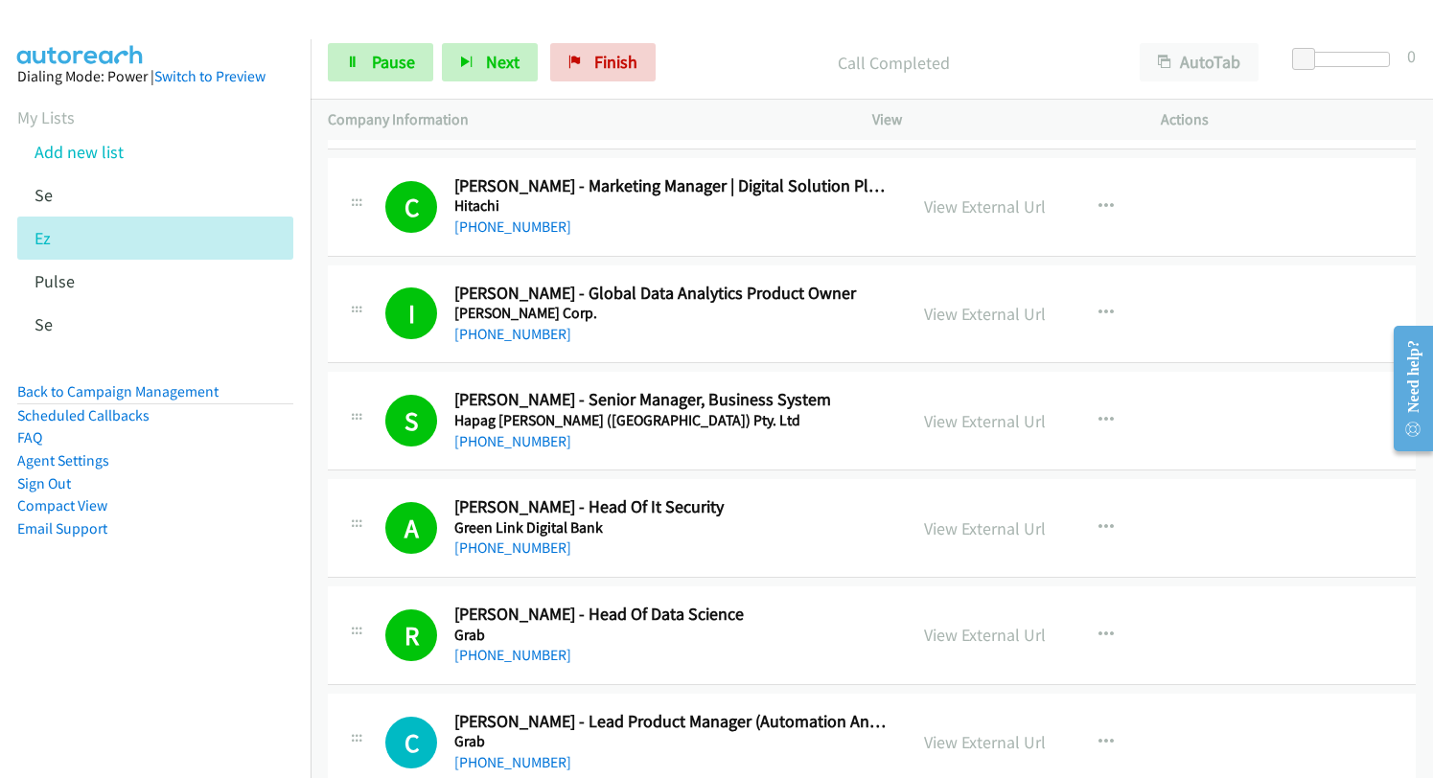
scroll to position [5653, 0]
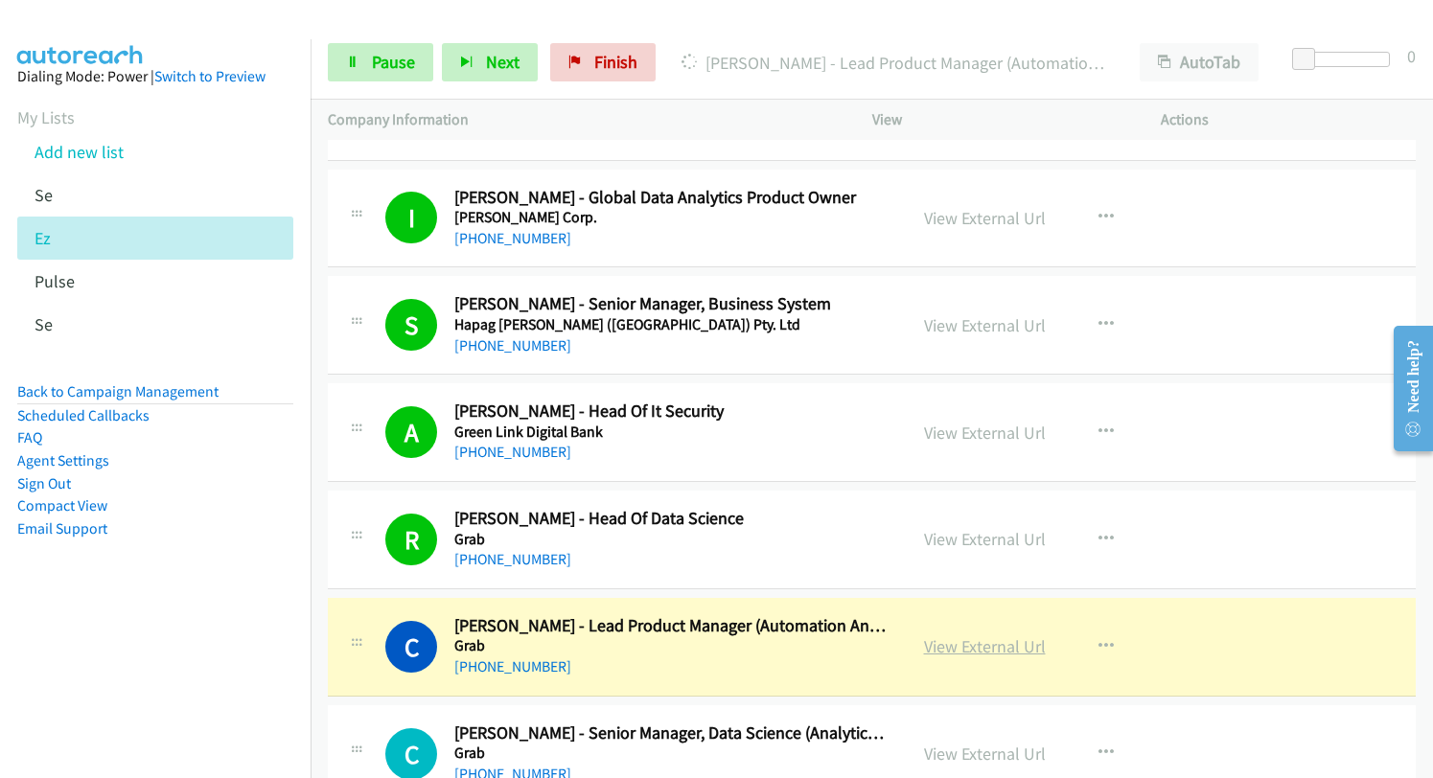
click at [957, 650] on link "View External Url" at bounding box center [985, 646] width 122 height 22
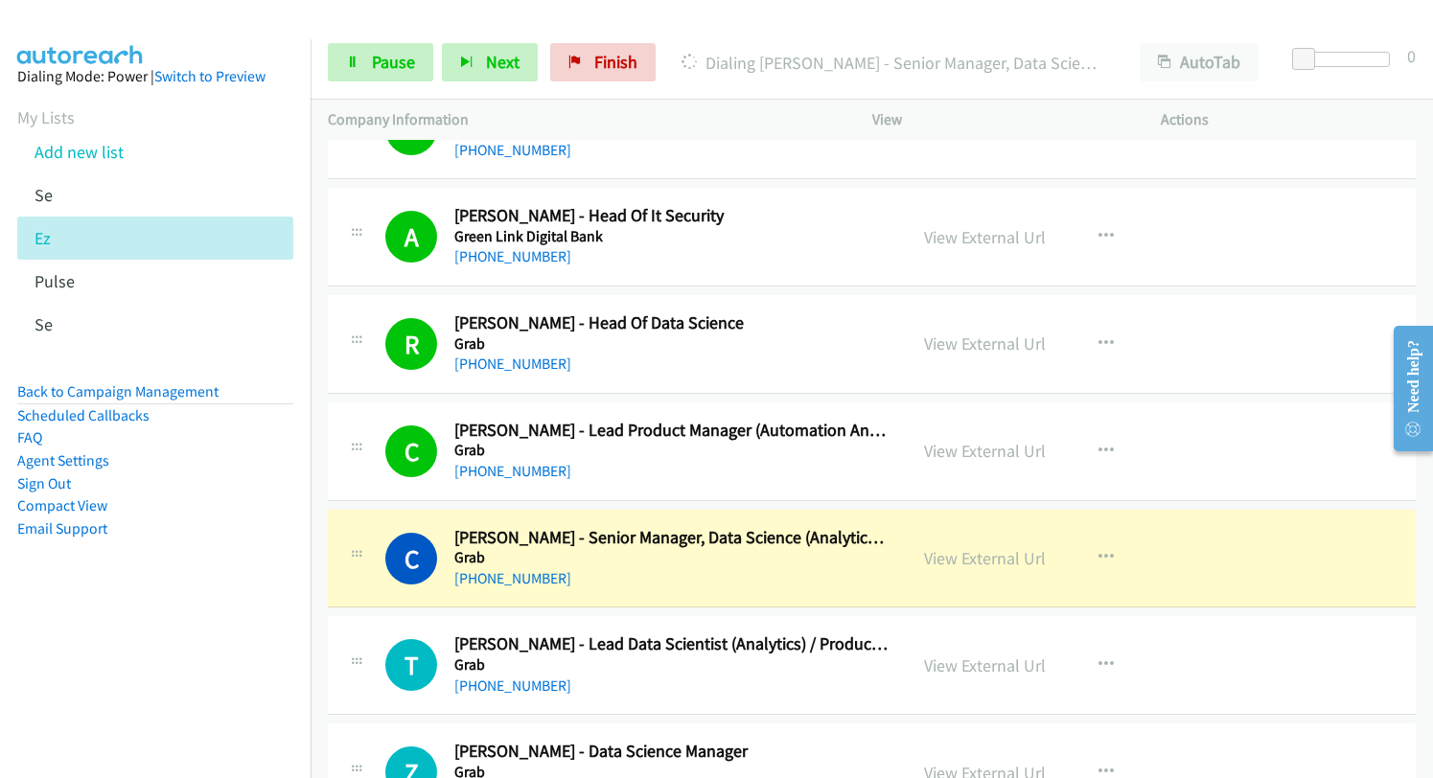
scroll to position [6133, 0]
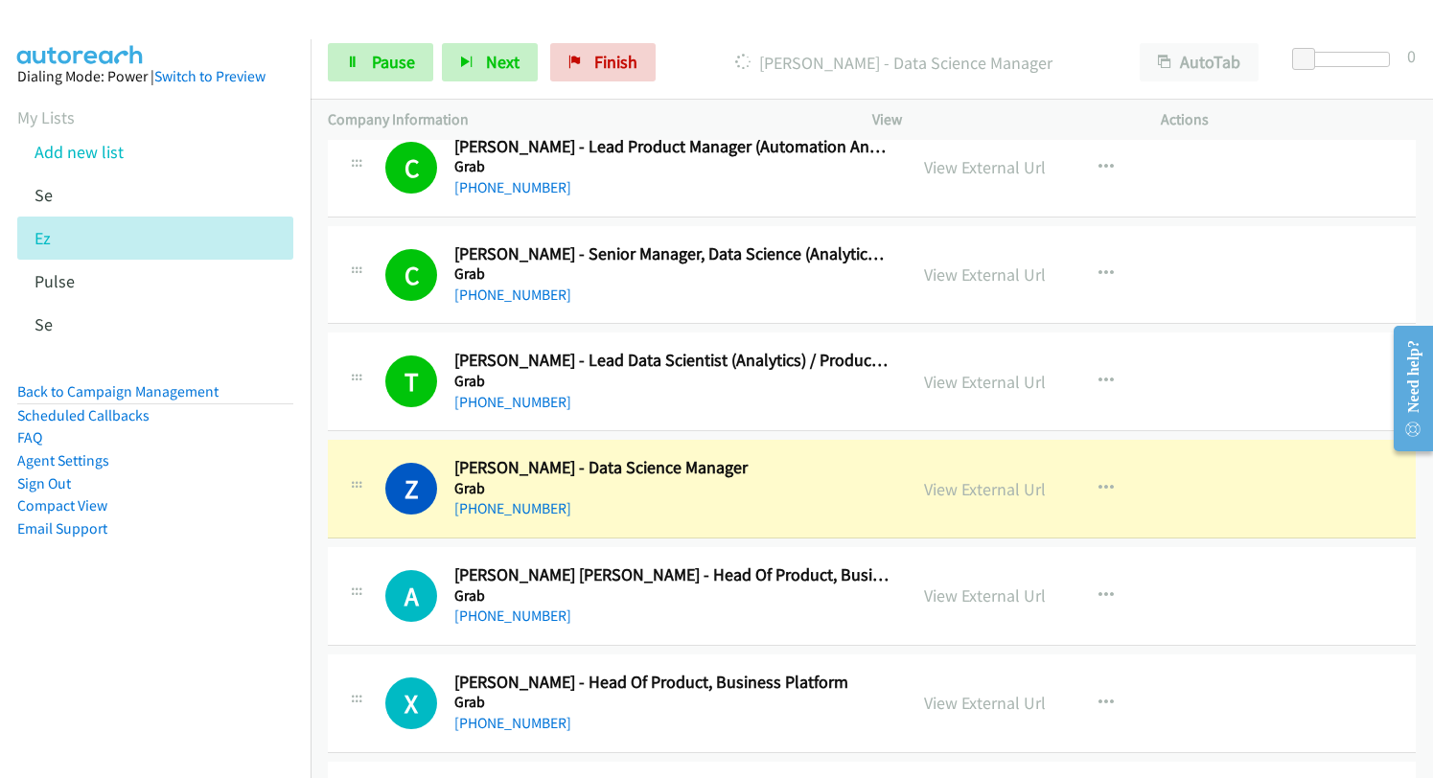
click at [990, 498] on link "View External Url" at bounding box center [985, 489] width 122 height 22
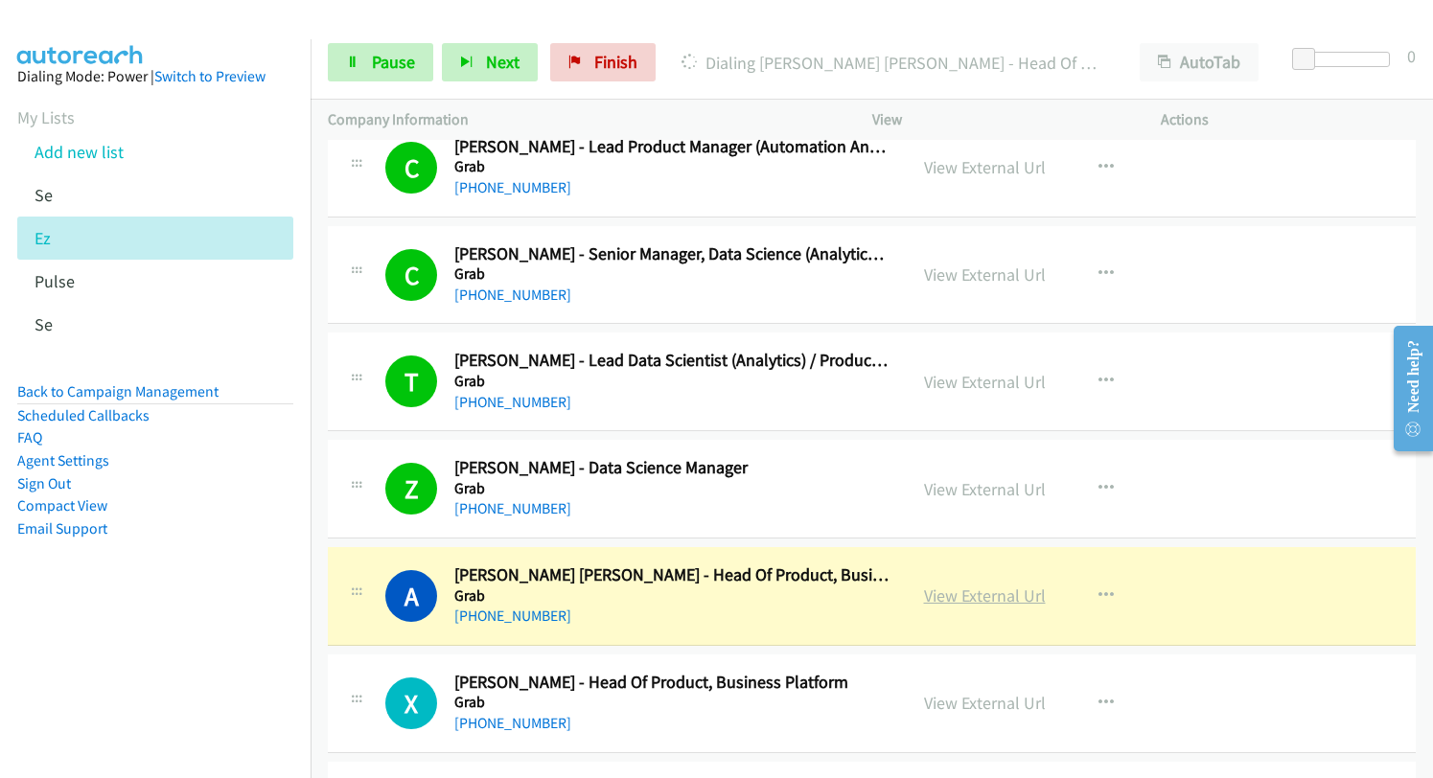
click at [945, 602] on link "View External Url" at bounding box center [985, 596] width 122 height 22
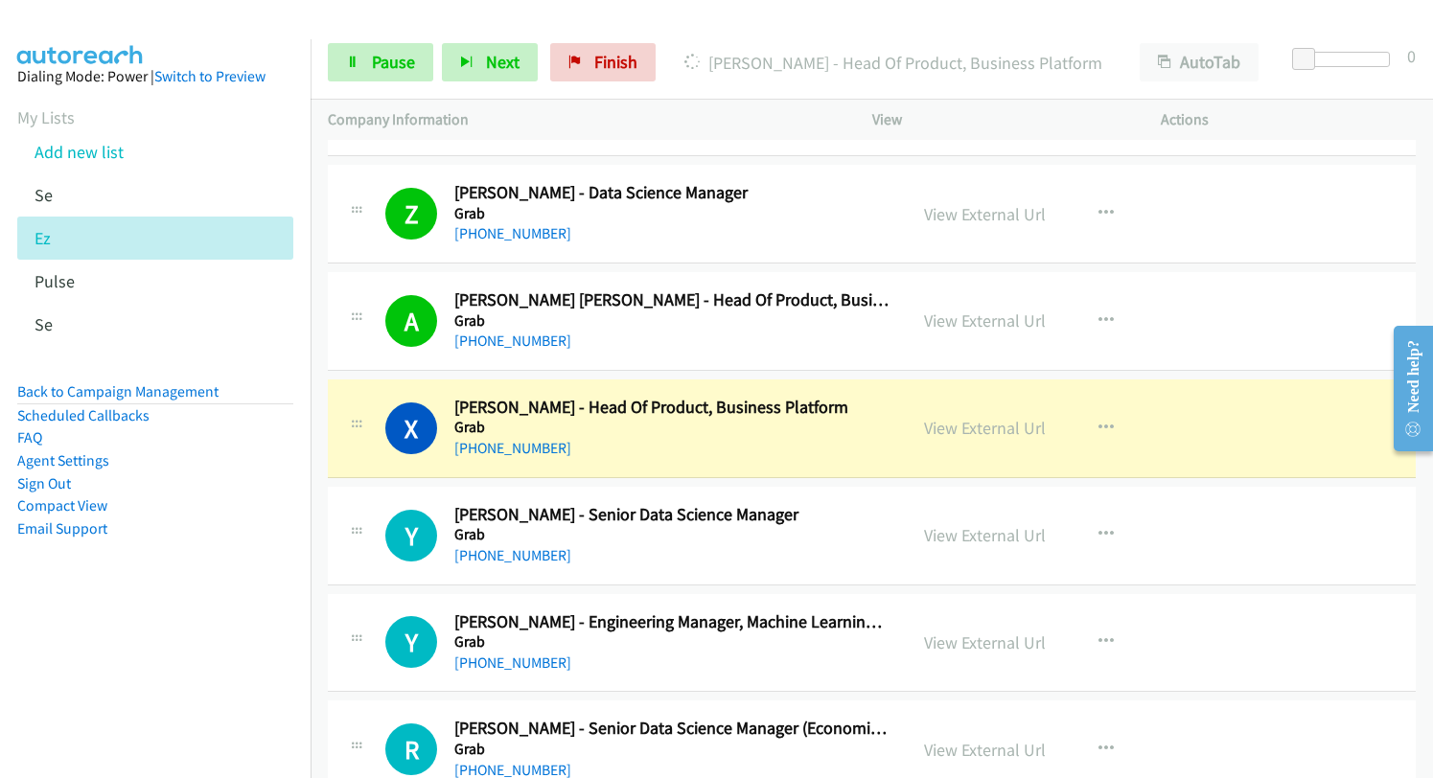
scroll to position [6420, 0]
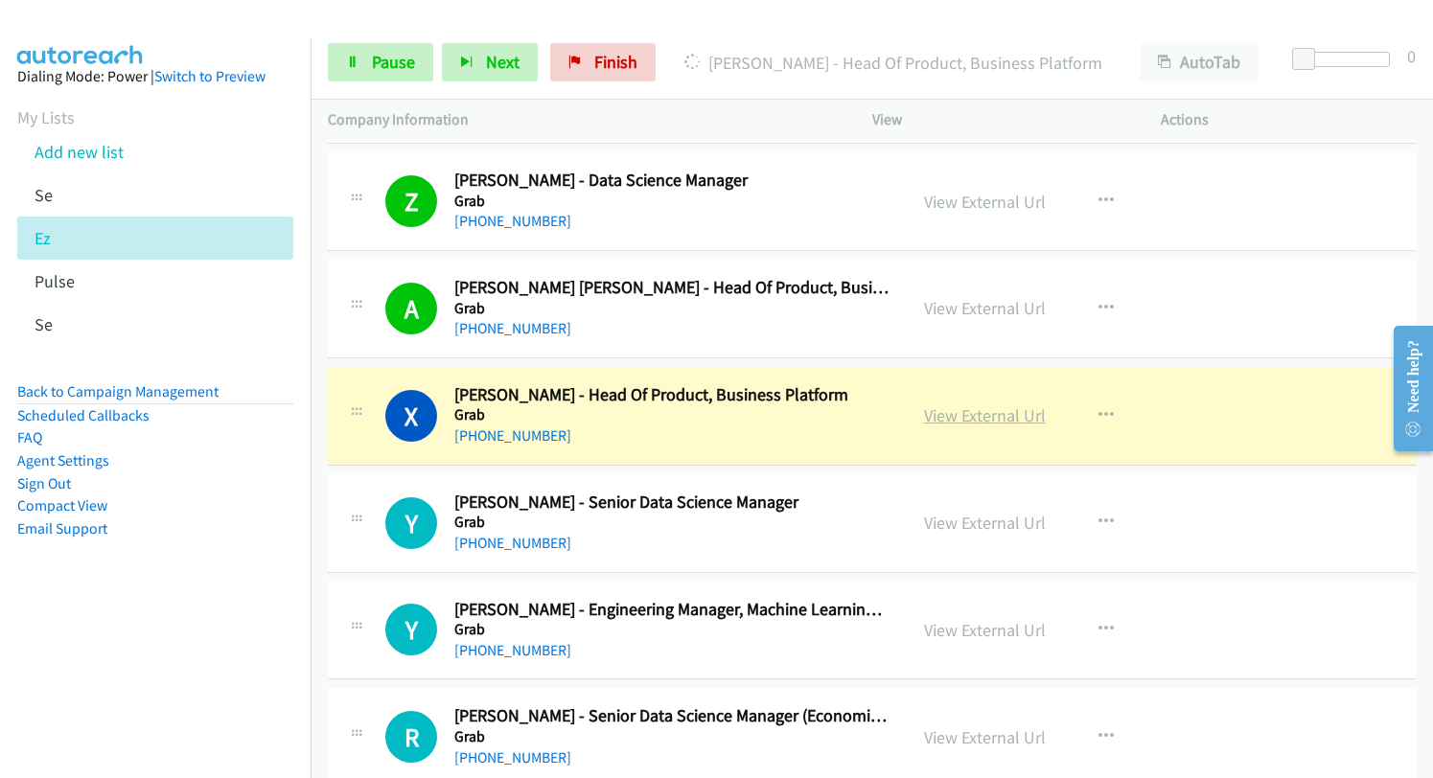
click at [991, 421] on link "View External Url" at bounding box center [985, 415] width 122 height 22
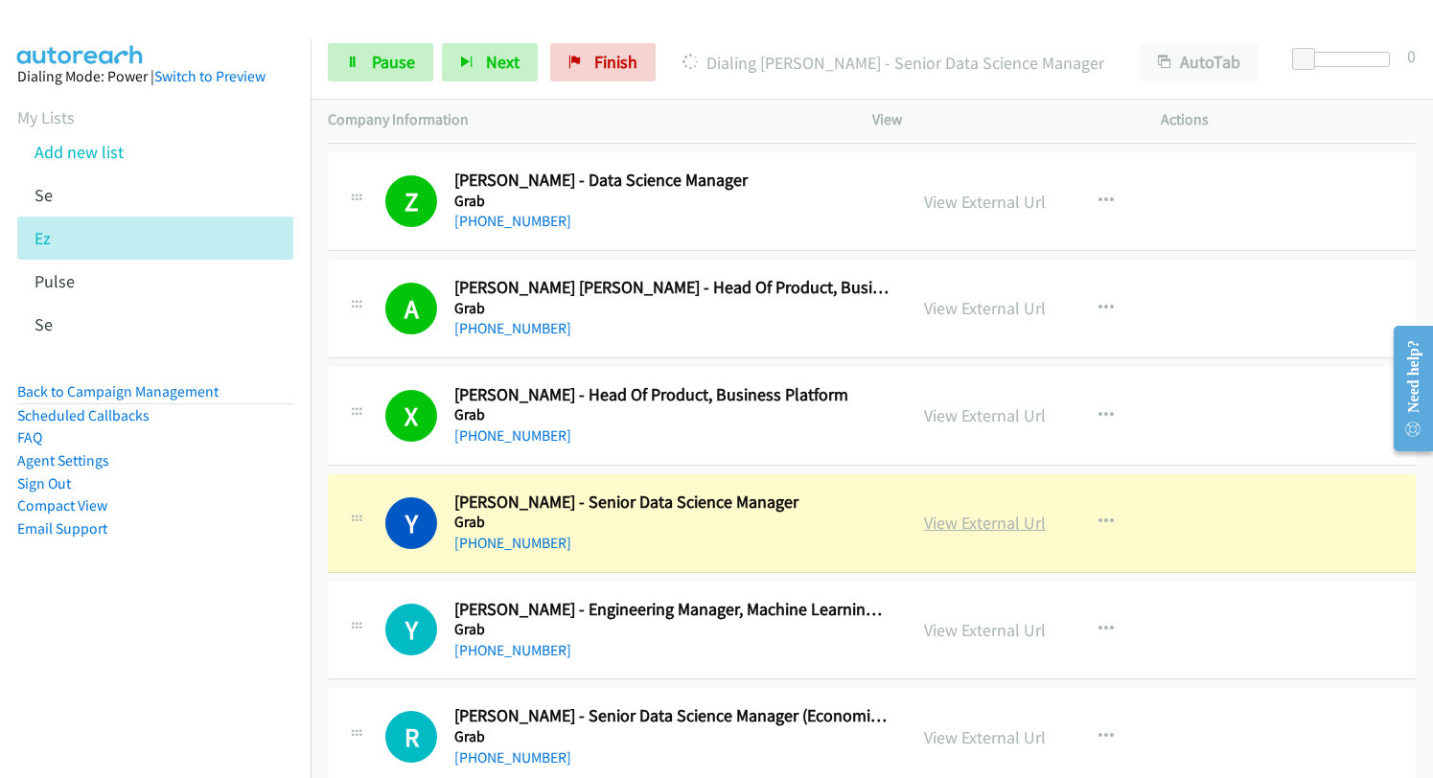
click at [953, 520] on link "View External Url" at bounding box center [985, 523] width 122 height 22
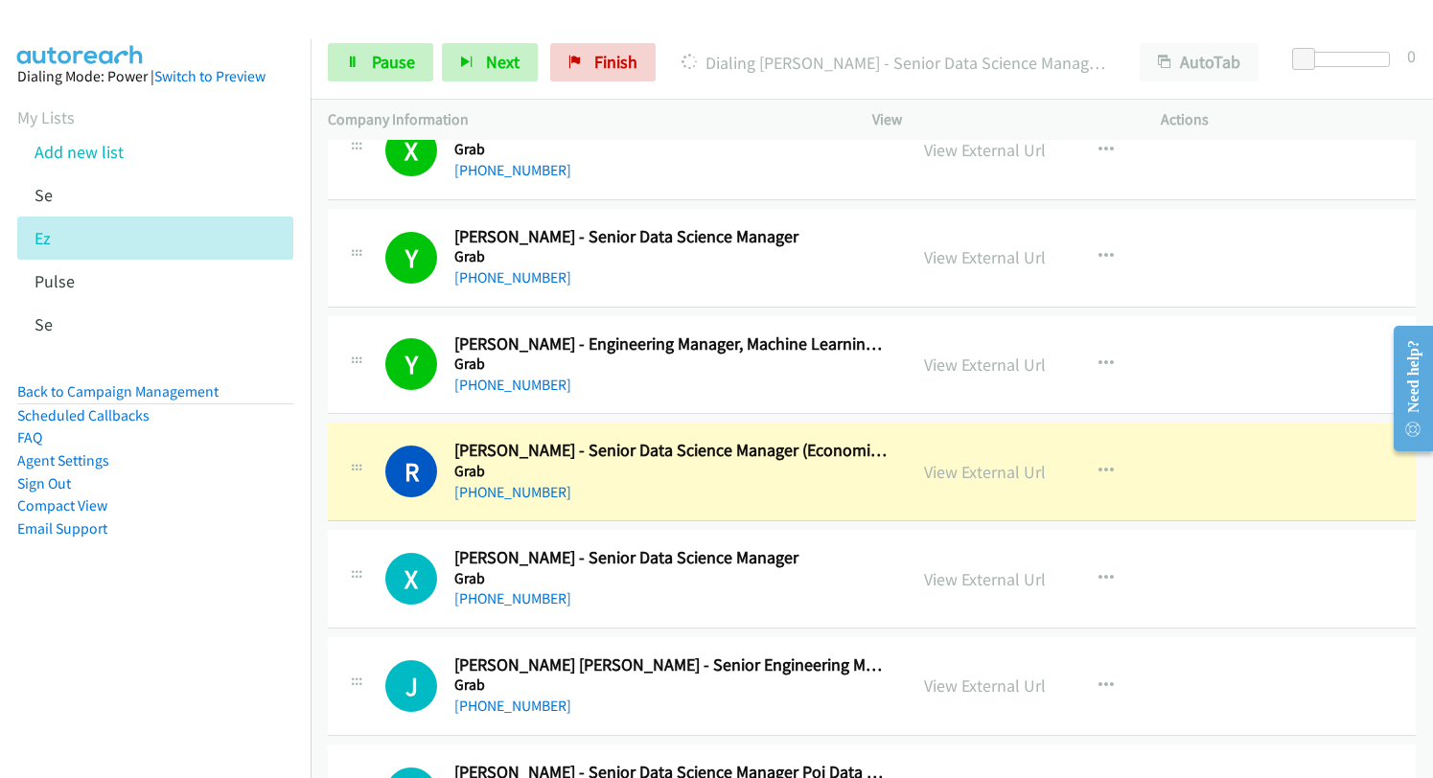
scroll to position [6708, 0]
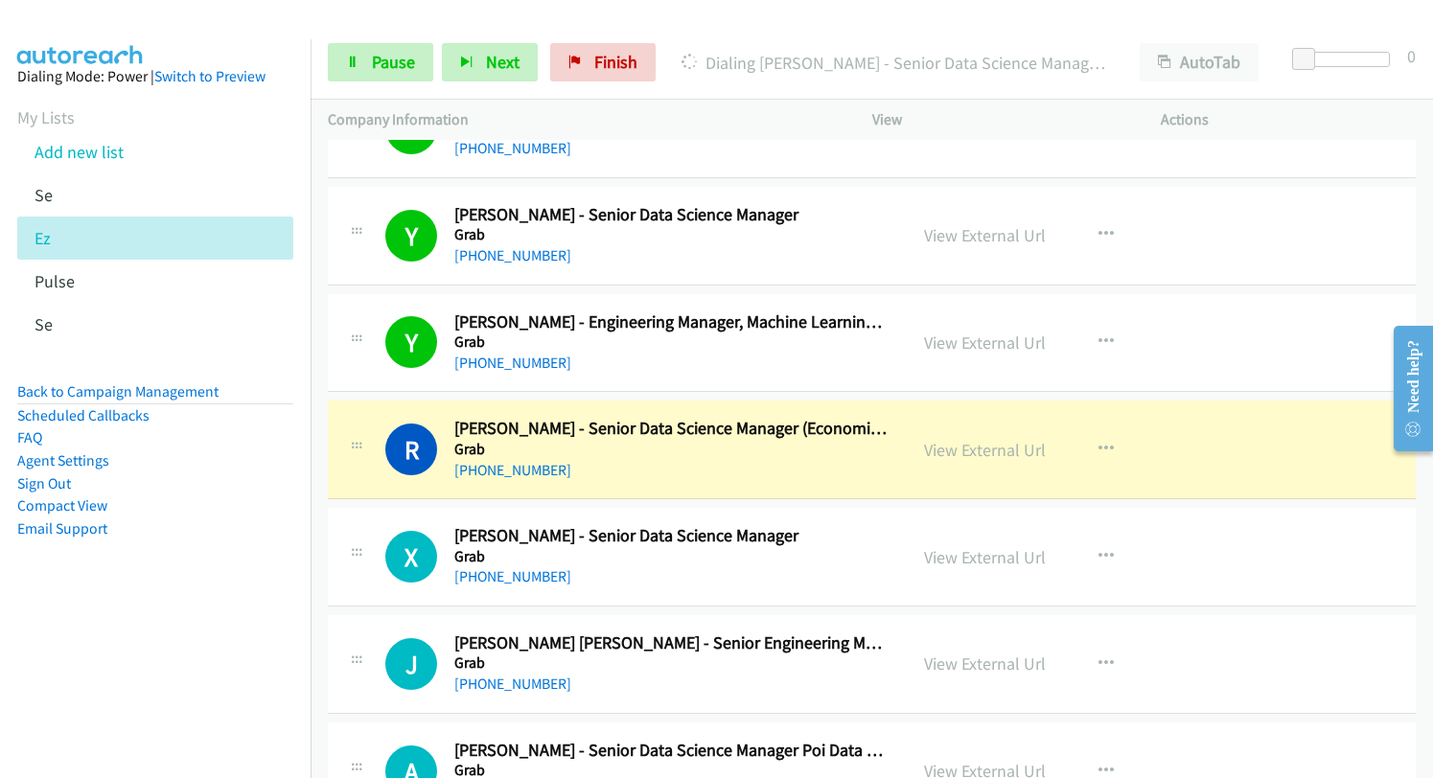
click at [945, 461] on div "View External Url" at bounding box center [985, 450] width 122 height 26
click at [947, 453] on link "View External Url" at bounding box center [985, 450] width 122 height 22
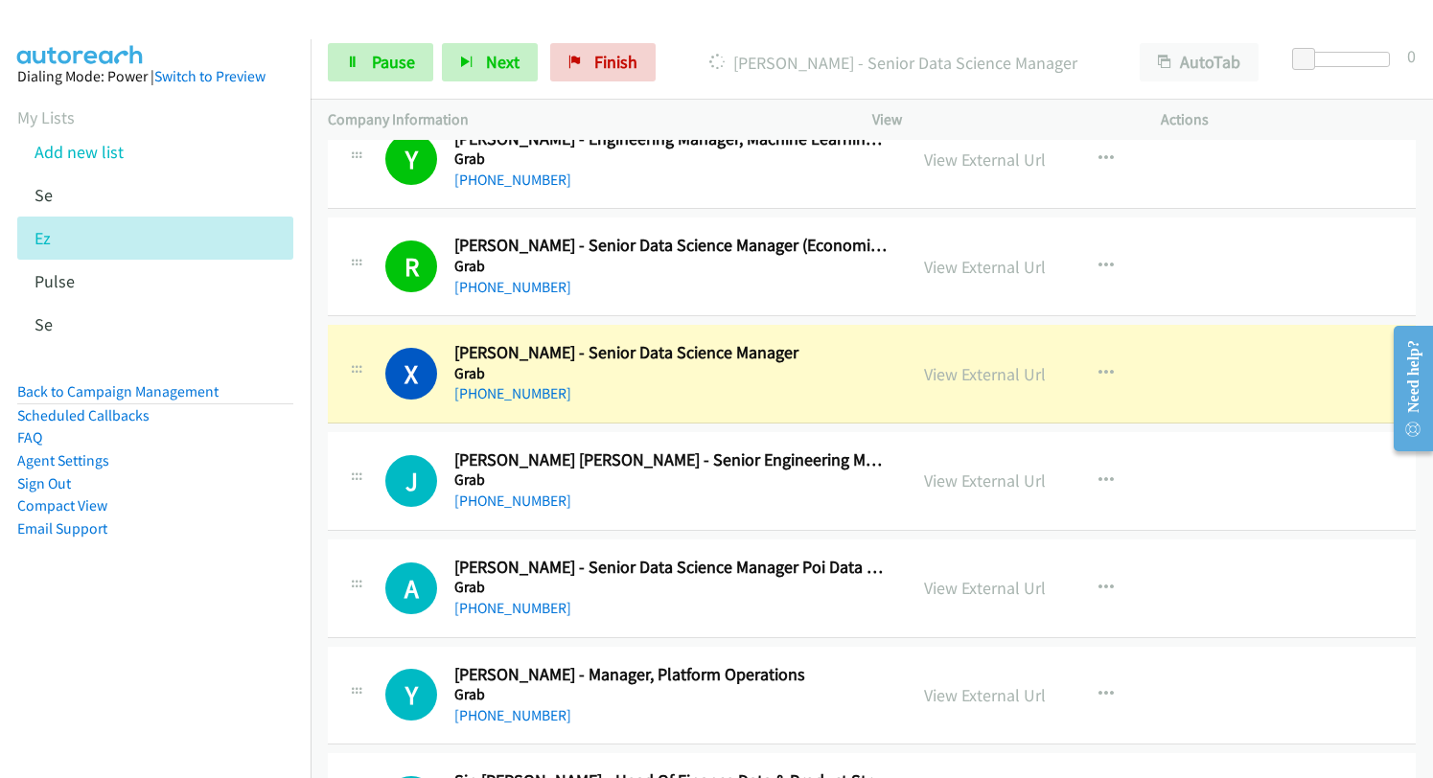
scroll to position [6899, 0]
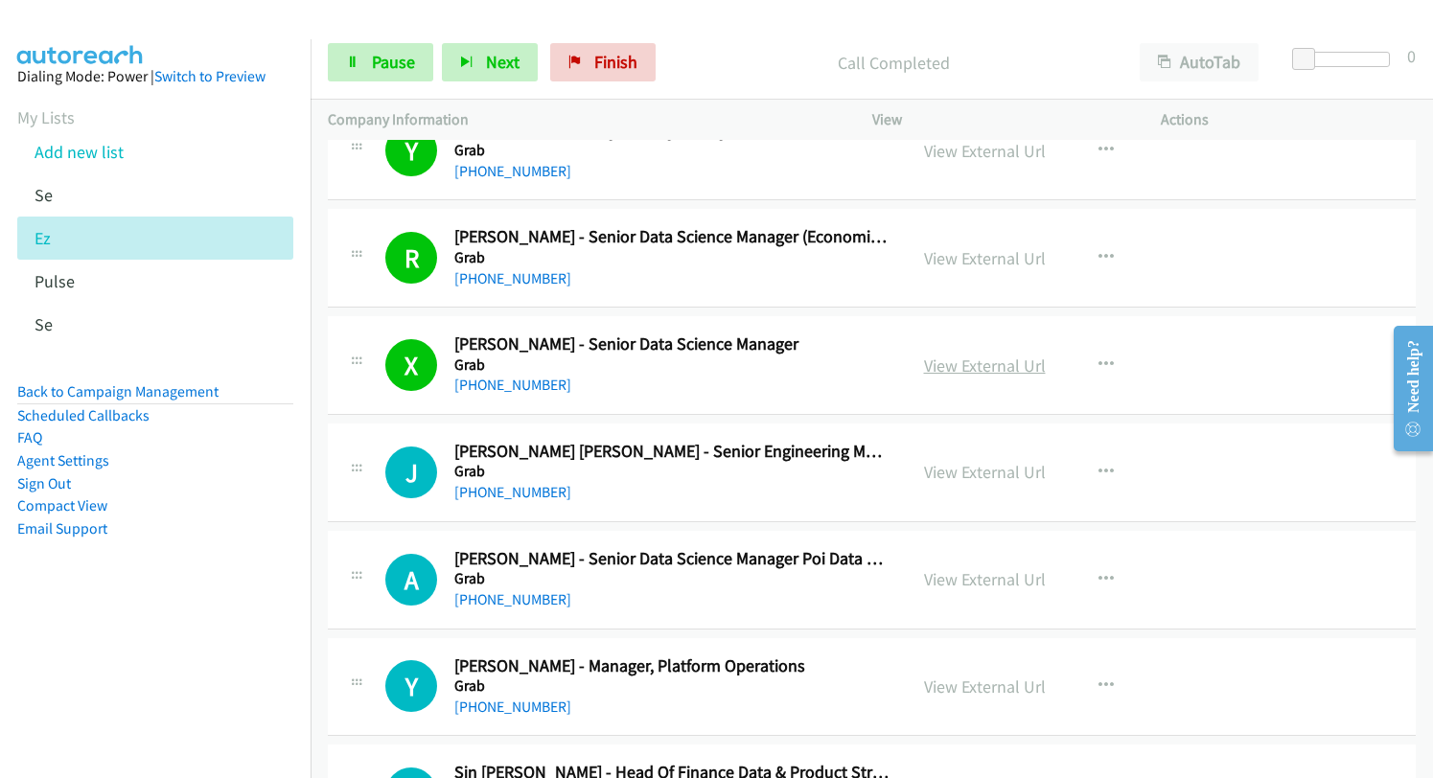
click at [965, 360] on link "View External Url" at bounding box center [985, 366] width 122 height 22
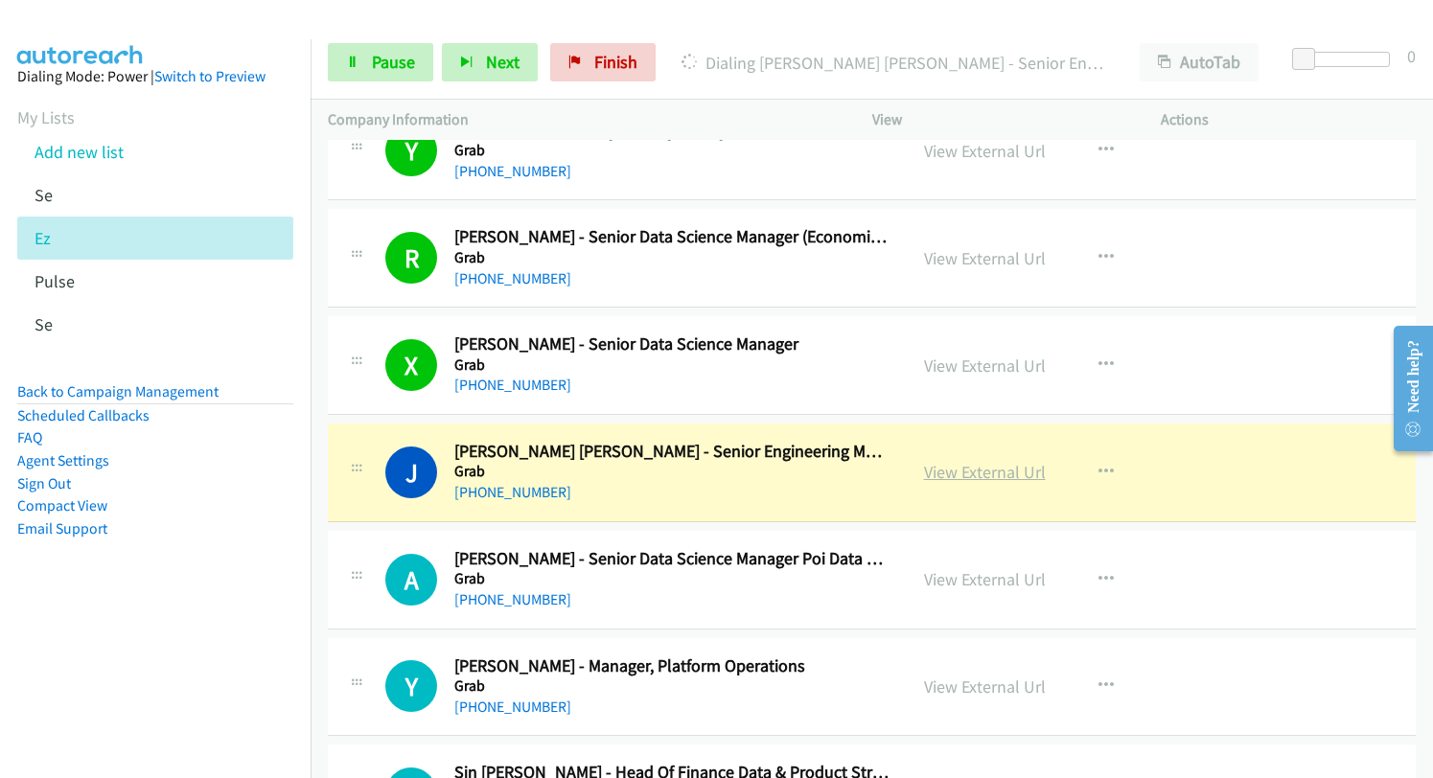
click at [962, 466] on link "View External Url" at bounding box center [985, 472] width 122 height 22
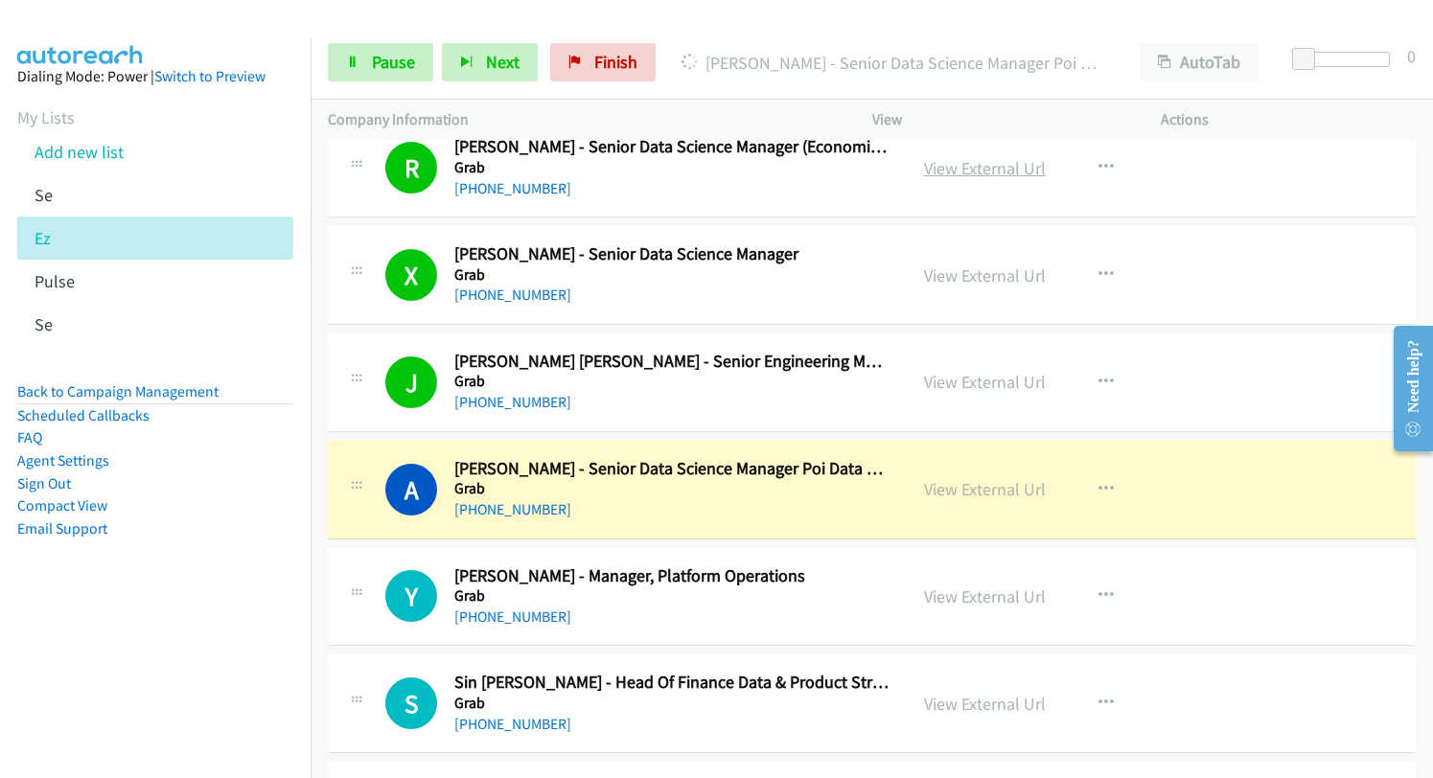
scroll to position [7091, 0]
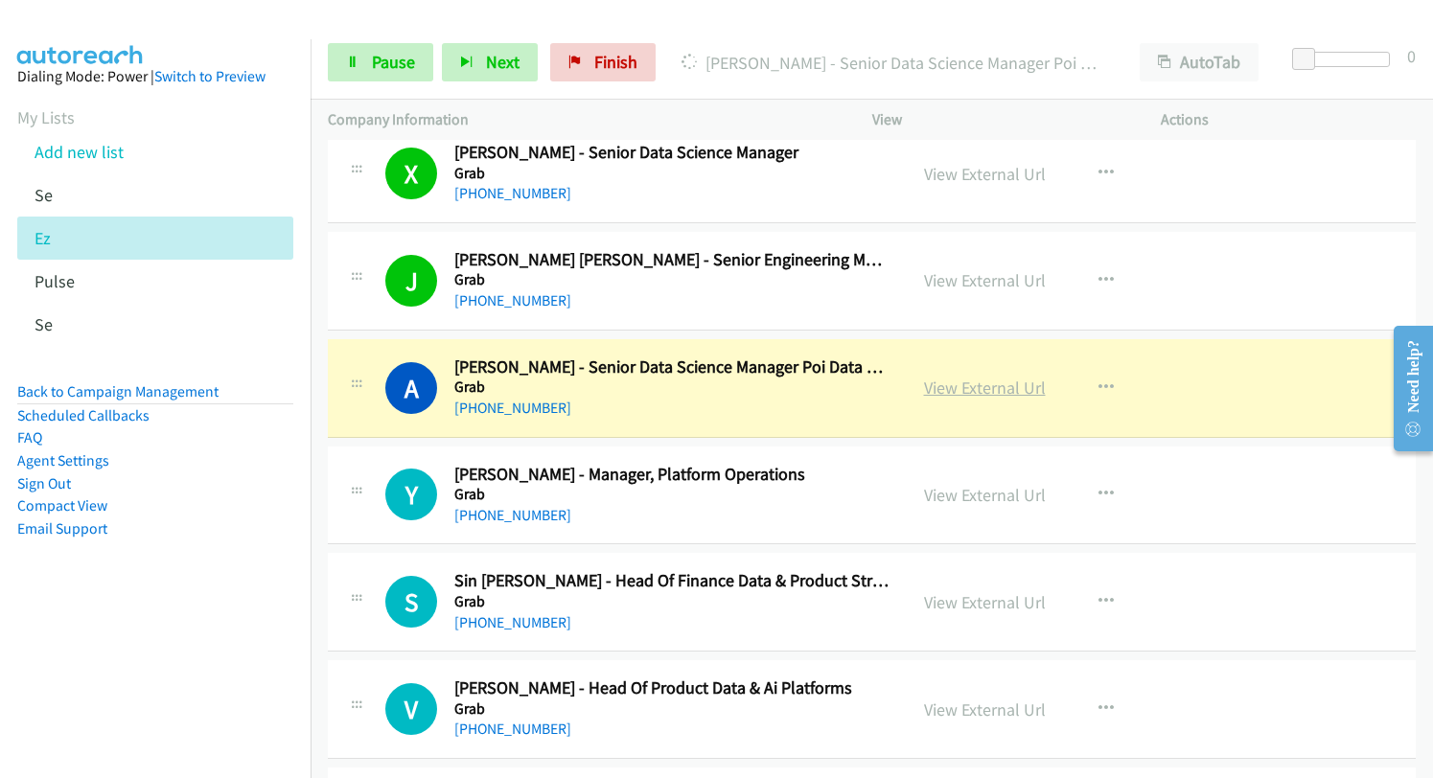
click at [924, 390] on link "View External Url" at bounding box center [985, 388] width 122 height 22
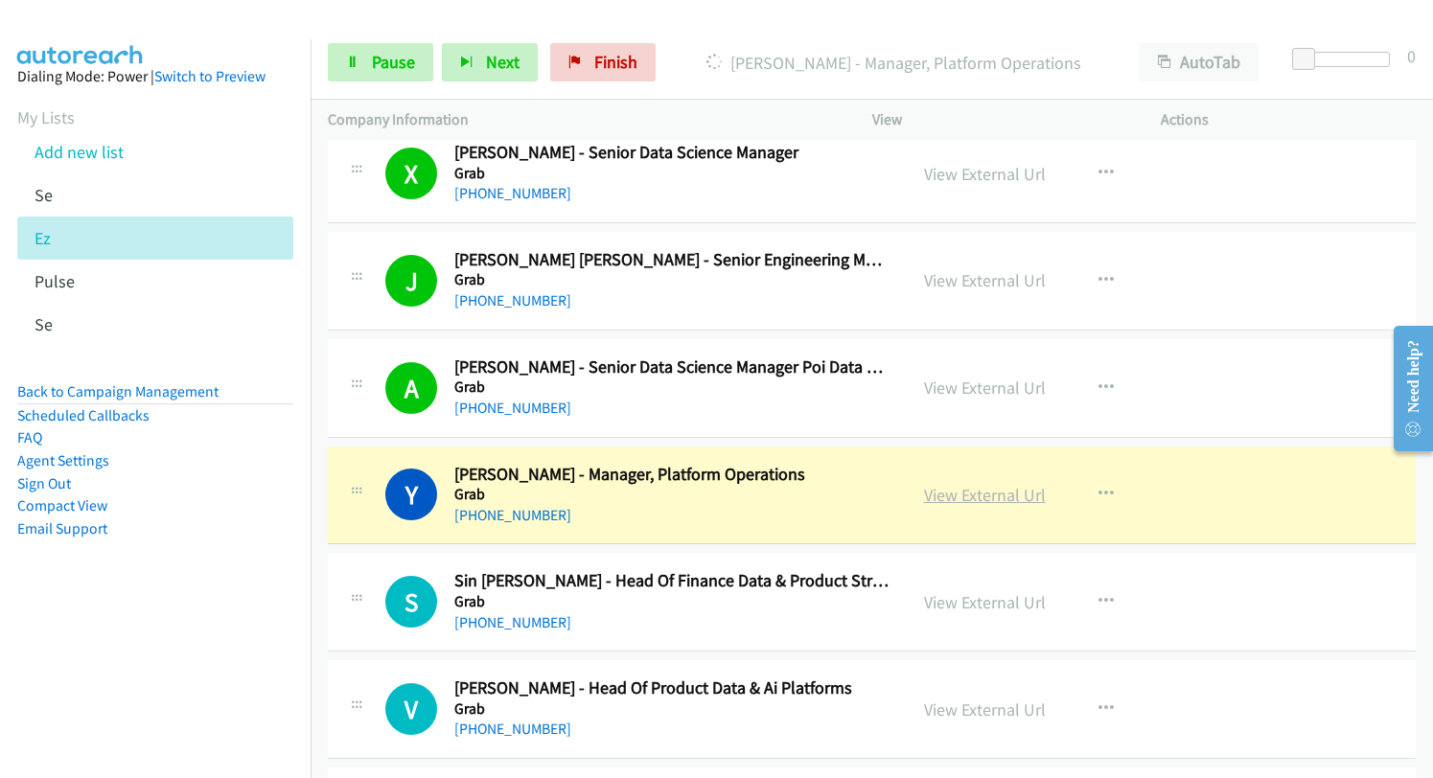
click at [932, 500] on link "View External Url" at bounding box center [985, 495] width 122 height 22
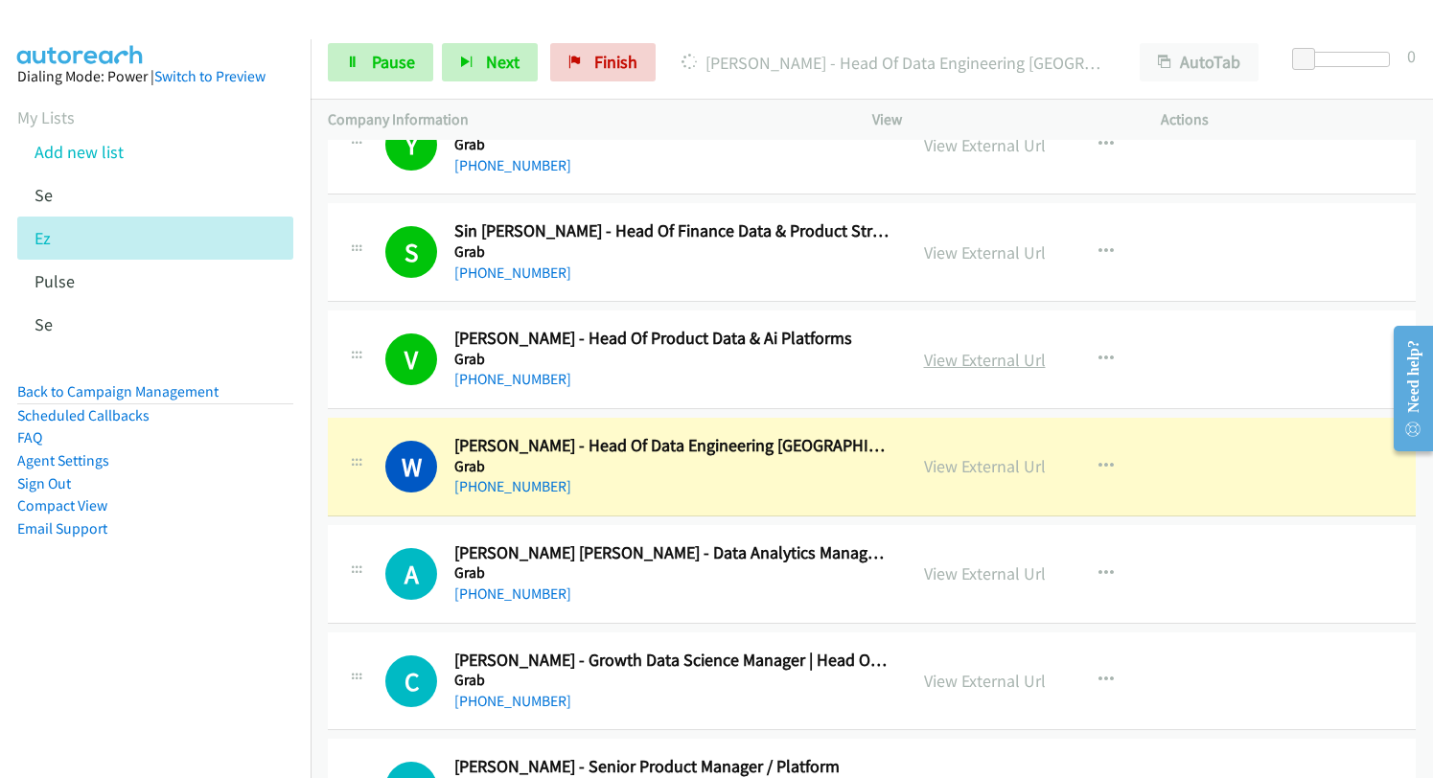
scroll to position [7474, 0]
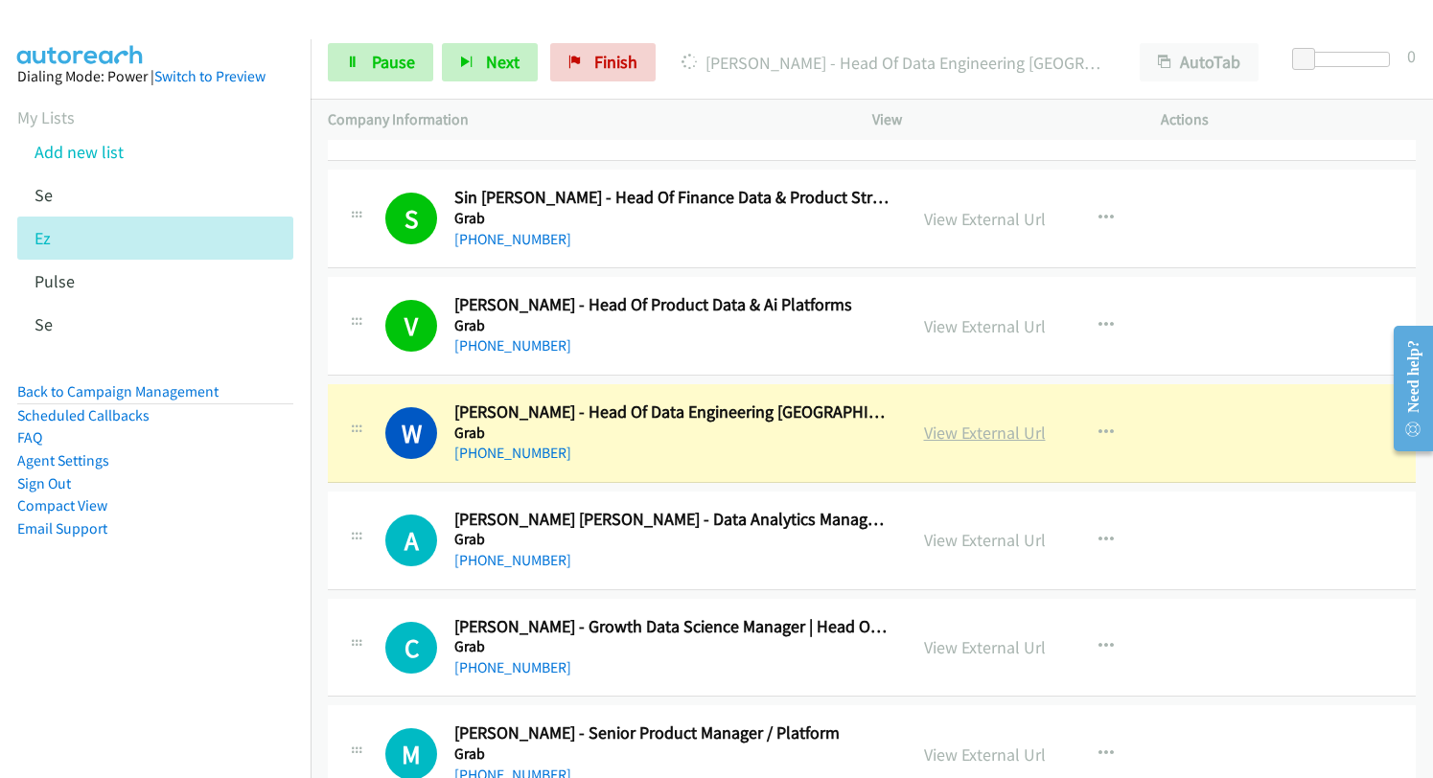
click at [929, 429] on link "View External Url" at bounding box center [985, 433] width 122 height 22
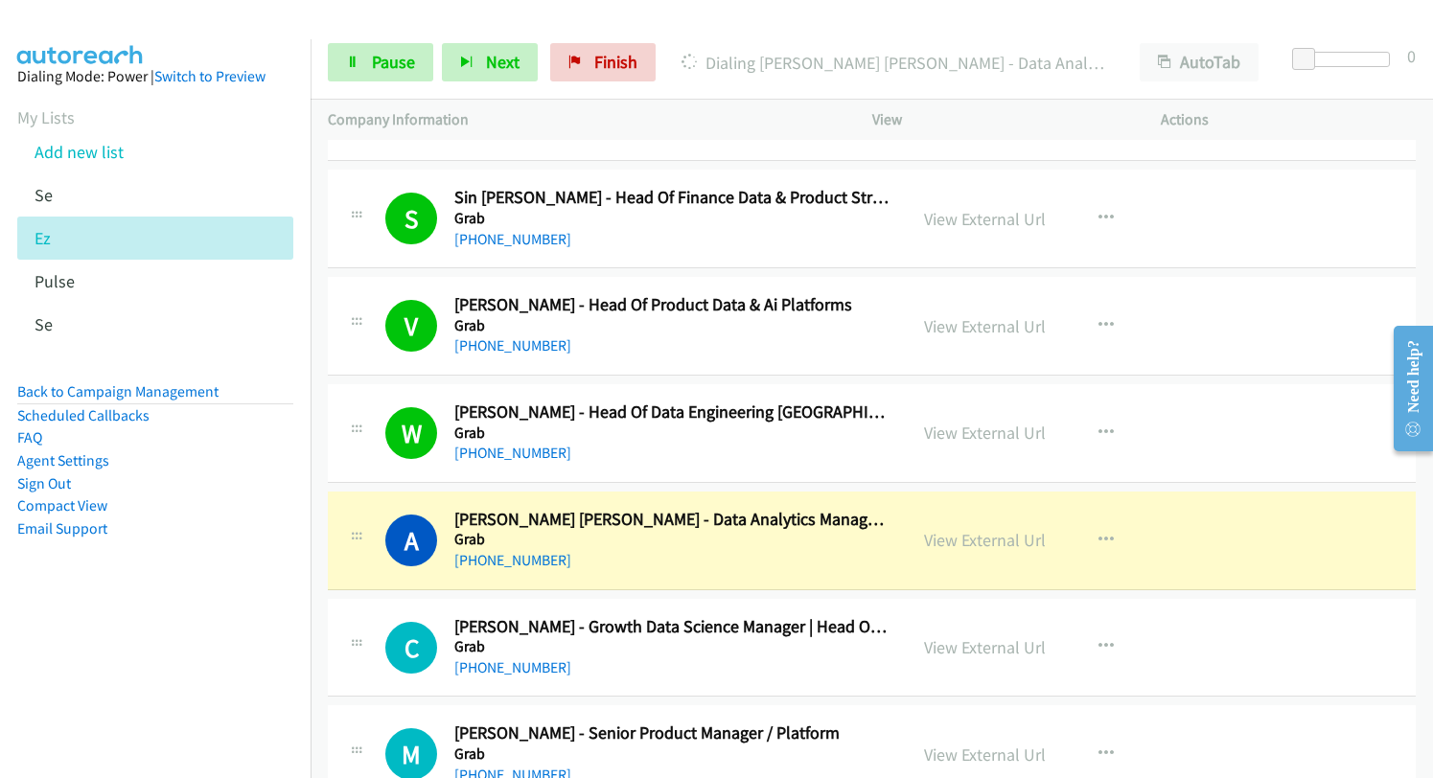
scroll to position [7666, 0]
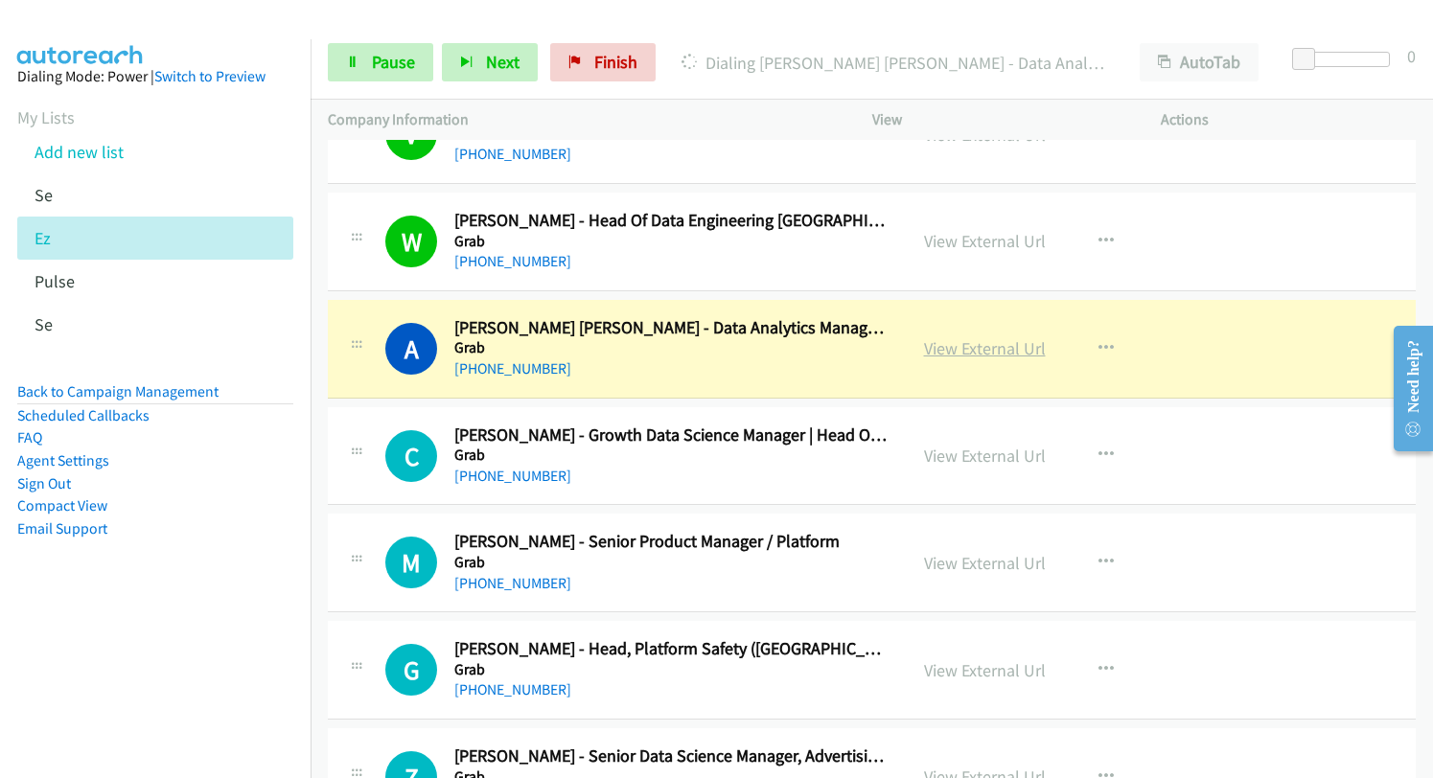
click at [964, 352] on link "View External Url" at bounding box center [985, 348] width 122 height 22
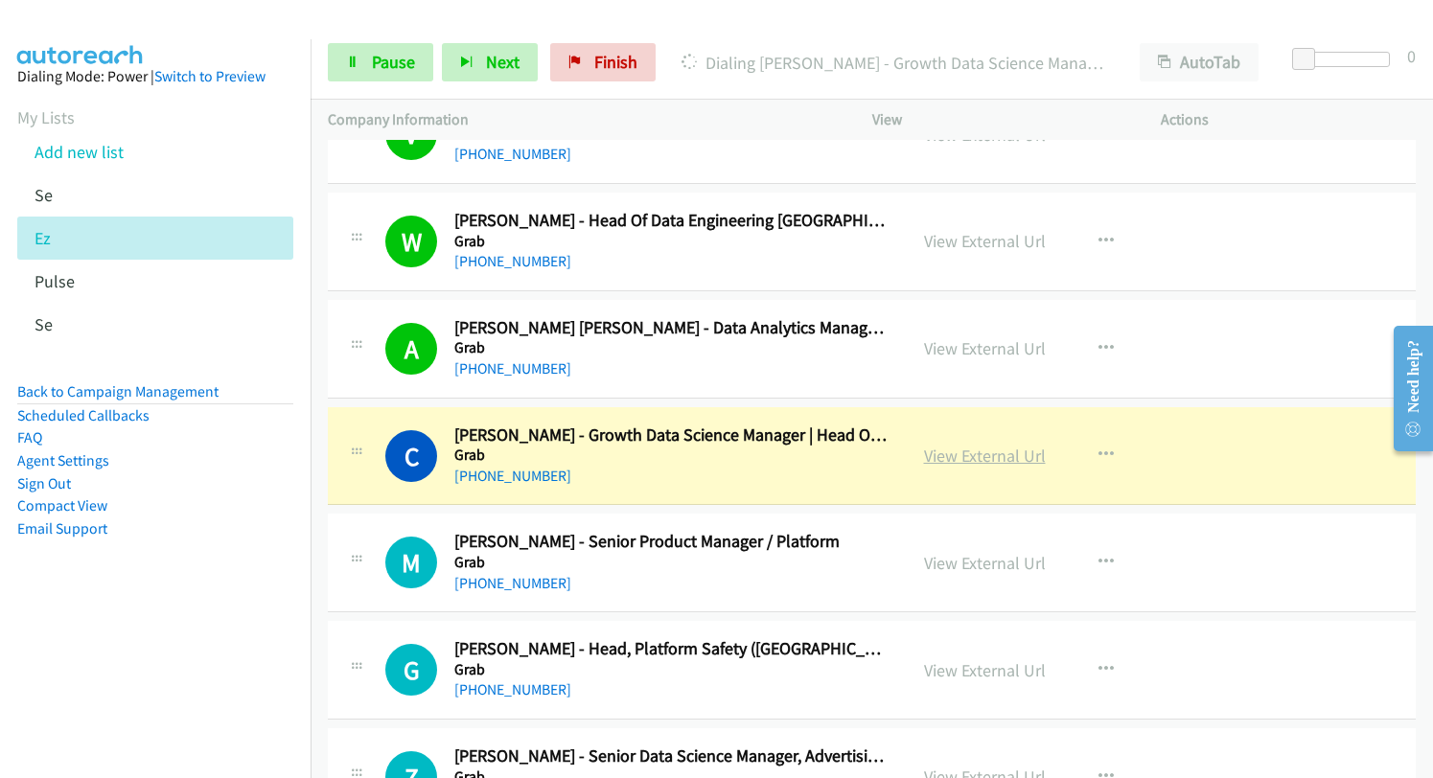
click at [968, 453] on link "View External Url" at bounding box center [985, 456] width 122 height 22
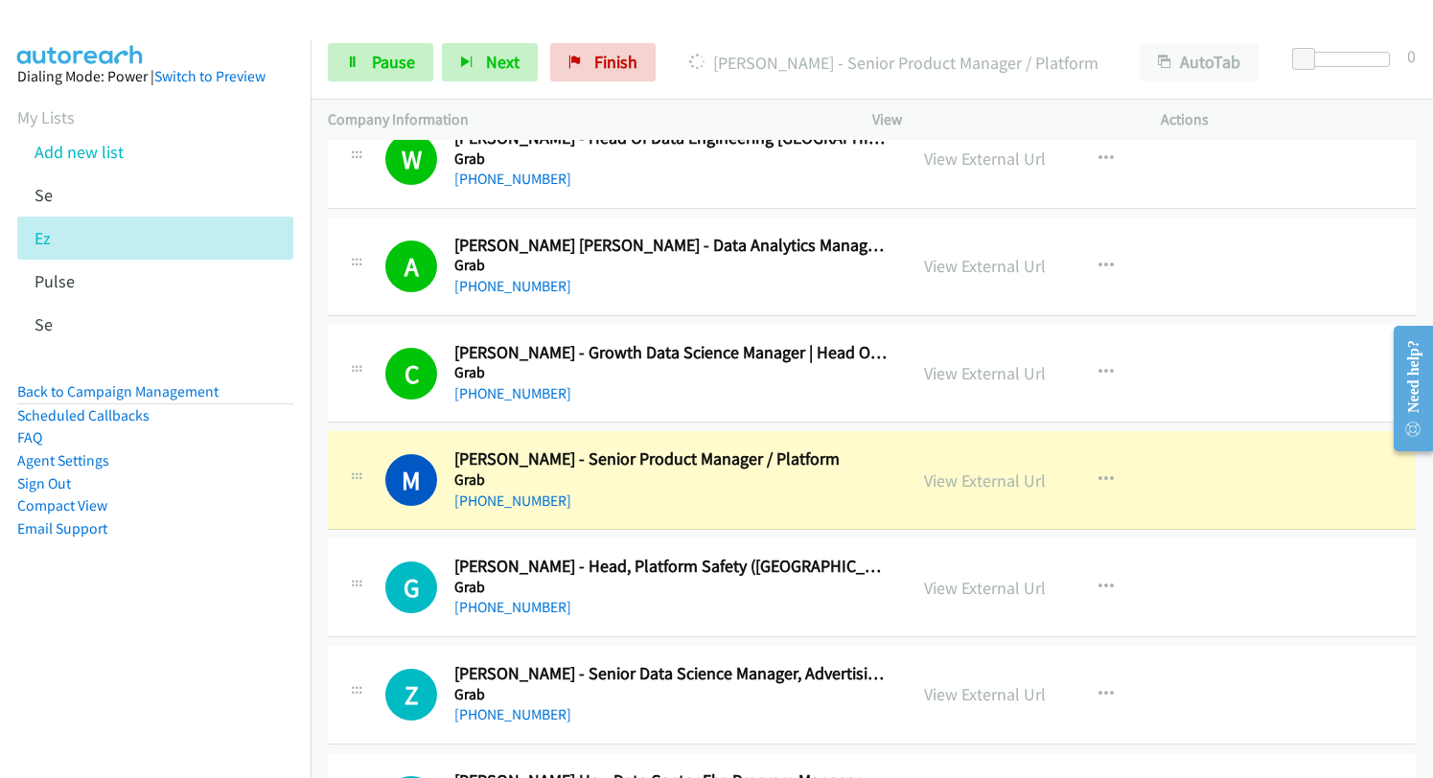
scroll to position [7857, 0]
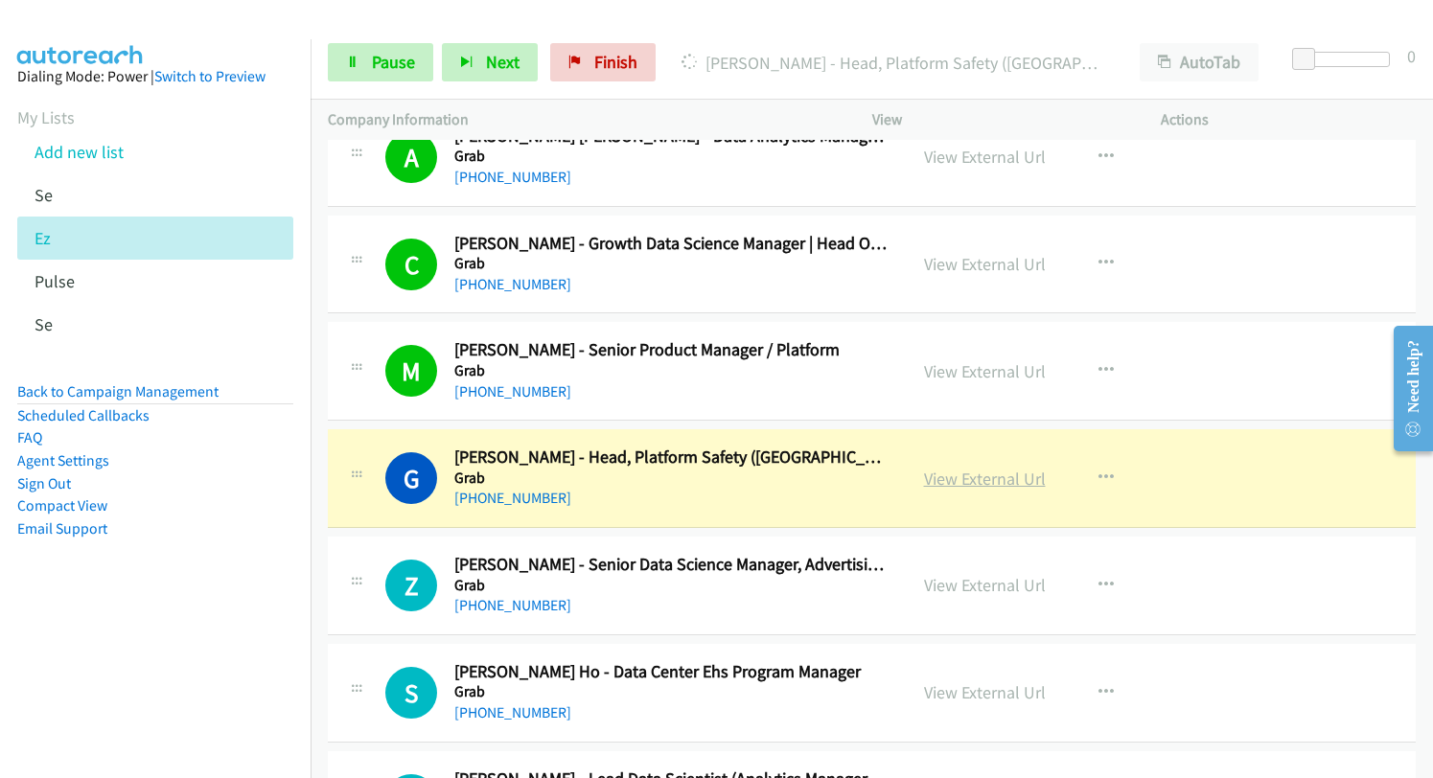
click at [952, 483] on link "View External Url" at bounding box center [985, 479] width 122 height 22
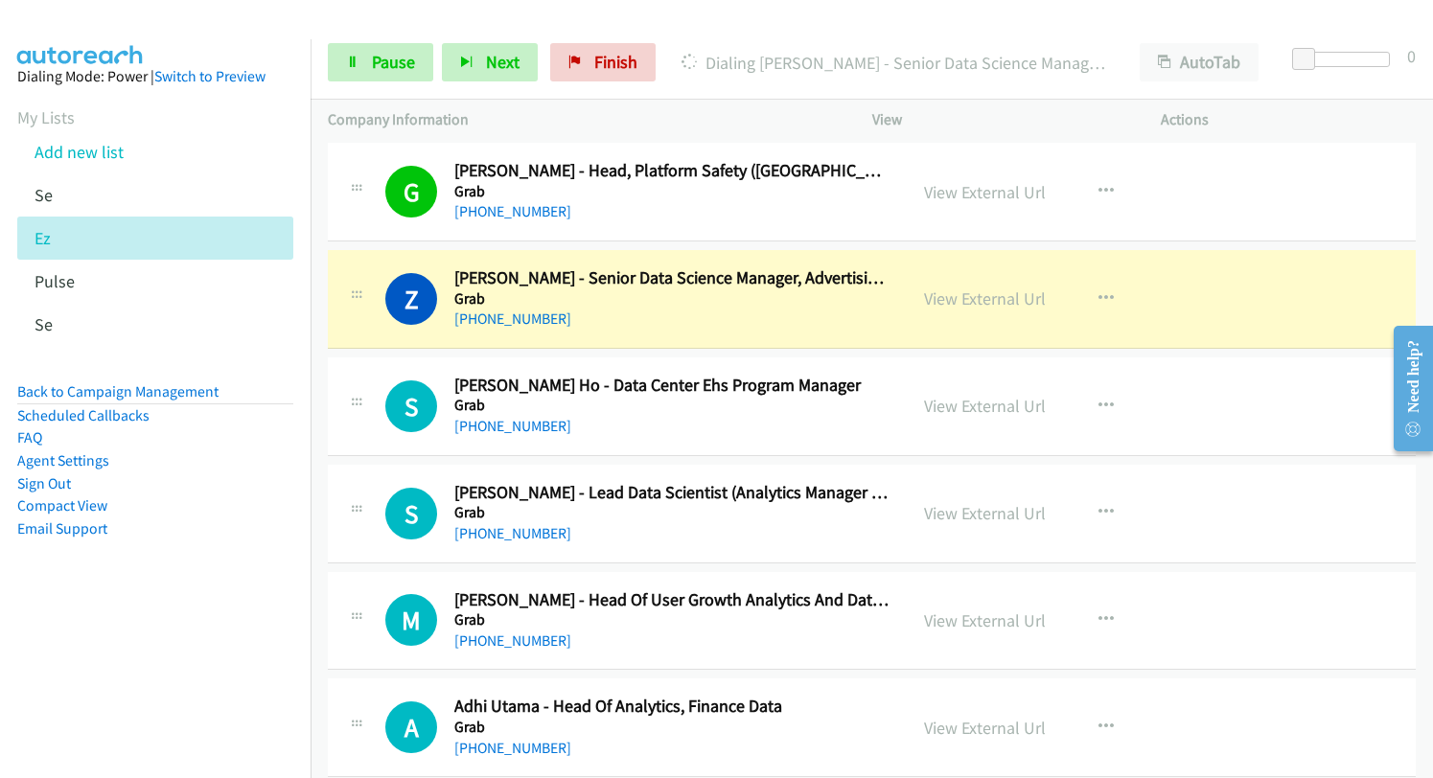
scroll to position [8145, 0]
click at [975, 303] on link "View External Url" at bounding box center [985, 298] width 122 height 22
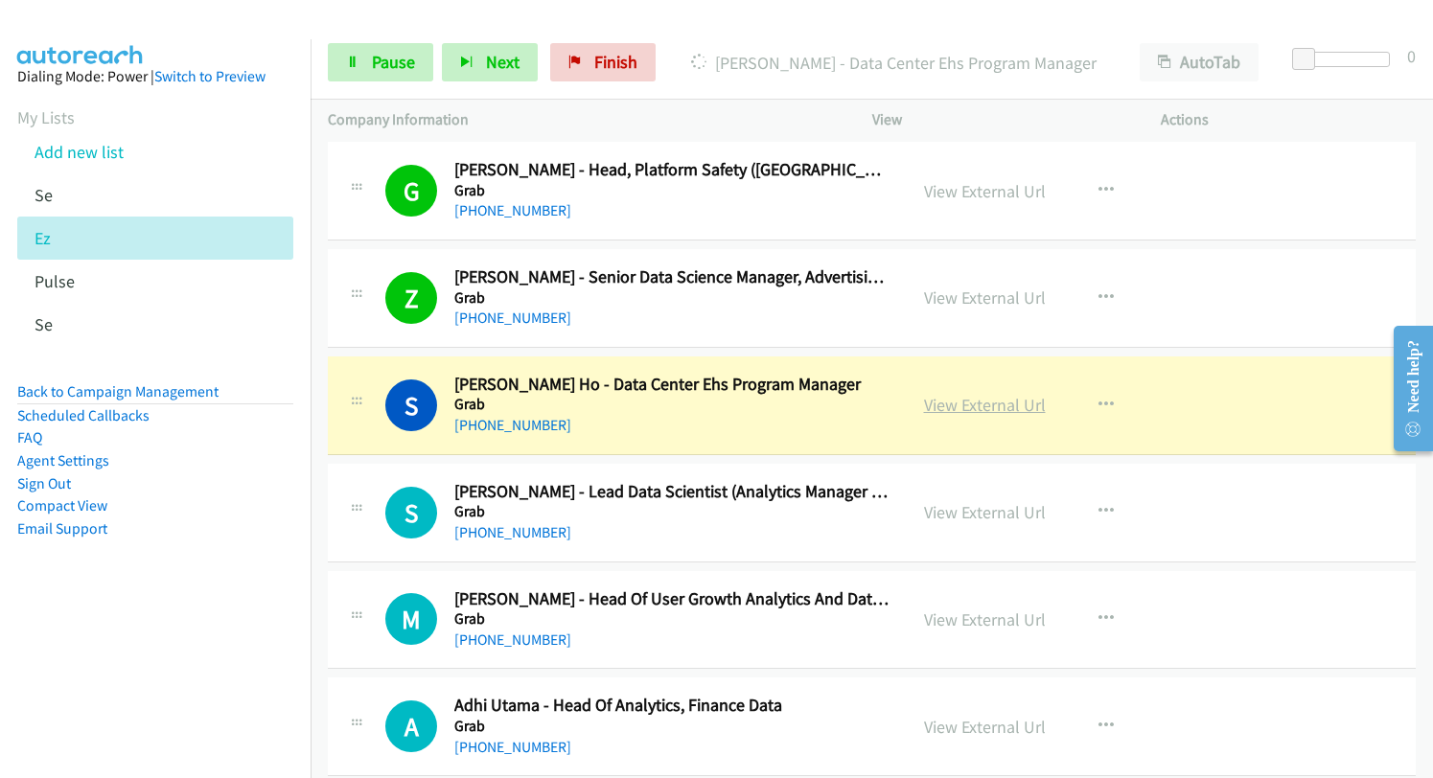
click at [981, 404] on link "View External Url" at bounding box center [985, 405] width 122 height 22
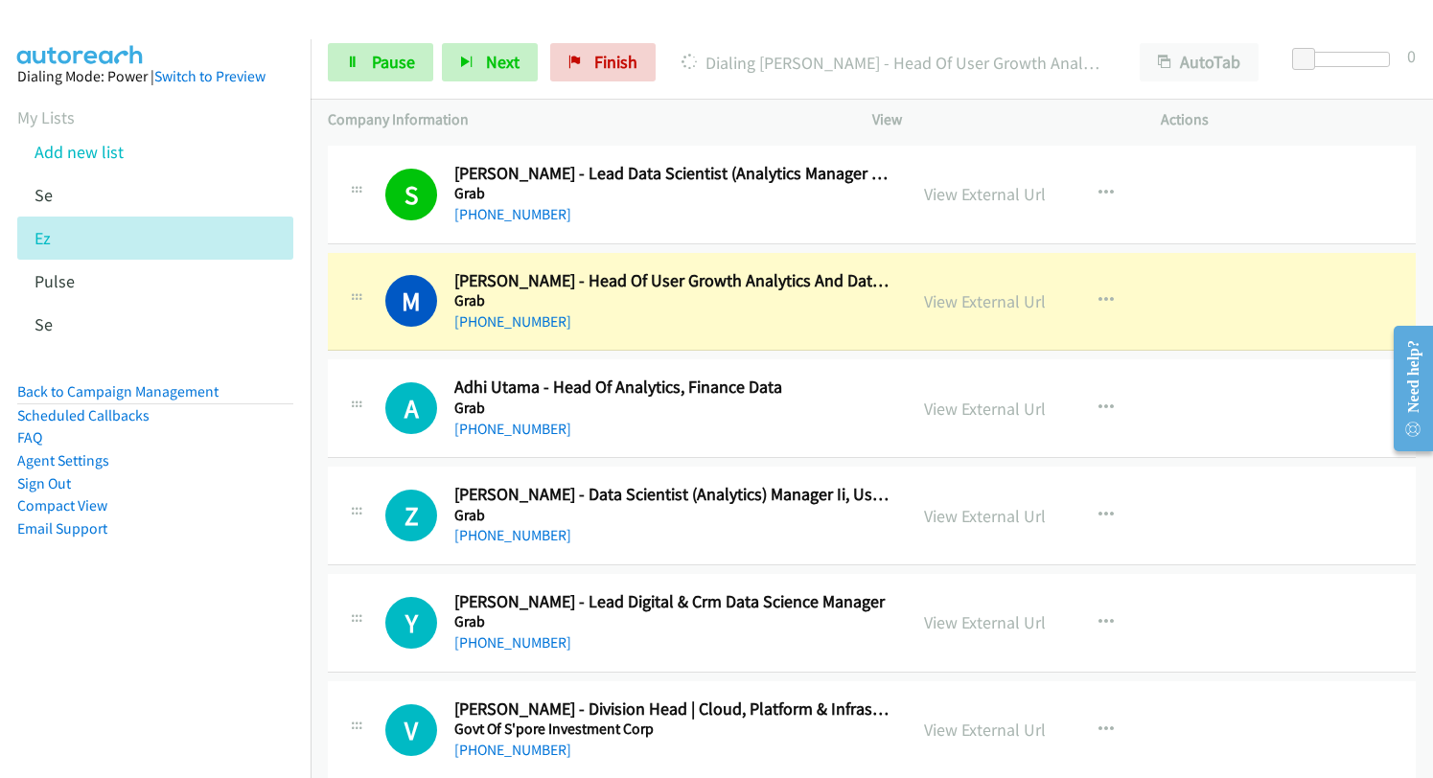
scroll to position [8528, 0]
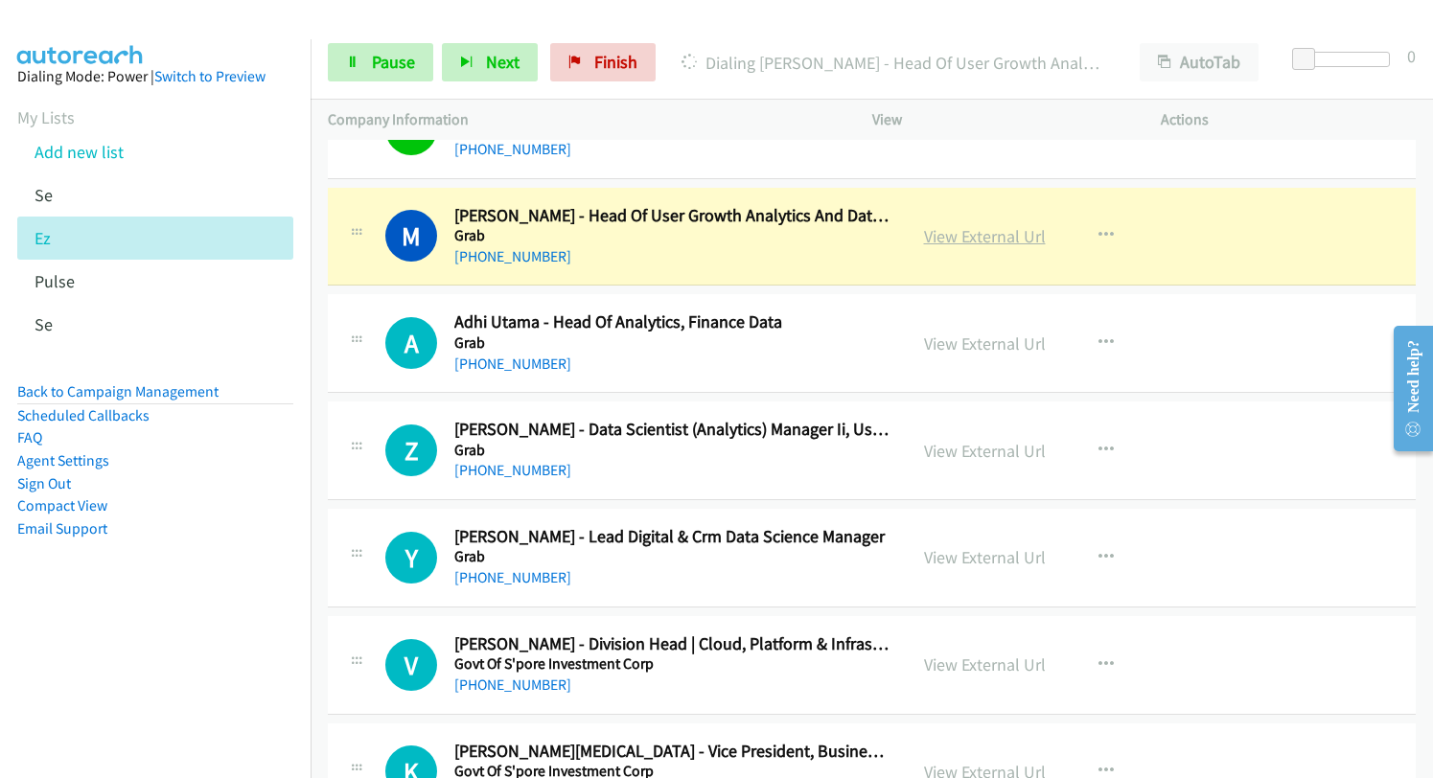
click at [937, 242] on link "View External Url" at bounding box center [985, 236] width 122 height 22
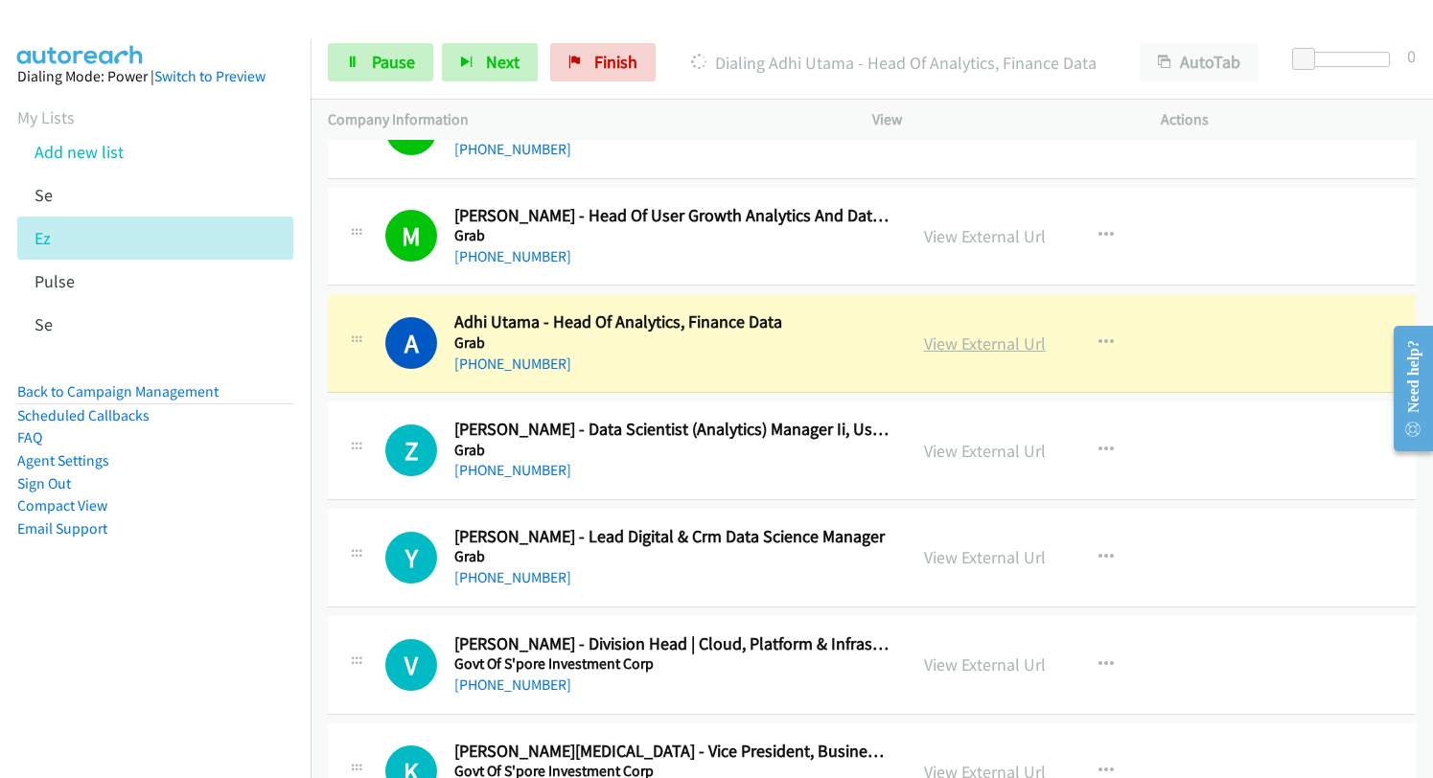
click at [981, 354] on link "View External Url" at bounding box center [985, 344] width 122 height 22
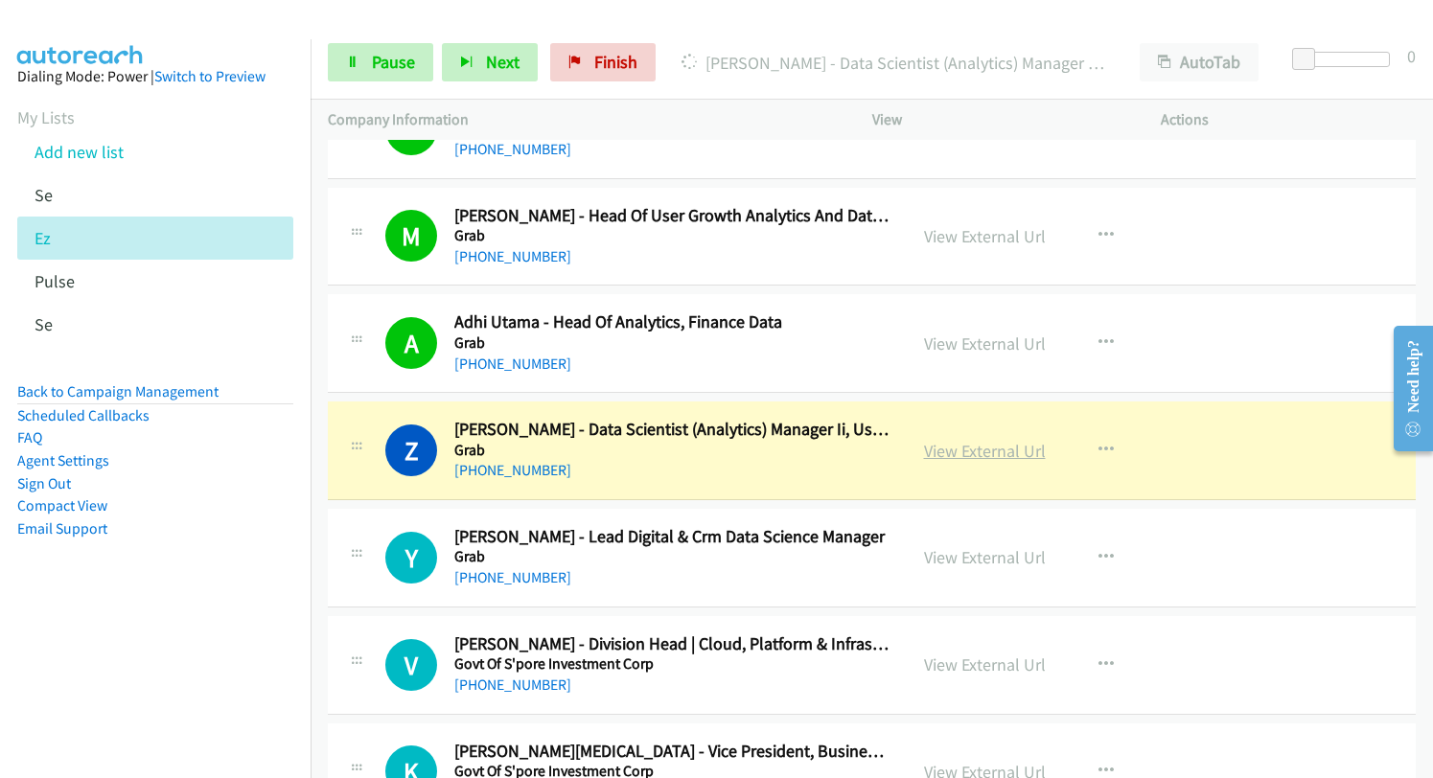
click at [991, 456] on link "View External Url" at bounding box center [985, 451] width 122 height 22
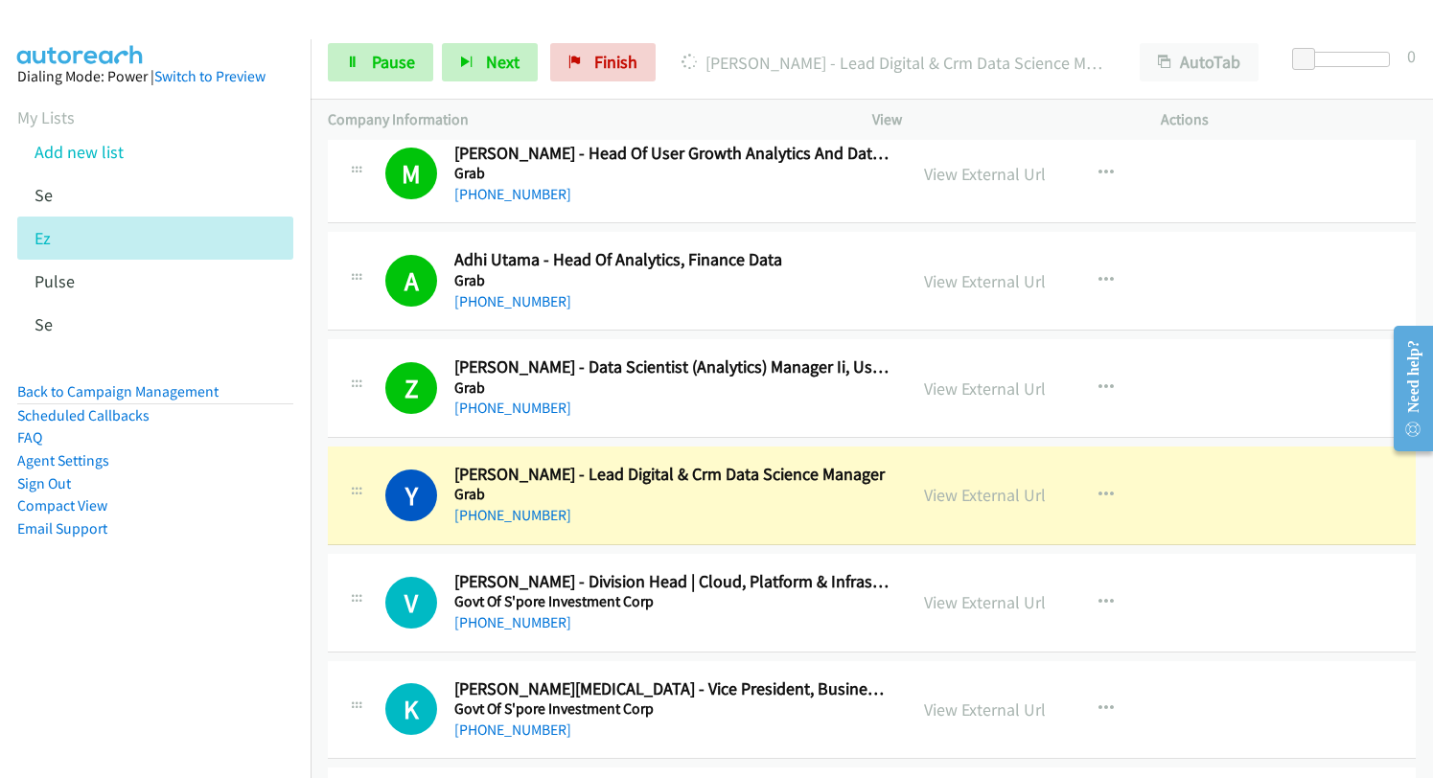
scroll to position [8624, 0]
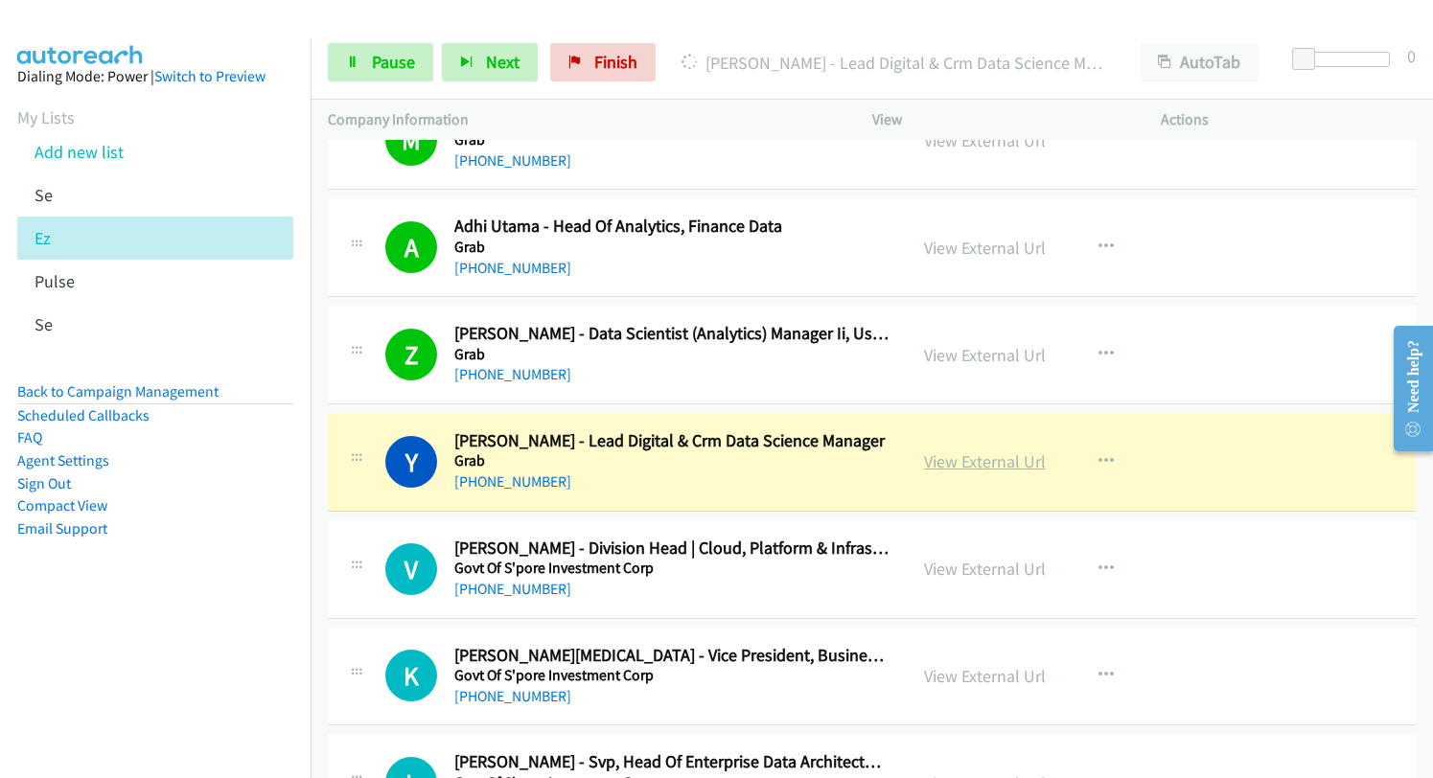
click at [1012, 469] on link "View External Url" at bounding box center [985, 461] width 122 height 22
